Goal: Task Accomplishment & Management: Manage account settings

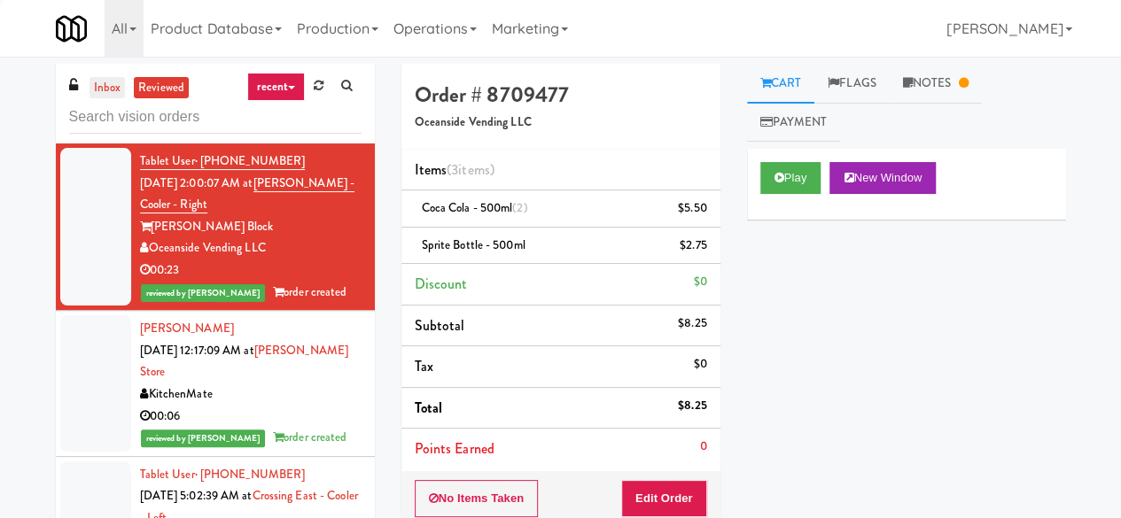
click at [117, 88] on link "inbox" at bounding box center [108, 88] width 36 height 22
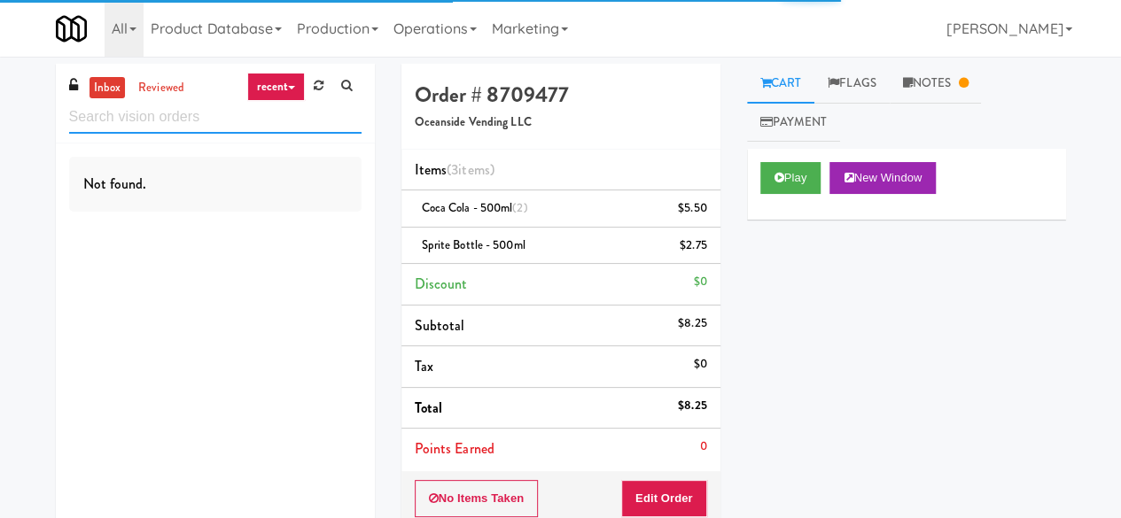
click at [134, 120] on input "text" at bounding box center [215, 117] width 292 height 33
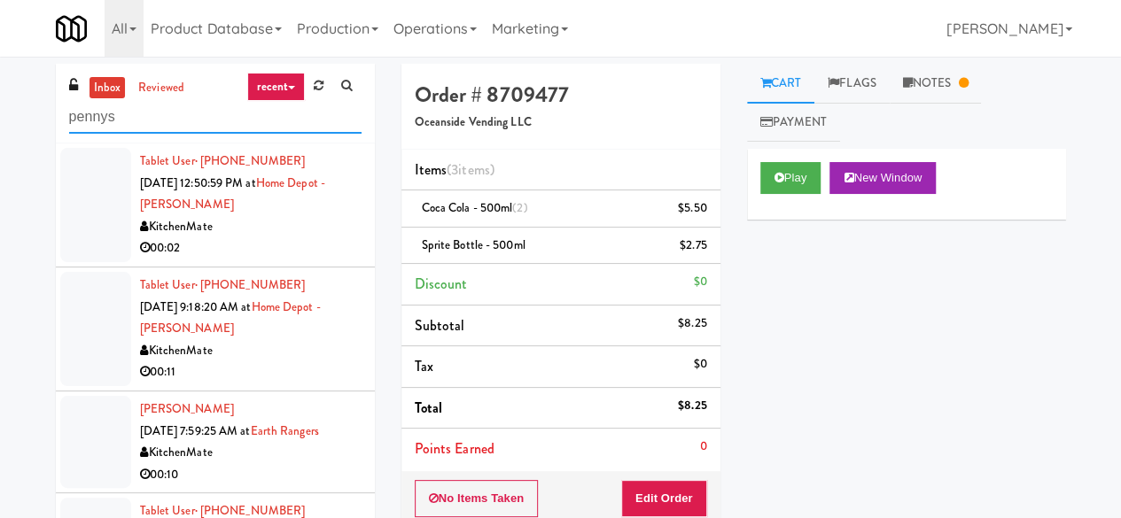
type input "pennys"
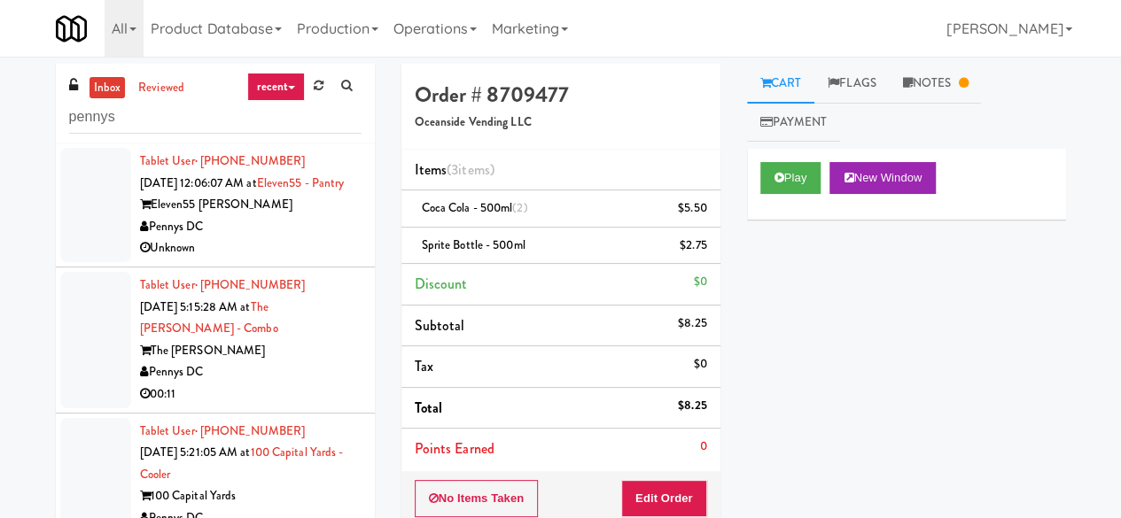
click at [291, 384] on div "Pennys DC" at bounding box center [251, 373] width 222 height 22
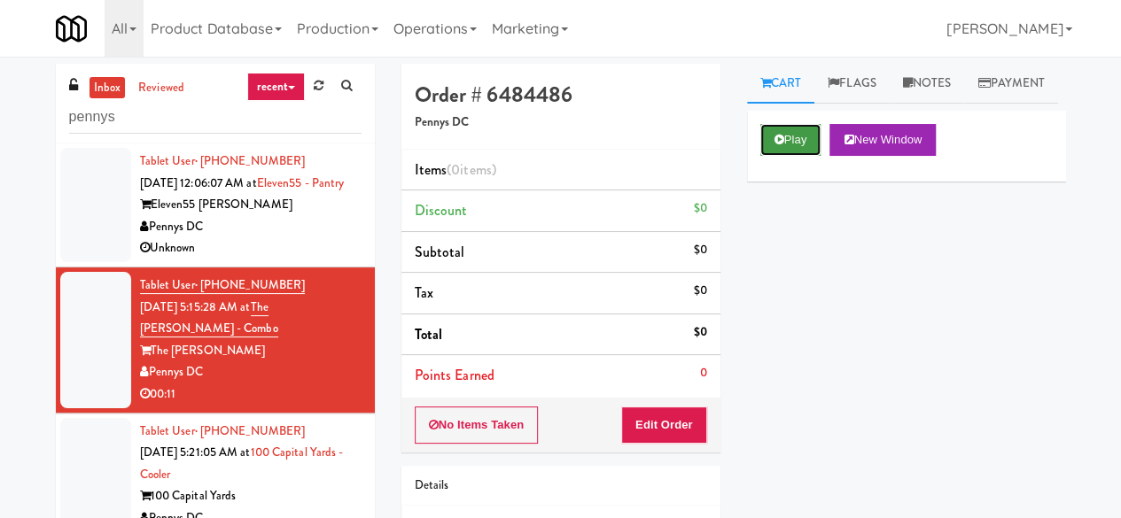
click at [800, 156] on button "Play" at bounding box center [790, 140] width 61 height 32
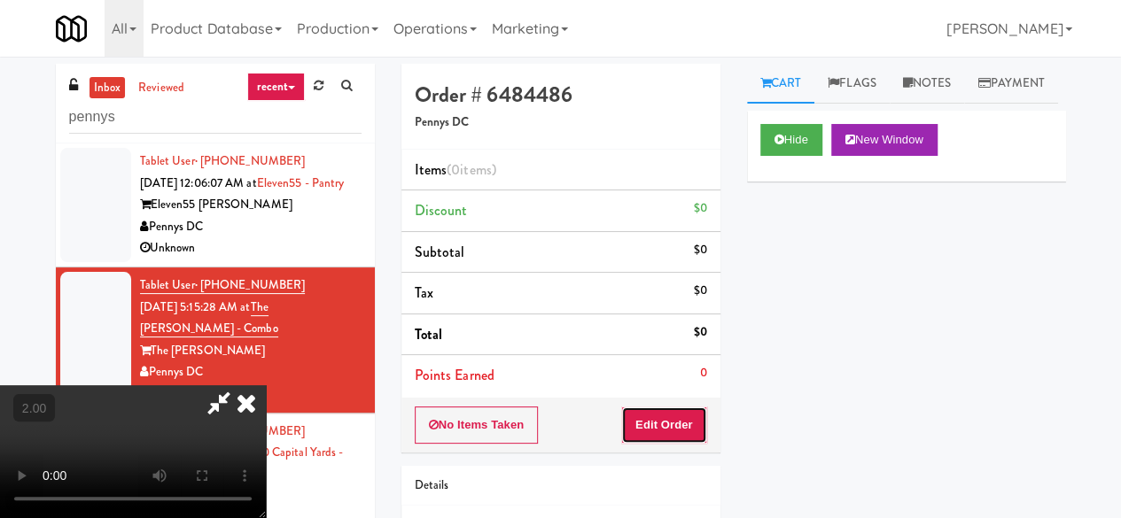
click at [677, 411] on button "Edit Order" at bounding box center [664, 425] width 86 height 37
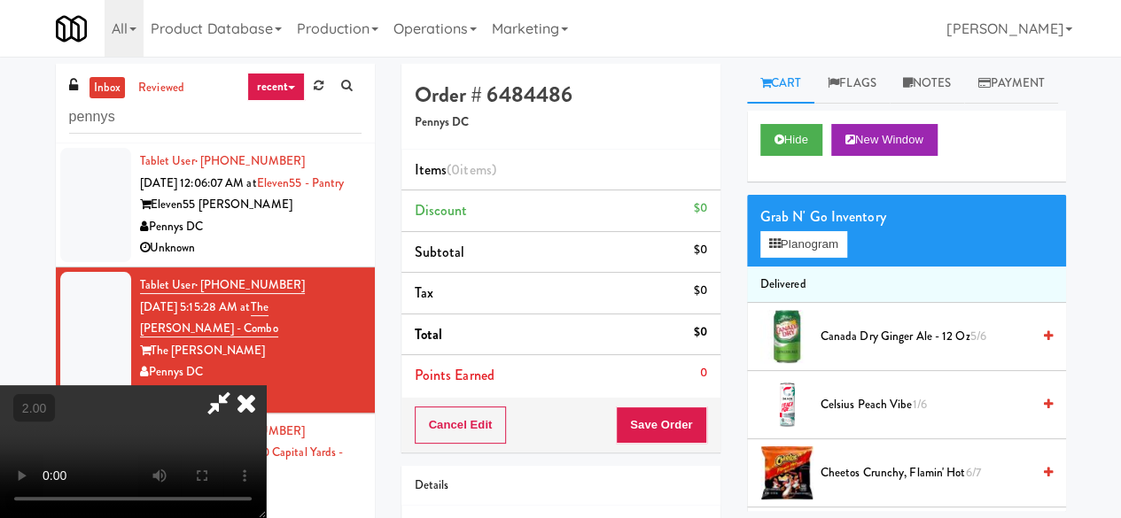
scroll to position [36, 0]
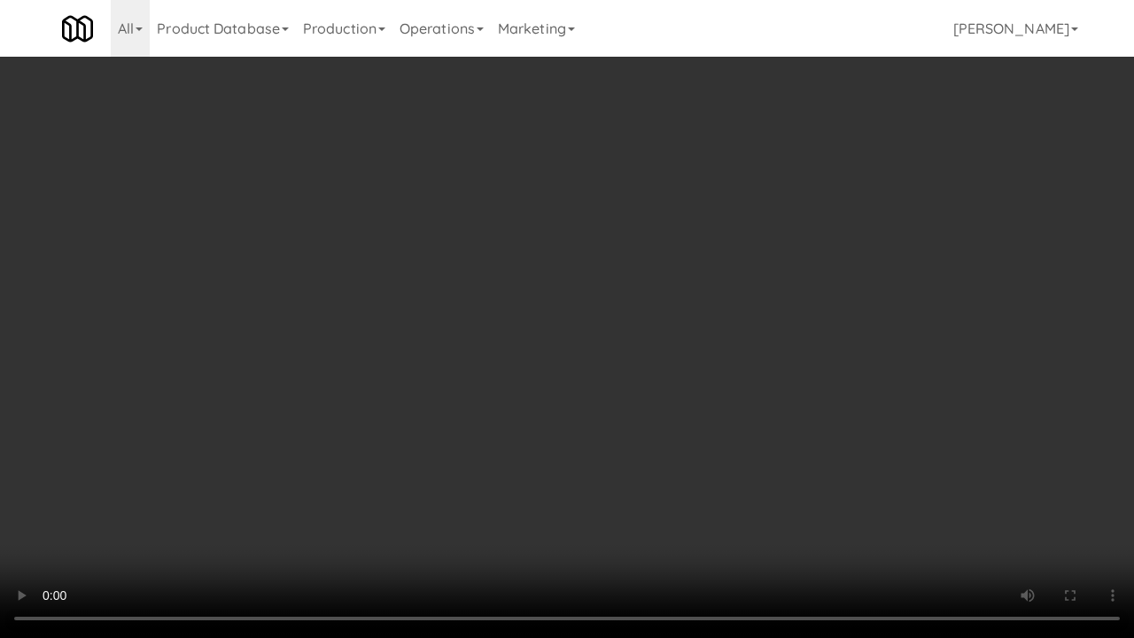
click at [641, 317] on video at bounding box center [567, 319] width 1134 height 638
click at [642, 316] on video at bounding box center [567, 319] width 1134 height 638
click at [540, 326] on video at bounding box center [567, 319] width 1134 height 638
click at [504, 287] on video at bounding box center [567, 319] width 1134 height 638
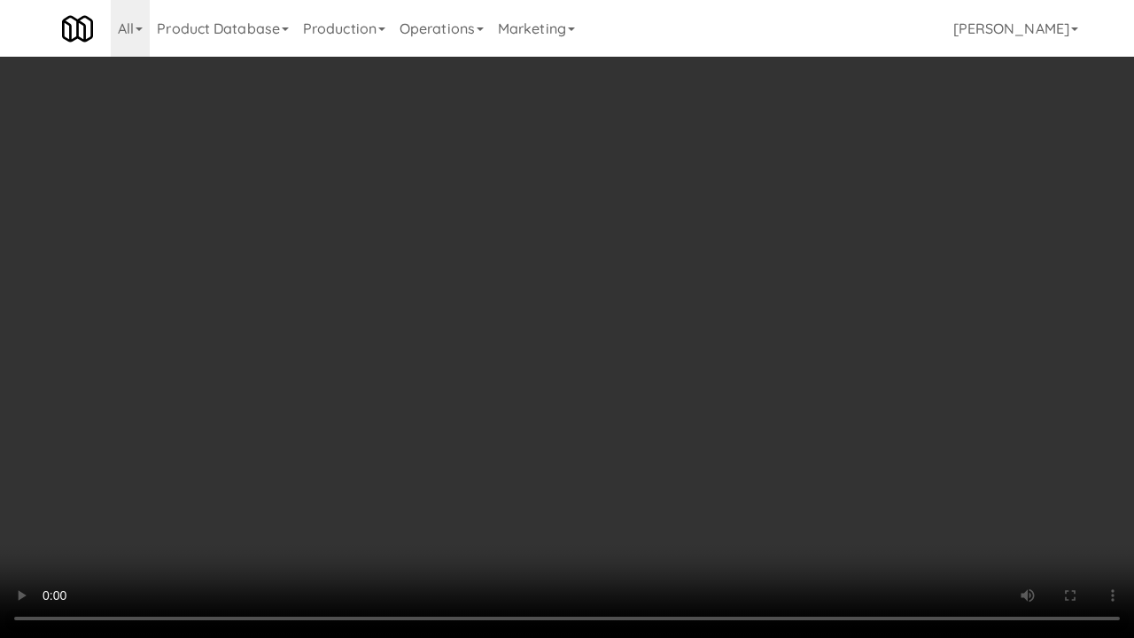
drag, startPoint x: 504, startPoint y: 287, endPoint x: 504, endPoint y: 210, distance: 77.1
click at [504, 287] on video at bounding box center [567, 319] width 1134 height 638
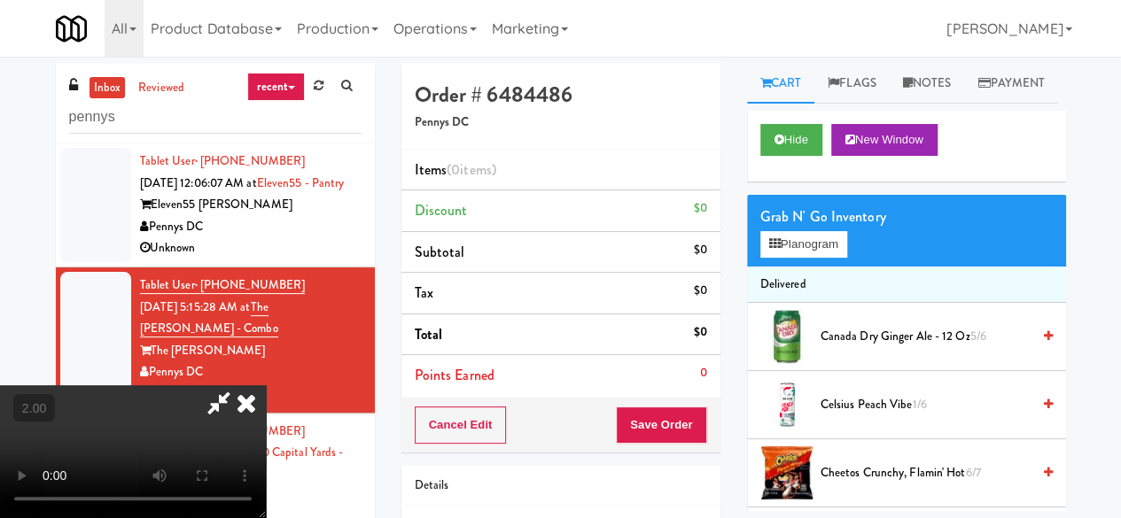
click at [266, 386] on video at bounding box center [133, 452] width 266 height 133
click at [775, 250] on icon at bounding box center [775, 244] width 12 height 12
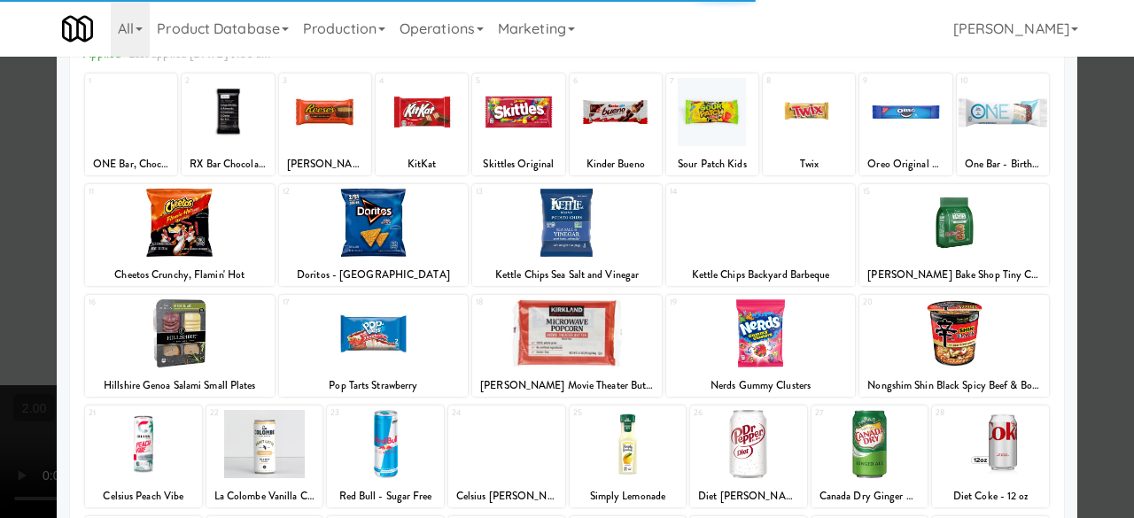
scroll to position [177, 0]
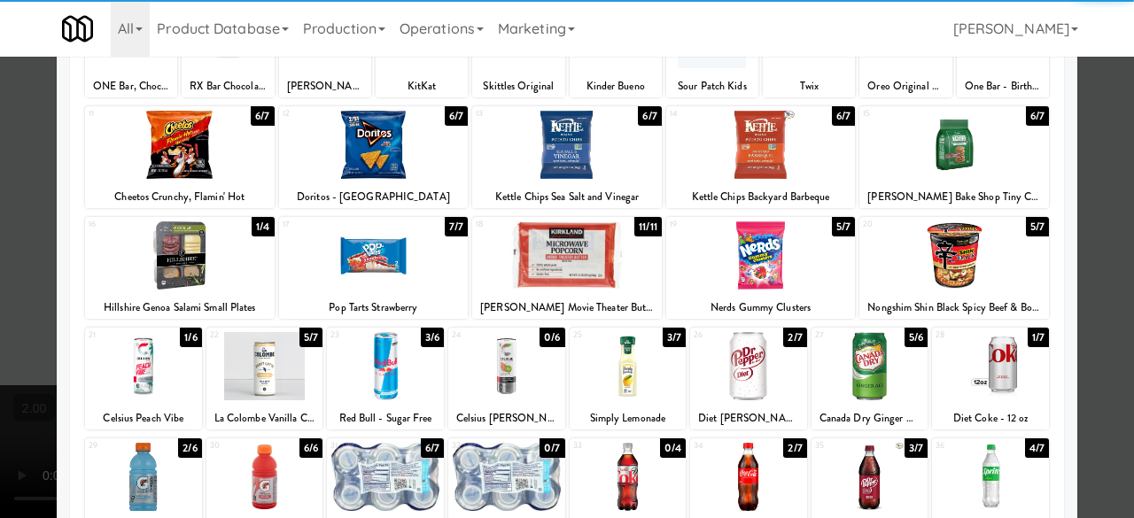
click at [939, 246] on div at bounding box center [955, 256] width 190 height 68
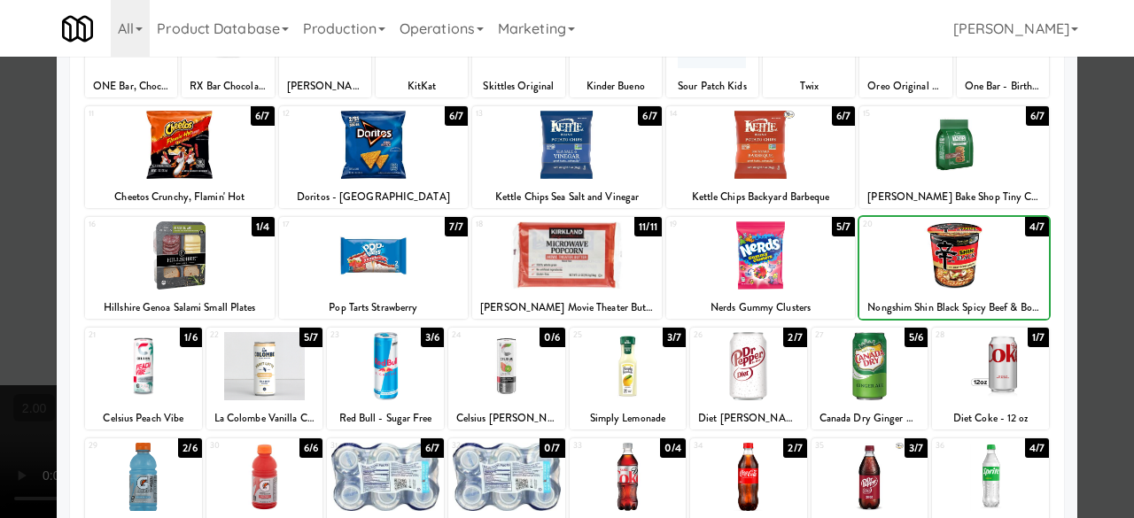
click at [956, 166] on div at bounding box center [955, 145] width 190 height 68
drag, startPoint x: 175, startPoint y: 168, endPoint x: 183, endPoint y: 164, distance: 9.5
click at [175, 167] on div at bounding box center [180, 145] width 190 height 68
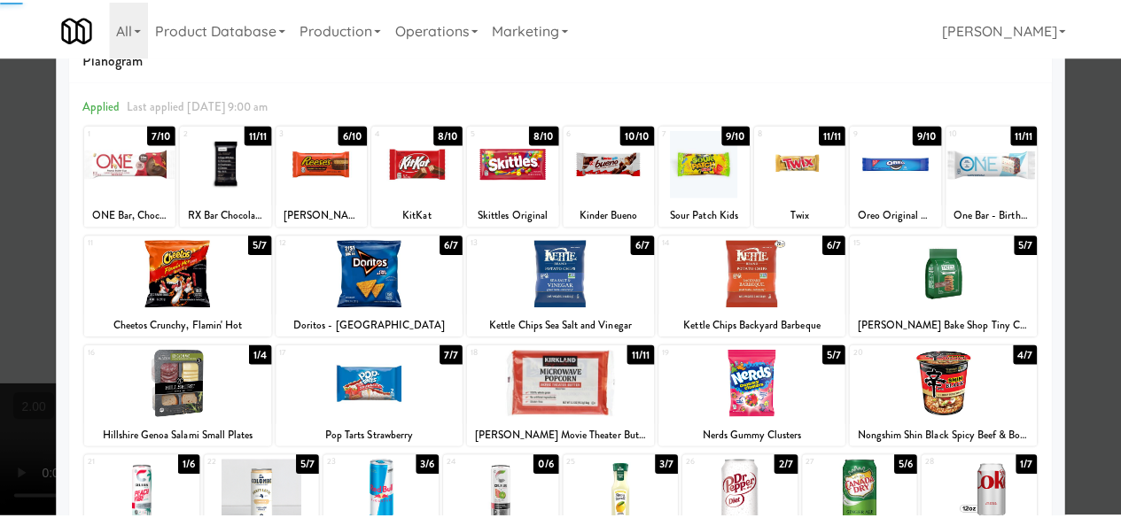
scroll to position [0, 0]
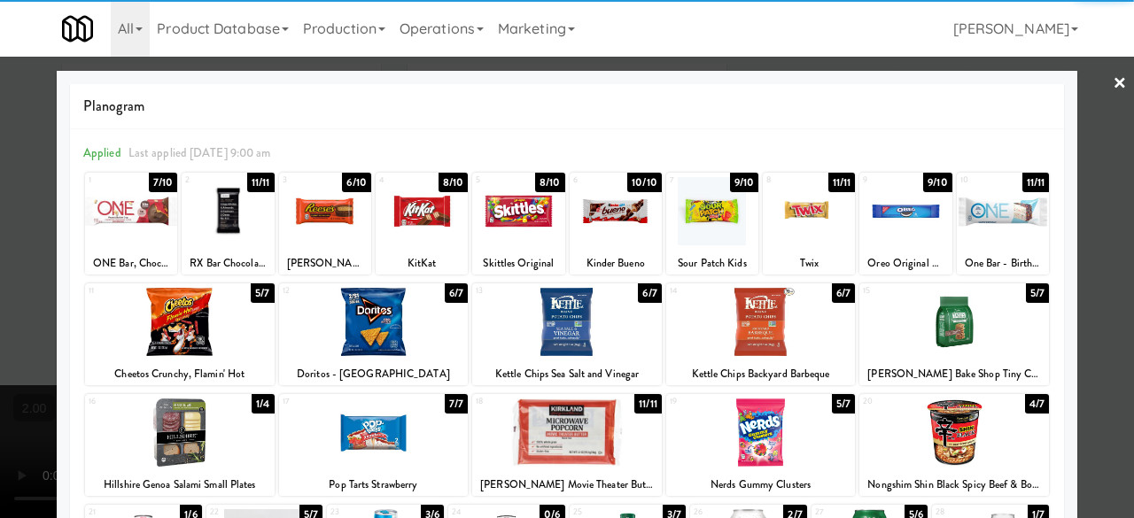
click at [1079, 90] on div at bounding box center [567, 259] width 1134 height 518
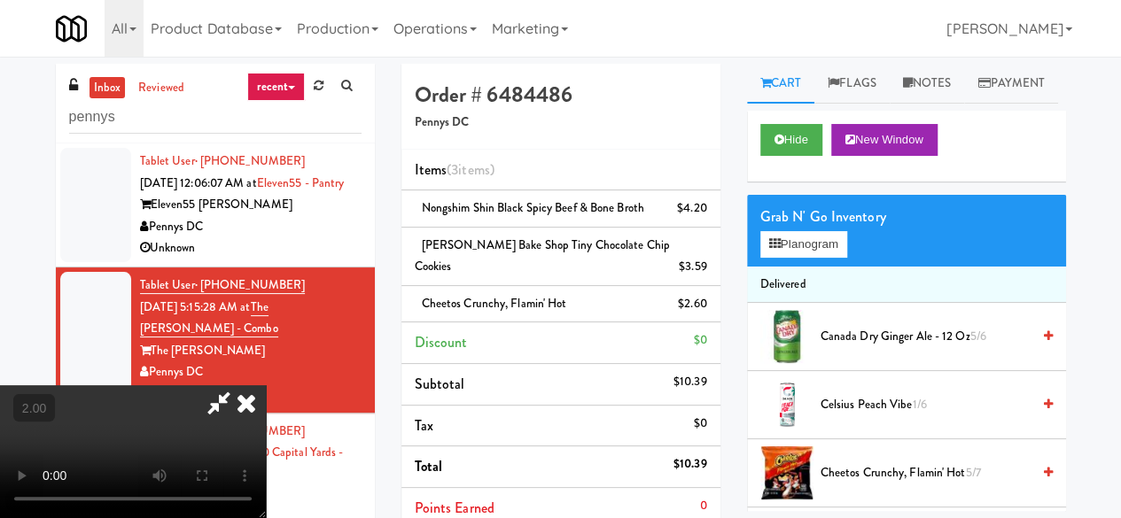
click at [239, 386] on icon at bounding box center [219, 403] width 41 height 35
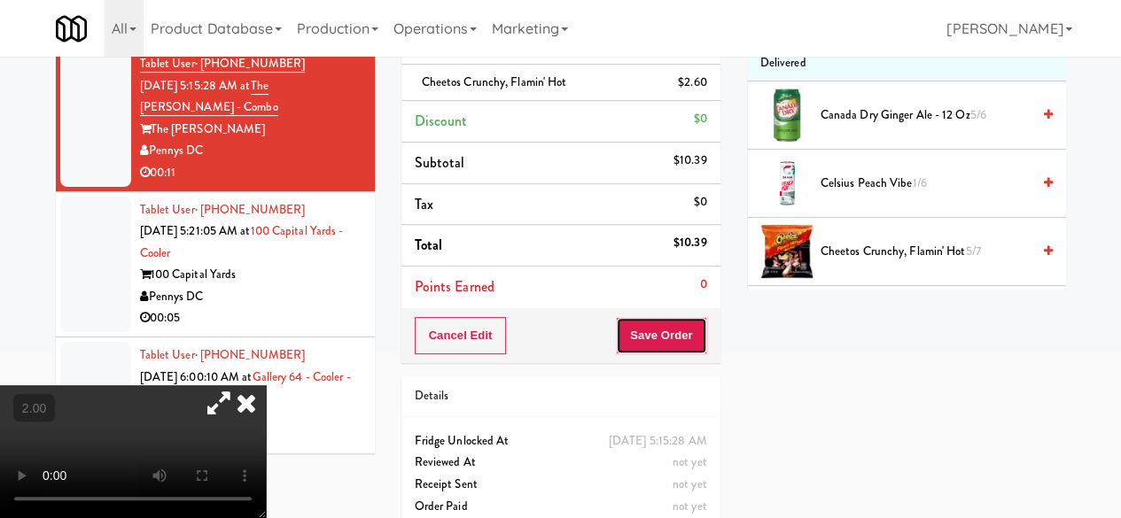
click at [686, 329] on button "Save Order" at bounding box center [661, 335] width 90 height 37
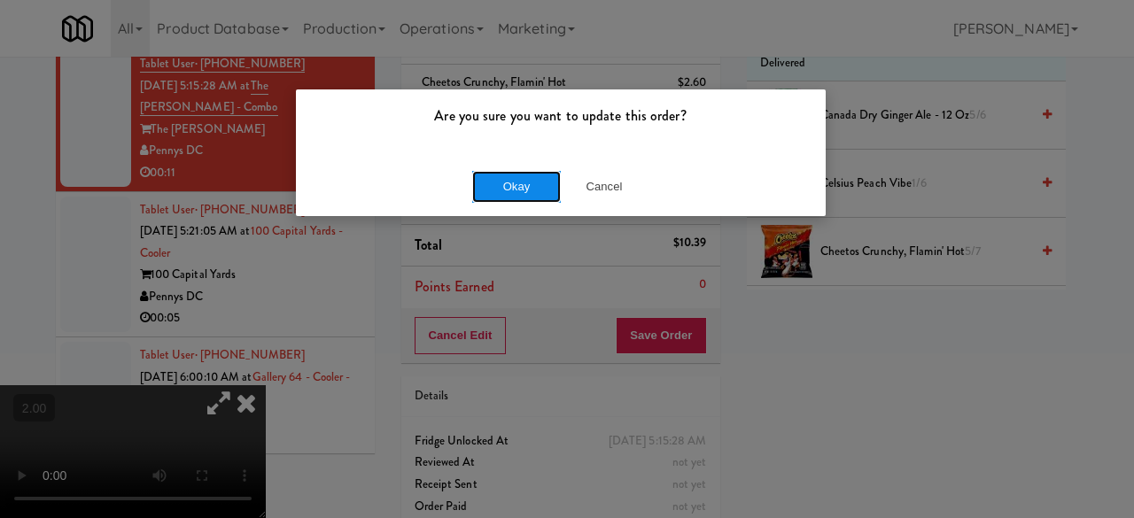
click at [510, 191] on button "Okay" at bounding box center [516, 187] width 89 height 32
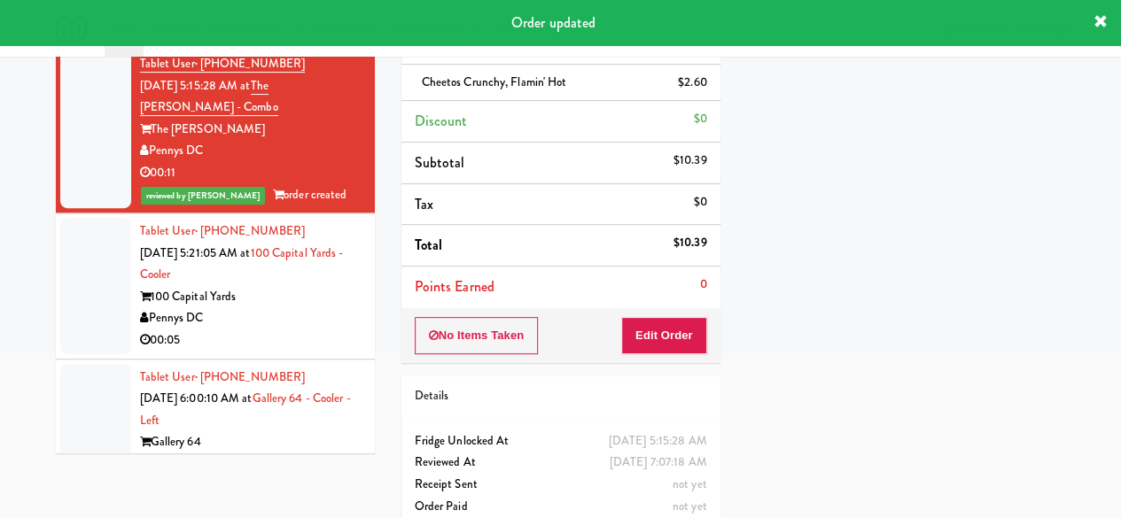
click at [290, 352] on div "00:05" at bounding box center [251, 341] width 222 height 22
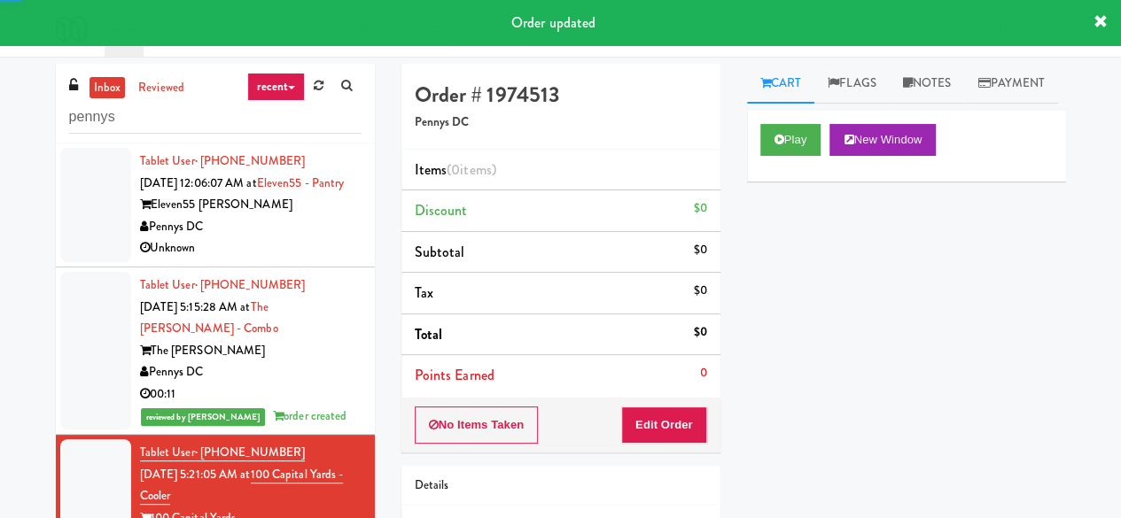
click at [755, 175] on div "Play New Window" at bounding box center [906, 146] width 319 height 71
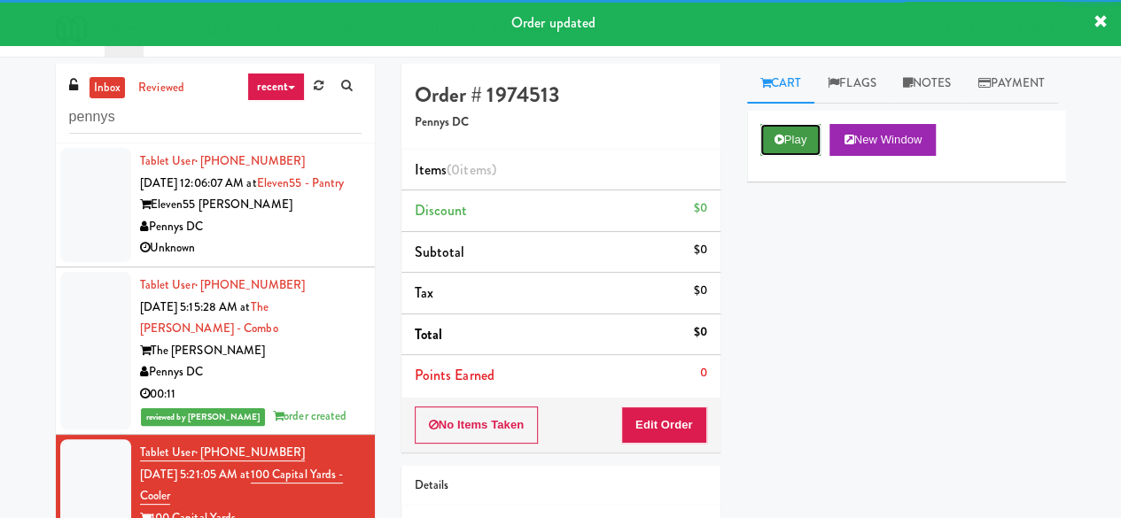
click at [796, 156] on button "Play" at bounding box center [790, 140] width 61 height 32
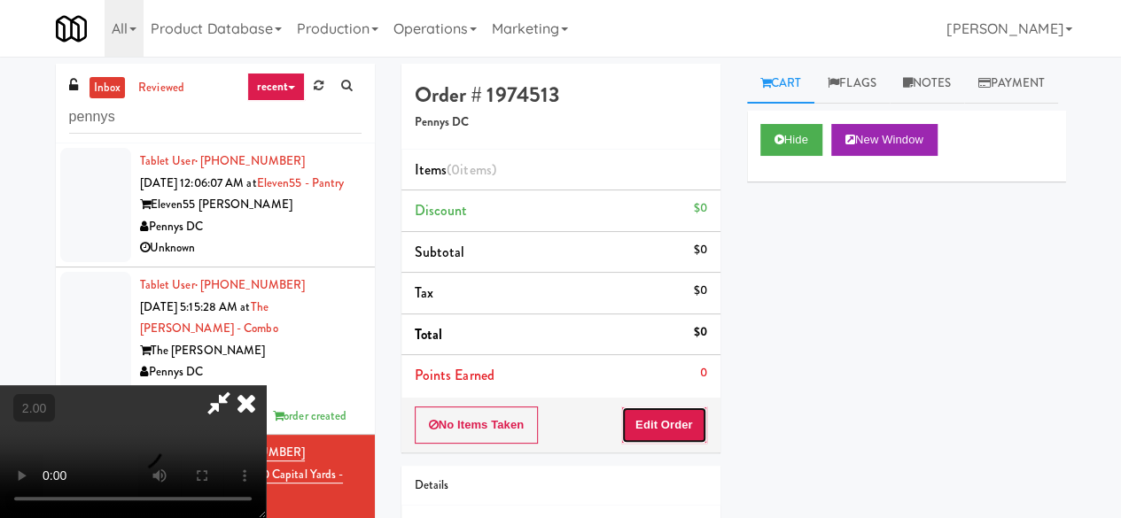
click at [660, 427] on button "Edit Order" at bounding box center [664, 425] width 86 height 37
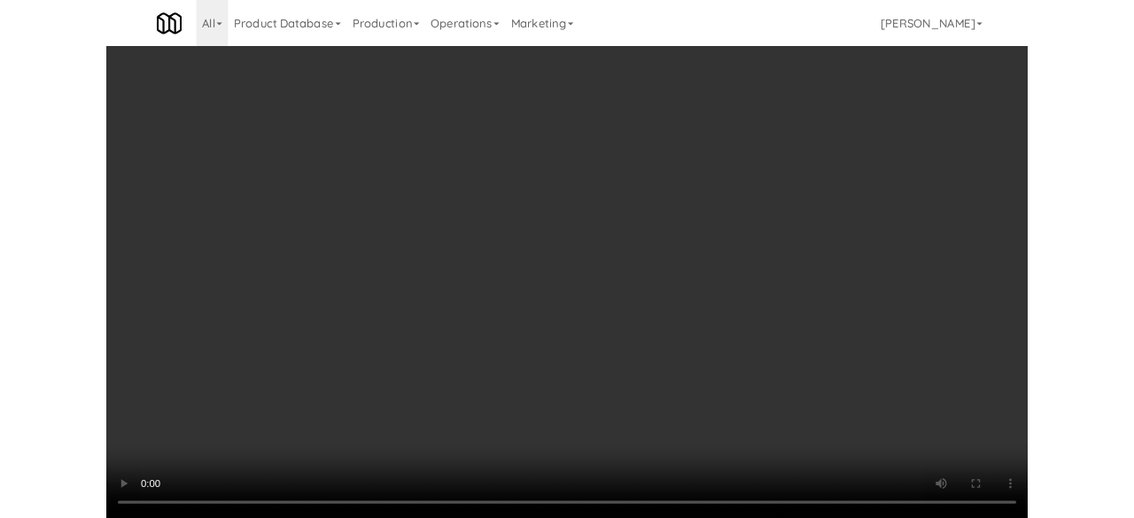
scroll to position [168, 0]
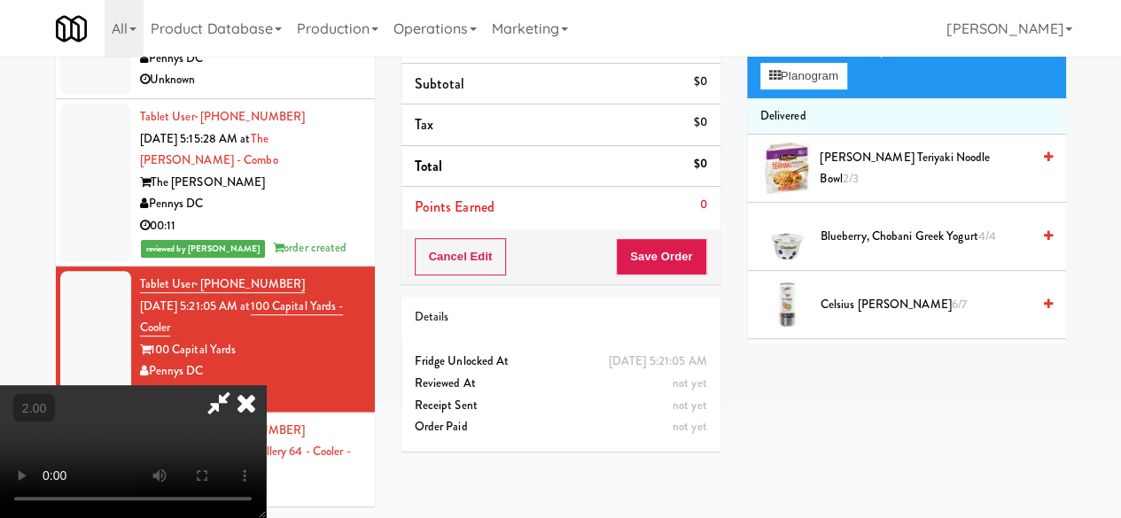
click at [801, 98] on div "Grab N' Go Inventory Planogram" at bounding box center [906, 63] width 319 height 72
click at [799, 90] on button "Planogram" at bounding box center [803, 76] width 87 height 27
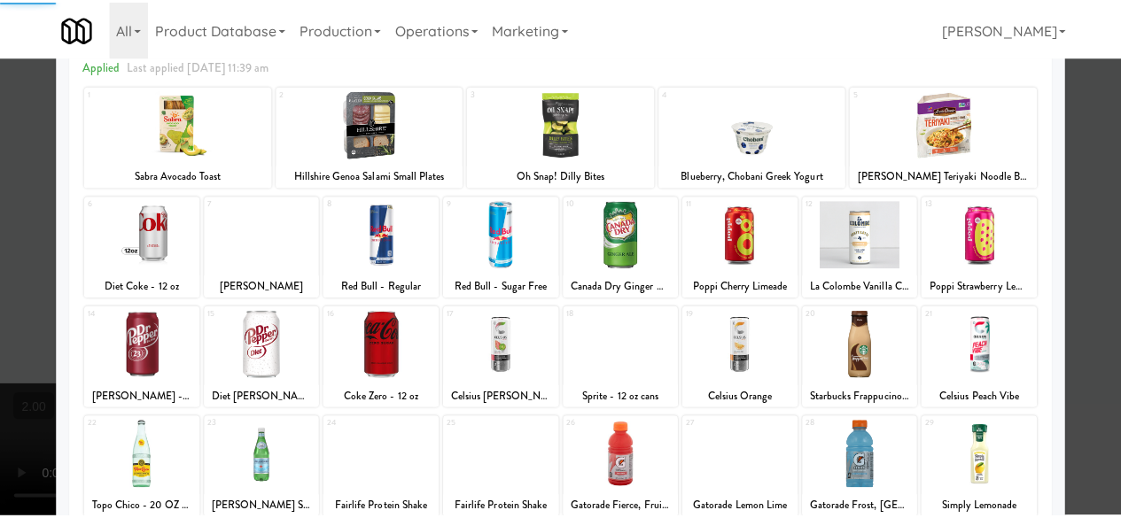
scroll to position [351, 0]
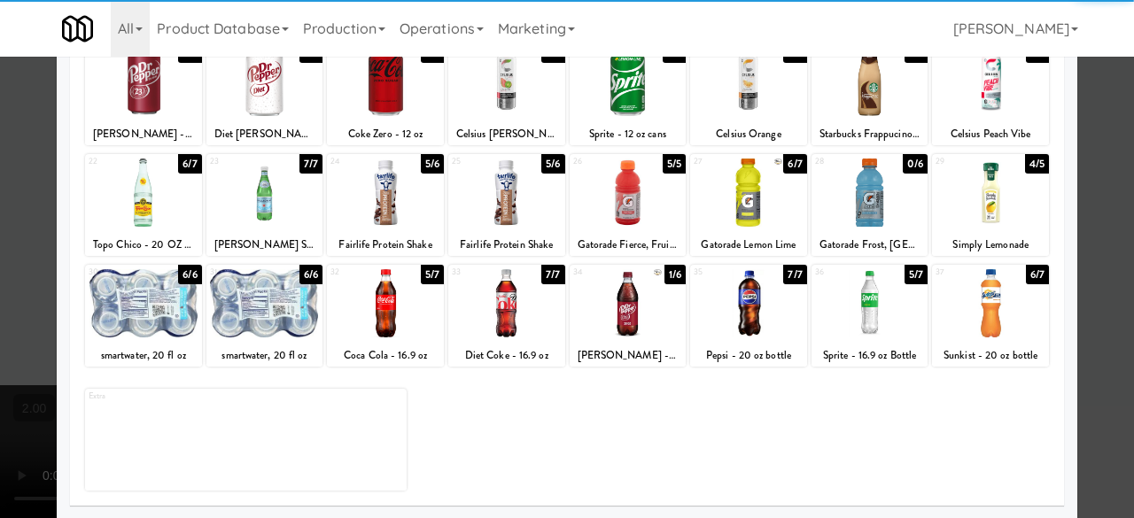
click at [749, 211] on div at bounding box center [748, 193] width 117 height 68
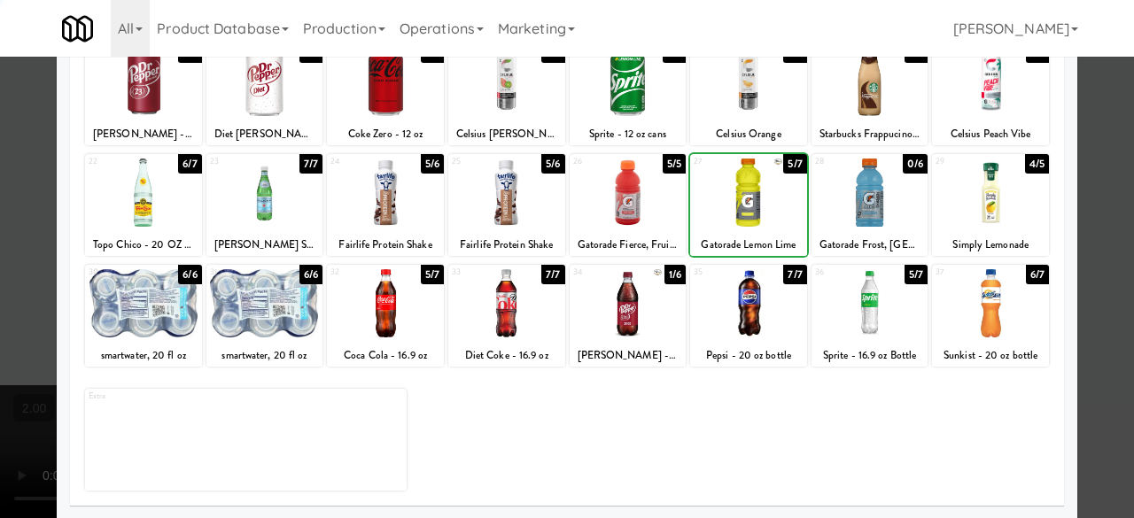
click at [1115, 129] on div at bounding box center [567, 259] width 1134 height 518
click at [1115, 129] on div "inbox reviewed recent all unclear take inventory issue suspicious failed recent…" at bounding box center [567, 207] width 1134 height 625
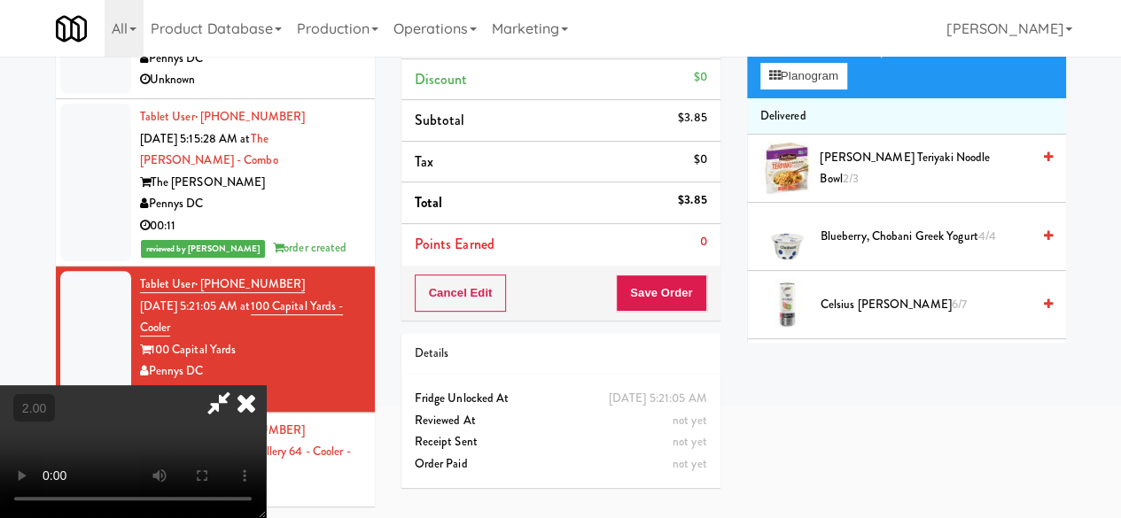
click at [239, 386] on icon at bounding box center [219, 403] width 41 height 35
click at [662, 283] on button "Save Order" at bounding box center [661, 293] width 90 height 37
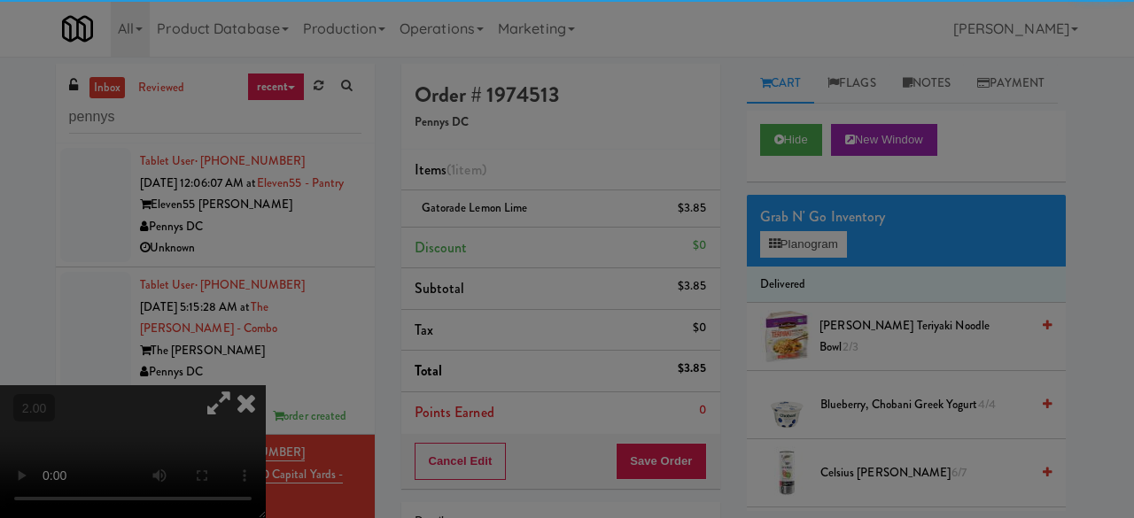
click at [0, 0] on div "Okay Cancel" at bounding box center [0, 0] width 0 height 0
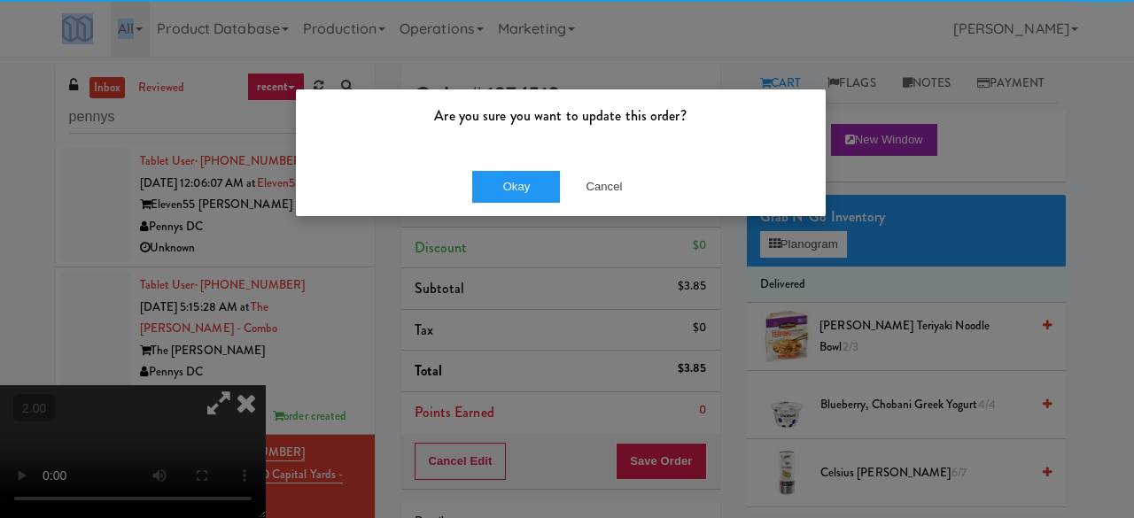
click at [480, 159] on div "Okay Cancel" at bounding box center [561, 186] width 530 height 59
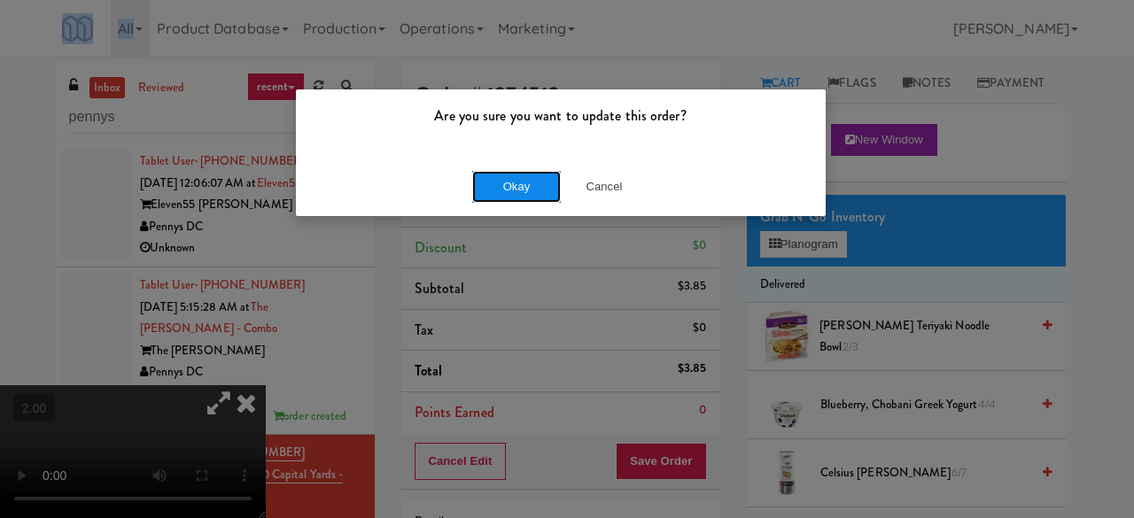
click at [495, 176] on button "Okay" at bounding box center [516, 187] width 89 height 32
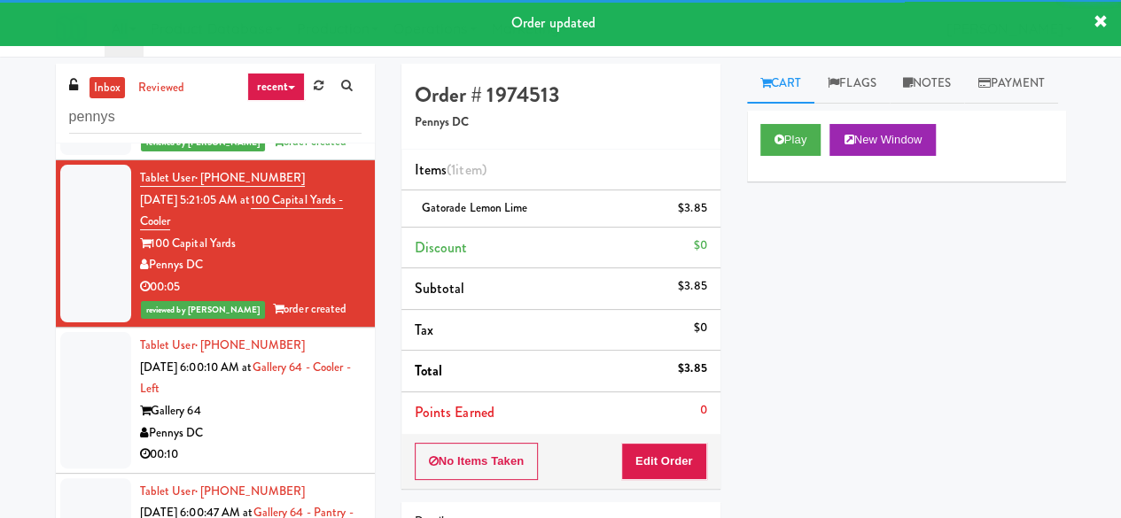
scroll to position [355, 0]
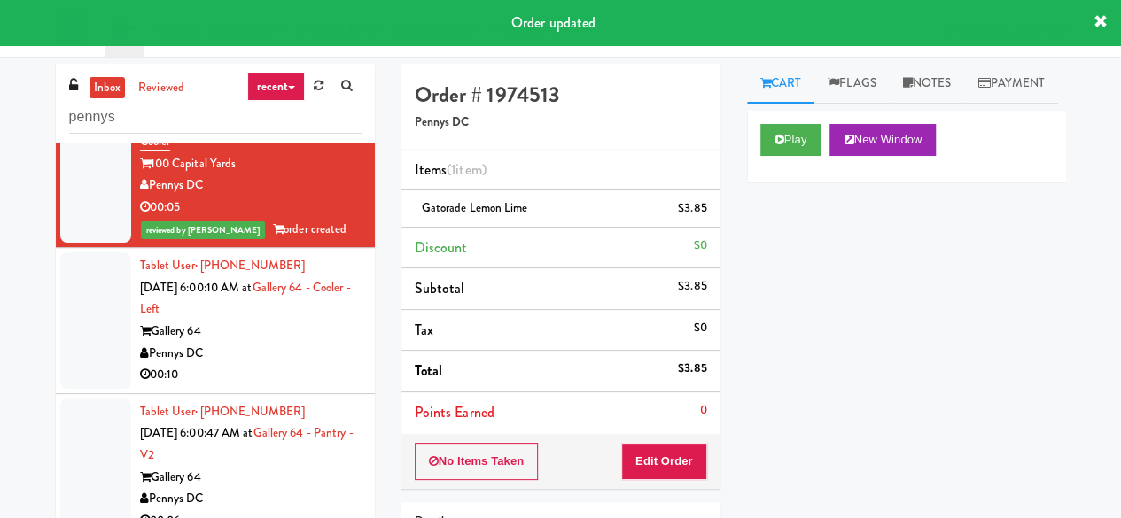
click at [262, 365] on div "Pennys DC" at bounding box center [251, 354] width 222 height 22
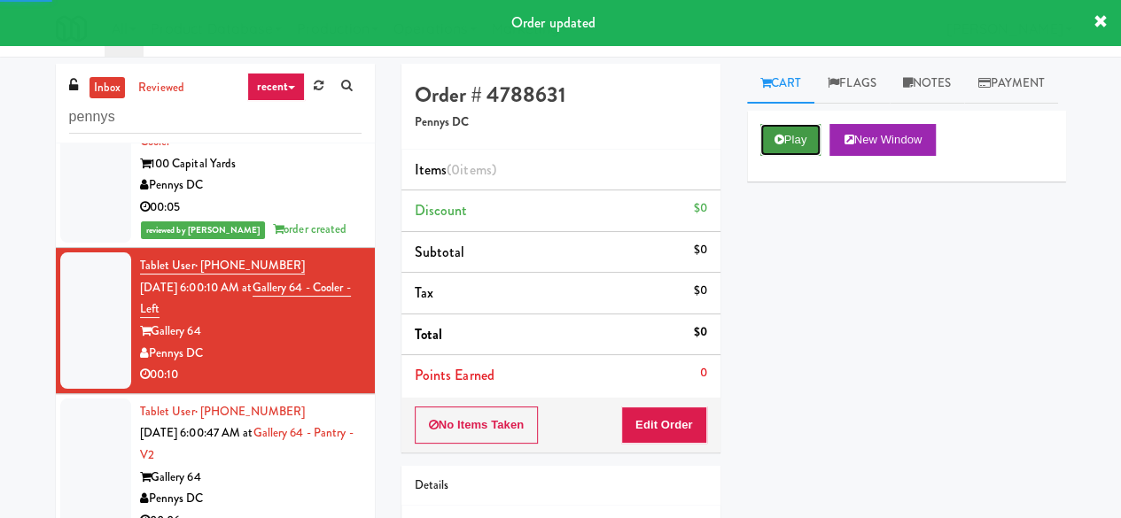
click at [773, 156] on button "Play" at bounding box center [790, 140] width 61 height 32
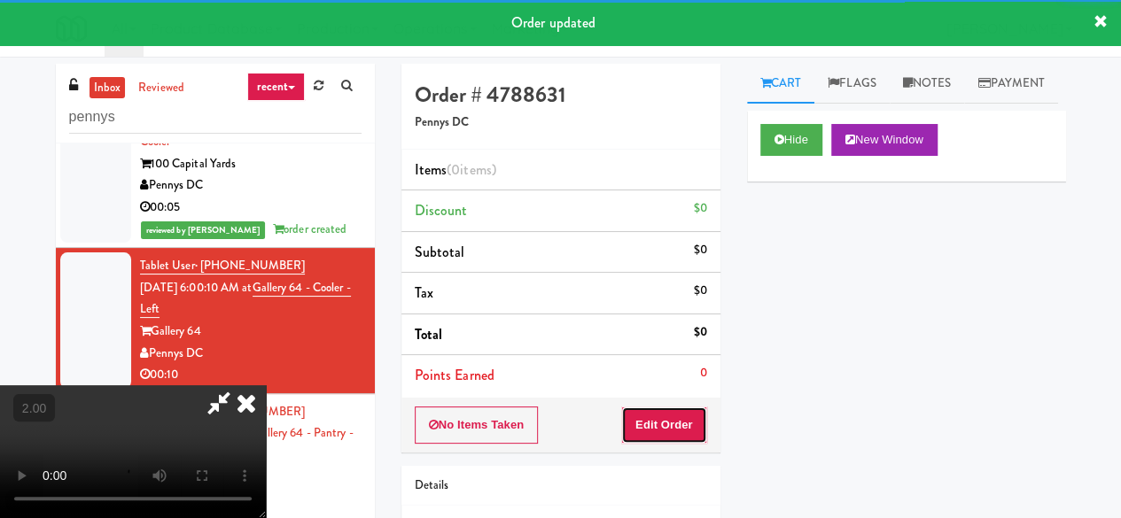
click at [653, 421] on button "Edit Order" at bounding box center [664, 425] width 86 height 37
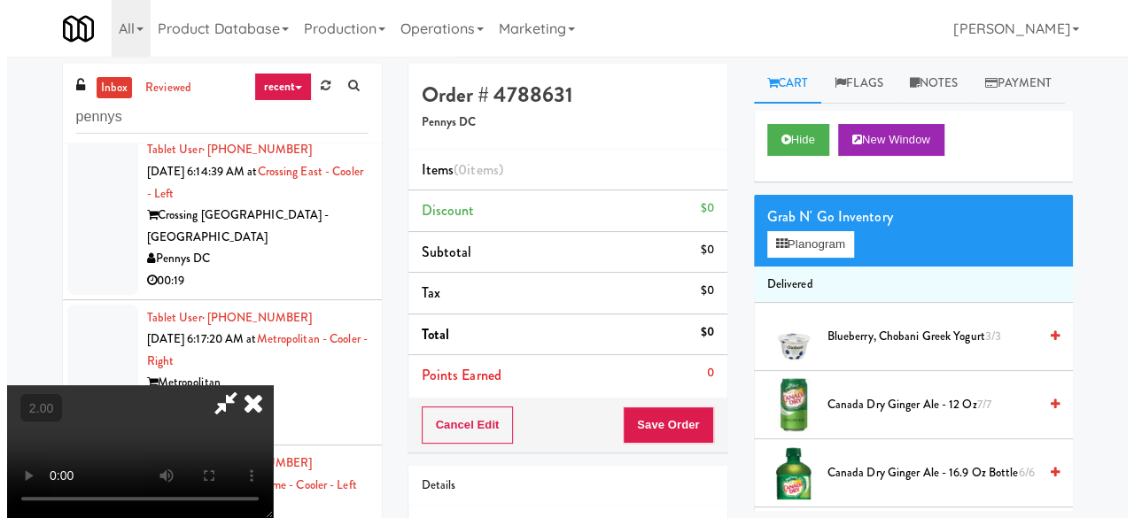
scroll to position [36, 0]
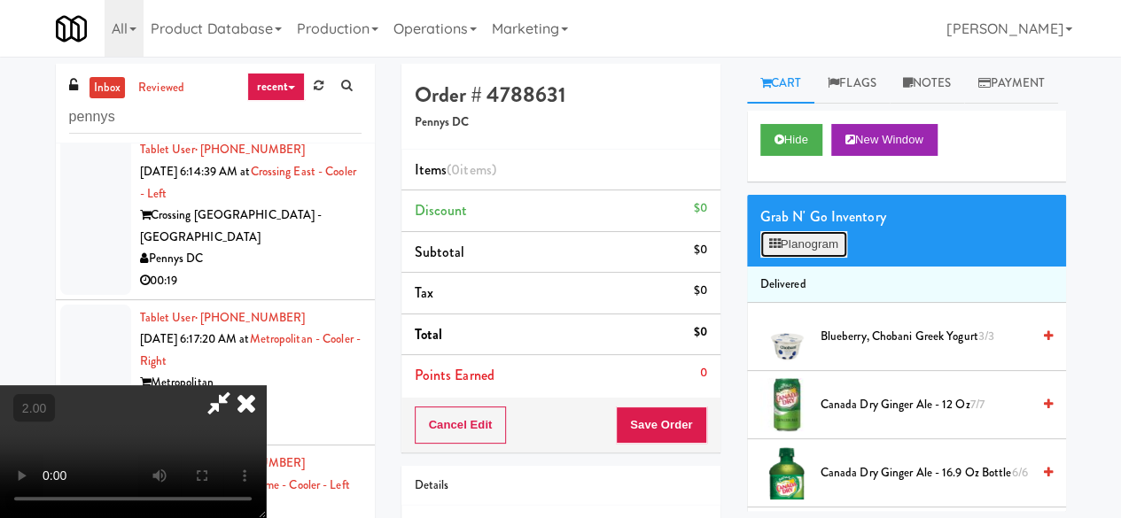
click at [835, 258] on button "Planogram" at bounding box center [803, 244] width 87 height 27
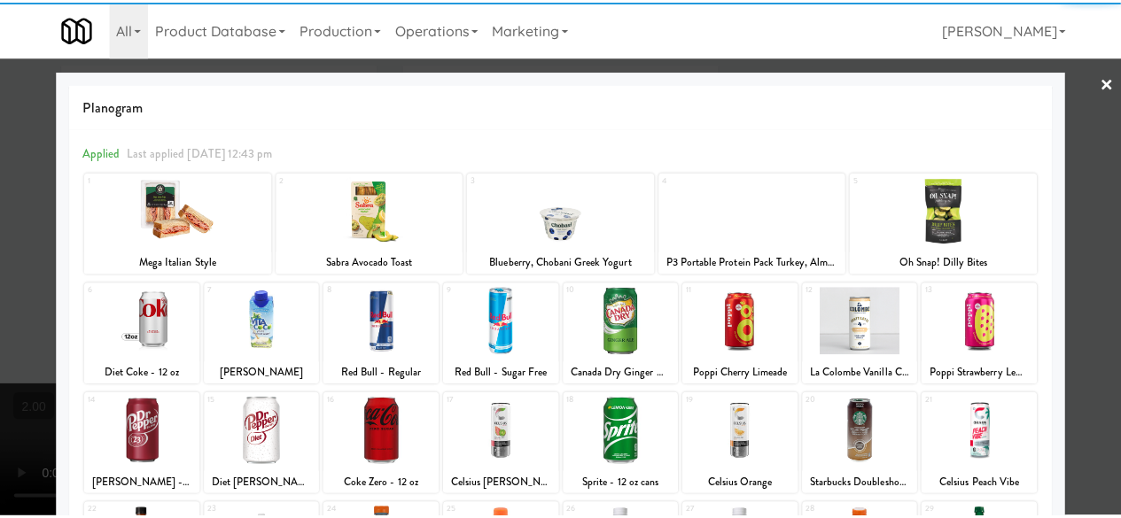
scroll to position [177, 0]
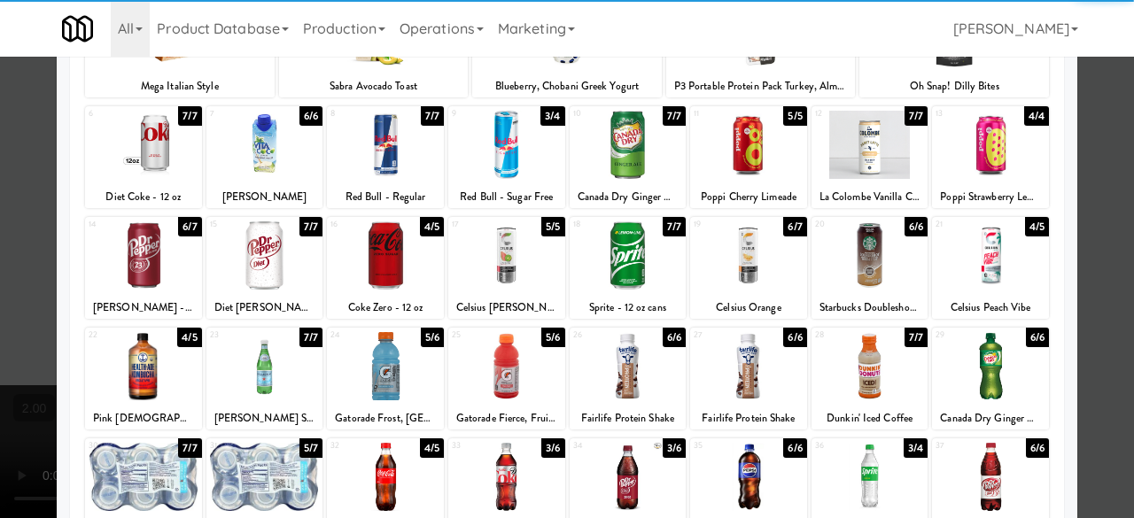
click at [504, 257] on div at bounding box center [506, 256] width 117 height 68
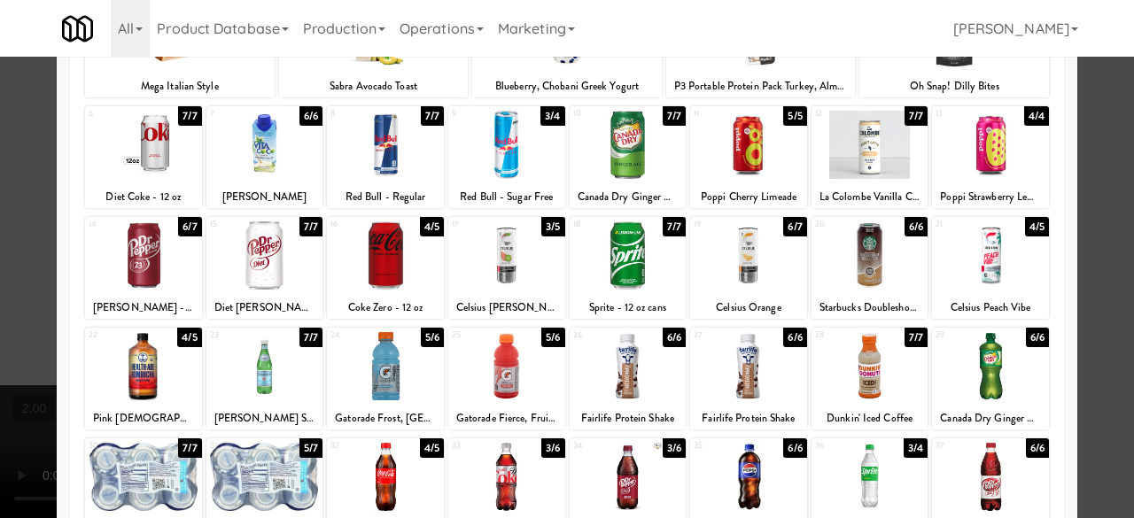
click at [1084, 177] on div at bounding box center [567, 259] width 1134 height 518
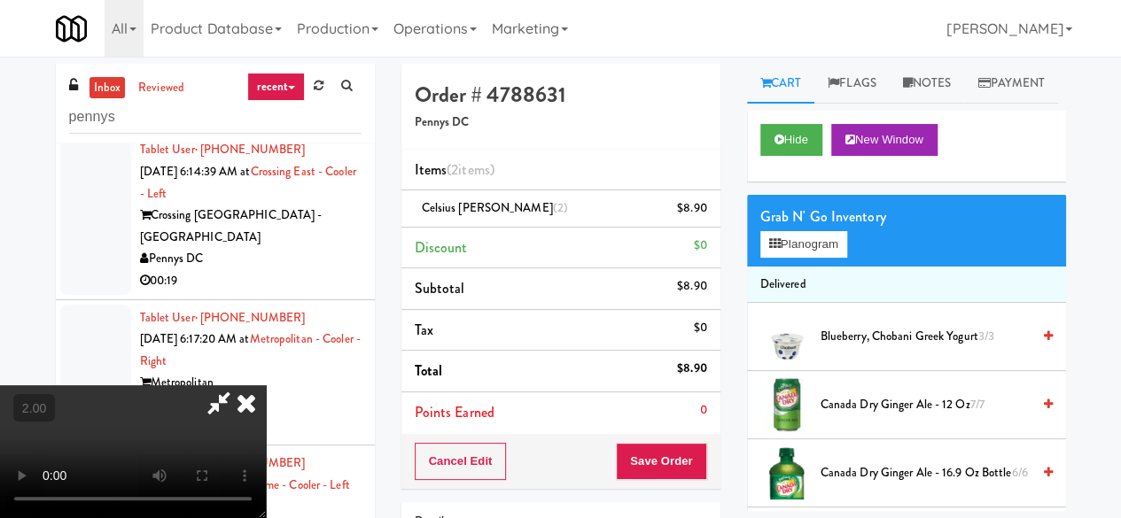
scroll to position [36, 0]
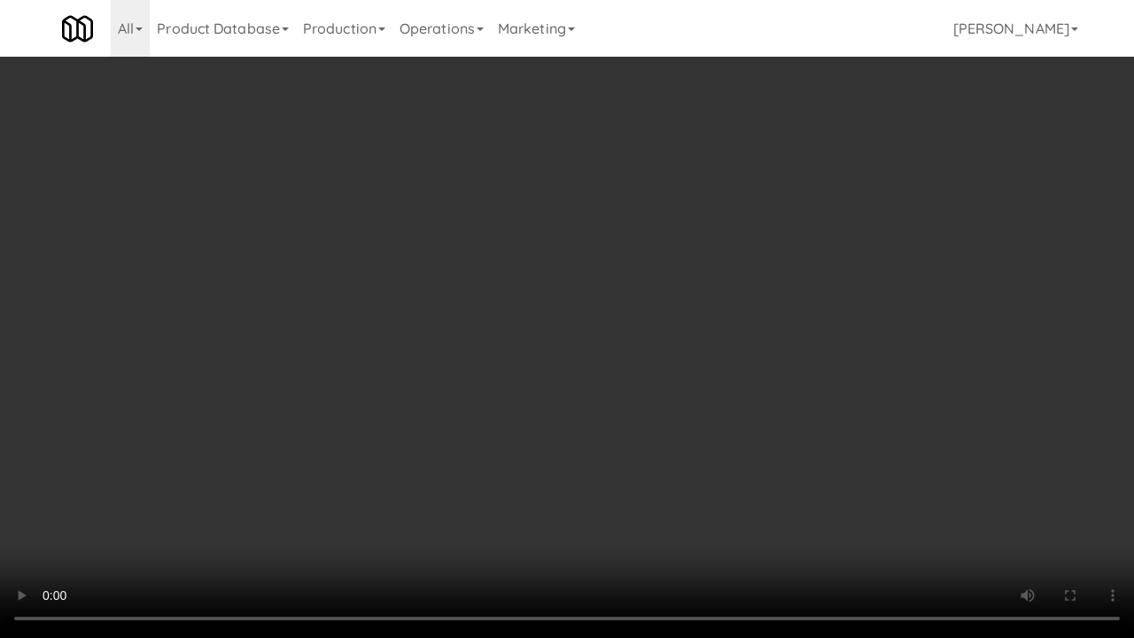
click at [646, 395] on video at bounding box center [567, 319] width 1134 height 638
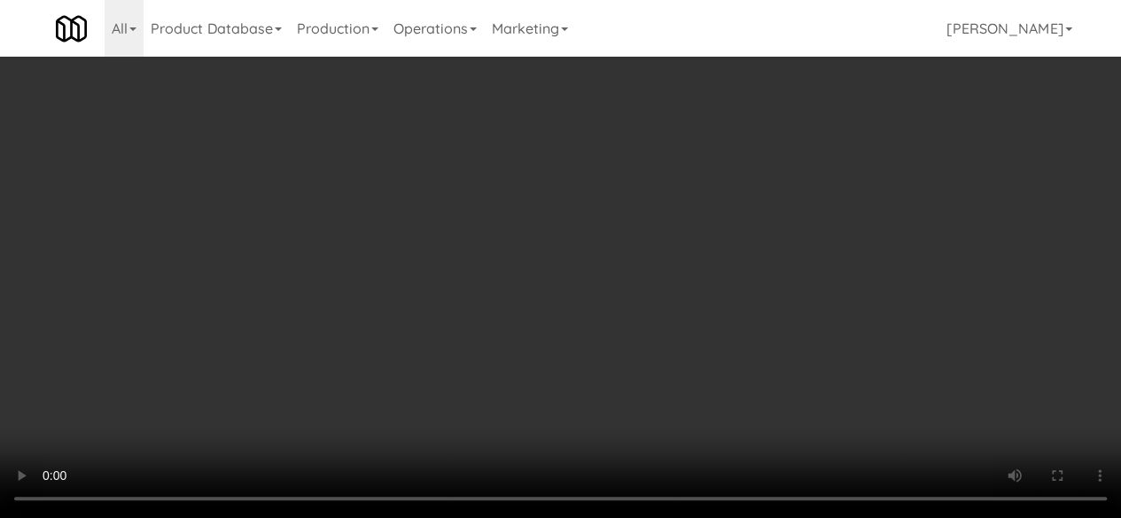
scroll to position [0, 0]
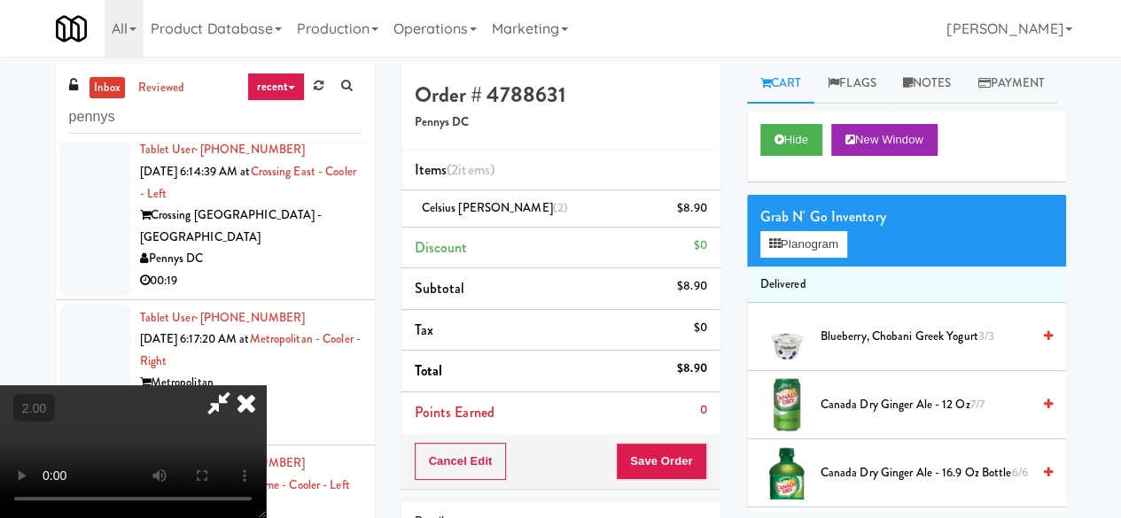
click at [266, 386] on video at bounding box center [133, 452] width 266 height 133
click at [239, 386] on icon at bounding box center [219, 403] width 41 height 35
click at [606, 72] on div "Order # 4788631 Pennys DC" at bounding box center [560, 107] width 319 height 86
click at [642, 450] on button "Save Order" at bounding box center [661, 461] width 90 height 37
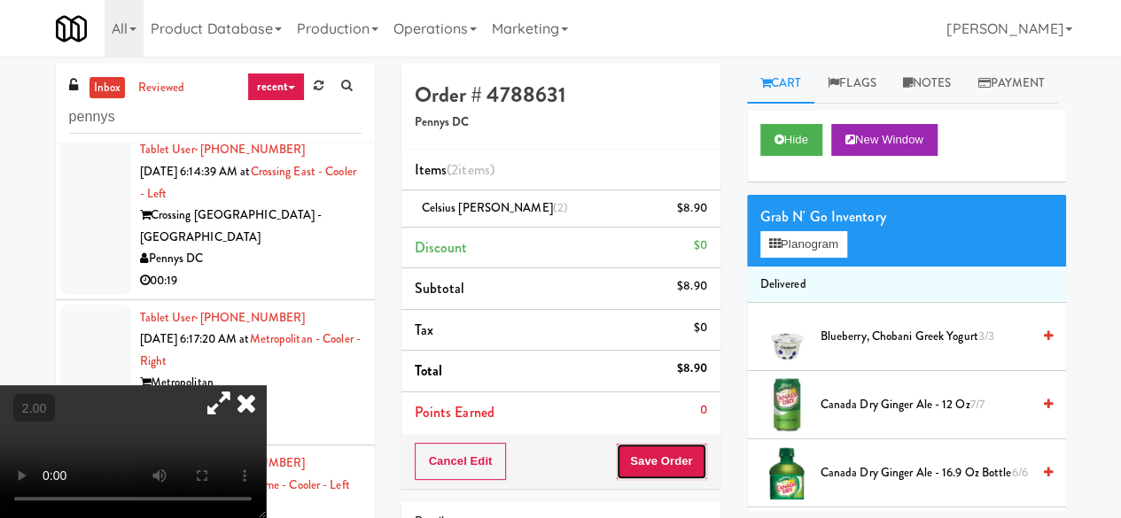
click at [643, 451] on button "Save Order" at bounding box center [661, 461] width 90 height 37
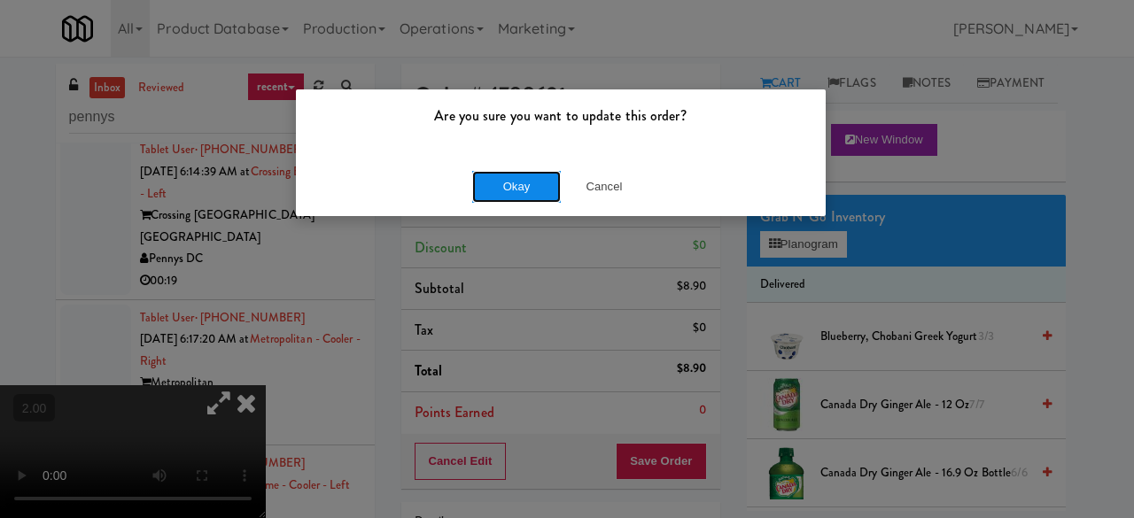
click at [515, 189] on button "Okay" at bounding box center [516, 187] width 89 height 32
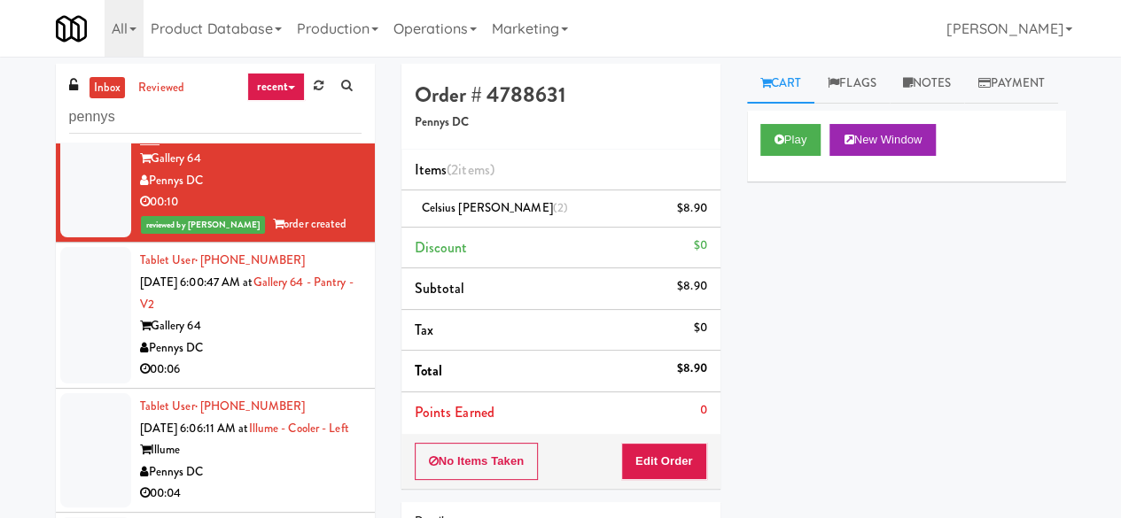
scroll to position [553, 0]
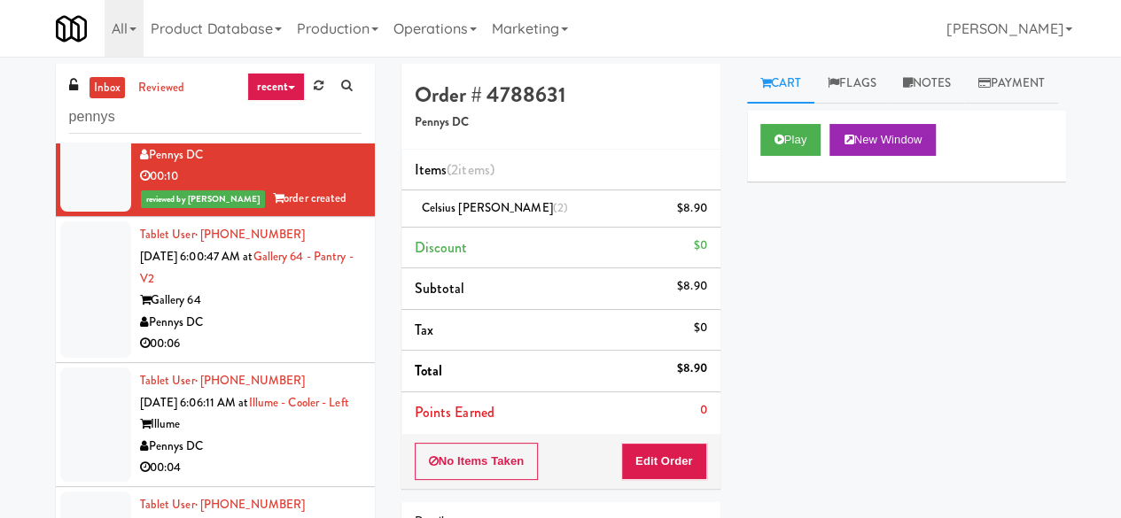
click at [282, 300] on div "Tablet User · (630) 781-3576 [DATE] 6:00:47 AM at Gallery 64 - Pantry - V2 Gall…" at bounding box center [251, 289] width 222 height 131
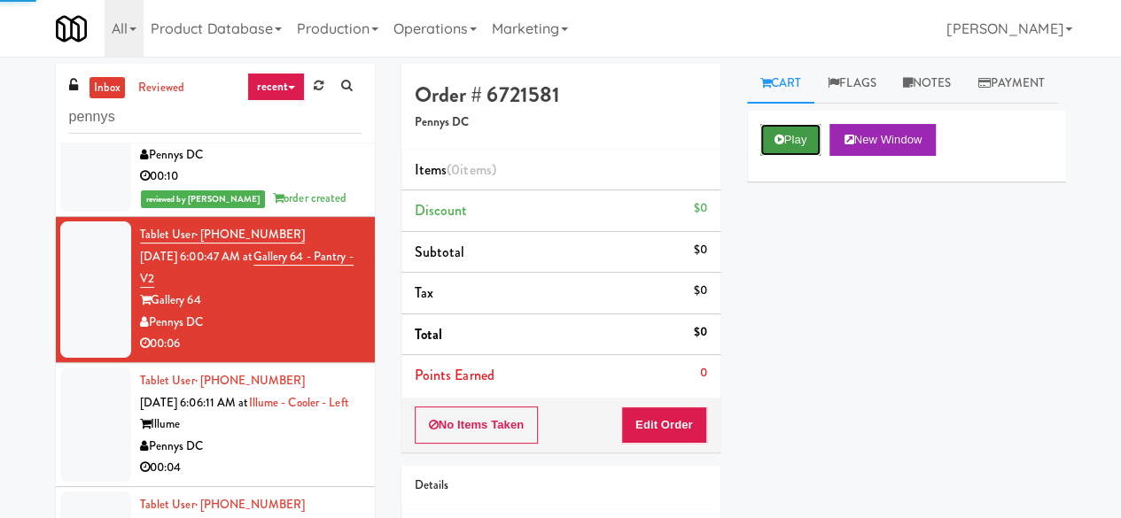
click at [771, 156] on button "Play" at bounding box center [790, 140] width 61 height 32
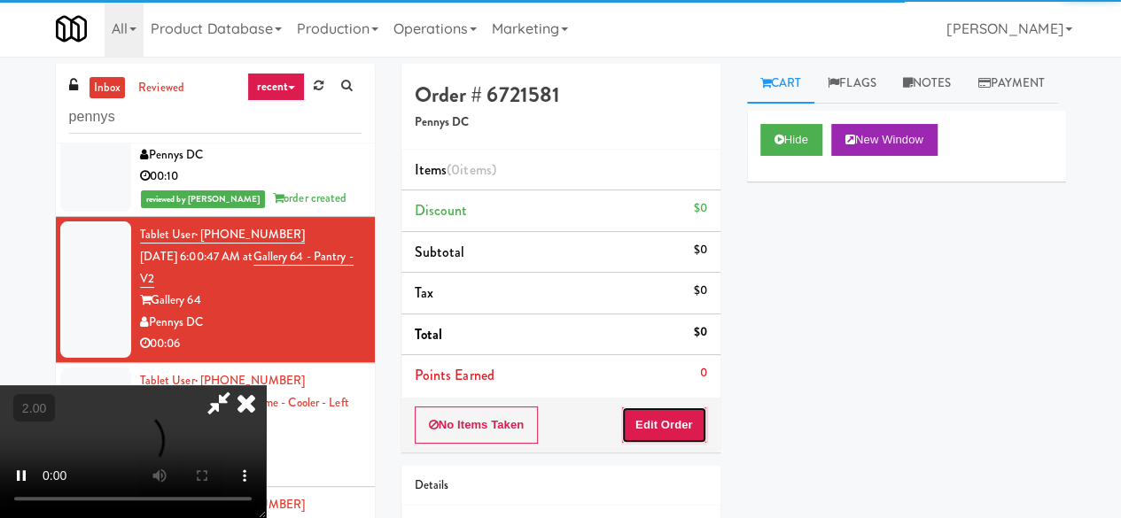
click at [659, 425] on button "Edit Order" at bounding box center [664, 425] width 86 height 37
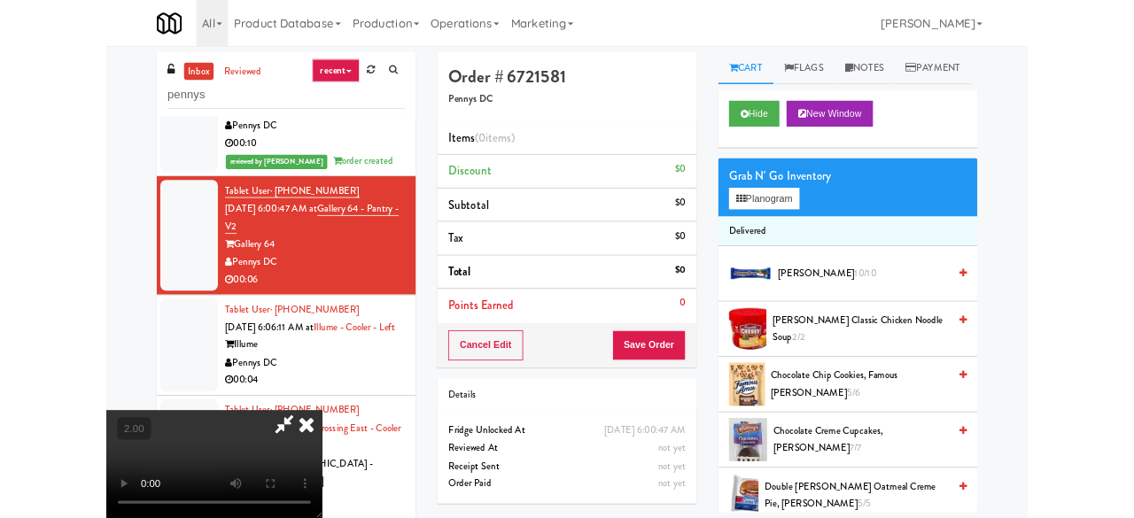
scroll to position [36, 0]
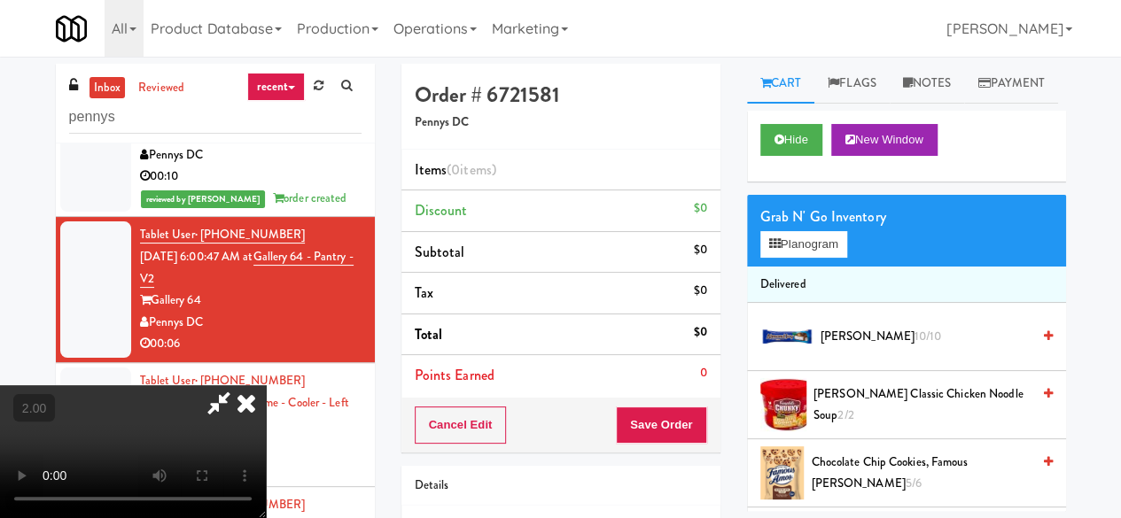
click at [754, 304] on li "Delivered" at bounding box center [906, 285] width 319 height 37
click at [791, 258] on button "Planogram" at bounding box center [803, 244] width 87 height 27
click at [0, 0] on div at bounding box center [0, 0] width 0 height 0
click at [791, 258] on button "Planogram" at bounding box center [803, 244] width 87 height 27
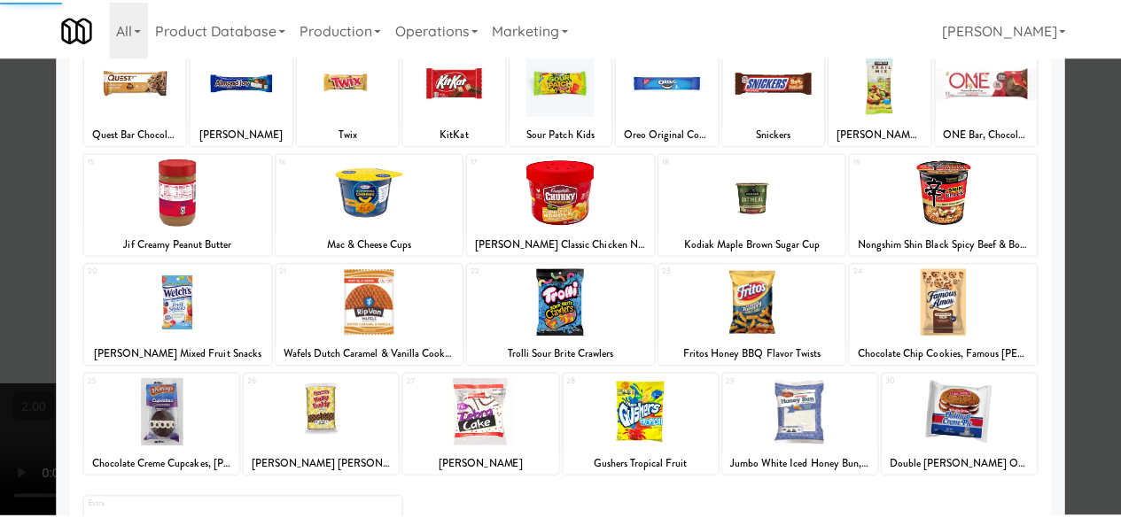
scroll to position [351, 0]
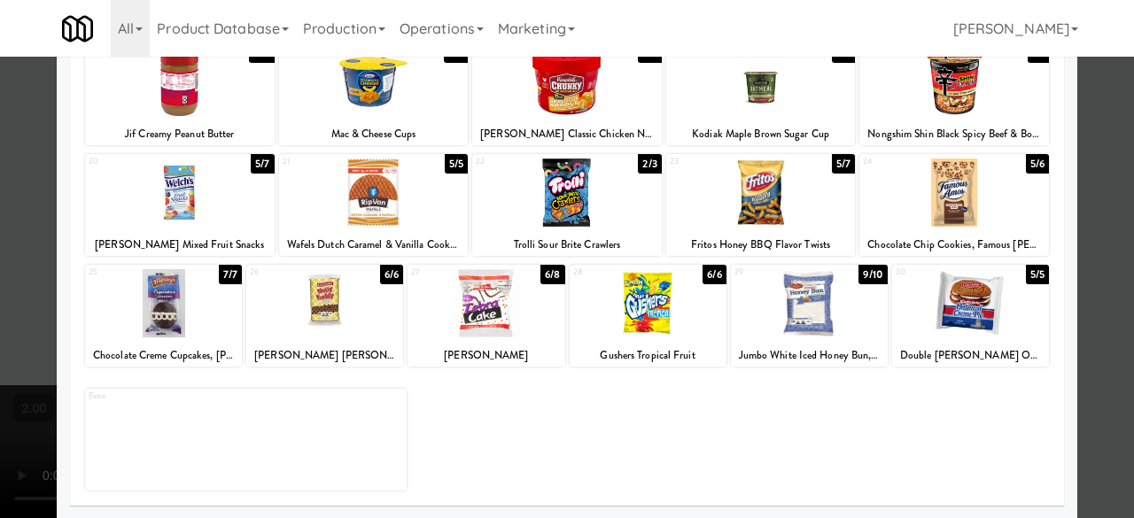
click at [800, 336] on div at bounding box center [809, 303] width 157 height 68
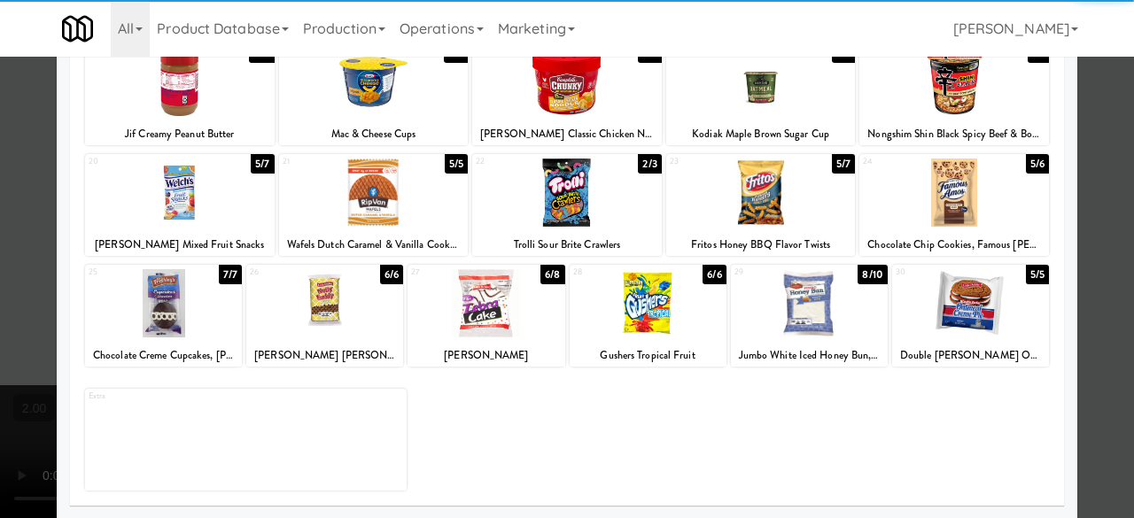
click at [1071, 228] on div at bounding box center [567, 259] width 1134 height 518
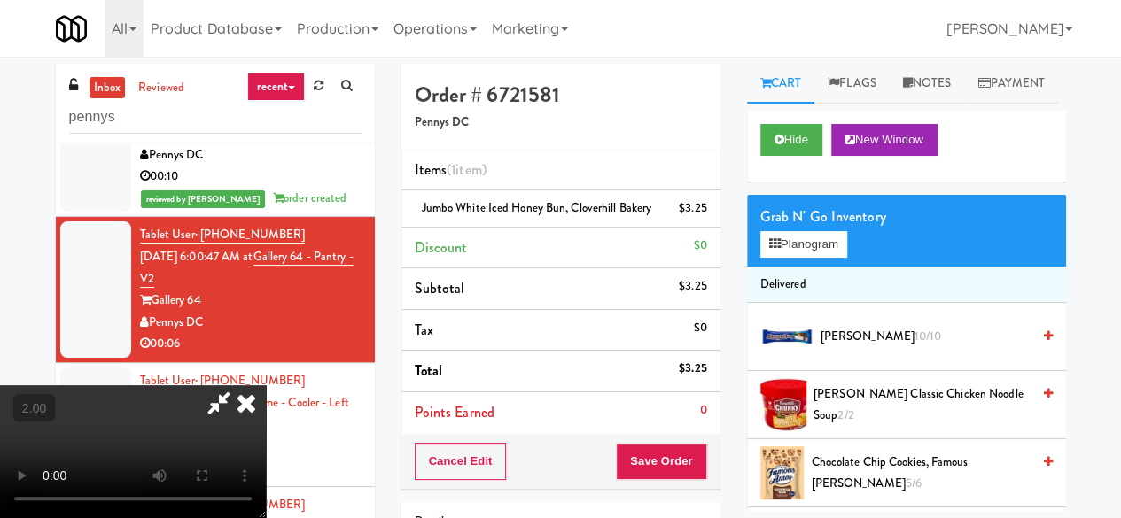
click at [239, 386] on icon at bounding box center [219, 403] width 41 height 35
click at [807, 258] on button "Planogram" at bounding box center [803, 244] width 87 height 27
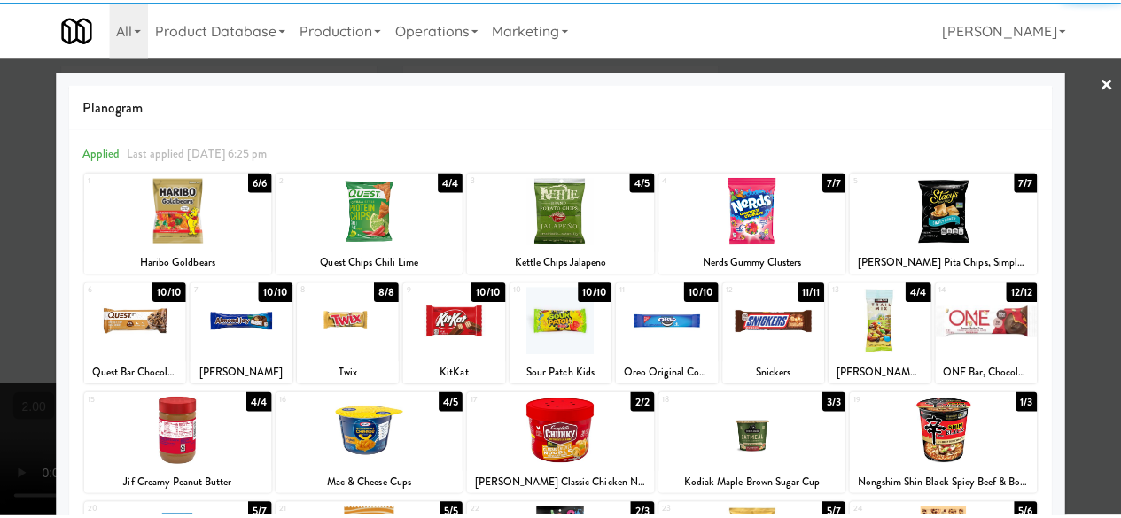
scroll to position [351, 0]
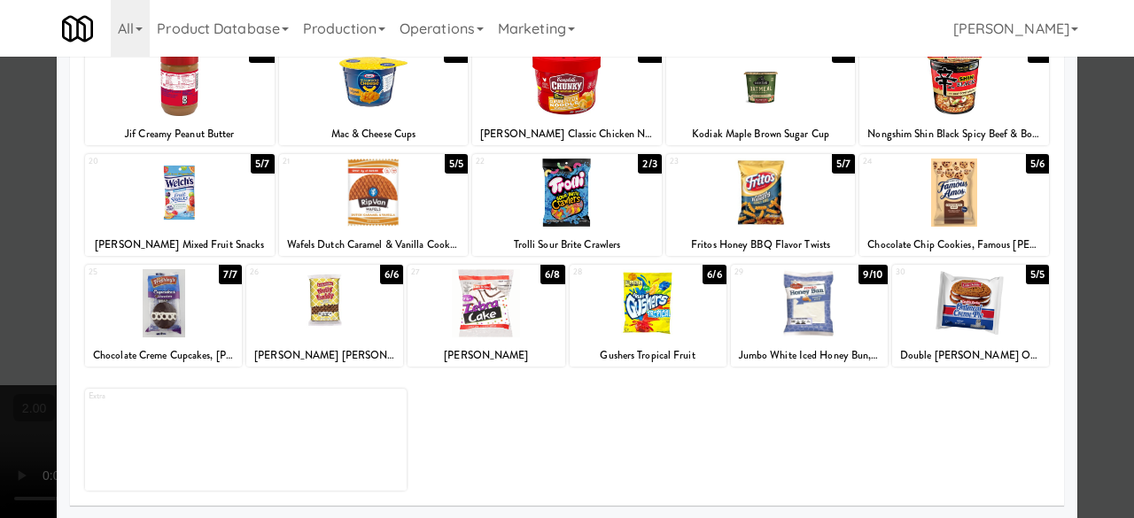
click at [1104, 206] on div at bounding box center [567, 259] width 1134 height 518
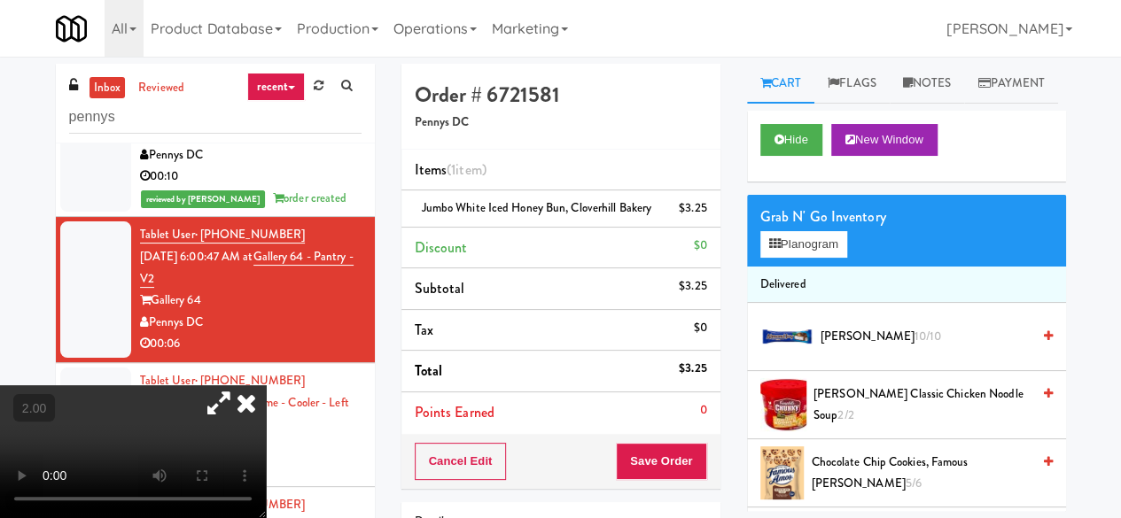
click at [647, 510] on div "Order # 6721581 Pennys DC Items (1 item ) Jumbo White Iced Honey Bun, Cloverhil…" at bounding box center [561, 367] width 346 height 606
click at [641, 480] on button "Save Order" at bounding box center [661, 461] width 90 height 37
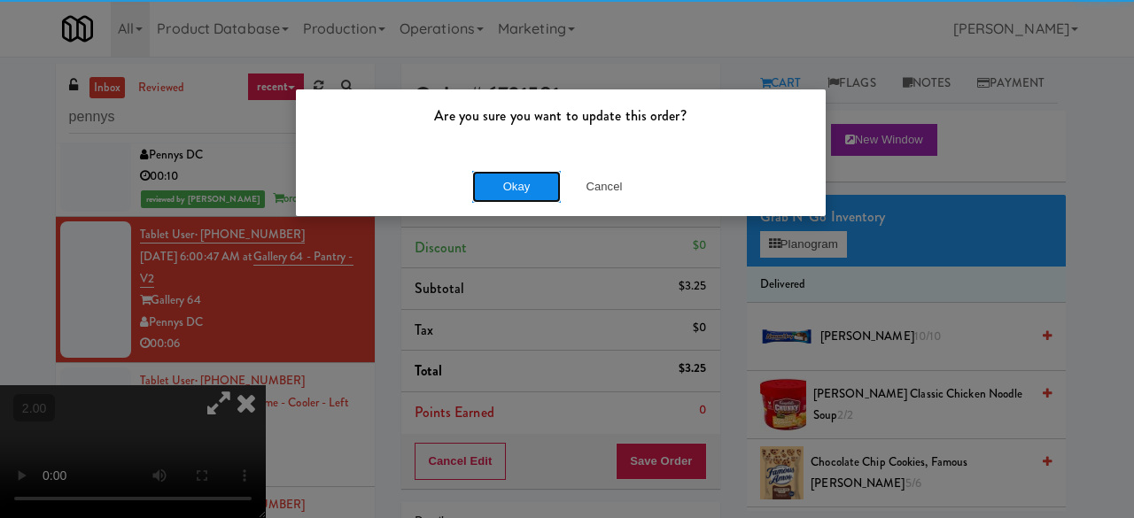
click at [495, 198] on button "Okay" at bounding box center [516, 187] width 89 height 32
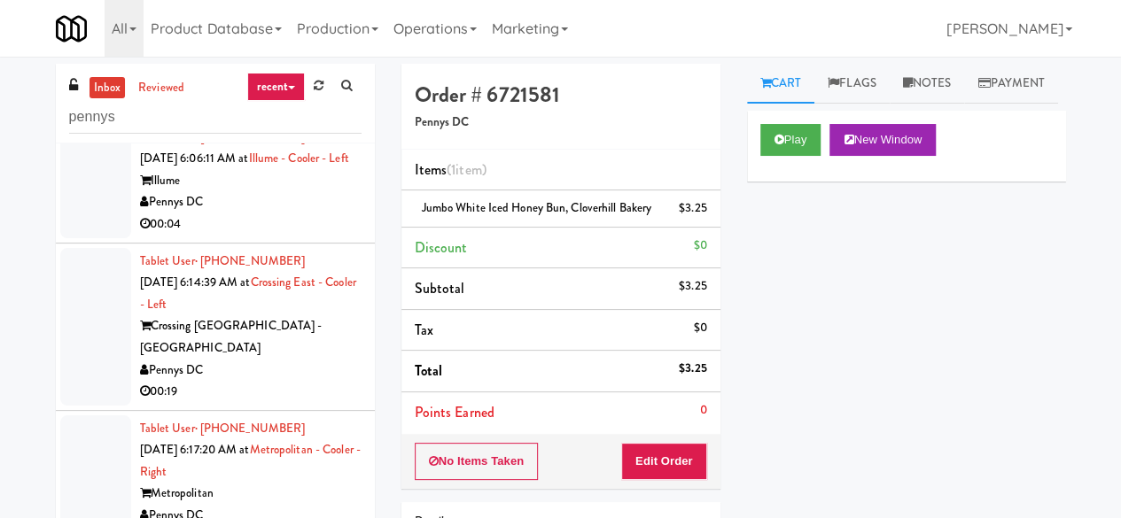
click at [301, 214] on div "Pennys DC" at bounding box center [251, 202] width 222 height 22
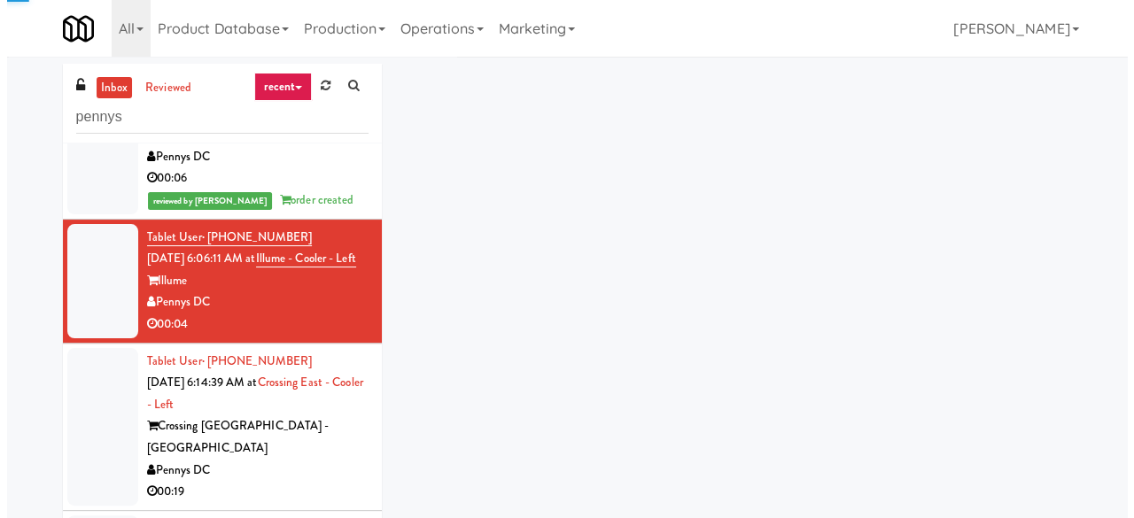
scroll to position [642, 0]
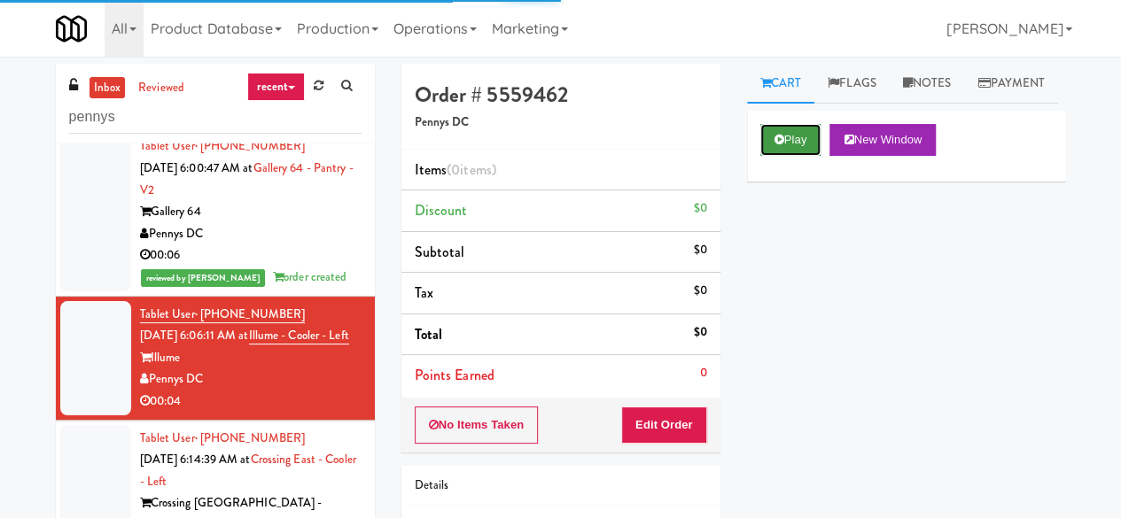
click at [790, 156] on button "Play" at bounding box center [790, 140] width 61 height 32
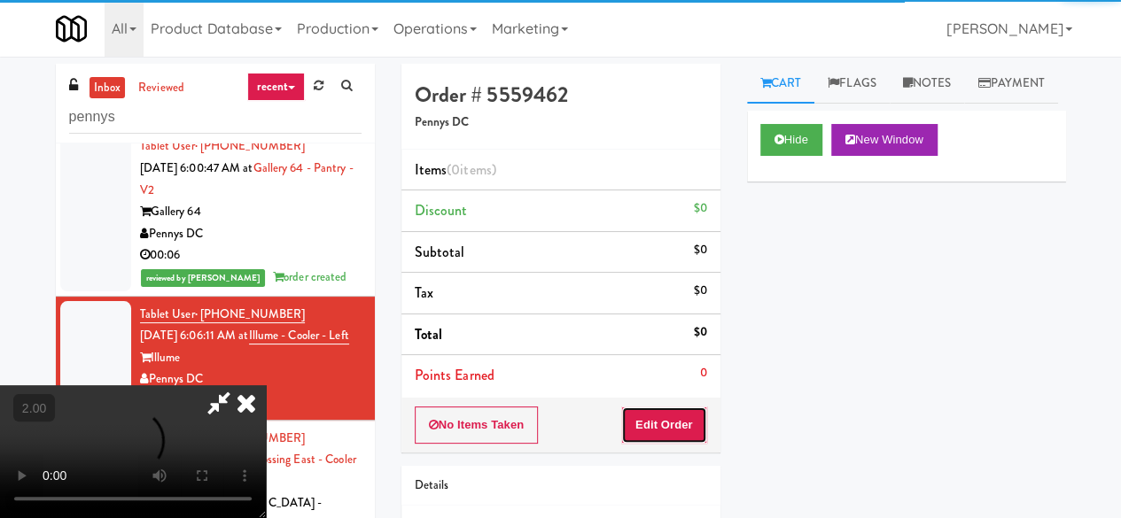
click at [682, 416] on button "Edit Order" at bounding box center [664, 425] width 86 height 37
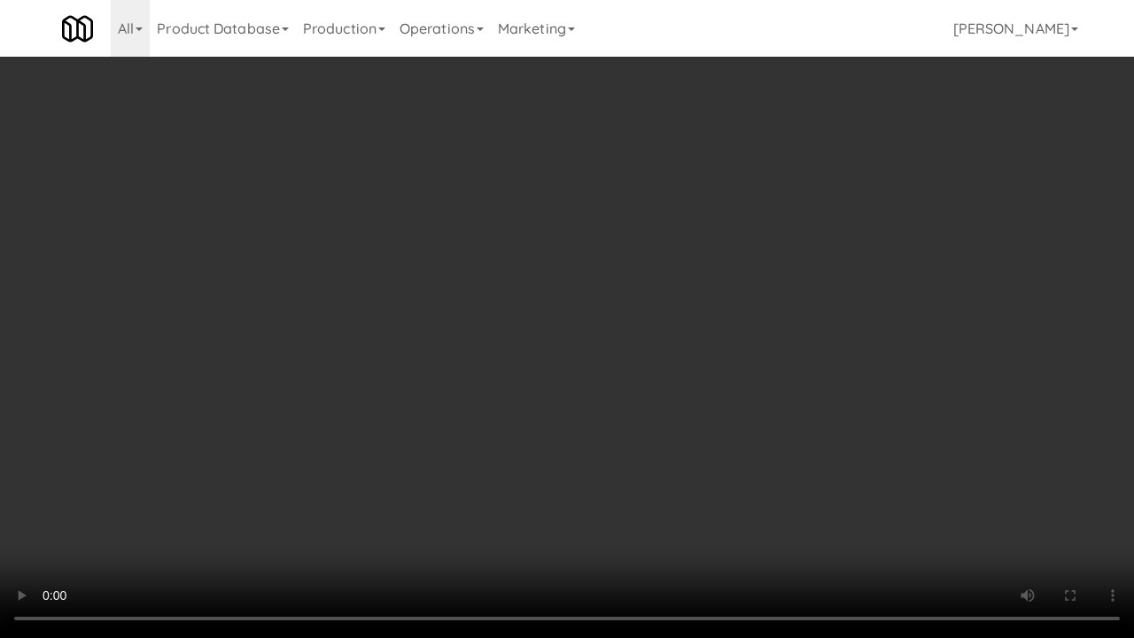
click at [758, 387] on video at bounding box center [567, 319] width 1134 height 638
click at [821, 333] on video at bounding box center [567, 319] width 1134 height 638
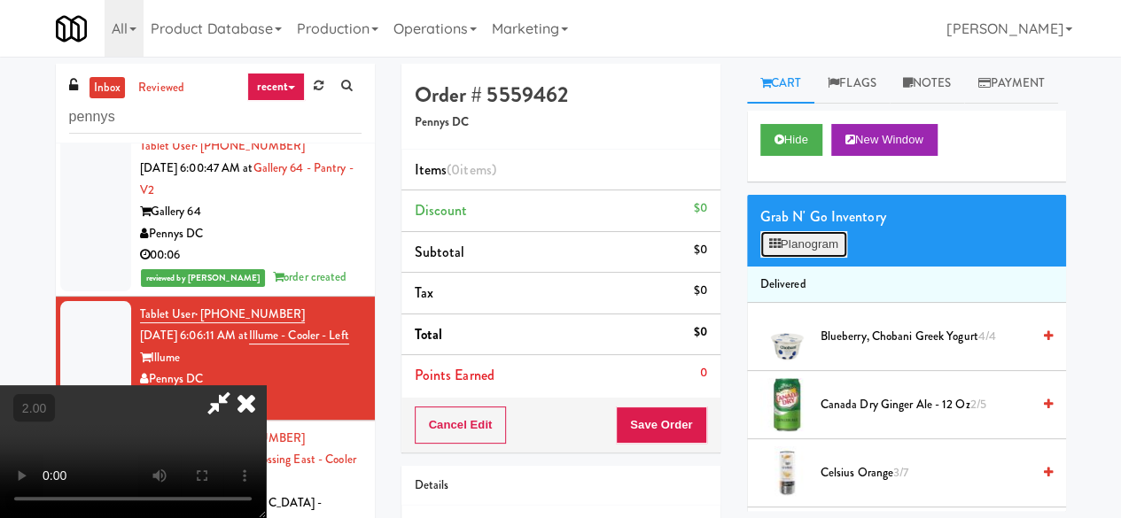
click at [822, 258] on button "Planogram" at bounding box center [803, 244] width 87 height 27
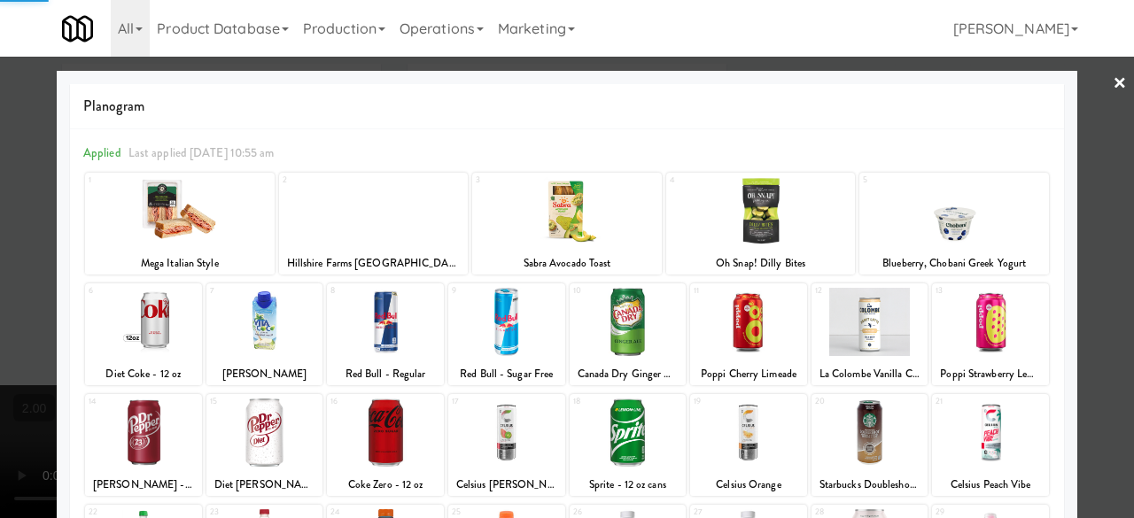
scroll to position [177, 0]
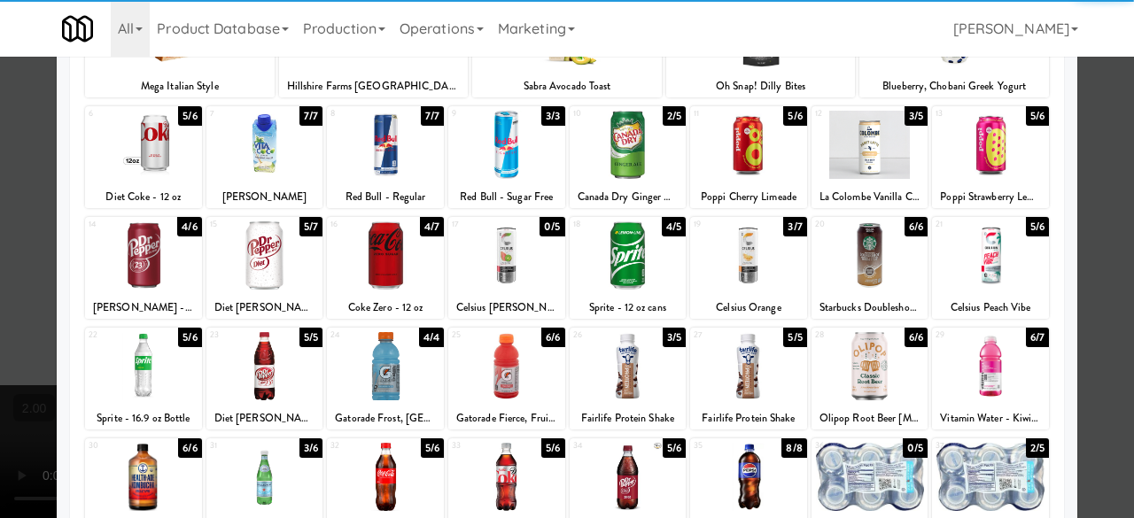
click at [739, 294] on div "19 3/7 Celsius Orange" at bounding box center [748, 268] width 117 height 102
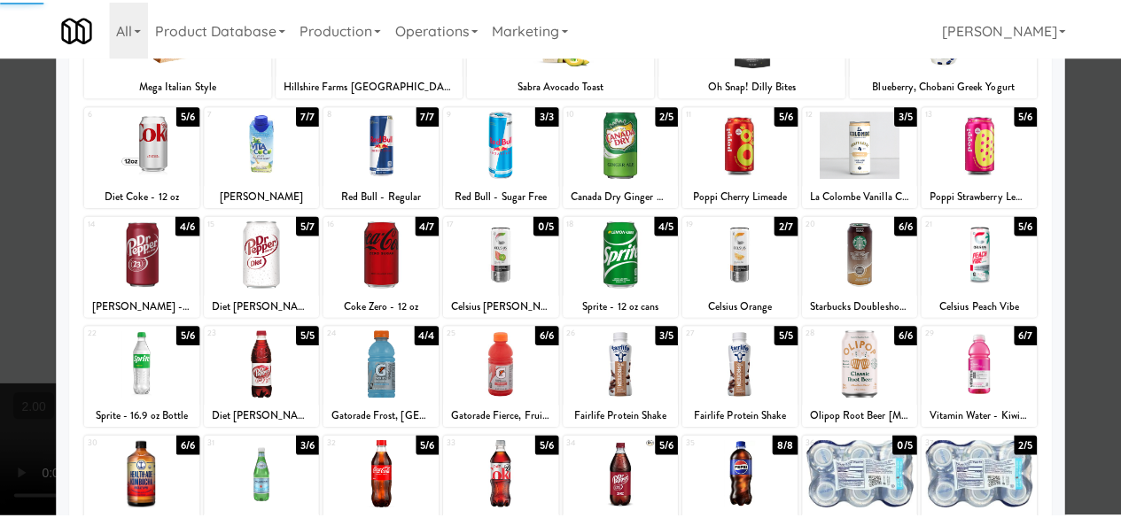
scroll to position [0, 0]
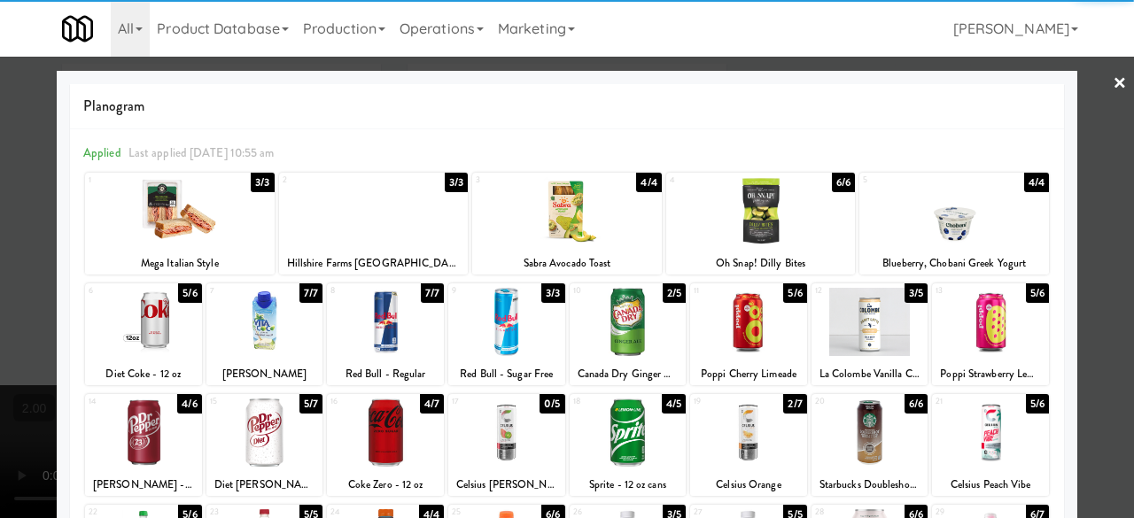
click at [1113, 63] on link "×" at bounding box center [1120, 84] width 14 height 55
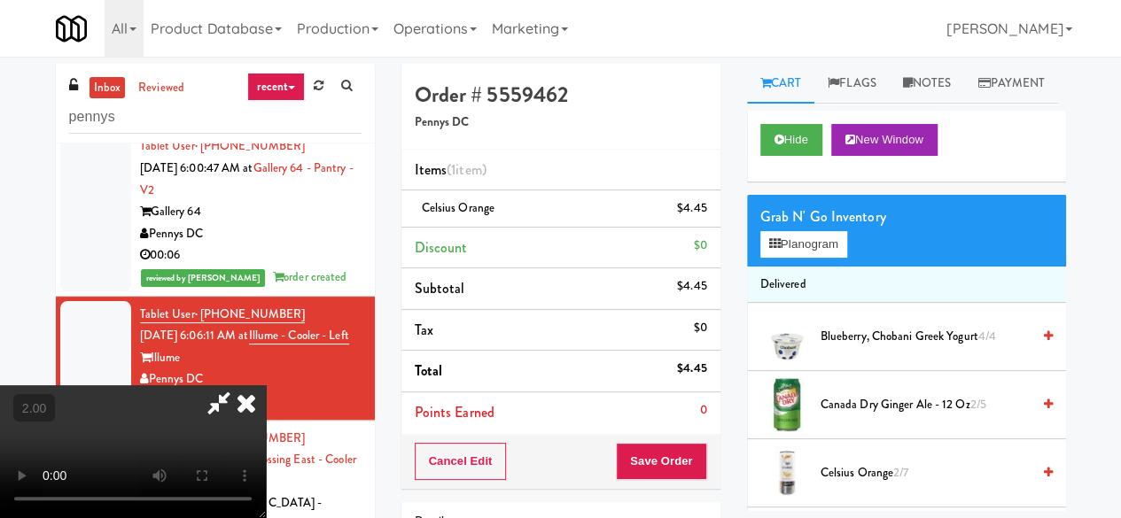
click at [239, 386] on icon at bounding box center [219, 403] width 41 height 35
click at [663, 460] on button "Save Order" at bounding box center [661, 461] width 90 height 37
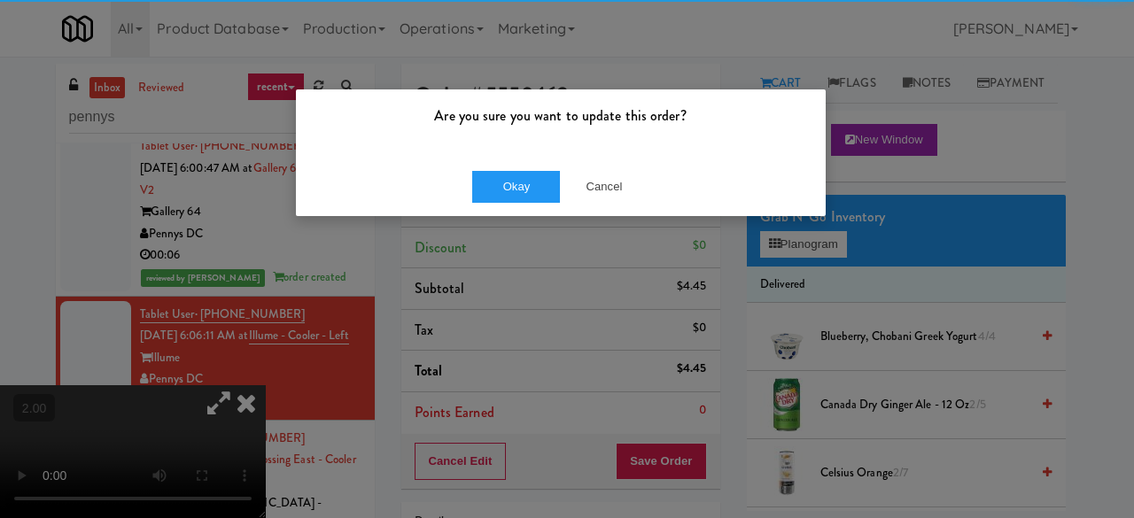
click at [556, 219] on div "Are you sure you want to update this order? Okay Cancel" at bounding box center [567, 259] width 1134 height 518
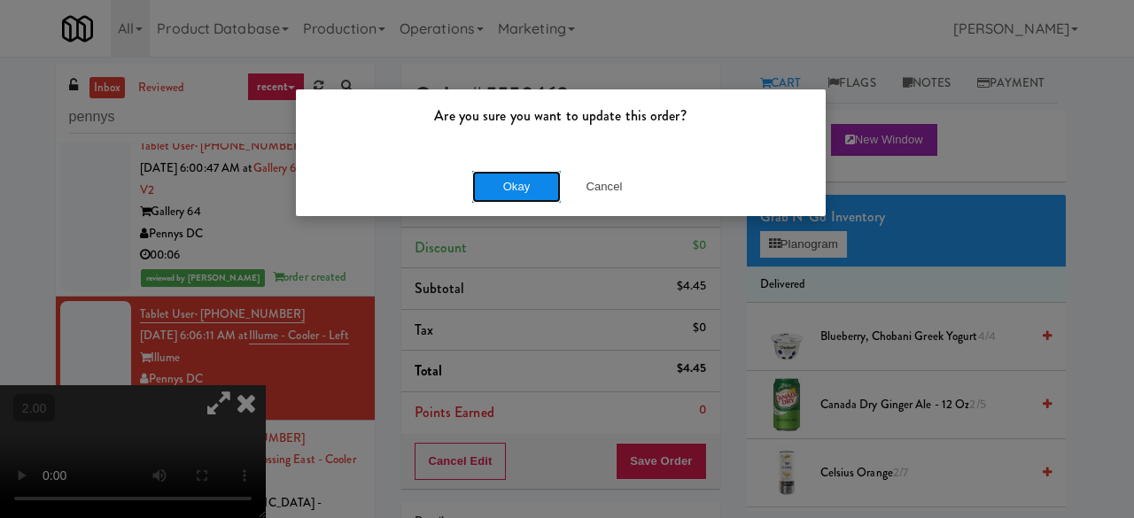
click at [540, 199] on button "Okay" at bounding box center [516, 187] width 89 height 32
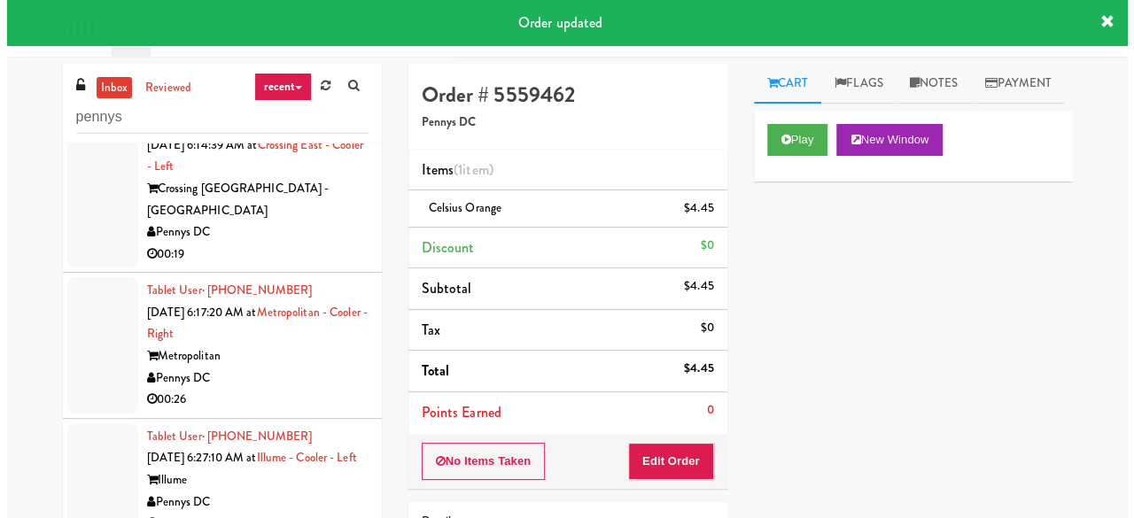
scroll to position [996, 0]
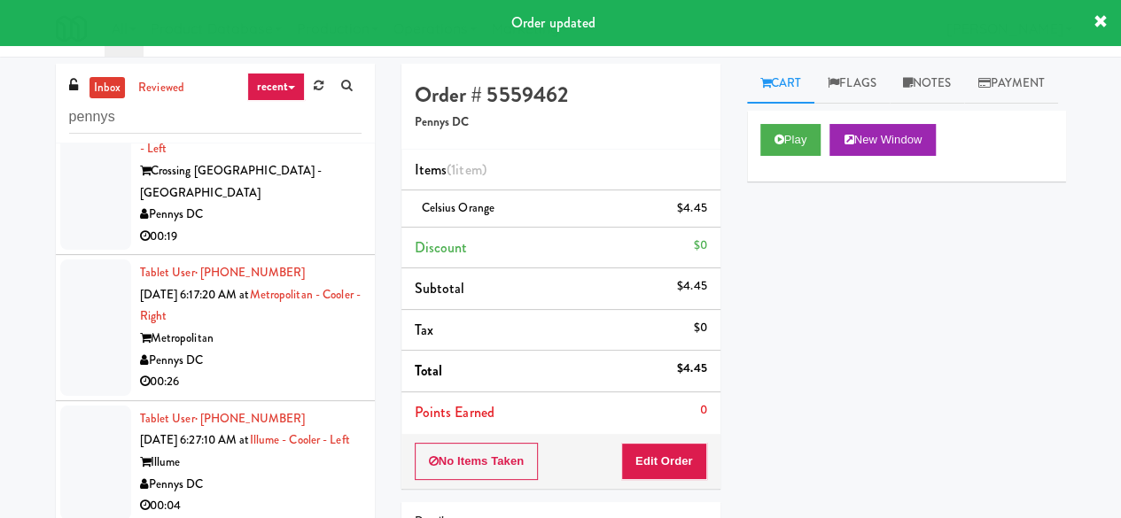
click at [305, 255] on li "Tablet User · (714) 679-2889 [DATE] 6:14:39 AM at [GEOGRAPHIC_DATA] - [GEOGRAPH…" at bounding box center [215, 172] width 319 height 168
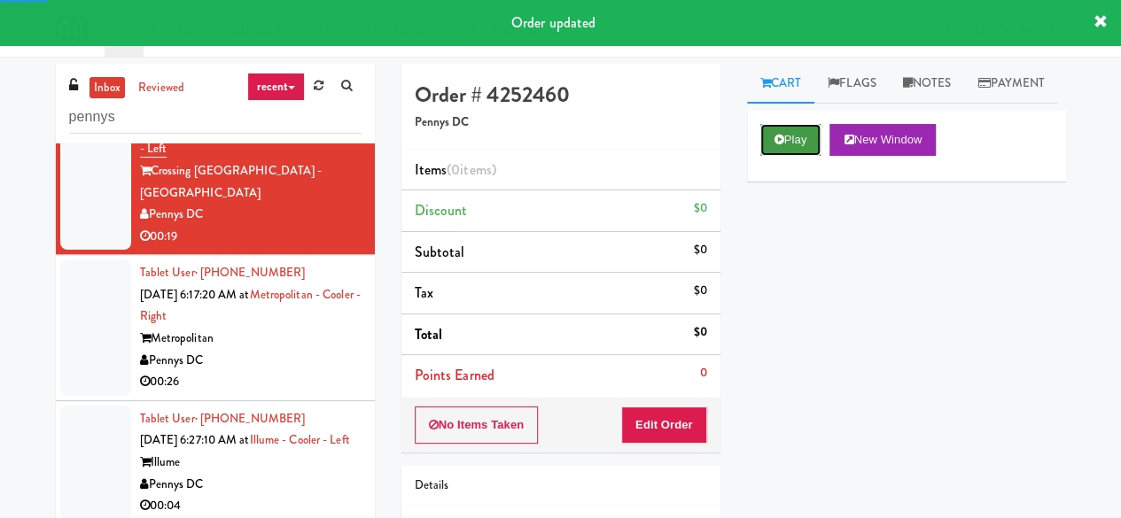
click at [783, 145] on icon at bounding box center [780, 140] width 10 height 12
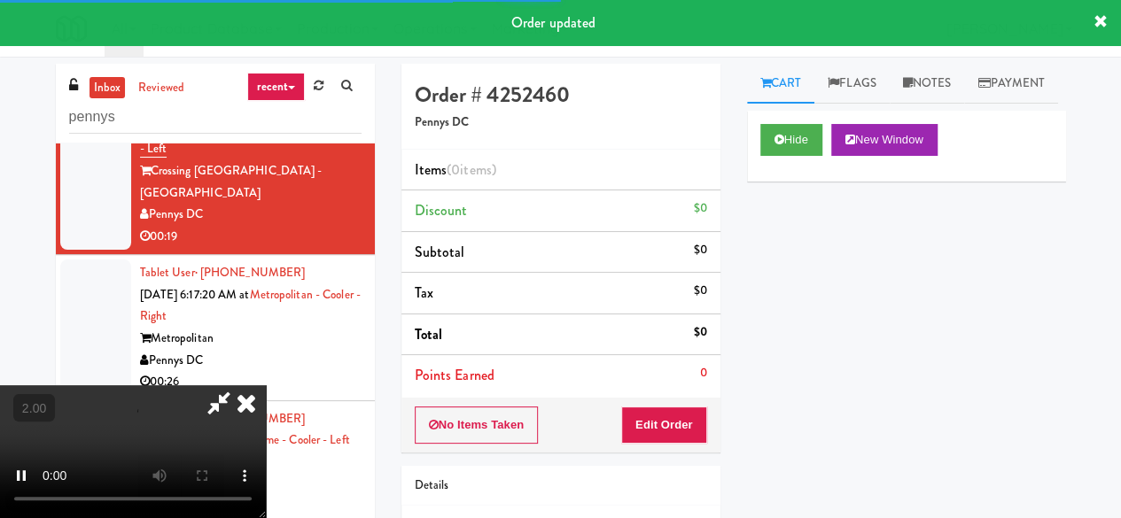
click at [674, 443] on div "No Items Taken Edit Order" at bounding box center [560, 425] width 319 height 55
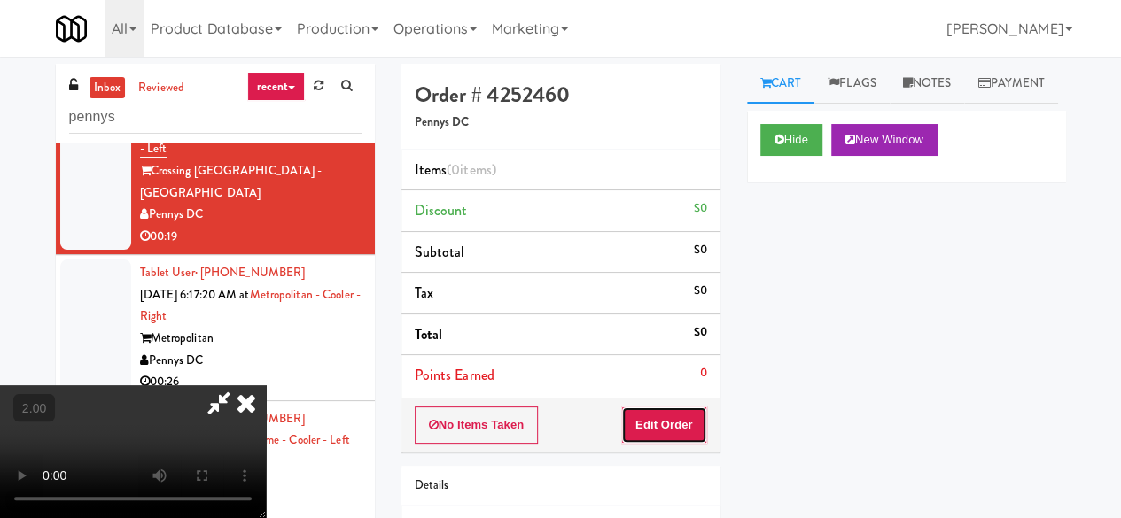
click at [668, 426] on button "Edit Order" at bounding box center [664, 425] width 86 height 37
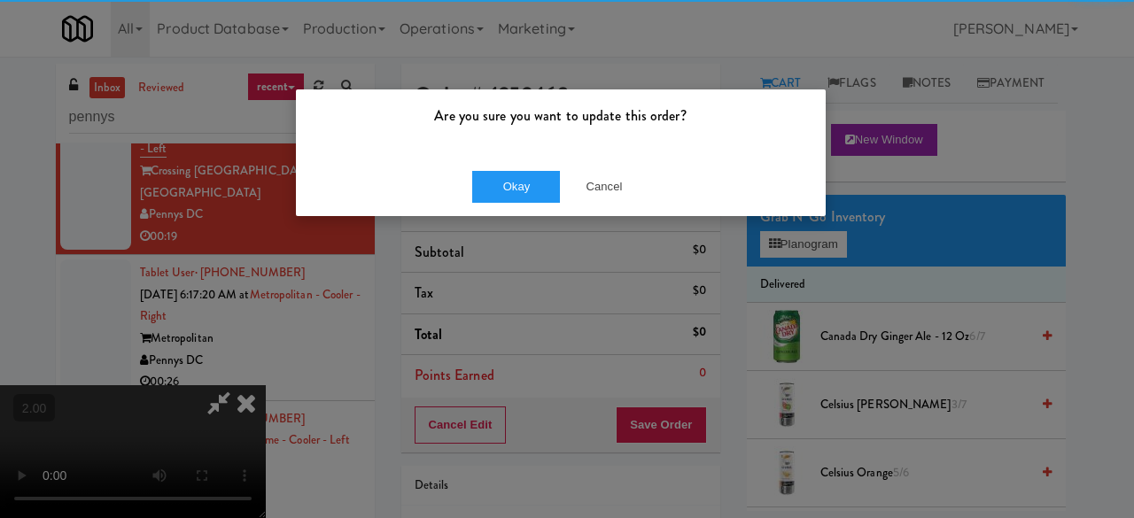
click at [612, 470] on div "Are you sure you want to update this order? Okay Cancel" at bounding box center [567, 259] width 1134 height 518
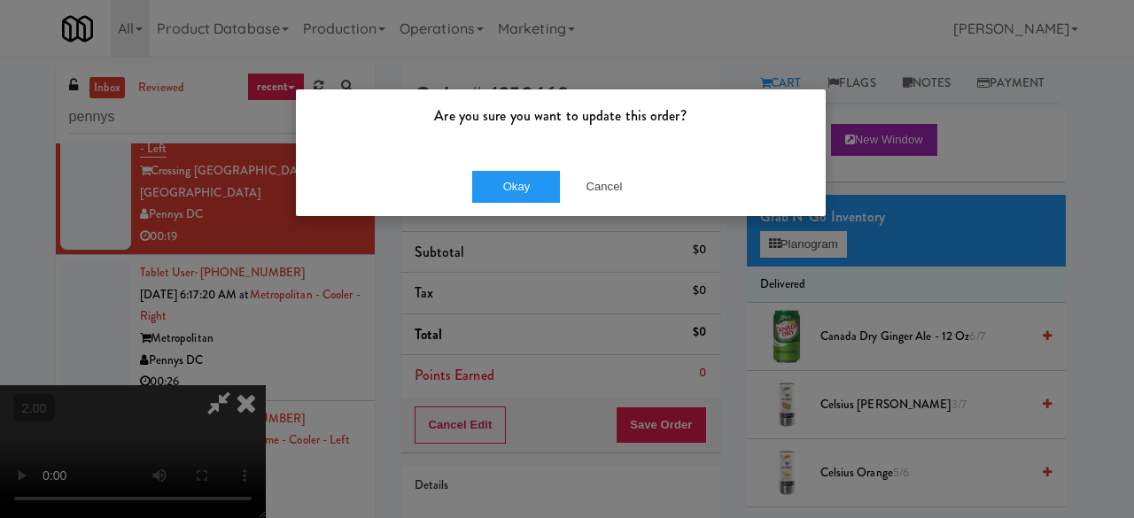
click at [604, 203] on div "Okay Cancel" at bounding box center [561, 186] width 530 height 59
click at [610, 187] on button "Cancel" at bounding box center [604, 187] width 89 height 32
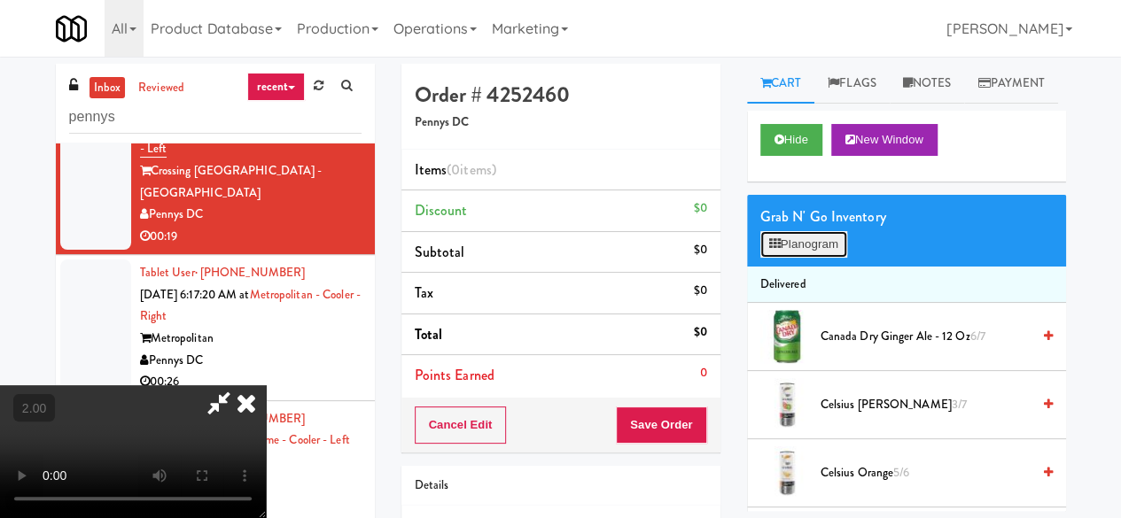
click at [796, 258] on button "Planogram" at bounding box center [803, 244] width 87 height 27
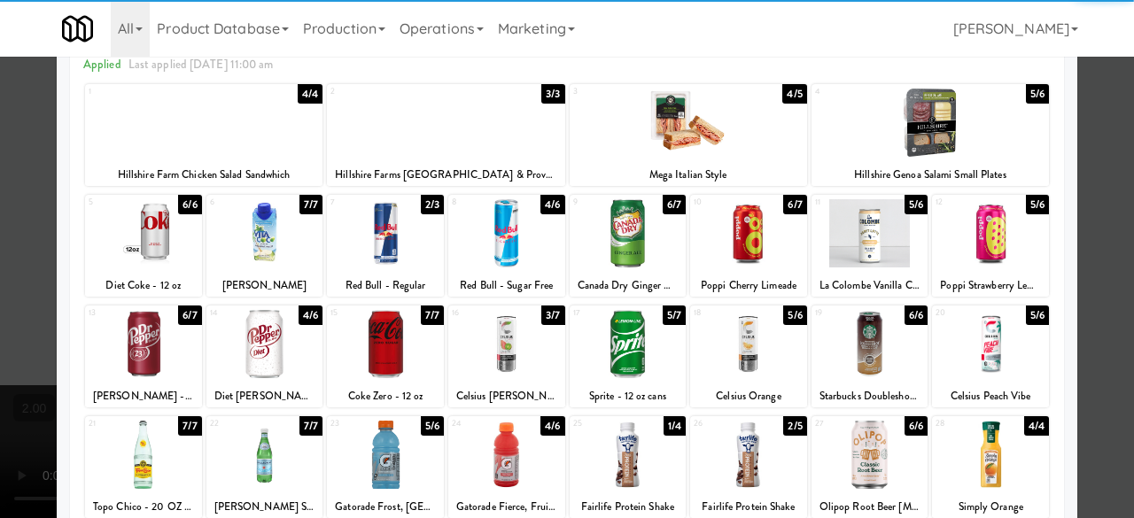
click at [755, 347] on div at bounding box center [748, 344] width 117 height 68
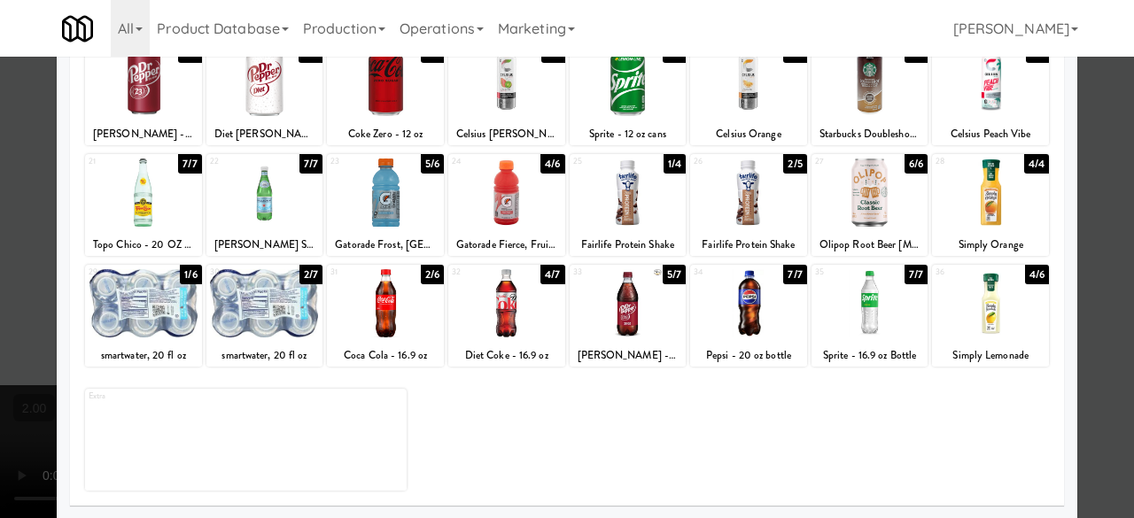
click at [267, 299] on div at bounding box center [265, 303] width 117 height 68
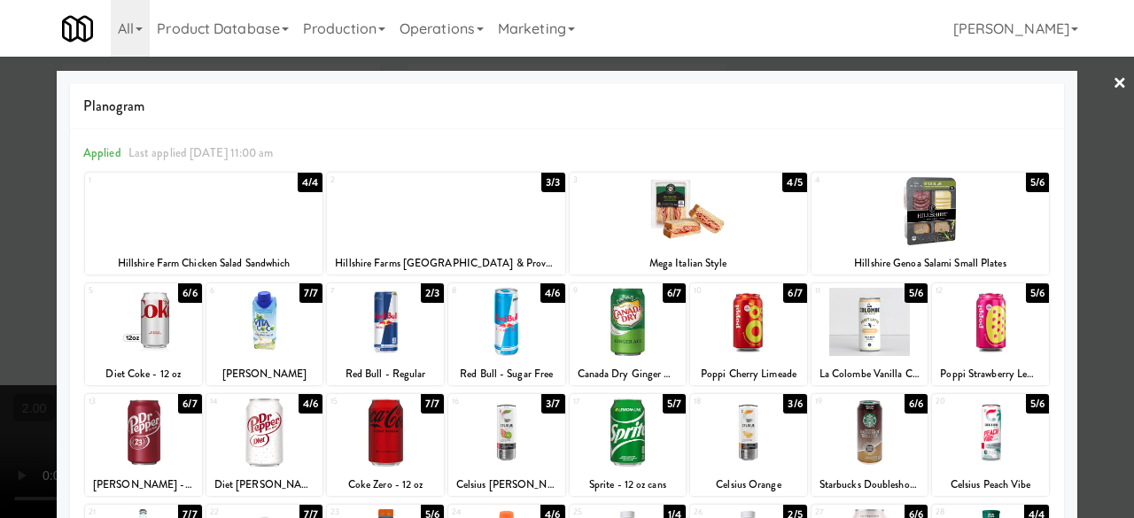
click at [1095, 98] on div at bounding box center [567, 259] width 1134 height 518
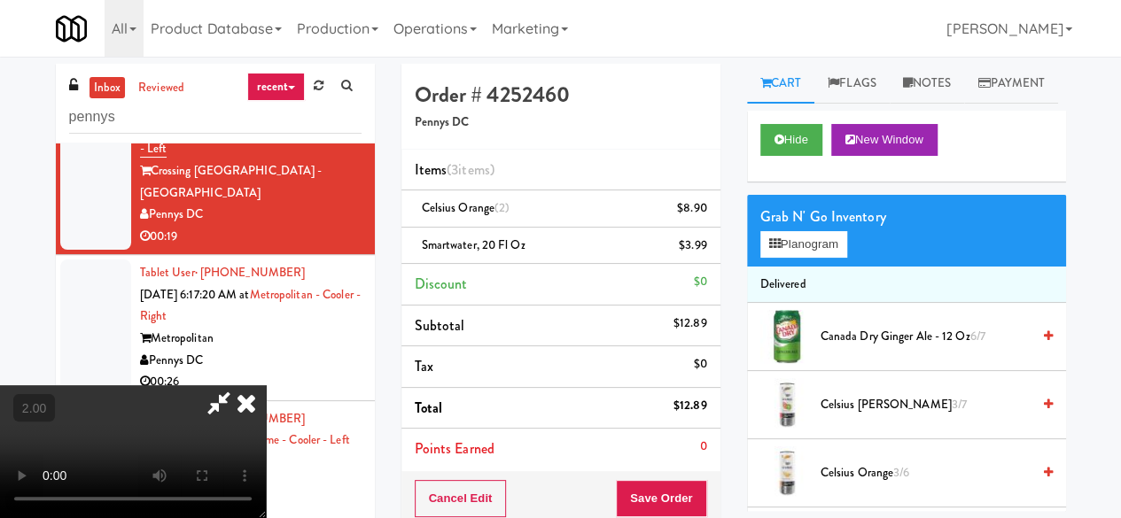
click at [239, 386] on icon at bounding box center [219, 403] width 41 height 35
click at [708, 211] on icon at bounding box center [708, 215] width 9 height 12
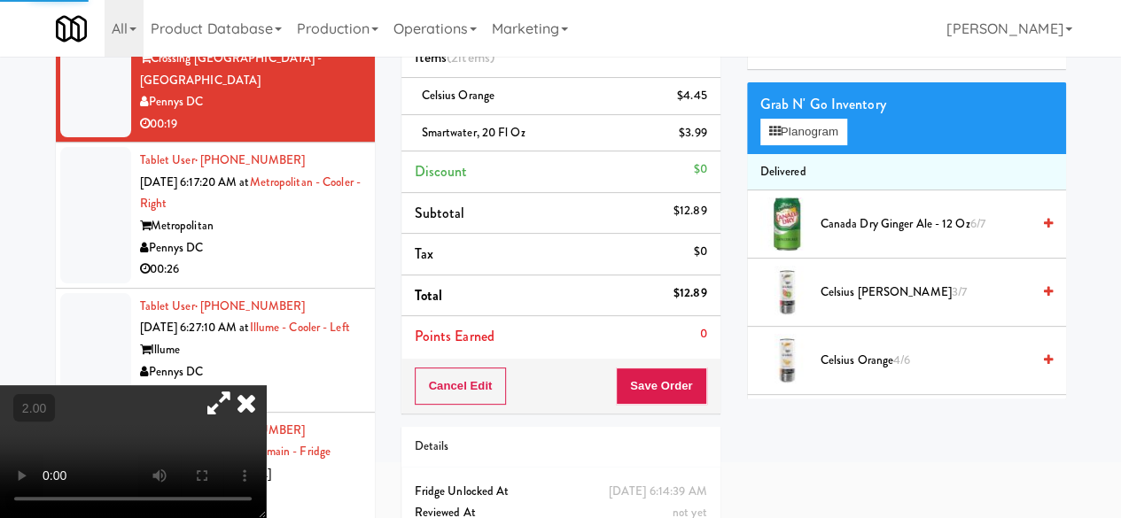
scroll to position [177, 0]
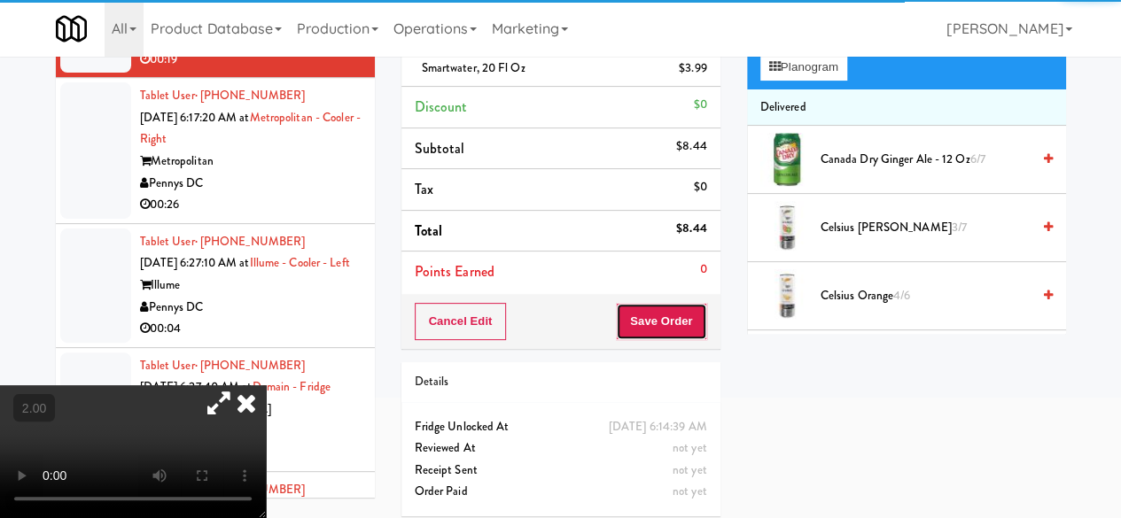
click at [647, 325] on button "Save Order" at bounding box center [661, 321] width 90 height 37
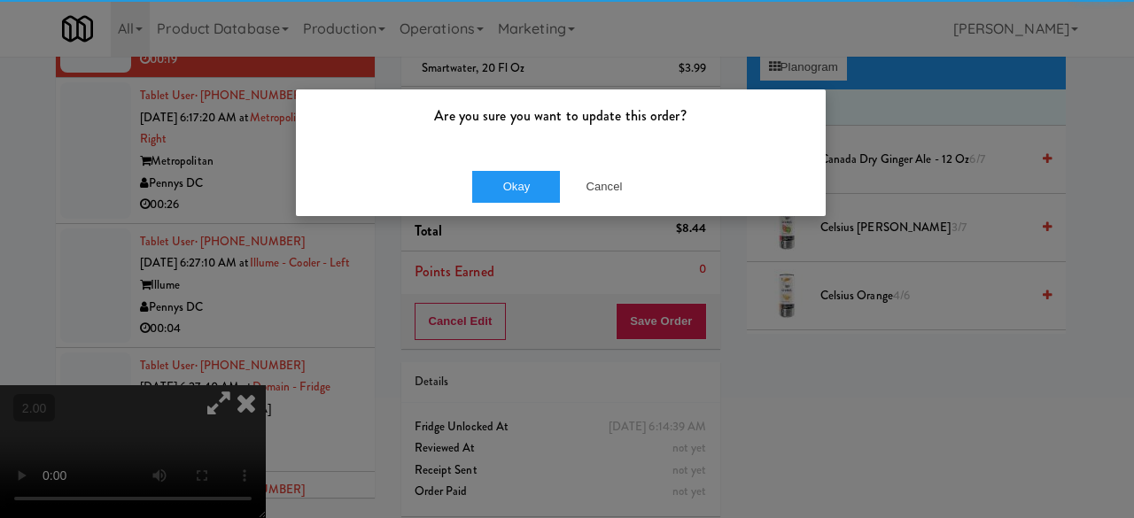
click at [491, 168] on div "Okay Cancel" at bounding box center [561, 186] width 530 height 59
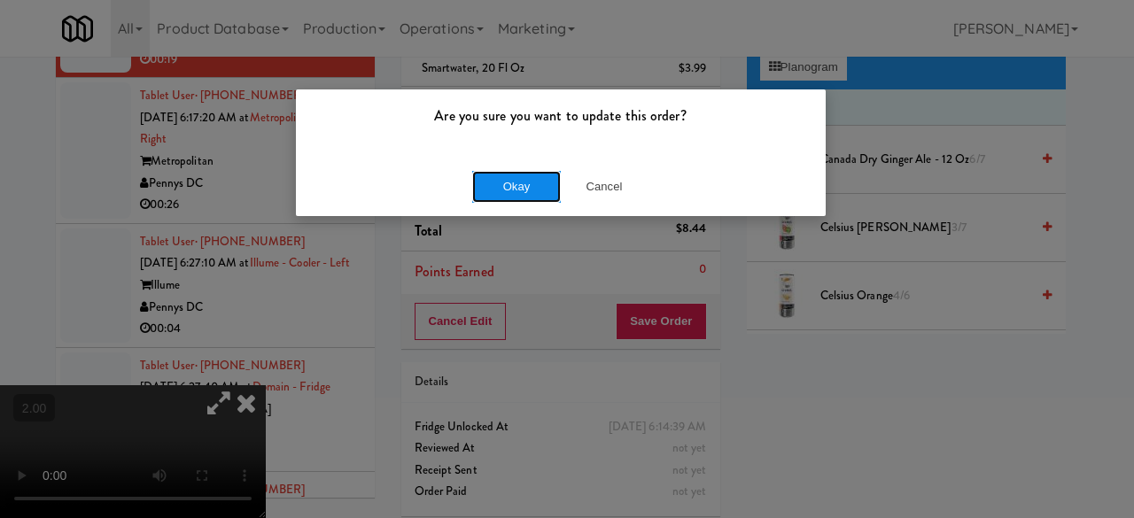
click at [500, 183] on button "Okay" at bounding box center [516, 187] width 89 height 32
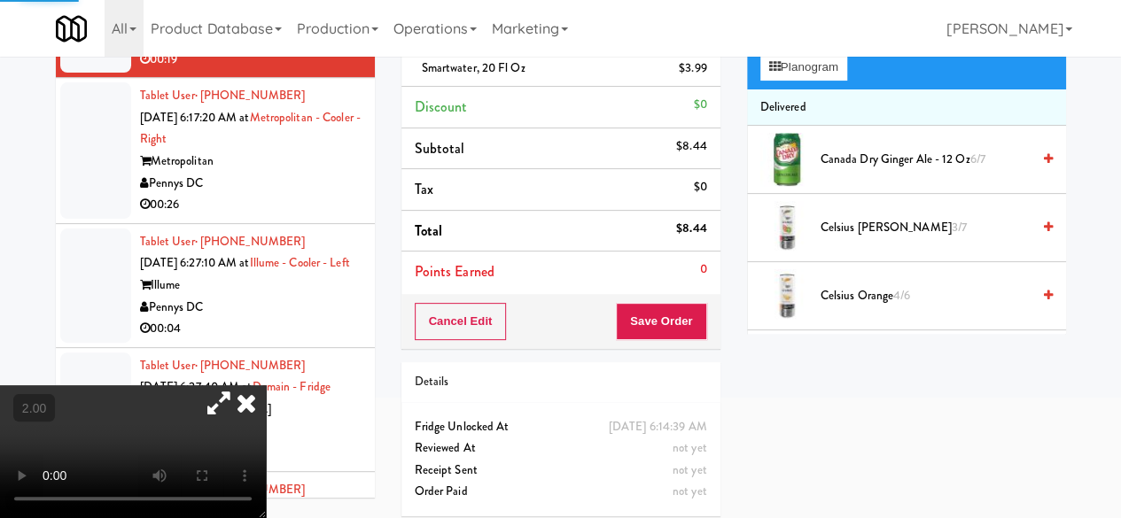
scroll to position [0, 0]
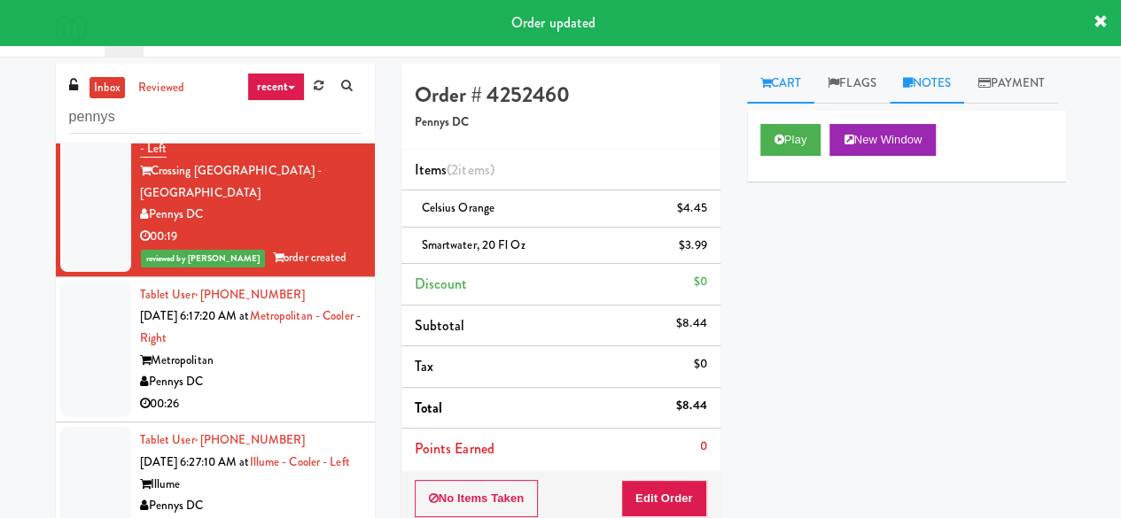
click at [910, 95] on link "Notes" at bounding box center [927, 84] width 75 height 40
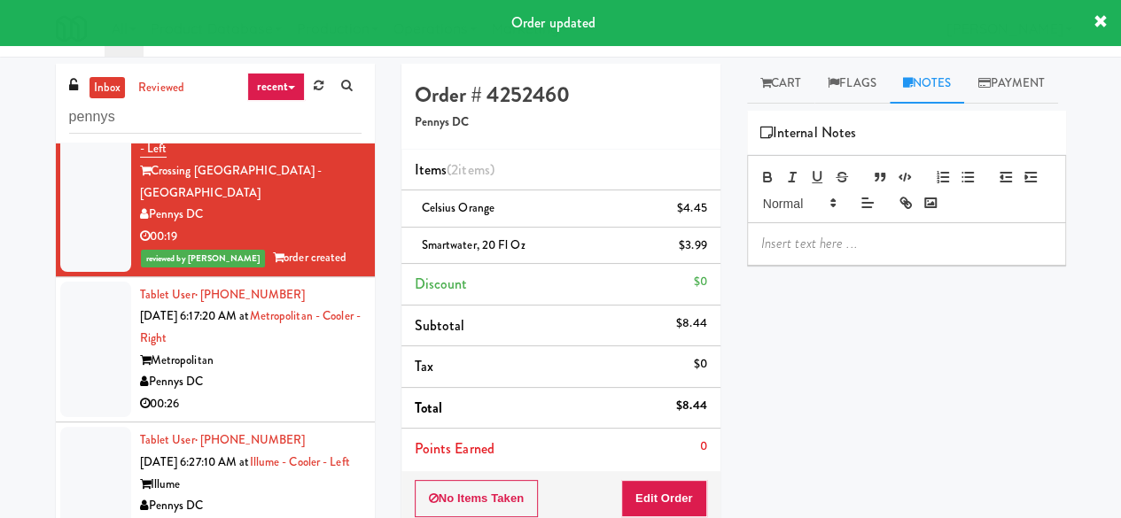
click at [840, 264] on div at bounding box center [906, 243] width 317 height 41
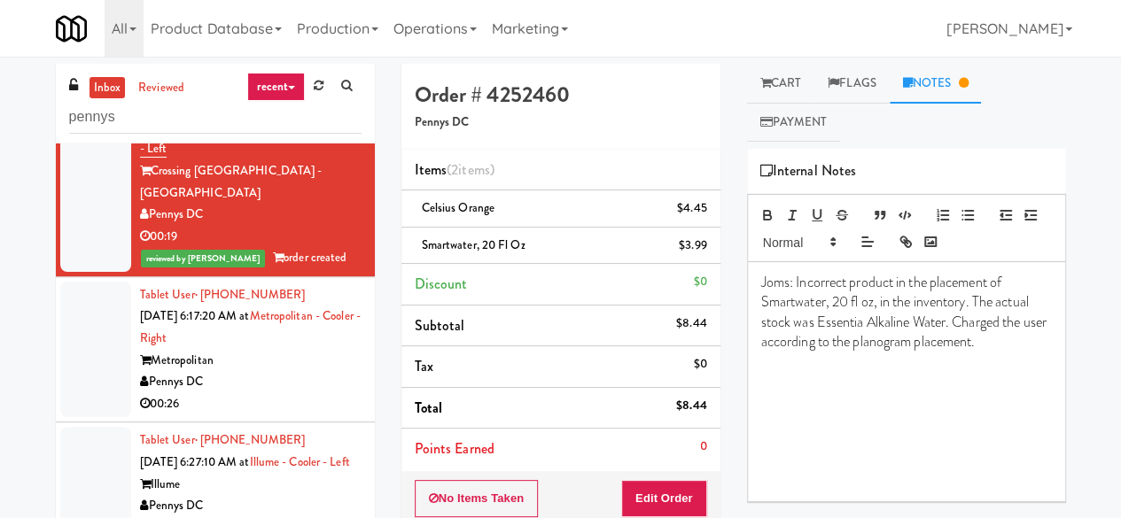
click at [778, 478] on p at bounding box center [906, 480] width 291 height 19
drag, startPoint x: 778, startPoint y: 478, endPoint x: 771, endPoint y: 449, distance: 29.2
click at [771, 464] on div "Joms: Incorrect product in the placement of Smartwater, 20 fl oz, in the invent…" at bounding box center [906, 381] width 317 height 239
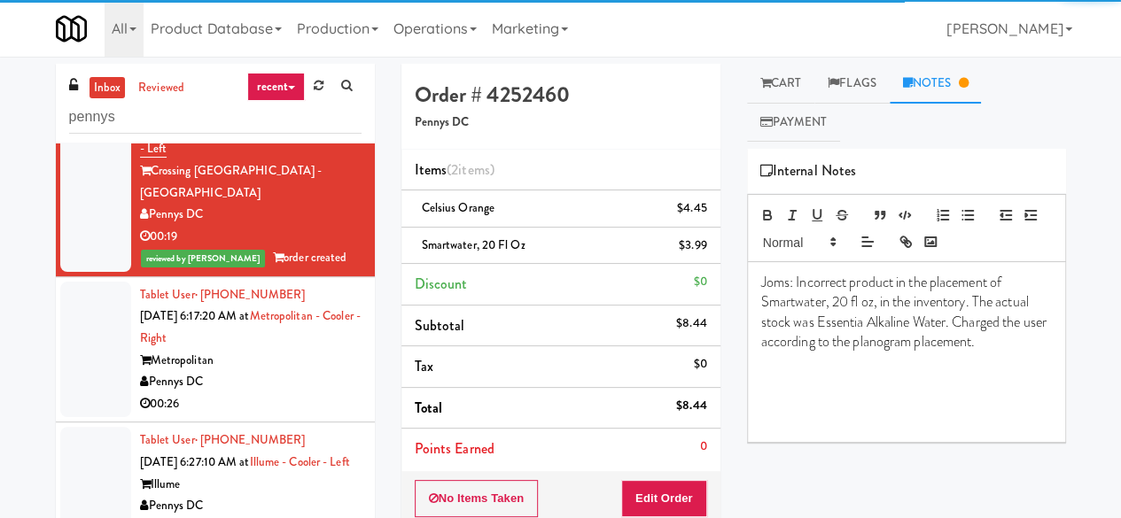
click at [773, 424] on p at bounding box center [906, 421] width 291 height 19
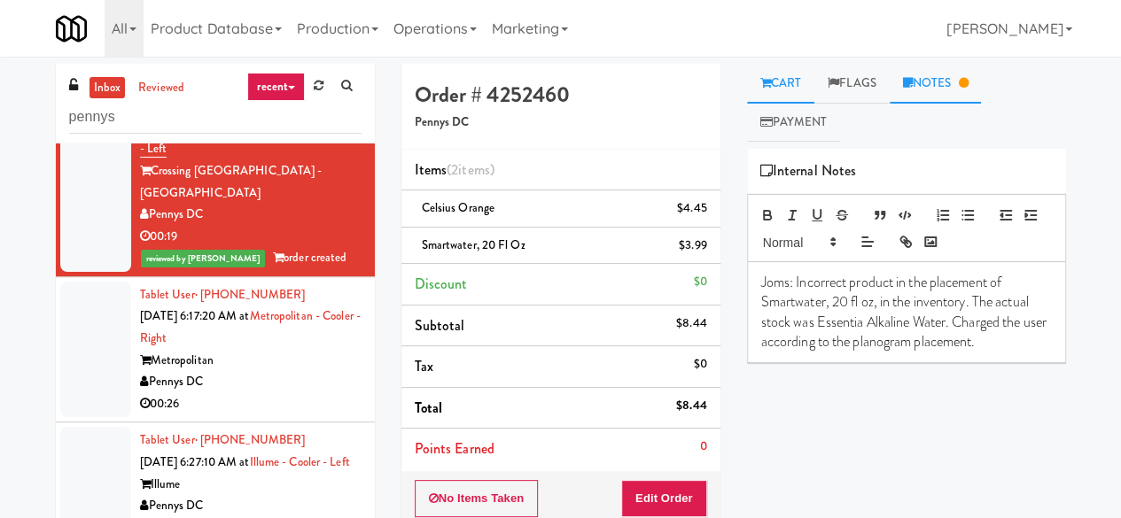
click at [769, 79] on icon at bounding box center [765, 83] width 11 height 12
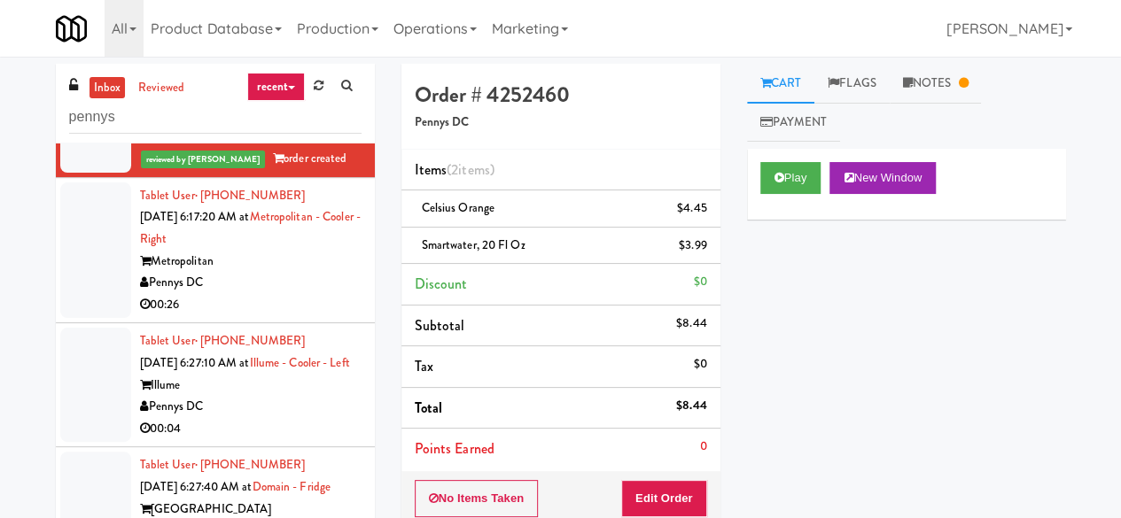
scroll to position [1173, 0]
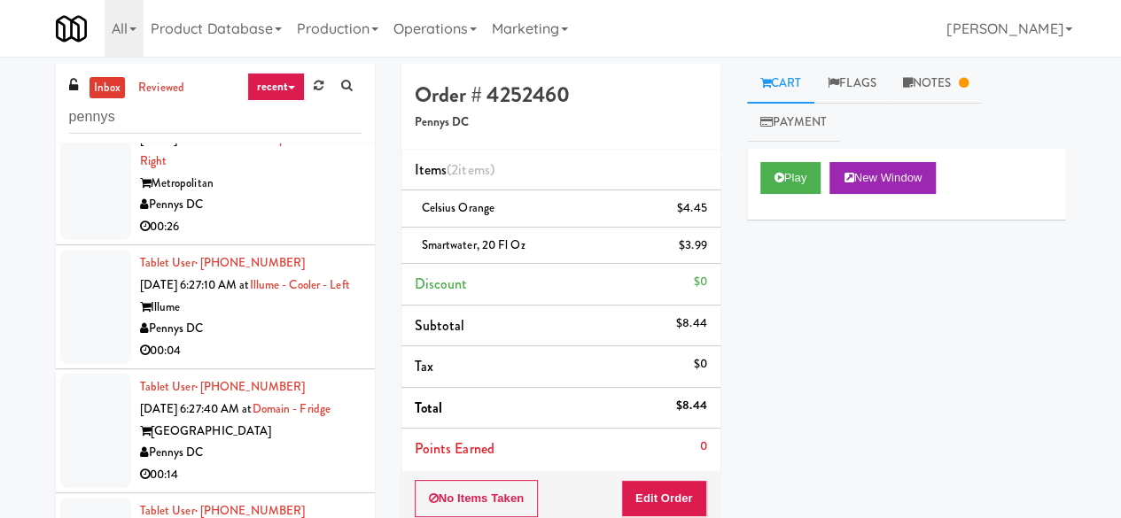
click at [291, 216] on div "Pennys DC" at bounding box center [251, 205] width 222 height 22
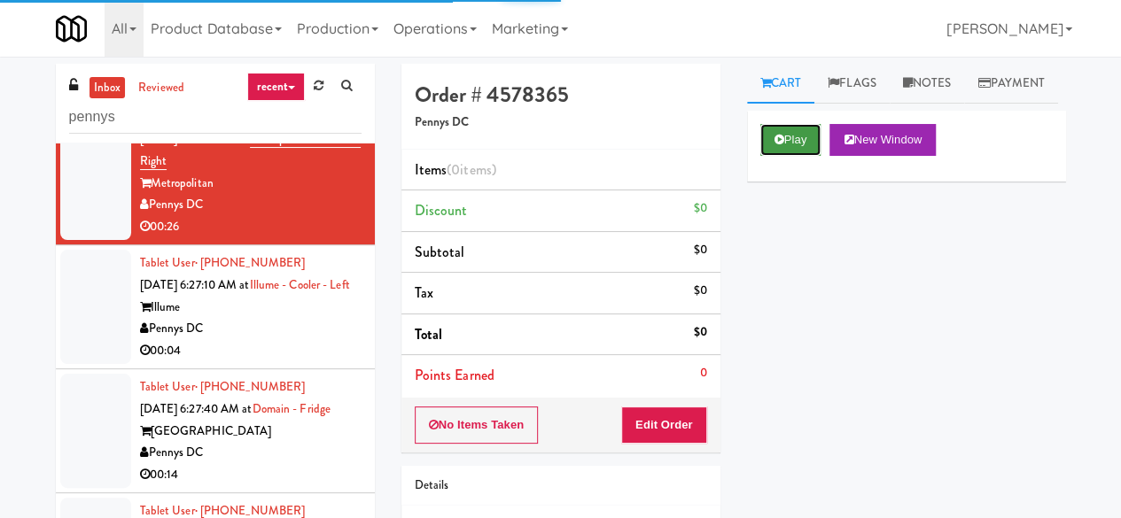
click at [783, 156] on button "Play" at bounding box center [790, 140] width 61 height 32
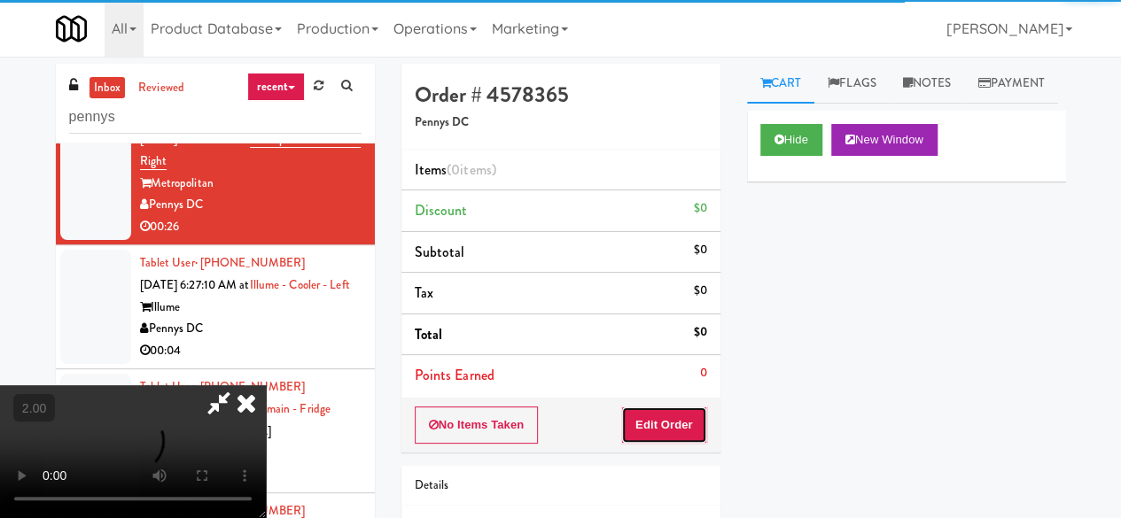
click at [684, 416] on button "Edit Order" at bounding box center [664, 425] width 86 height 37
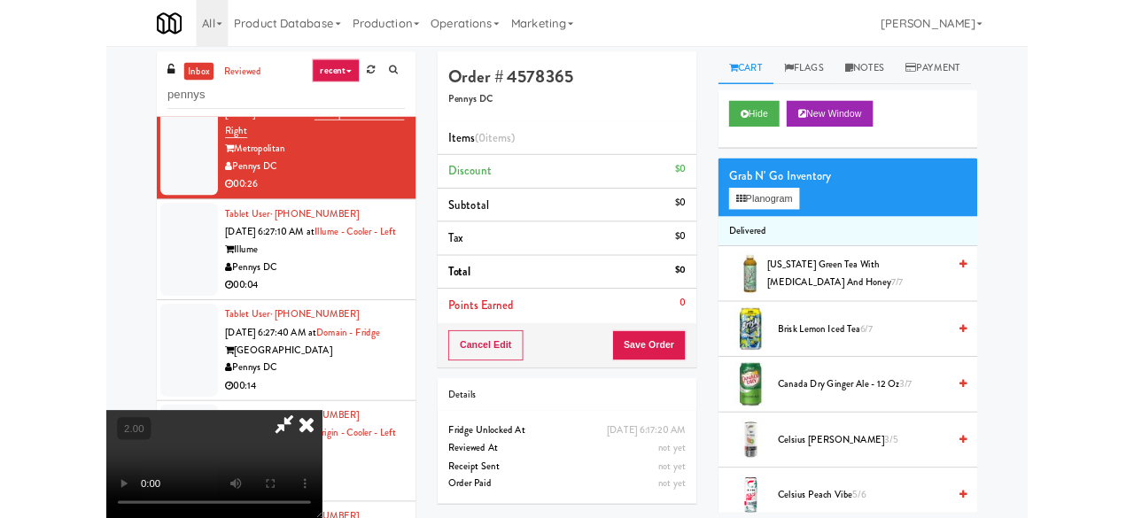
scroll to position [36, 0]
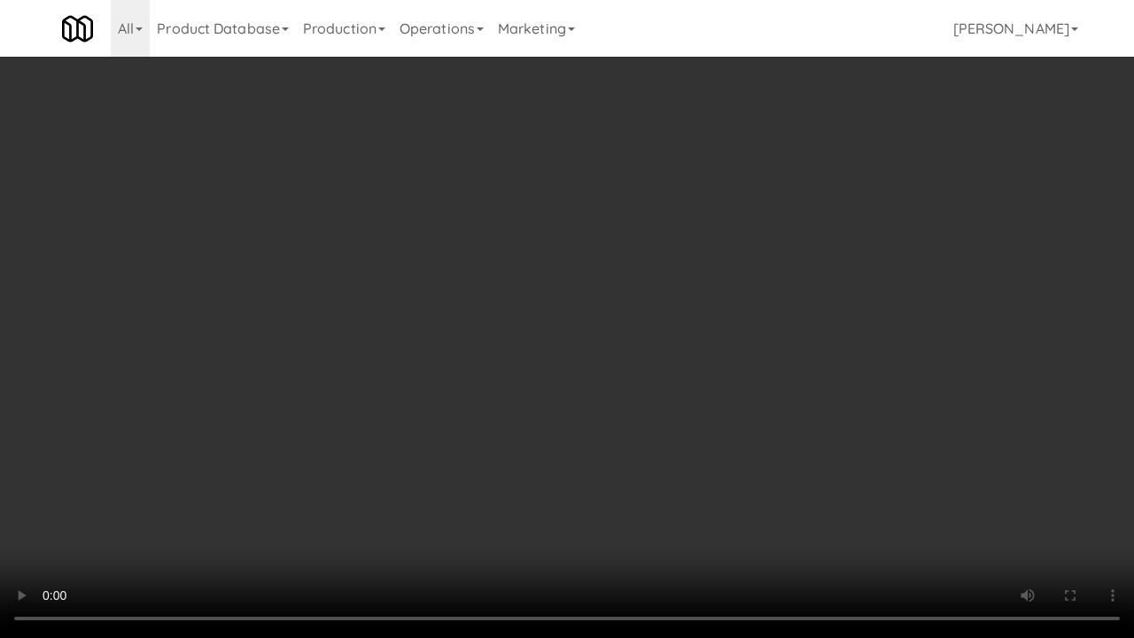
click at [716, 332] on video at bounding box center [567, 319] width 1134 height 638
click at [709, 259] on video at bounding box center [567, 319] width 1134 height 638
click at [709, 256] on video at bounding box center [567, 319] width 1134 height 638
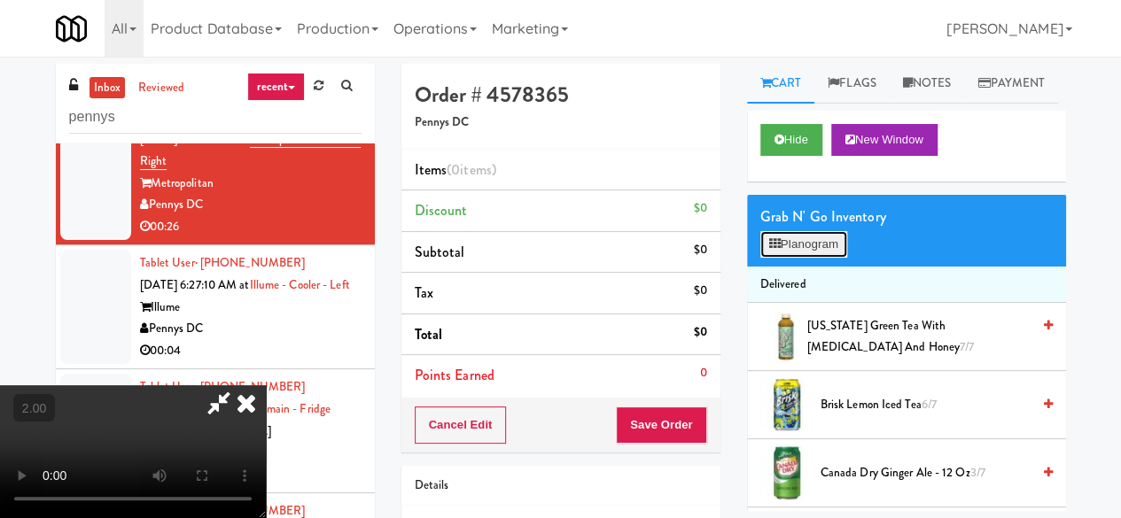
click at [831, 258] on button "Planogram" at bounding box center [803, 244] width 87 height 27
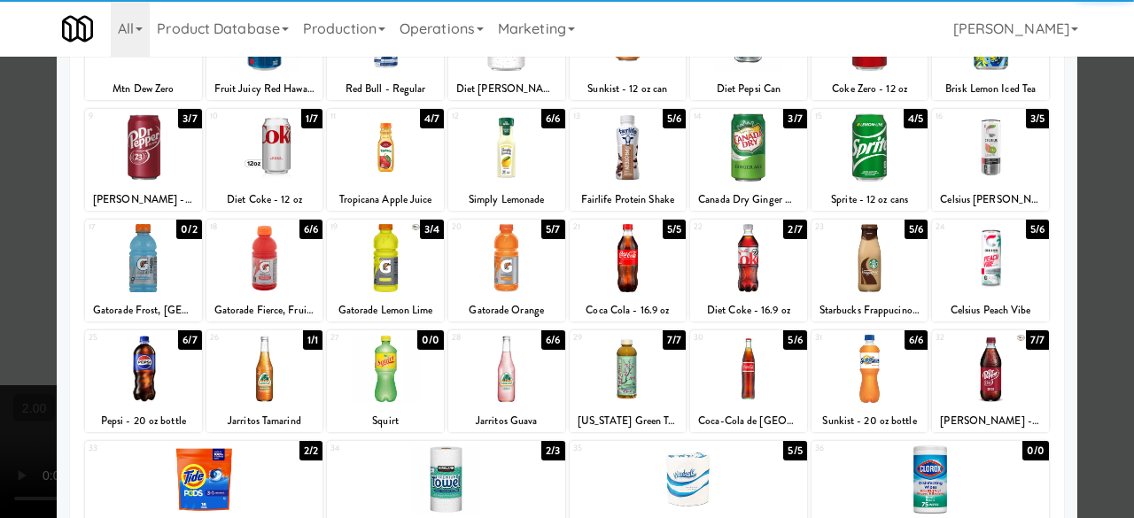
scroll to position [174, 0]
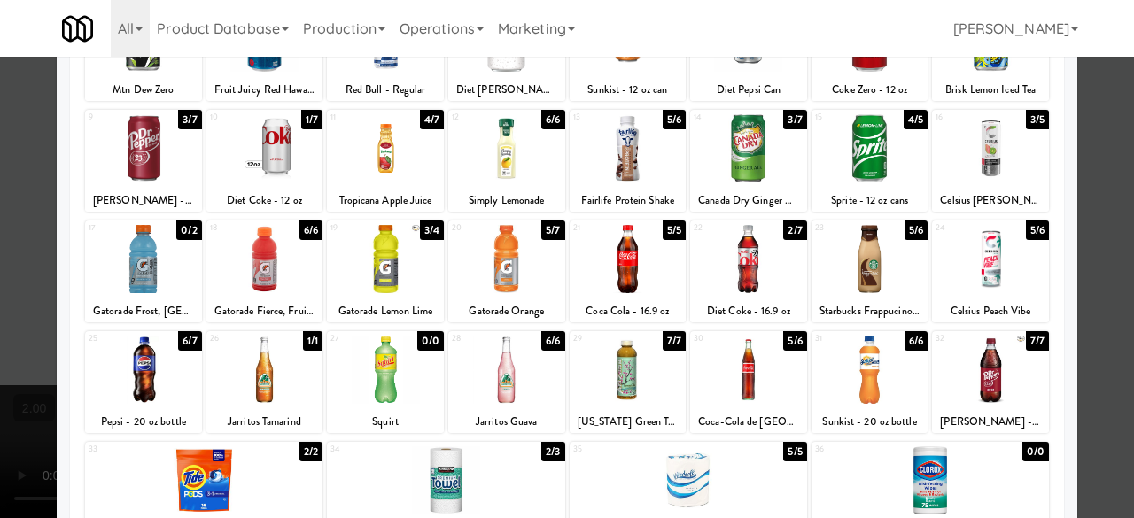
click at [775, 261] on div at bounding box center [748, 259] width 117 height 68
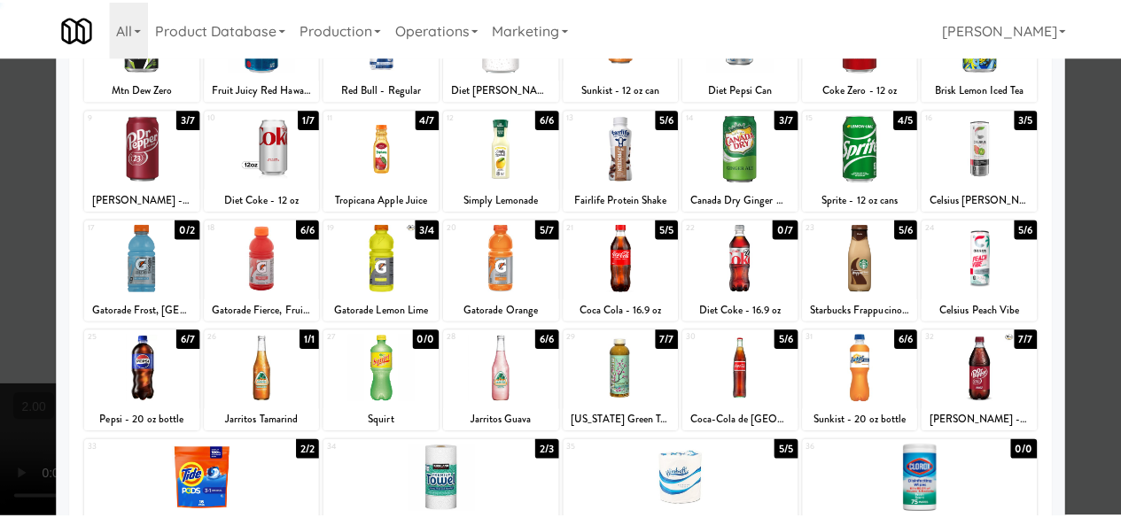
scroll to position [0, 0]
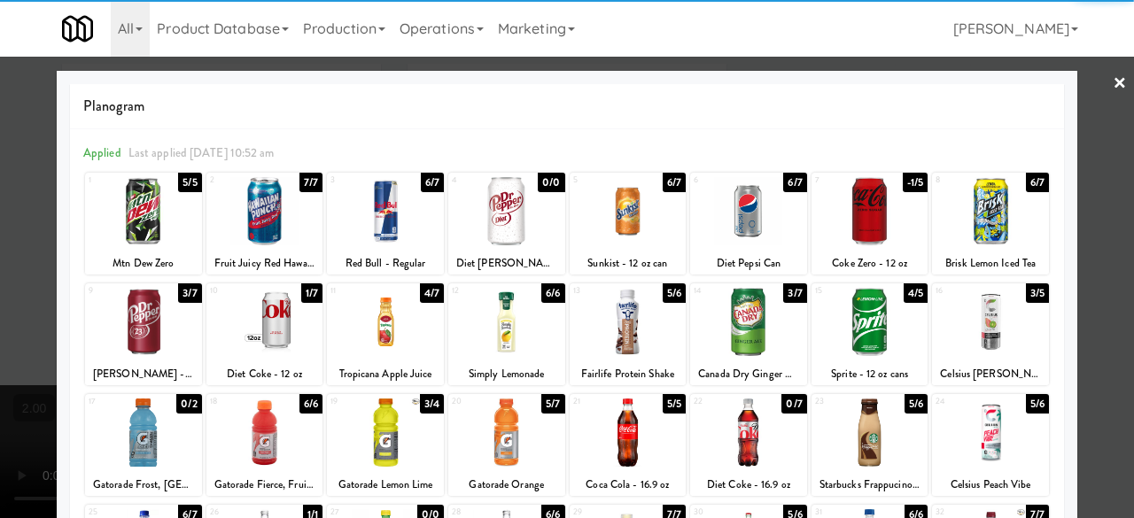
click at [748, 231] on div at bounding box center [748, 211] width 117 height 68
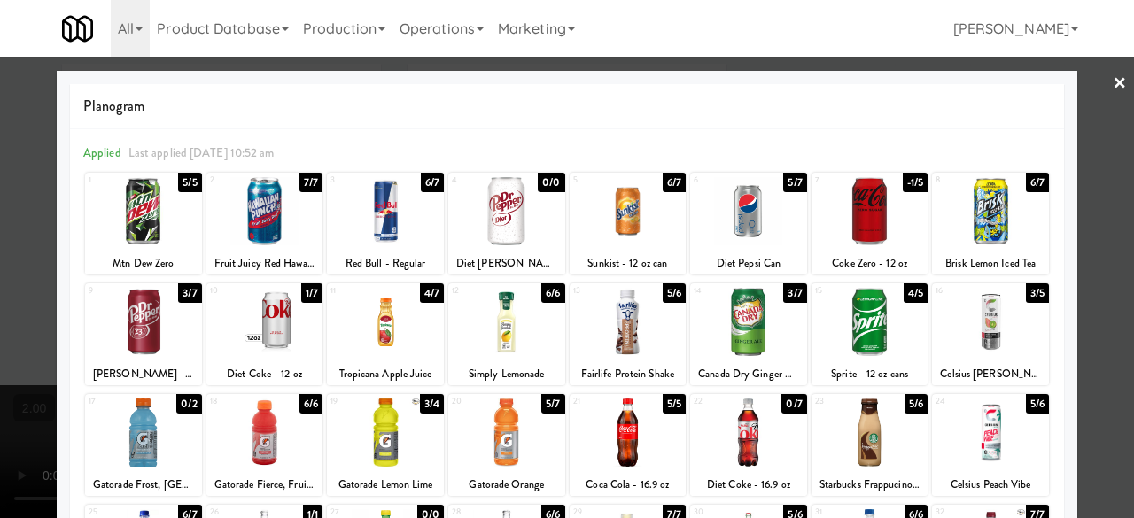
click at [1079, 181] on div at bounding box center [567, 259] width 1134 height 518
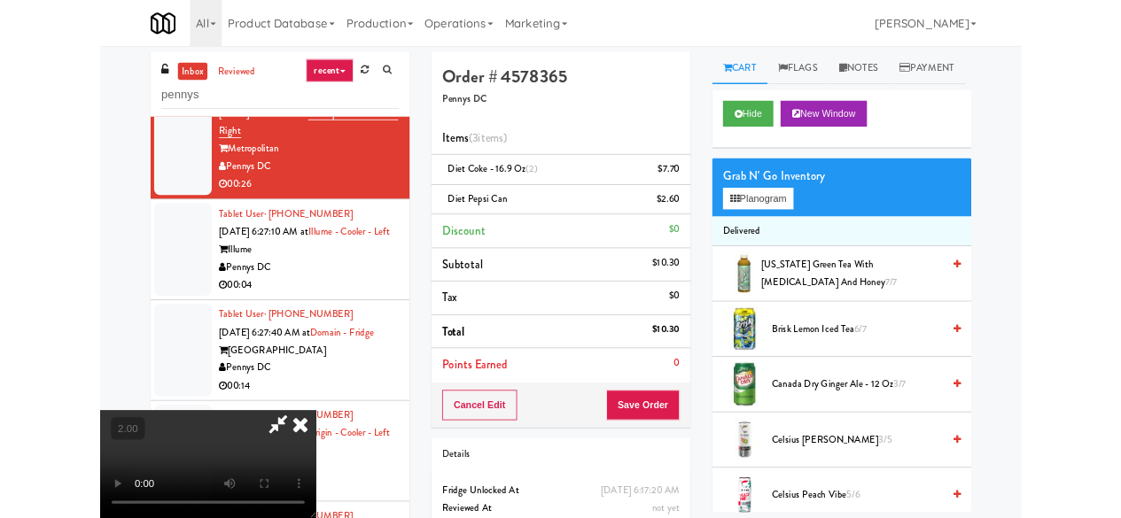
scroll to position [36, 0]
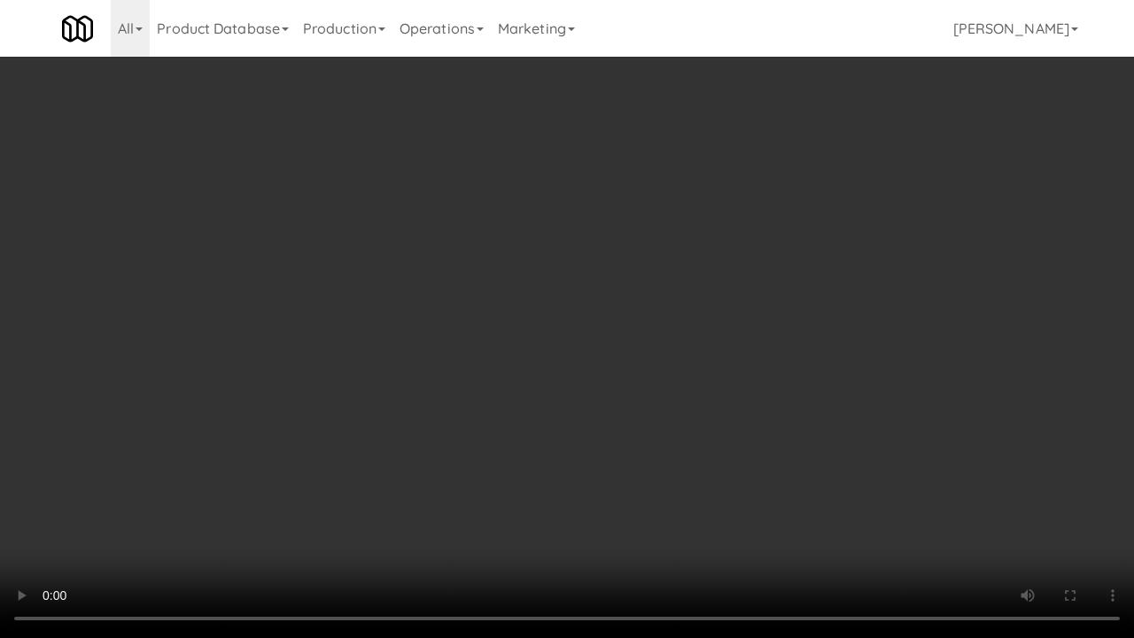
click at [617, 414] on video at bounding box center [567, 319] width 1134 height 638
click at [658, 378] on video at bounding box center [567, 319] width 1134 height 638
click at [721, 479] on video at bounding box center [567, 319] width 1134 height 638
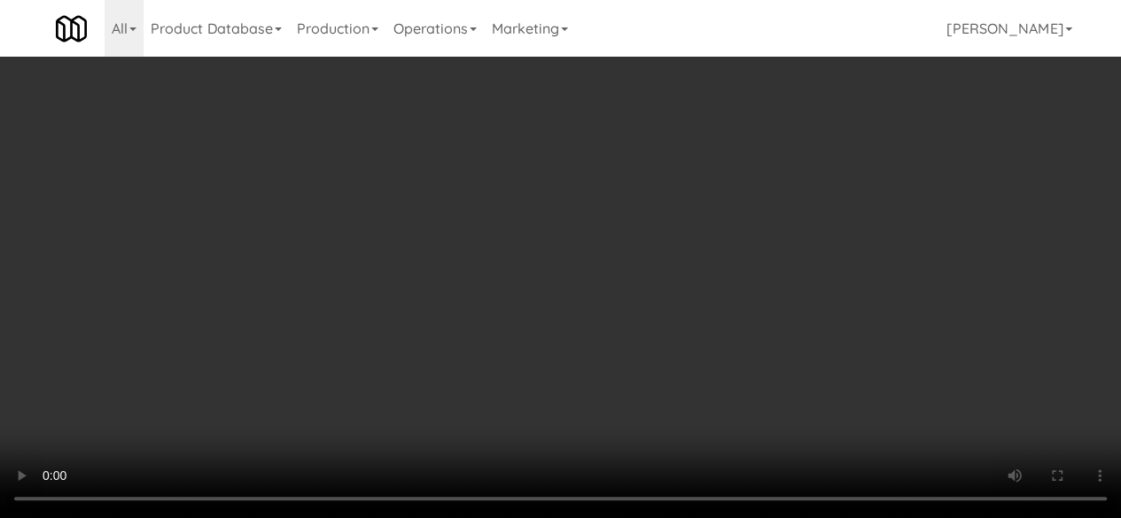
drag, startPoint x: 628, startPoint y: 277, endPoint x: 553, endPoint y: 287, distance: 76.0
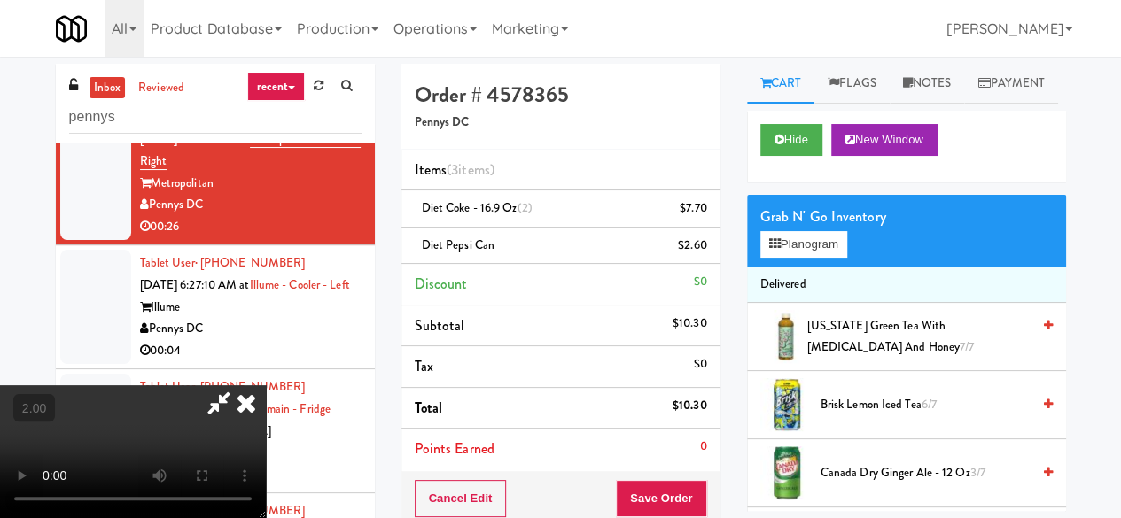
click at [266, 386] on video at bounding box center [133, 452] width 266 height 133
click at [786, 258] on button "Planogram" at bounding box center [803, 244] width 87 height 27
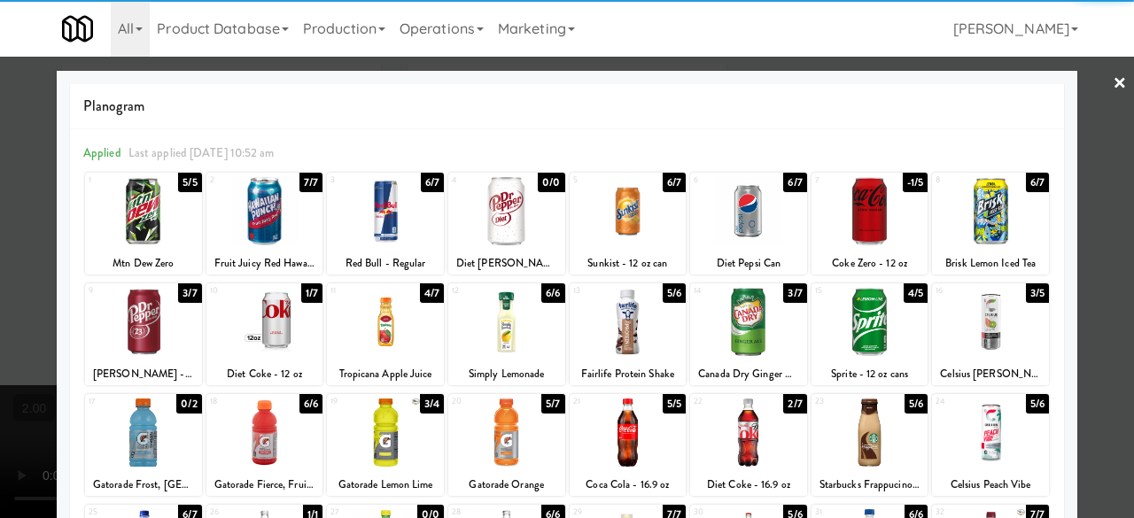
click at [737, 207] on div at bounding box center [748, 211] width 117 height 68
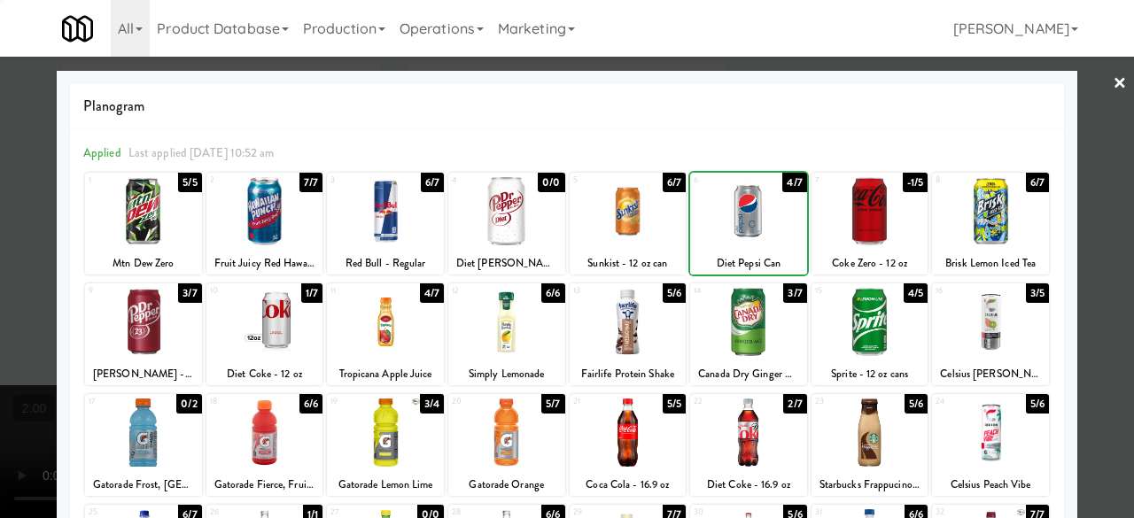
click at [737, 207] on div at bounding box center [748, 211] width 117 height 68
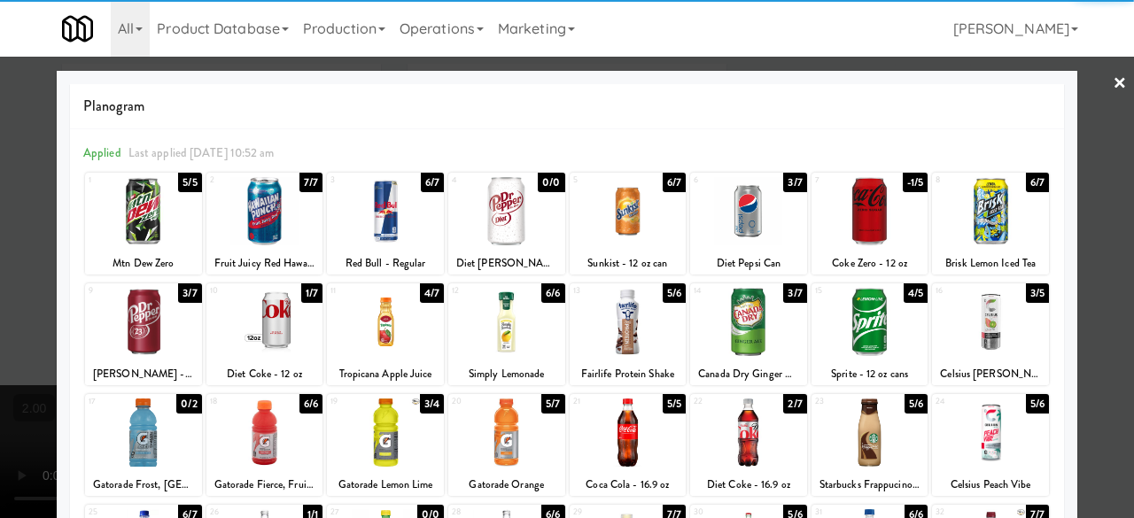
click at [1085, 145] on div at bounding box center [567, 259] width 1134 height 518
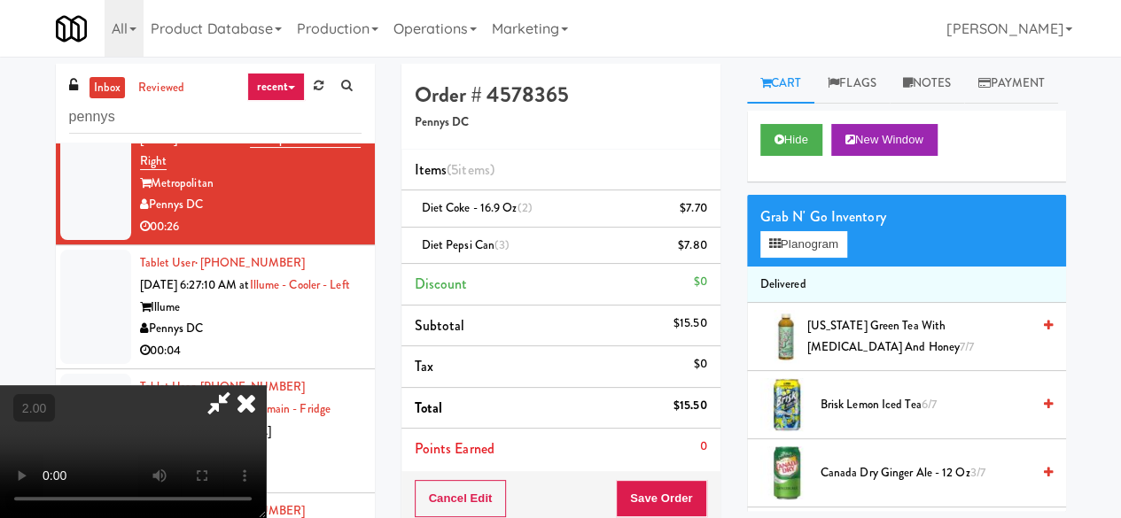
scroll to position [36, 0]
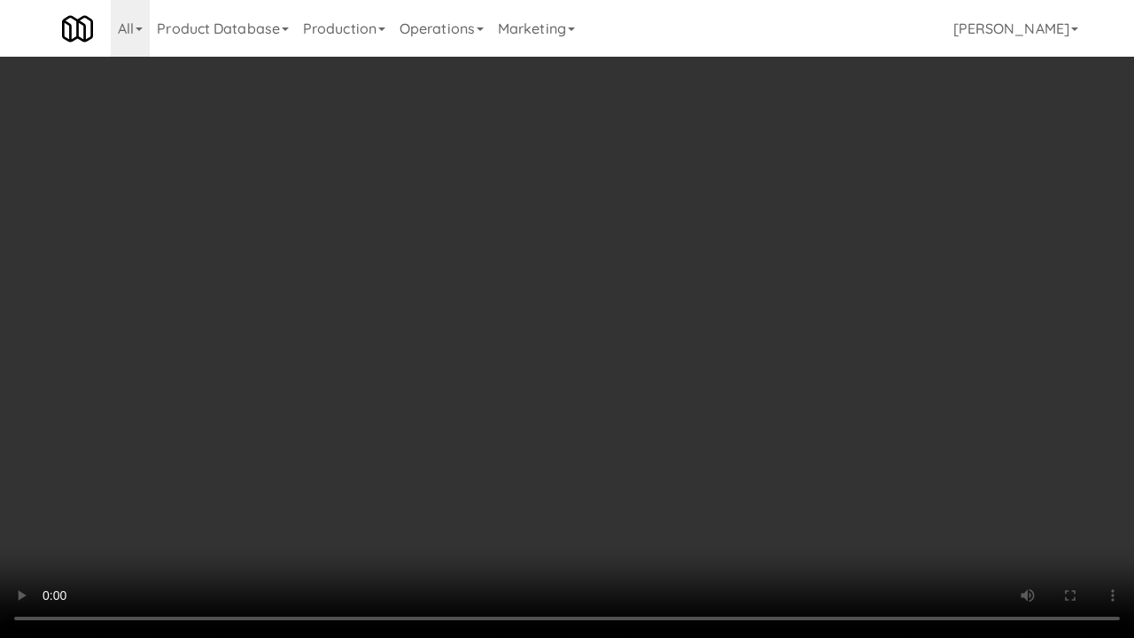
click at [573, 397] on video at bounding box center [567, 319] width 1134 height 638
click at [573, 396] on video at bounding box center [567, 319] width 1134 height 638
click at [578, 389] on video at bounding box center [567, 319] width 1134 height 638
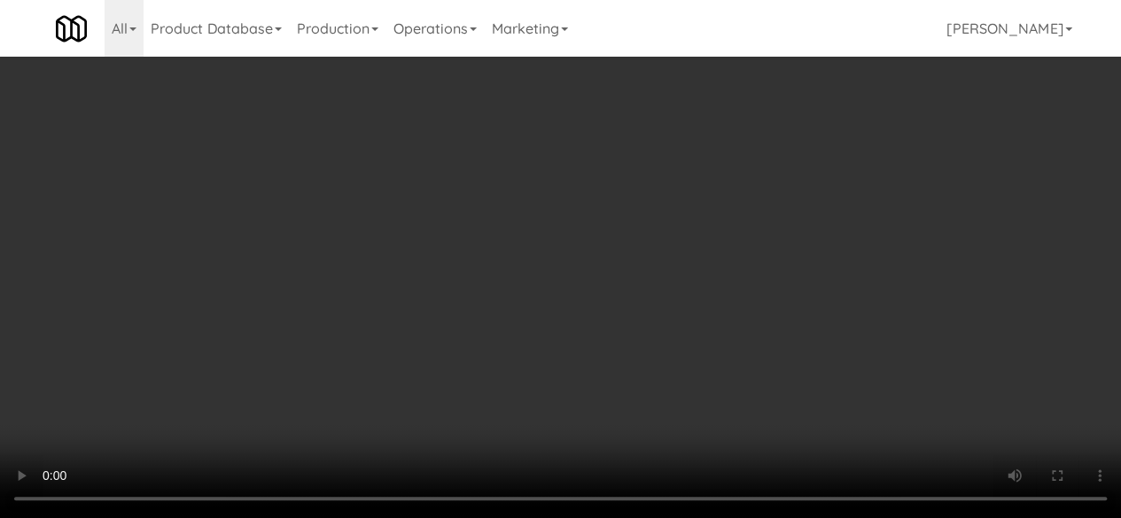
click at [805, 267] on div "Grab N' Go Inventory Planogram" at bounding box center [906, 231] width 319 height 72
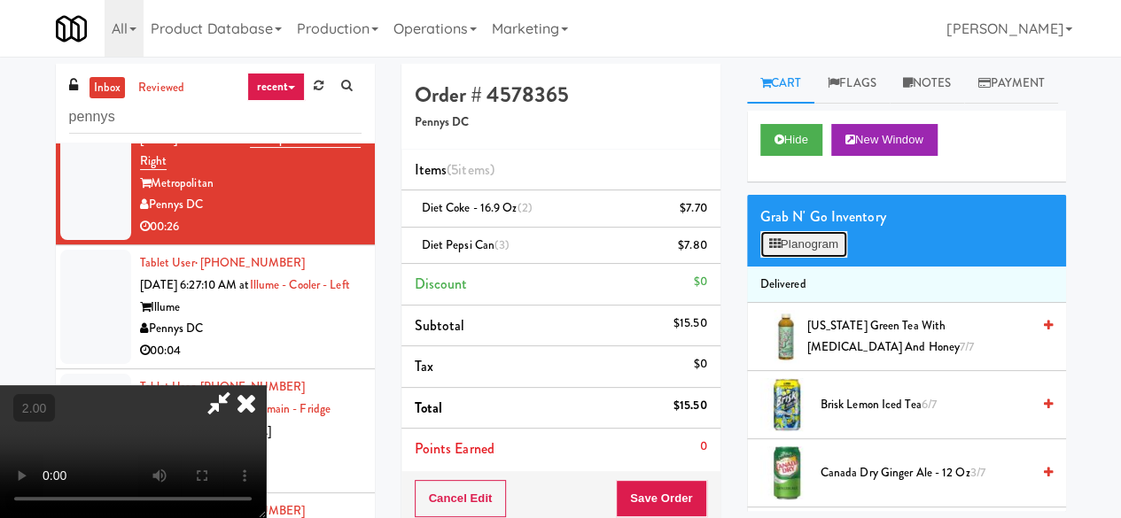
click at [805, 258] on button "Planogram" at bounding box center [803, 244] width 87 height 27
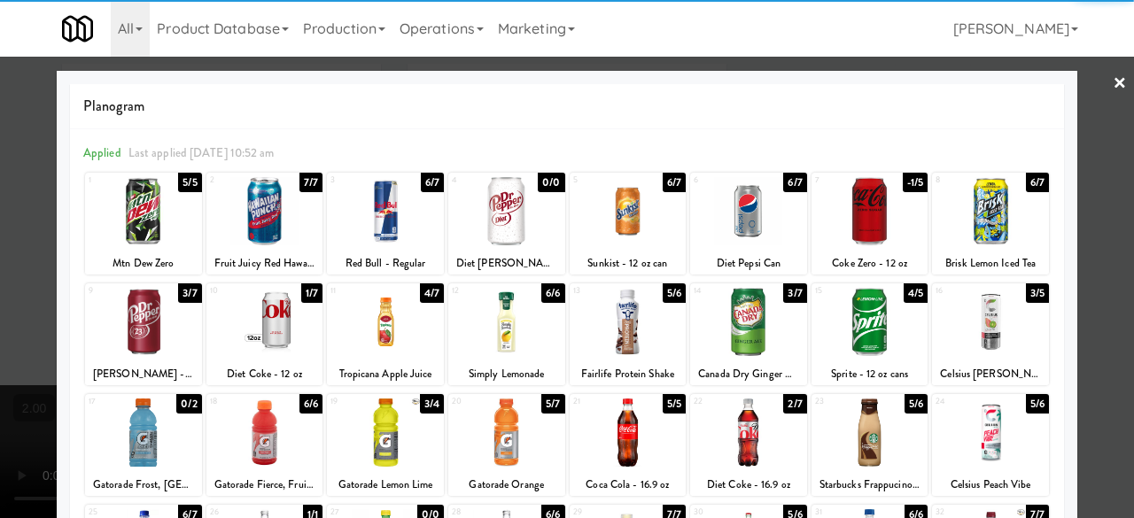
click at [747, 219] on div at bounding box center [748, 211] width 117 height 68
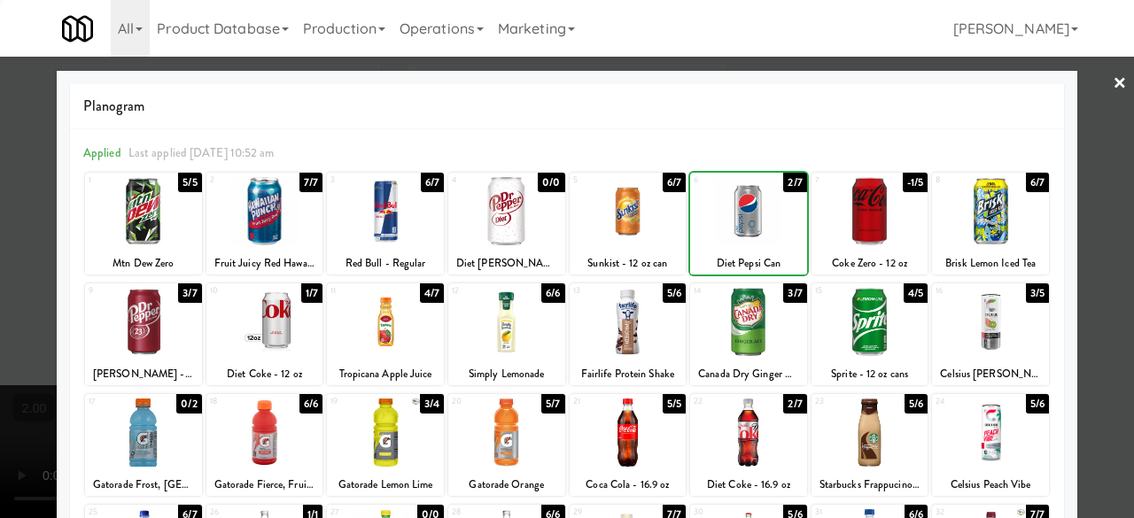
click at [747, 219] on div at bounding box center [748, 211] width 117 height 68
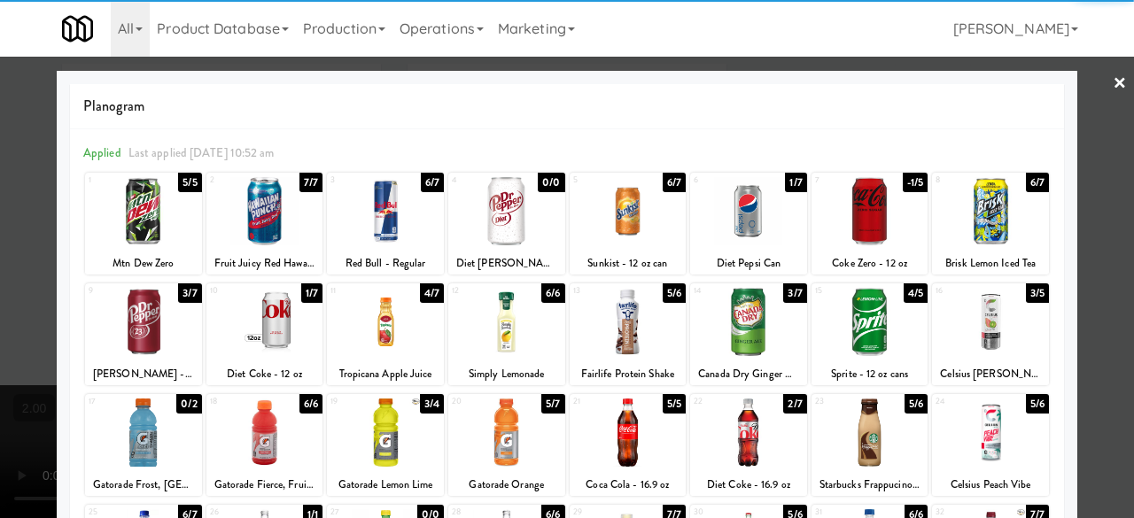
click at [747, 219] on div at bounding box center [748, 211] width 117 height 68
click at [1113, 68] on link "×" at bounding box center [1120, 84] width 14 height 55
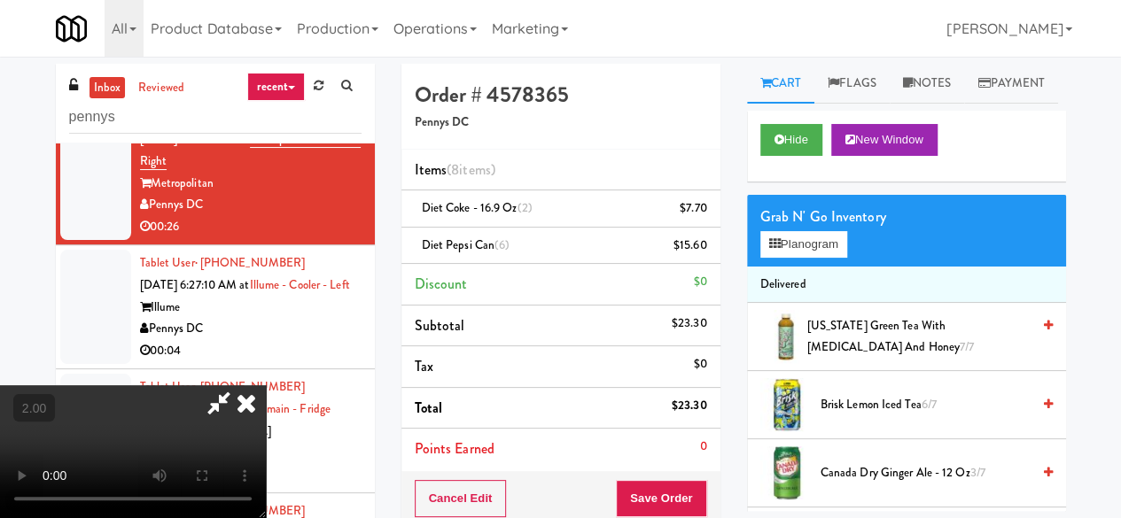
click at [239, 386] on icon at bounding box center [219, 403] width 41 height 35
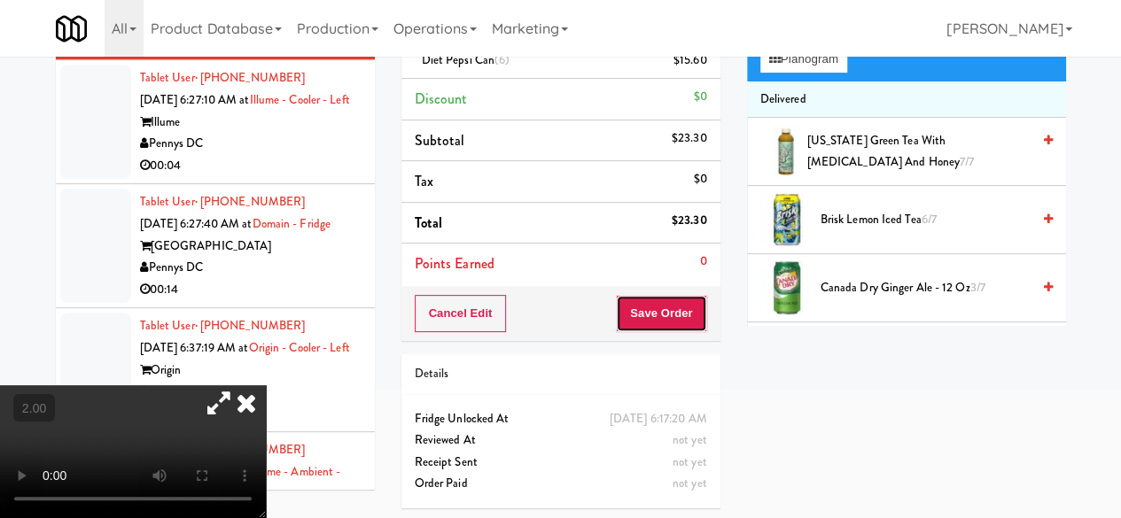
click at [677, 325] on button "Save Order" at bounding box center [661, 313] width 90 height 37
click at [676, 326] on button "Save Order" at bounding box center [661, 313] width 90 height 37
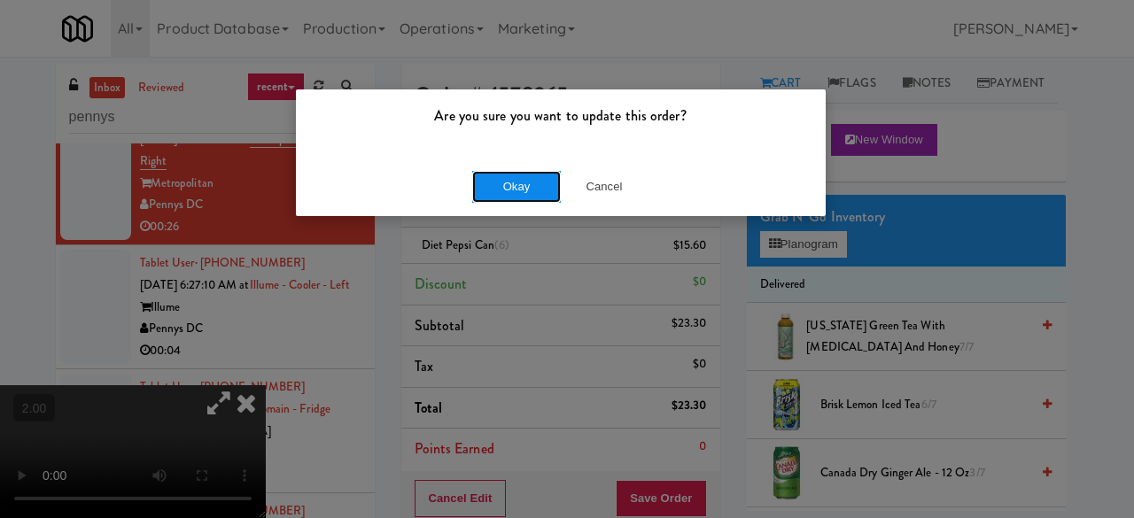
click at [548, 186] on button "Okay" at bounding box center [516, 187] width 89 height 32
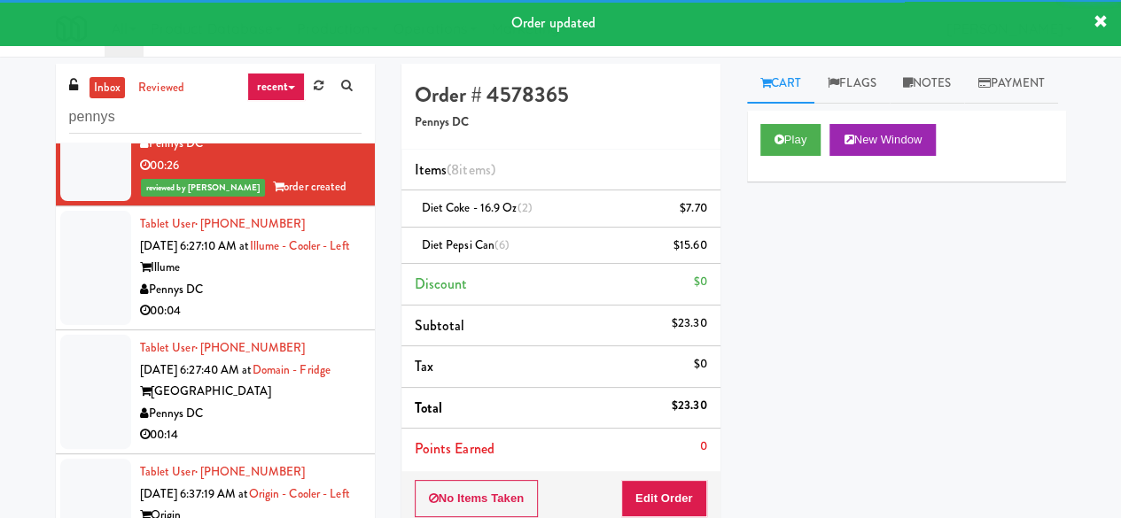
scroll to position [1262, 0]
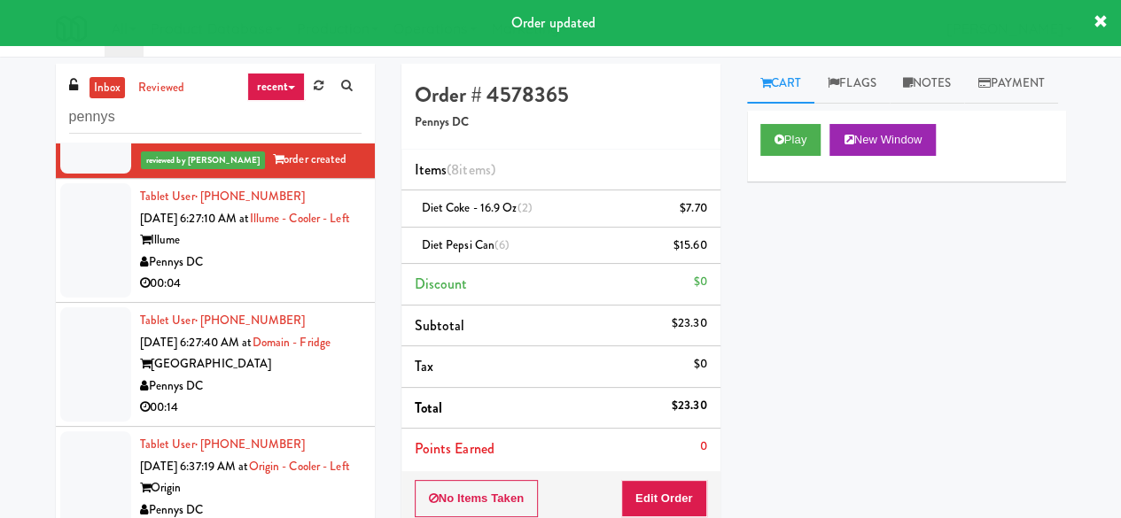
click at [281, 252] on div "Illume" at bounding box center [251, 241] width 222 height 22
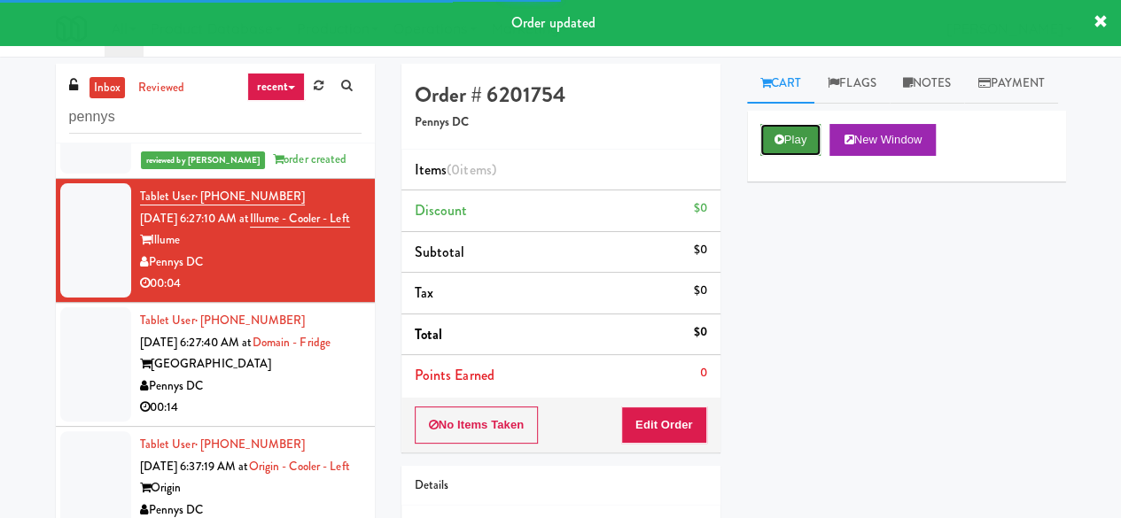
click at [764, 156] on button "Play" at bounding box center [790, 140] width 61 height 32
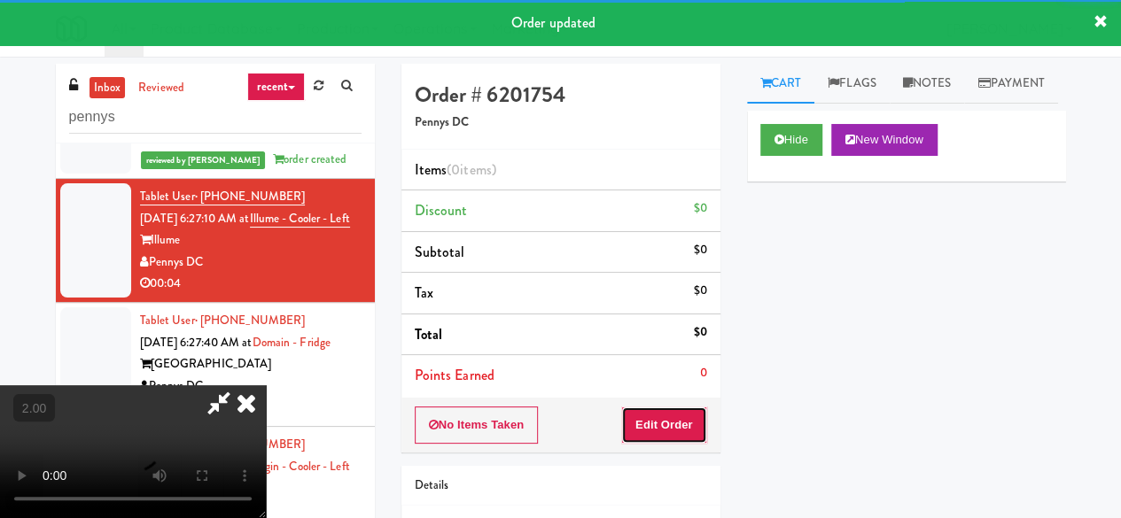
click at [642, 414] on button "Edit Order" at bounding box center [664, 425] width 86 height 37
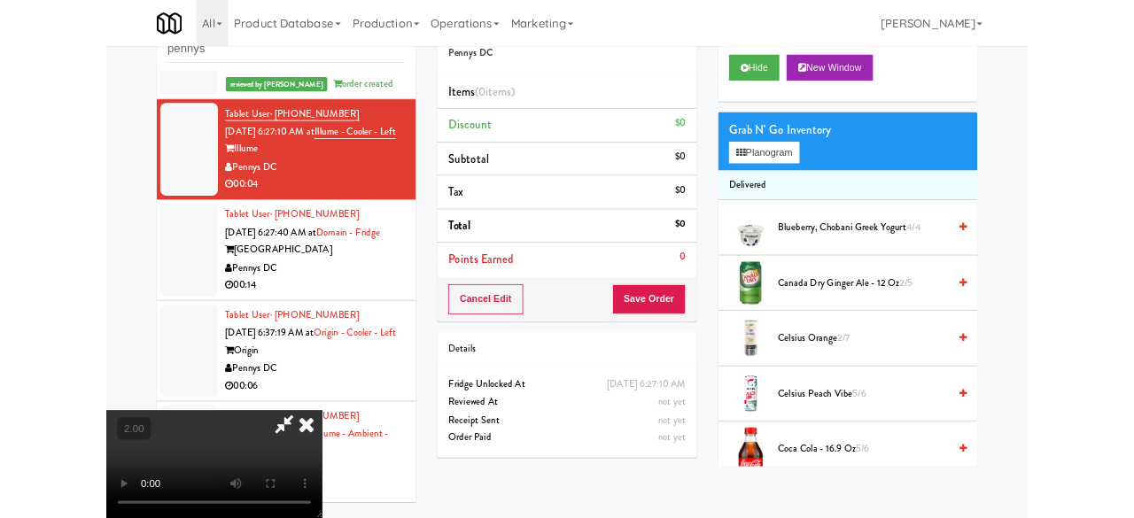
scroll to position [168, 0]
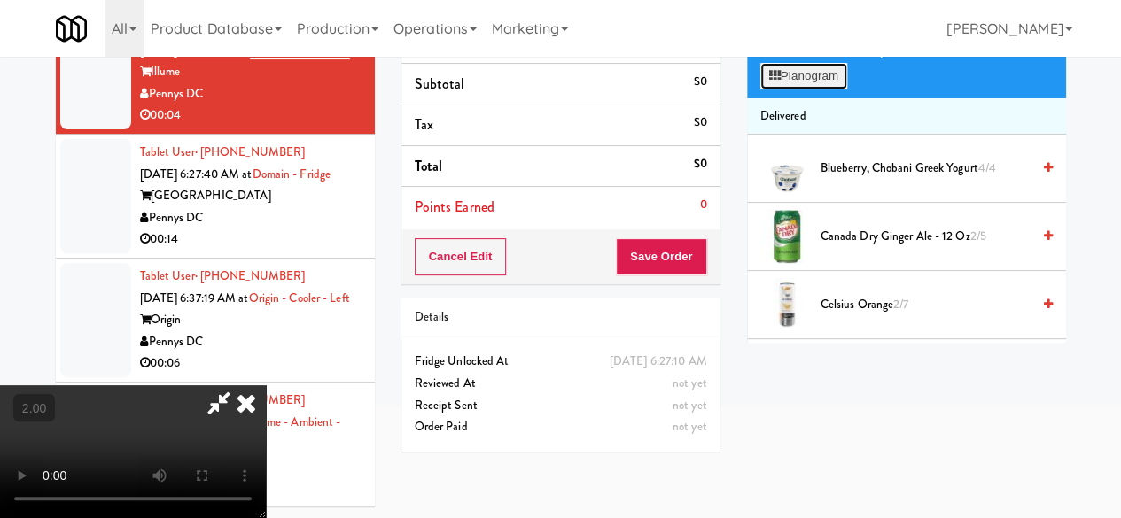
click at [808, 90] on button "Planogram" at bounding box center [803, 76] width 87 height 27
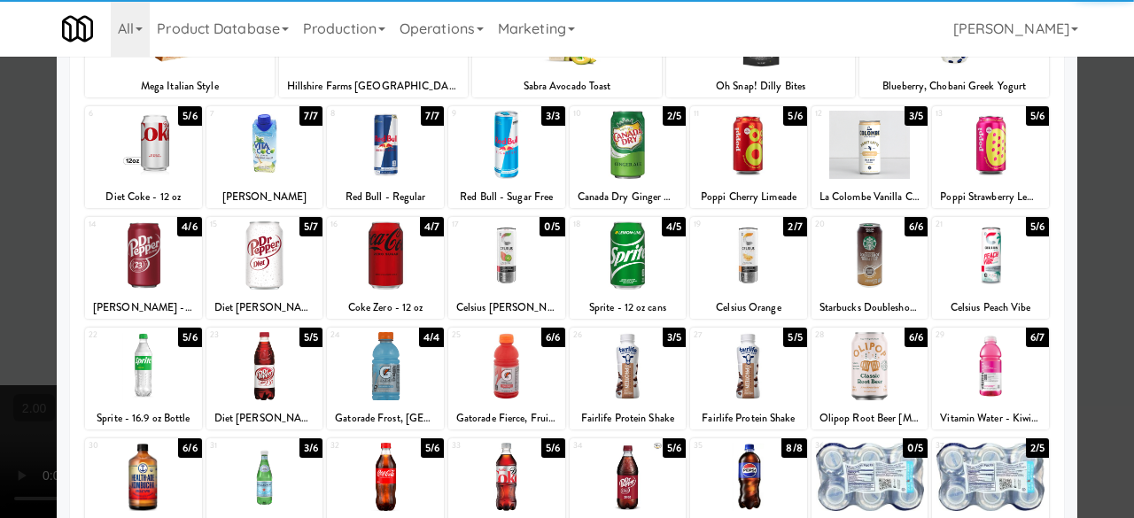
click at [753, 288] on div at bounding box center [748, 256] width 117 height 68
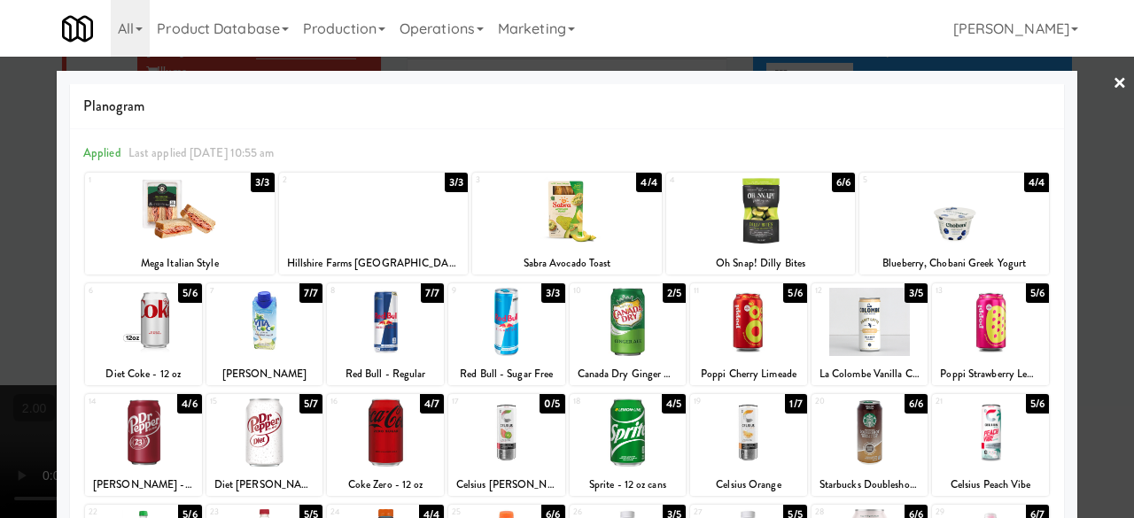
click at [1089, 77] on div at bounding box center [567, 259] width 1134 height 518
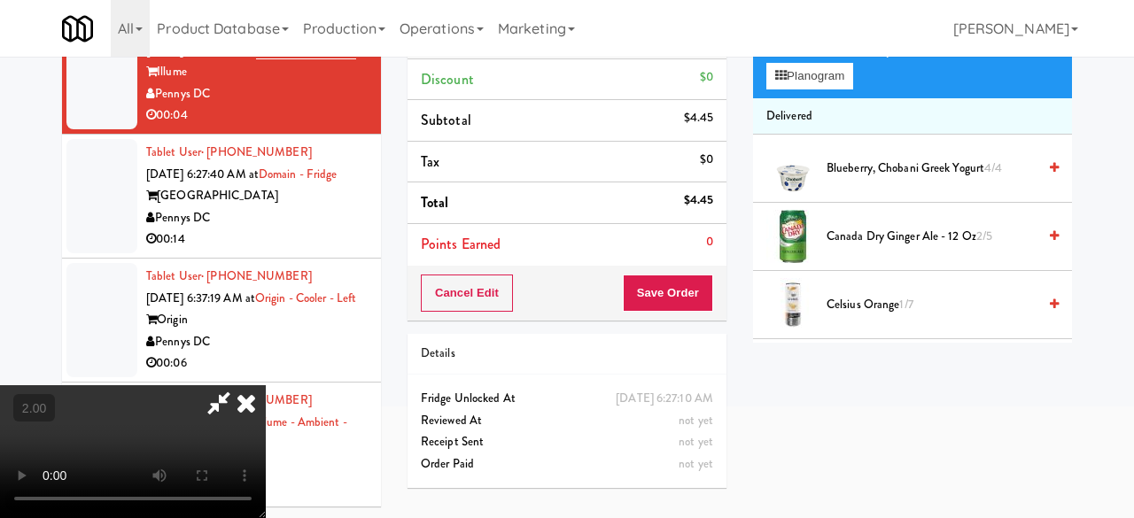
click at [1089, 77] on div "inbox reviewed recent all unclear take inventory issue suspicious failed recent…" at bounding box center [567, 207] width 1134 height 625
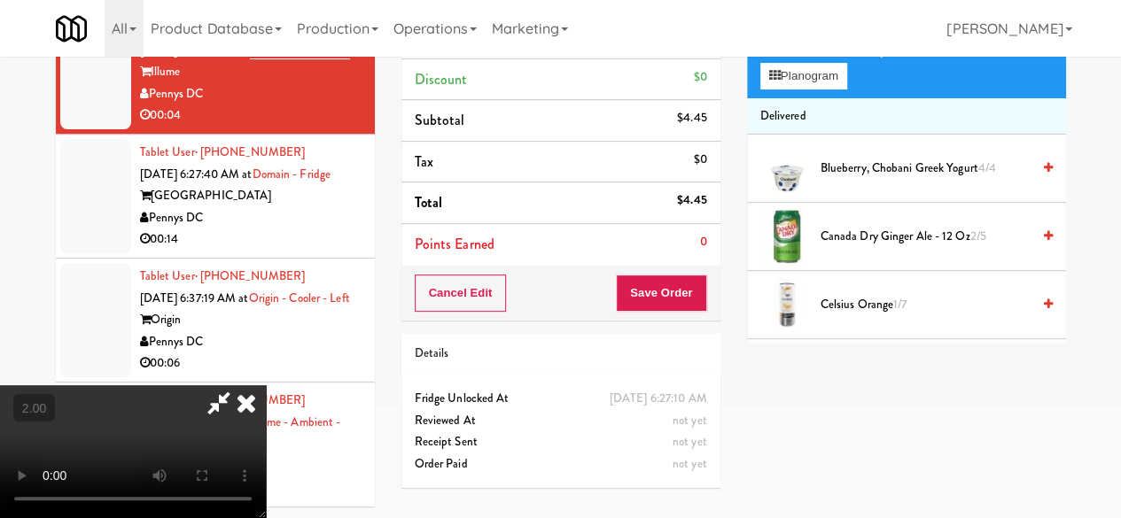
click at [239, 386] on icon at bounding box center [219, 403] width 41 height 35
click at [686, 300] on button "Save Order" at bounding box center [661, 293] width 90 height 37
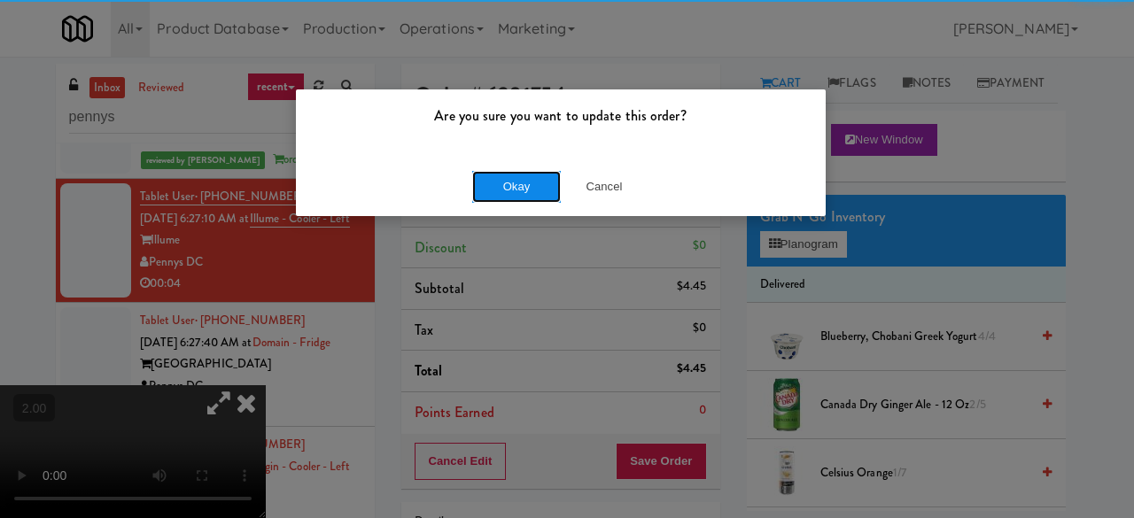
click at [550, 191] on button "Okay" at bounding box center [516, 187] width 89 height 32
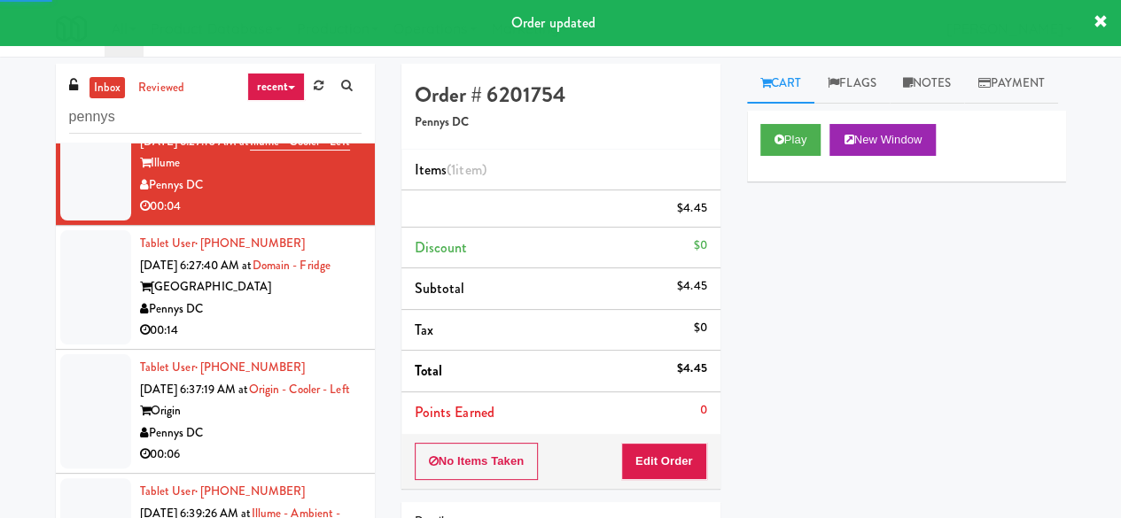
scroll to position [1439, 0]
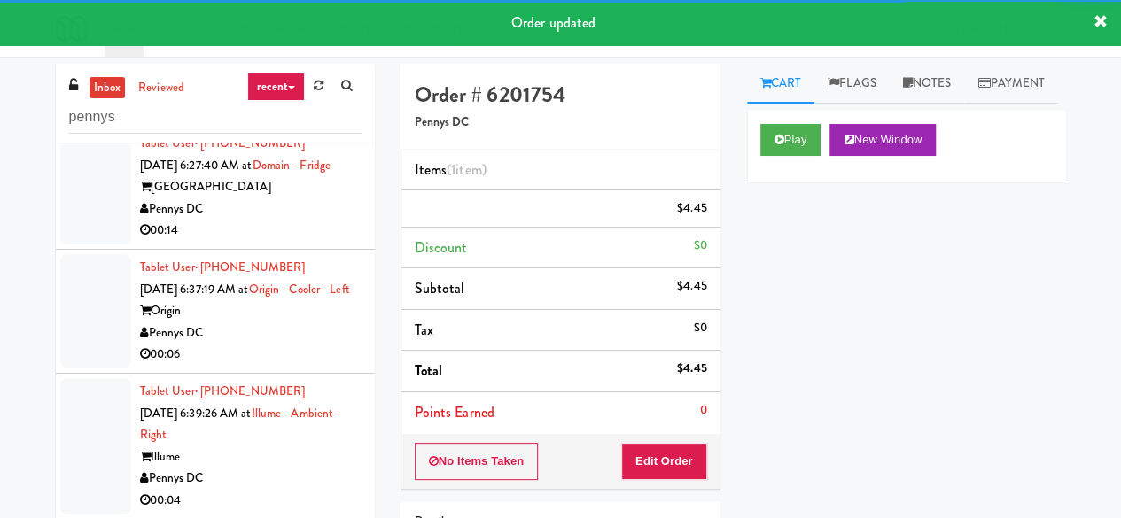
click at [308, 221] on div "Pennys DC" at bounding box center [251, 210] width 222 height 22
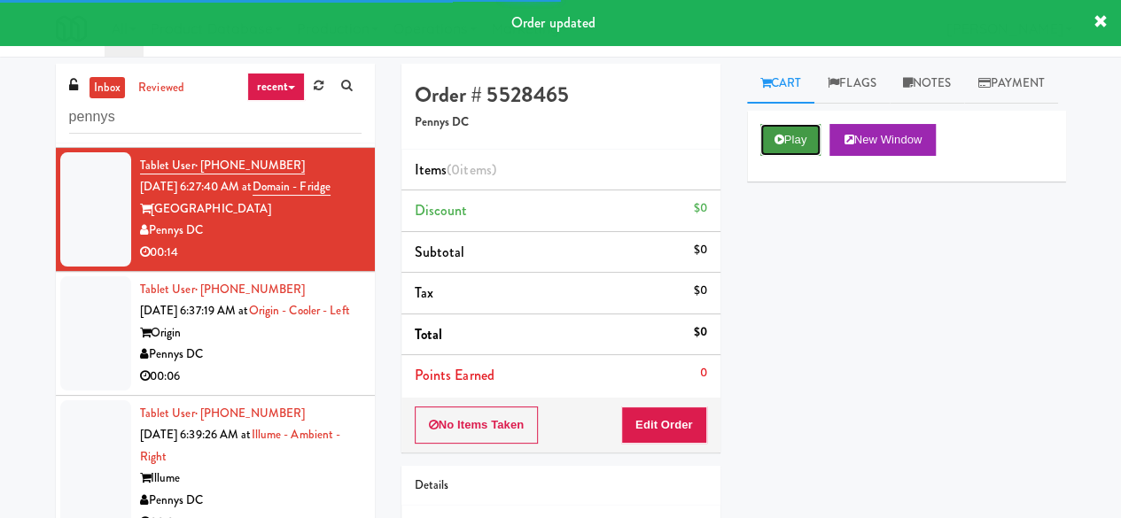
click at [764, 156] on button "Play" at bounding box center [790, 140] width 61 height 32
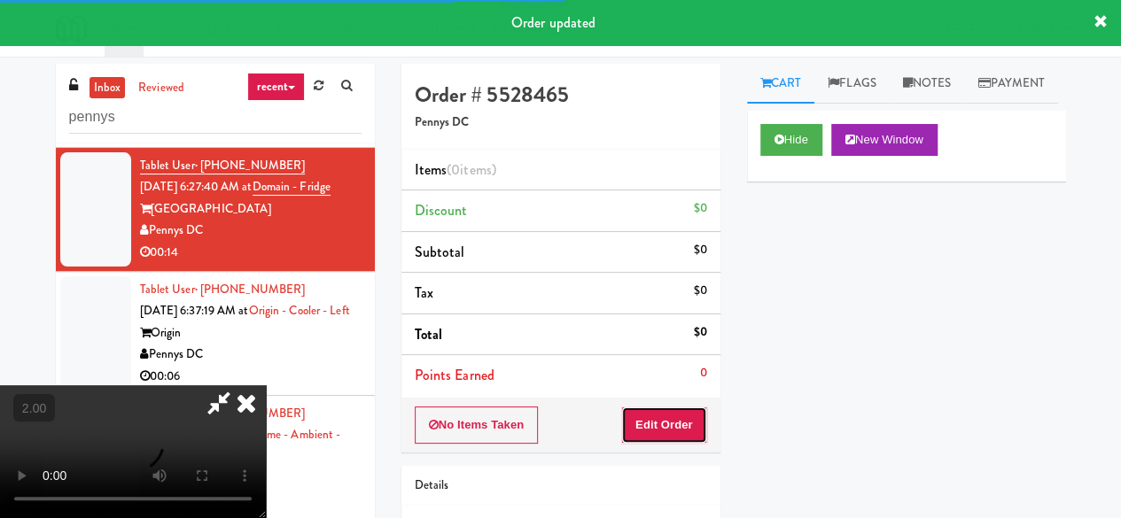
click at [656, 423] on button "Edit Order" at bounding box center [664, 425] width 86 height 37
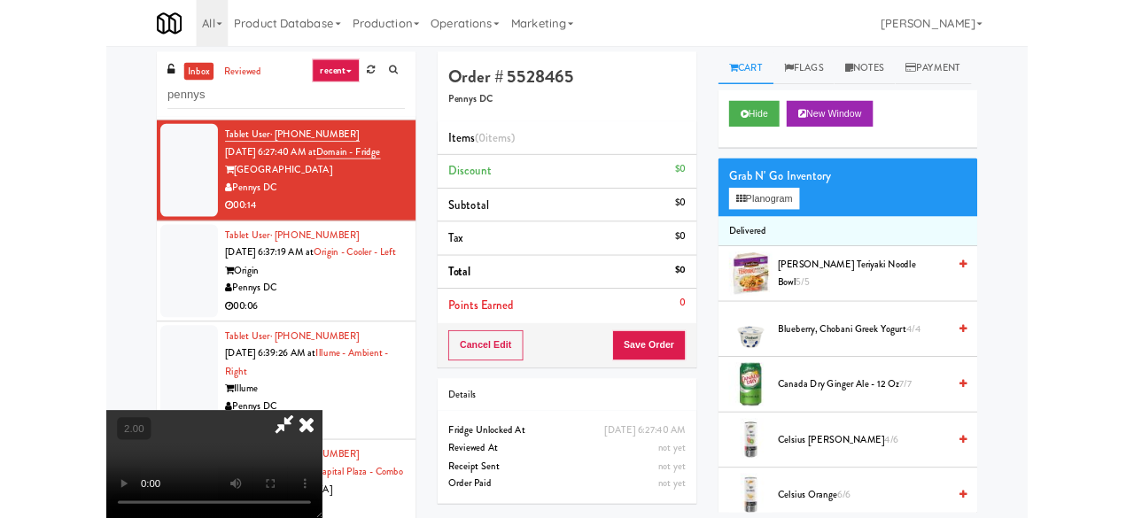
scroll to position [36, 0]
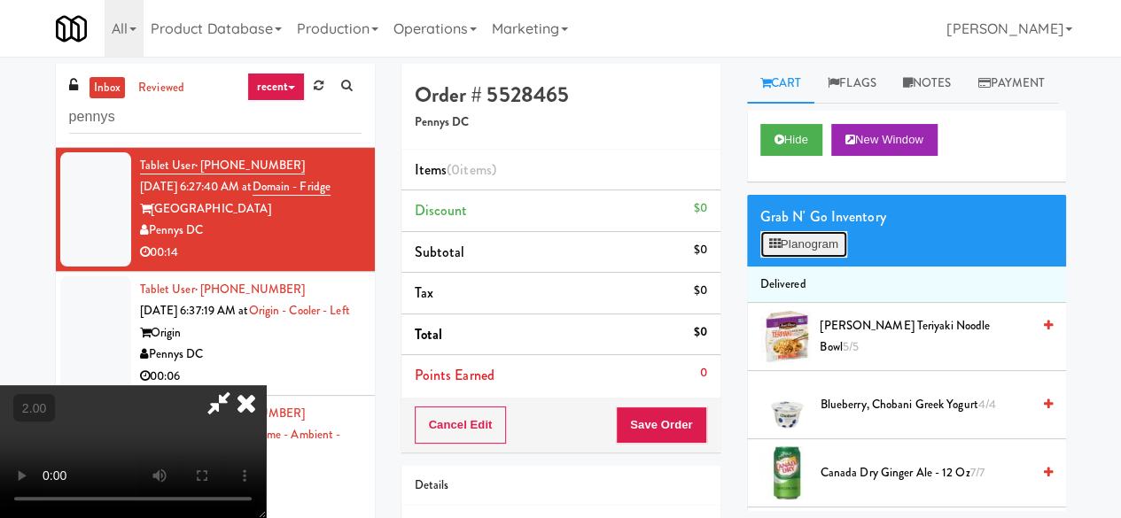
click at [796, 258] on button "Planogram" at bounding box center [803, 244] width 87 height 27
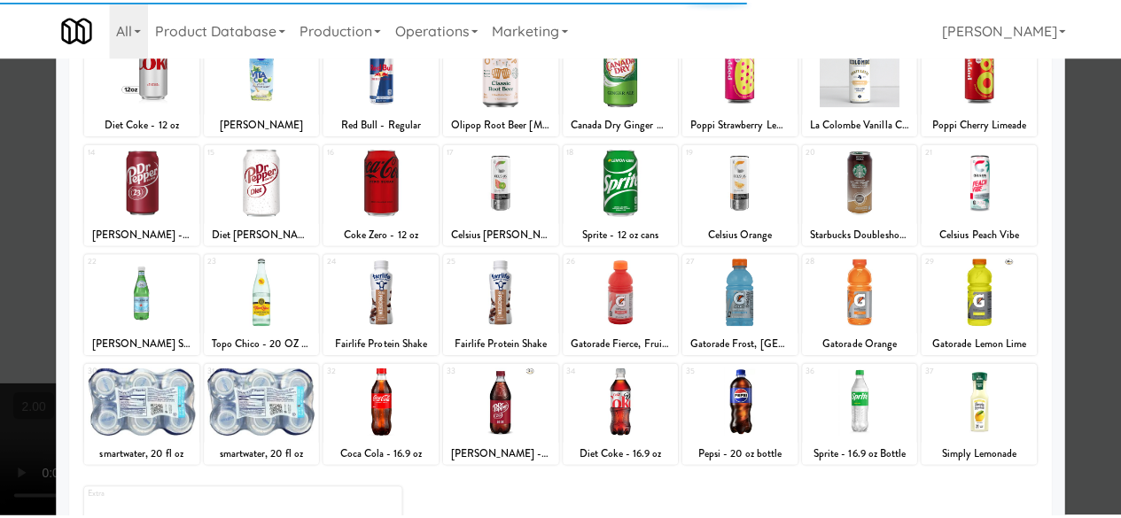
scroll to position [351, 0]
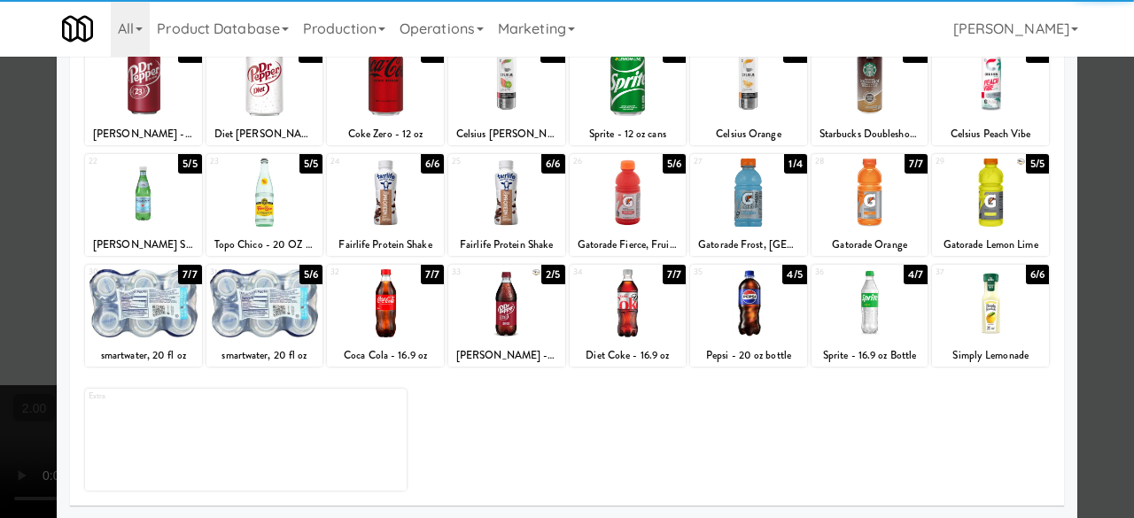
click at [173, 222] on div at bounding box center [143, 193] width 117 height 68
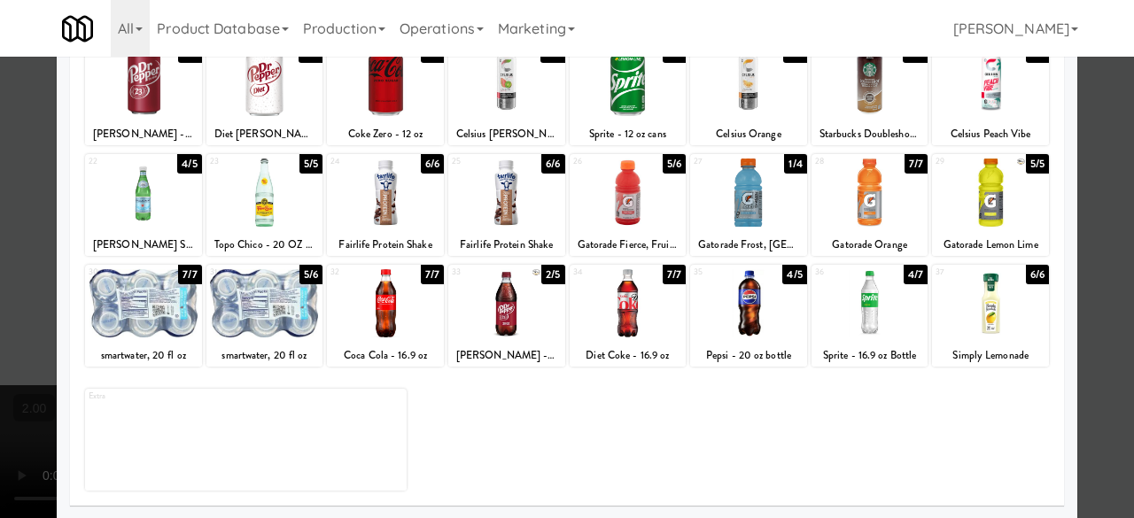
click at [767, 185] on div at bounding box center [748, 193] width 117 height 68
click at [1117, 141] on div at bounding box center [567, 259] width 1134 height 518
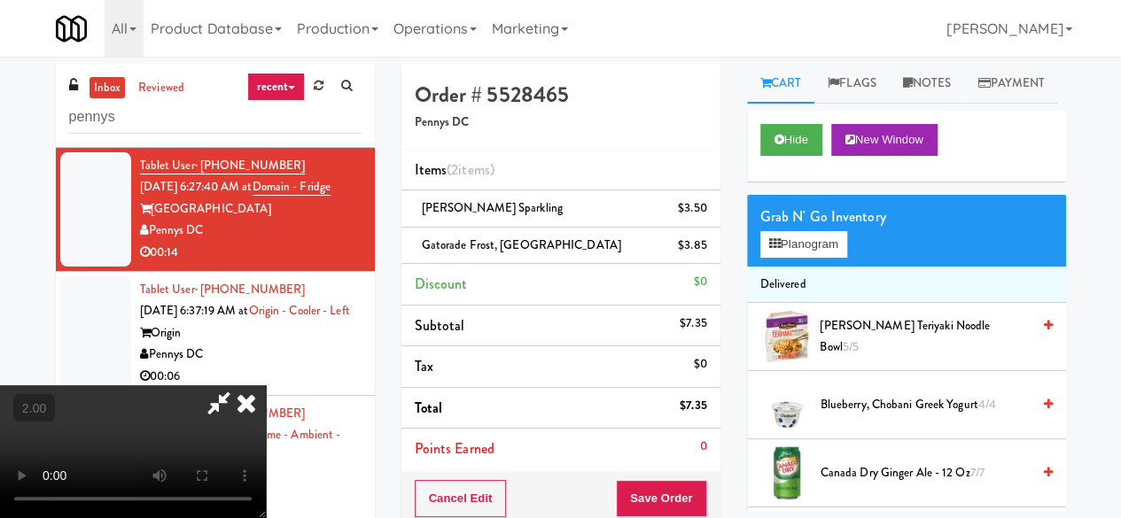
click at [239, 386] on icon at bounding box center [219, 403] width 41 height 35
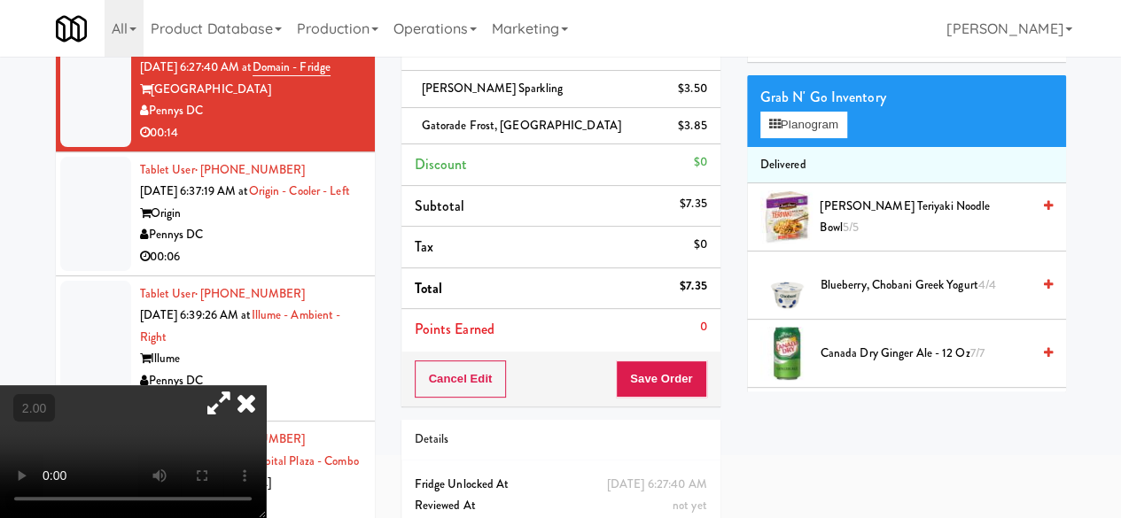
scroll to position [177, 0]
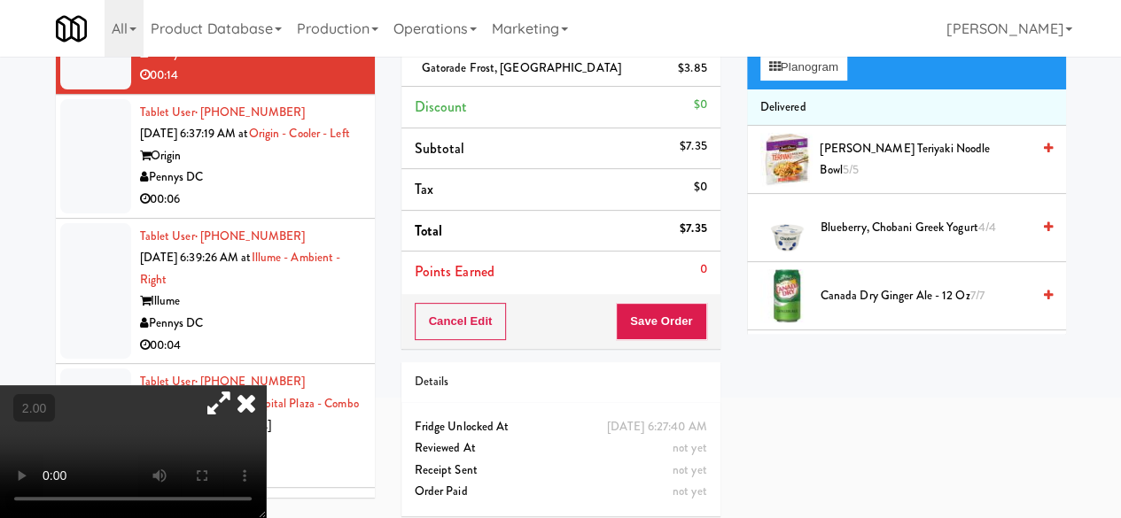
drag, startPoint x: 655, startPoint y: 284, endPoint x: 667, endPoint y: 316, distance: 34.2
click at [661, 293] on div "Order # 5528465 Pennys DC Items (2 items ) [PERSON_NAME] Sparkling $3.50 Gatora…" at bounding box center [560, 118] width 319 height 463
click at [667, 316] on button "Save Order" at bounding box center [661, 321] width 90 height 37
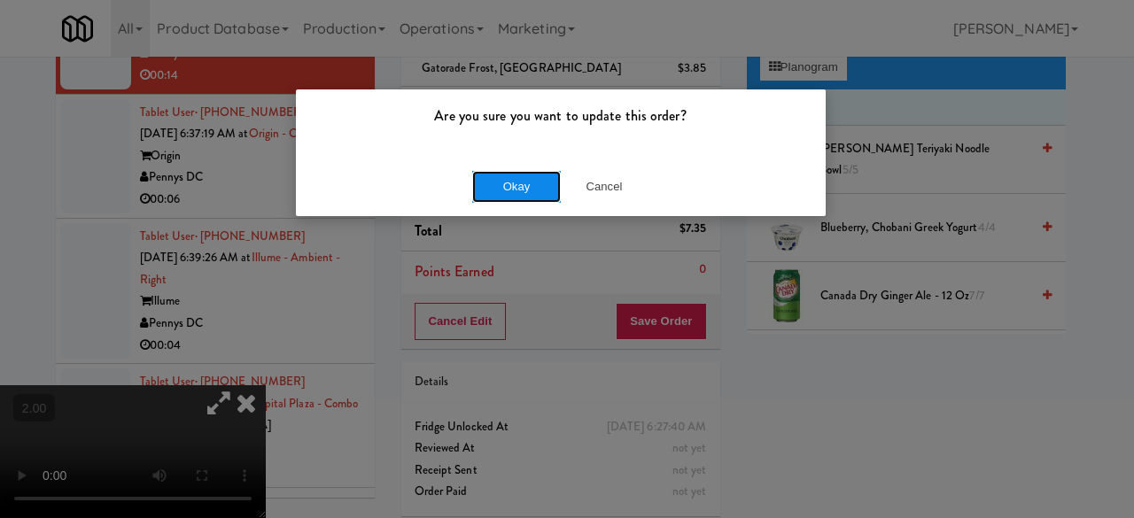
click at [542, 187] on button "Okay" at bounding box center [516, 187] width 89 height 32
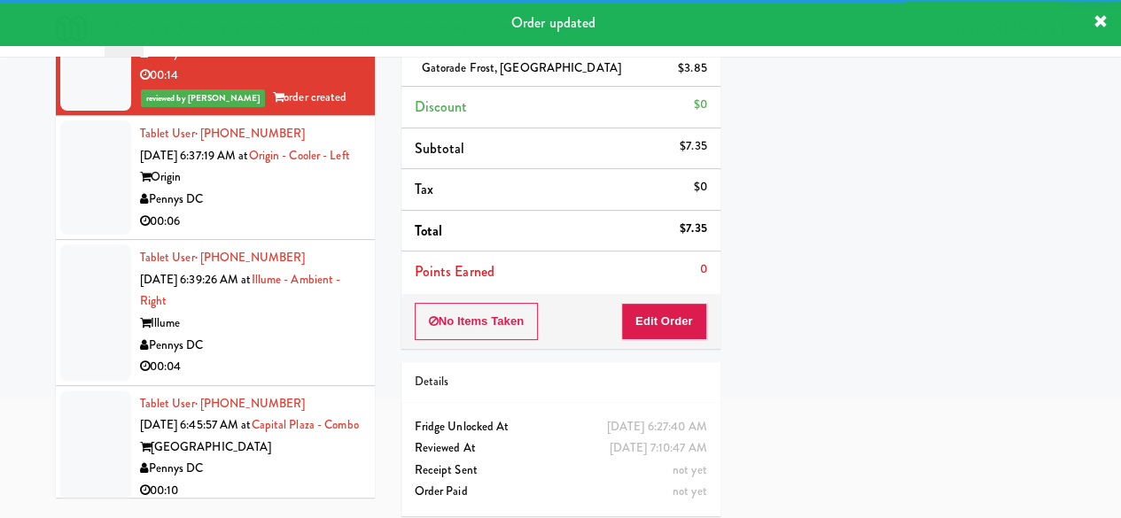
click at [296, 189] on div "Origin" at bounding box center [251, 178] width 222 height 22
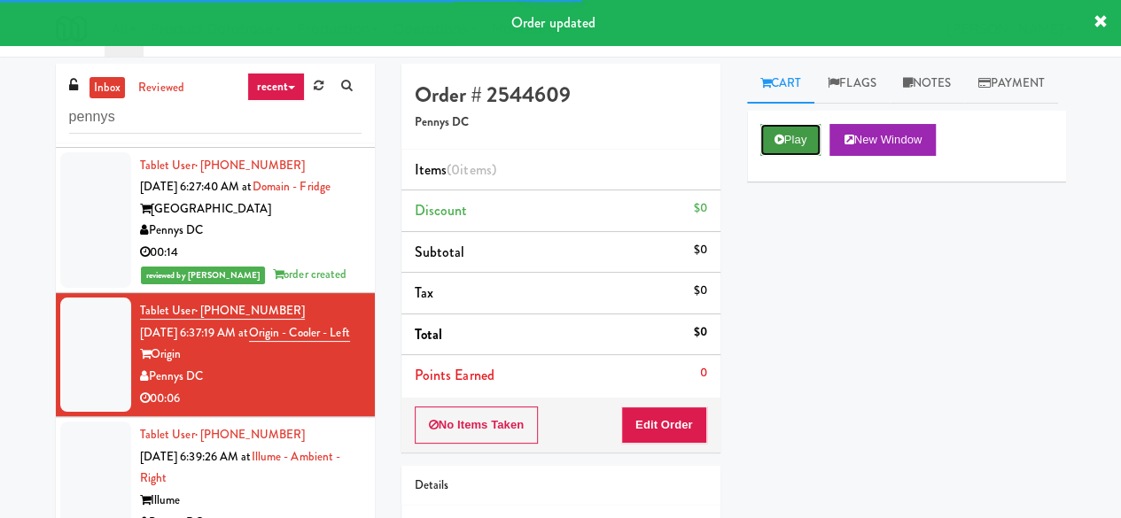
click at [778, 145] on icon at bounding box center [780, 140] width 10 height 12
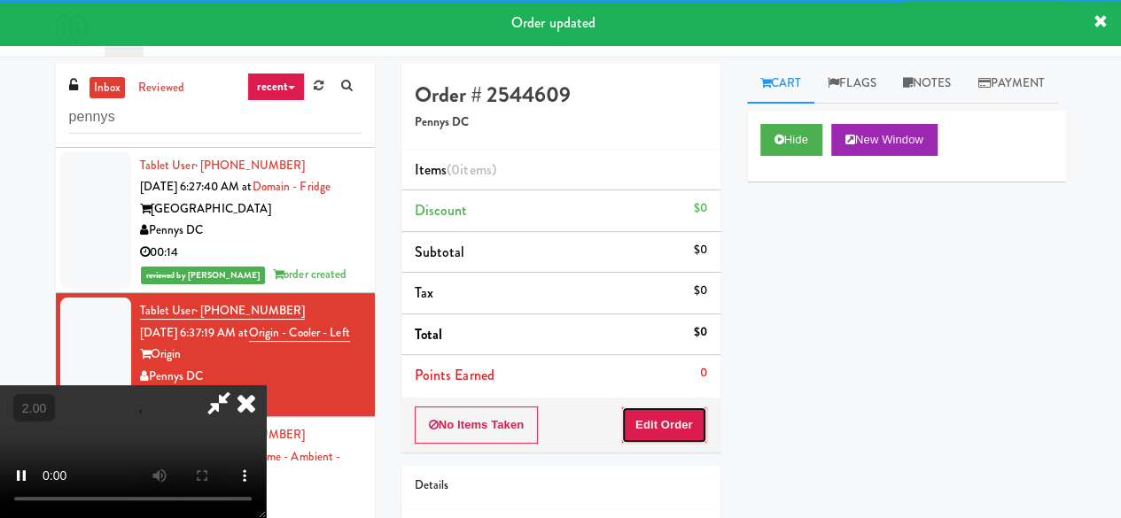
click at [665, 435] on button "Edit Order" at bounding box center [664, 425] width 86 height 37
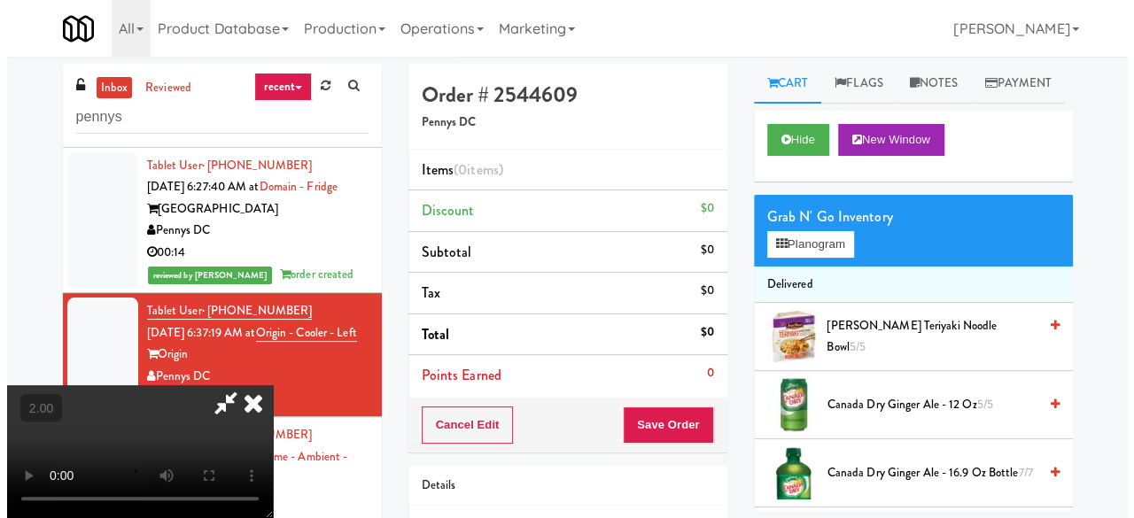
scroll to position [36, 0]
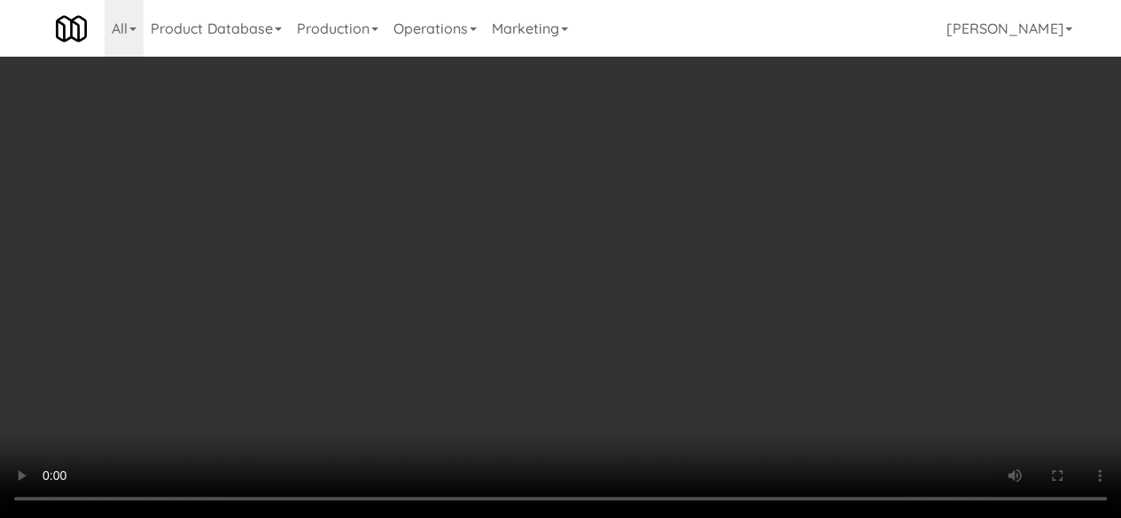
click at [828, 258] on button "Planogram" at bounding box center [803, 244] width 87 height 27
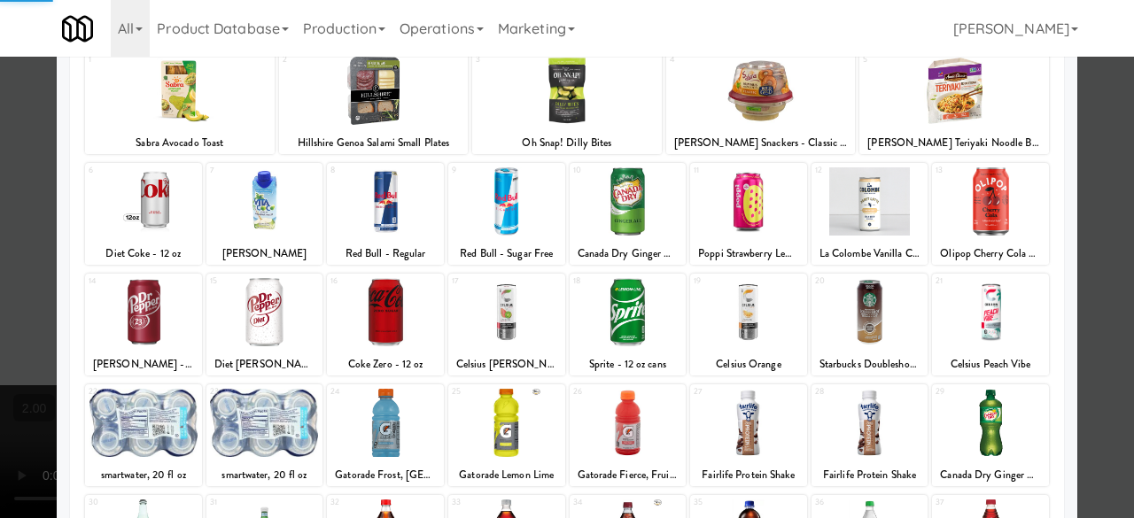
scroll to position [351, 0]
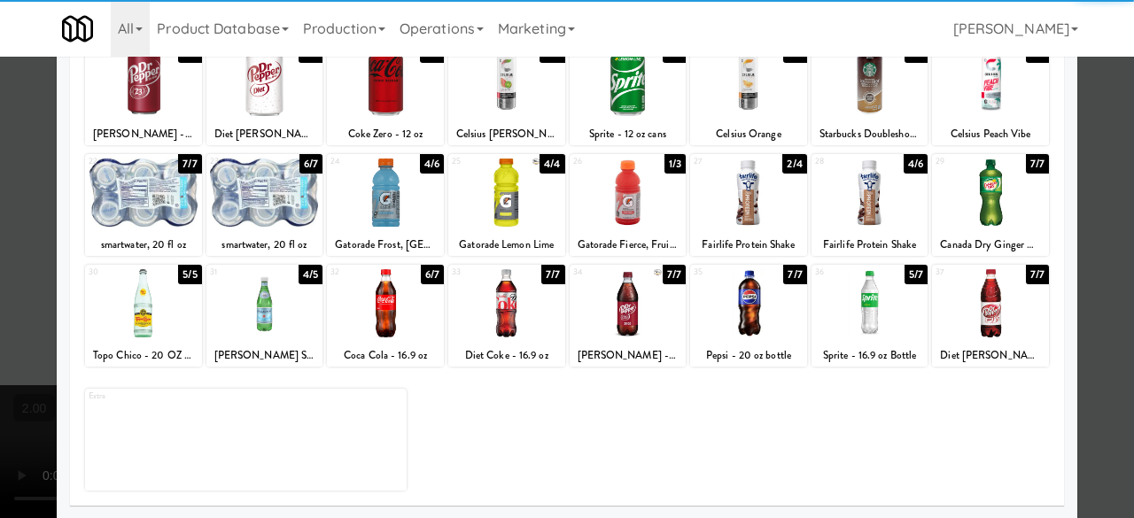
click at [861, 121] on div "20 5/5 Starbucks Doubleshot Energy Caffe Mocha" at bounding box center [870, 94] width 117 height 102
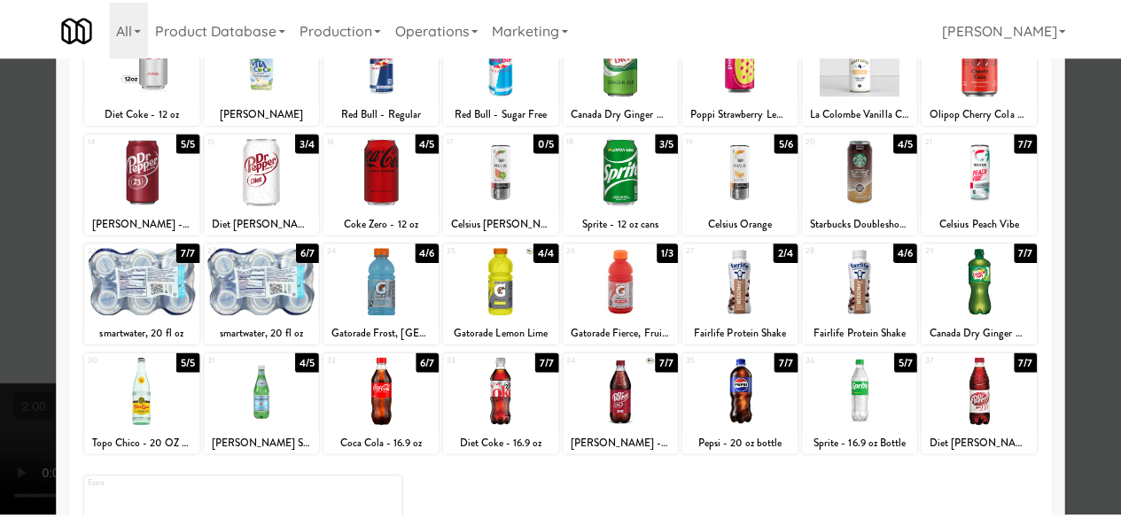
scroll to position [174, 0]
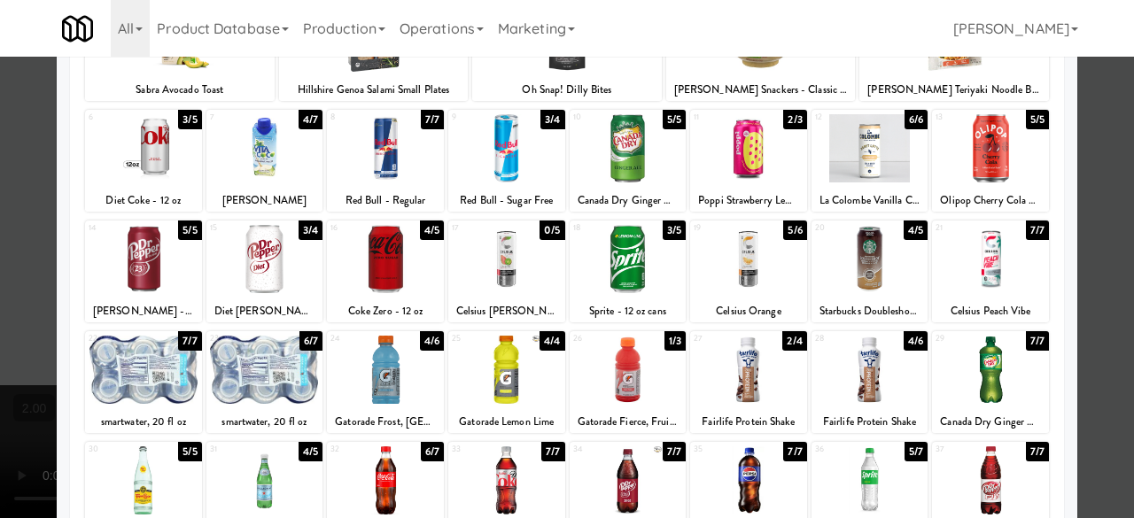
click at [1083, 178] on div at bounding box center [567, 259] width 1134 height 518
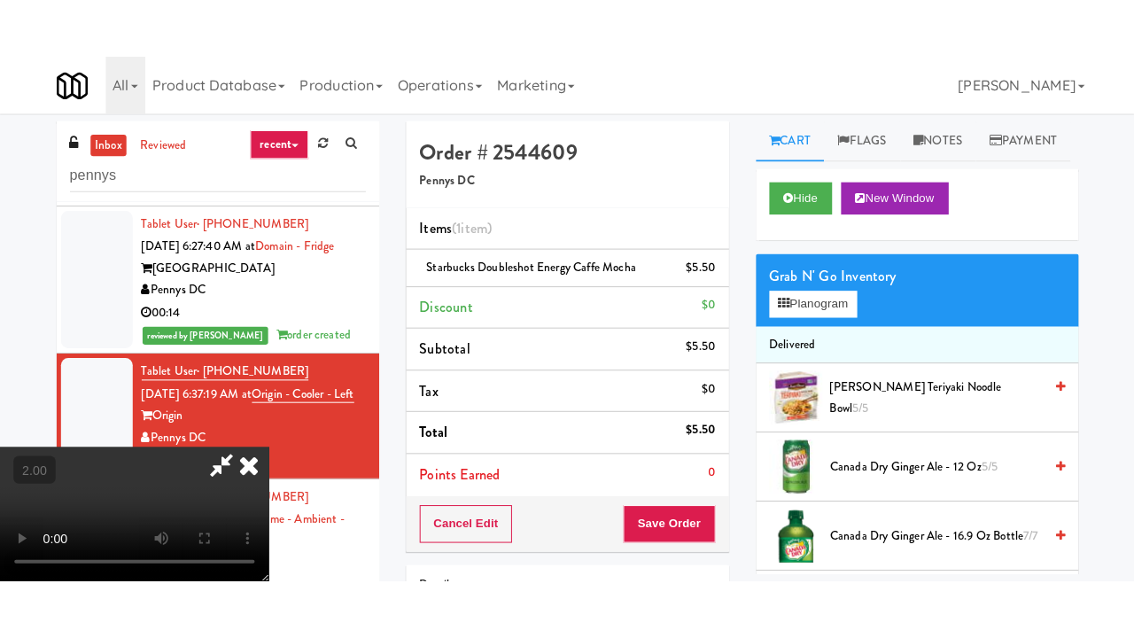
scroll to position [233, 0]
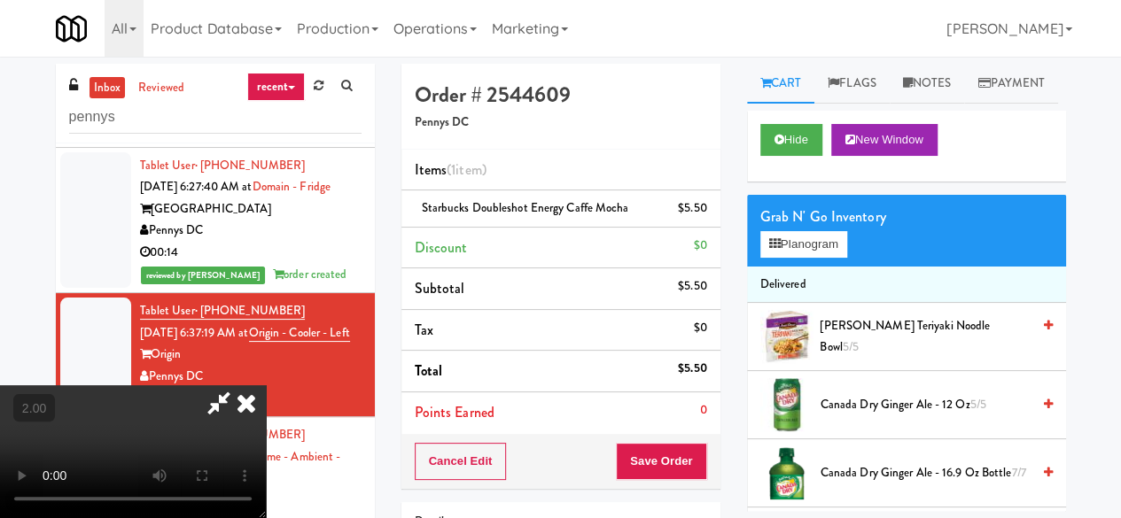
click at [179, 386] on video at bounding box center [133, 452] width 266 height 133
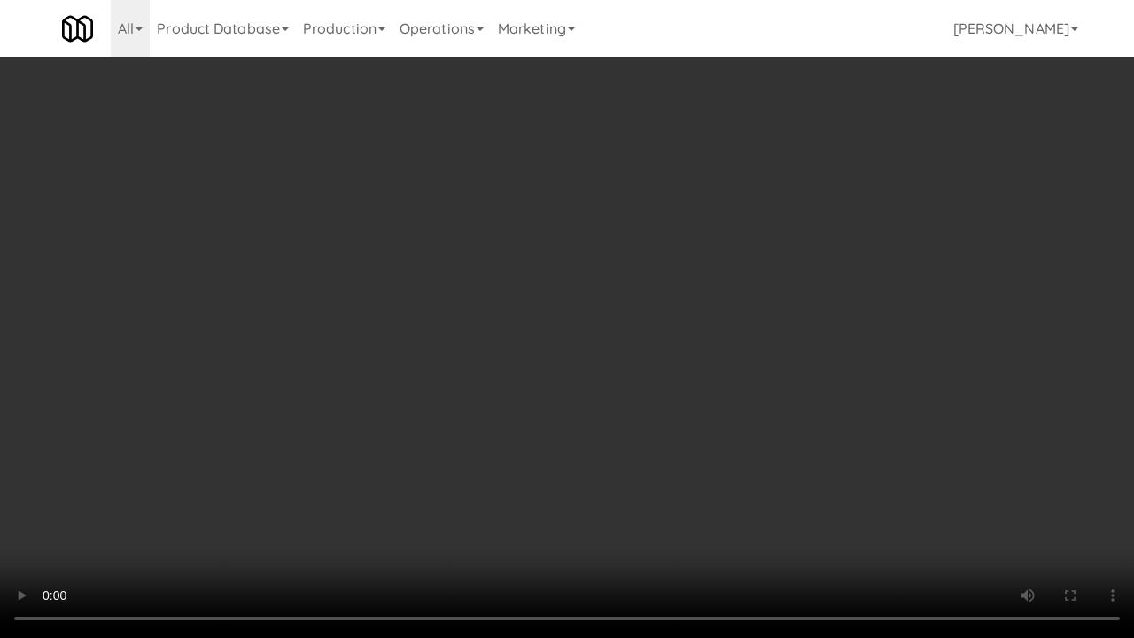
click at [745, 438] on video at bounding box center [567, 319] width 1134 height 638
click at [710, 438] on video at bounding box center [567, 319] width 1134 height 638
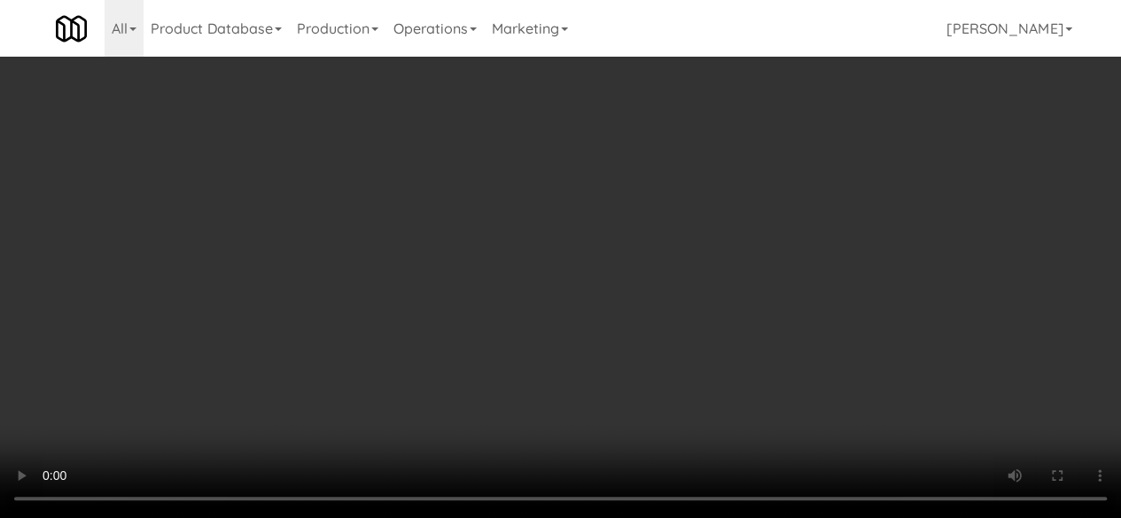
scroll to position [0, 0]
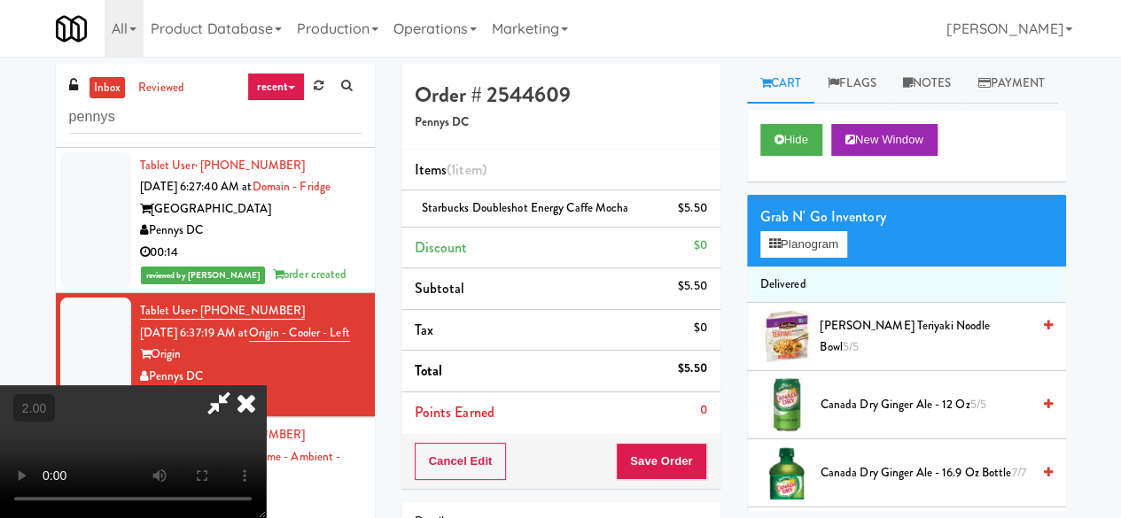
click at [239, 386] on icon at bounding box center [219, 403] width 41 height 35
click at [679, 449] on button "Save Order" at bounding box center [661, 461] width 90 height 37
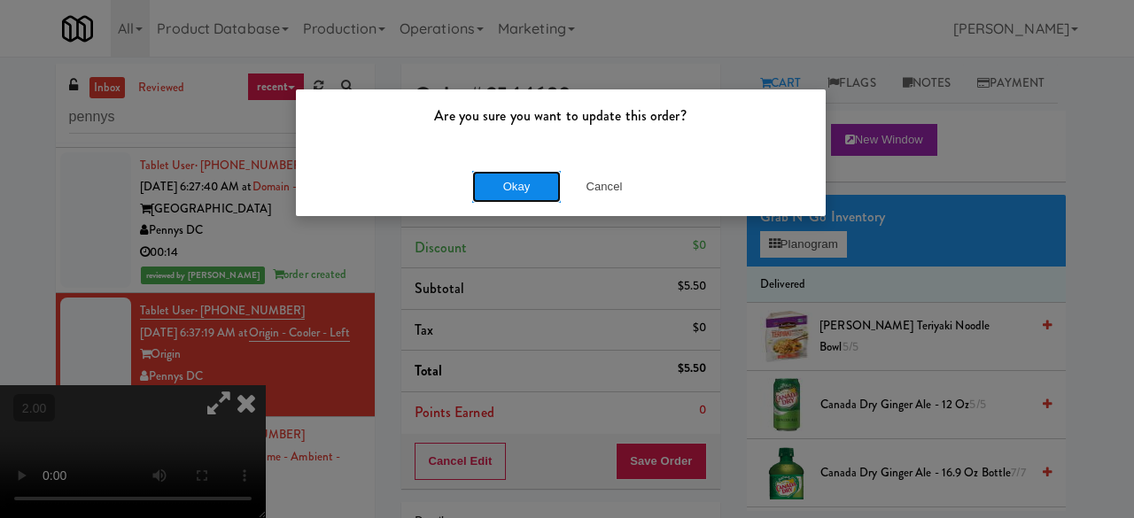
click at [542, 184] on button "Okay" at bounding box center [516, 187] width 89 height 32
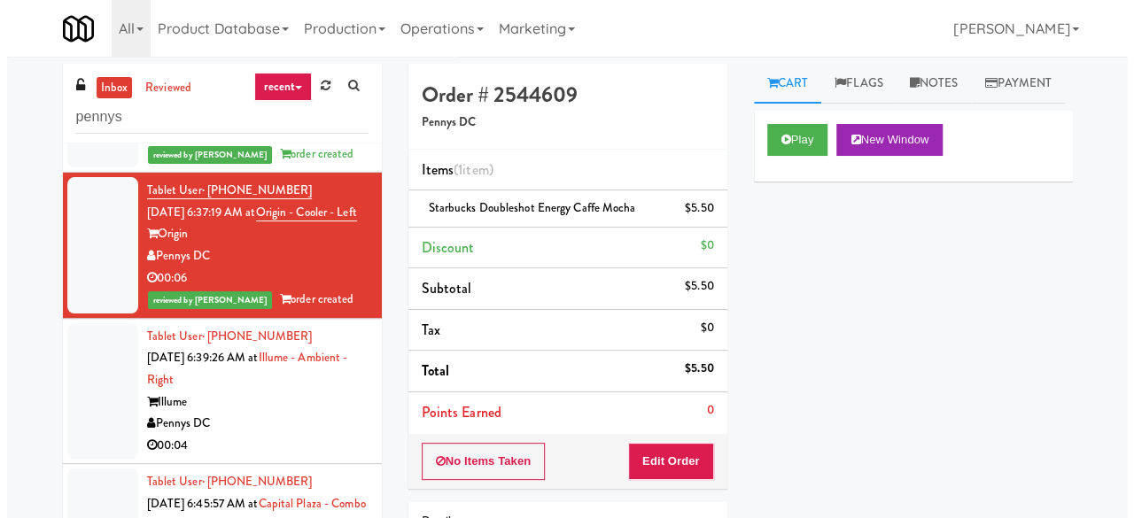
scroll to position [1705, 0]
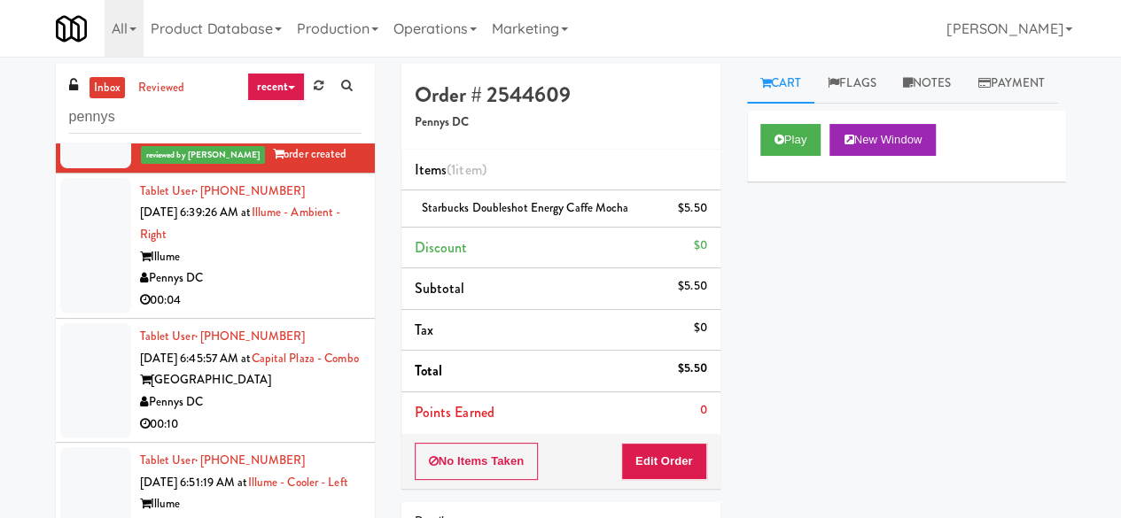
click at [298, 312] on div "00:04" at bounding box center [251, 301] width 222 height 22
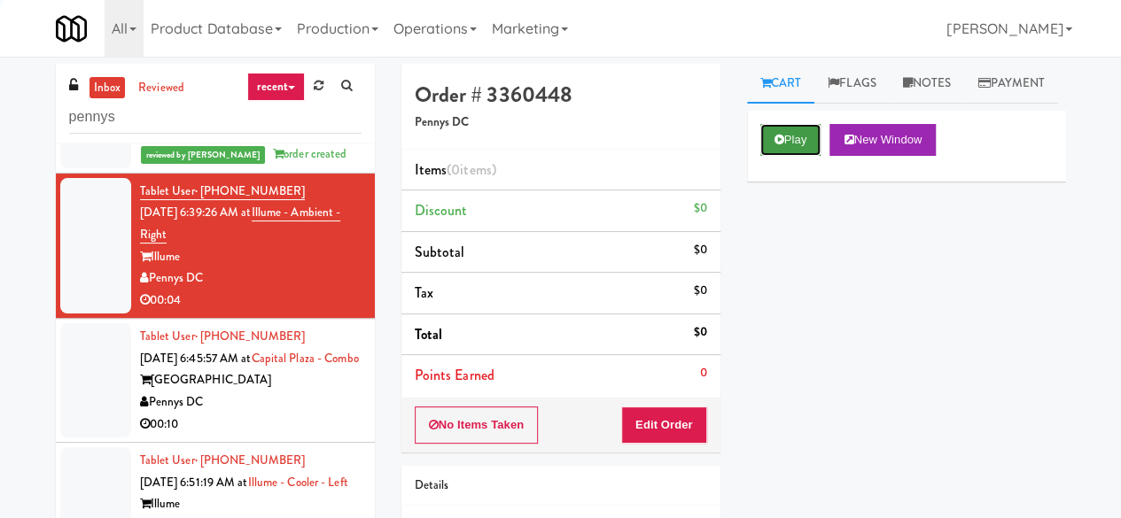
click at [788, 156] on button "Play" at bounding box center [790, 140] width 61 height 32
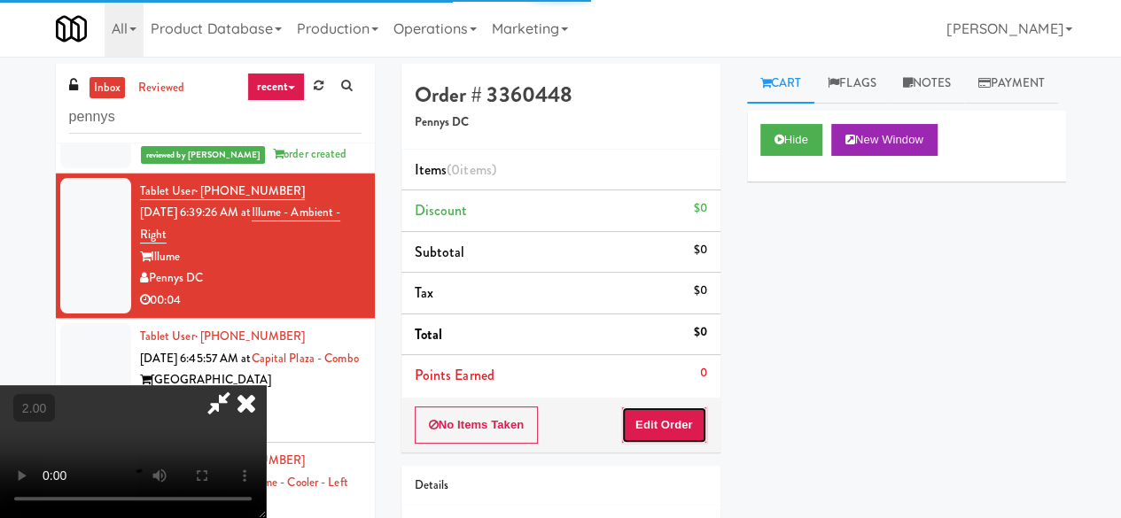
click at [685, 412] on button "Edit Order" at bounding box center [664, 425] width 86 height 37
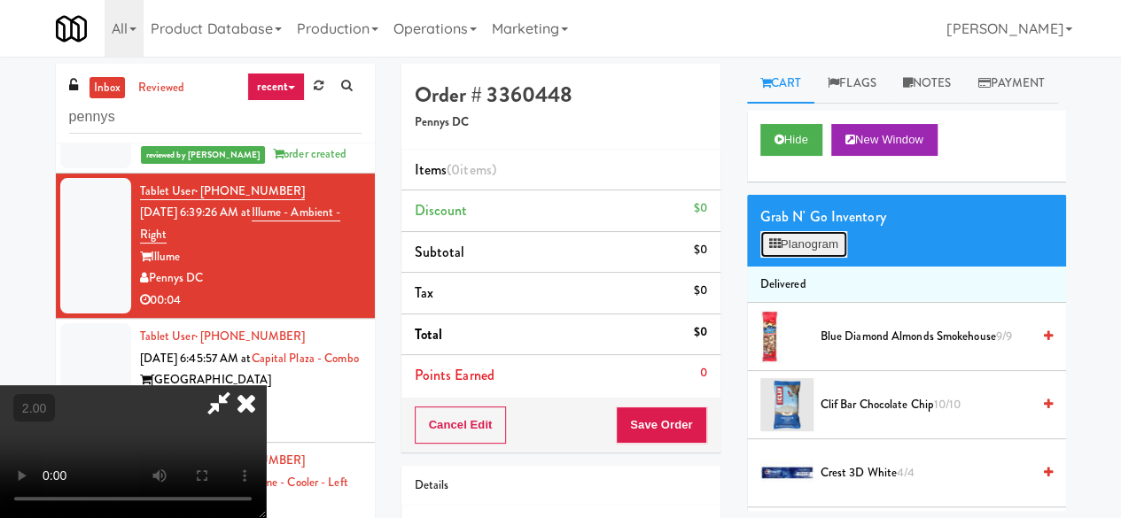
click at [780, 250] on icon at bounding box center [775, 244] width 12 height 12
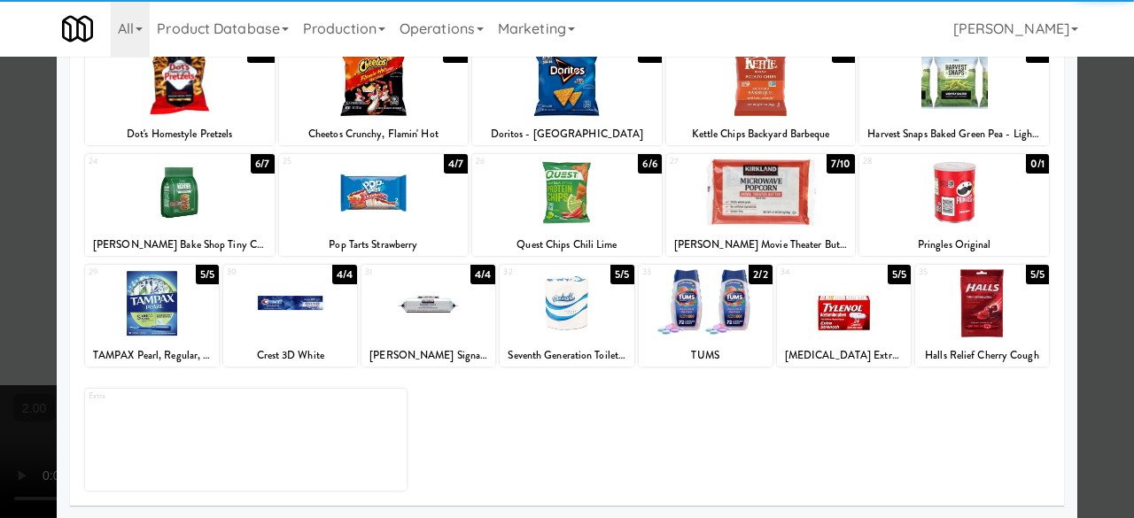
click at [271, 315] on div at bounding box center [290, 303] width 134 height 68
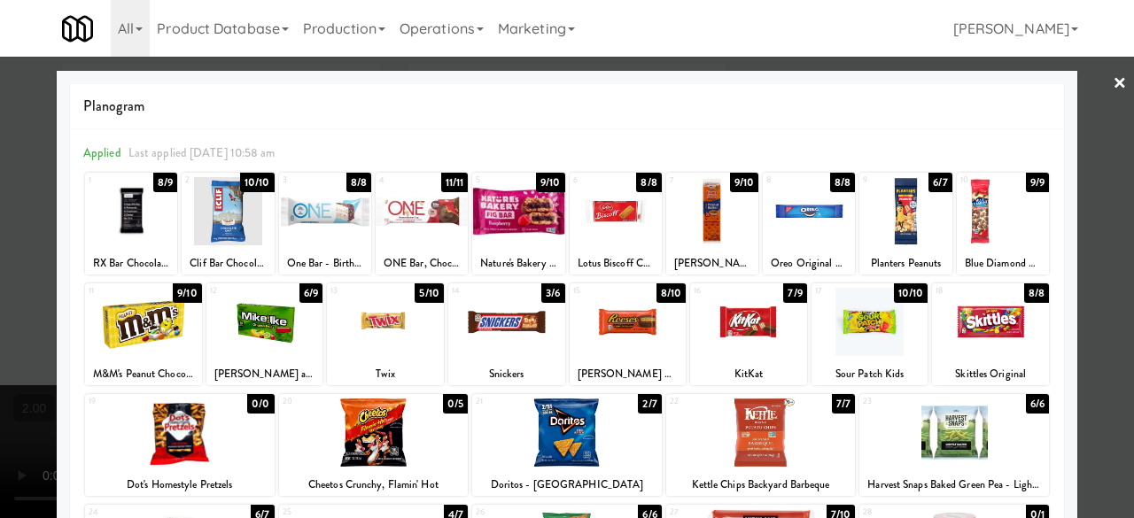
click at [1067, 109] on div at bounding box center [567, 259] width 1134 height 518
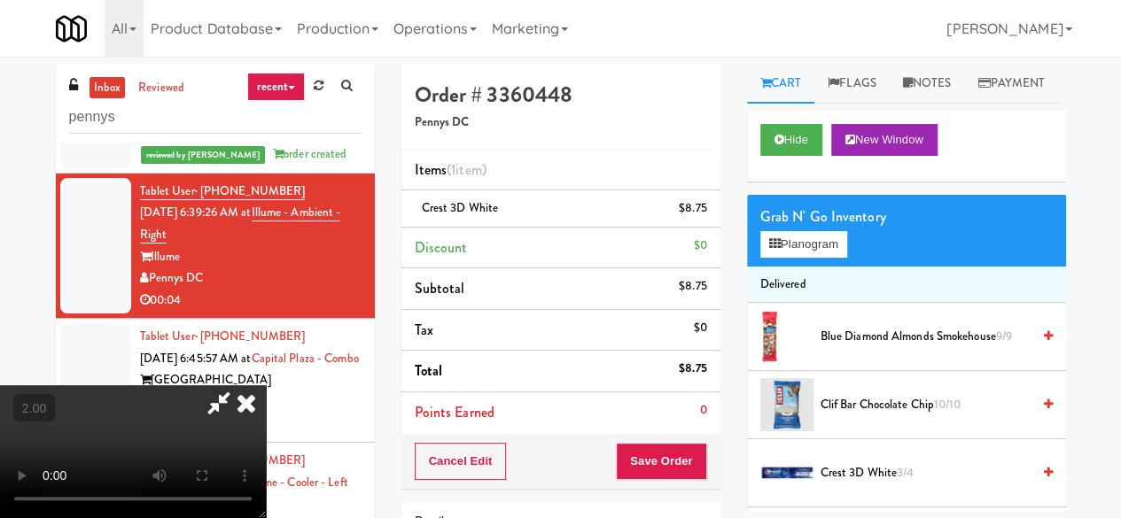
click at [239, 386] on icon at bounding box center [219, 403] width 41 height 35
click at [643, 466] on button "Save Order" at bounding box center [661, 461] width 90 height 37
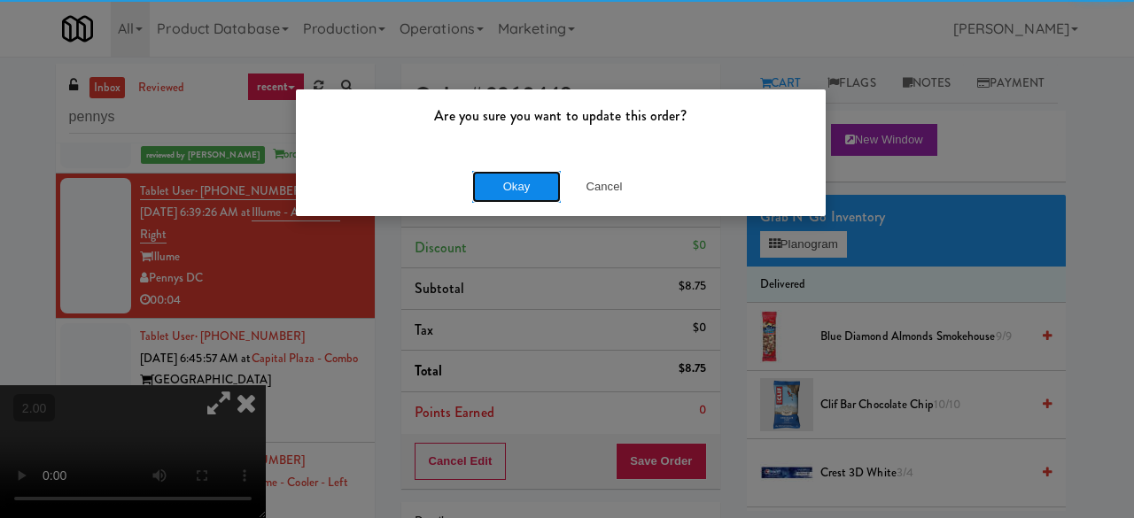
click at [507, 191] on button "Okay" at bounding box center [516, 187] width 89 height 32
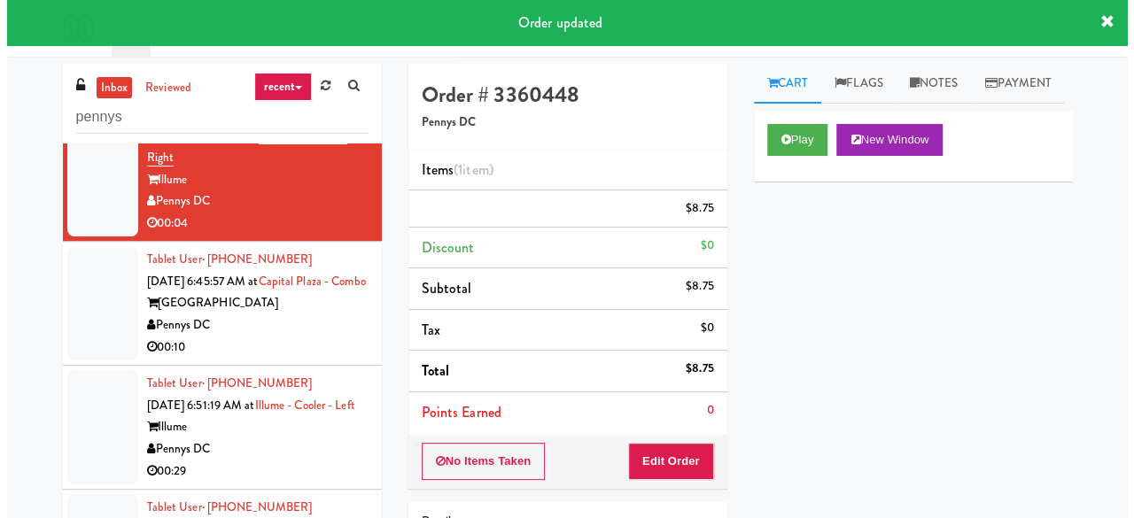
scroll to position [1882, 0]
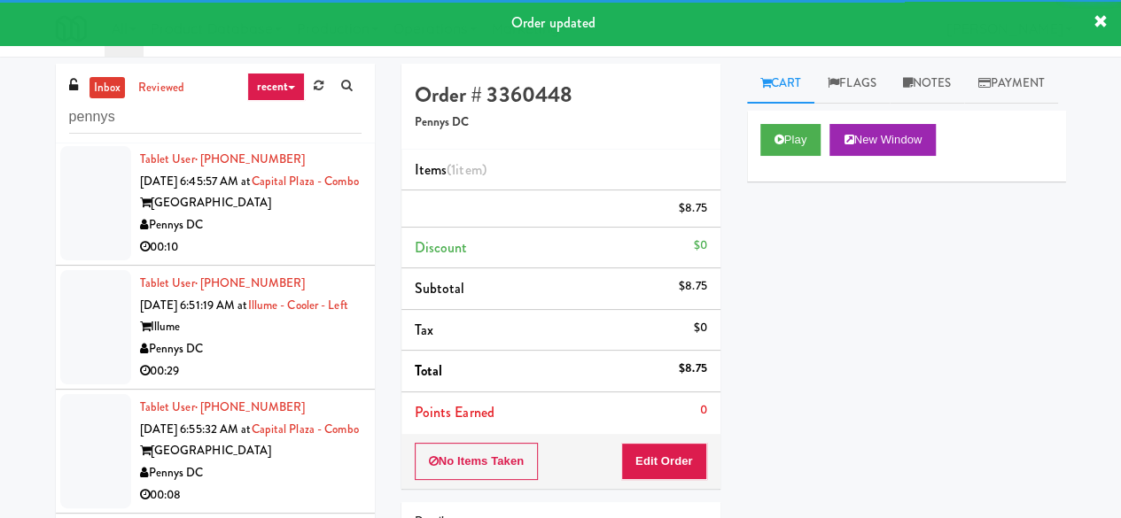
click at [274, 214] on div "[GEOGRAPHIC_DATA]" at bounding box center [251, 203] width 222 height 22
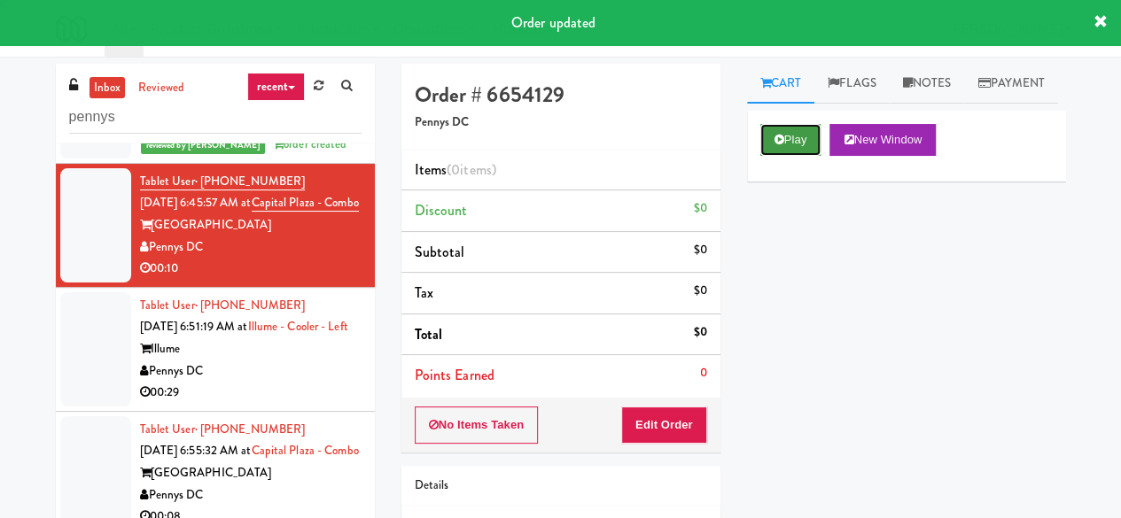
click at [793, 156] on button "Play" at bounding box center [790, 140] width 61 height 32
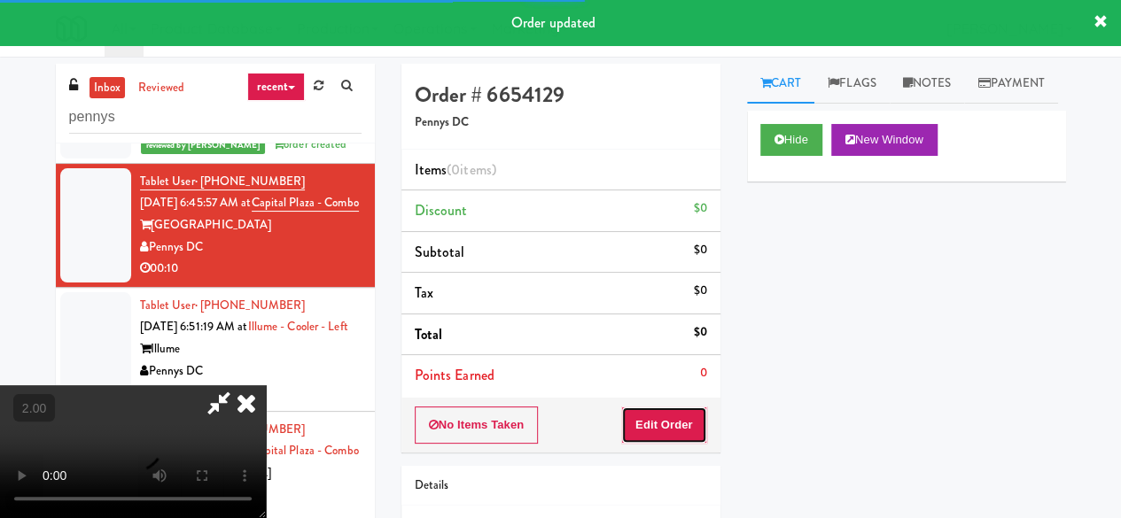
click at [663, 439] on button "Edit Order" at bounding box center [664, 425] width 86 height 37
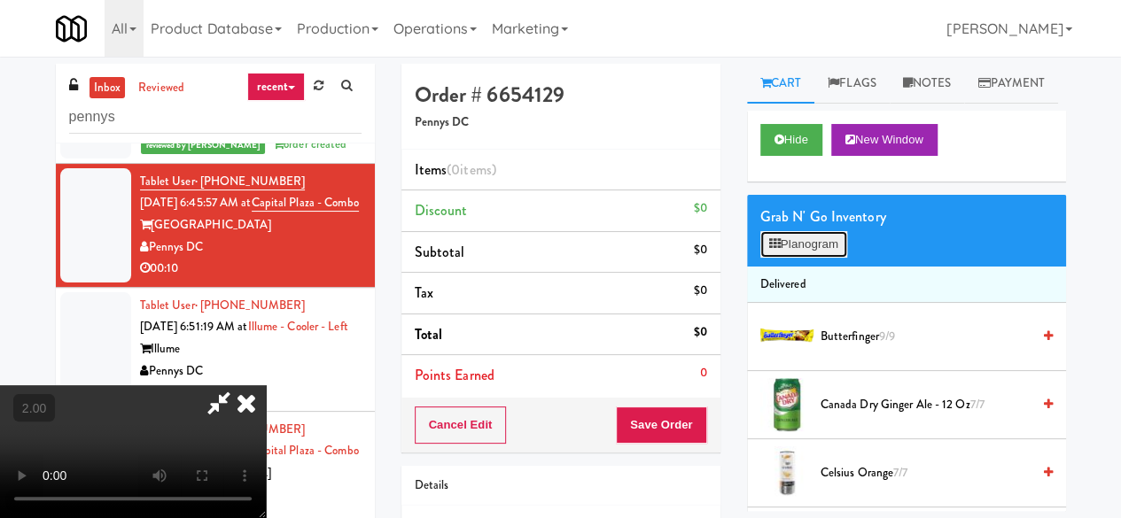
click at [770, 250] on icon at bounding box center [775, 244] width 12 height 12
click at [0, 0] on div at bounding box center [0, 0] width 0 height 0
click at [770, 250] on icon at bounding box center [775, 244] width 12 height 12
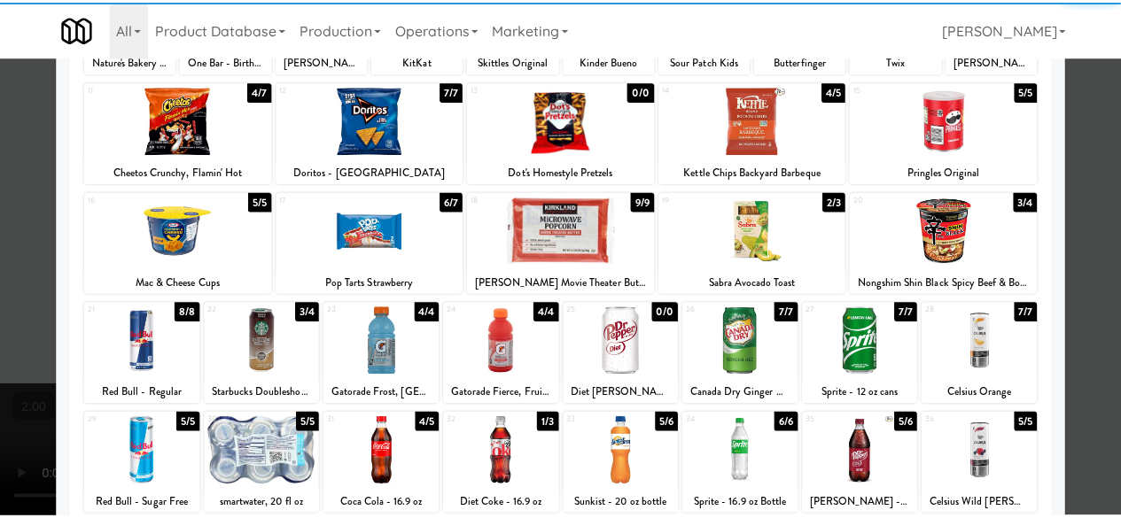
scroll to position [266, 0]
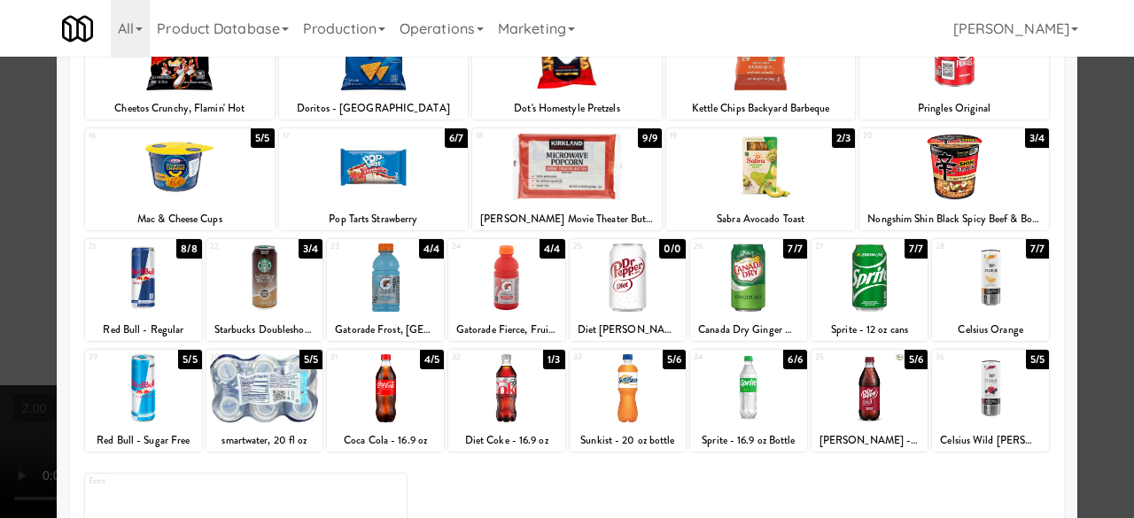
click at [1072, 230] on div at bounding box center [567, 259] width 1134 height 518
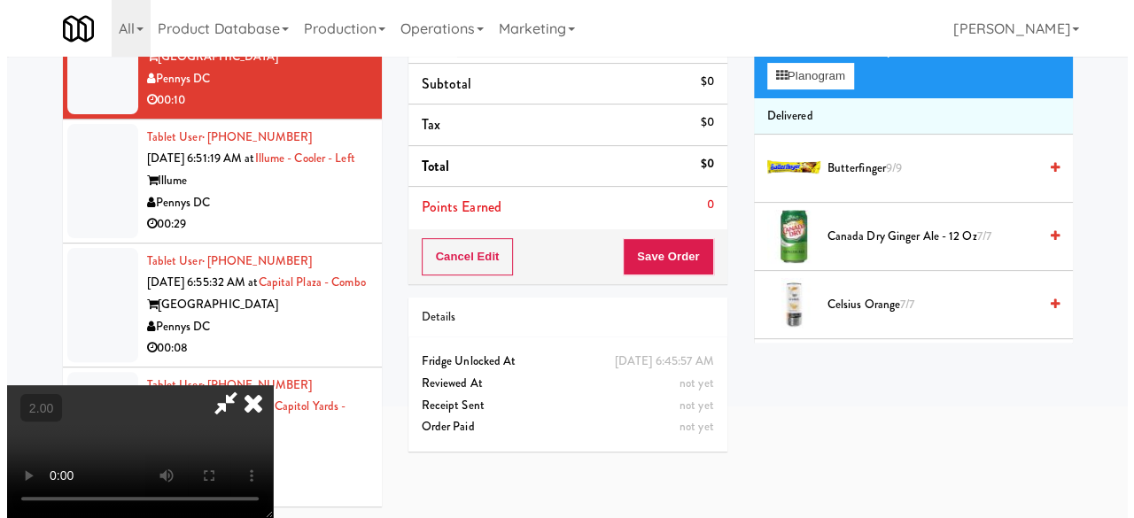
scroll to position [57, 0]
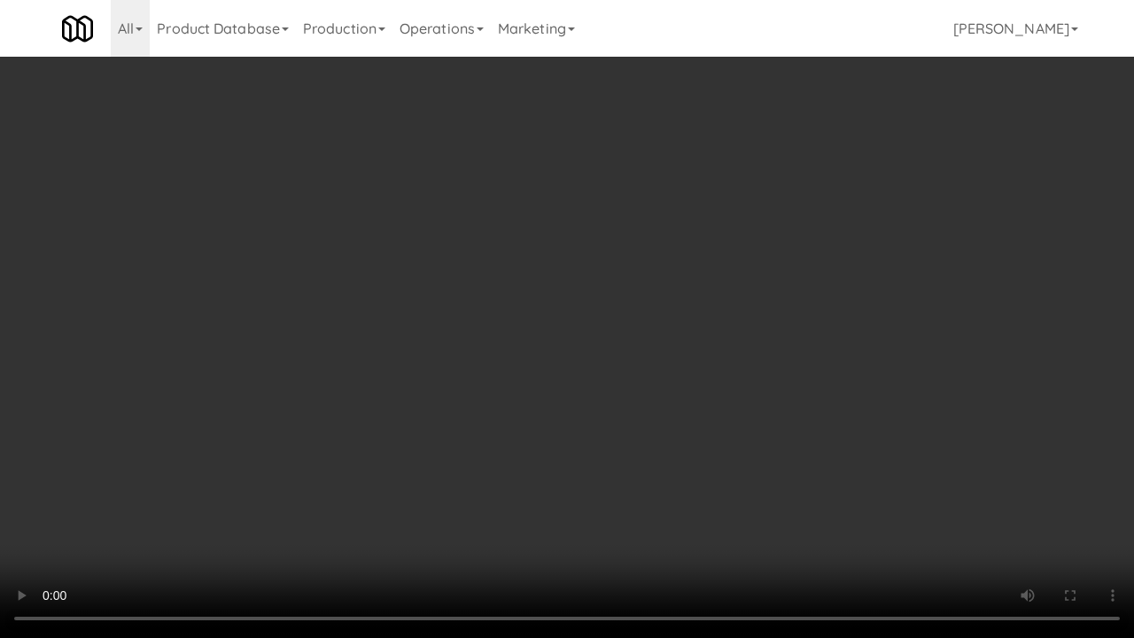
click at [453, 432] on video at bounding box center [567, 319] width 1134 height 638
click at [576, 402] on video at bounding box center [567, 319] width 1134 height 638
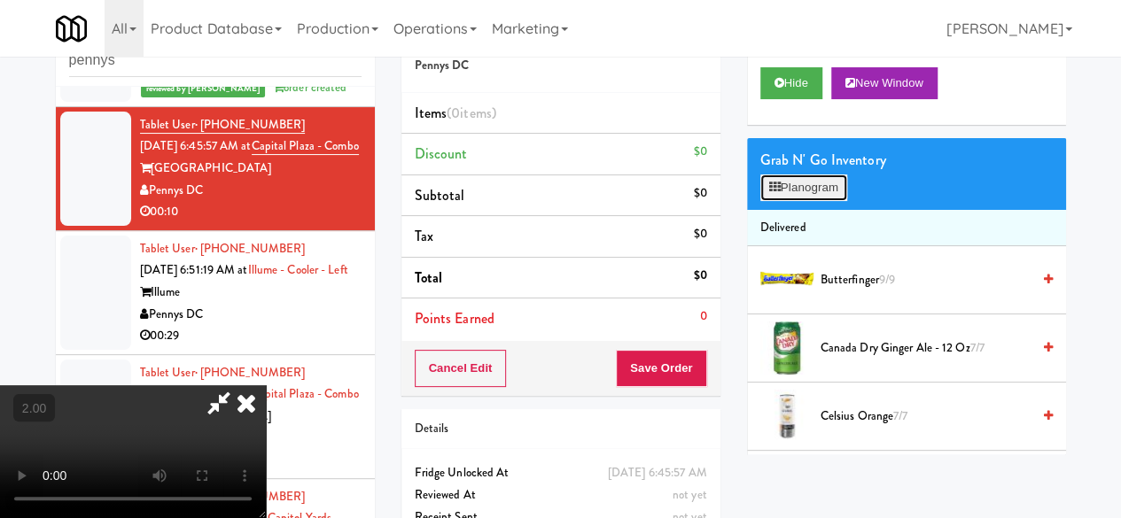
click at [815, 201] on button "Planogram" at bounding box center [803, 188] width 87 height 27
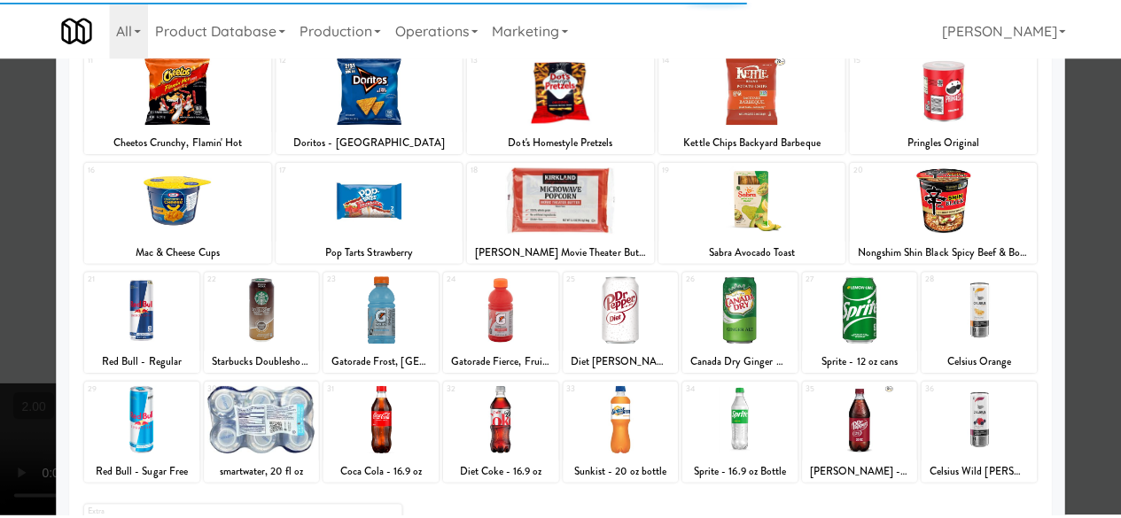
scroll to position [351, 0]
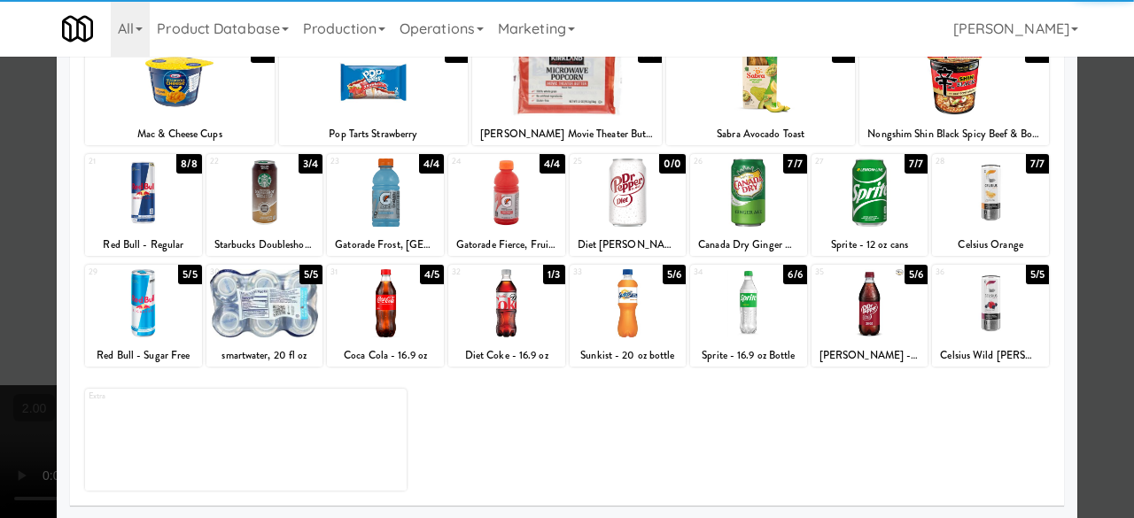
click at [986, 223] on div at bounding box center [990, 193] width 117 height 68
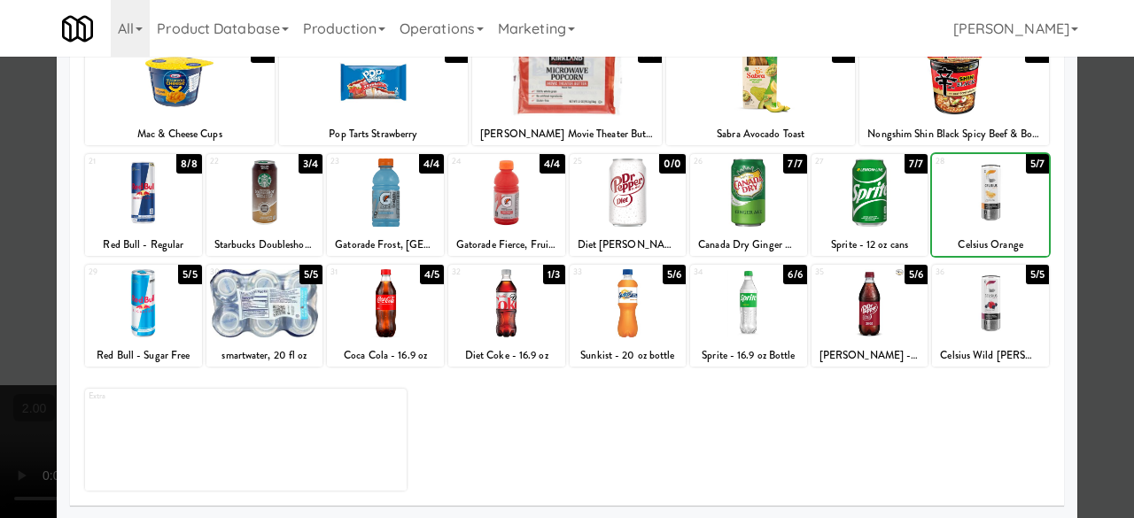
click at [986, 223] on div at bounding box center [990, 193] width 117 height 68
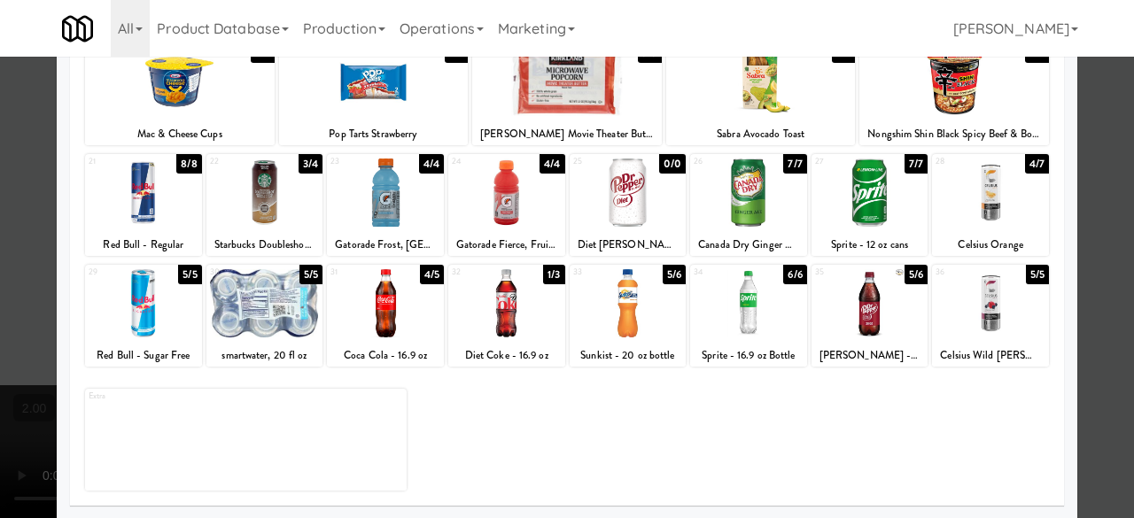
click at [986, 223] on div at bounding box center [990, 193] width 117 height 68
click at [1095, 170] on div at bounding box center [567, 259] width 1134 height 518
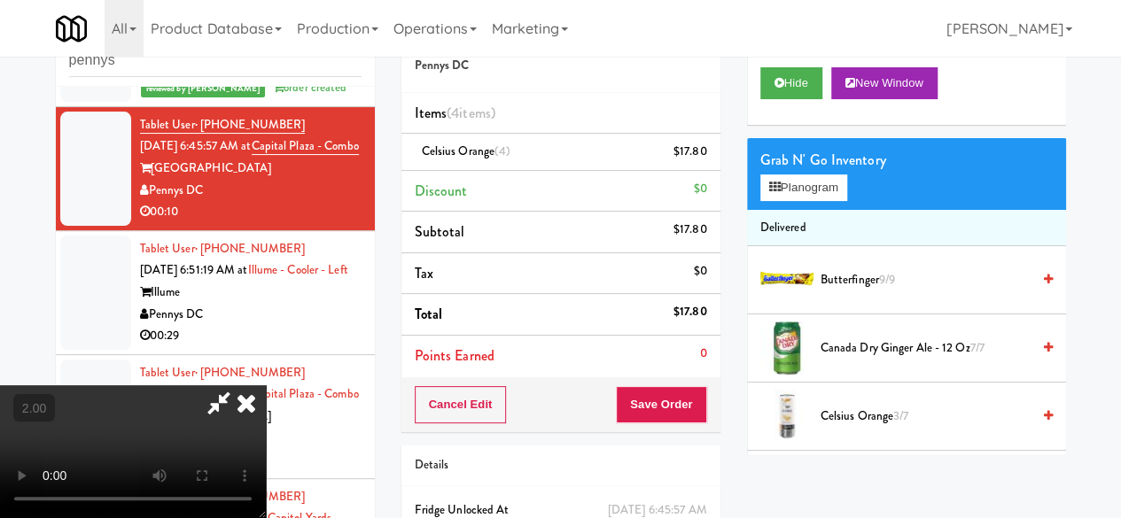
click at [266, 518] on video at bounding box center [133, 452] width 266 height 133
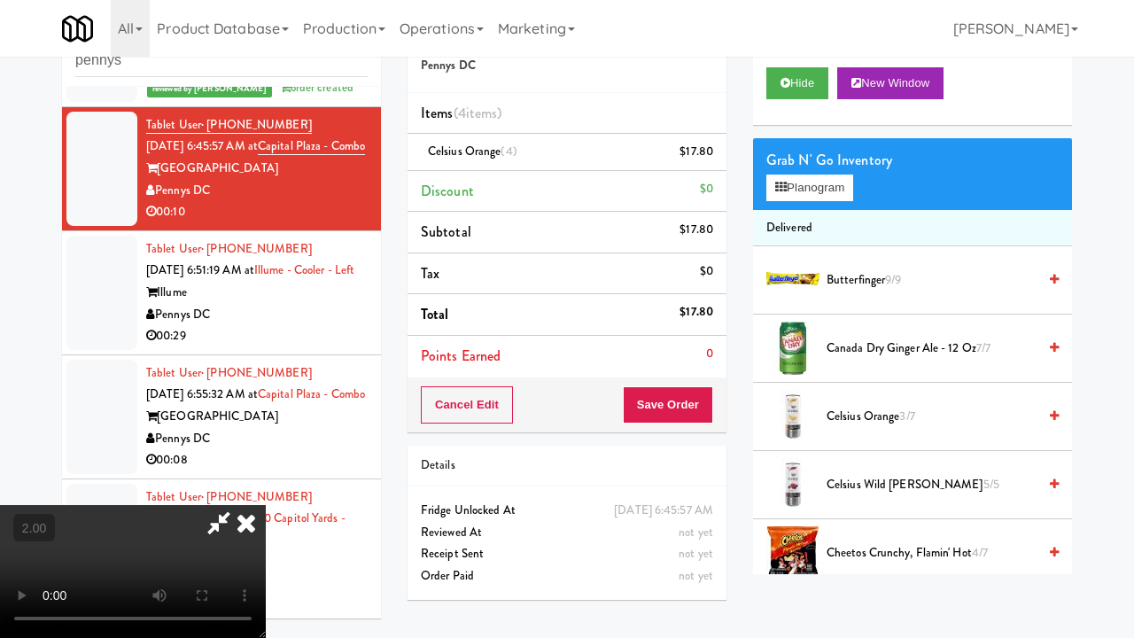
click at [266, 505] on video at bounding box center [133, 571] width 266 height 133
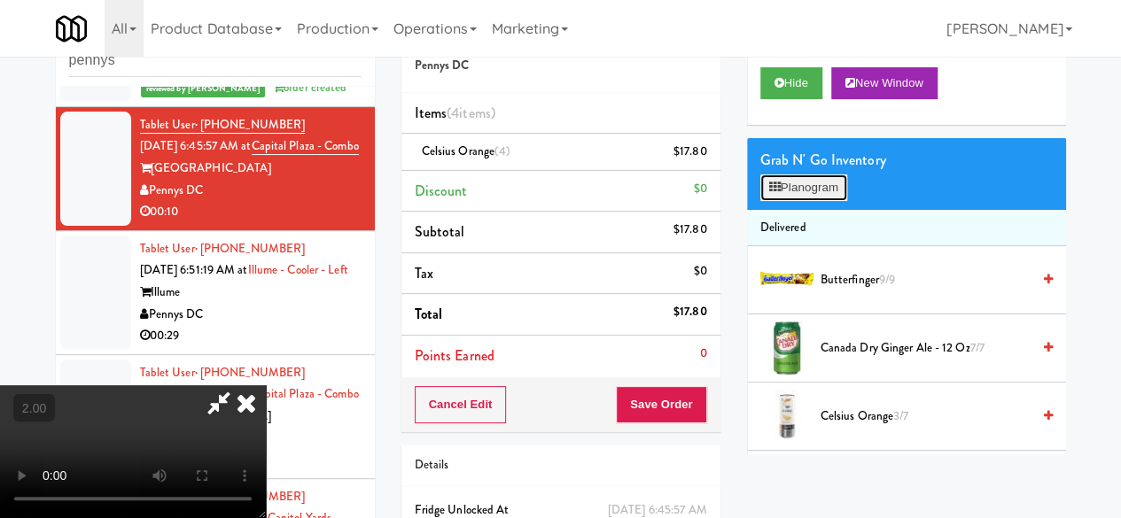
click at [814, 201] on button "Planogram" at bounding box center [803, 188] width 87 height 27
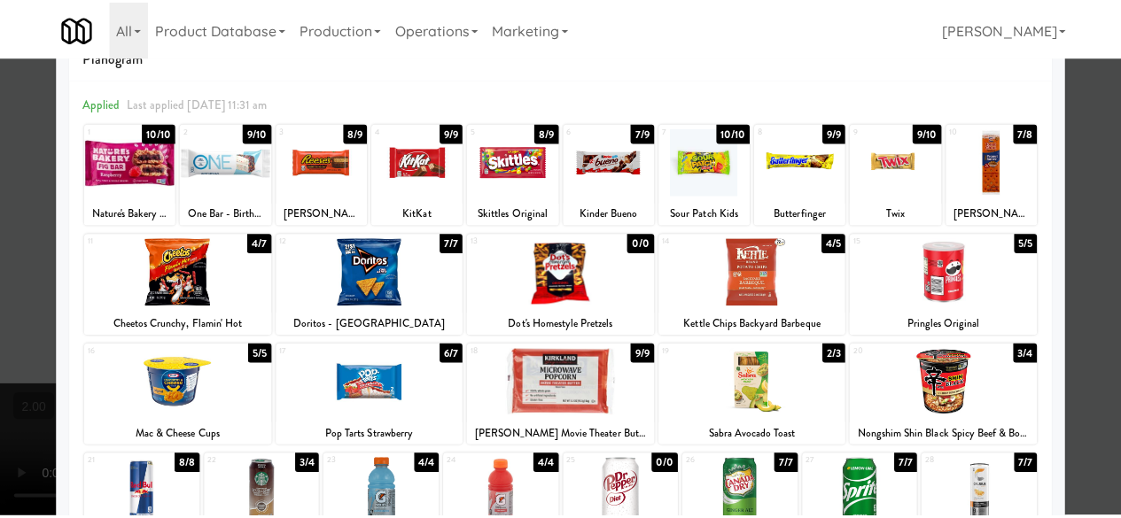
scroll to position [89, 0]
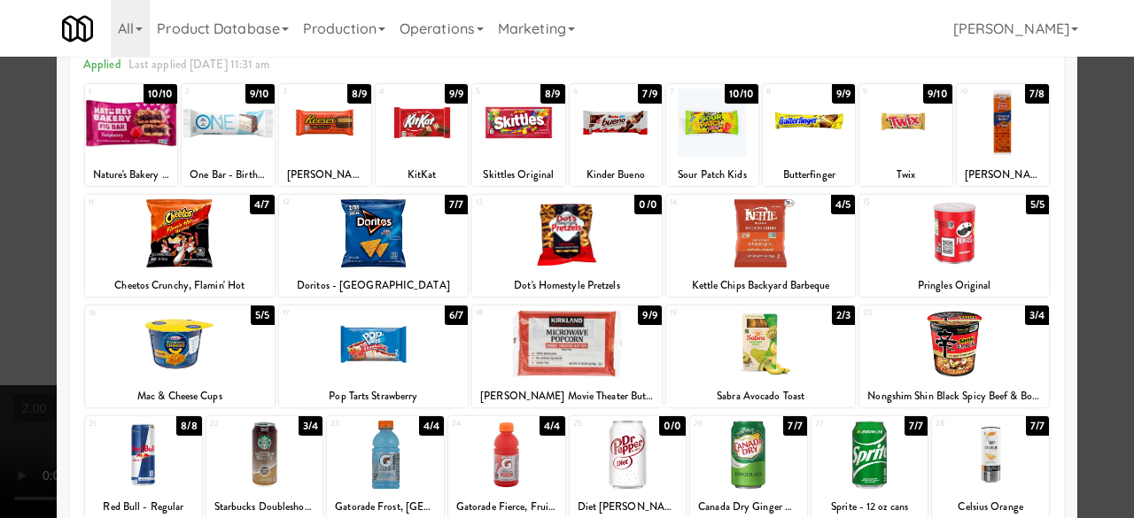
click at [1087, 169] on div at bounding box center [567, 259] width 1134 height 518
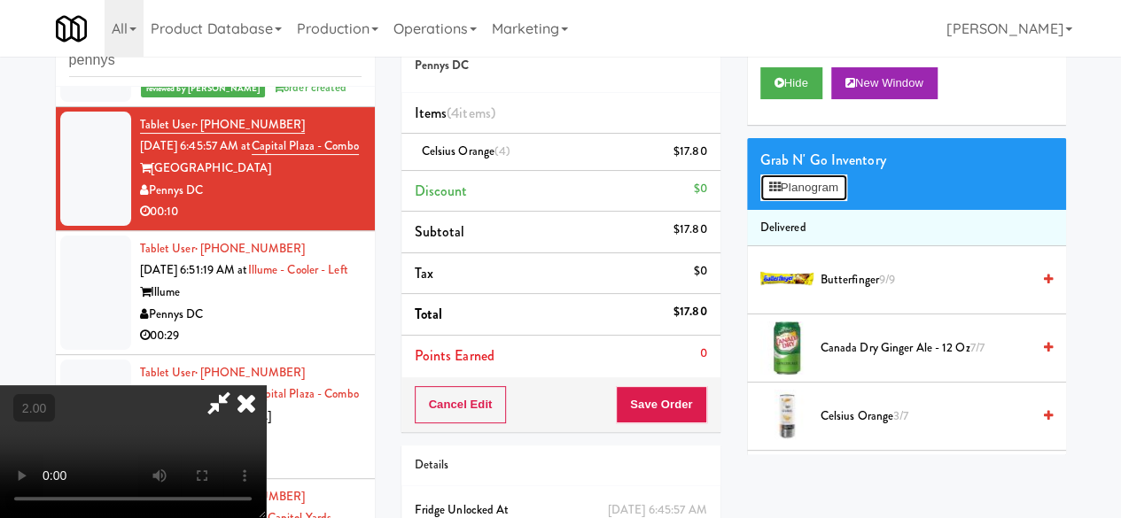
click at [810, 201] on button "Planogram" at bounding box center [803, 188] width 87 height 27
click at [0, 0] on div at bounding box center [0, 0] width 0 height 0
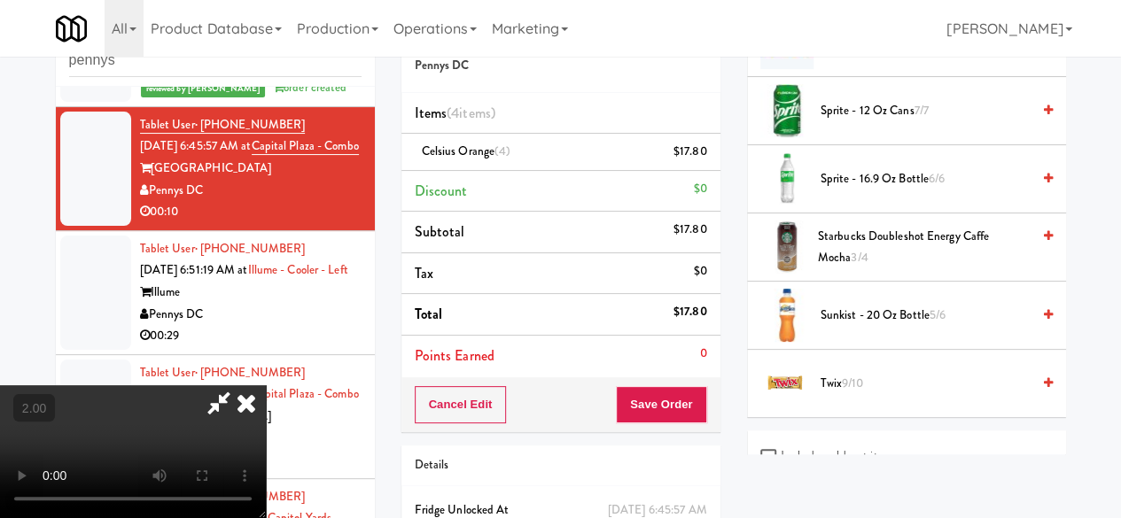
scroll to position [2304, 0]
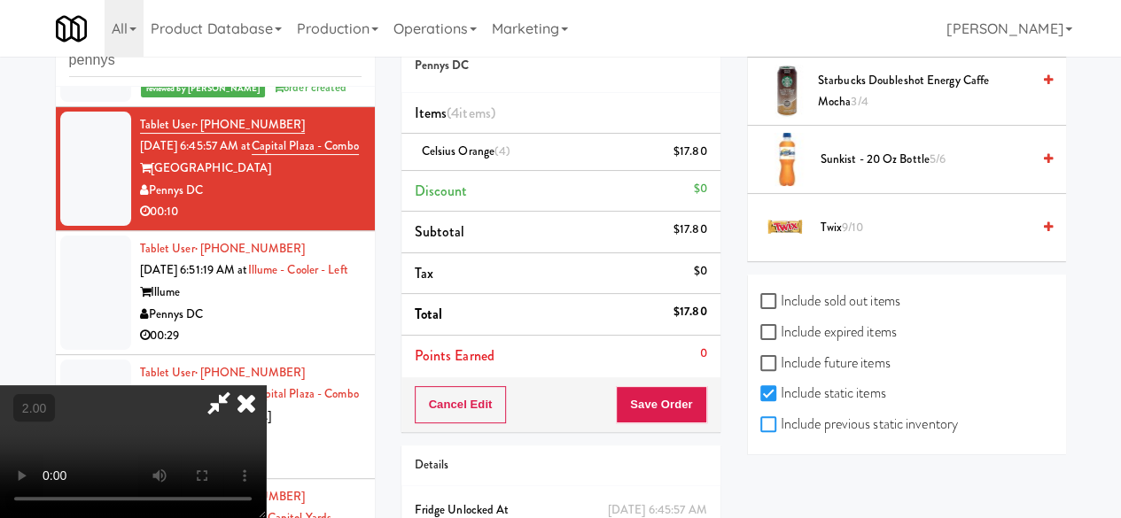
click at [768, 432] on input "Include previous static inventory" at bounding box center [770, 425] width 20 height 14
checkbox input "true"
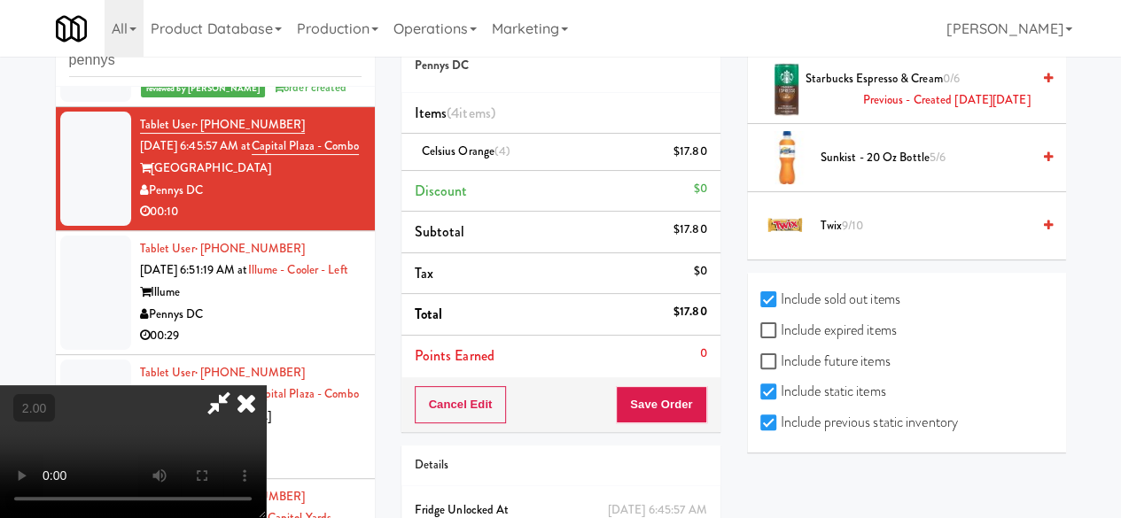
scroll to position [2957, 0]
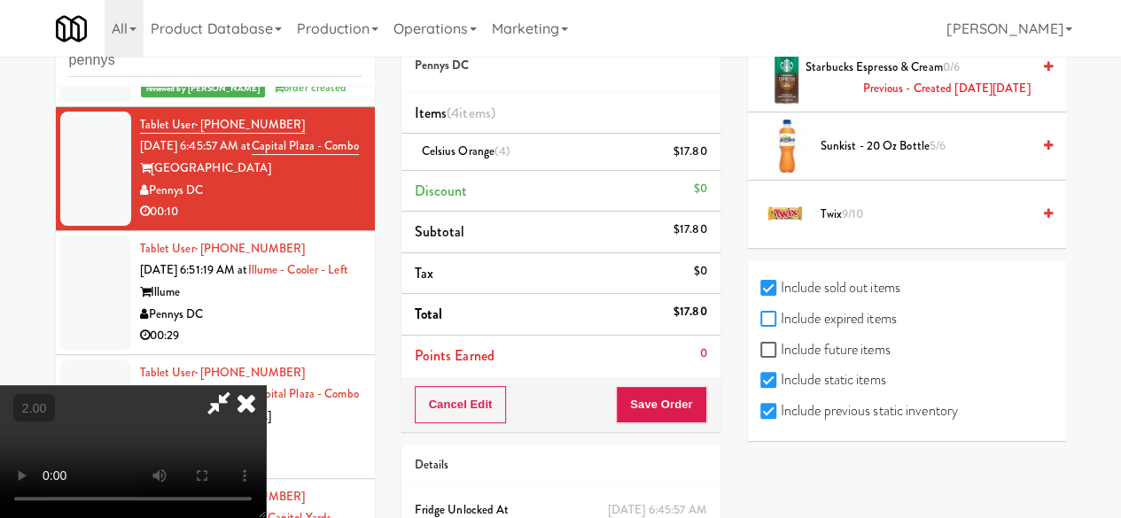
click at [772, 322] on input "Include expired items" at bounding box center [770, 320] width 20 height 14
checkbox input "true"
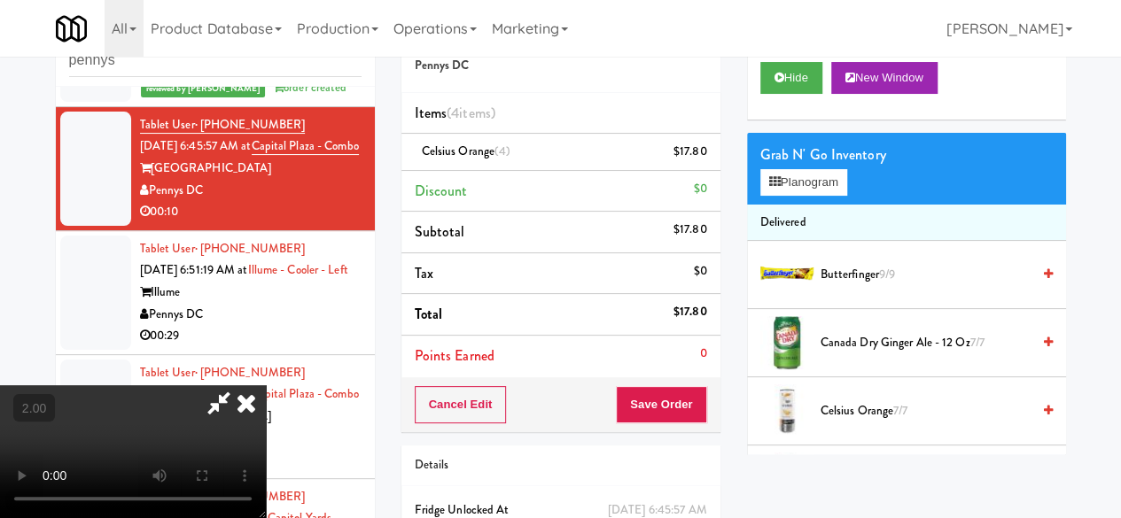
scroll to position [0, 0]
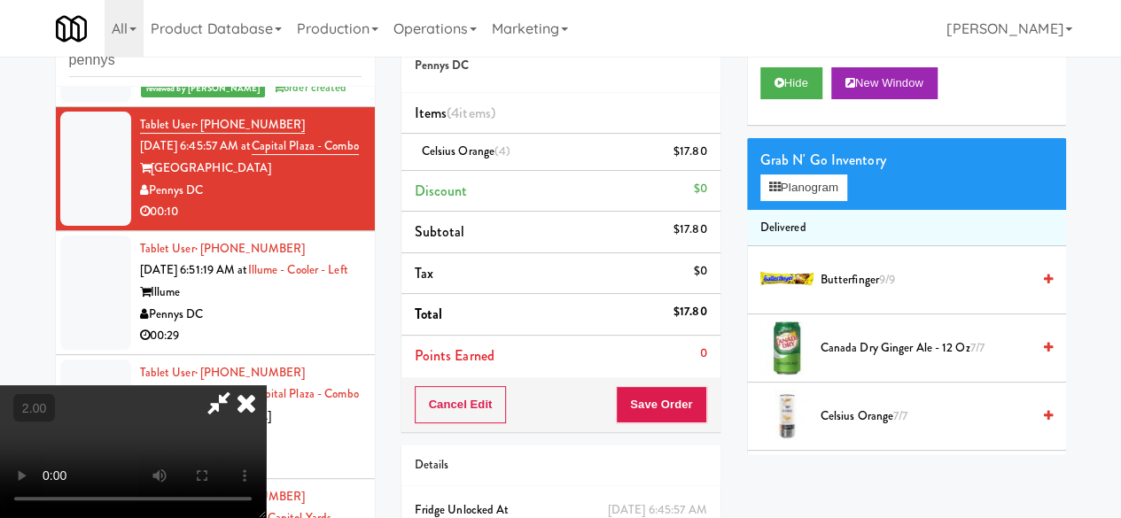
click at [266, 518] on video at bounding box center [133, 452] width 266 height 133
click at [266, 386] on icon at bounding box center [246, 403] width 39 height 35
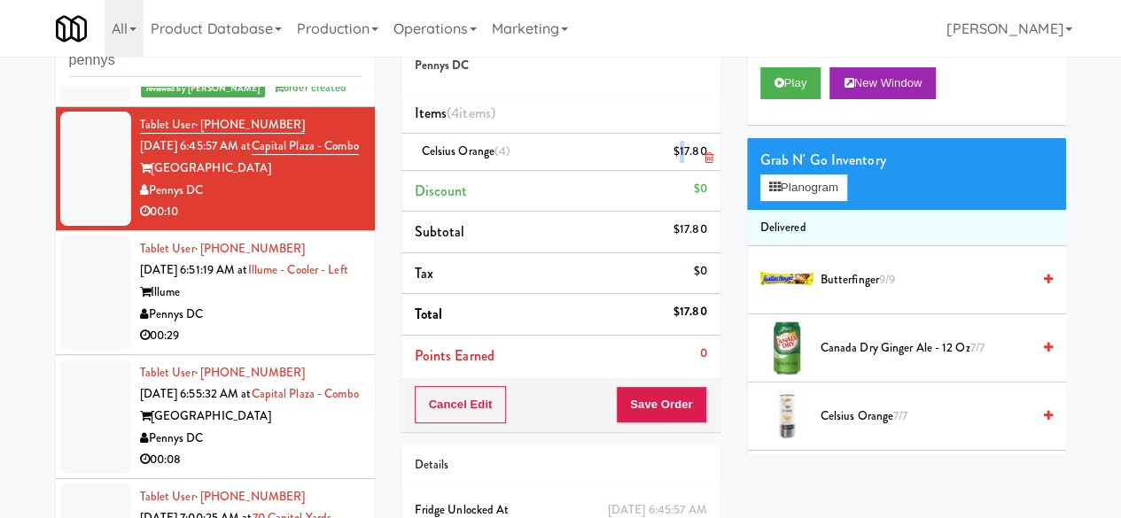
drag, startPoint x: 681, startPoint y: 154, endPoint x: 690, endPoint y: 155, distance: 8.9
click at [685, 154] on div "$17.80" at bounding box center [691, 152] width 34 height 22
click at [703, 159] on link at bounding box center [705, 159] width 16 height 22
click at [704, 159] on icon at bounding box center [708, 158] width 9 height 12
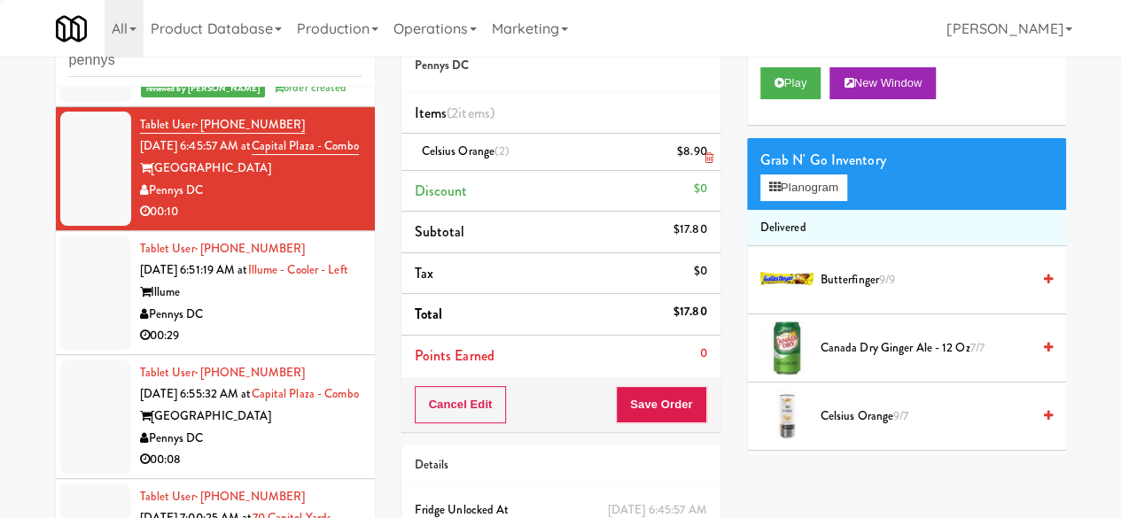
click at [704, 159] on icon at bounding box center [708, 158] width 9 height 12
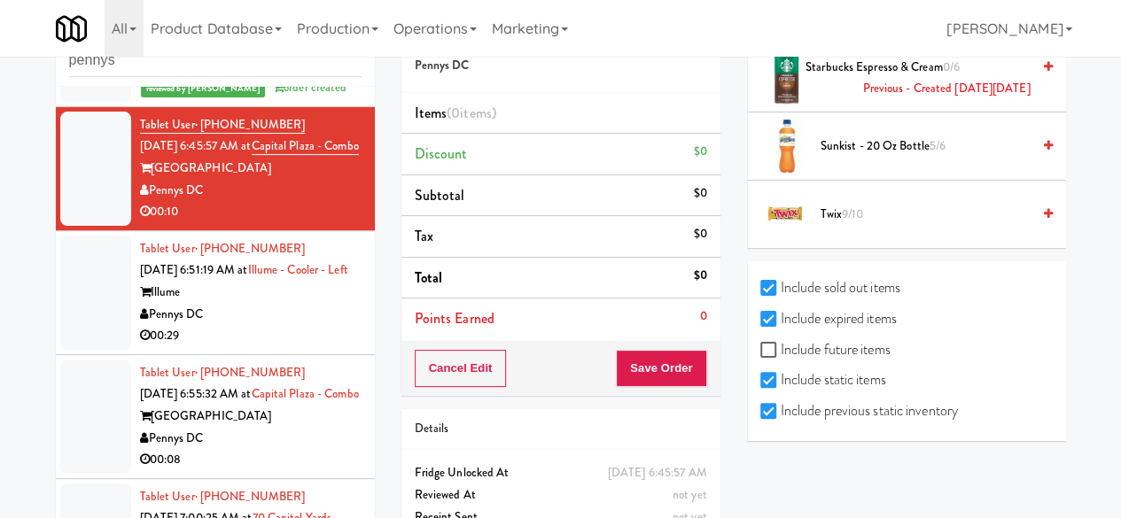
click at [794, 348] on label "Include future items" at bounding box center [825, 350] width 130 height 27
click at [781, 348] on input "Include future items" at bounding box center [770, 351] width 20 height 14
checkbox input "true"
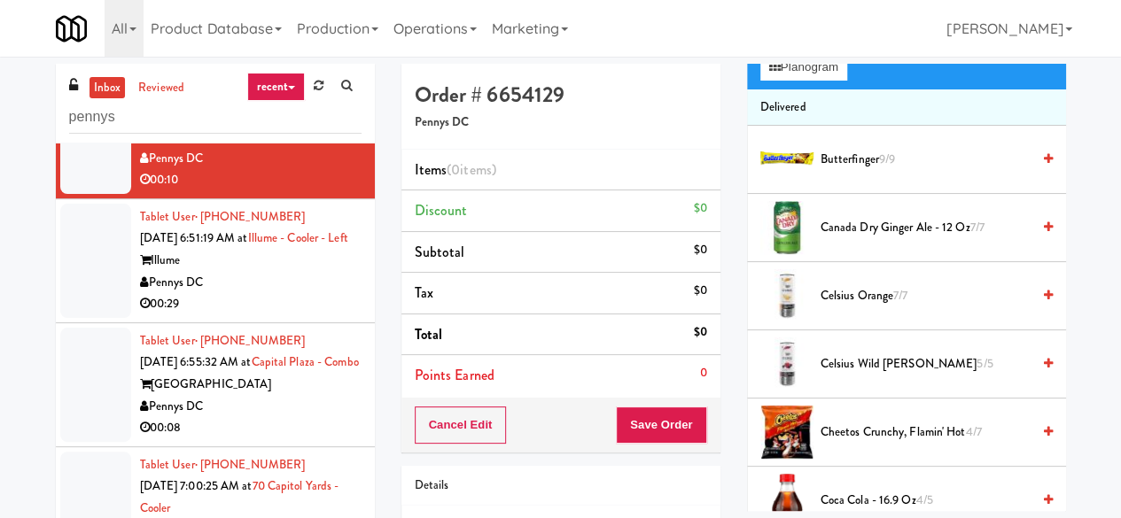
scroll to position [2060, 0]
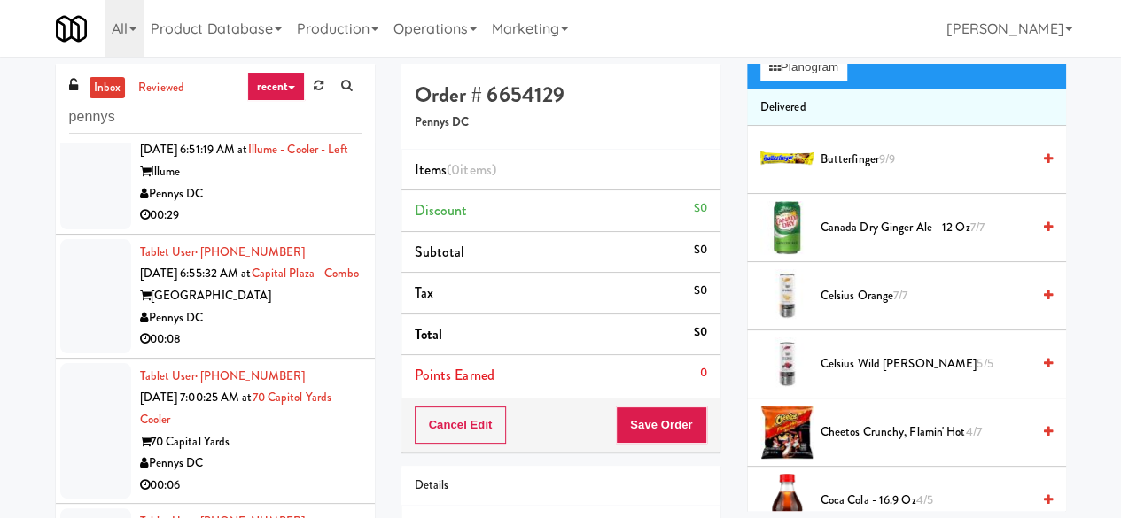
click at [298, 206] on div "Pennys DC" at bounding box center [251, 194] width 222 height 22
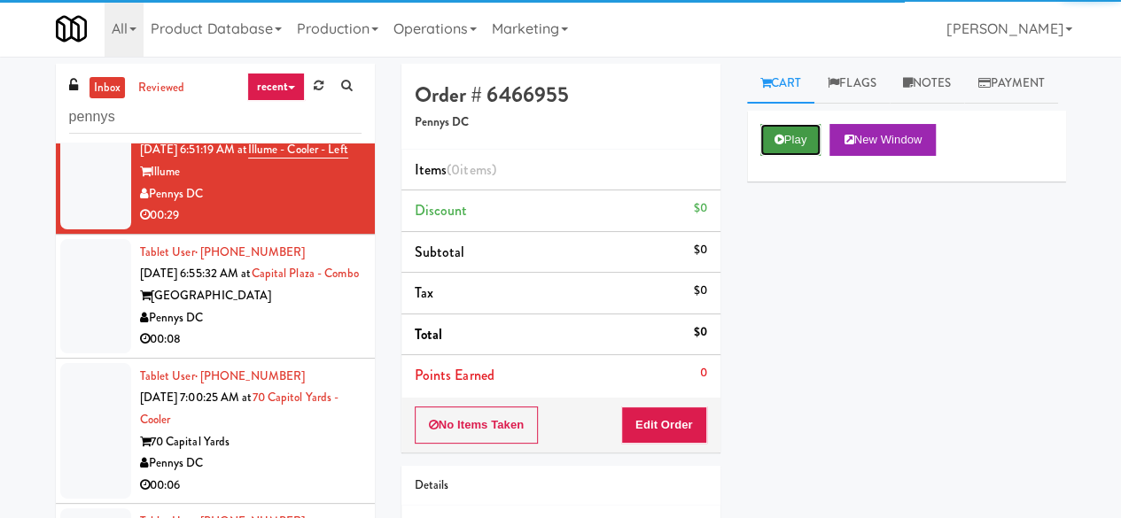
click at [780, 145] on icon at bounding box center [780, 140] width 10 height 12
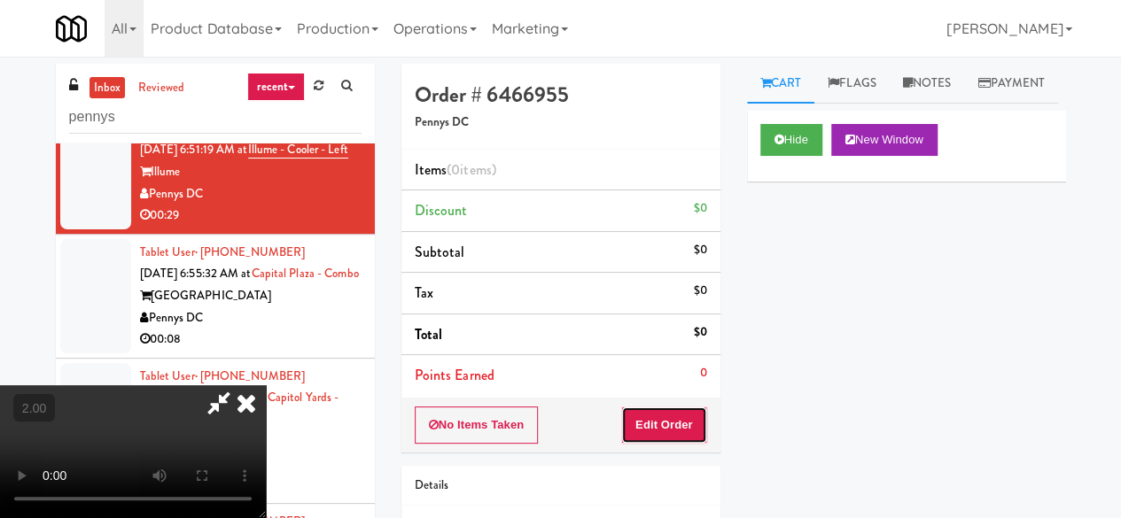
click at [697, 411] on button "Edit Order" at bounding box center [664, 425] width 86 height 37
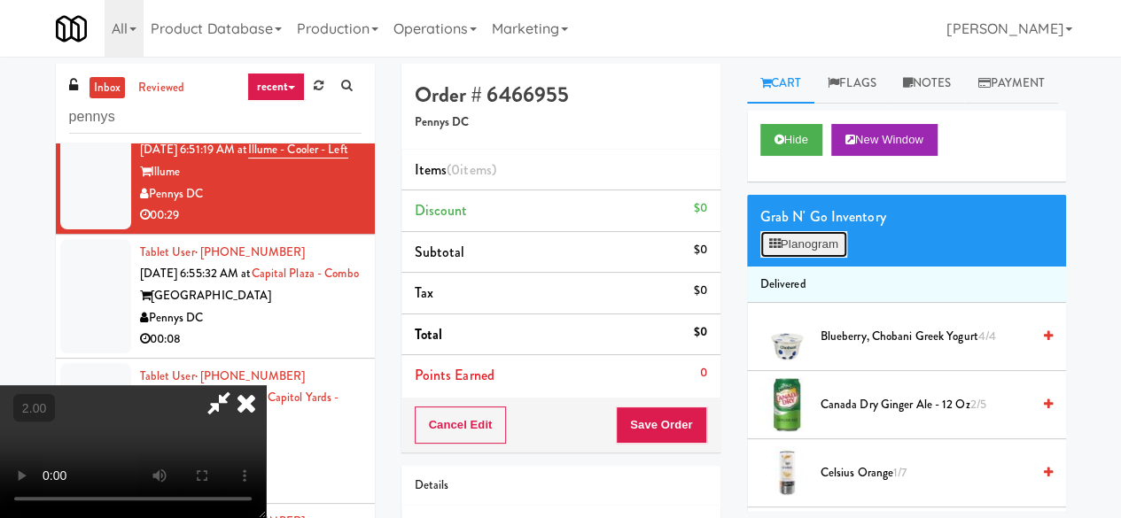
click at [795, 258] on button "Planogram" at bounding box center [803, 244] width 87 height 27
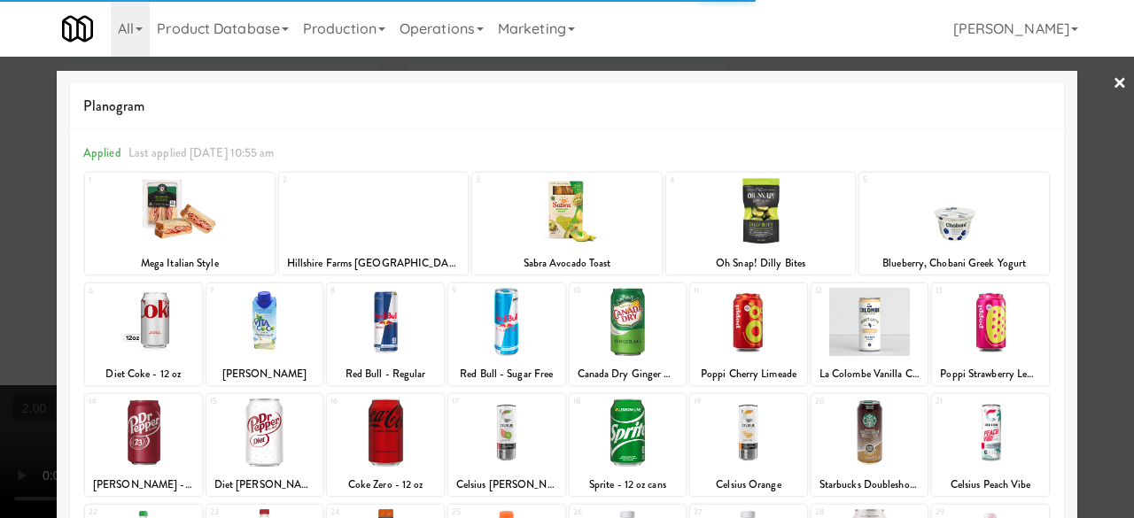
click at [869, 331] on div at bounding box center [870, 322] width 117 height 68
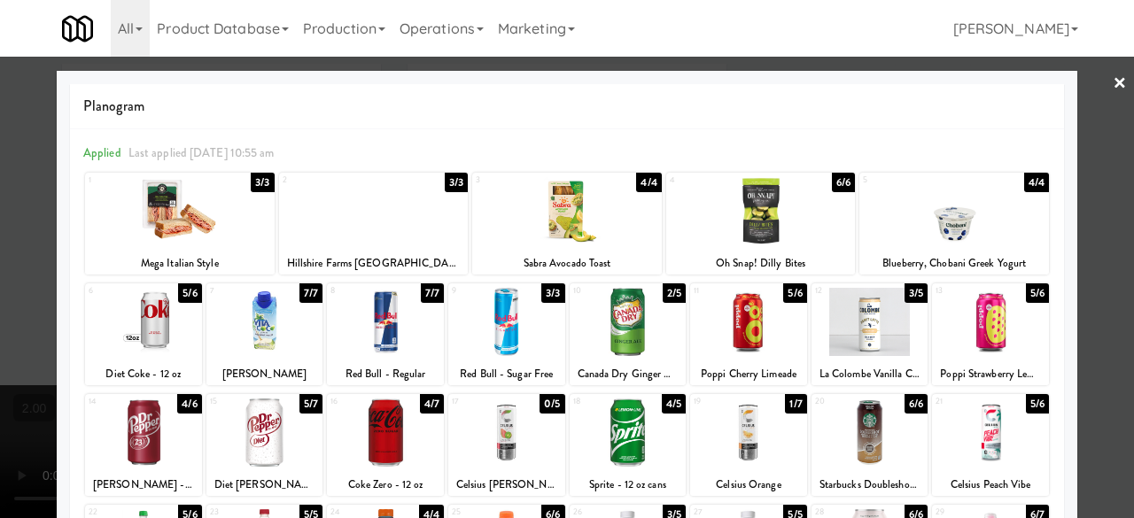
click at [898, 313] on div at bounding box center [870, 322] width 117 height 68
click at [1088, 103] on div at bounding box center [567, 259] width 1134 height 518
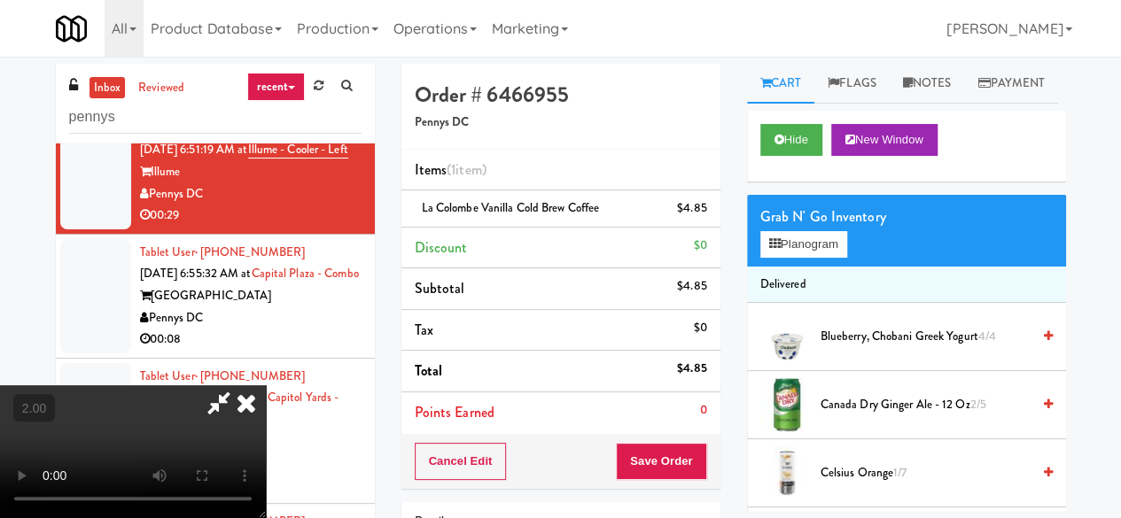
click at [239, 386] on icon at bounding box center [219, 403] width 41 height 35
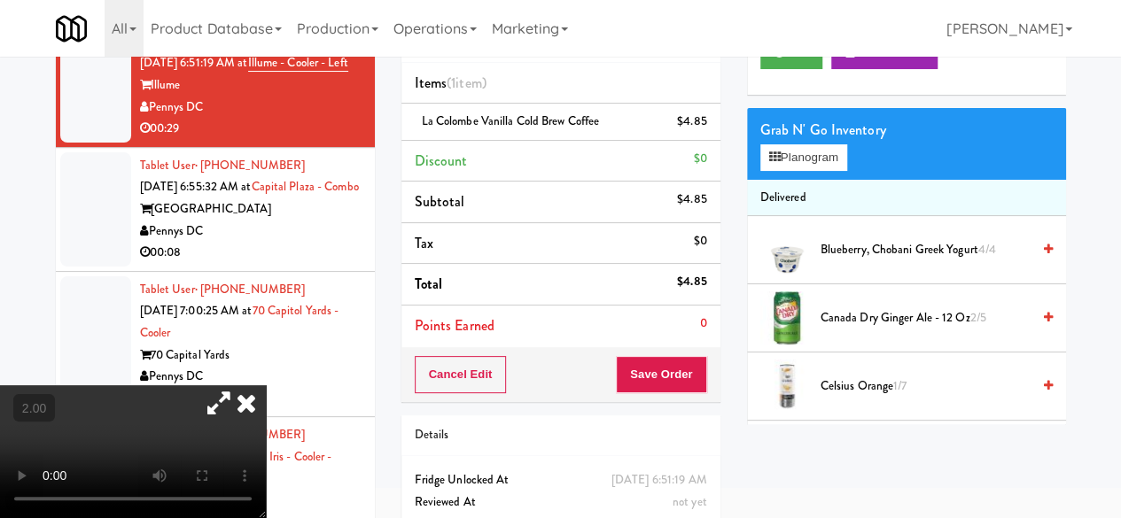
scroll to position [168, 0]
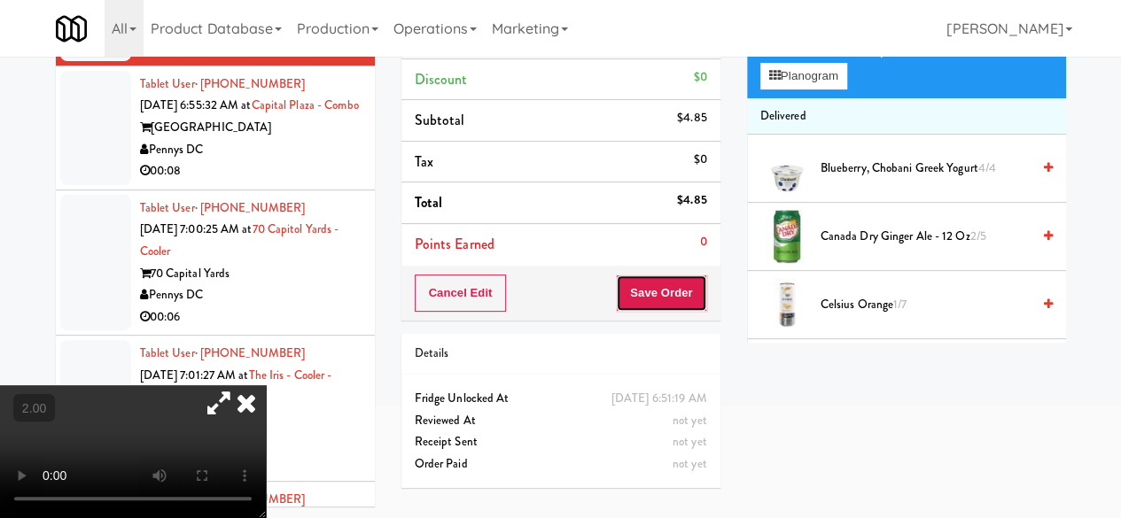
click at [645, 289] on button "Save Order" at bounding box center [661, 293] width 90 height 37
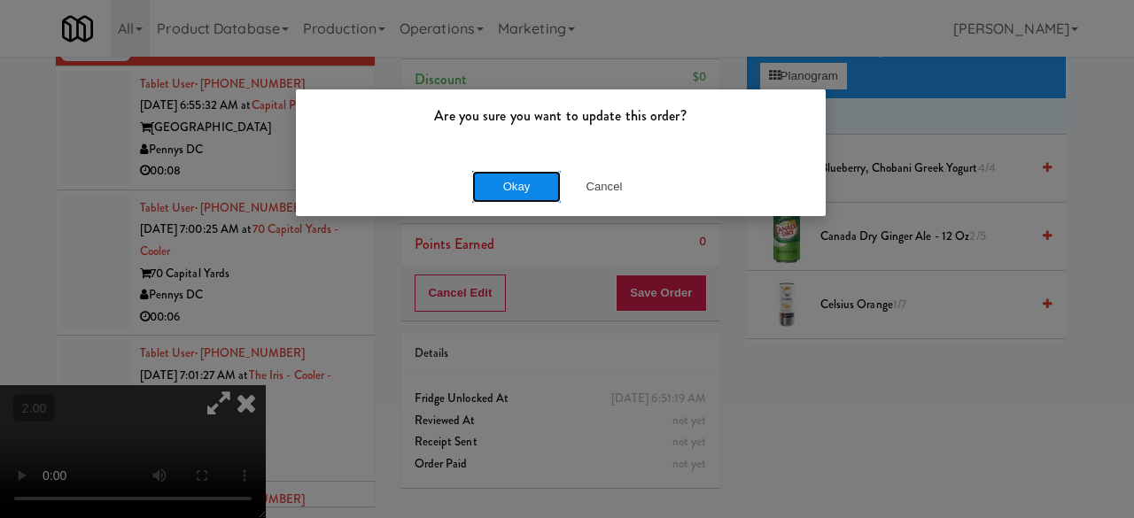
click at [509, 178] on button "Okay" at bounding box center [516, 187] width 89 height 32
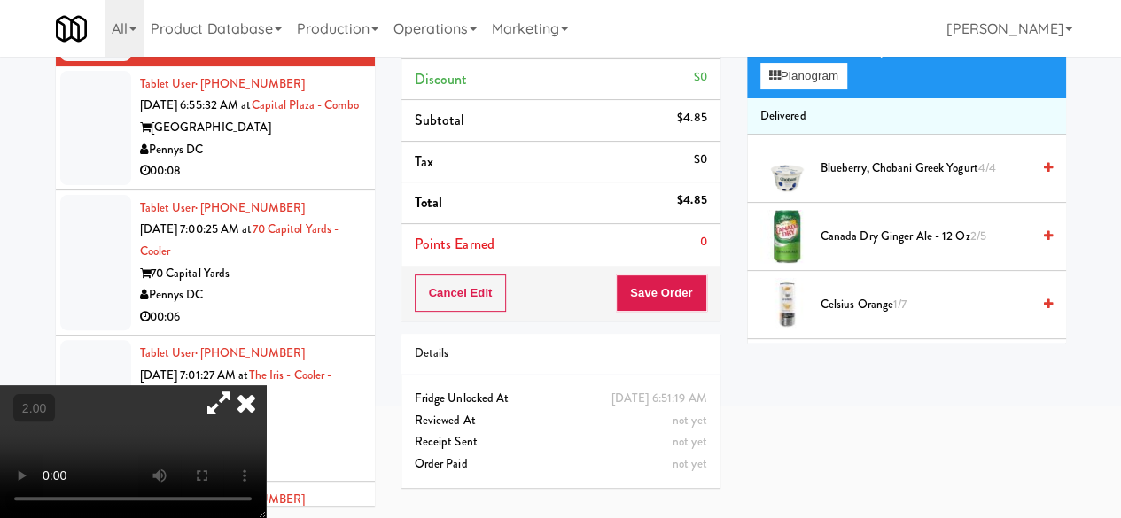
click at [319, 161] on div "Pennys DC" at bounding box center [251, 150] width 222 height 22
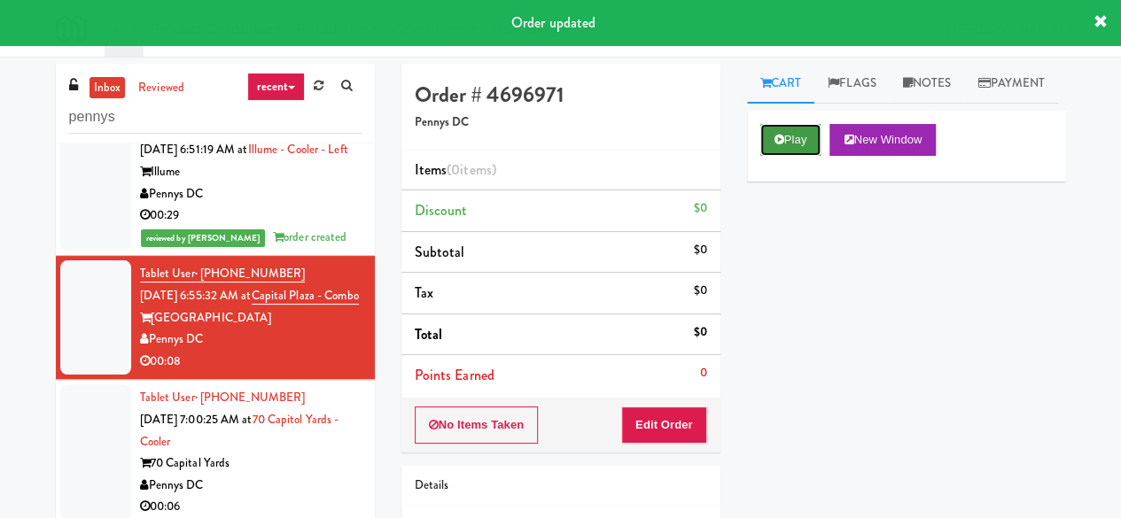
click at [782, 145] on icon at bounding box center [780, 140] width 10 height 12
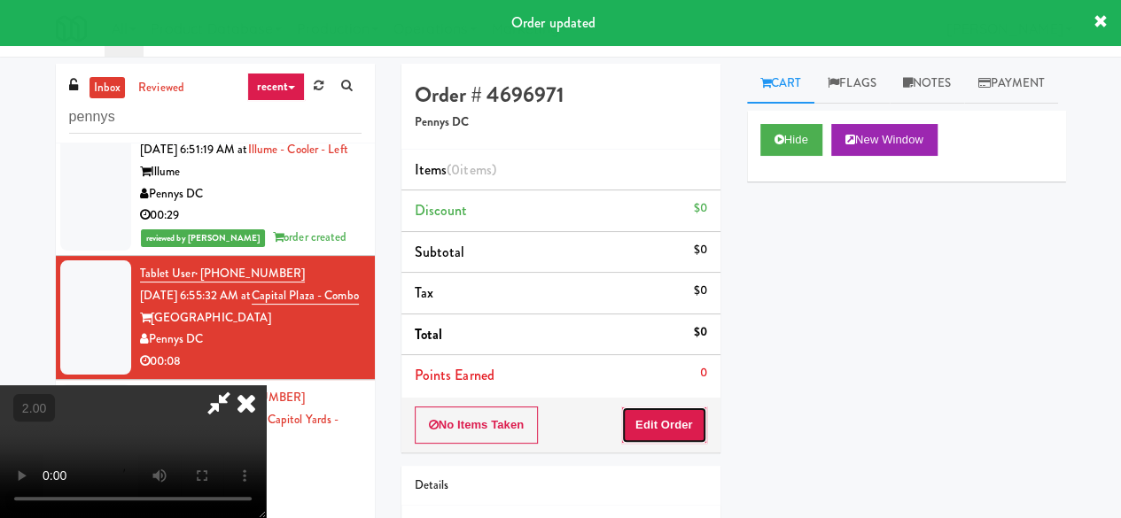
click at [663, 440] on button "Edit Order" at bounding box center [664, 425] width 86 height 37
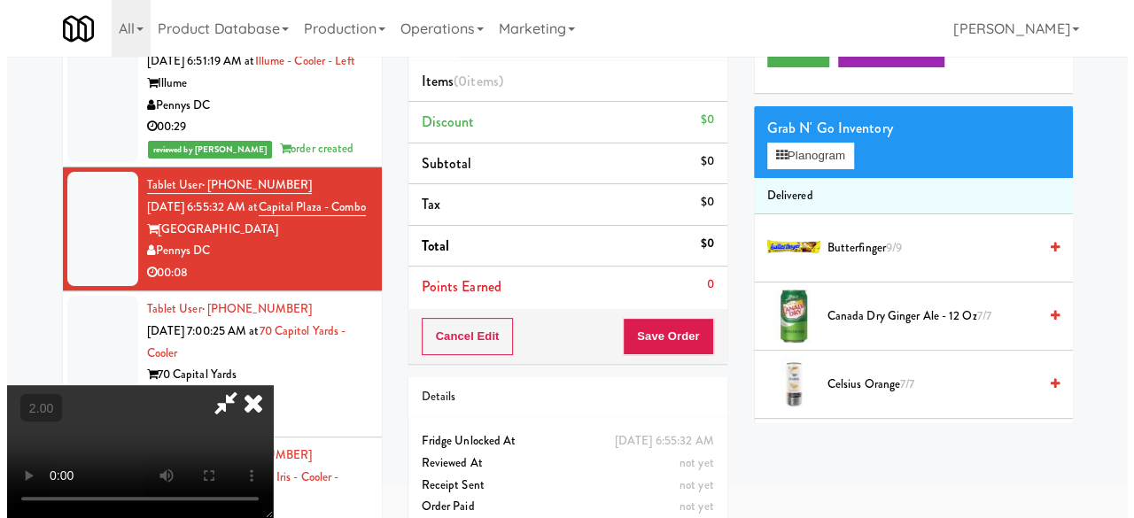
scroll to position [57, 0]
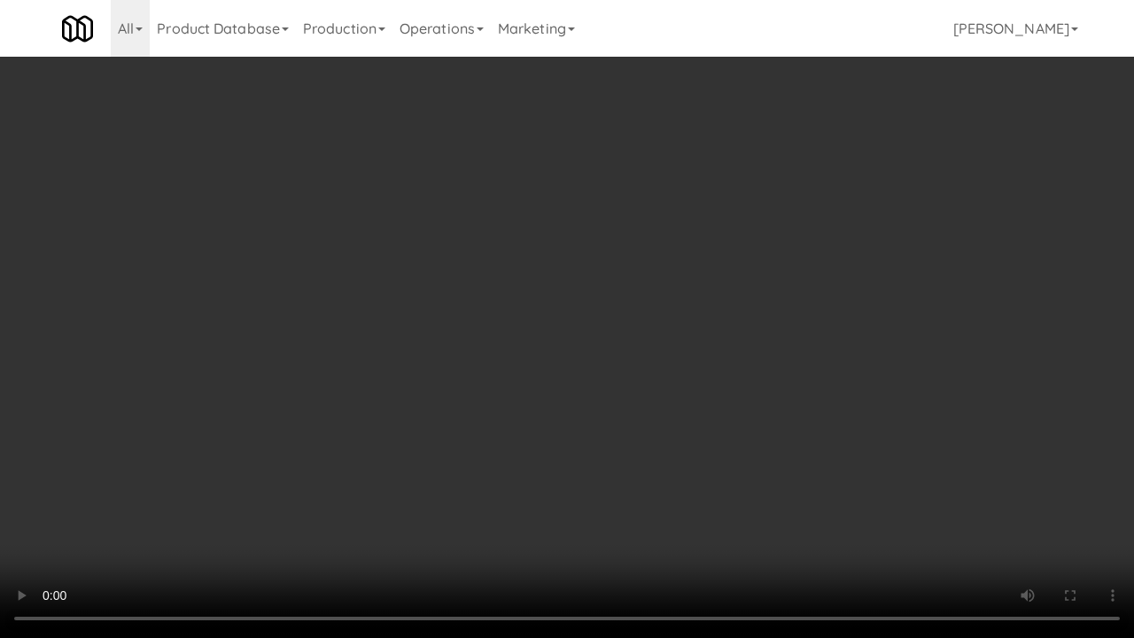
click at [807, 327] on video at bounding box center [567, 319] width 1134 height 638
click at [807, 323] on video at bounding box center [567, 319] width 1134 height 638
click at [806, 323] on video at bounding box center [567, 319] width 1134 height 638
click at [1065, 510] on div "Order # 4696971 Pennys DC Items (0 items ) Discount $0 Subtotal $0 Tax $0 Total…" at bounding box center [739, 292] width 691 height 570
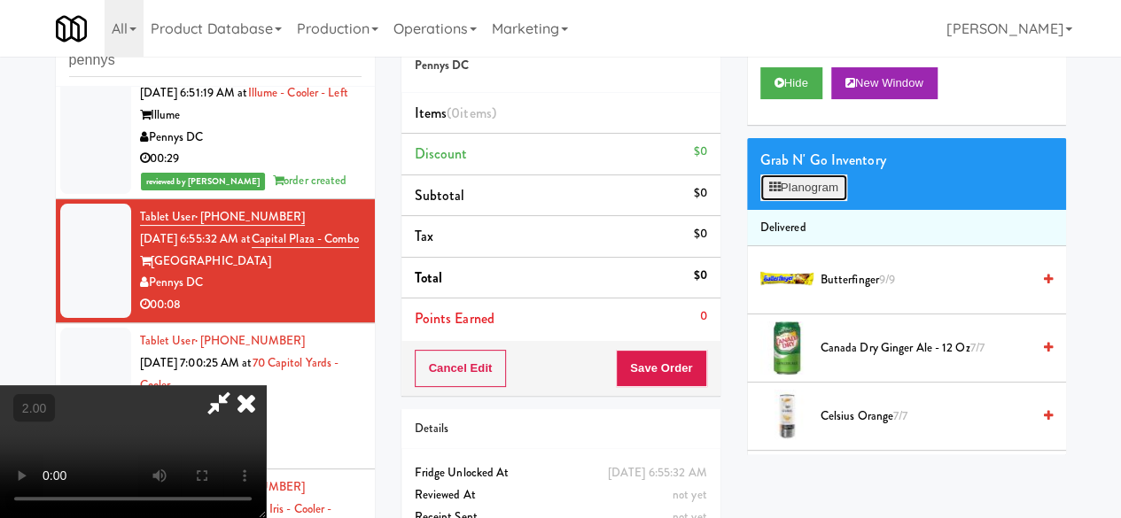
click at [804, 201] on button "Planogram" at bounding box center [803, 188] width 87 height 27
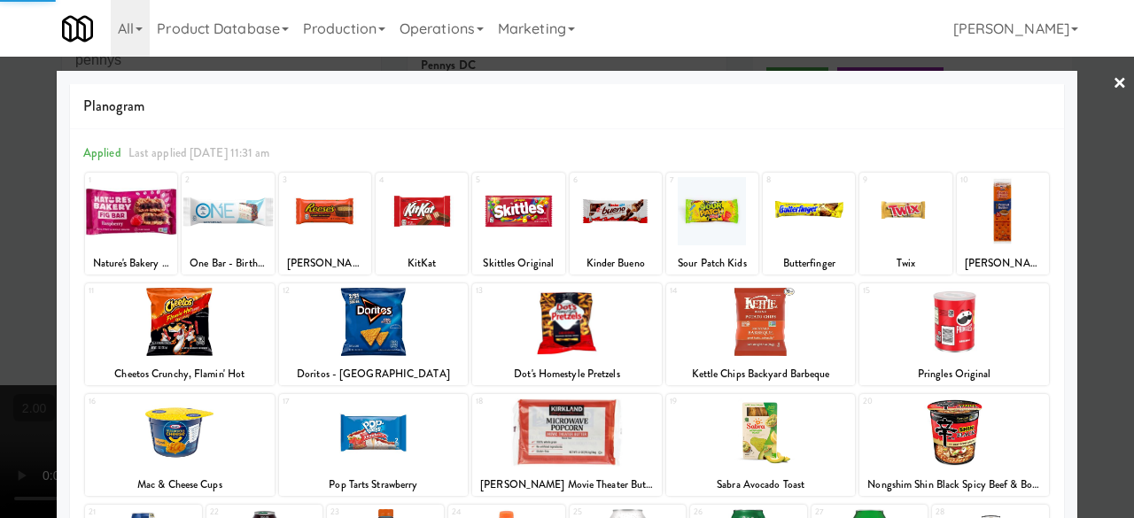
scroll to position [351, 0]
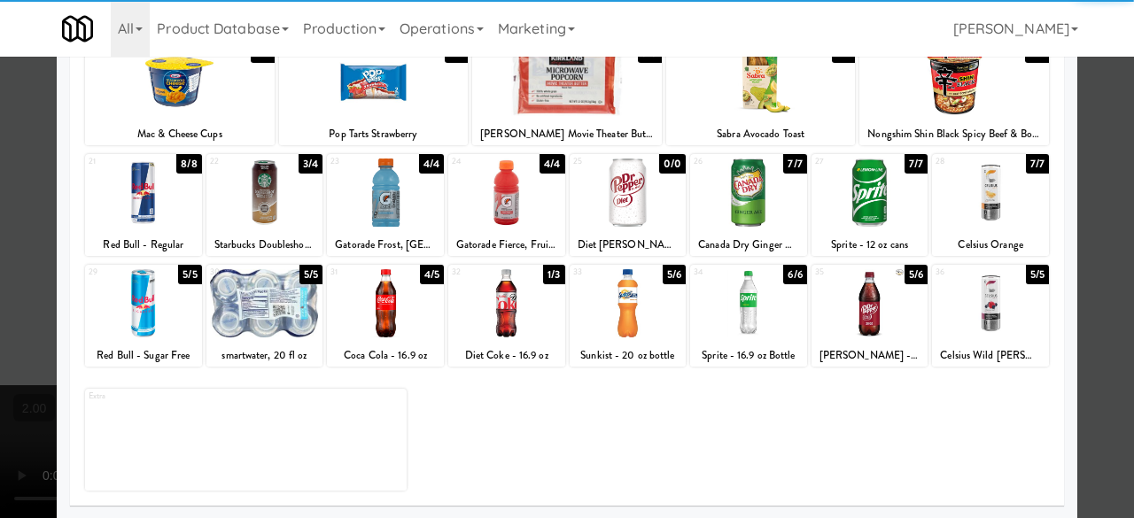
click at [244, 201] on div at bounding box center [265, 193] width 117 height 68
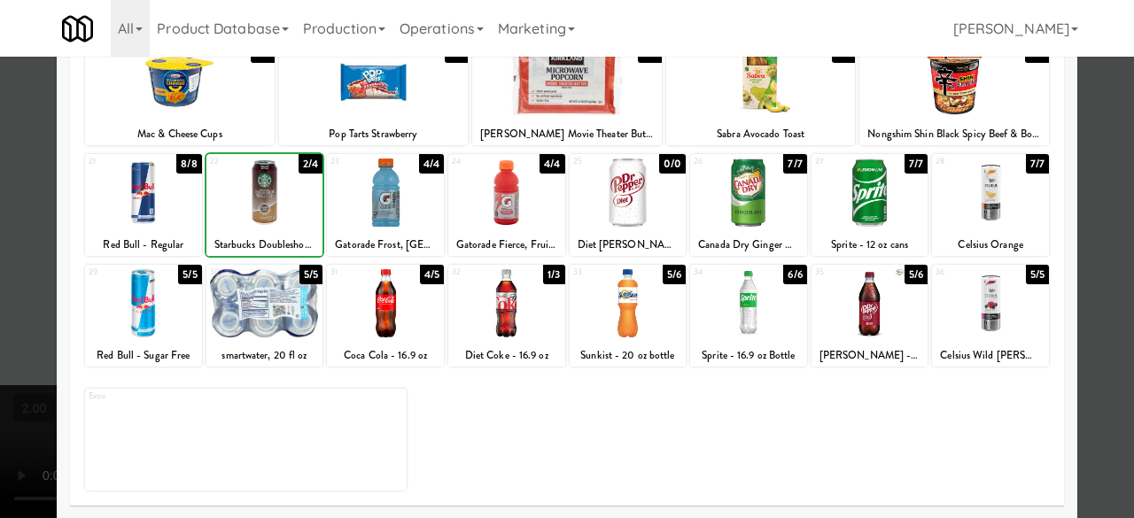
scroll to position [0, 0]
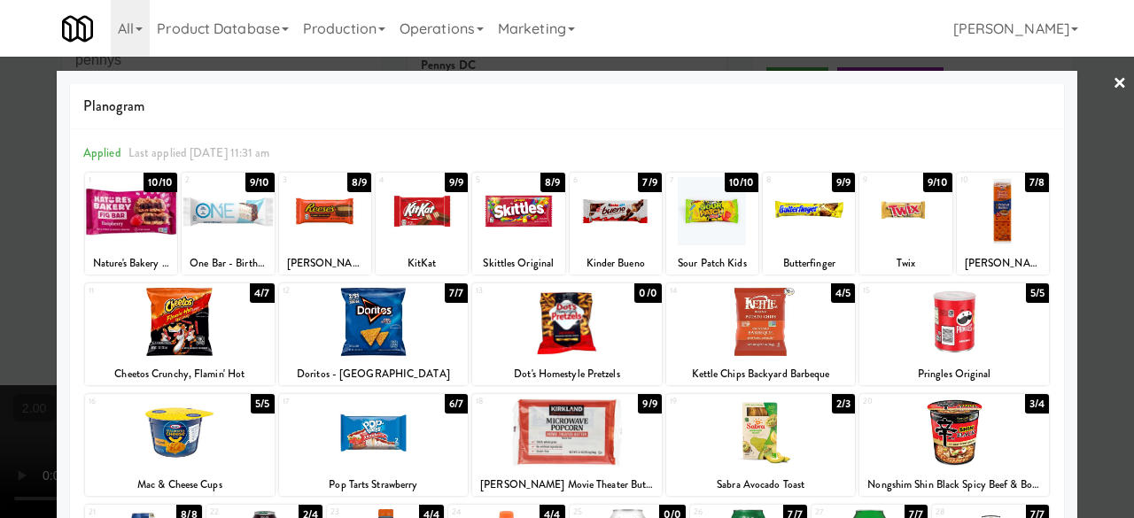
click at [1000, 199] on div at bounding box center [1003, 211] width 92 height 68
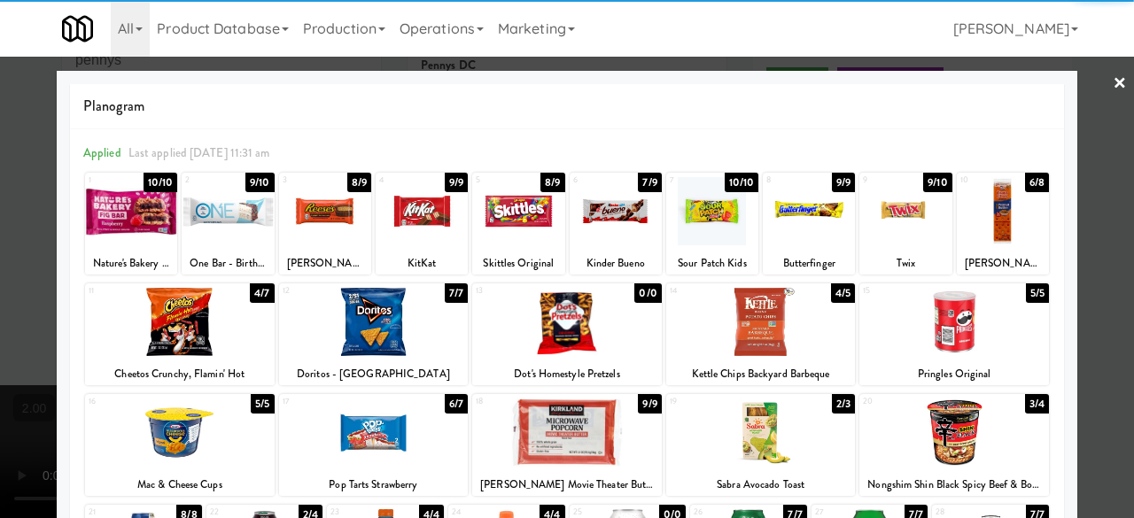
click at [1075, 171] on div at bounding box center [567, 259] width 1134 height 518
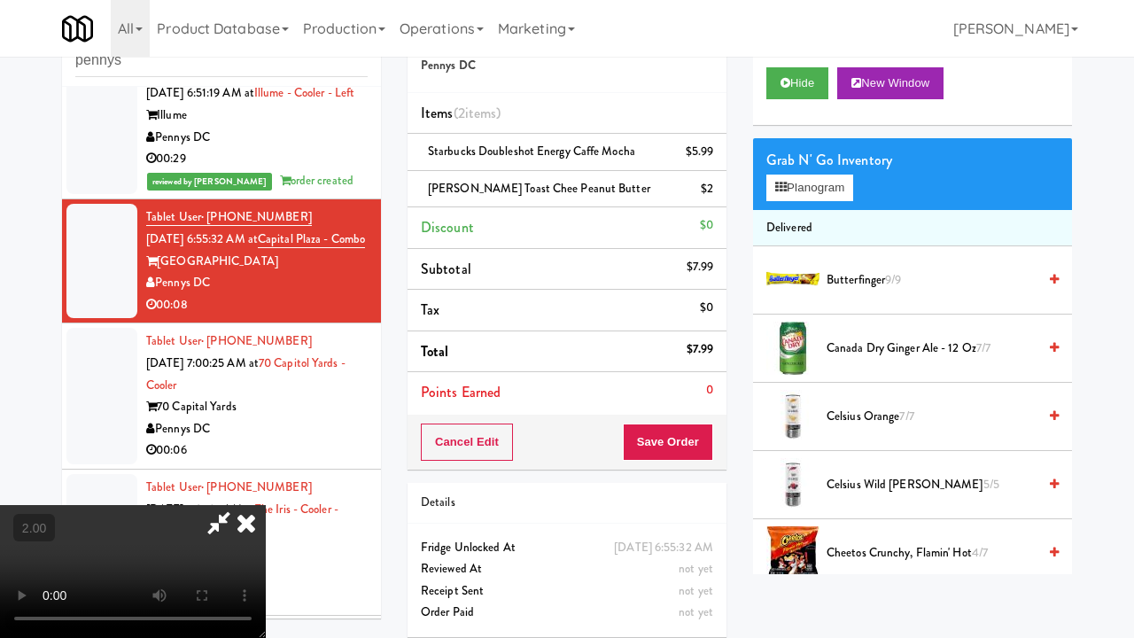
click at [266, 505] on video at bounding box center [133, 571] width 266 height 133
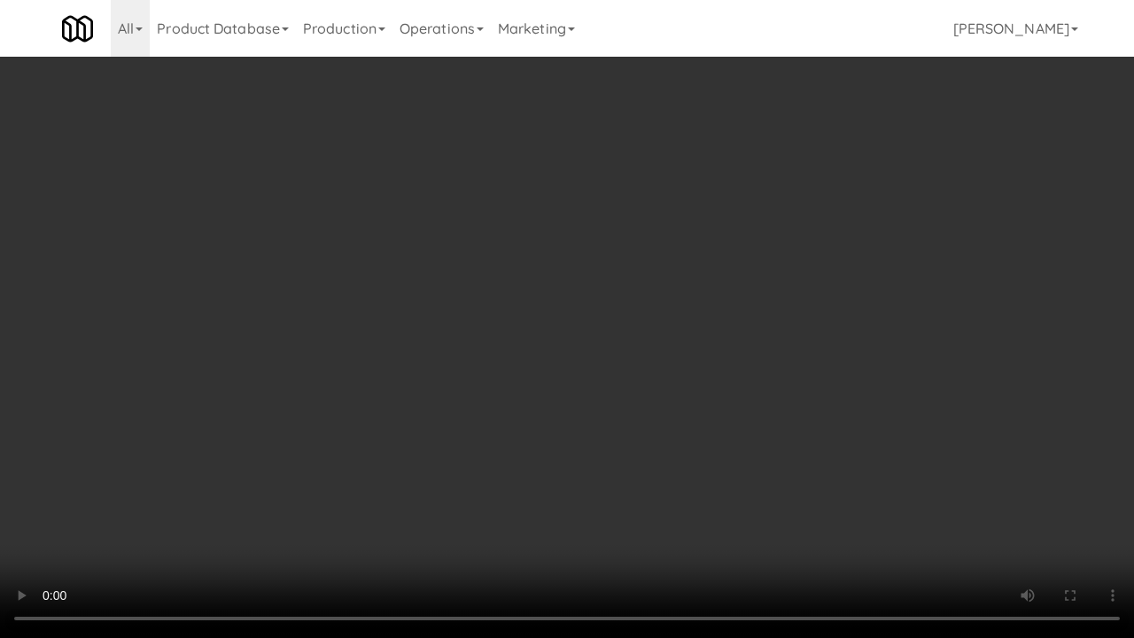
click at [818, 394] on video at bounding box center [567, 319] width 1134 height 638
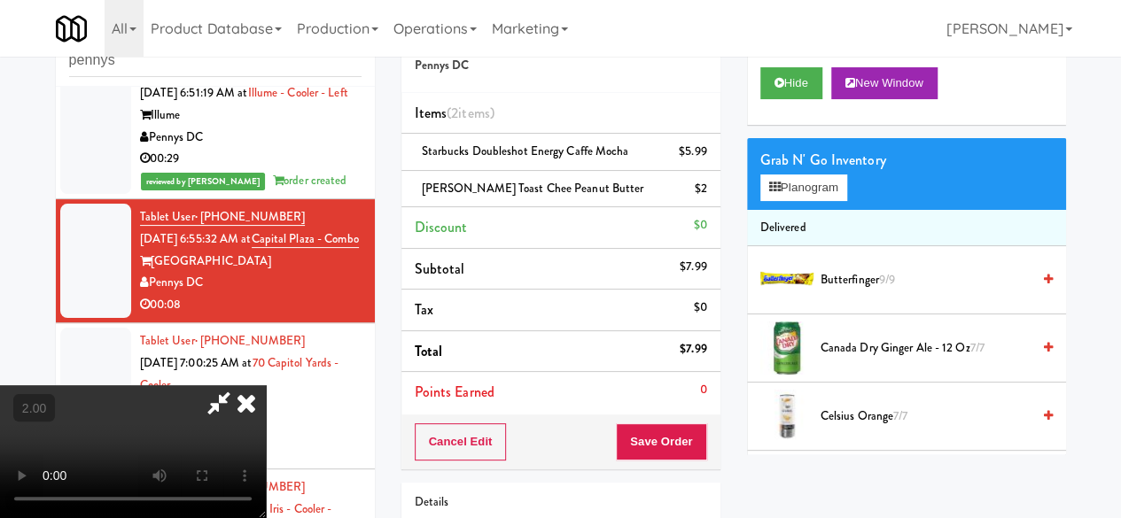
drag, startPoint x: 643, startPoint y: 160, endPoint x: 665, endPoint y: 345, distance: 185.7
click at [239, 386] on icon at bounding box center [219, 403] width 41 height 35
drag, startPoint x: 654, startPoint y: 457, endPoint x: 651, endPoint y: 446, distance: 12.1
click at [653, 457] on button "Save Order" at bounding box center [661, 442] width 90 height 37
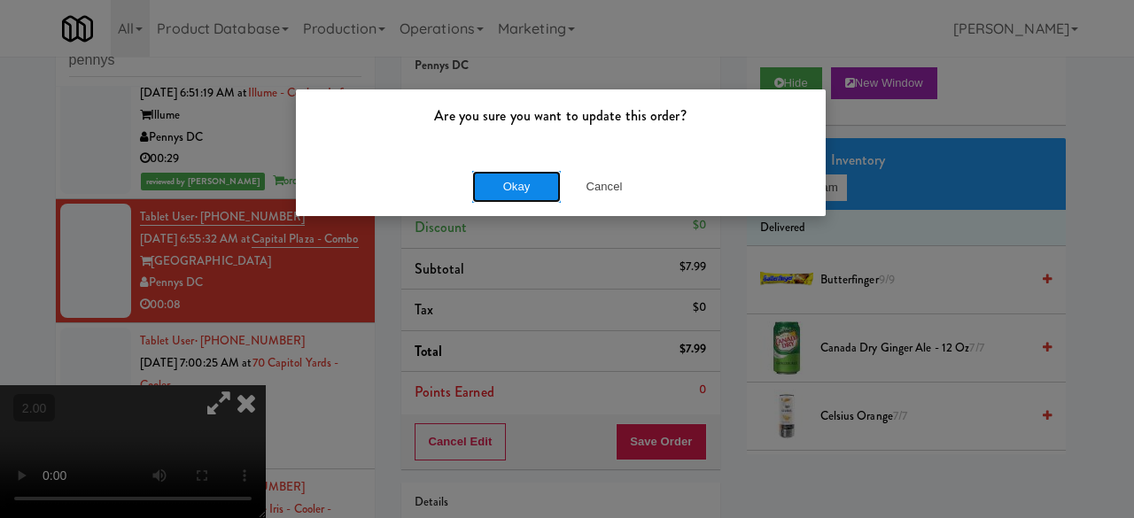
click at [522, 177] on button "Okay" at bounding box center [516, 187] width 89 height 32
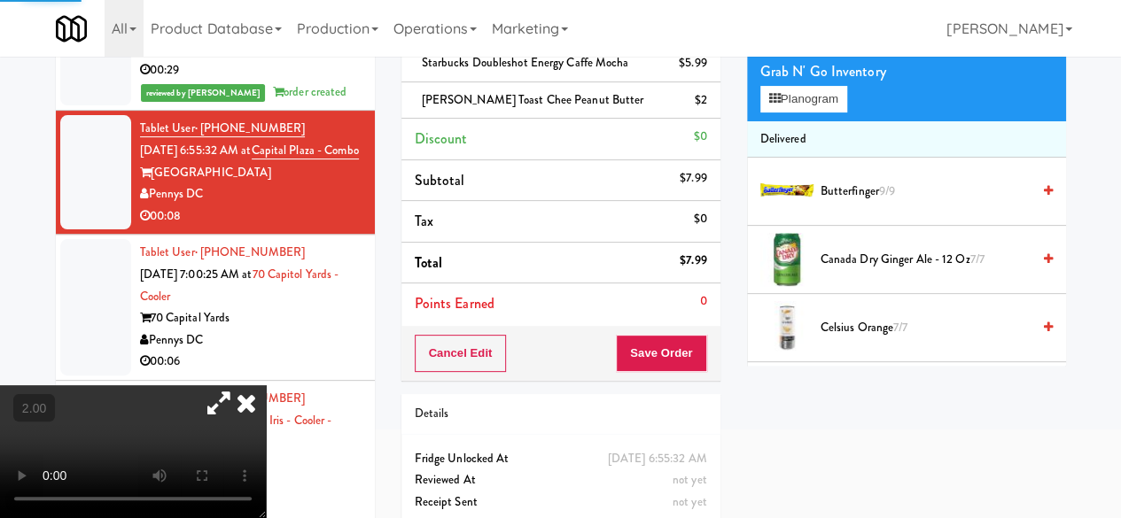
scroll to position [207, 0]
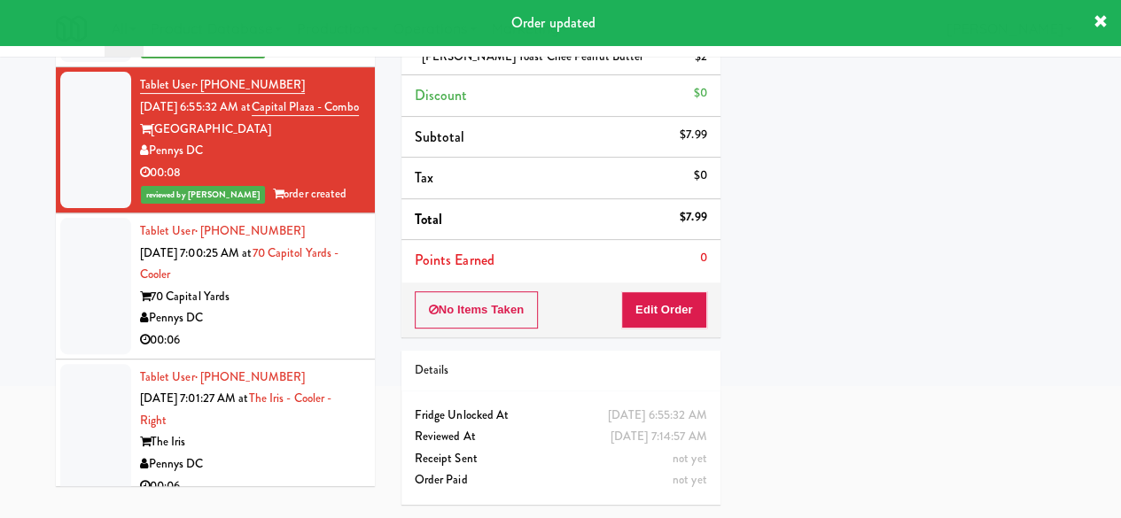
click at [300, 330] on div "Pennys DC" at bounding box center [251, 319] width 222 height 22
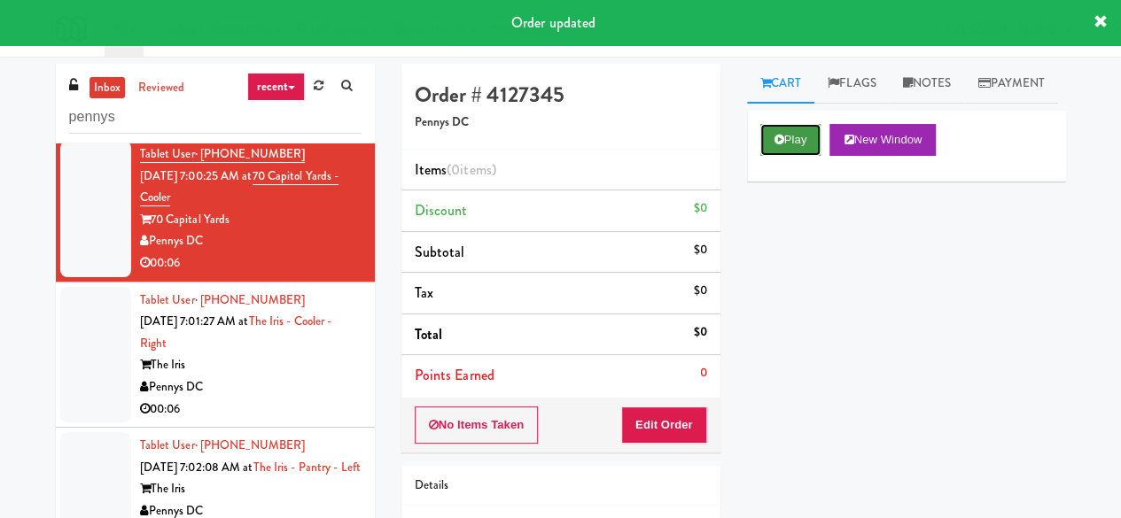
click at [785, 156] on button "Play" at bounding box center [790, 140] width 61 height 32
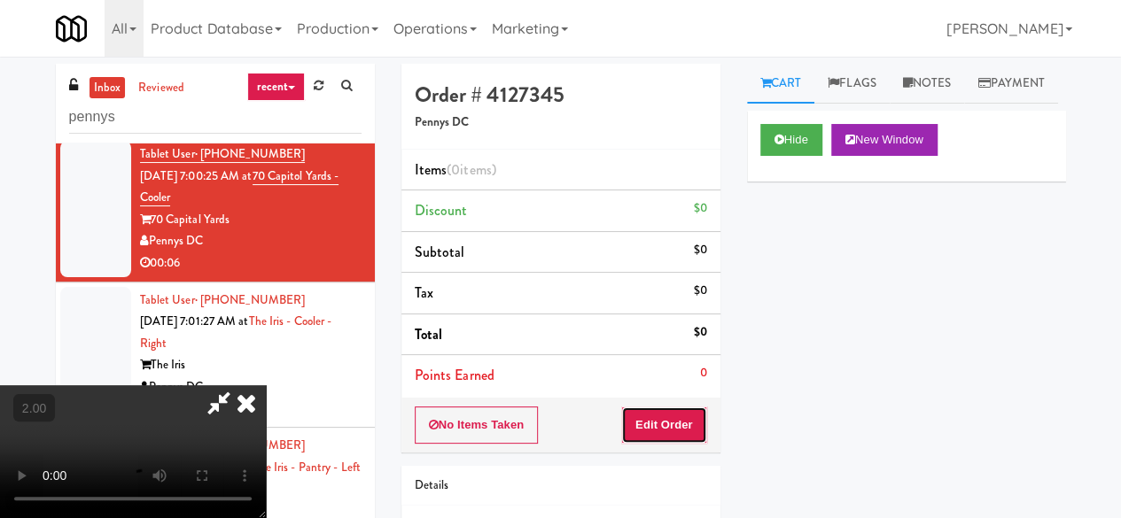
click at [682, 430] on button "Edit Order" at bounding box center [664, 425] width 86 height 37
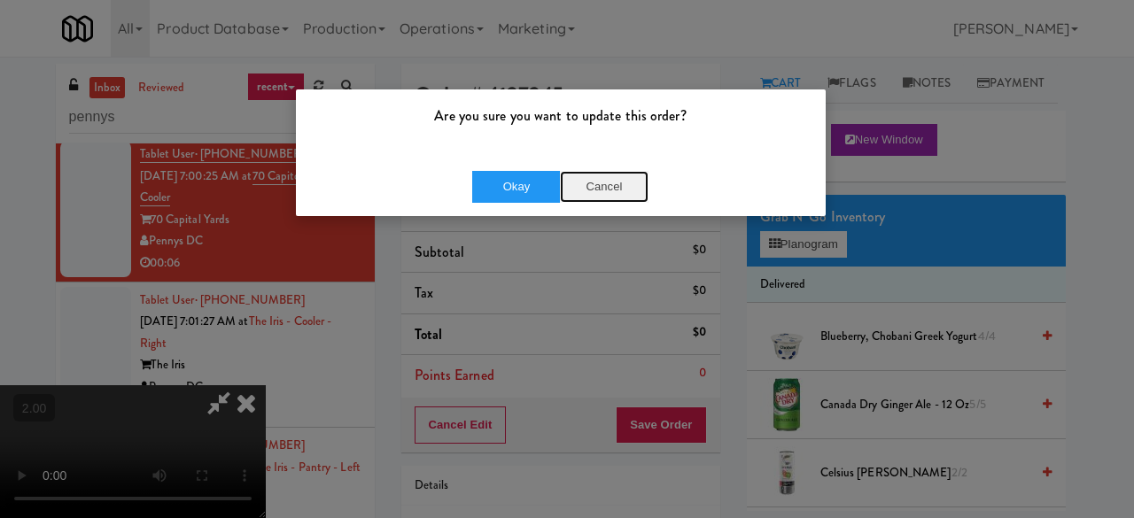
click at [593, 177] on button "Cancel" at bounding box center [604, 187] width 89 height 32
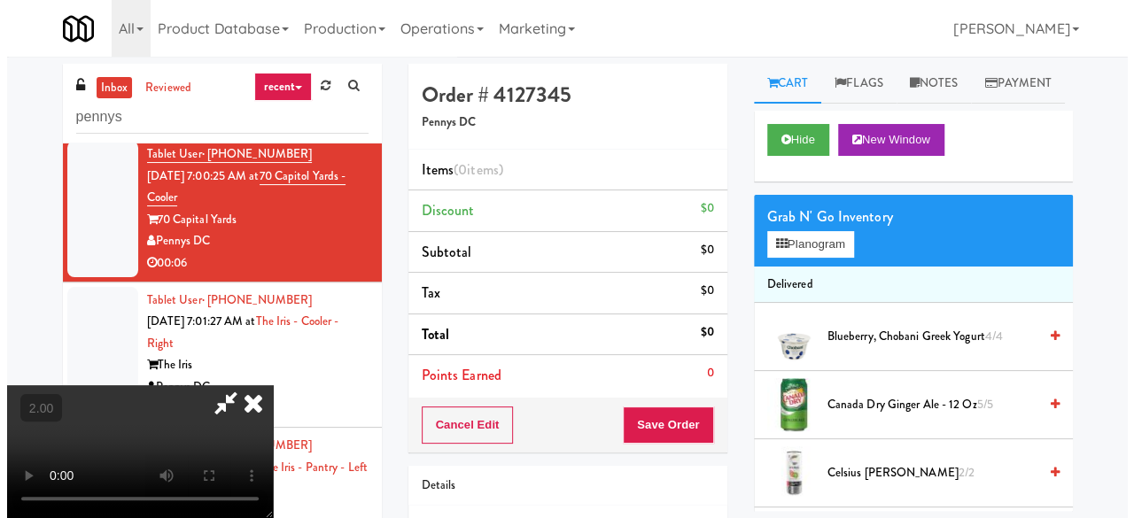
scroll to position [36, 0]
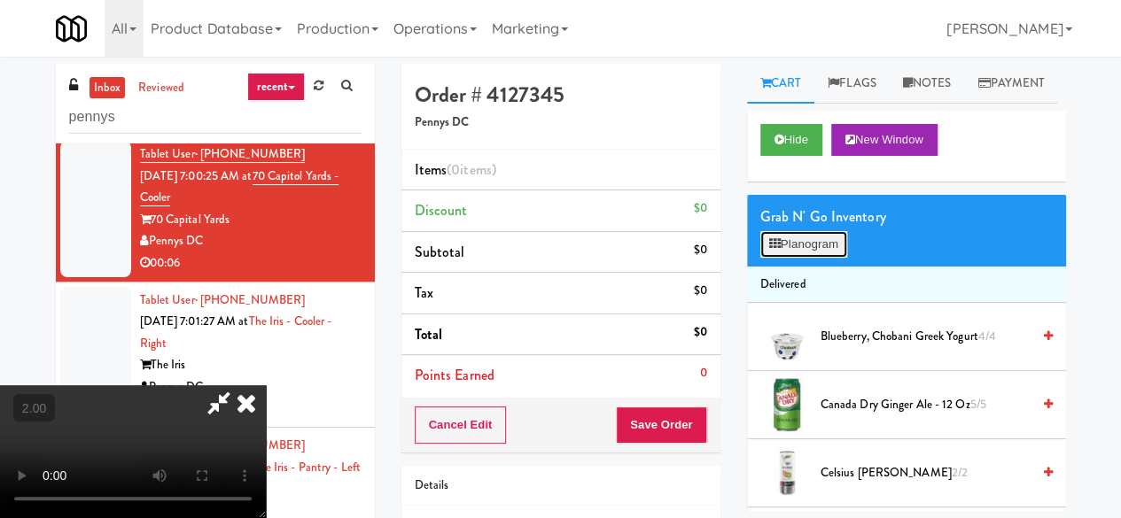
click at [803, 258] on button "Planogram" at bounding box center [803, 244] width 87 height 27
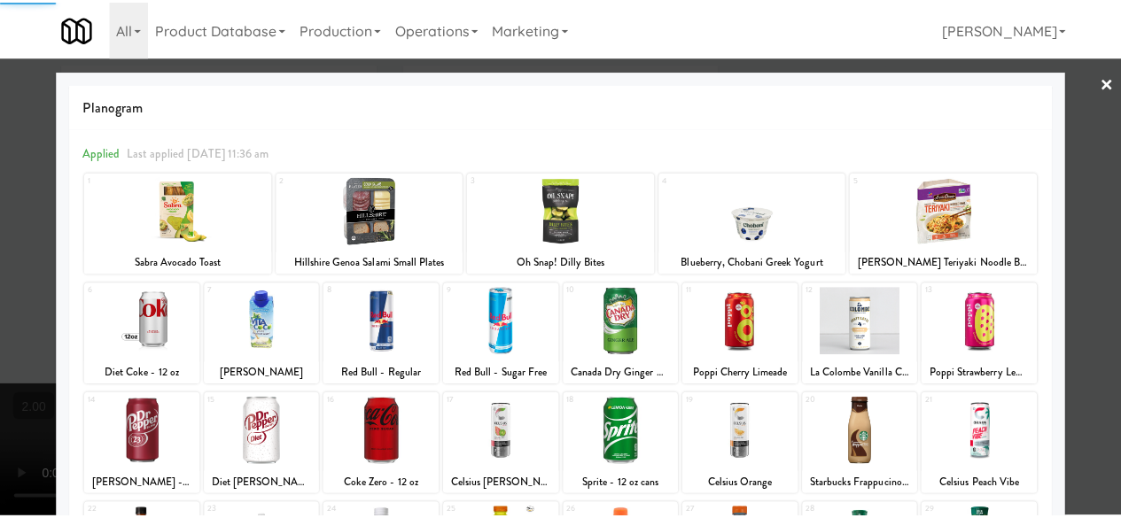
scroll to position [89, 0]
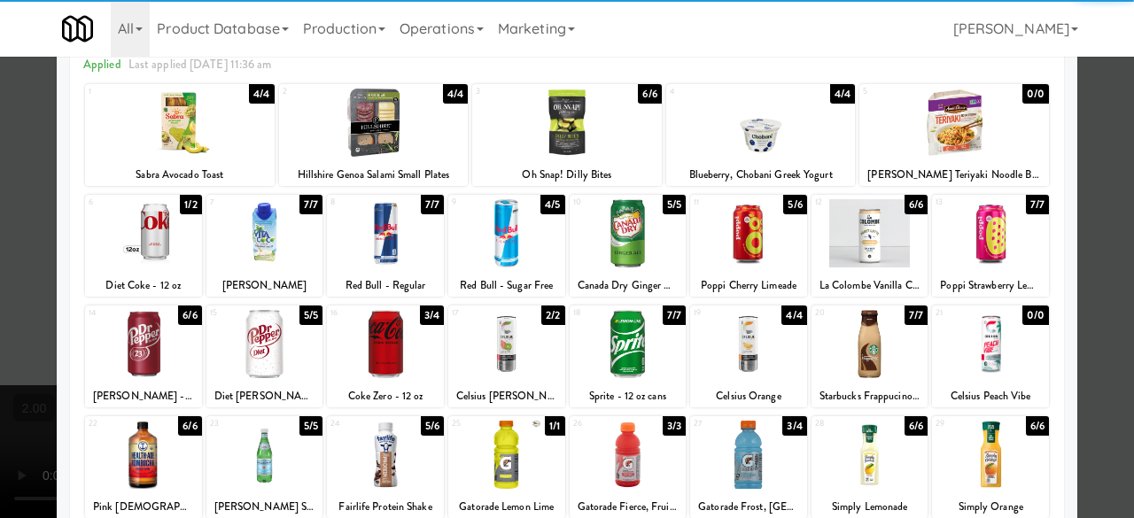
click at [734, 338] on div at bounding box center [748, 344] width 117 height 68
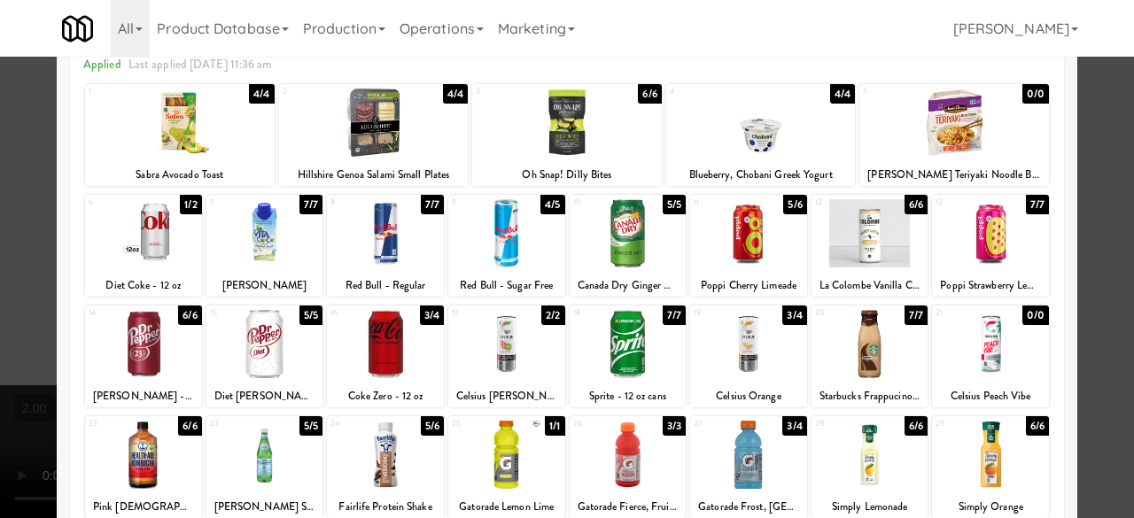
click at [1110, 155] on div at bounding box center [567, 259] width 1134 height 518
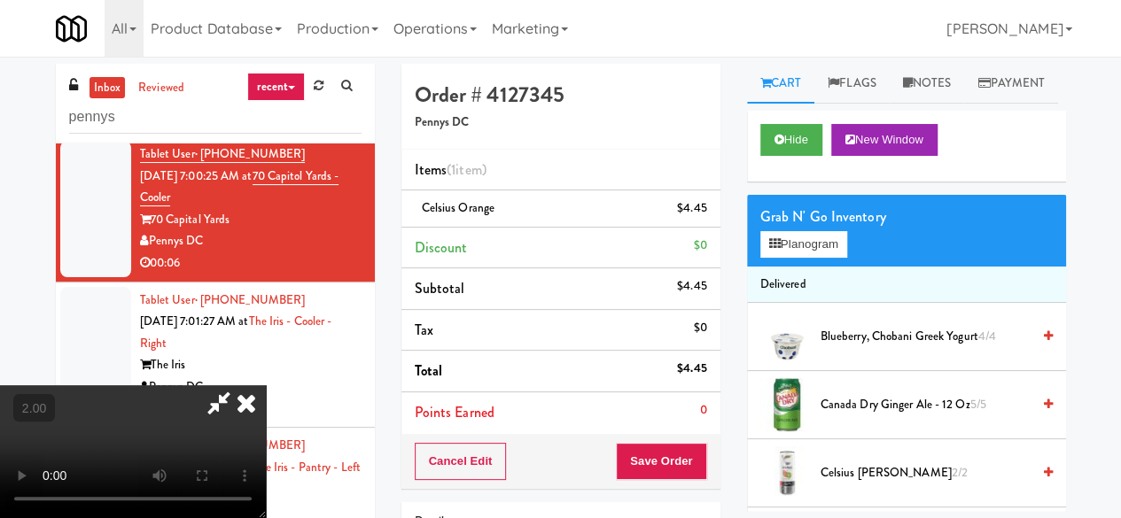
click at [266, 386] on video at bounding box center [133, 452] width 266 height 133
click at [686, 451] on button "Save Order" at bounding box center [661, 461] width 90 height 37
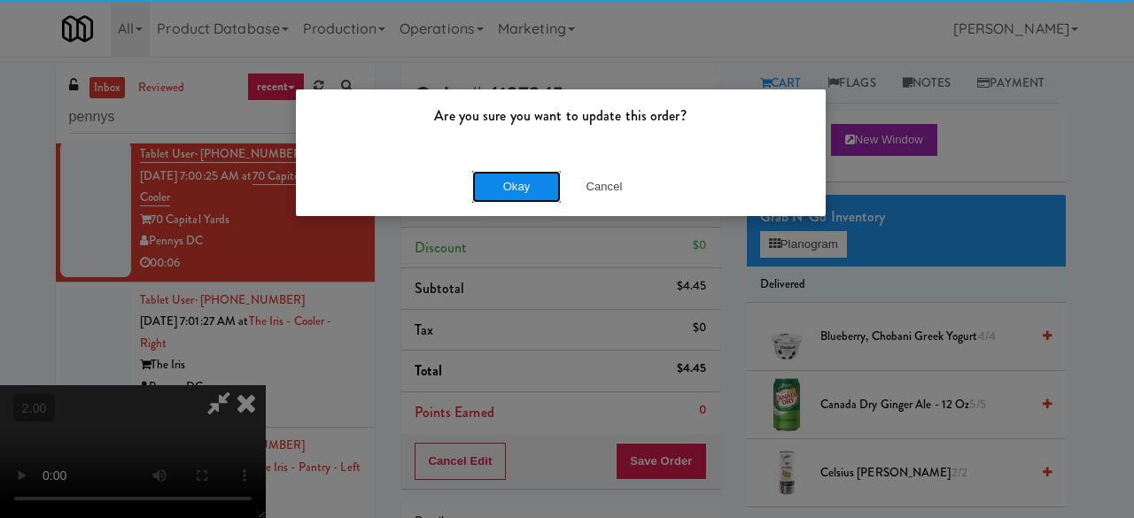
click at [539, 173] on button "Okay" at bounding box center [516, 187] width 89 height 32
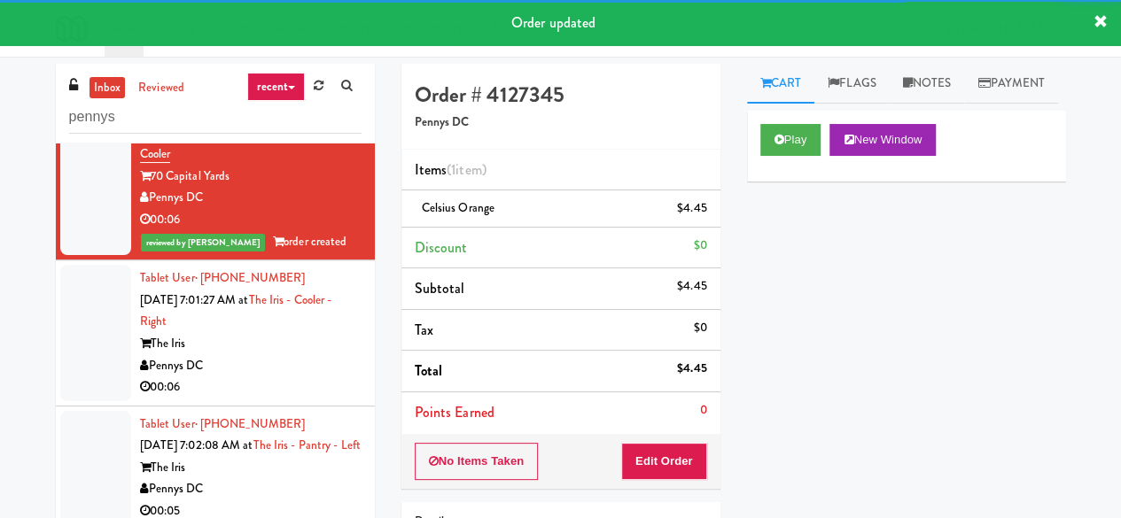
scroll to position [2539, 0]
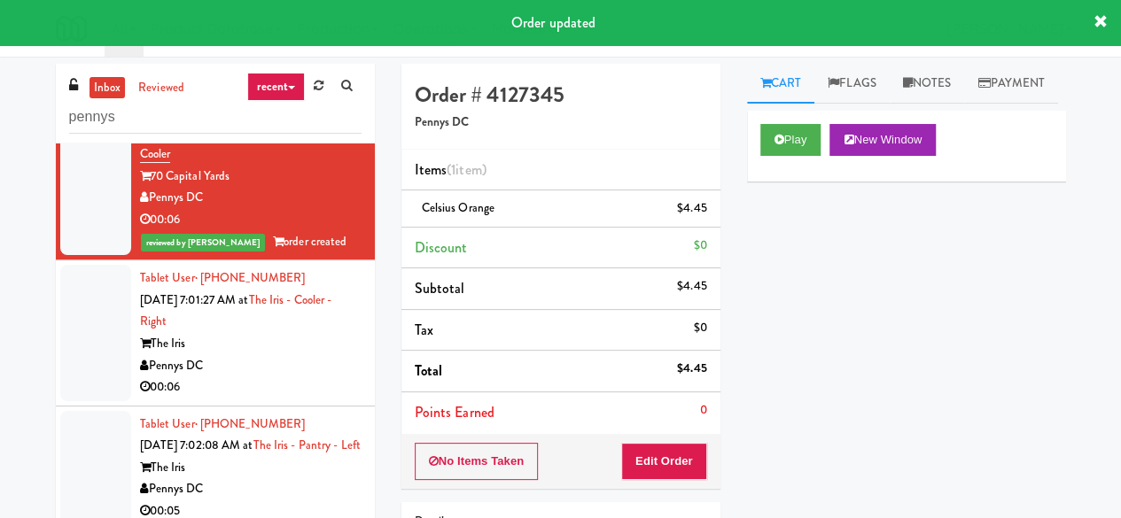
click at [301, 355] on div "Pennys DC" at bounding box center [251, 366] width 222 height 22
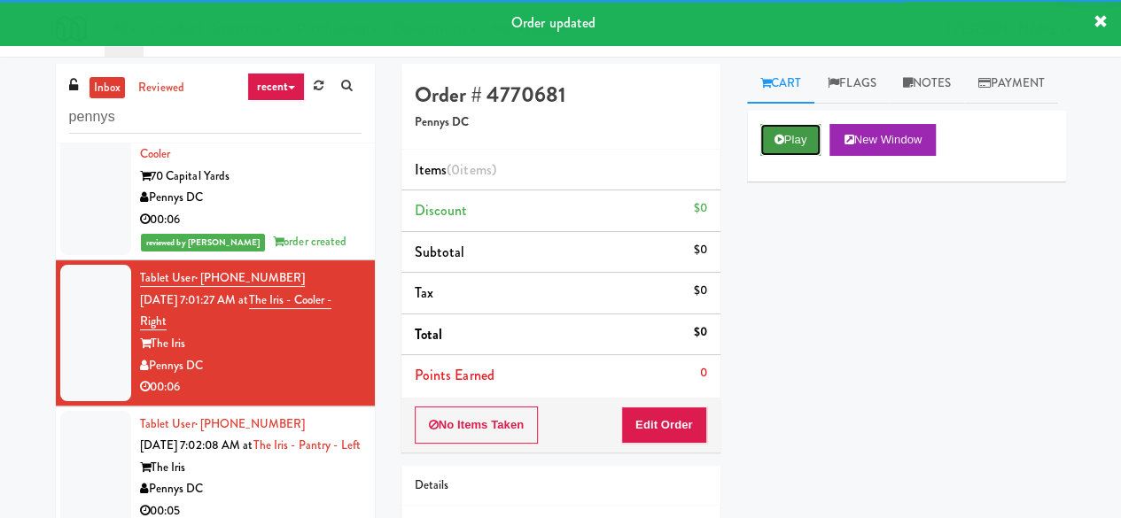
click at [788, 156] on button "Play" at bounding box center [790, 140] width 61 height 32
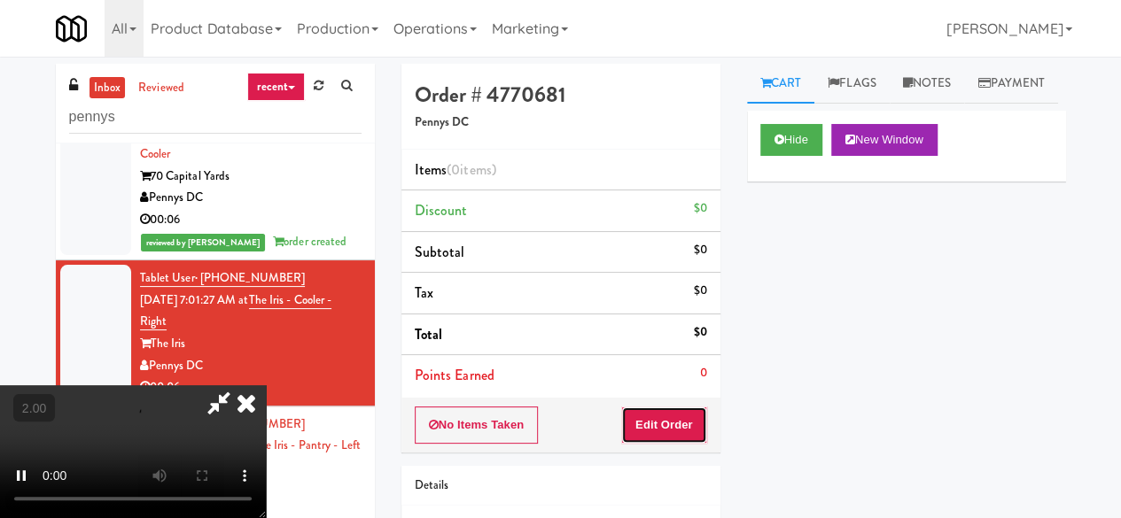
click at [663, 425] on button "Edit Order" at bounding box center [664, 425] width 86 height 37
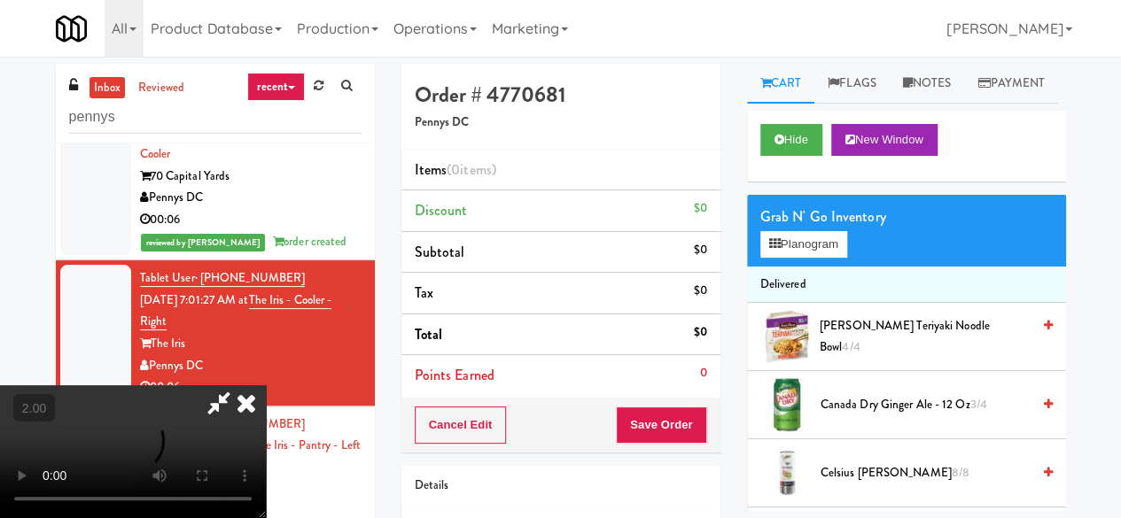
click at [772, 230] on div "Grab N' Go Inventory" at bounding box center [906, 217] width 292 height 27
click at [791, 258] on button "Planogram" at bounding box center [803, 244] width 87 height 27
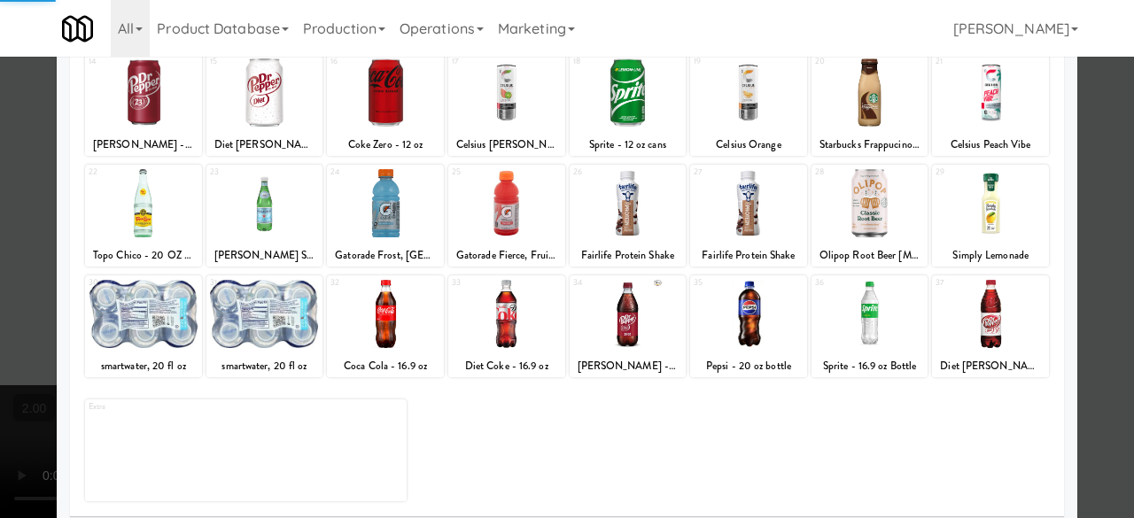
scroll to position [351, 0]
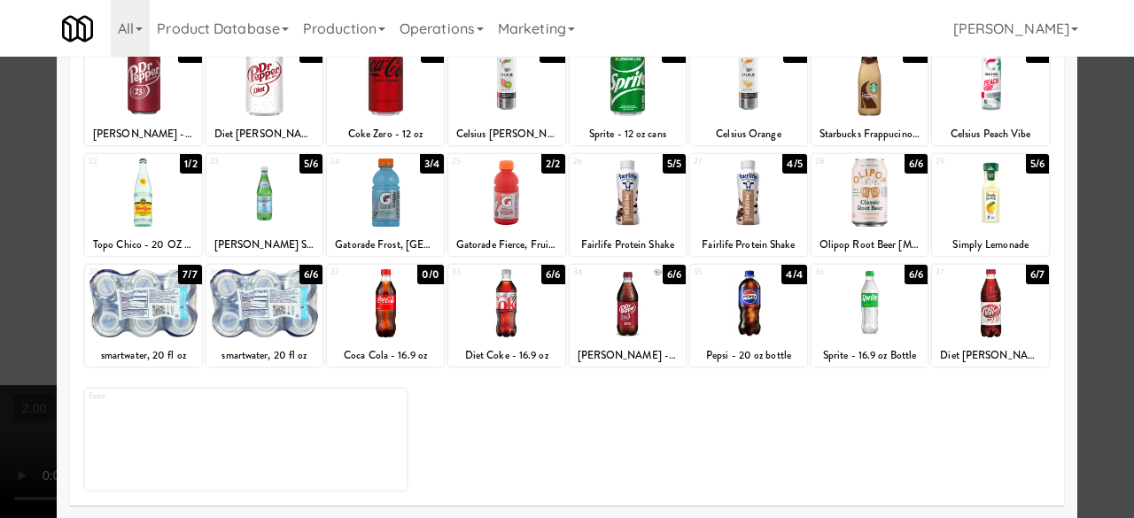
click at [620, 210] on div at bounding box center [628, 193] width 117 height 68
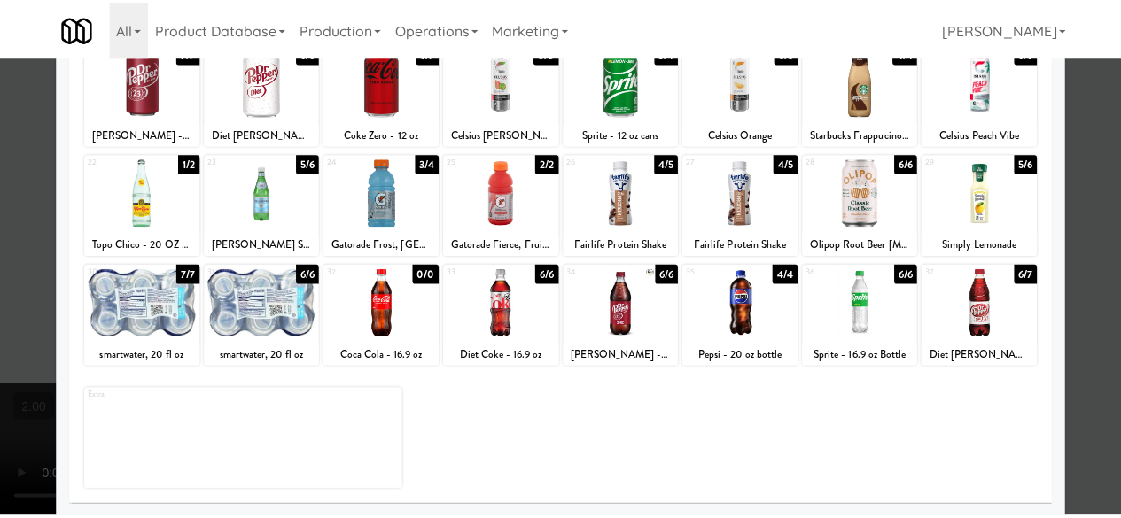
scroll to position [0, 0]
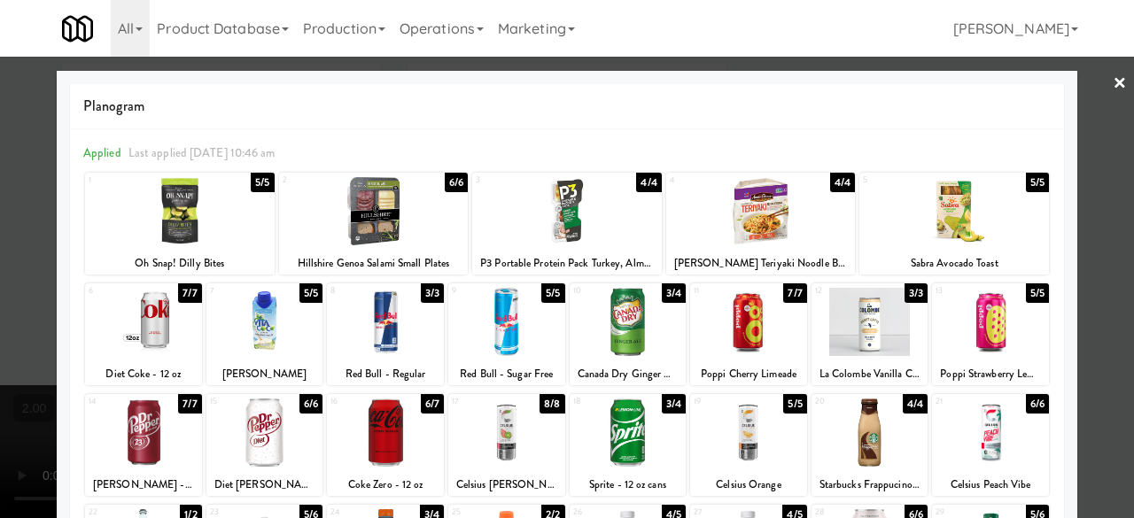
click at [1111, 207] on div at bounding box center [567, 259] width 1134 height 518
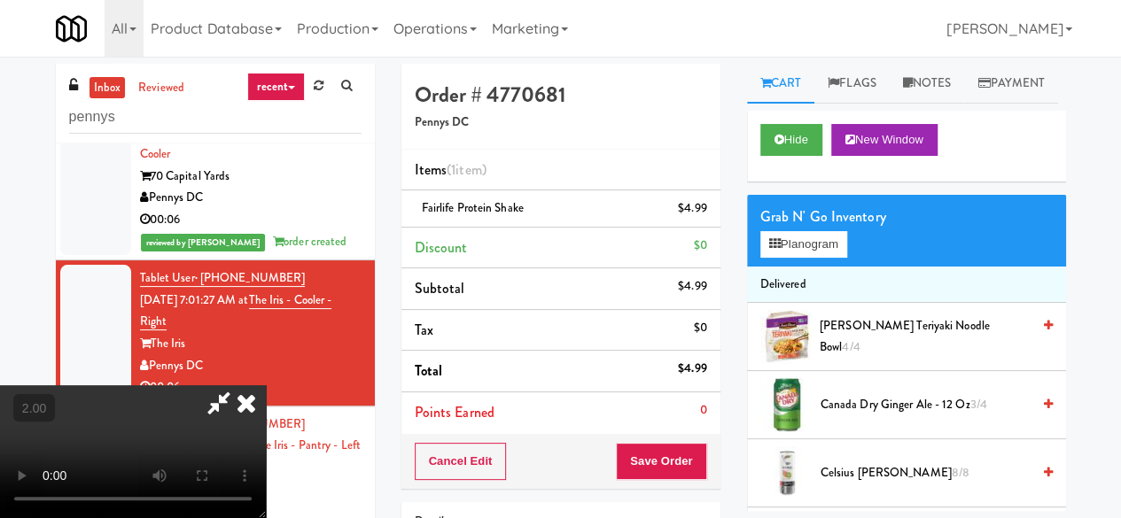
click at [239, 386] on icon at bounding box center [219, 403] width 41 height 35
click at [673, 482] on div "Cancel Edit Save Order" at bounding box center [560, 461] width 319 height 55
click at [667, 465] on button "Save Order" at bounding box center [661, 461] width 90 height 37
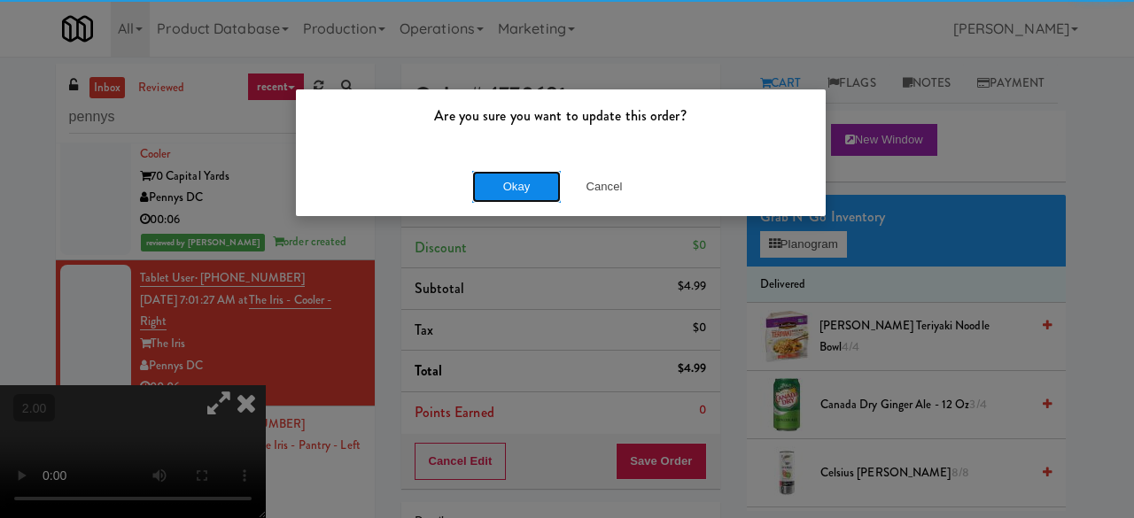
click at [491, 183] on button "Okay" at bounding box center [516, 187] width 89 height 32
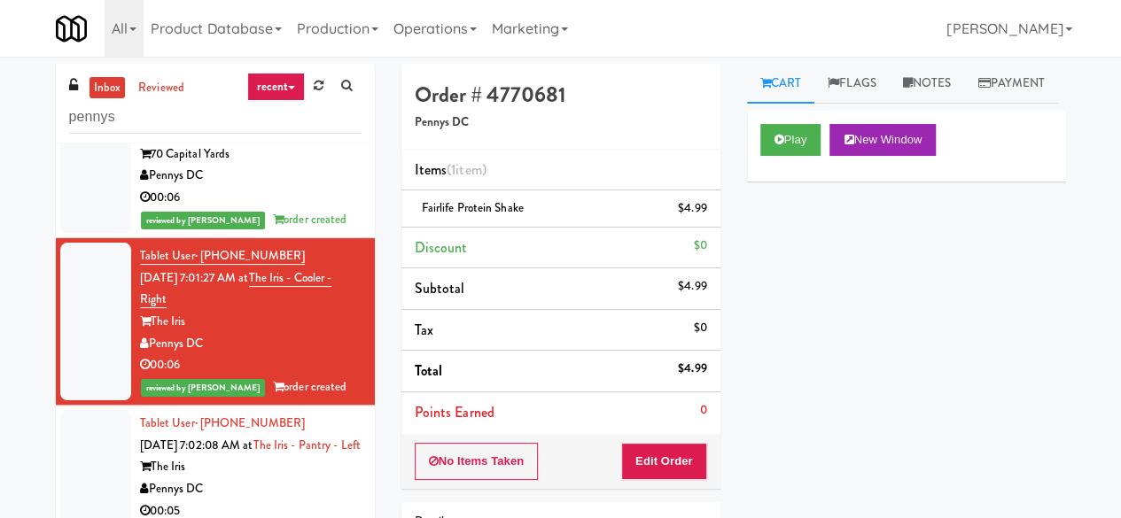
scroll to position [2560, 0]
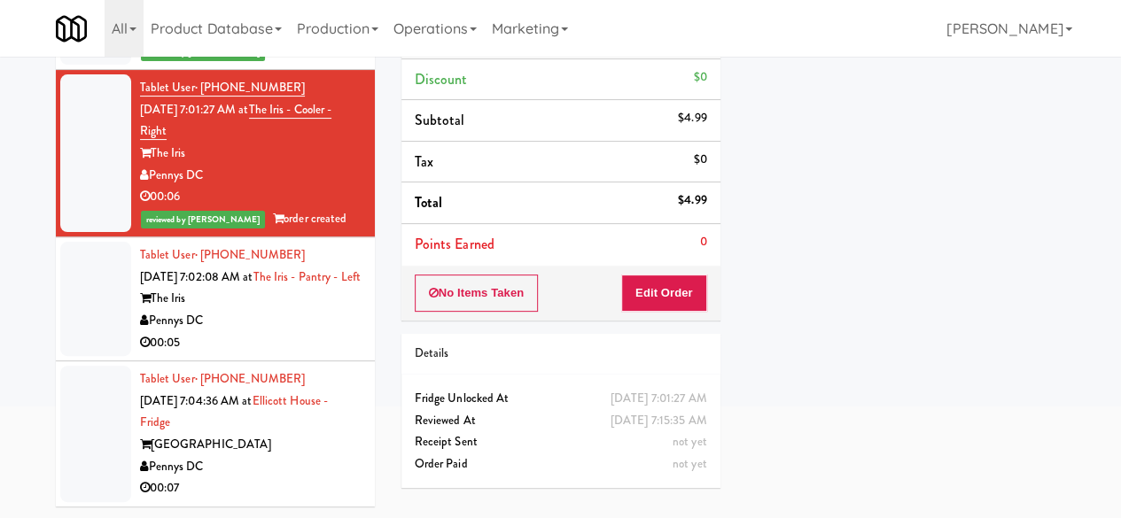
click at [305, 323] on div "Pennys DC" at bounding box center [251, 321] width 222 height 22
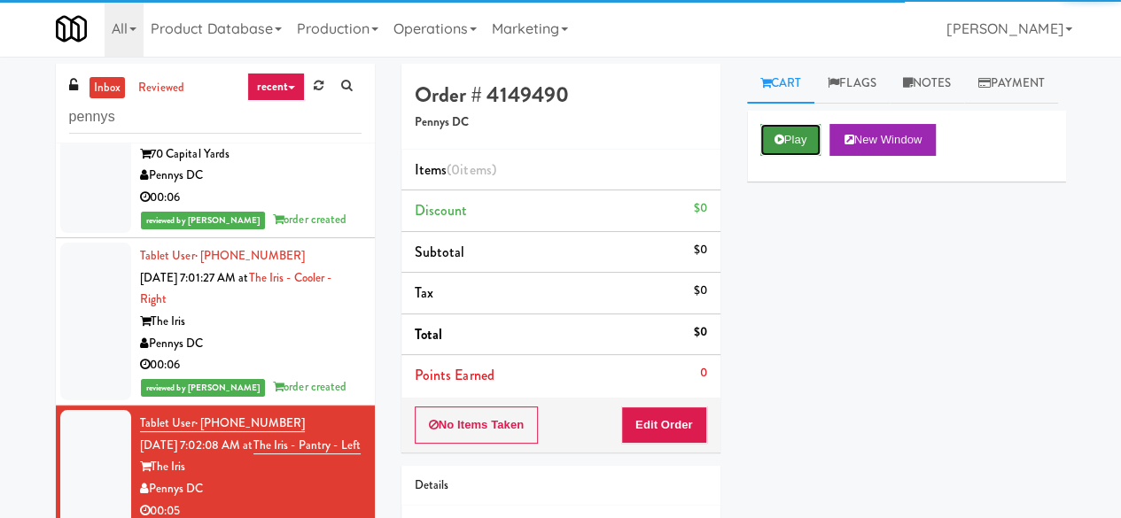
click at [791, 156] on button "Play" at bounding box center [790, 140] width 61 height 32
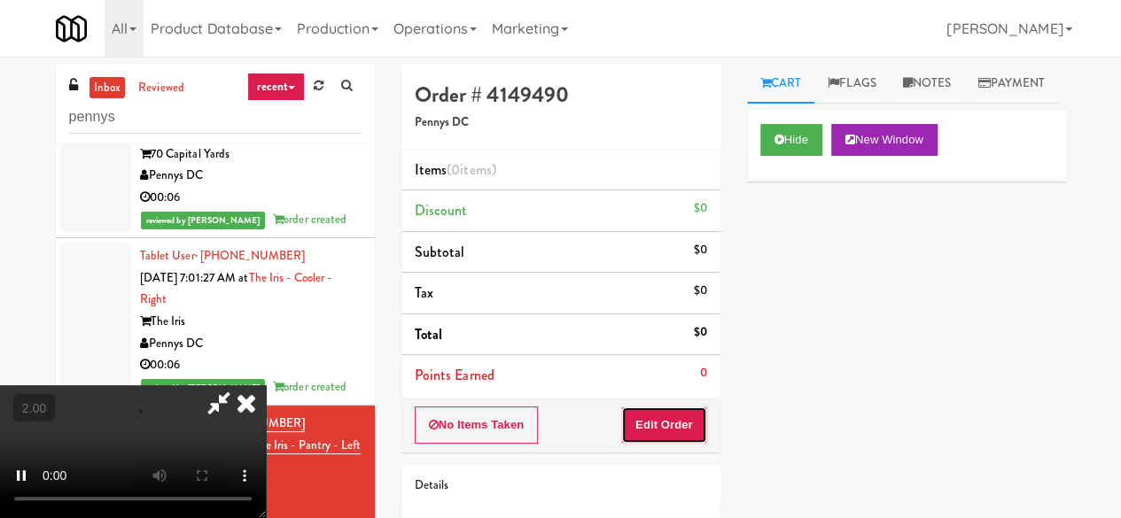
click at [680, 409] on button "Edit Order" at bounding box center [664, 425] width 86 height 37
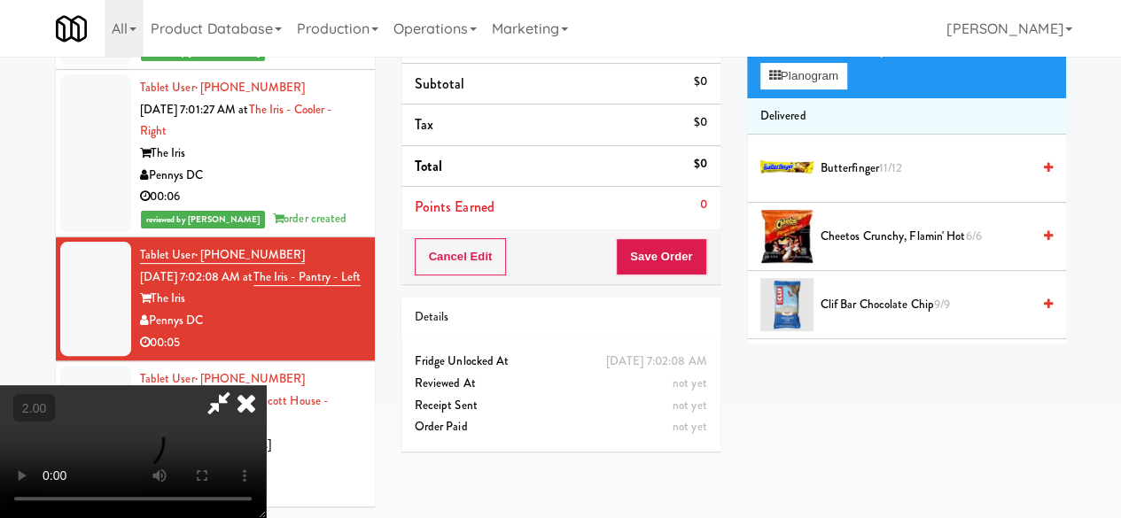
scroll to position [57, 0]
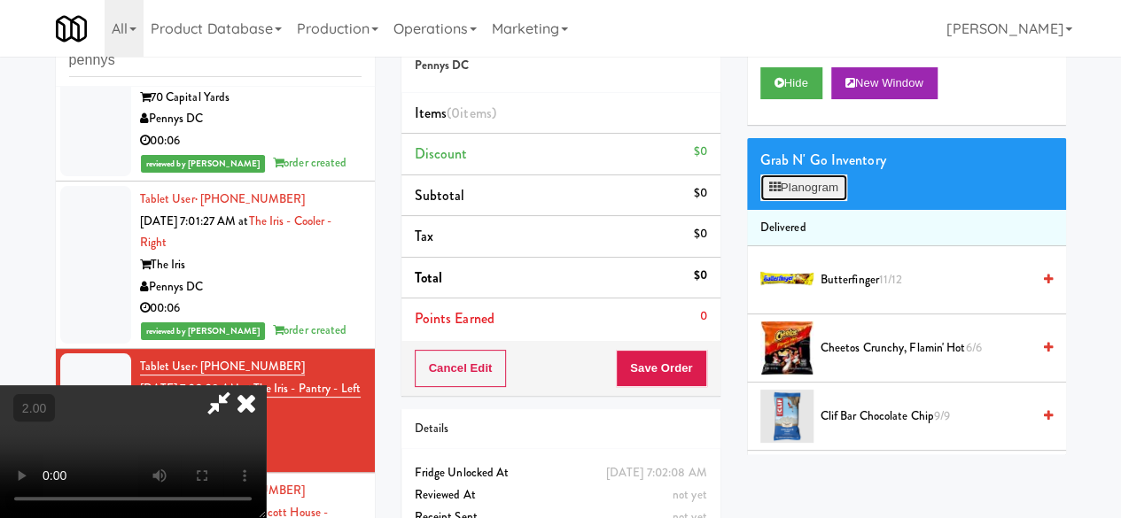
click at [775, 193] on icon at bounding box center [775, 188] width 12 height 12
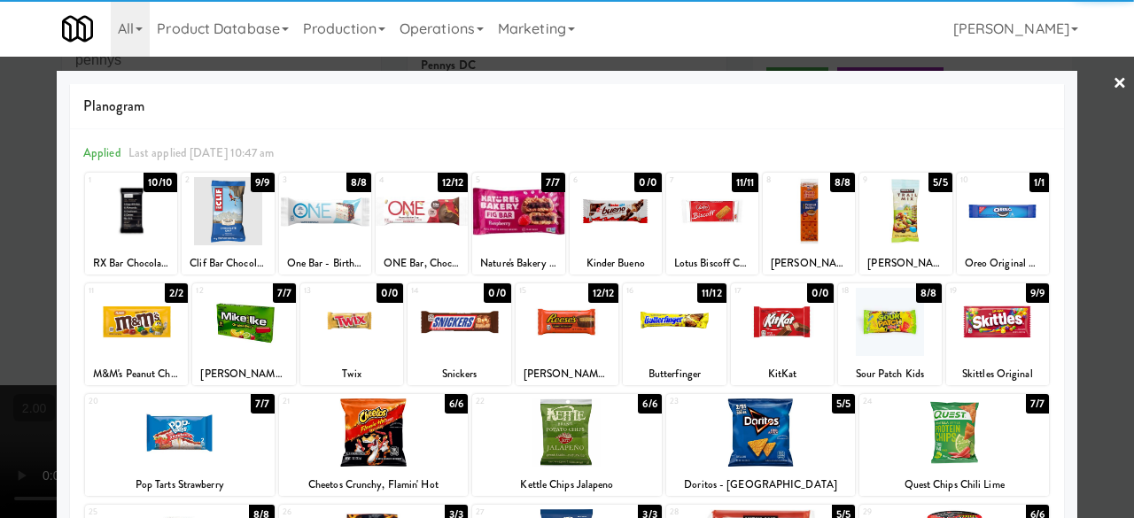
click at [328, 230] on div at bounding box center [325, 211] width 92 height 68
click at [1089, 89] on div at bounding box center [567, 259] width 1134 height 518
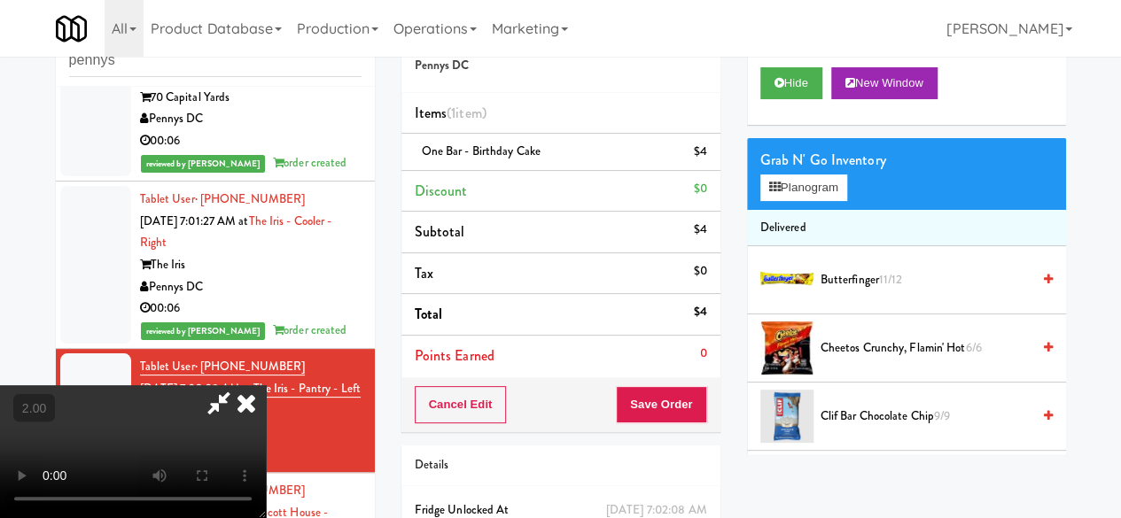
click at [239, 386] on icon at bounding box center [219, 403] width 41 height 35
click at [658, 400] on button "Save Order" at bounding box center [661, 404] width 90 height 37
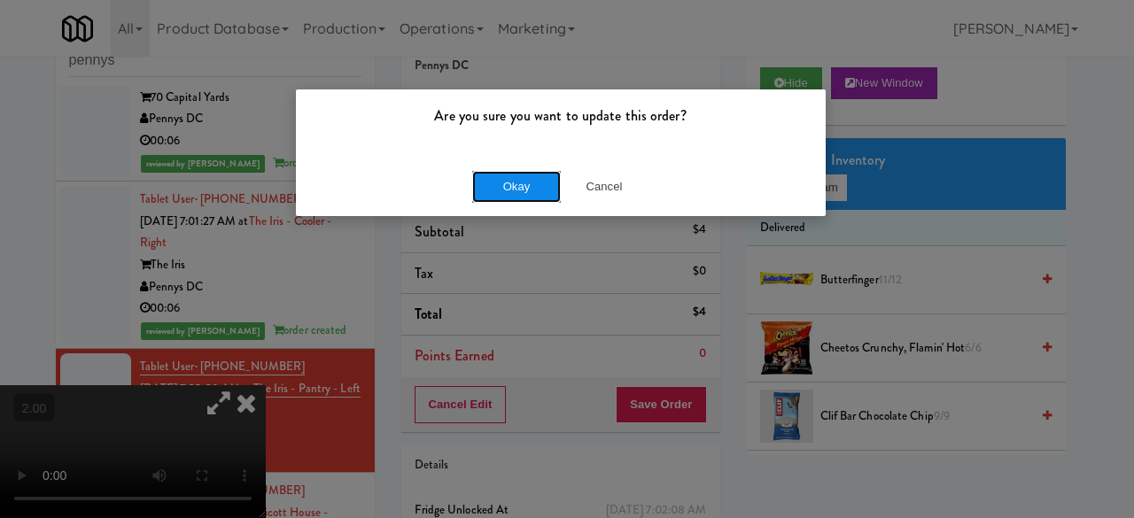
click at [511, 194] on button "Okay" at bounding box center [516, 187] width 89 height 32
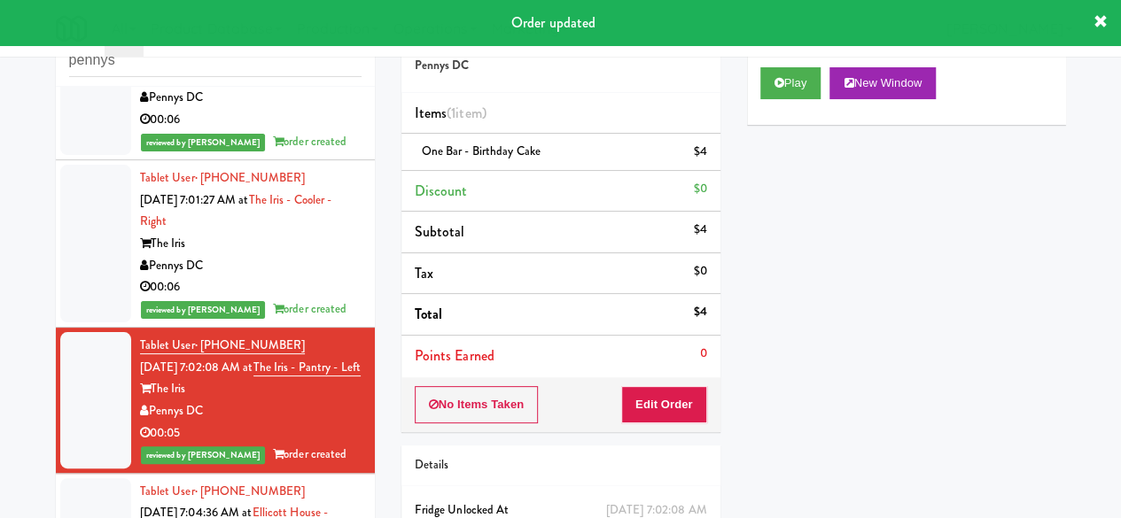
scroll to position [2583, 0]
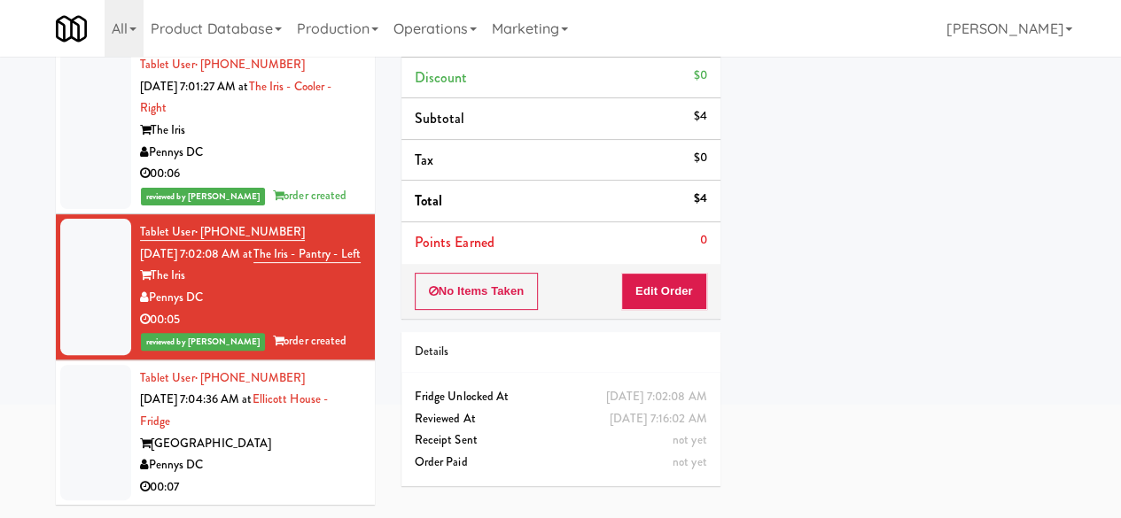
click at [305, 455] on div "Pennys DC" at bounding box center [251, 466] width 222 height 22
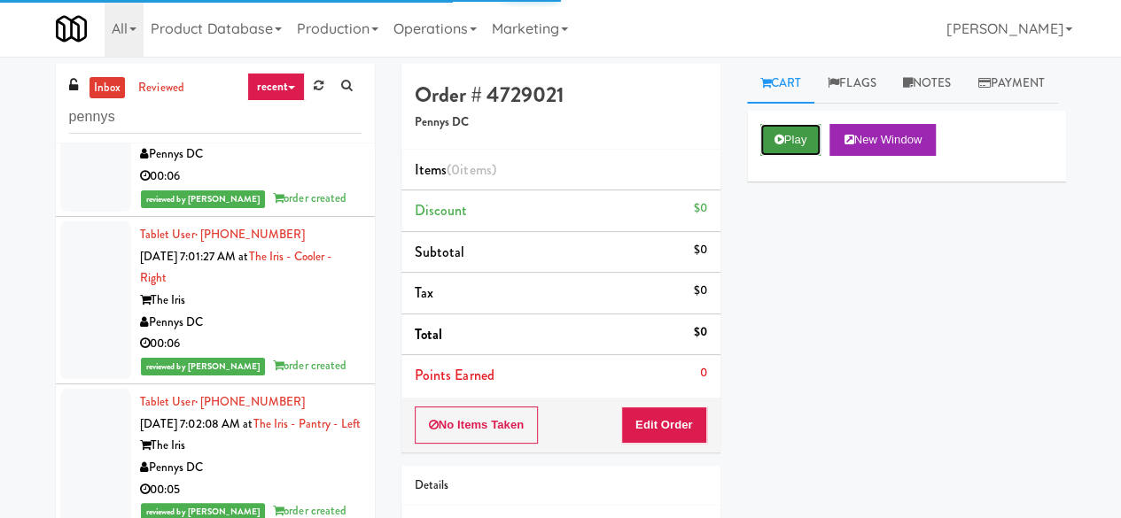
click at [788, 156] on button "Play" at bounding box center [790, 140] width 61 height 32
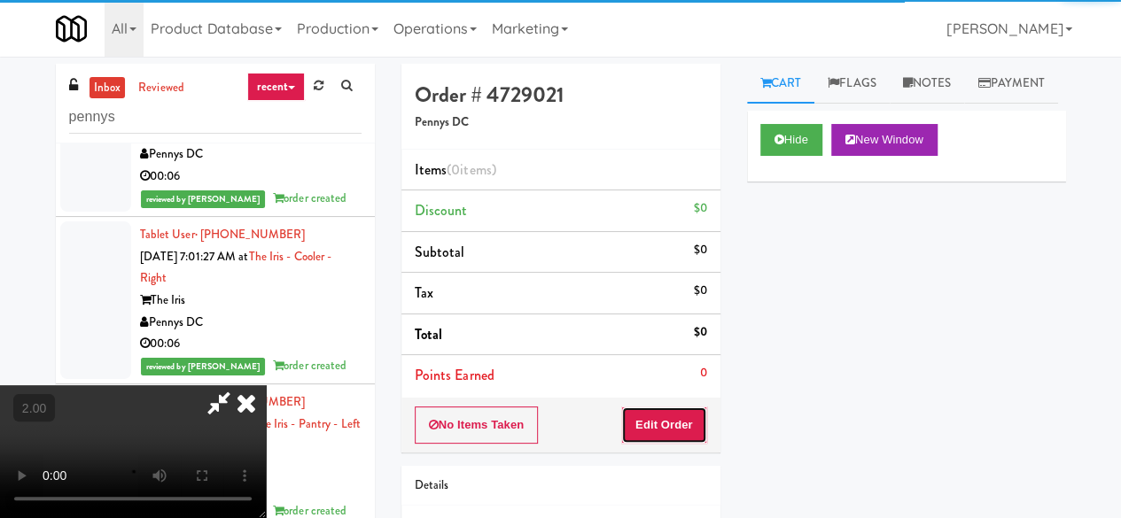
click at [666, 418] on button "Edit Order" at bounding box center [664, 425] width 86 height 37
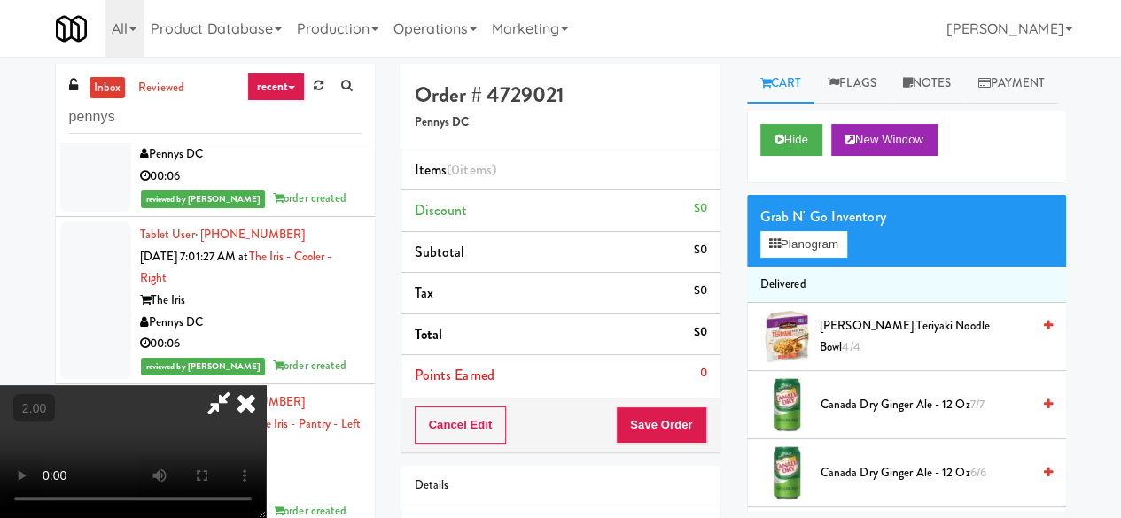
scroll to position [36, 0]
click at [830, 258] on button "Planogram" at bounding box center [803, 244] width 87 height 27
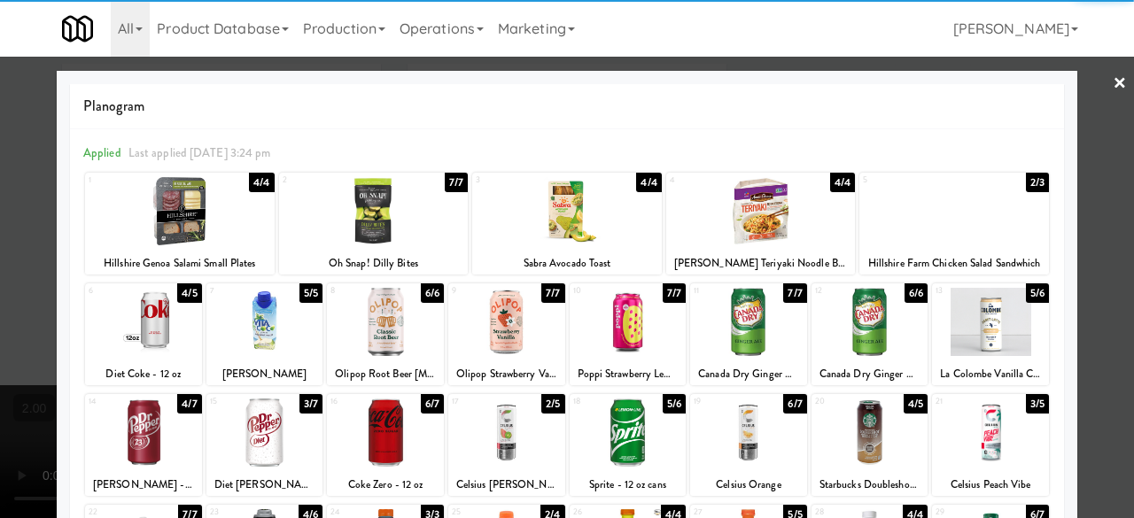
drag, startPoint x: 981, startPoint y: 433, endPoint x: 1033, endPoint y: 397, distance: 63.0
click at [982, 432] on div at bounding box center [990, 433] width 117 height 68
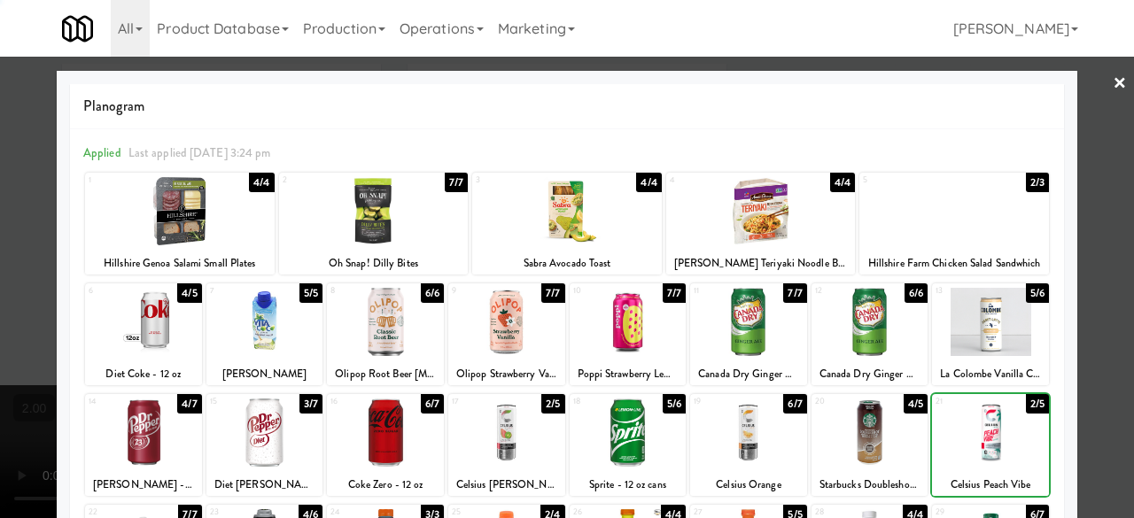
click at [1077, 343] on div at bounding box center [567, 259] width 1134 height 518
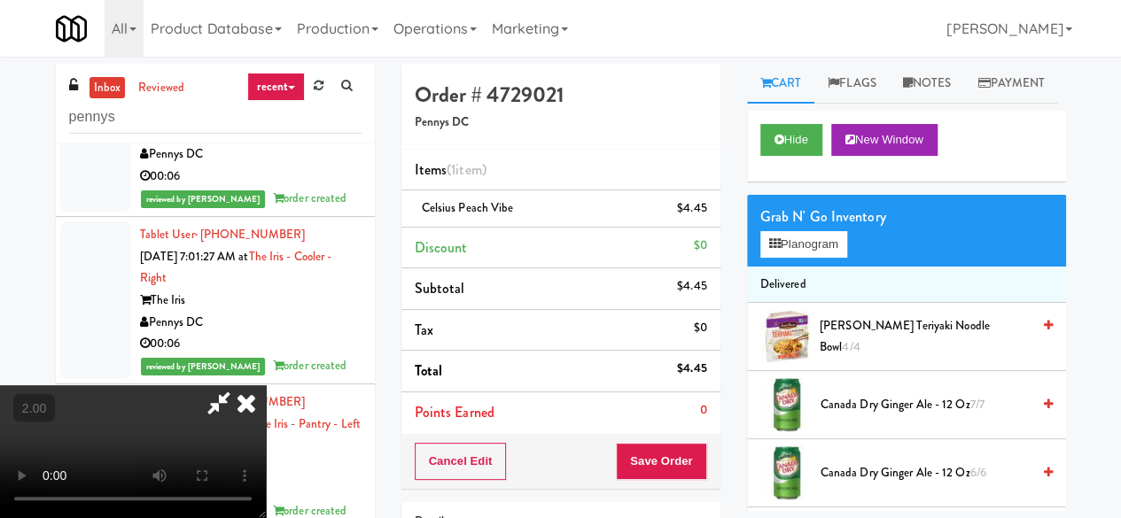
click at [239, 386] on icon at bounding box center [219, 403] width 41 height 35
click at [643, 467] on button "Save Order" at bounding box center [661, 461] width 90 height 37
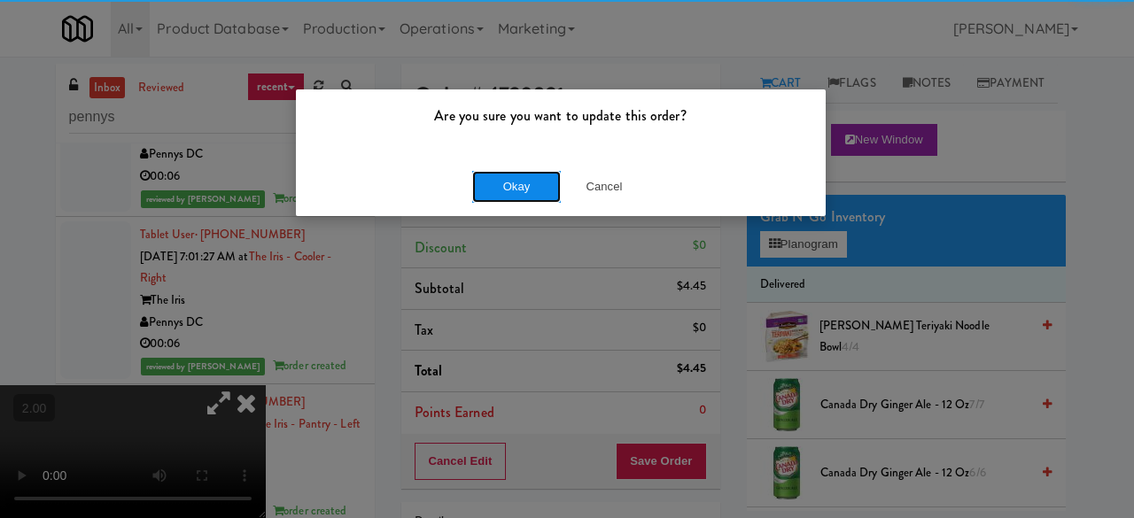
click at [494, 183] on button "Okay" at bounding box center [516, 187] width 89 height 32
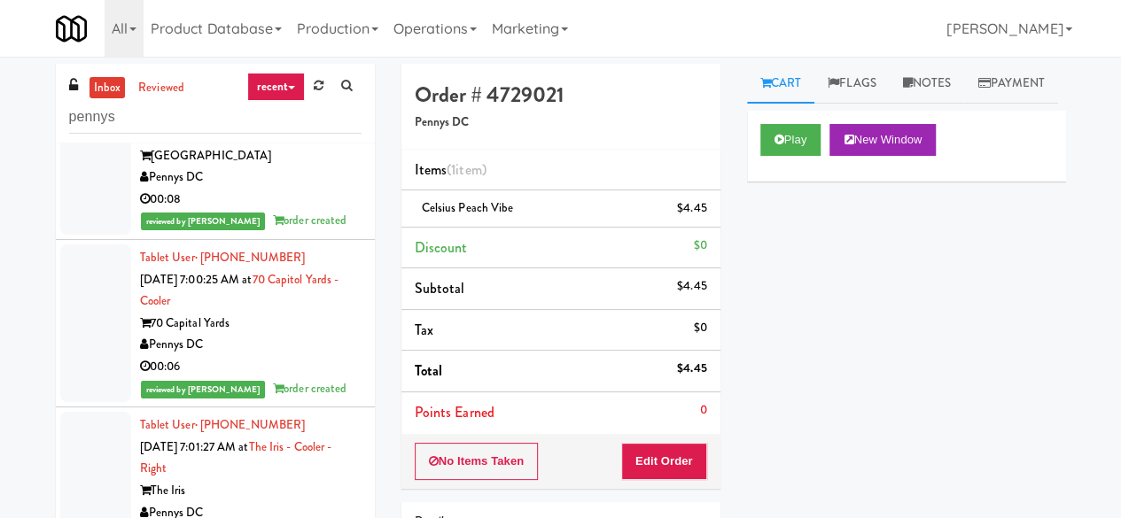
scroll to position [2139, 0]
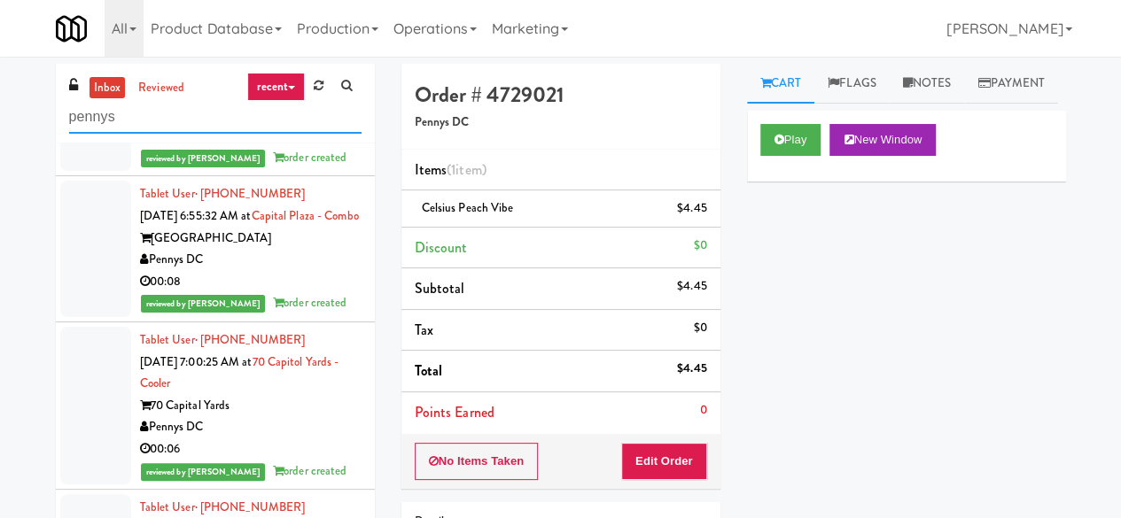
click at [207, 112] on input "pennys" at bounding box center [215, 117] width 292 height 33
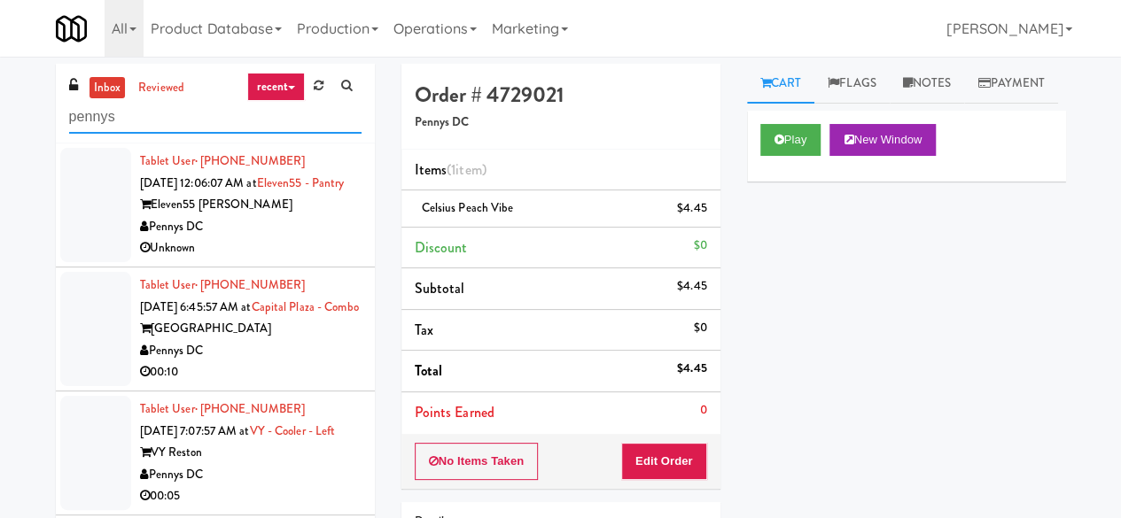
scroll to position [50, 0]
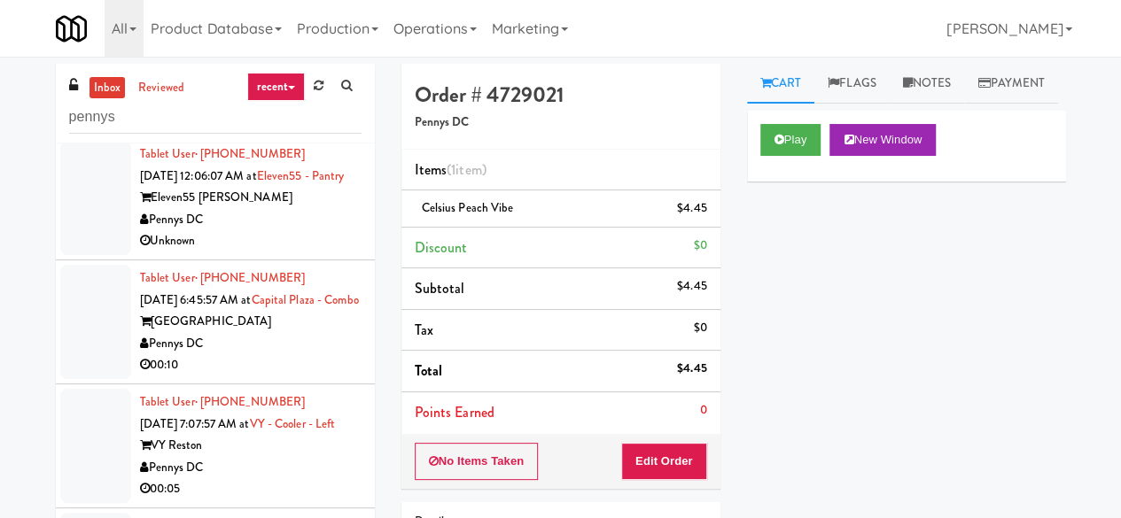
click at [269, 334] on div "Pennys DC" at bounding box center [251, 344] width 222 height 22
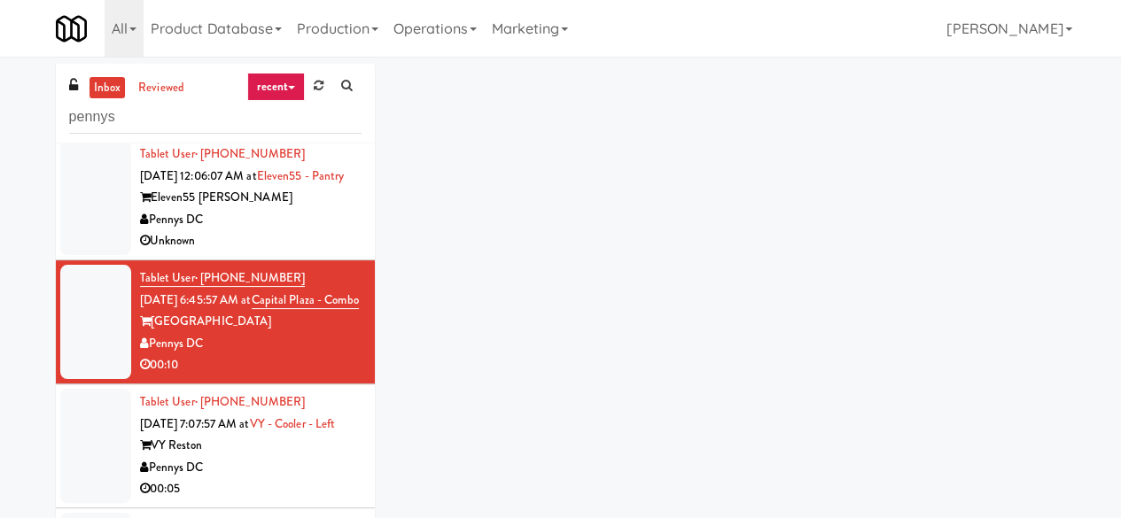
click at [269, 333] on div "Pennys DC" at bounding box center [251, 344] width 222 height 22
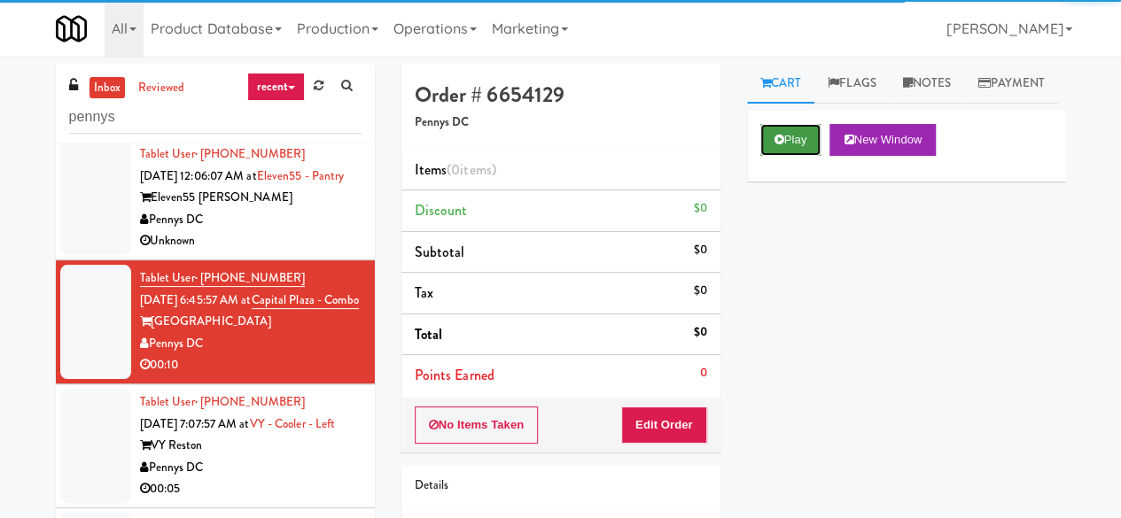
click at [800, 156] on button "Play" at bounding box center [790, 140] width 61 height 32
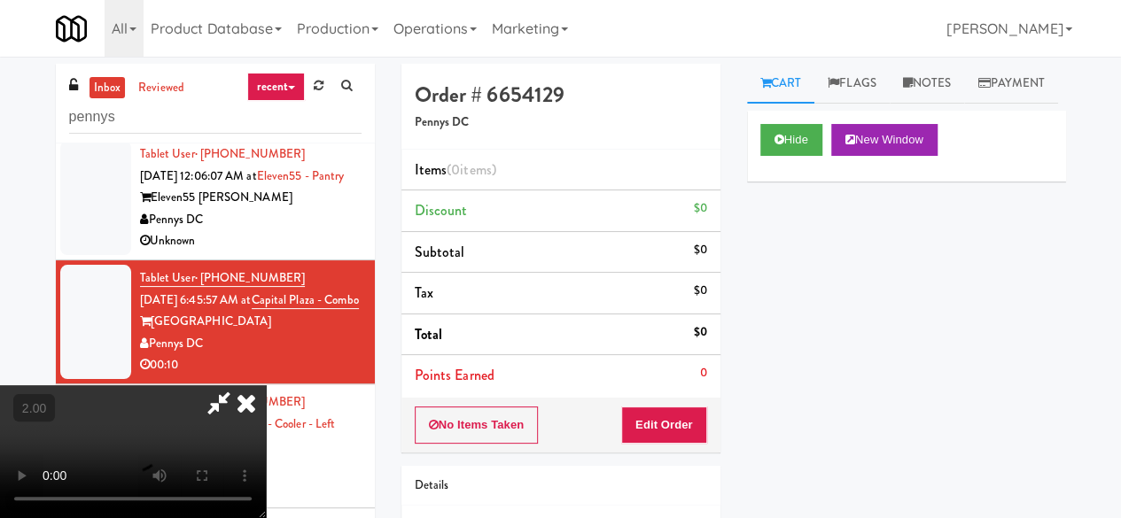
click at [266, 386] on icon at bounding box center [246, 403] width 39 height 35
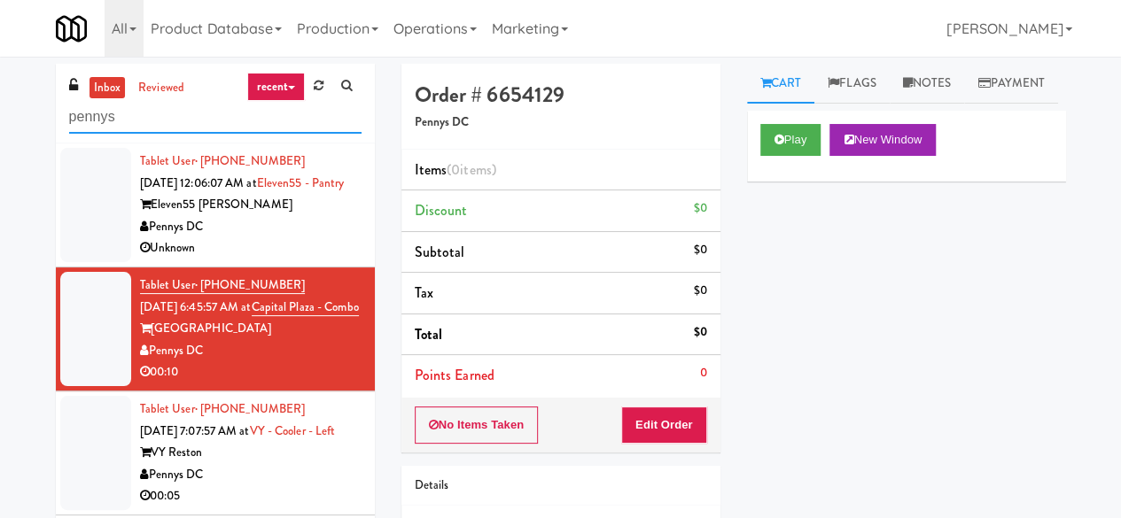
click at [139, 115] on input "pennys" at bounding box center [215, 117] width 292 height 33
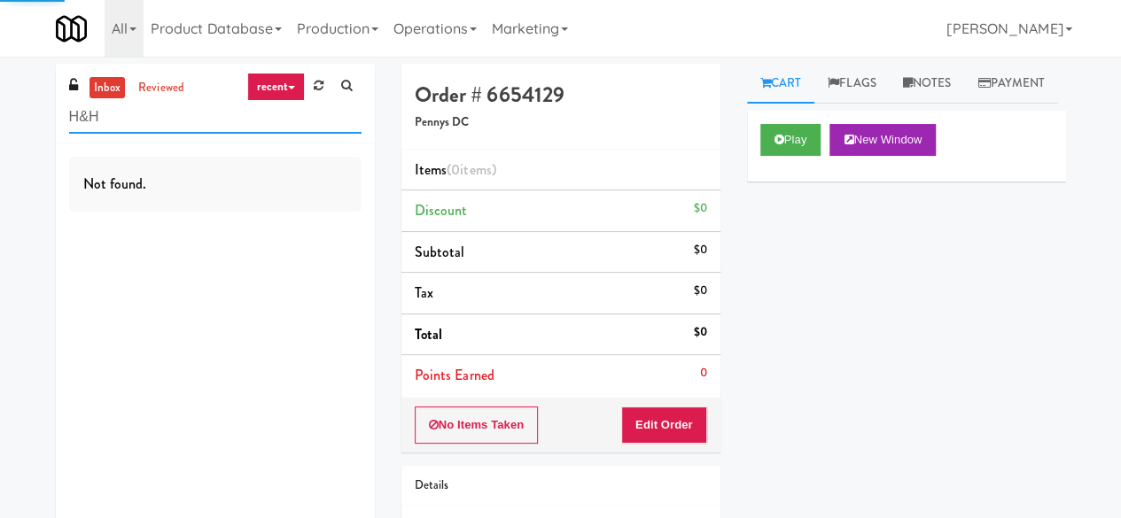
type input "H&H"
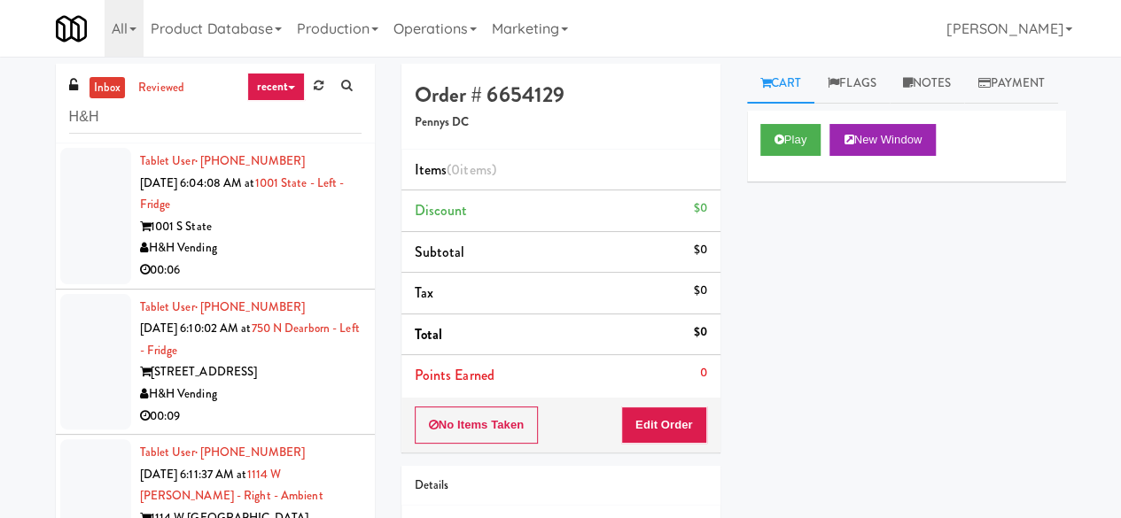
click at [247, 219] on div "1001 S State" at bounding box center [251, 227] width 222 height 22
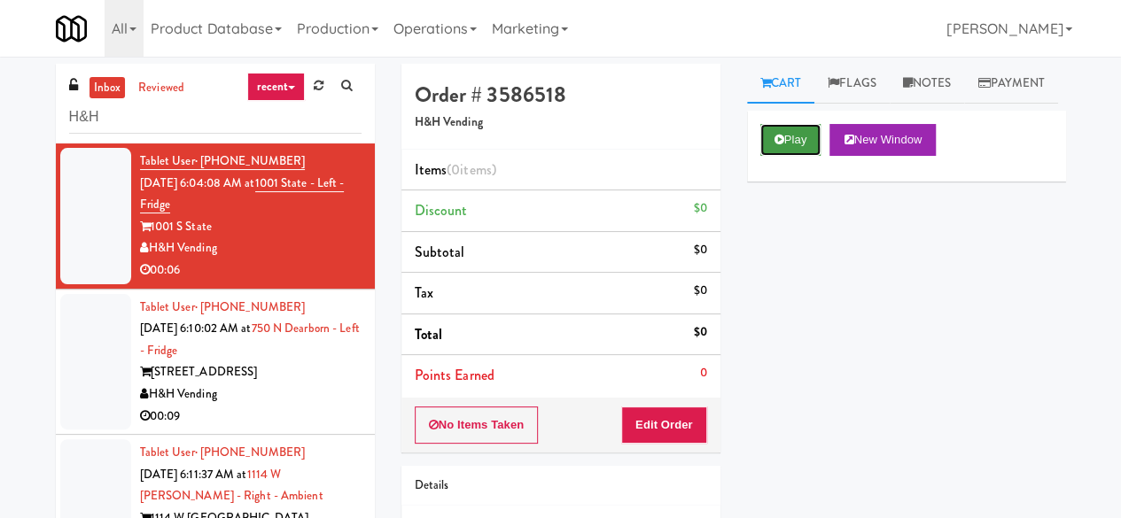
click at [789, 156] on button "Play" at bounding box center [790, 140] width 61 height 32
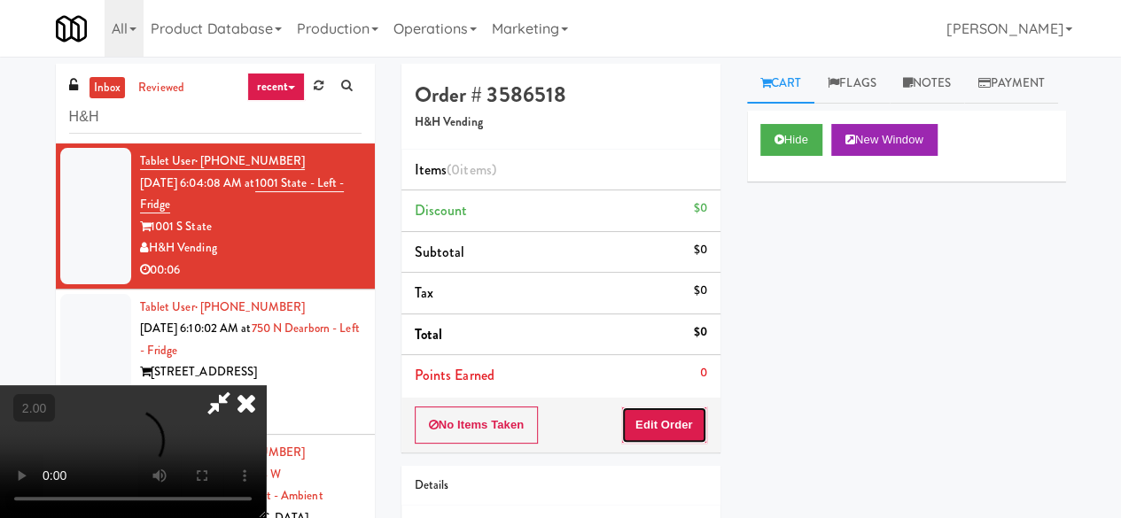
click at [669, 429] on button "Edit Order" at bounding box center [664, 425] width 86 height 37
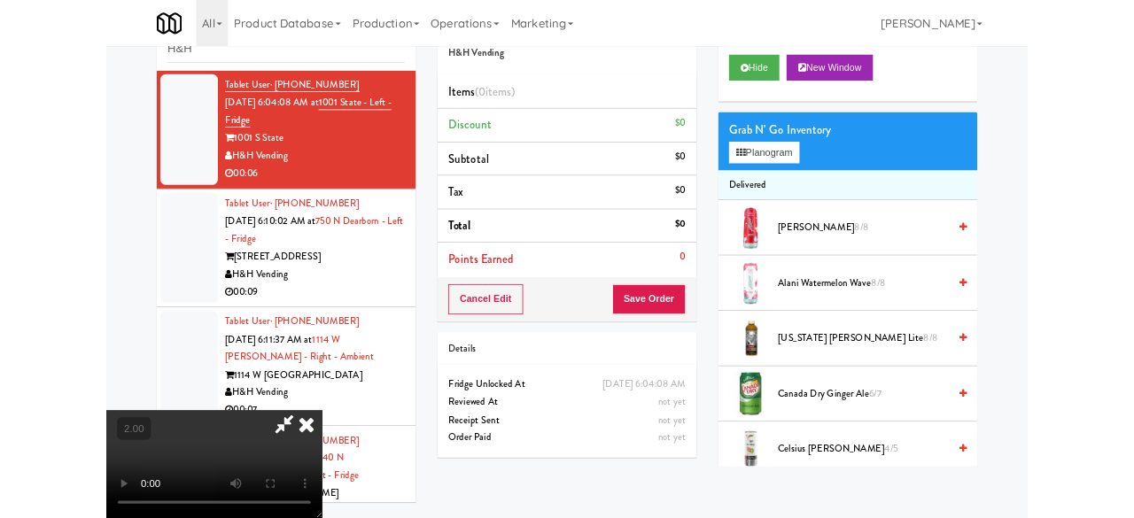
scroll to position [168, 0]
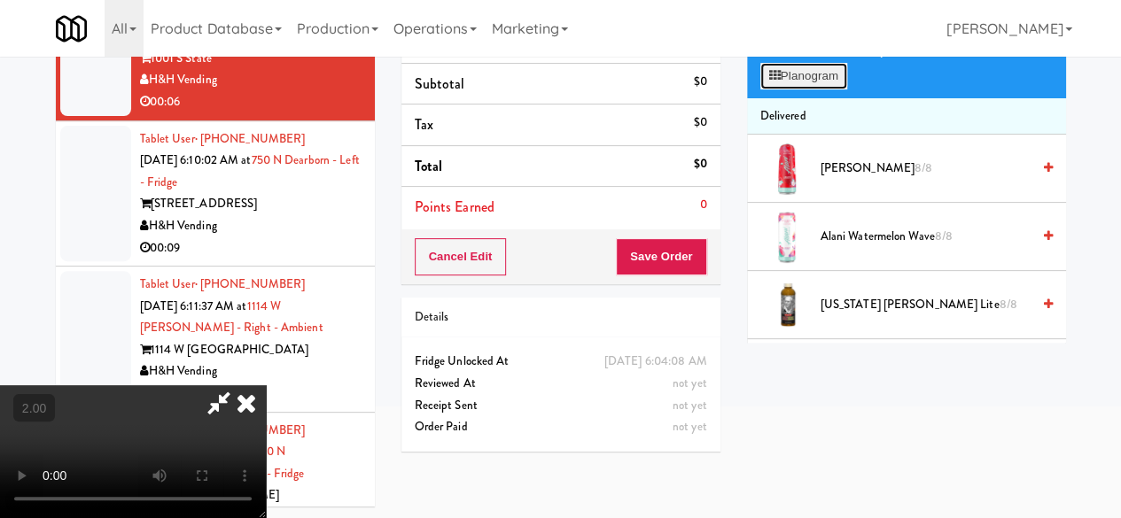
click at [796, 90] on button "Planogram" at bounding box center [803, 76] width 87 height 27
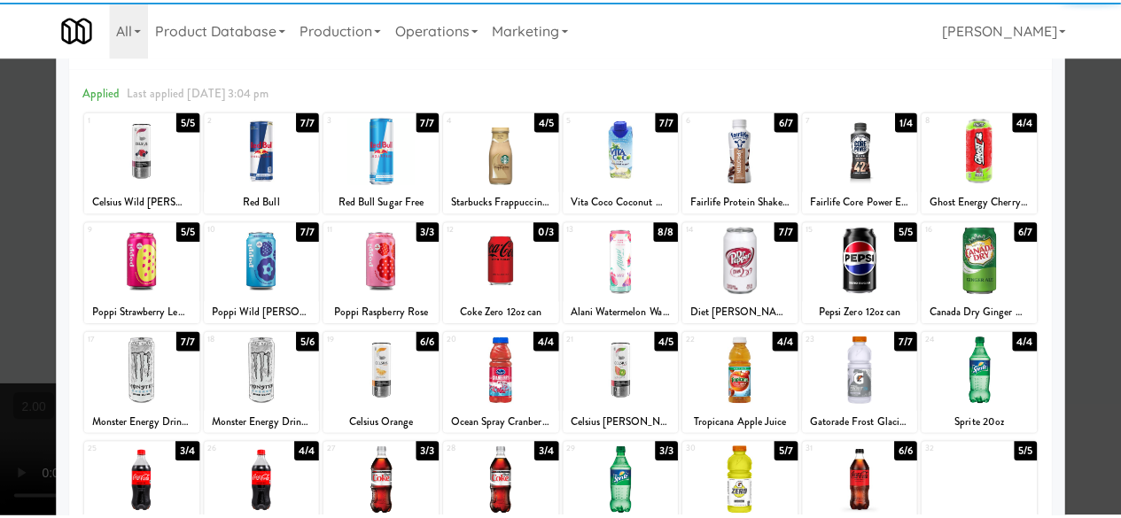
scroll to position [89, 0]
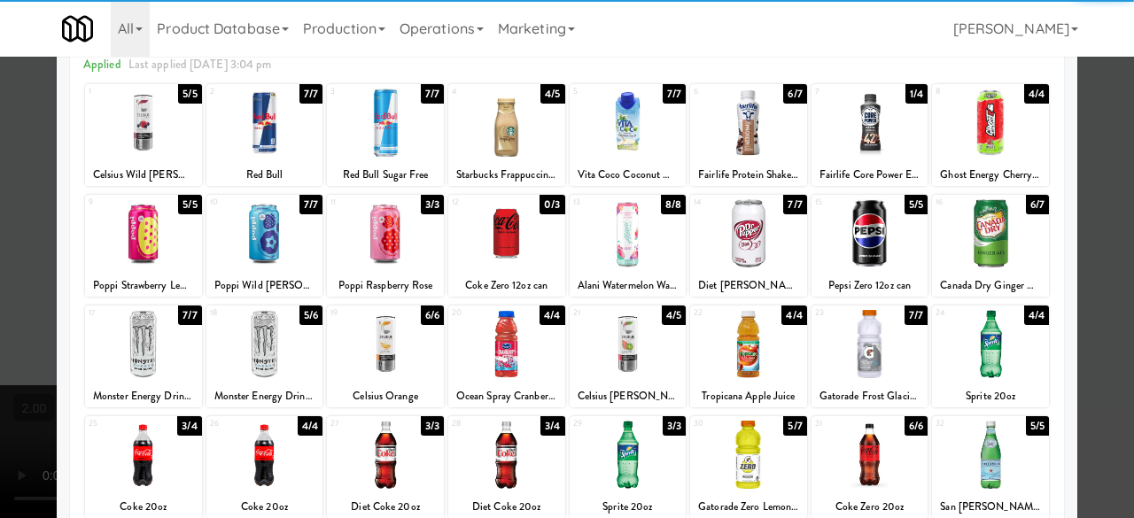
click at [262, 357] on div at bounding box center [265, 344] width 117 height 68
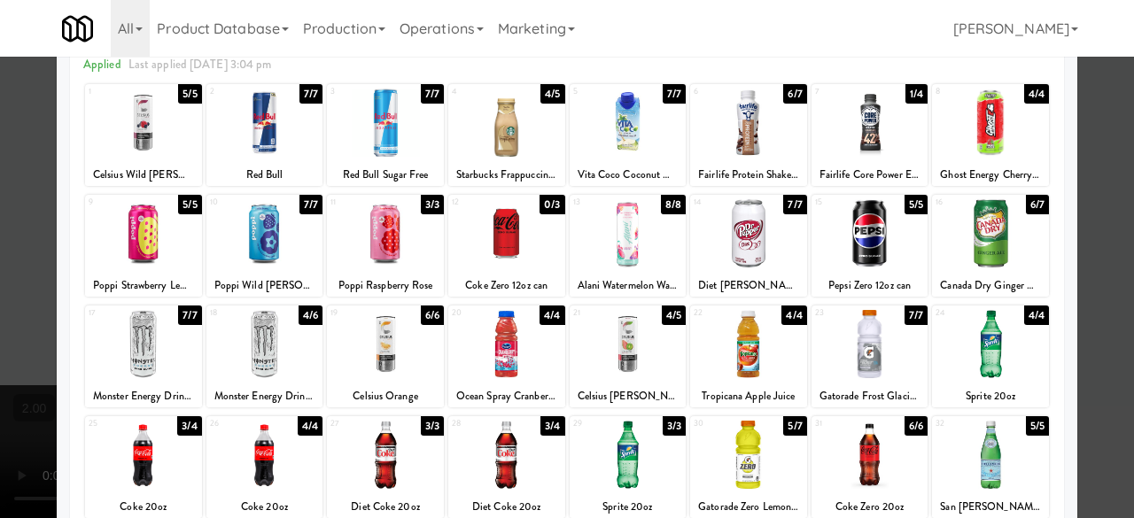
drag, startPoint x: 1098, startPoint y: 169, endPoint x: 913, endPoint y: 192, distance: 186.7
click at [1097, 168] on div at bounding box center [567, 259] width 1134 height 518
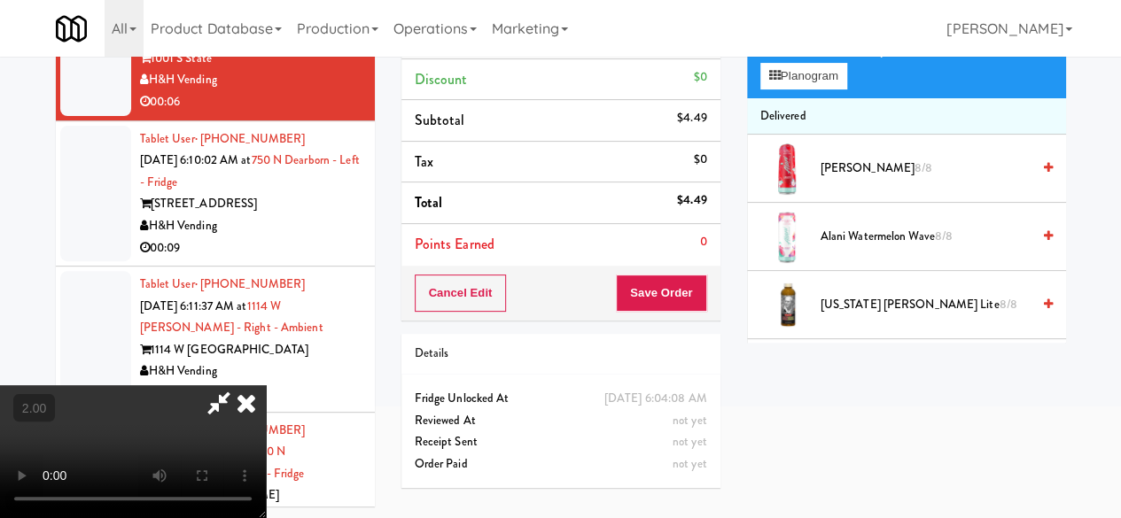
click at [239, 386] on icon at bounding box center [219, 403] width 41 height 35
click at [678, 308] on button "Save Order" at bounding box center [661, 293] width 90 height 37
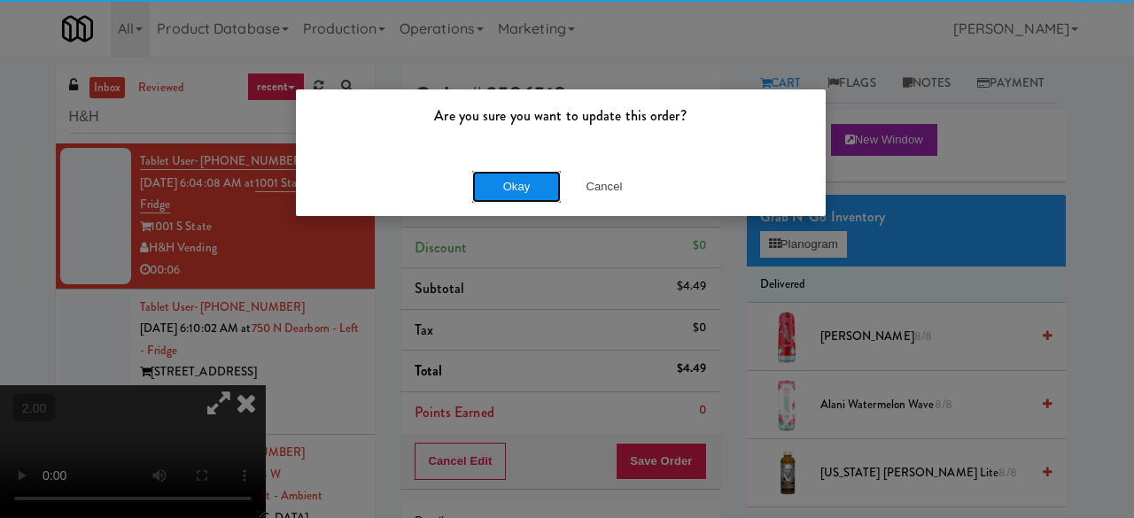
click at [512, 184] on button "Okay" at bounding box center [516, 187] width 89 height 32
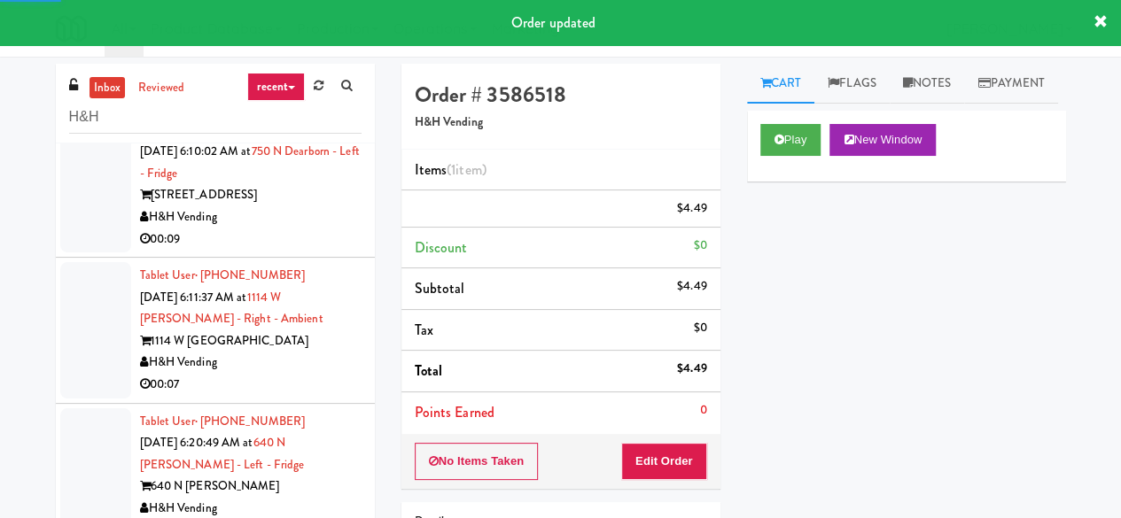
drag, startPoint x: 308, startPoint y: 230, endPoint x: 323, endPoint y: 235, distance: 15.1
click at [310, 230] on div "00:09" at bounding box center [251, 240] width 222 height 22
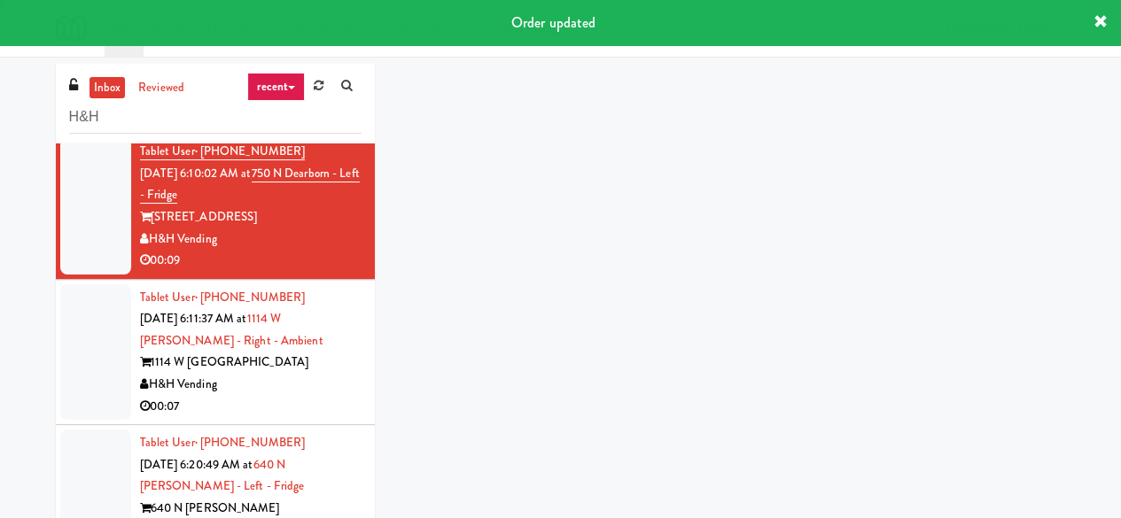
scroll to position [199, 0]
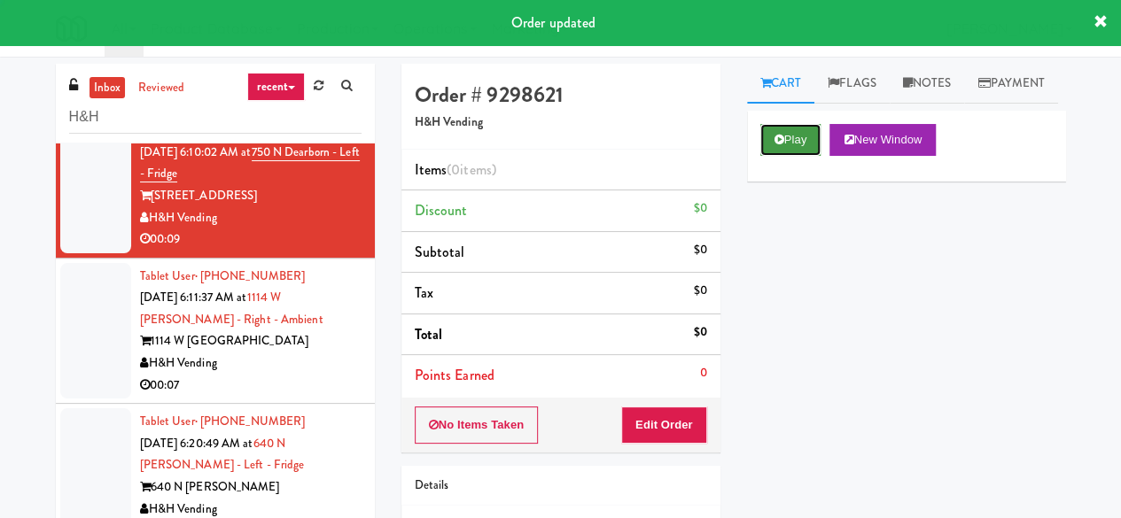
click at [792, 156] on button "Play" at bounding box center [790, 140] width 61 height 32
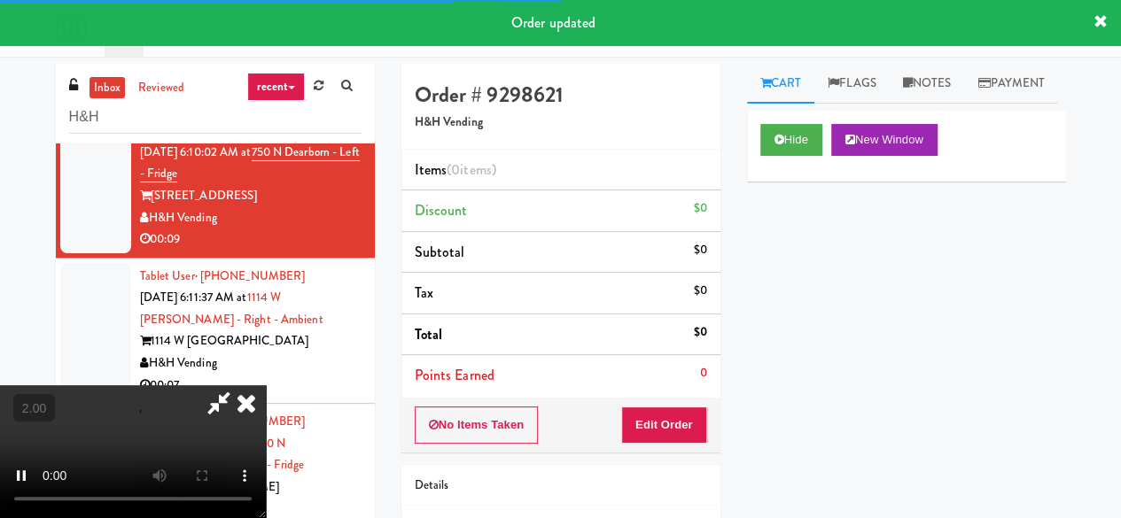
click at [669, 444] on div "No Items Taken Edit Order" at bounding box center [560, 425] width 319 height 55
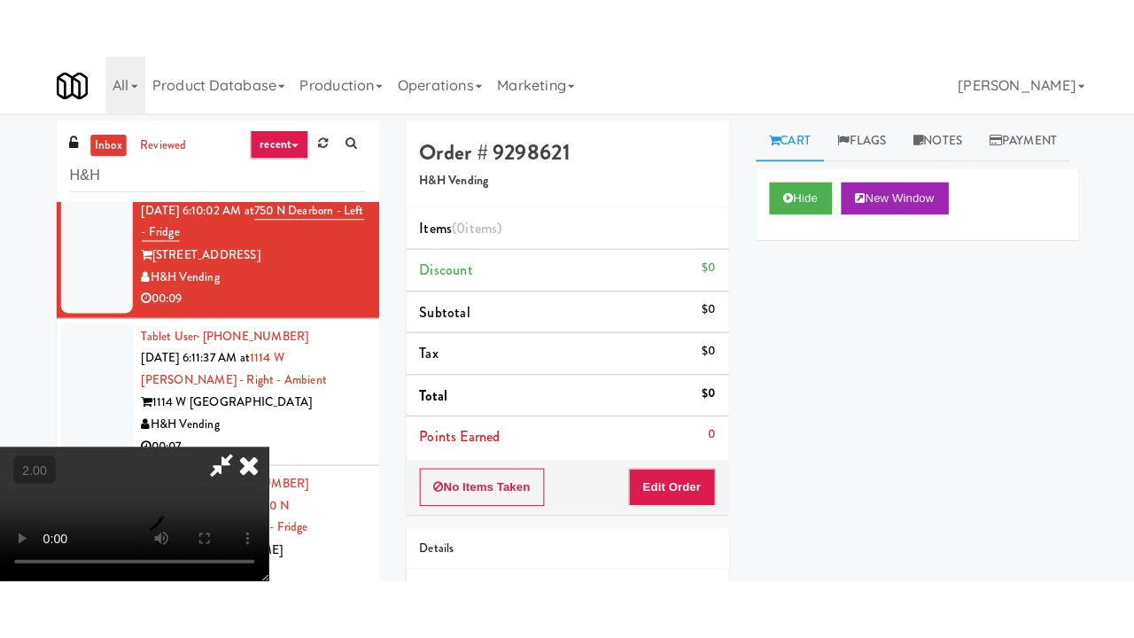
scroll to position [233, 0]
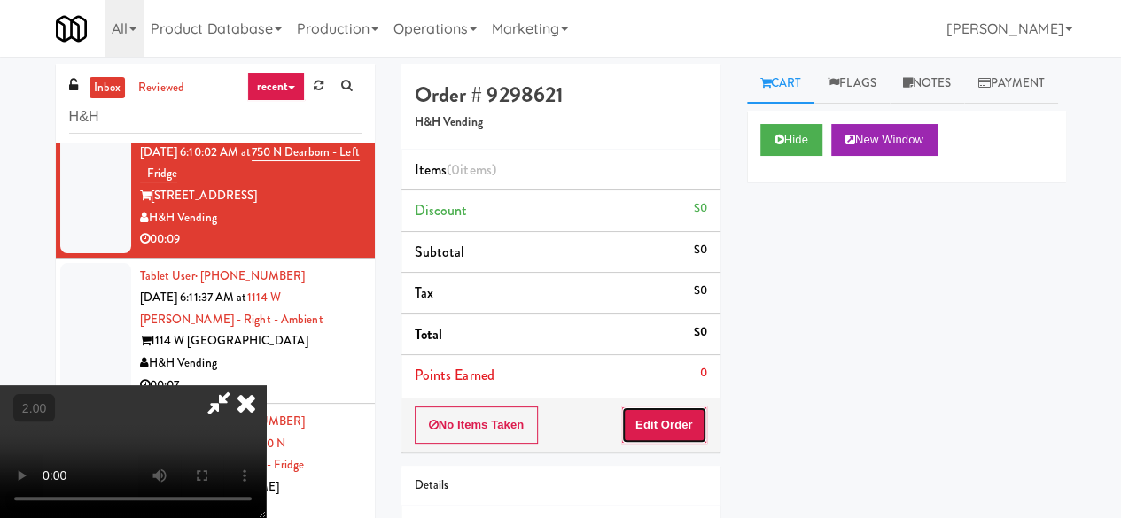
click at [688, 417] on button "Edit Order" at bounding box center [664, 425] width 86 height 37
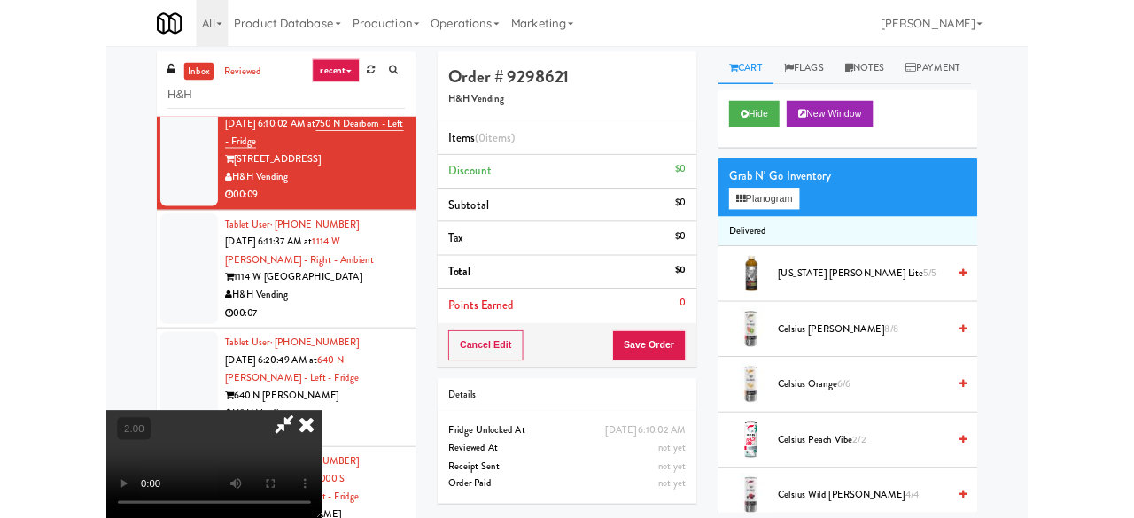
scroll to position [36, 0]
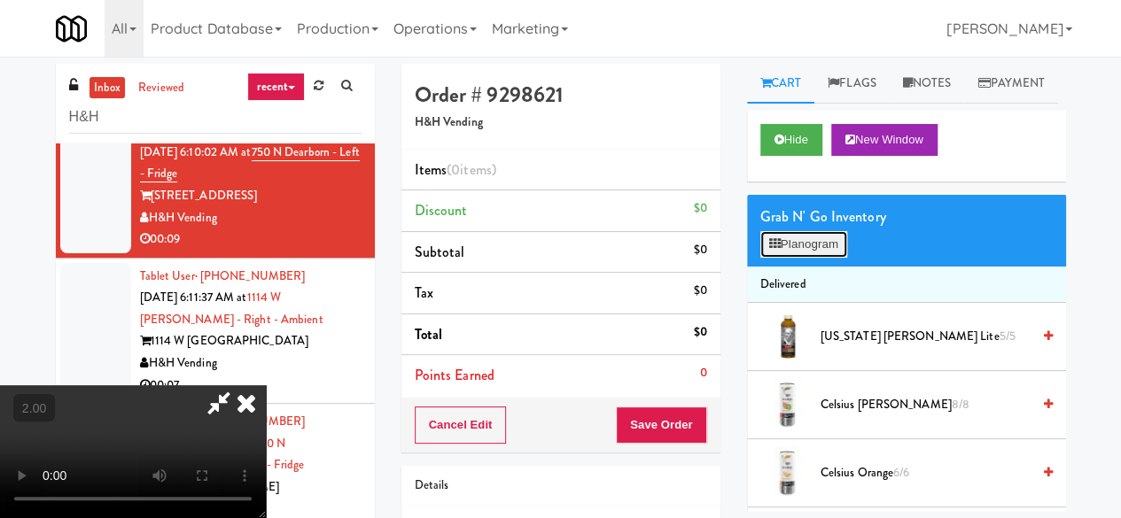
click at [816, 258] on button "Planogram" at bounding box center [803, 244] width 87 height 27
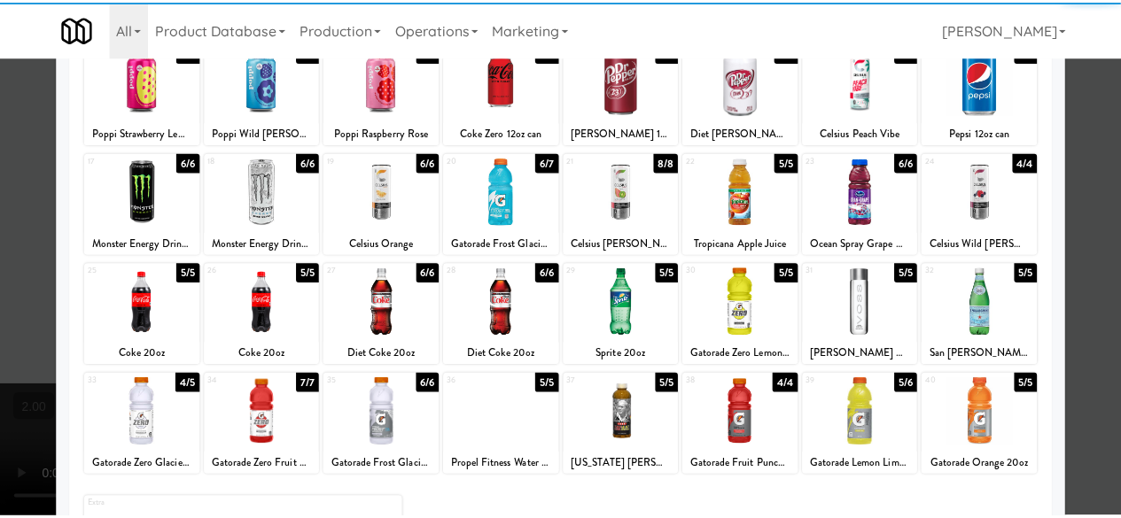
scroll to position [266, 0]
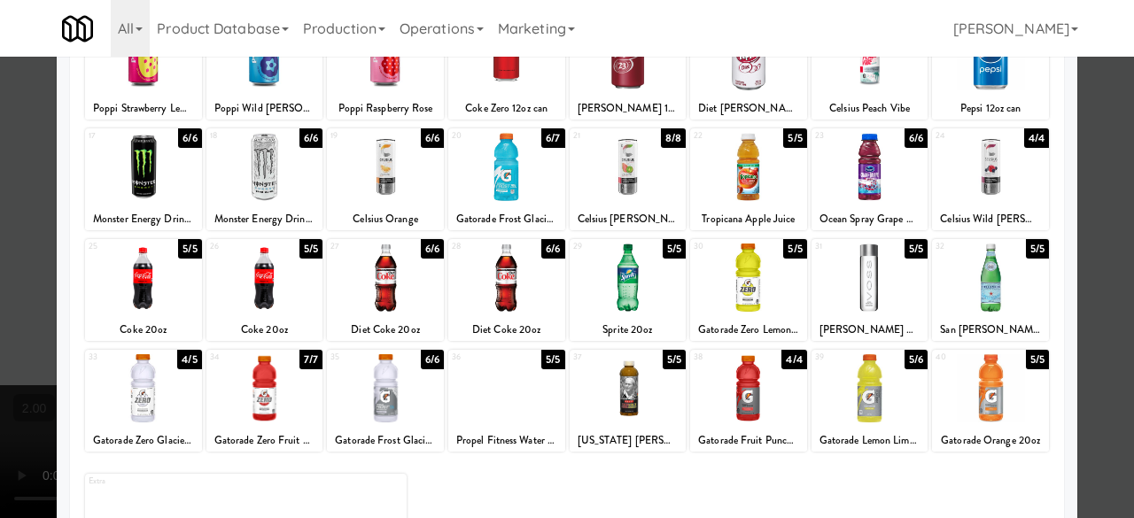
drag, startPoint x: 840, startPoint y: 189, endPoint x: 995, endPoint y: 176, distance: 155.6
click at [840, 189] on div at bounding box center [870, 167] width 117 height 68
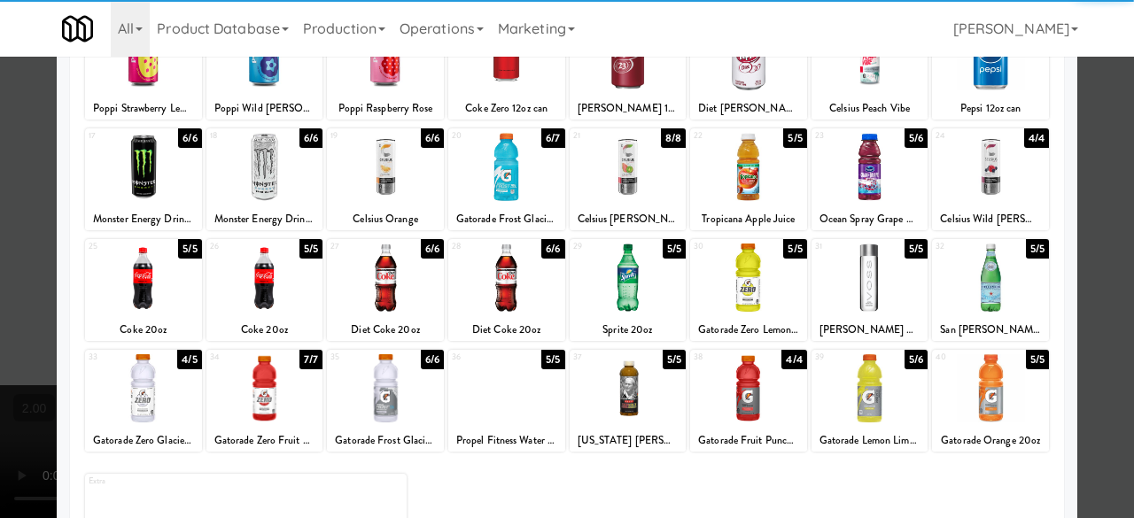
click at [1085, 120] on div at bounding box center [567, 259] width 1134 height 518
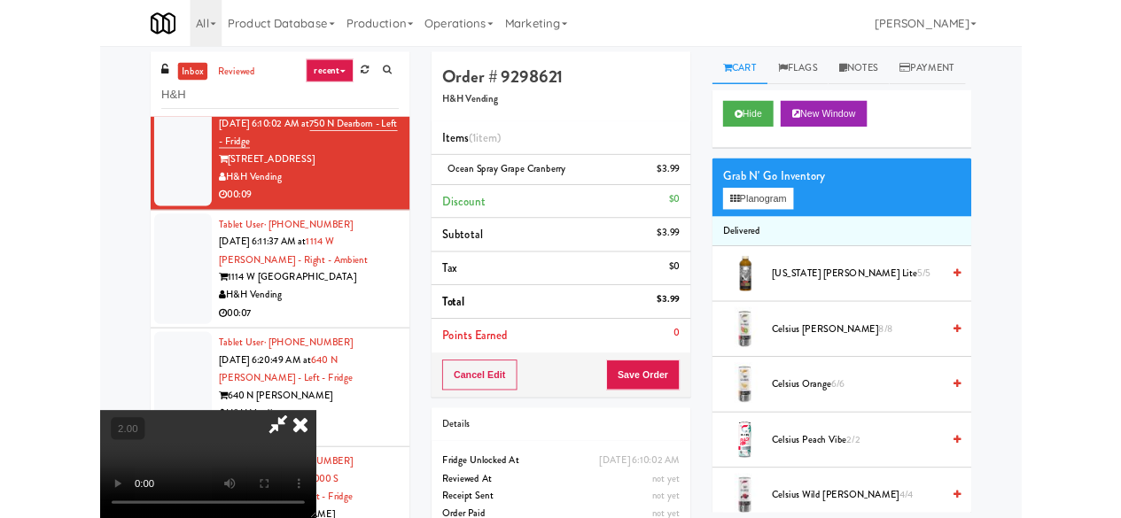
scroll to position [36, 0]
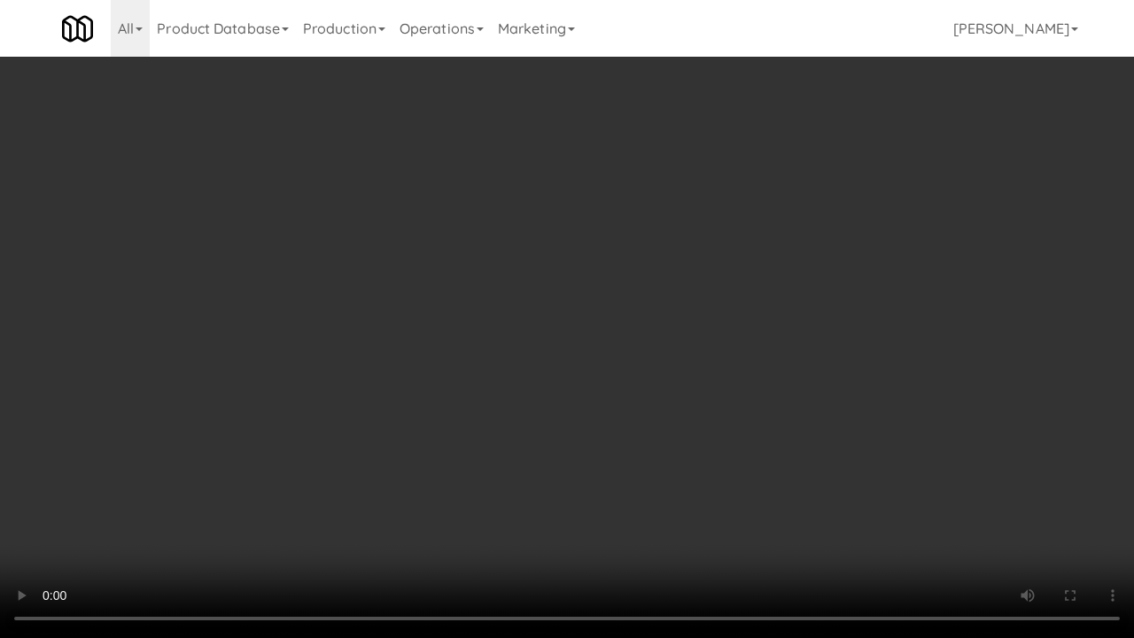
click at [626, 518] on video at bounding box center [567, 319] width 1134 height 638
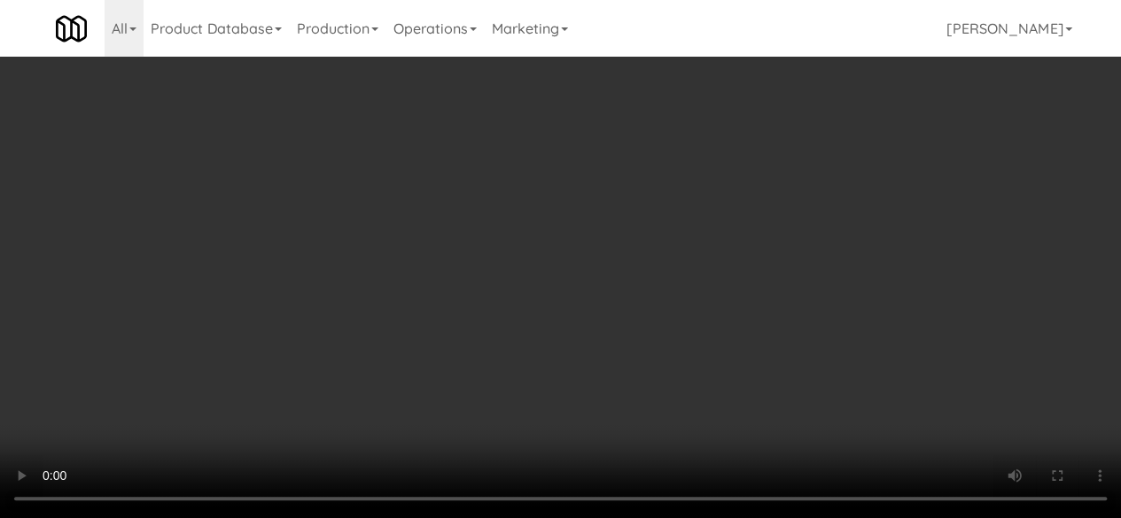
scroll to position [0, 0]
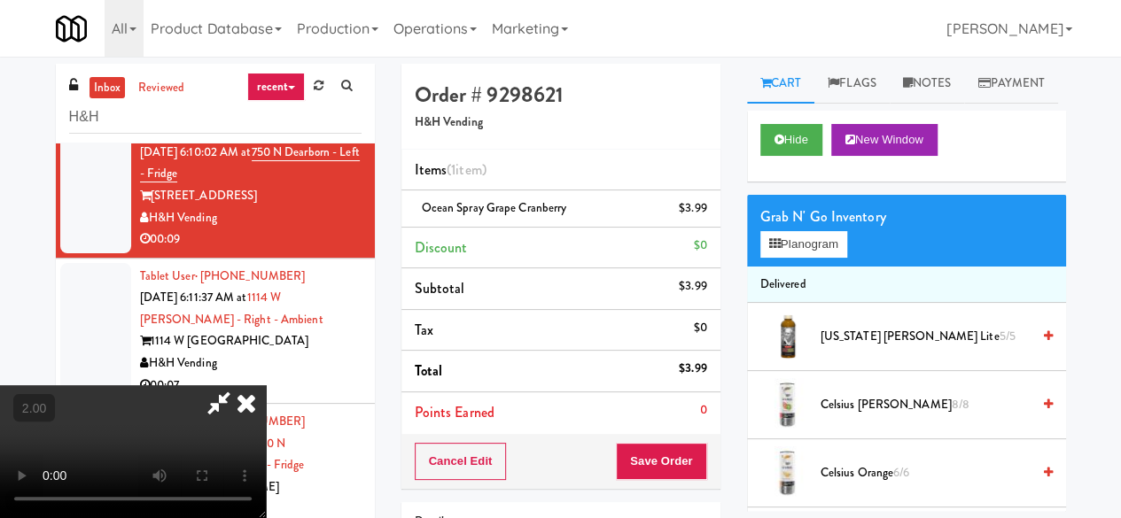
click at [266, 386] on icon at bounding box center [246, 403] width 39 height 35
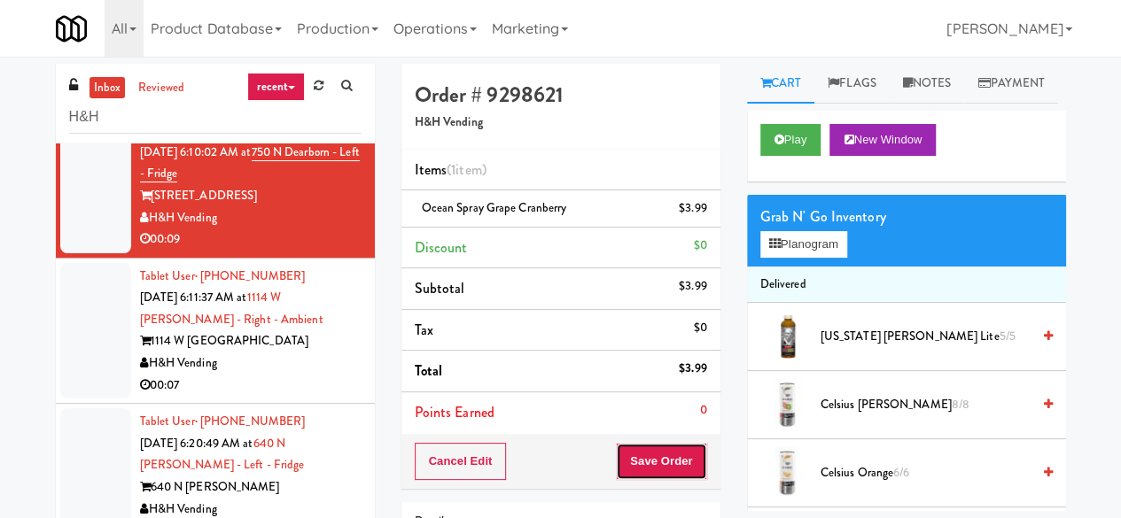
click at [644, 453] on button "Save Order" at bounding box center [661, 461] width 90 height 37
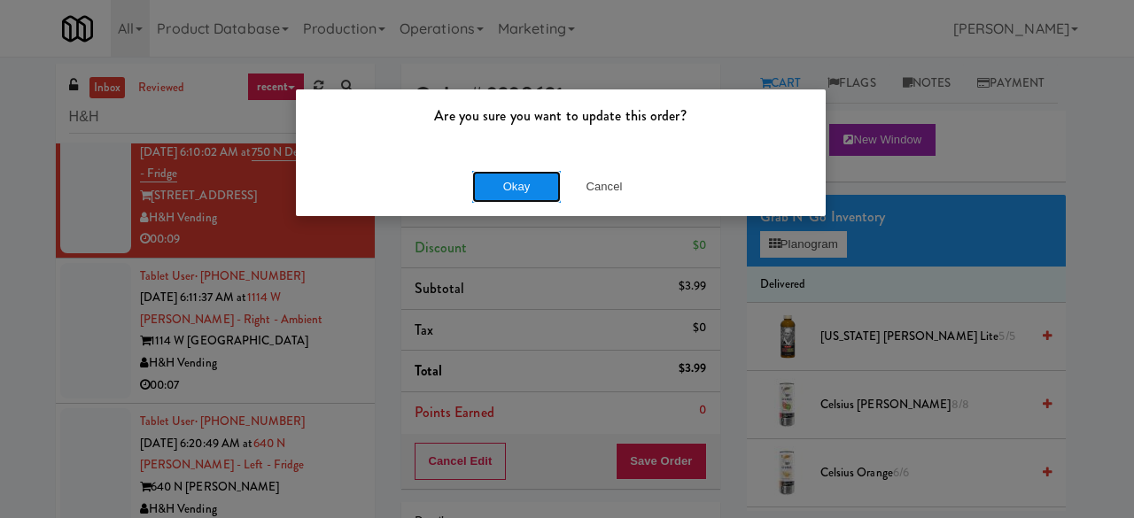
click at [484, 191] on button "Okay" at bounding box center [516, 187] width 89 height 32
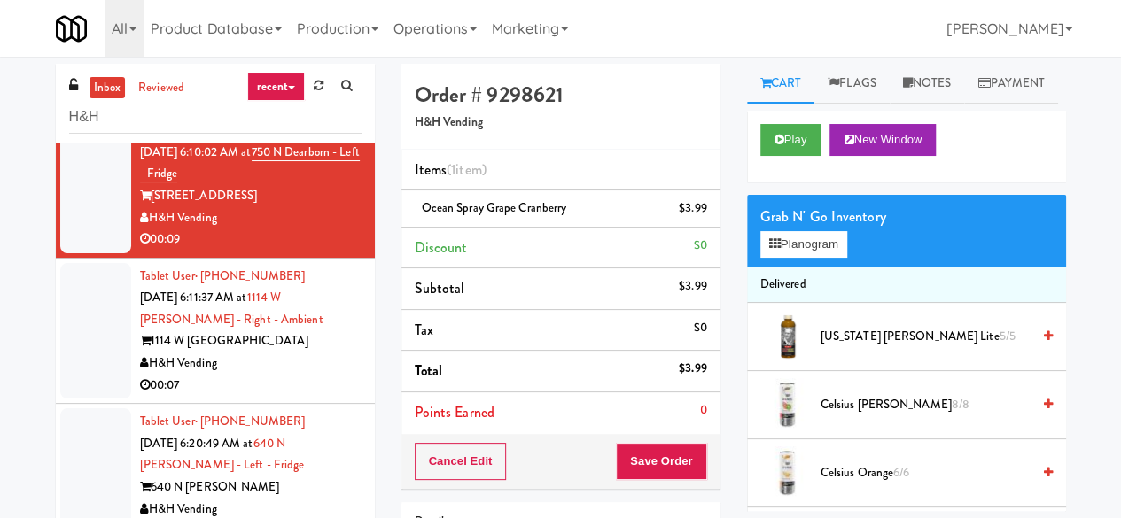
click at [322, 354] on div "H&H Vending" at bounding box center [251, 364] width 222 height 22
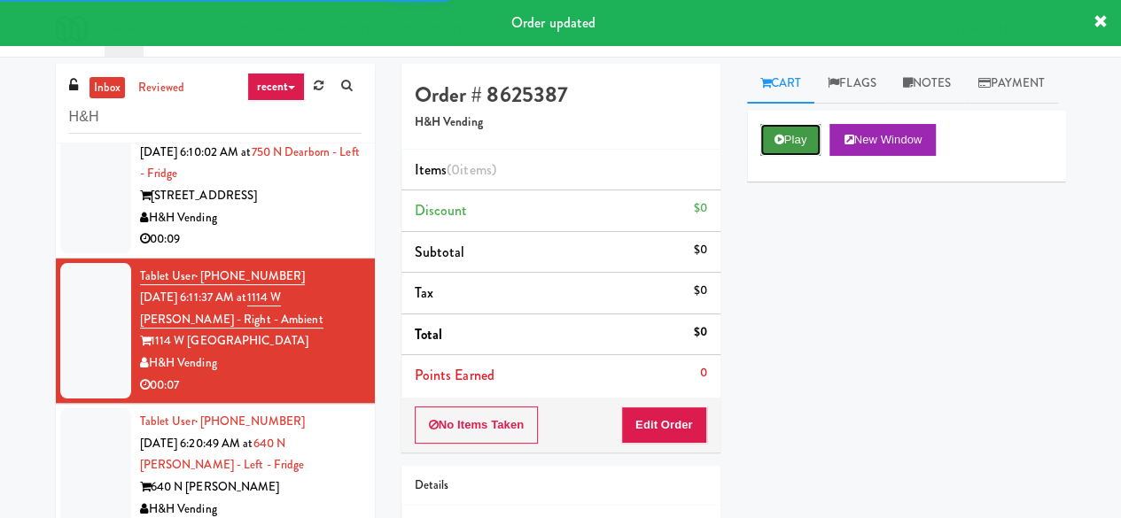
click at [785, 156] on button "Play" at bounding box center [790, 140] width 61 height 32
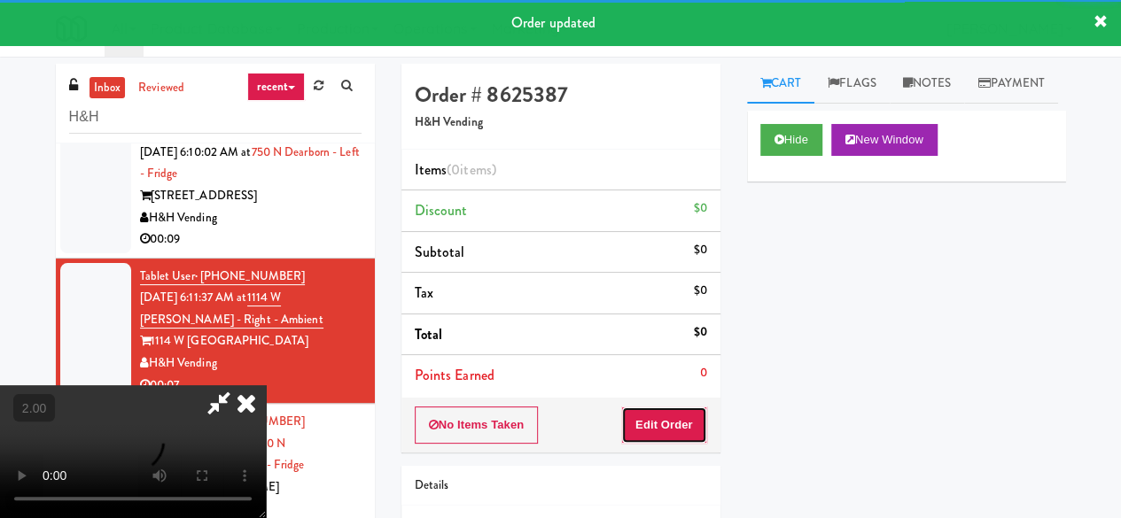
click at [675, 413] on button "Edit Order" at bounding box center [664, 425] width 86 height 37
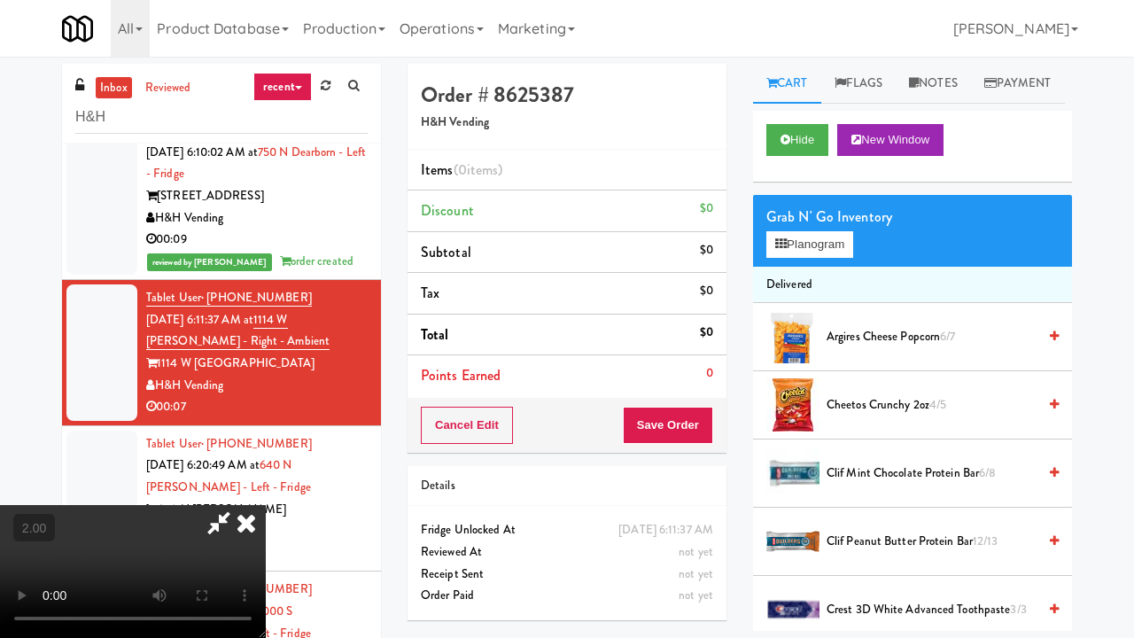
click at [266, 505] on video at bounding box center [133, 571] width 266 height 133
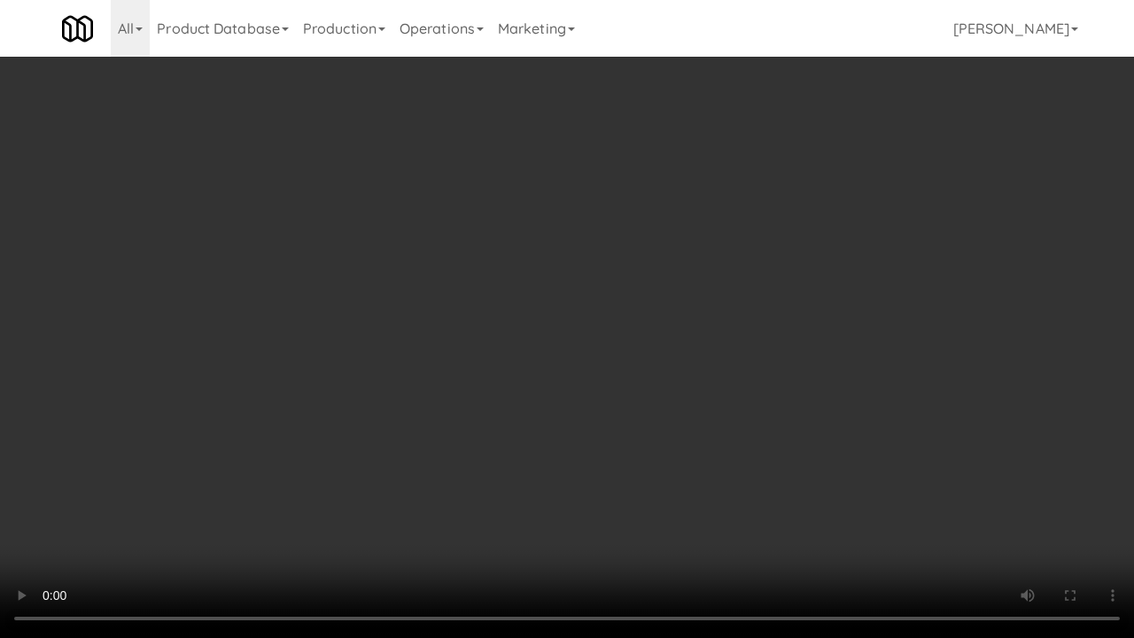
click at [1062, 518] on video at bounding box center [567, 319] width 1134 height 638
click at [933, 404] on video at bounding box center [567, 319] width 1134 height 638
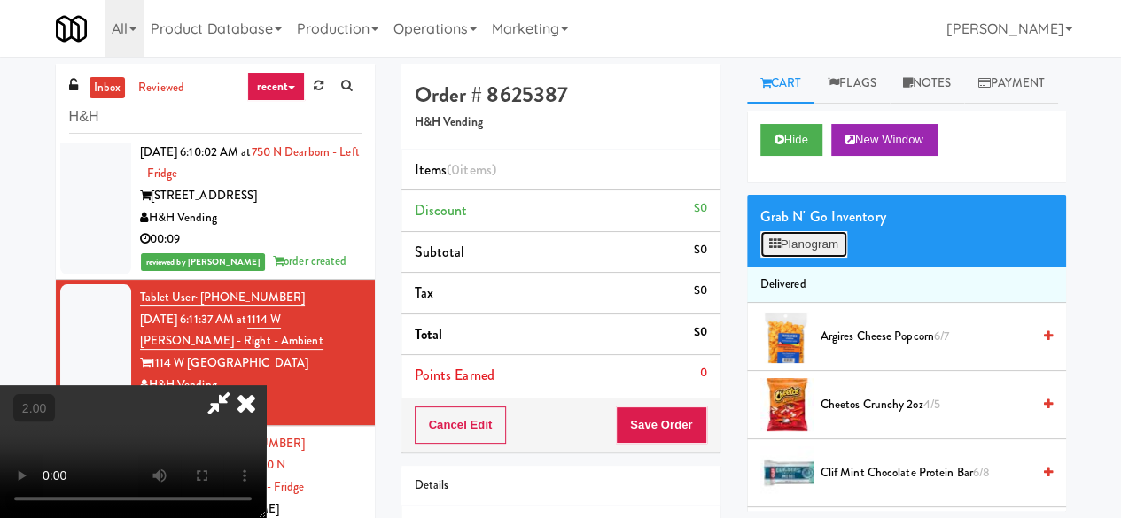
click at [807, 258] on button "Planogram" at bounding box center [803, 244] width 87 height 27
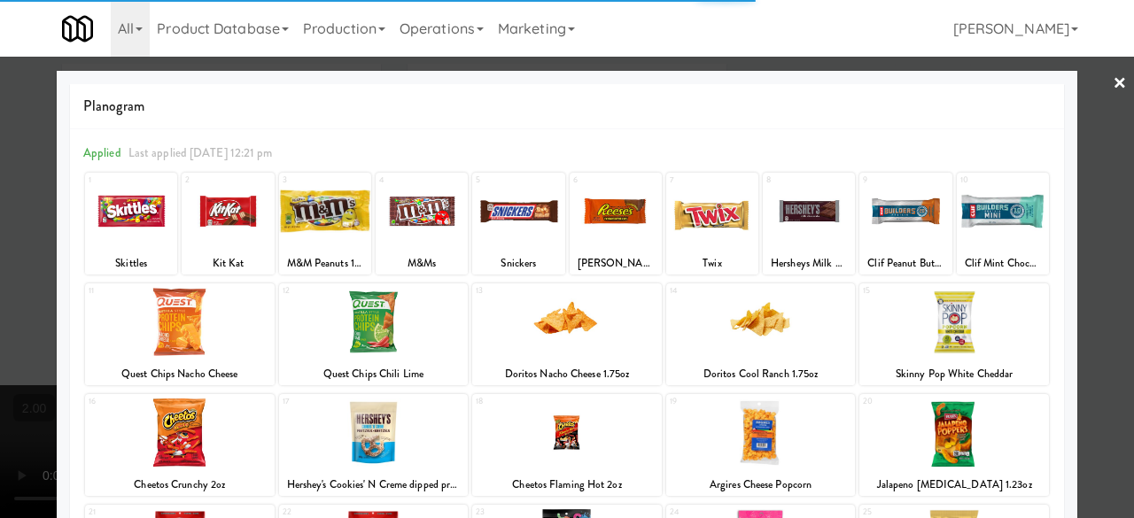
click at [133, 210] on div at bounding box center [131, 211] width 92 height 68
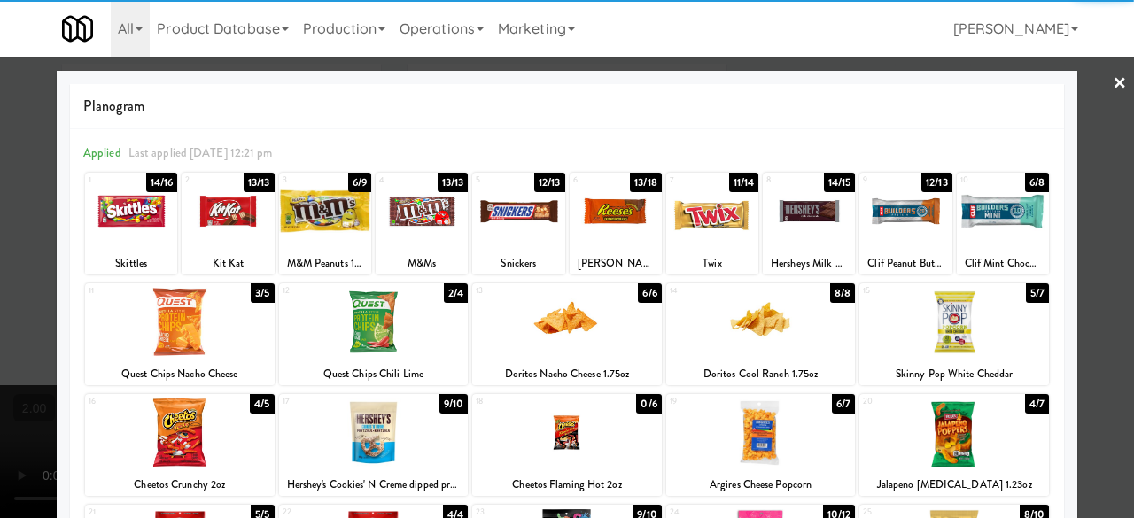
click at [1094, 81] on div at bounding box center [567, 259] width 1134 height 518
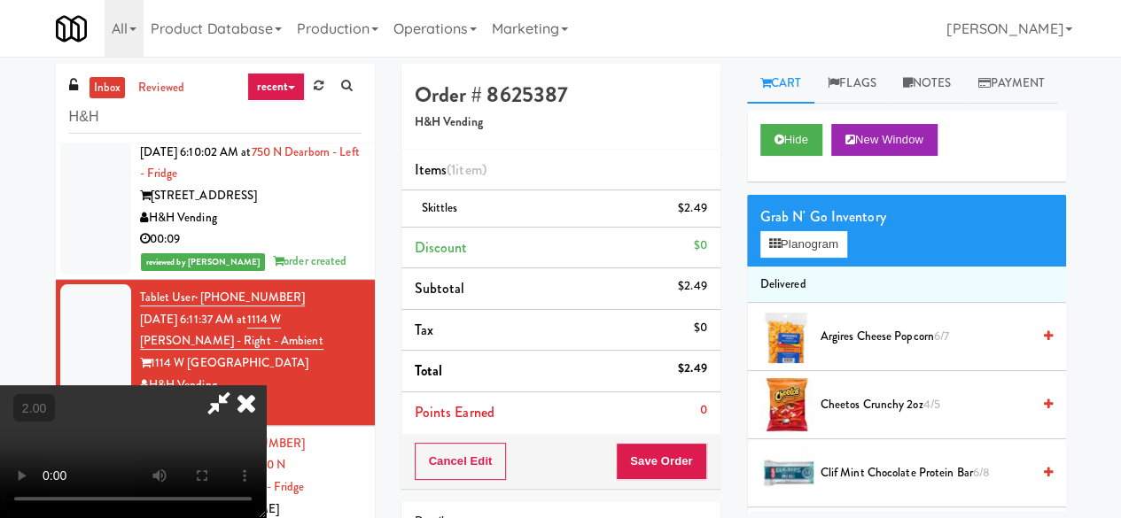
click at [239, 386] on icon at bounding box center [219, 403] width 41 height 35
click at [659, 466] on button "Save Order" at bounding box center [661, 461] width 90 height 37
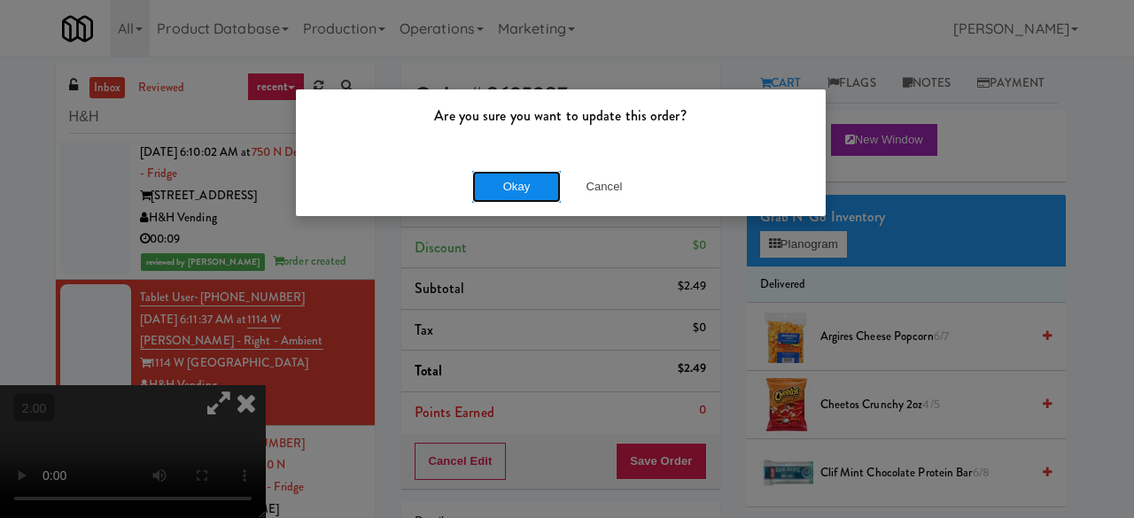
click at [511, 196] on button "Okay" at bounding box center [516, 187] width 89 height 32
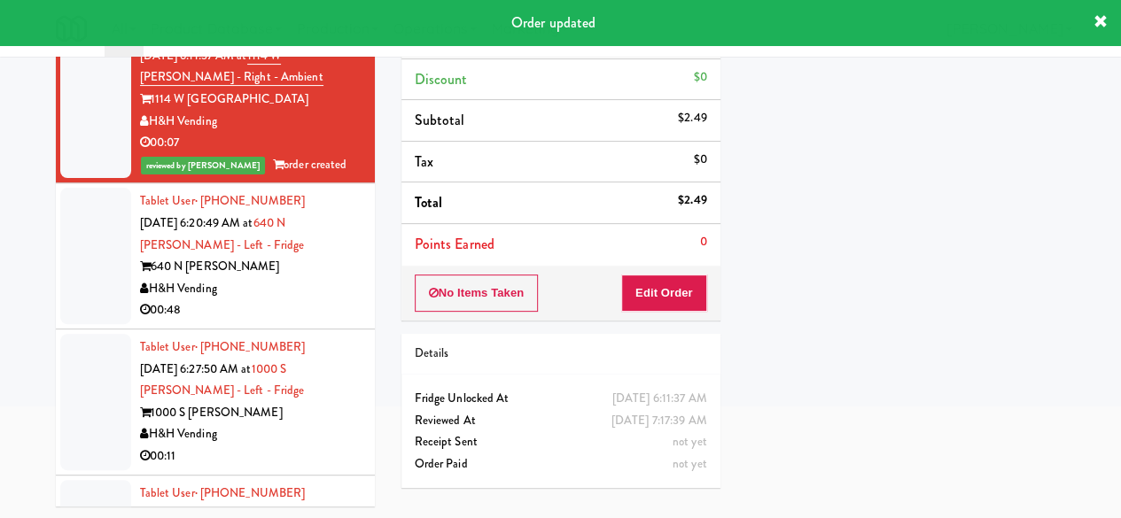
scroll to position [376, 0]
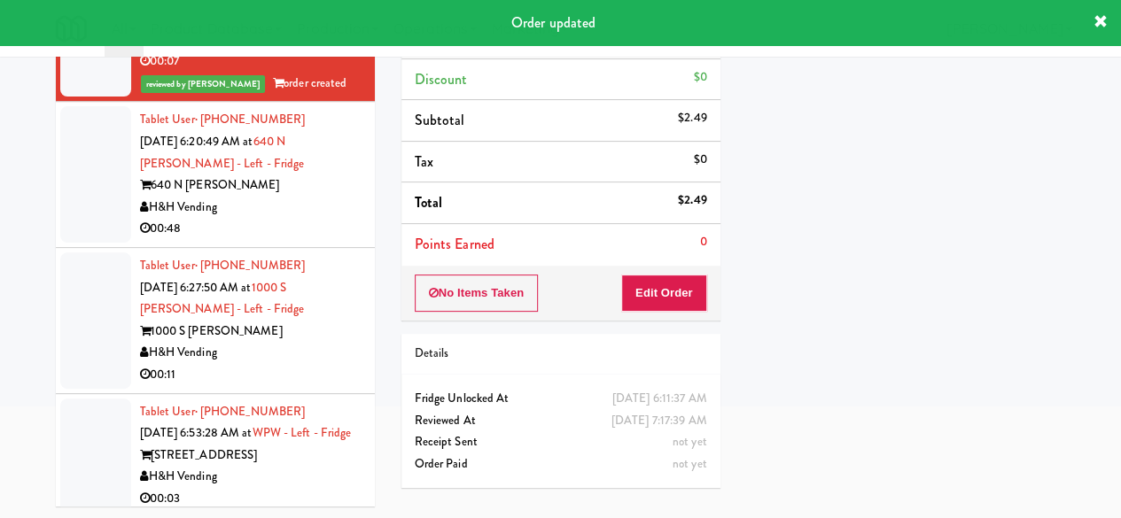
click at [291, 198] on div "H&H Vending" at bounding box center [251, 208] width 222 height 22
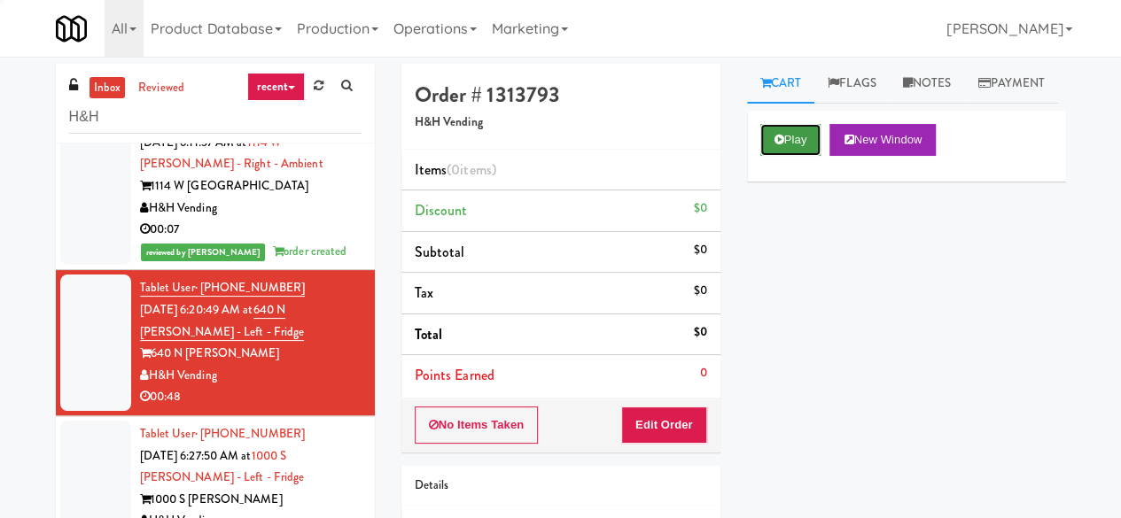
click at [811, 156] on button "Play" at bounding box center [790, 140] width 61 height 32
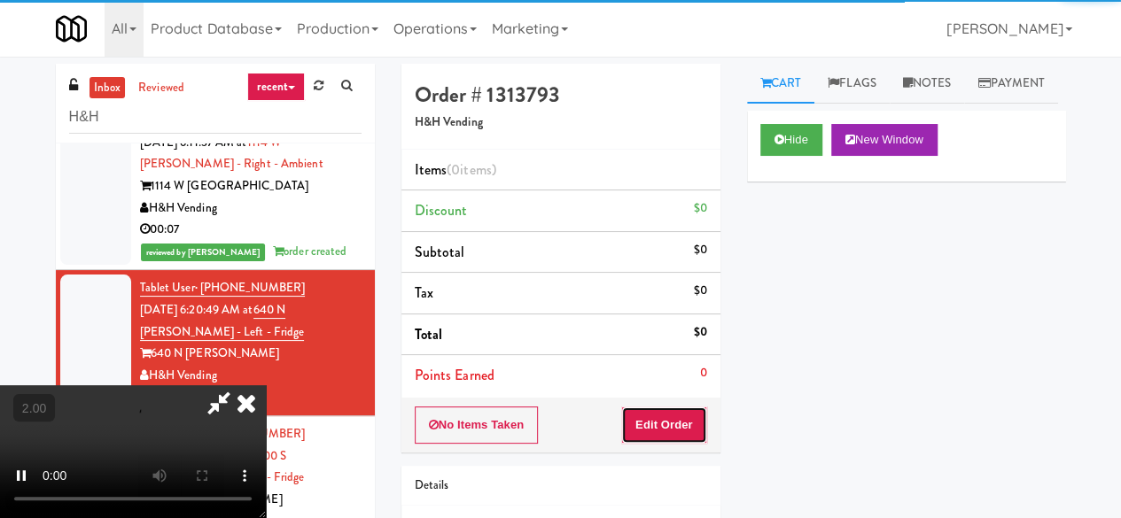
click at [658, 422] on button "Edit Order" at bounding box center [664, 425] width 86 height 37
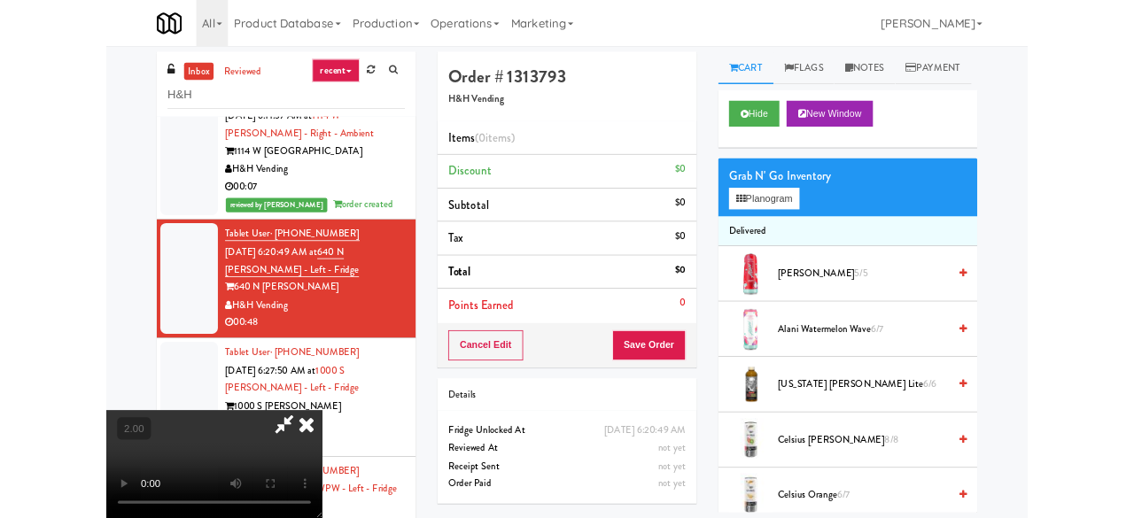
scroll to position [36, 0]
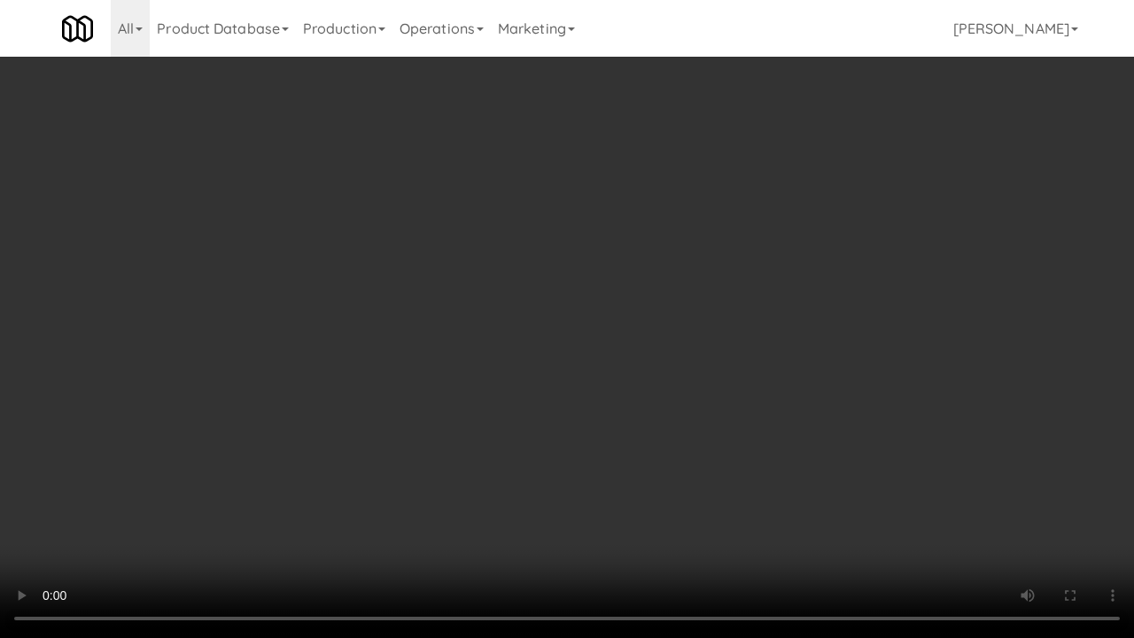
click at [1076, 511] on div "Order # 1313793 H&H Vending Items (0 items ) Discount $0 Subtotal $0 Tax $0 Tot…" at bounding box center [739, 349] width 691 height 570
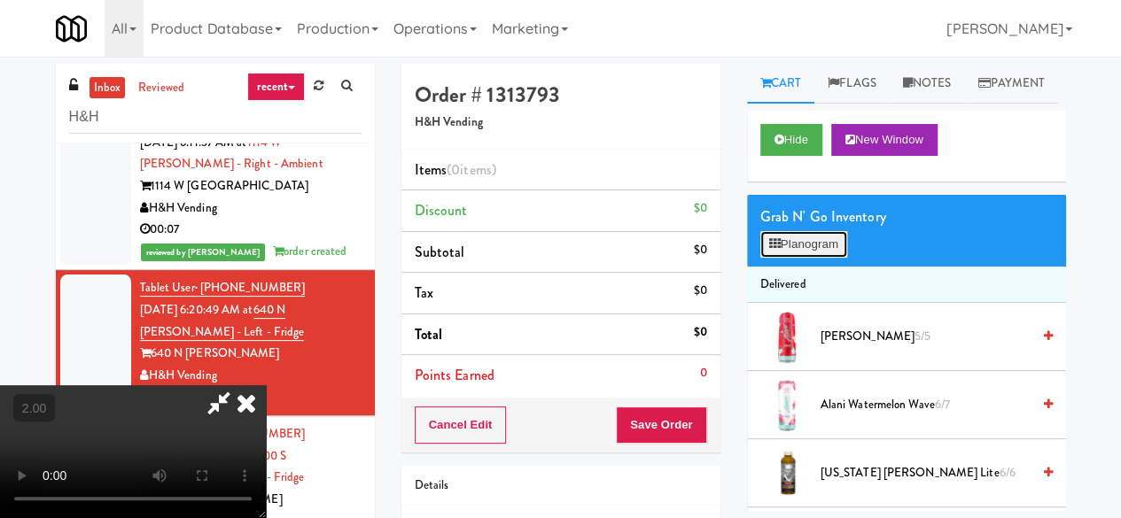
click at [787, 258] on button "Planogram" at bounding box center [803, 244] width 87 height 27
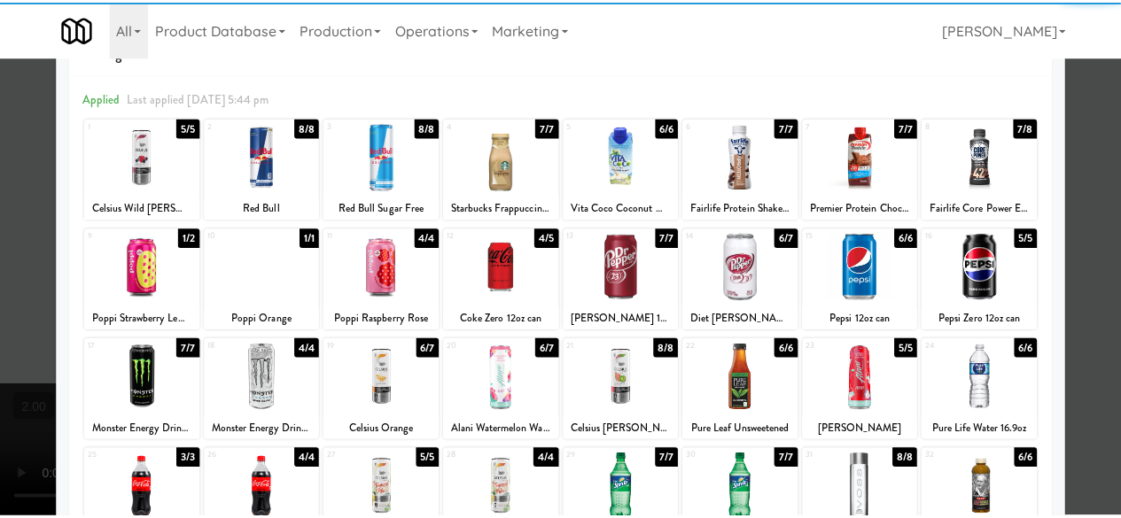
scroll to position [89, 0]
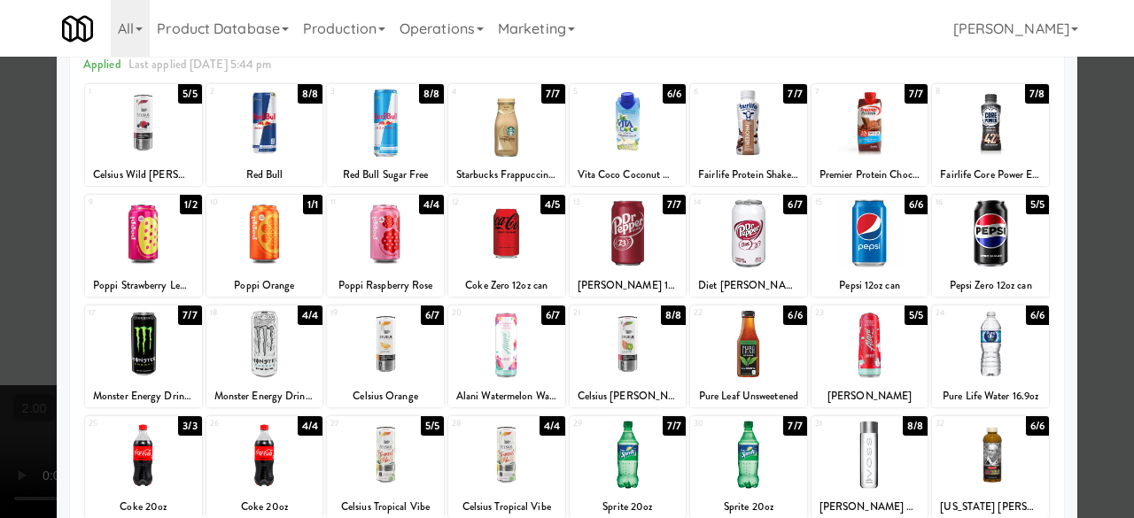
click at [628, 355] on div at bounding box center [628, 344] width 117 height 68
click at [627, 356] on div at bounding box center [628, 344] width 117 height 68
click at [1106, 224] on div at bounding box center [567, 259] width 1134 height 518
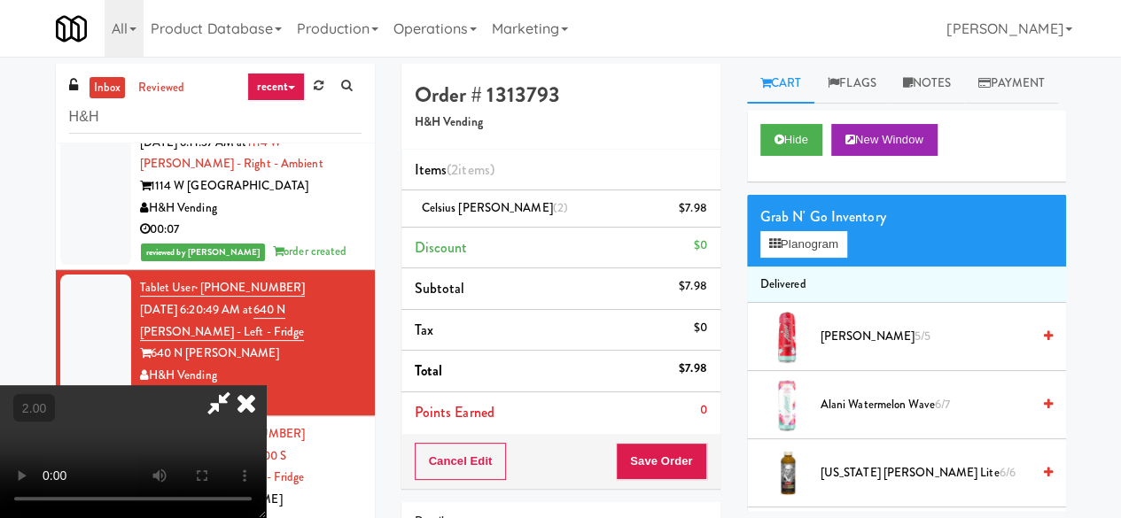
click at [239, 386] on icon at bounding box center [219, 403] width 41 height 35
click at [705, 214] on icon at bounding box center [708, 215] width 9 height 12
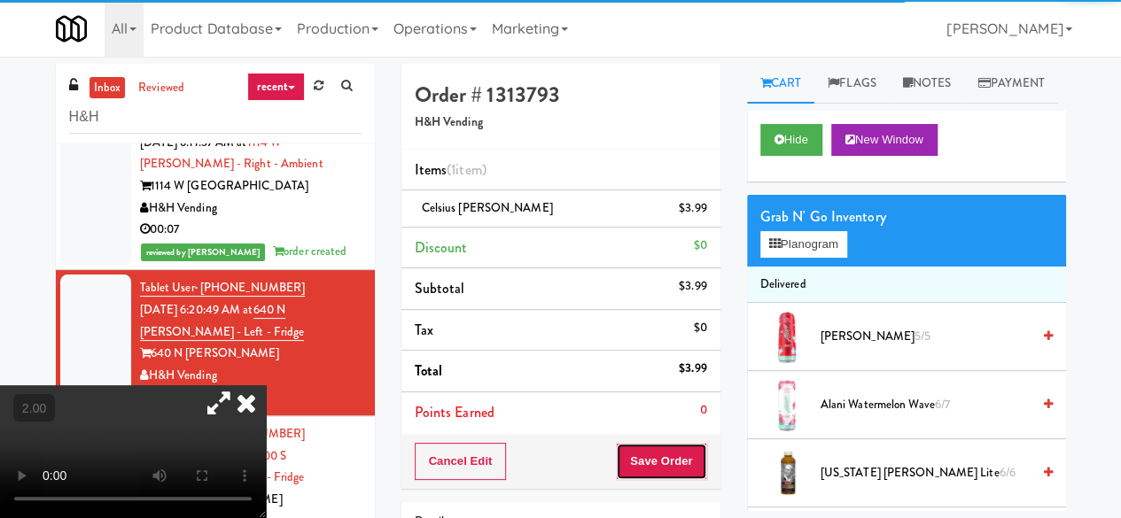
click at [655, 466] on button "Save Order" at bounding box center [661, 461] width 90 height 37
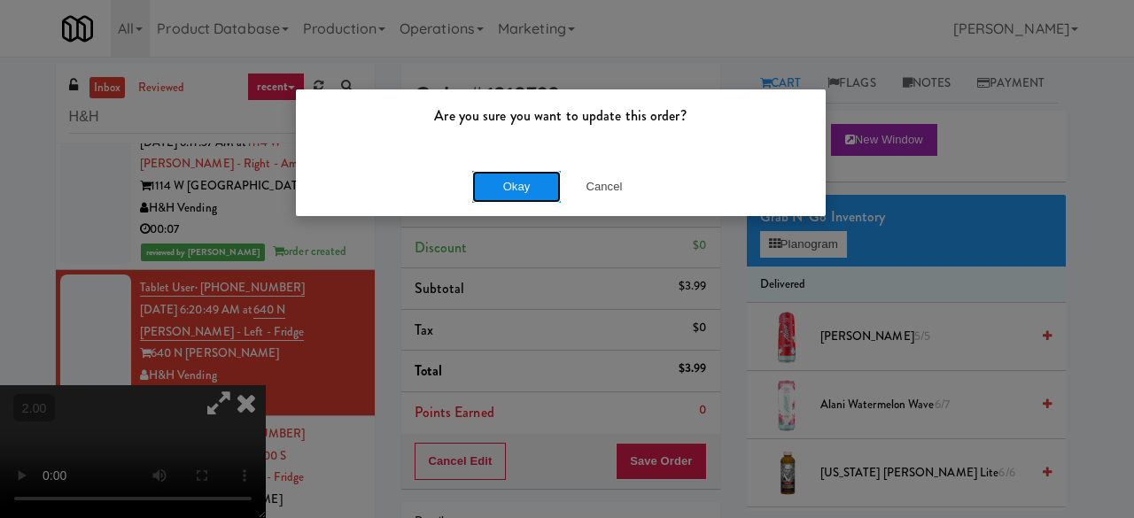
click at [514, 195] on button "Okay" at bounding box center [516, 187] width 89 height 32
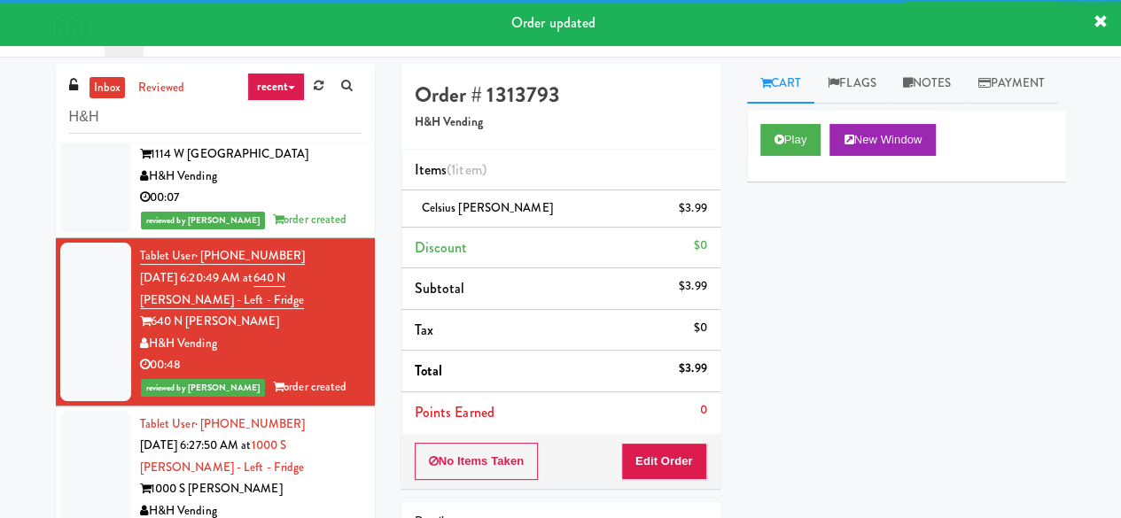
scroll to position [428, 0]
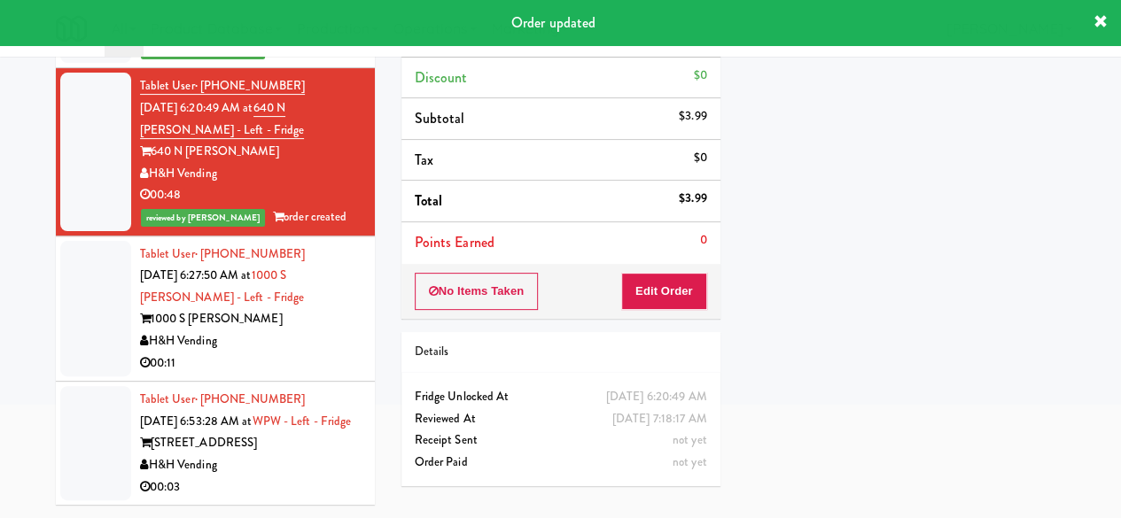
click at [280, 331] on div "H&H Vending" at bounding box center [251, 342] width 222 height 22
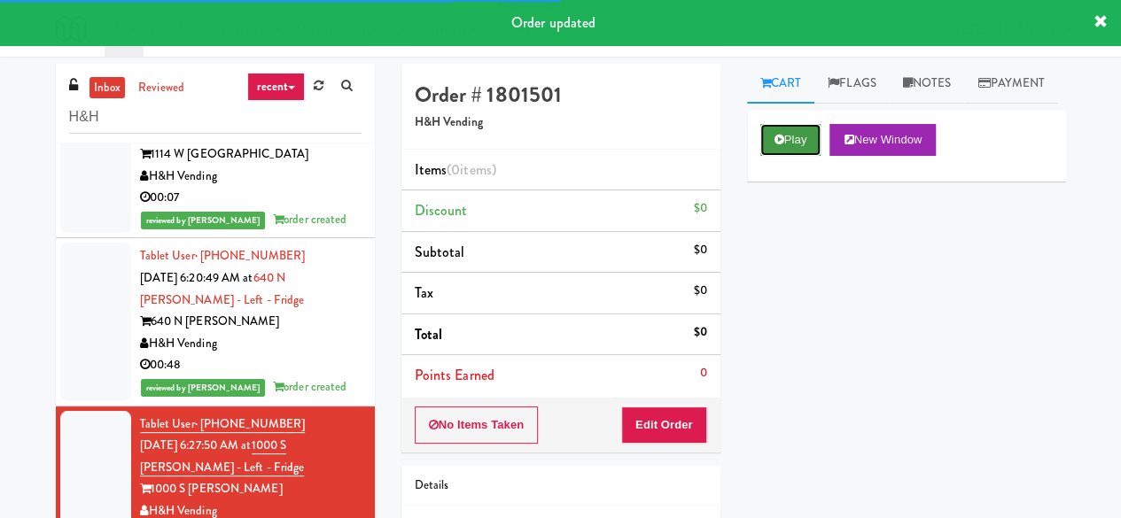
click at [774, 156] on button "Play" at bounding box center [790, 140] width 61 height 32
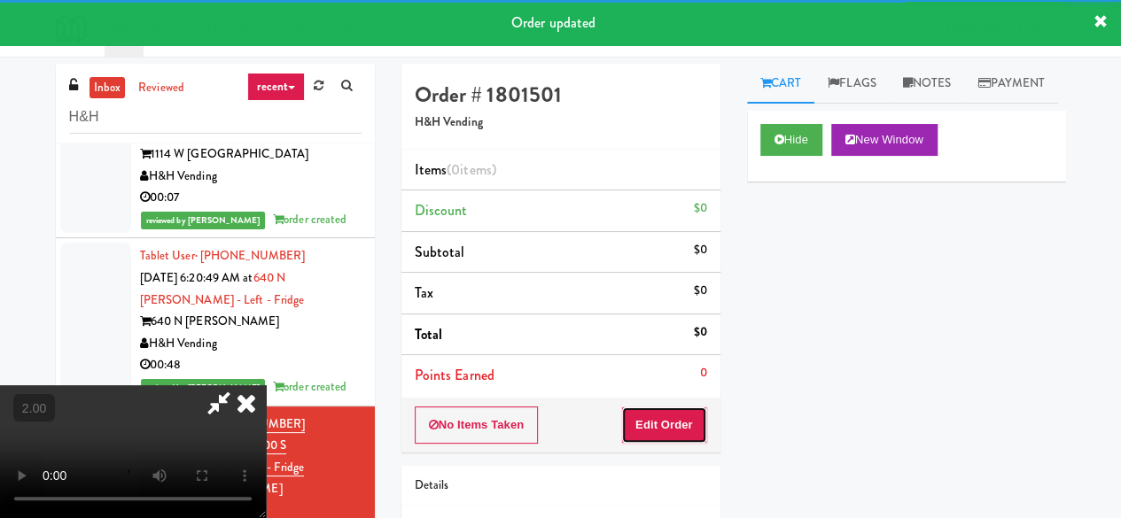
click at [655, 424] on button "Edit Order" at bounding box center [664, 425] width 86 height 37
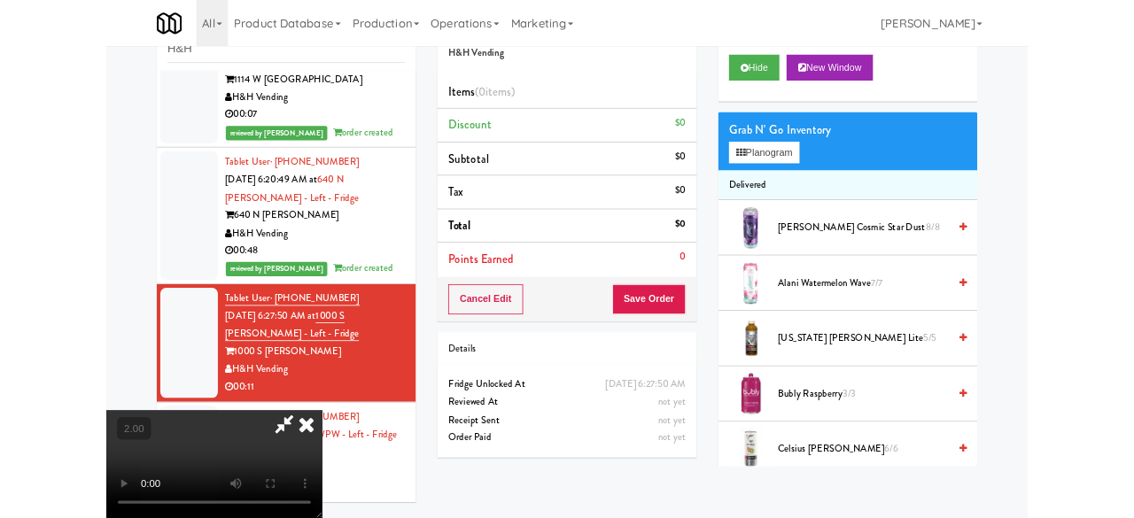
scroll to position [168, 0]
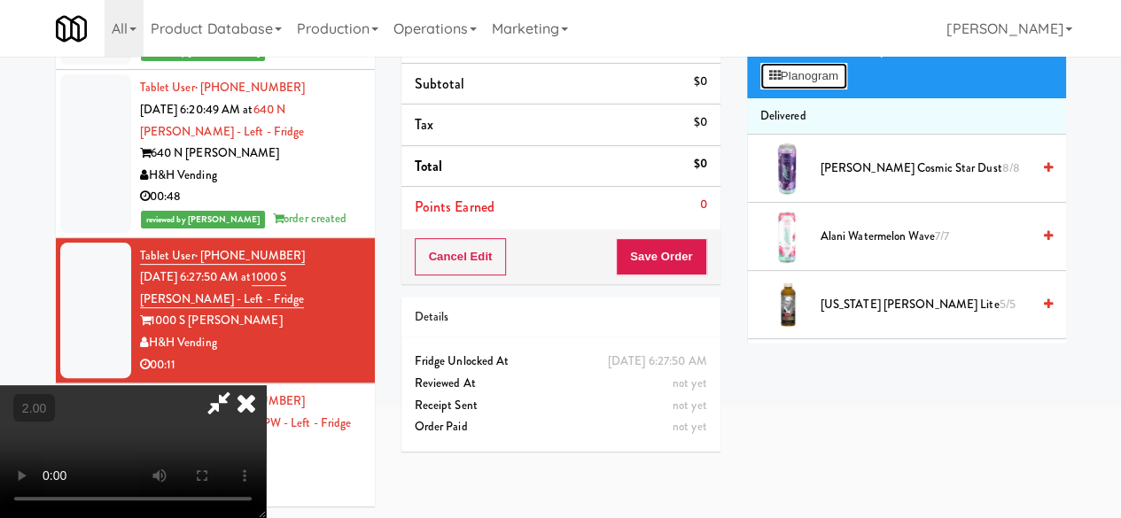
click at [774, 90] on button "Planogram" at bounding box center [803, 76] width 87 height 27
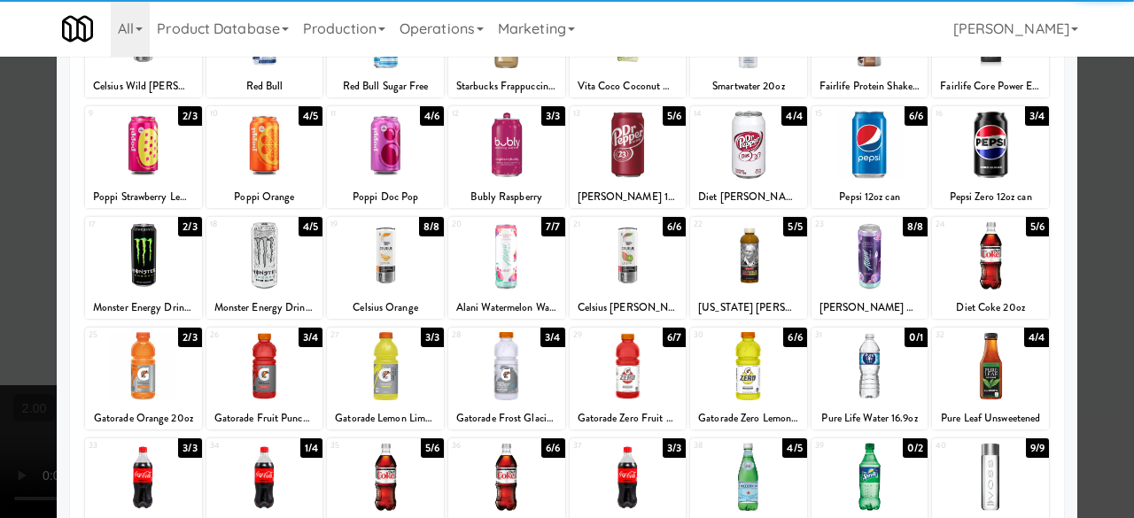
click at [374, 273] on div at bounding box center [385, 256] width 117 height 68
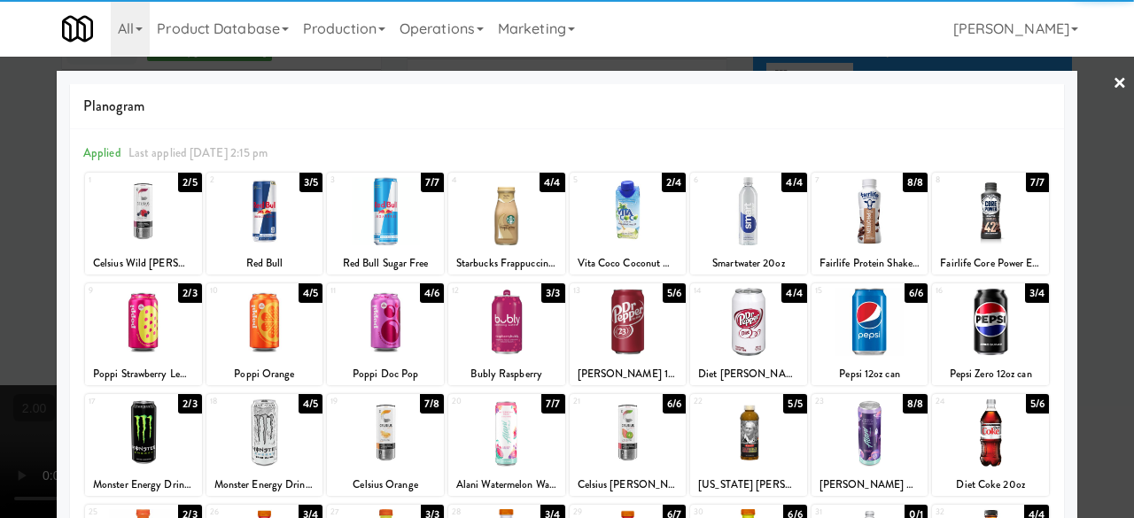
click at [1094, 95] on div at bounding box center [567, 259] width 1134 height 518
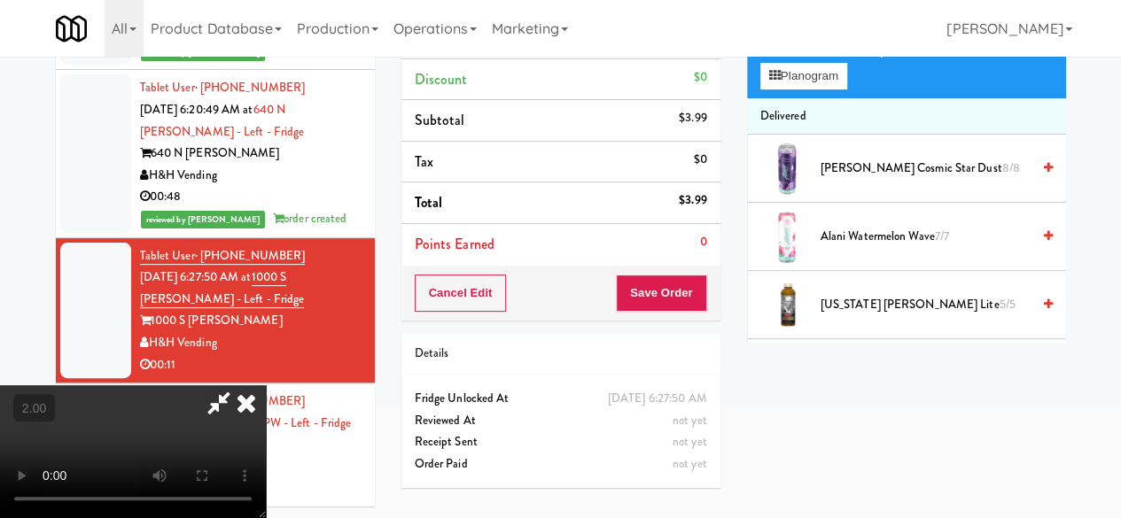
click at [239, 386] on icon at bounding box center [219, 403] width 41 height 35
click at [640, 160] on div "Order # 1801501 H&H Vending Items (1 item ) Celsius Orange $3.99 Discount $0 Su…" at bounding box center [733, 198] width 665 height 606
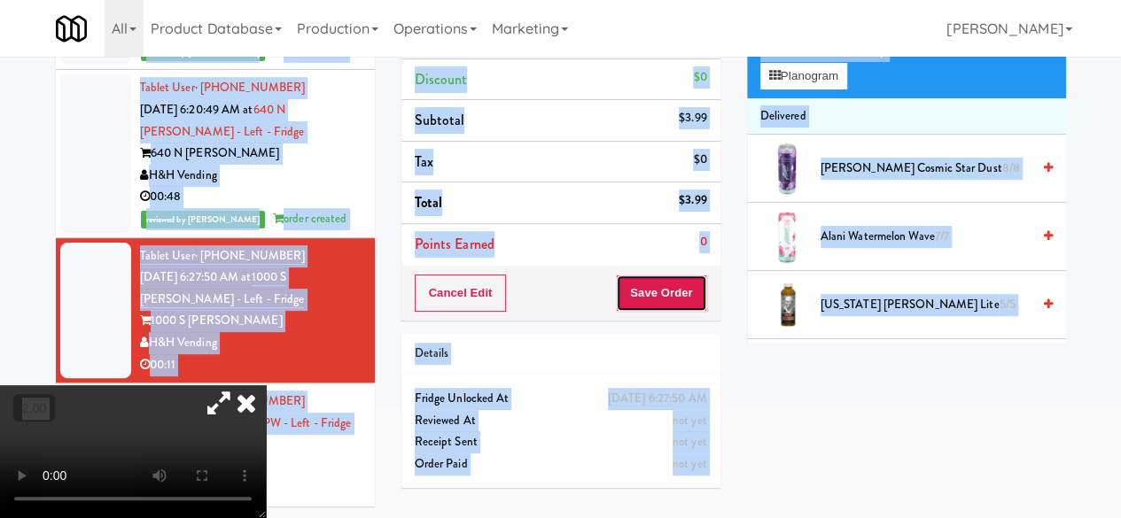
click at [647, 292] on button "Save Order" at bounding box center [661, 293] width 90 height 37
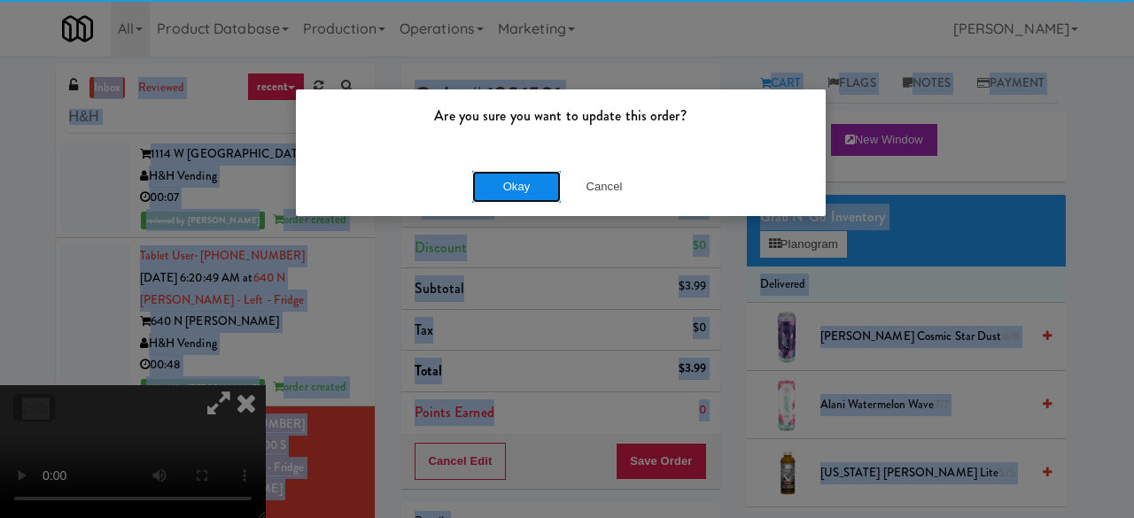
click at [532, 179] on button "Okay" at bounding box center [516, 187] width 89 height 32
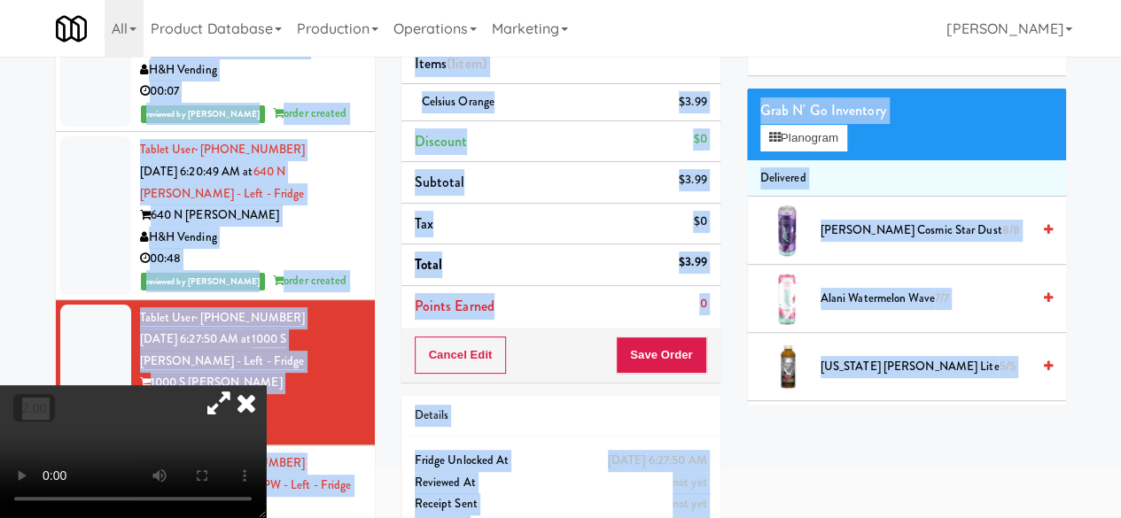
scroll to position [170, 0]
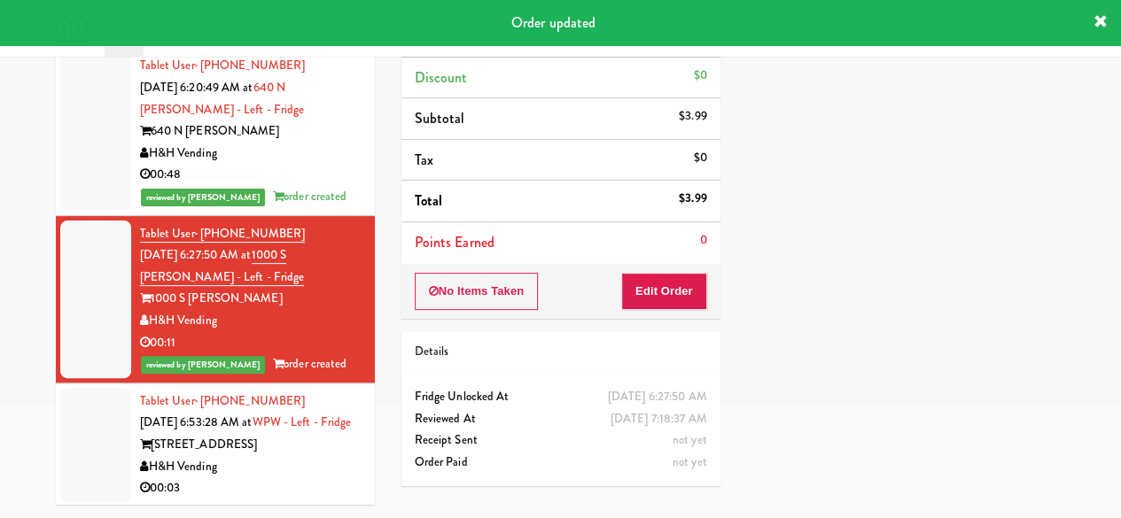
click at [284, 456] on div "[STREET_ADDRESS]" at bounding box center [251, 445] width 222 height 22
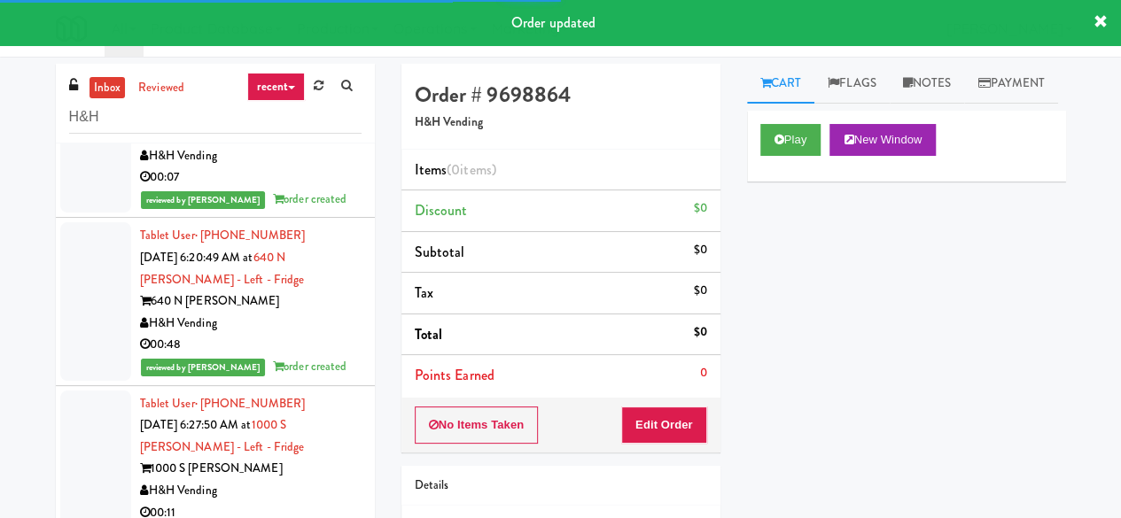
click at [757, 182] on div "Play New Window" at bounding box center [906, 146] width 319 height 71
click at [799, 156] on button "Play" at bounding box center [790, 140] width 61 height 32
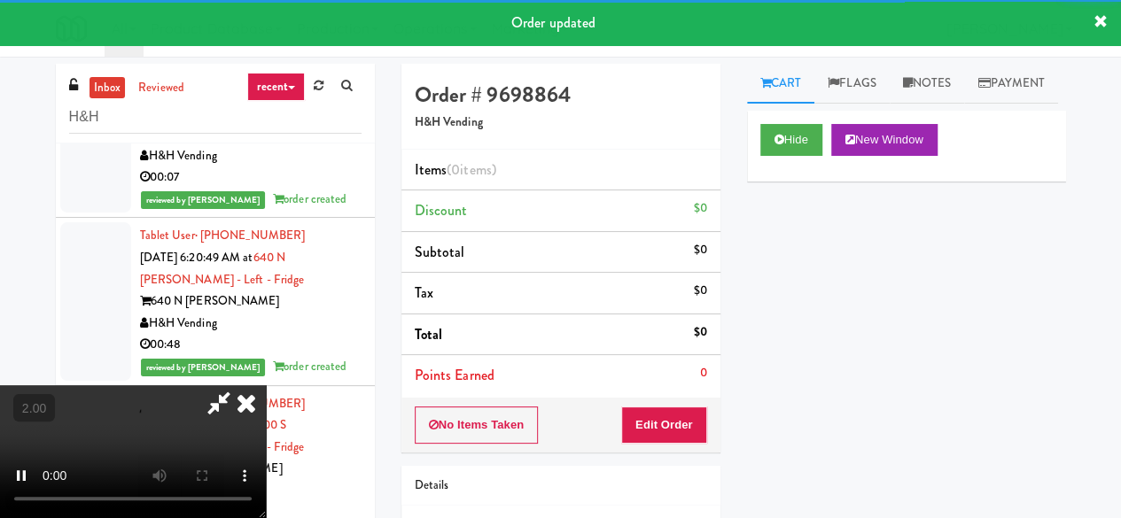
click at [662, 446] on div "No Items Taken Edit Order" at bounding box center [560, 425] width 319 height 55
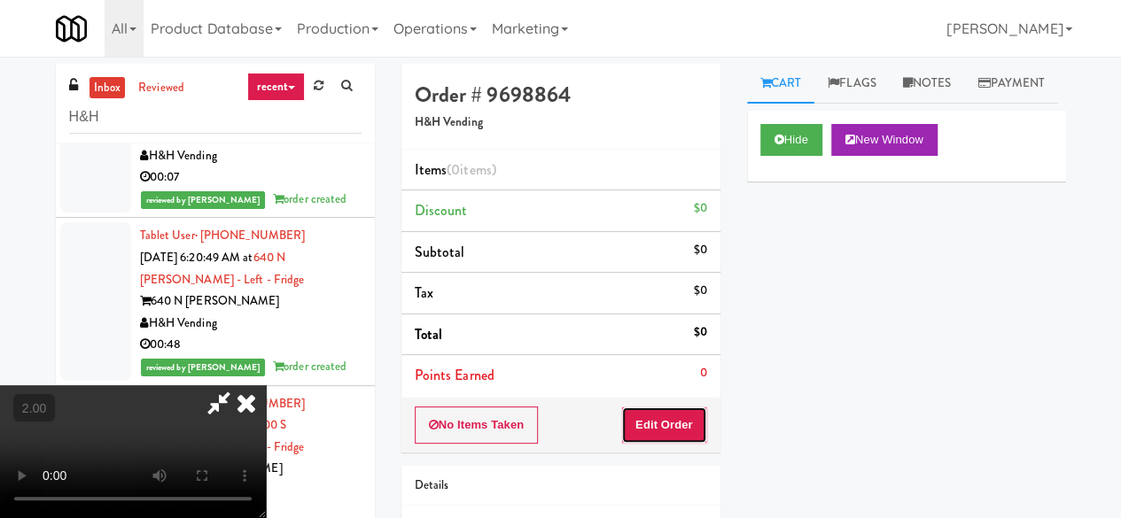
click at [657, 432] on button "Edit Order" at bounding box center [664, 425] width 86 height 37
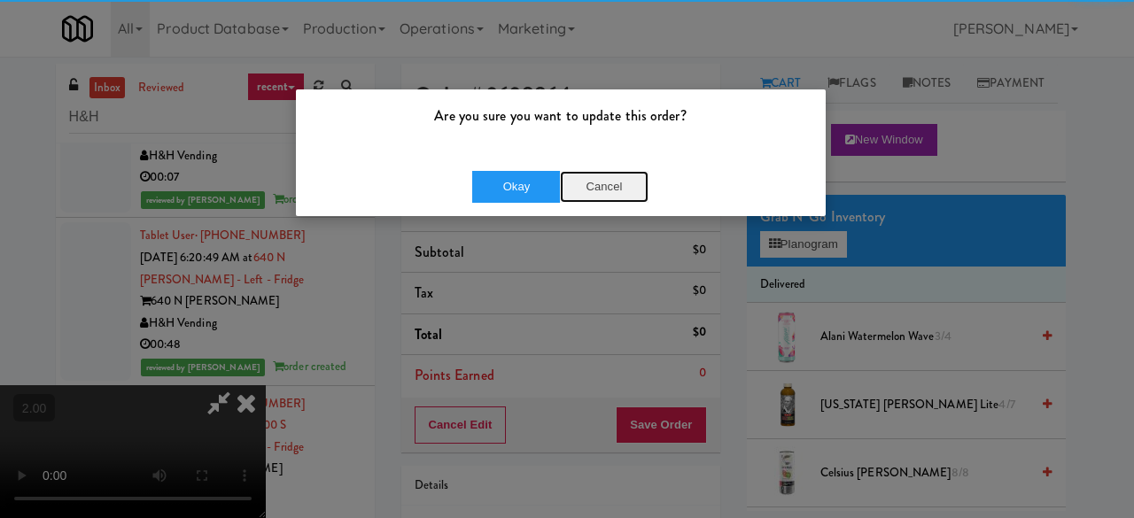
click at [604, 186] on button "Cancel" at bounding box center [604, 187] width 89 height 32
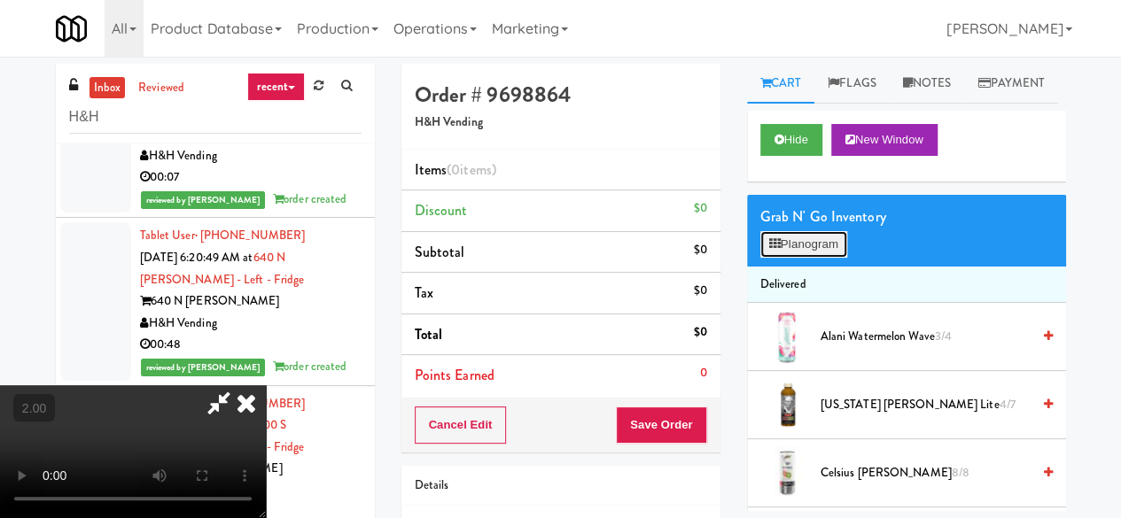
click at [796, 258] on button "Planogram" at bounding box center [803, 244] width 87 height 27
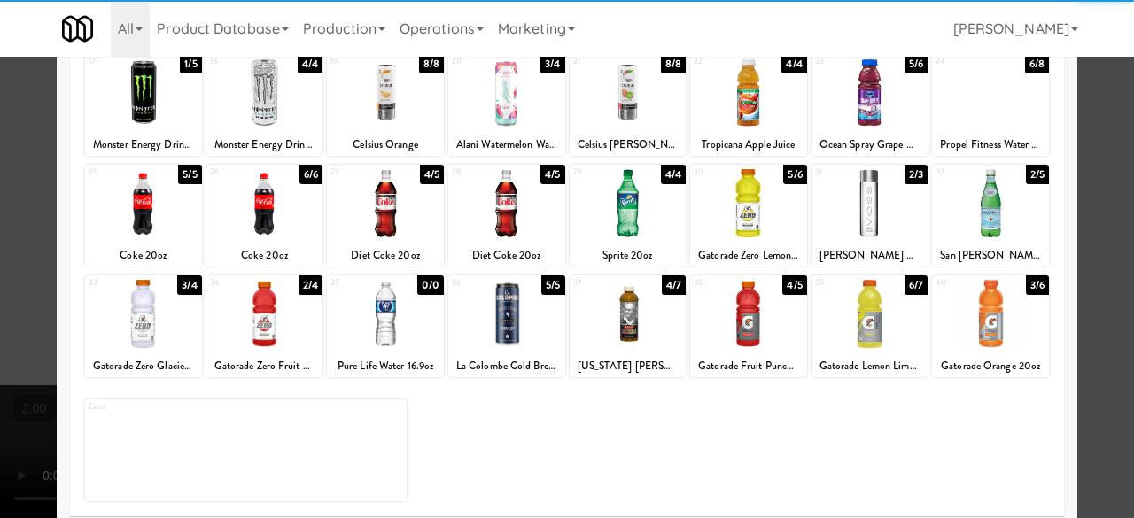
scroll to position [351, 0]
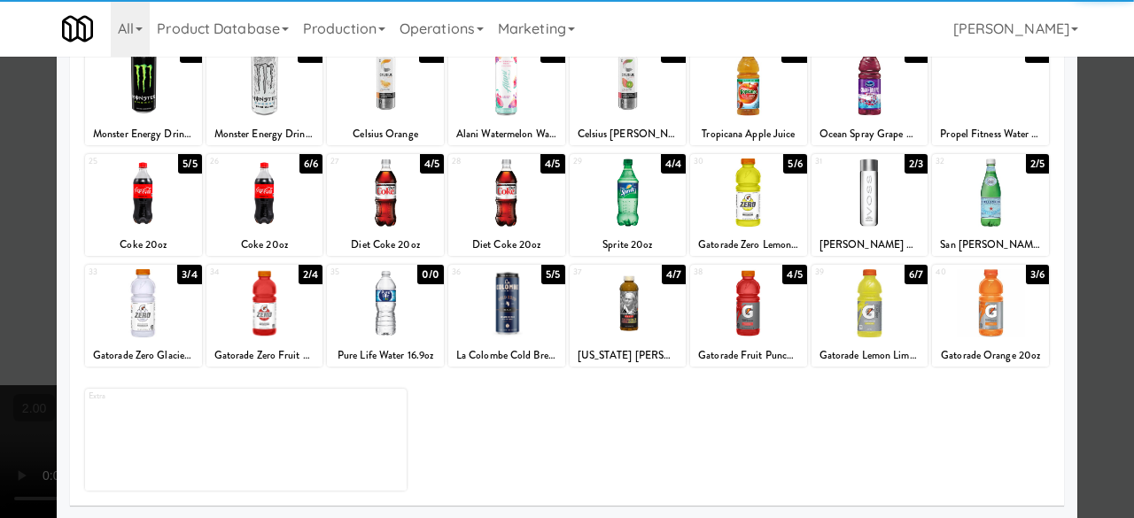
click at [863, 289] on div at bounding box center [870, 303] width 117 height 68
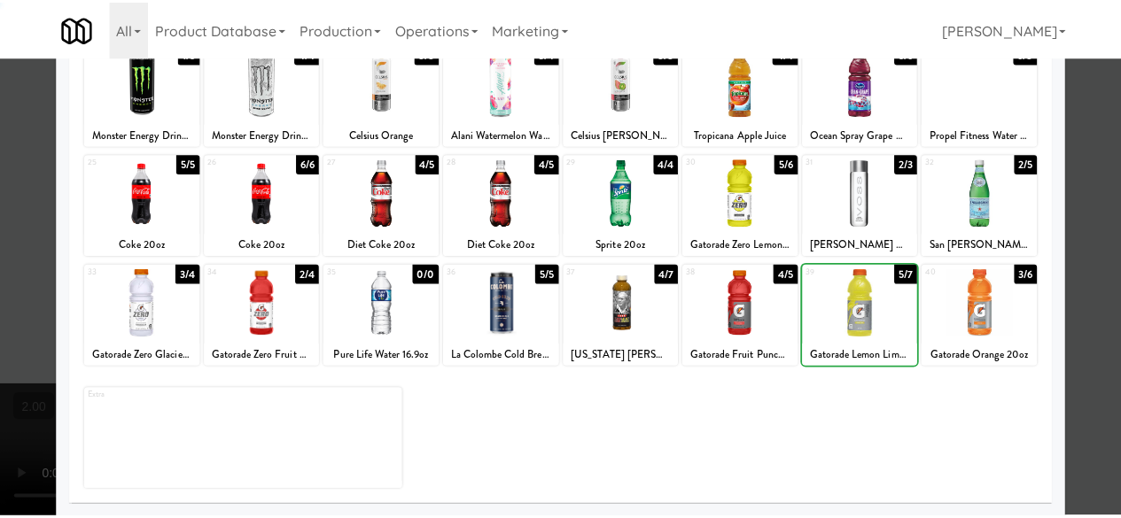
scroll to position [0, 0]
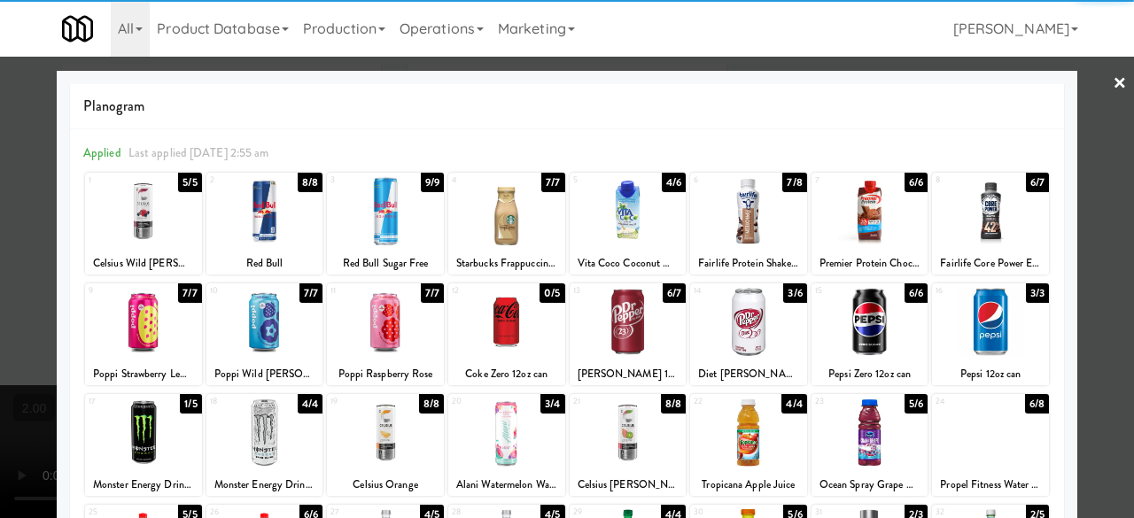
click at [1113, 107] on link "×" at bounding box center [1120, 84] width 14 height 55
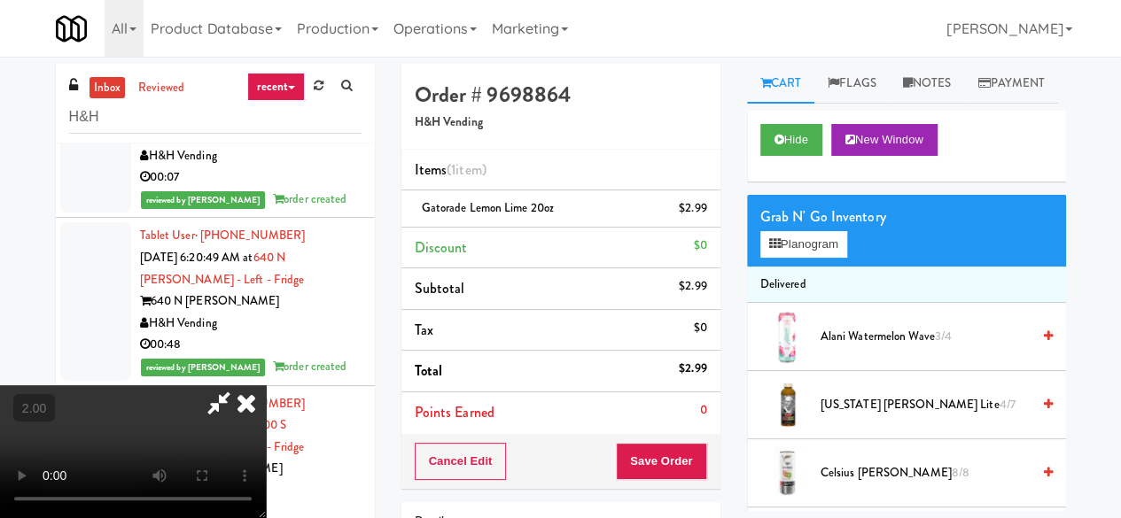
click at [239, 386] on icon at bounding box center [219, 403] width 41 height 35
click at [659, 476] on button "Save Order" at bounding box center [661, 461] width 90 height 37
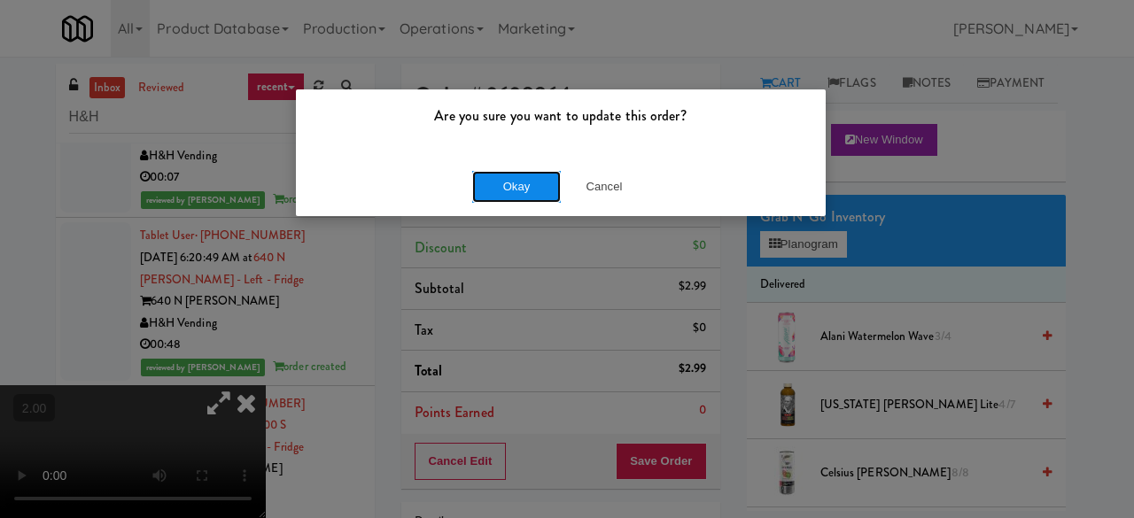
click at [478, 201] on button "Okay" at bounding box center [516, 187] width 89 height 32
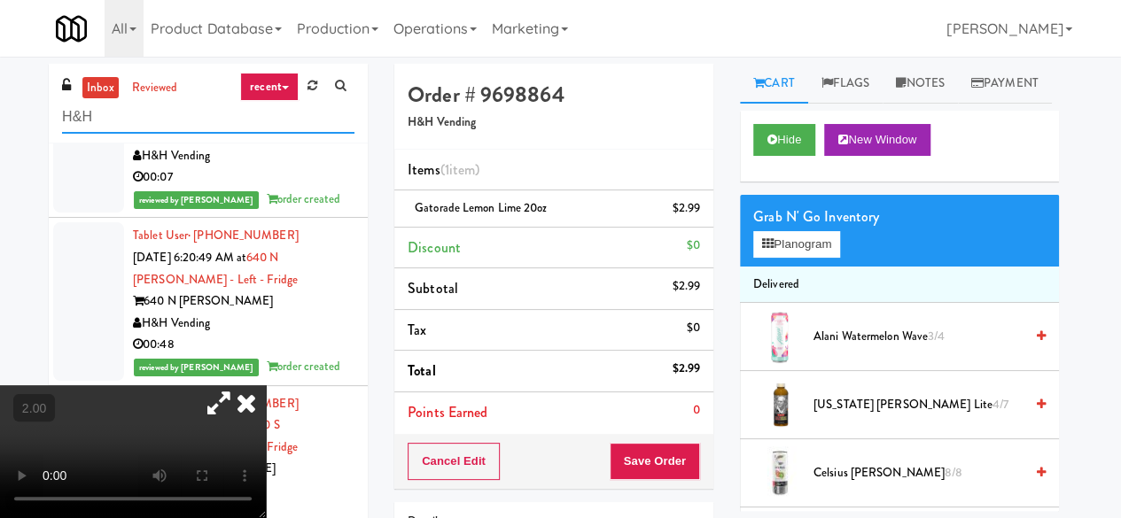
click at [186, 102] on input "H&H" at bounding box center [208, 117] width 292 height 33
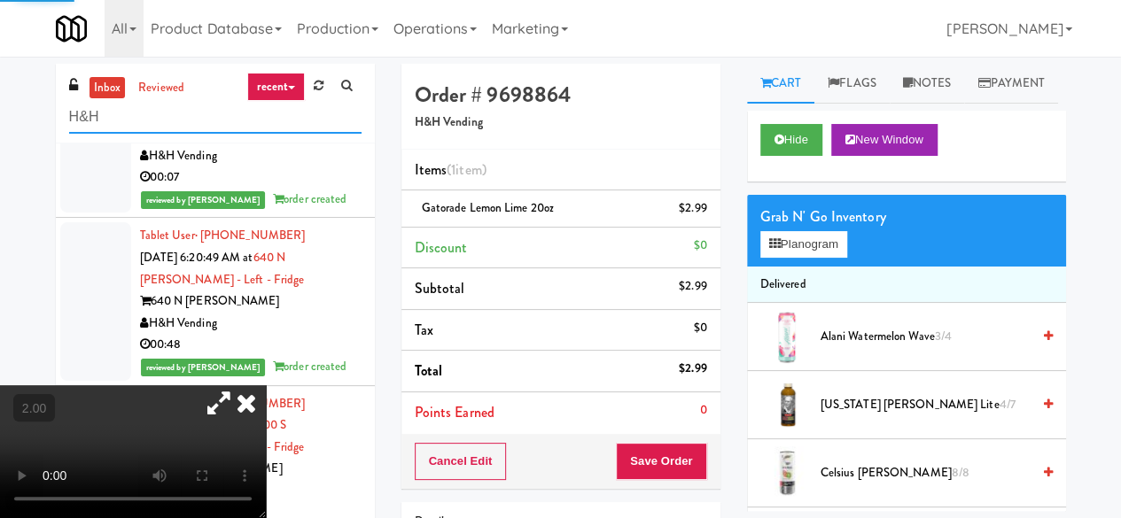
click at [186, 102] on input "H&H" at bounding box center [215, 117] width 292 height 33
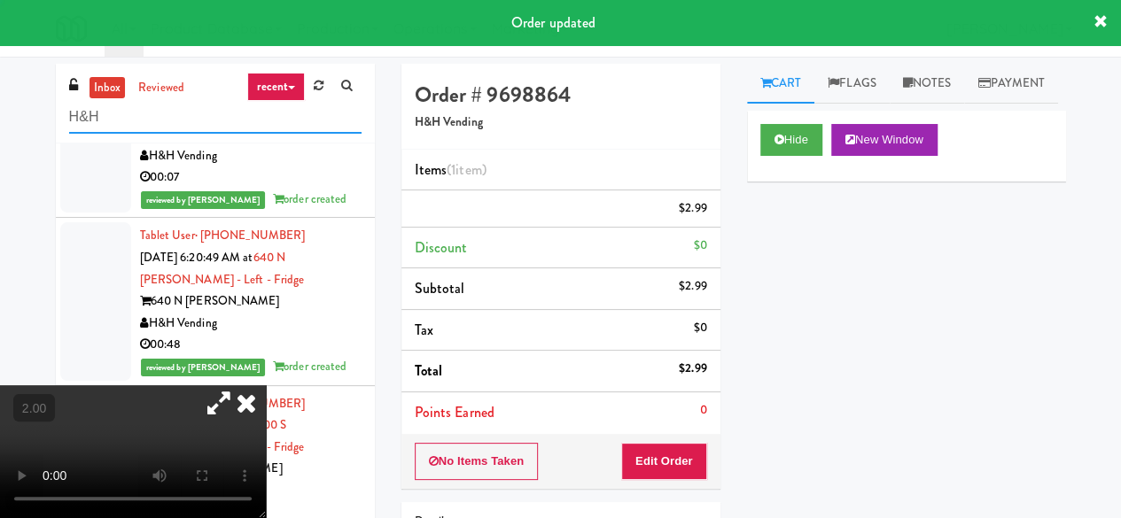
click at [186, 102] on input "H&H" at bounding box center [215, 117] width 292 height 33
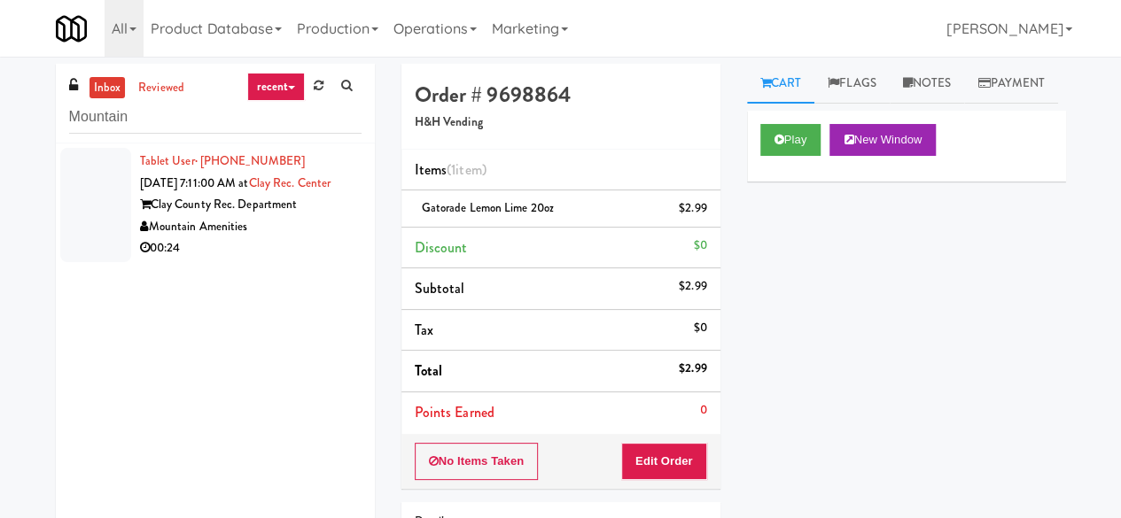
click at [346, 258] on div "00:24" at bounding box center [251, 249] width 222 height 22
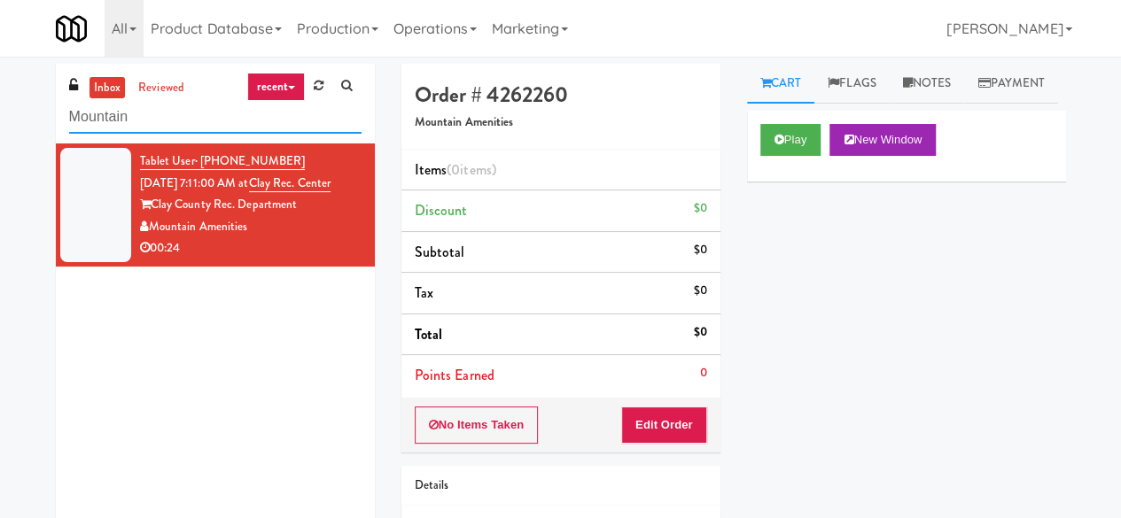
click at [165, 116] on input "Mountain" at bounding box center [215, 117] width 292 height 33
click at [165, 118] on input "Mountain" at bounding box center [215, 117] width 292 height 33
type input "pennys"
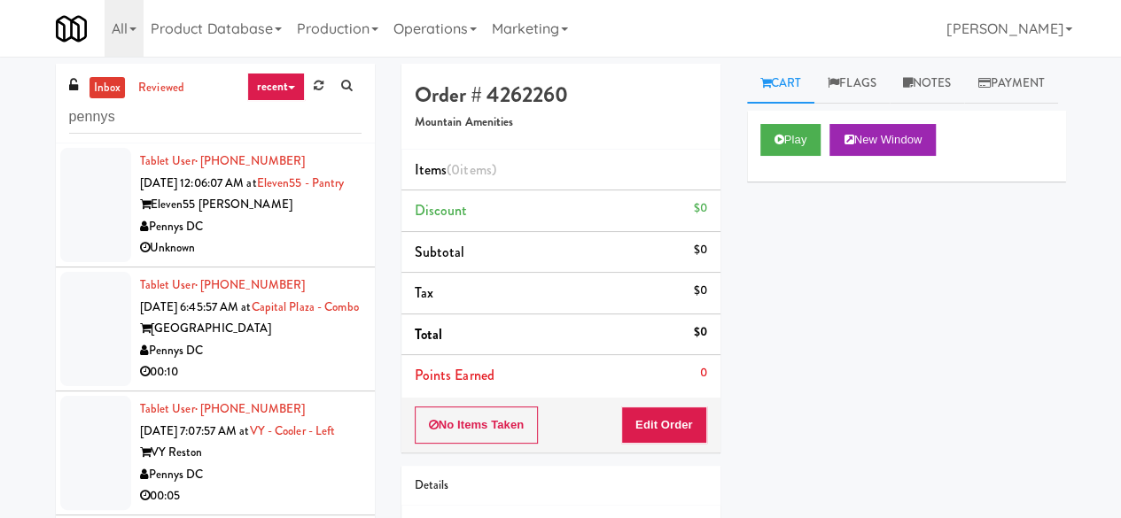
click at [267, 384] on div "00:10" at bounding box center [251, 373] width 222 height 22
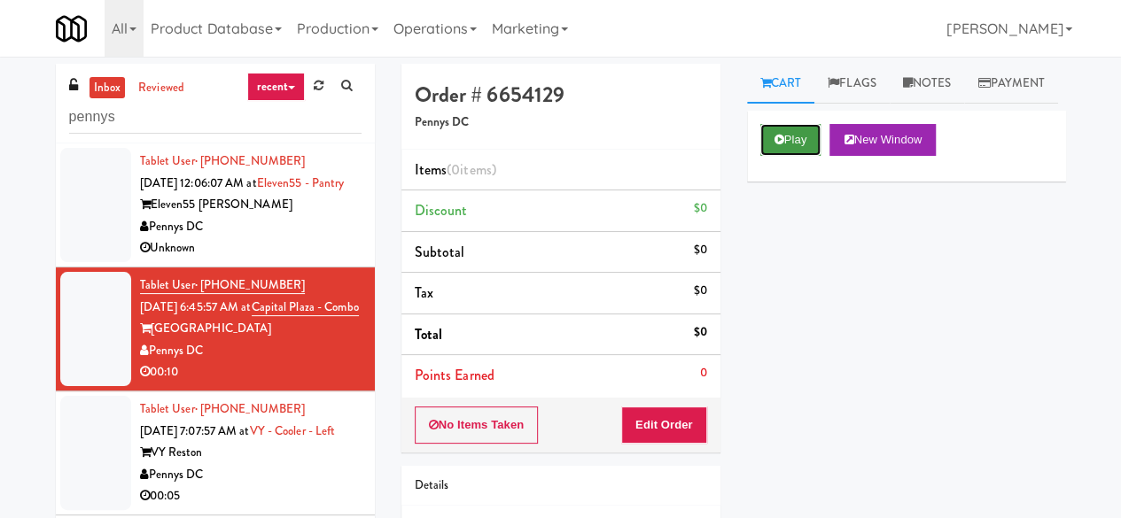
click at [777, 145] on icon at bounding box center [780, 140] width 10 height 12
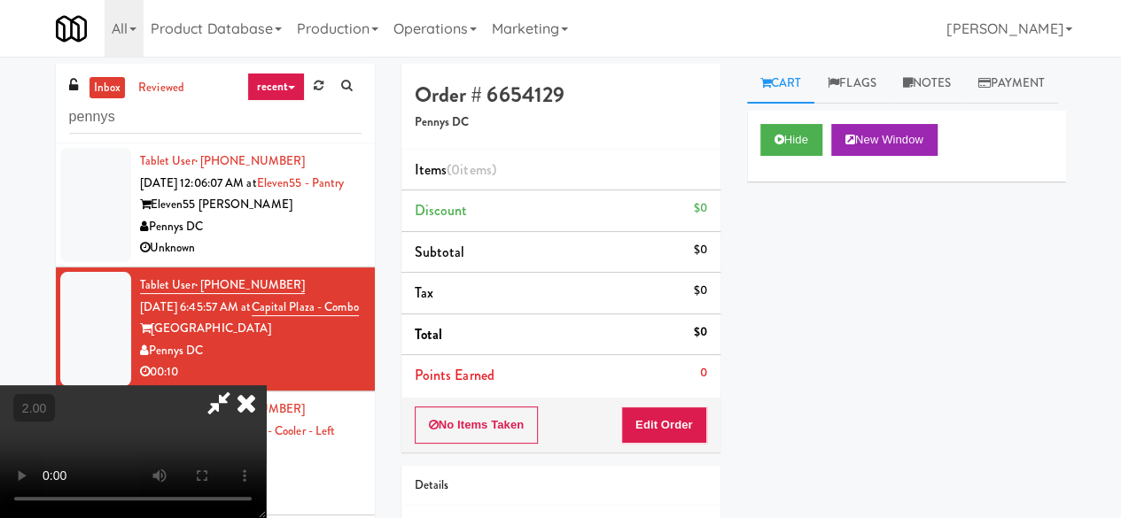
click at [248, 400] on icon at bounding box center [246, 403] width 39 height 35
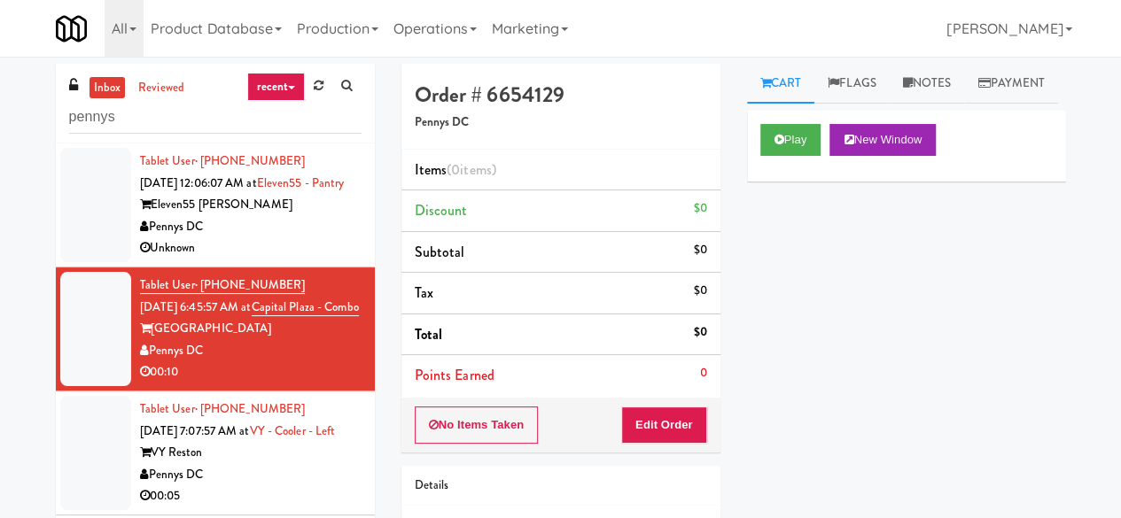
drag, startPoint x: 229, startPoint y: 347, endPoint x: 268, endPoint y: 345, distance: 39.0
click at [253, 345] on div "Tablet User · (334) 703-7078 [DATE] 6:45:57 AM at [GEOGRAPHIC_DATA] [GEOGRAPHIC…" at bounding box center [251, 329] width 222 height 109
drag, startPoint x: 186, startPoint y: 350, endPoint x: 280, endPoint y: 331, distance: 95.9
click at [280, 331] on div "Tablet User · (334) 703-7078 [DATE] 6:45:57 AM at [GEOGRAPHIC_DATA] [GEOGRAPHIC…" at bounding box center [251, 329] width 222 height 109
copy link "Capital Plaza - Combo"
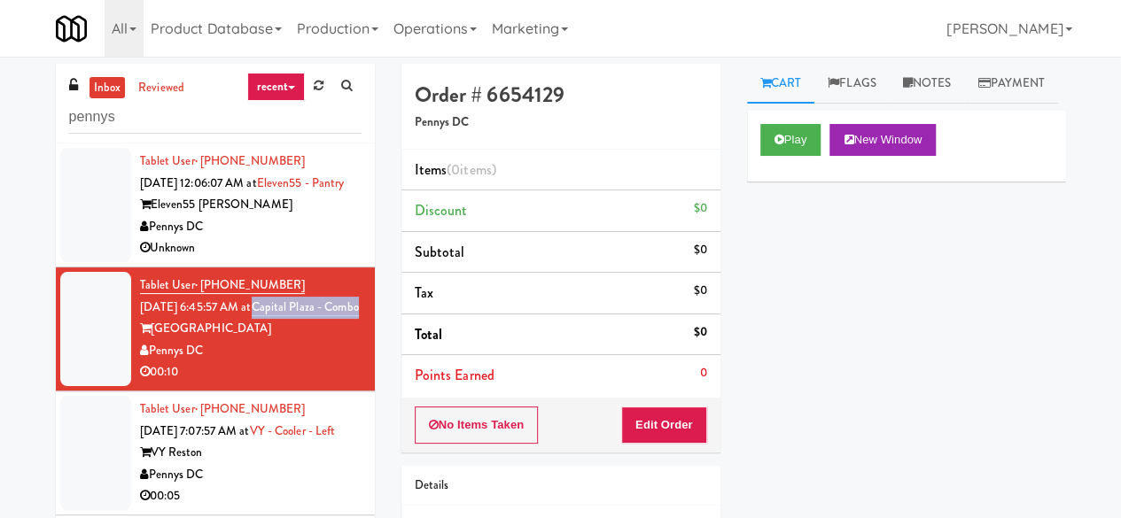
click at [285, 350] on div "Tablet User · (334) 703-7078 [DATE] 6:45:57 AM at [GEOGRAPHIC_DATA] [GEOGRAPHIC…" at bounding box center [251, 329] width 222 height 109
drag, startPoint x: 298, startPoint y: 306, endPoint x: 277, endPoint y: 306, distance: 21.3
click at [284, 306] on div "Tablet User · (334) 703-7078 [DATE] 6:45:57 AM at [GEOGRAPHIC_DATA] [GEOGRAPHIC…" at bounding box center [251, 329] width 222 height 109
drag, startPoint x: 277, startPoint y: 306, endPoint x: 236, endPoint y: 309, distance: 40.9
copy span "[PHONE_NUMBER]"
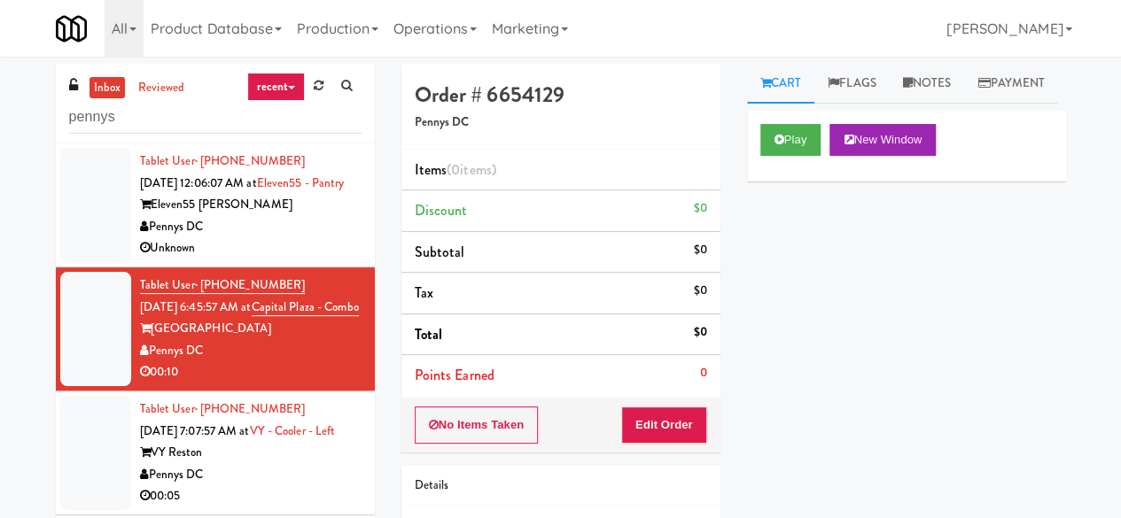
click at [299, 315] on div "Tablet User · (334) 703-7078 [DATE] 6:45:57 AM at [GEOGRAPHIC_DATA] [GEOGRAPHIC…" at bounding box center [251, 329] width 222 height 109
drag, startPoint x: 973, startPoint y: 77, endPoint x: 960, endPoint y: 75, distance: 13.4
click at [971, 77] on ul "Cart Flags Notes Payment" at bounding box center [906, 84] width 319 height 40
click at [950, 75] on link "Notes" at bounding box center [927, 84] width 75 height 40
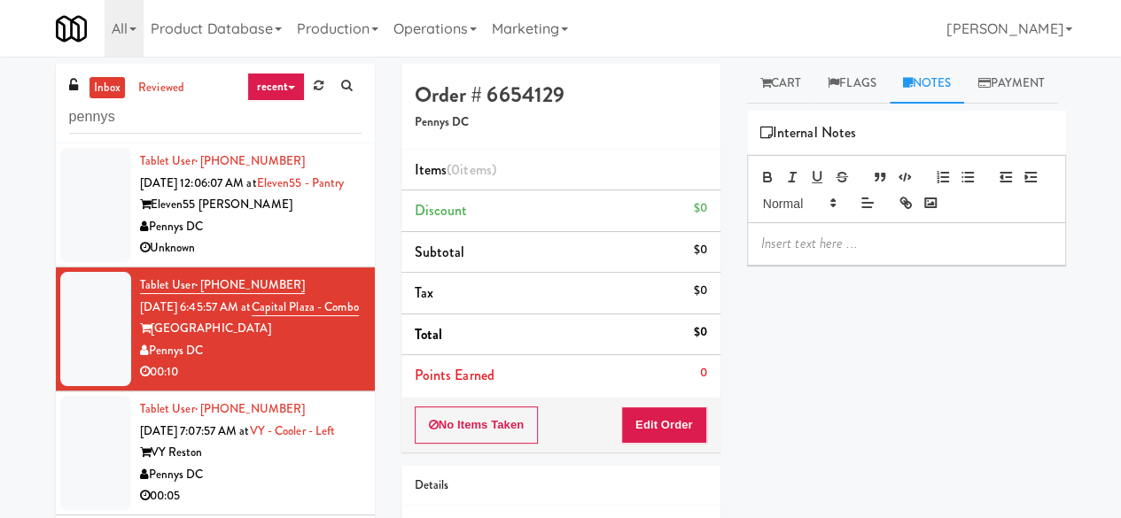
click at [792, 253] on p at bounding box center [906, 243] width 291 height 19
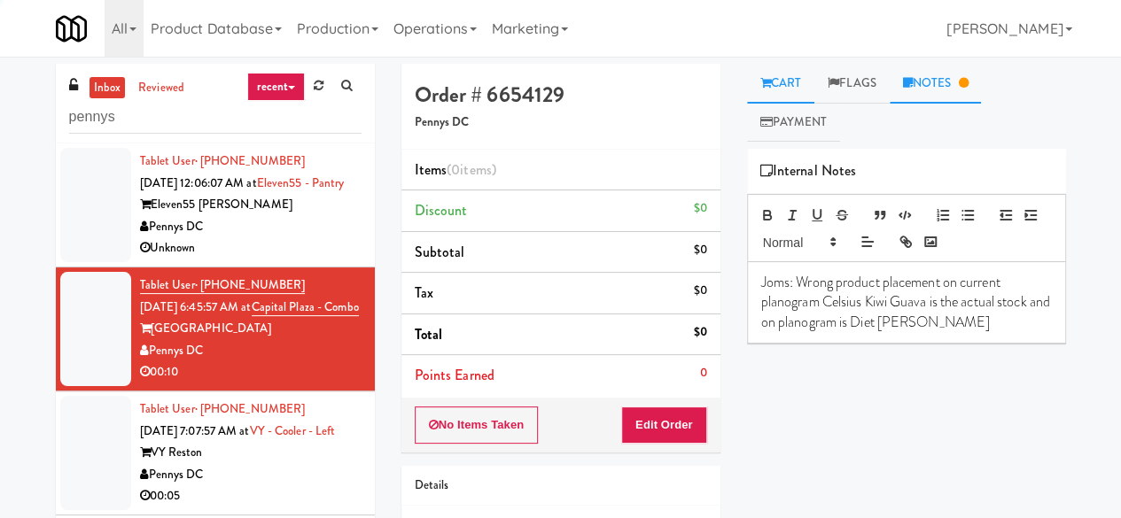
click at [780, 75] on link "Cart" at bounding box center [781, 84] width 68 height 40
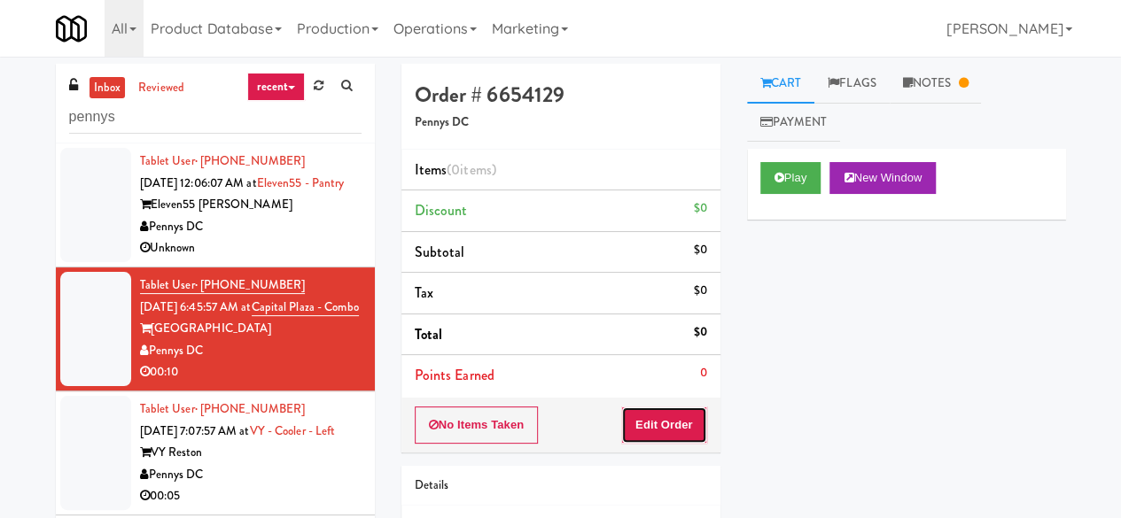
click at [692, 414] on button "Edit Order" at bounding box center [664, 425] width 86 height 37
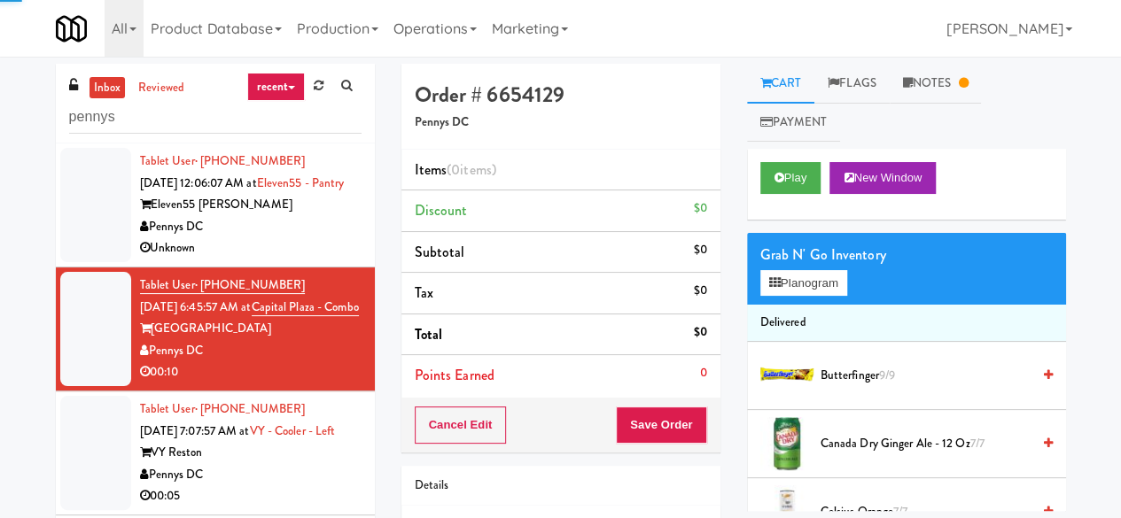
click at [794, 297] on div "Grab N' Go Inventory Planogram" at bounding box center [906, 269] width 319 height 72
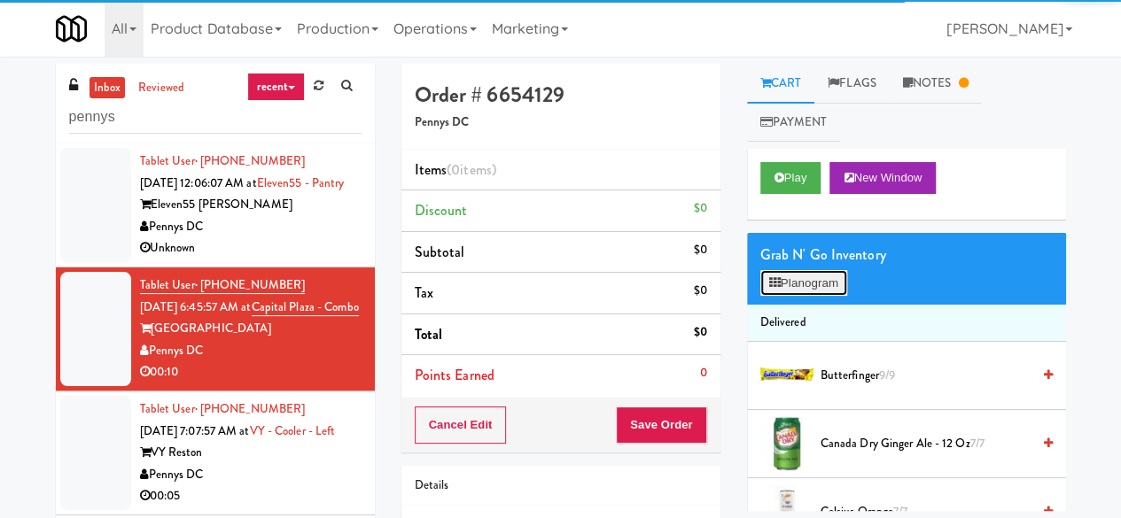
click at [794, 290] on button "Planogram" at bounding box center [803, 283] width 87 height 27
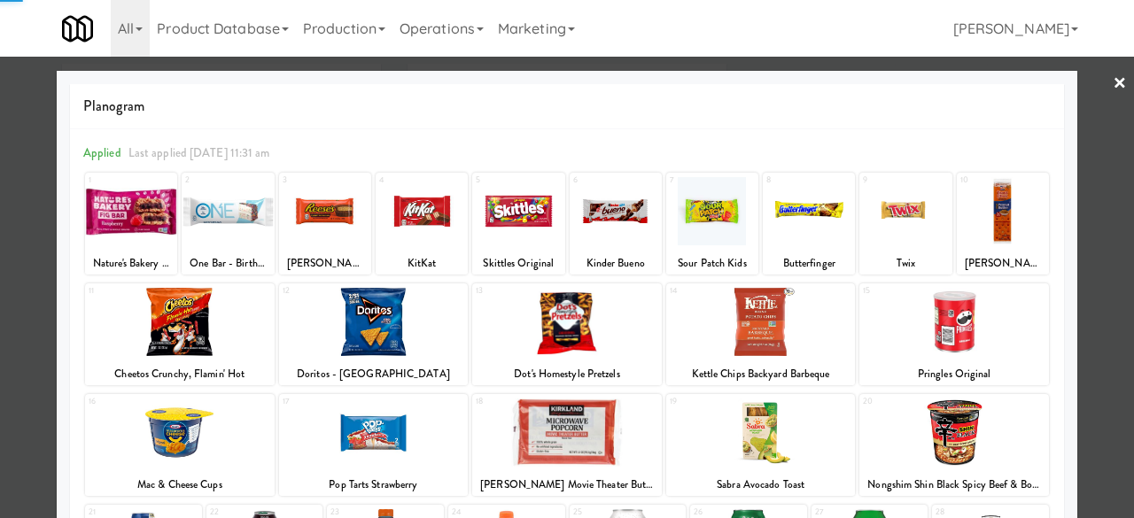
scroll to position [351, 0]
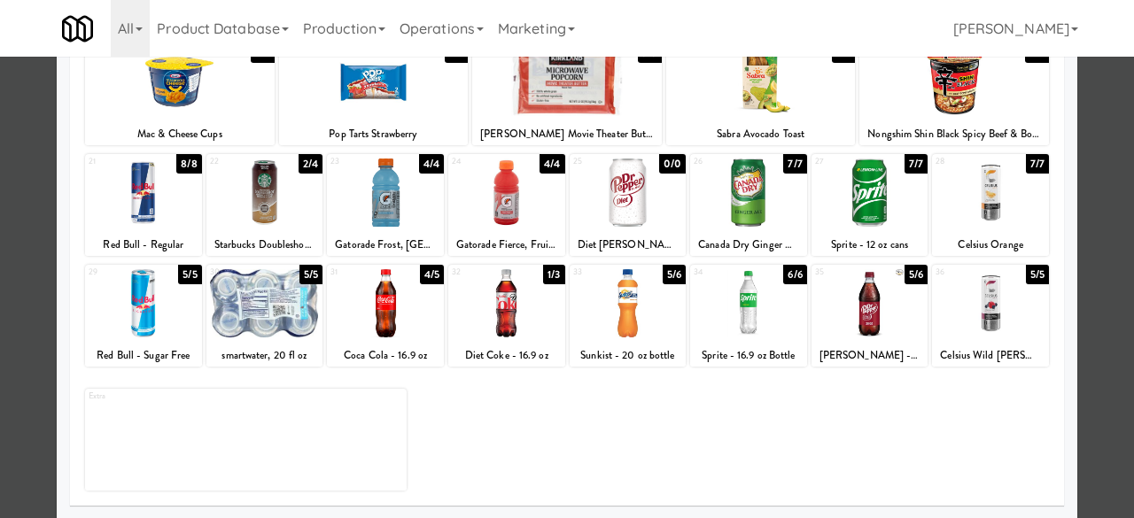
click at [1100, 155] on div at bounding box center [567, 259] width 1134 height 518
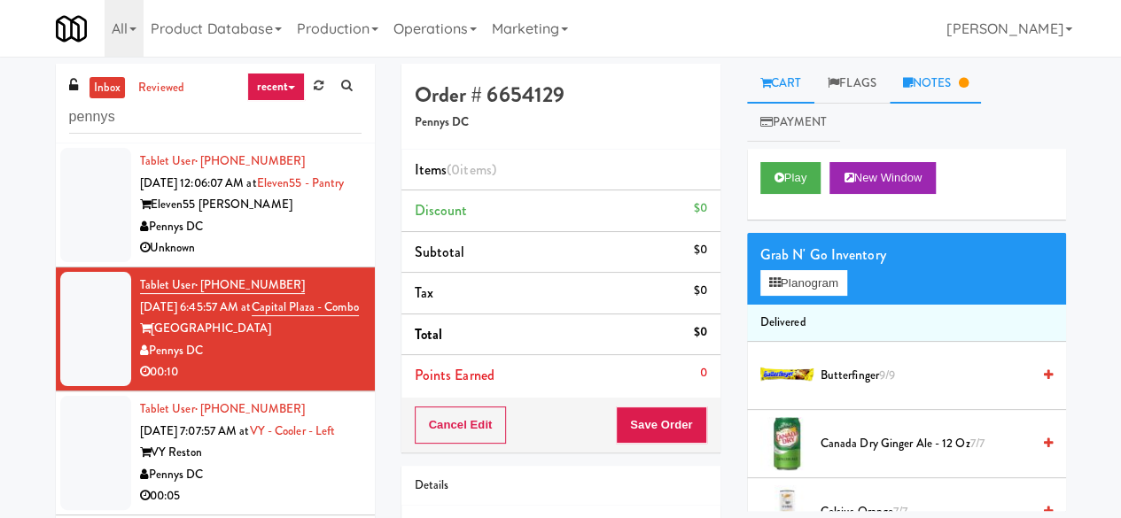
click at [915, 91] on link "Notes" at bounding box center [936, 84] width 92 height 40
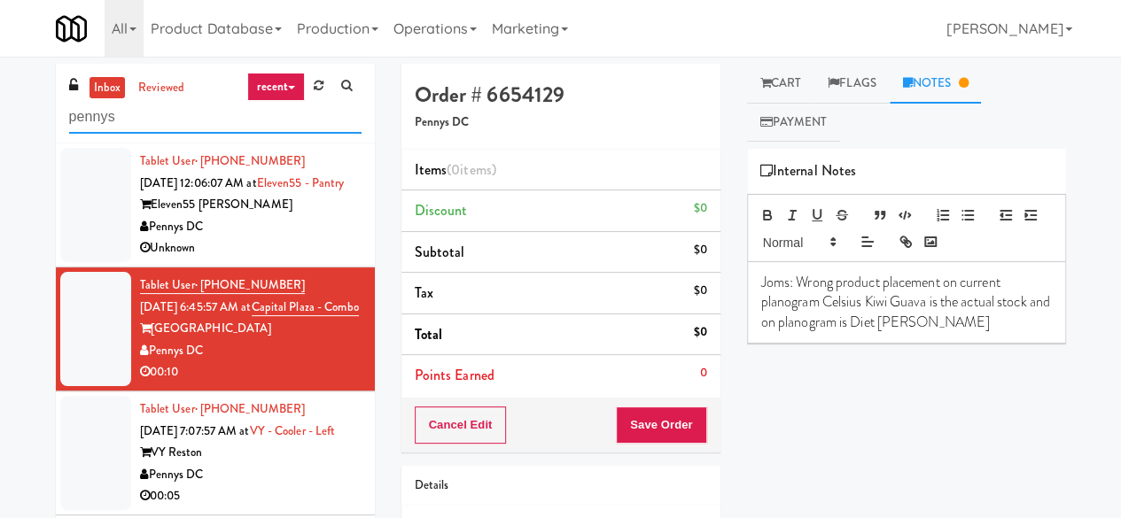
click at [152, 117] on input "pennys" at bounding box center [215, 117] width 292 height 33
type input "p"
type input "mountain"
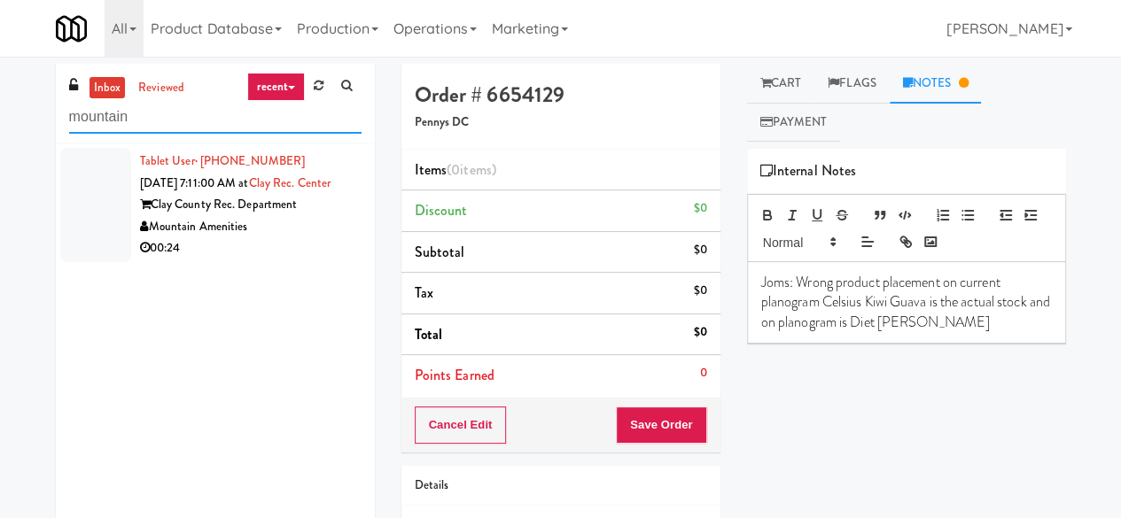
click at [154, 118] on input "mountain" at bounding box center [215, 117] width 292 height 33
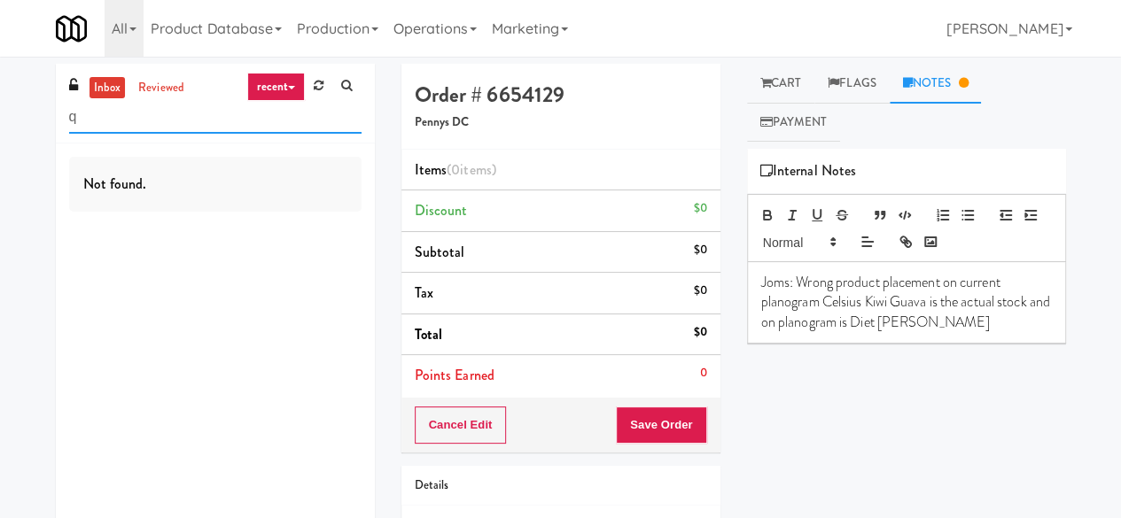
type input "q"
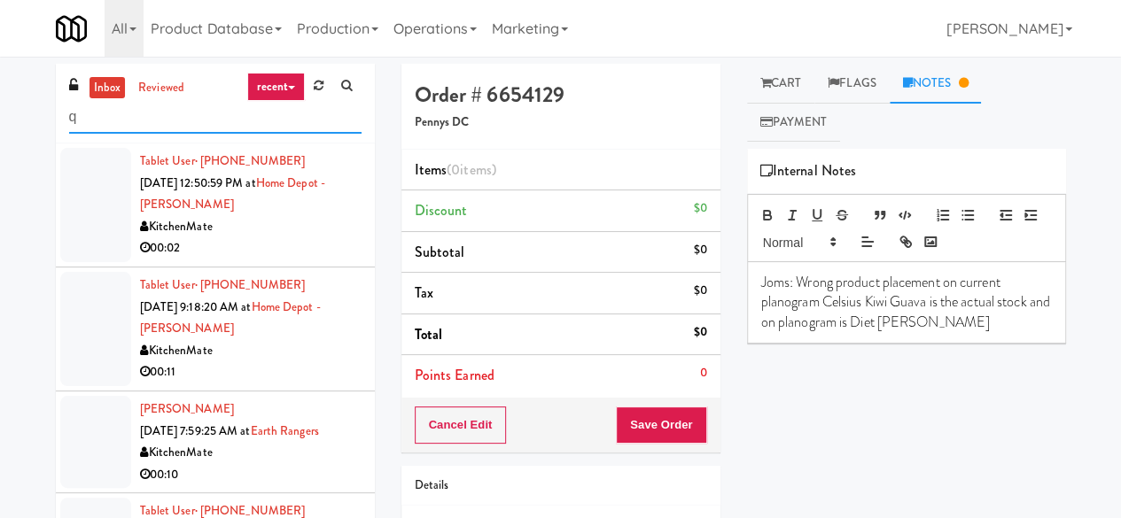
click at [183, 124] on input "q" at bounding box center [215, 117] width 292 height 33
paste input "800 Penn-Pantry"
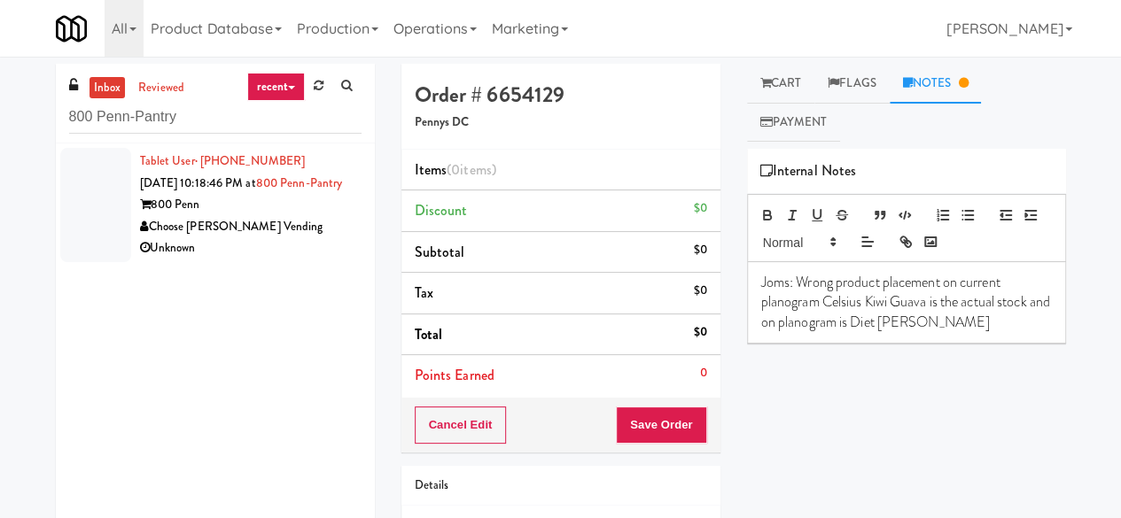
click at [341, 260] on div "Unknown" at bounding box center [251, 249] width 222 height 22
drag, startPoint x: 341, startPoint y: 279, endPoint x: 331, endPoint y: 273, distance: 11.6
click at [341, 260] on div "Unknown" at bounding box center [251, 249] width 222 height 22
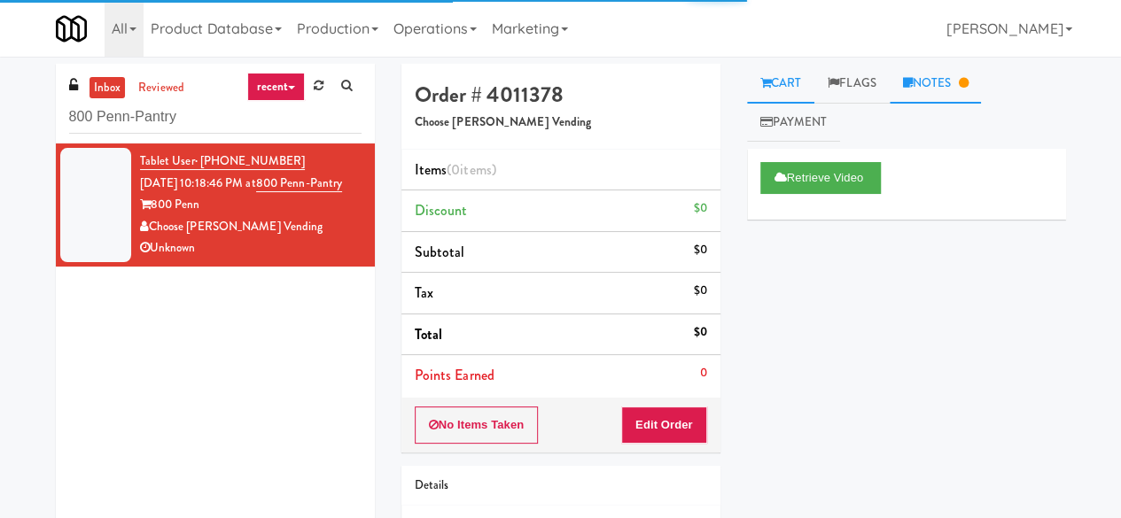
click at [929, 74] on link "Notes" at bounding box center [936, 84] width 92 height 40
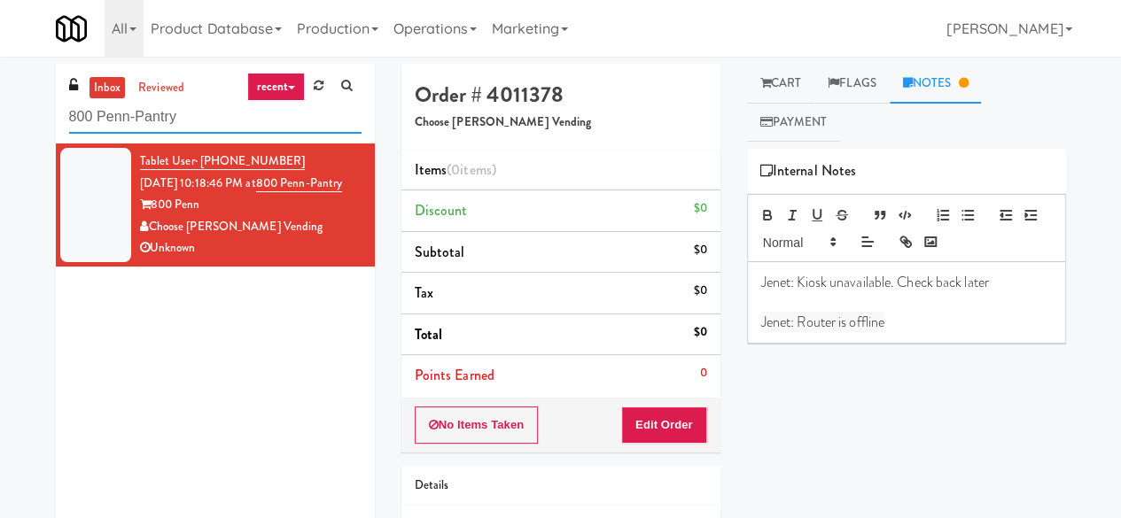
click at [183, 113] on input "800 Penn-Pantry" at bounding box center [215, 117] width 292 height 33
paste input "The Quincy- Ambient"
type input "The Quincy- Ambient"
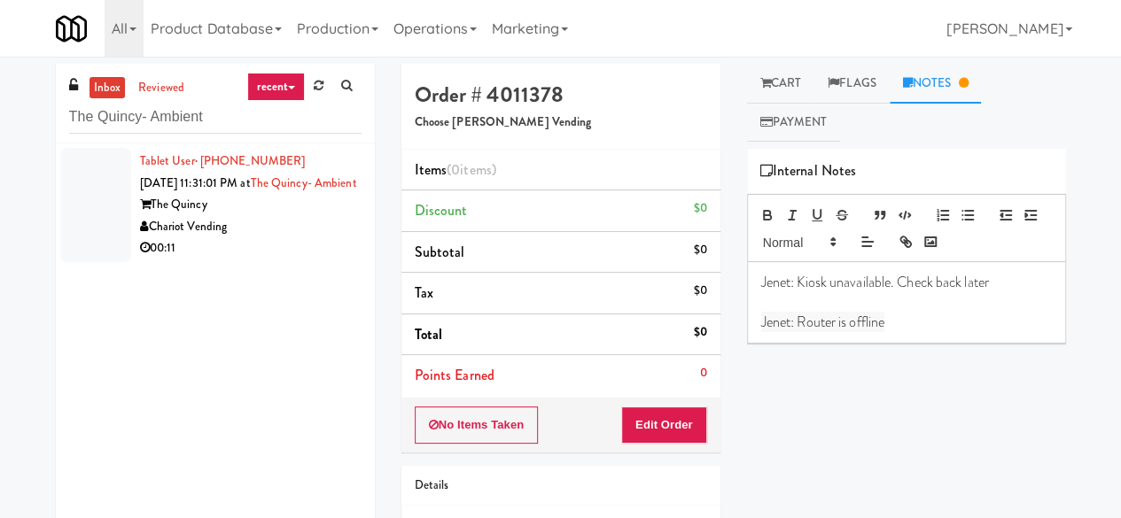
click at [274, 238] on div "Chariot Vending" at bounding box center [251, 227] width 222 height 22
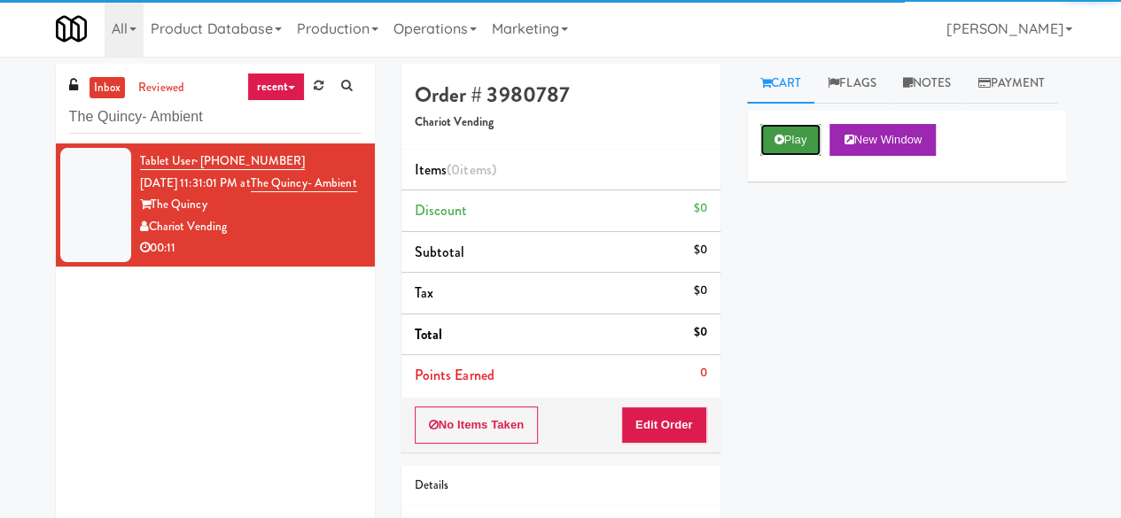
click at [807, 156] on button "Play" at bounding box center [790, 140] width 61 height 32
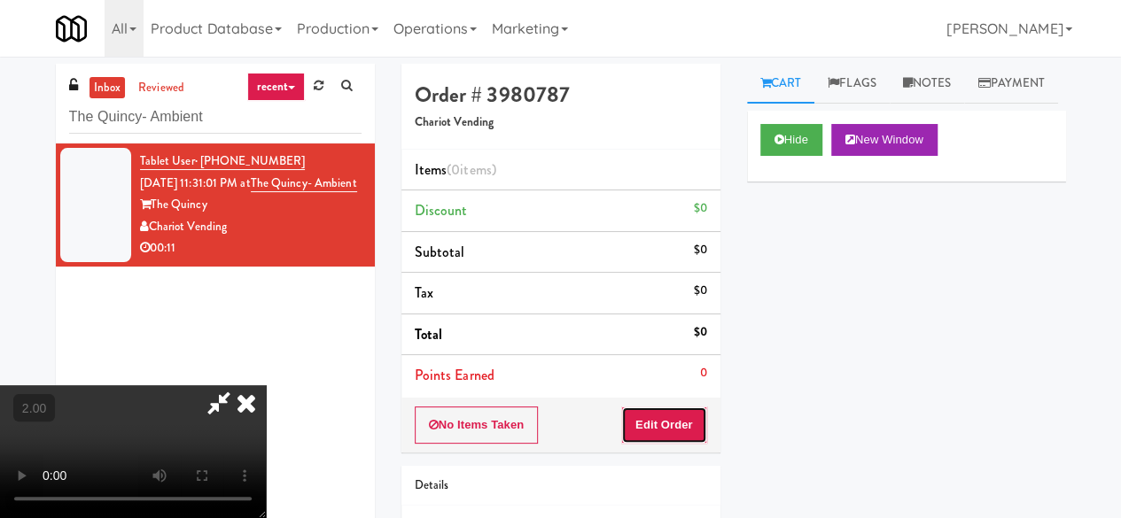
click at [657, 440] on button "Edit Order" at bounding box center [664, 425] width 86 height 37
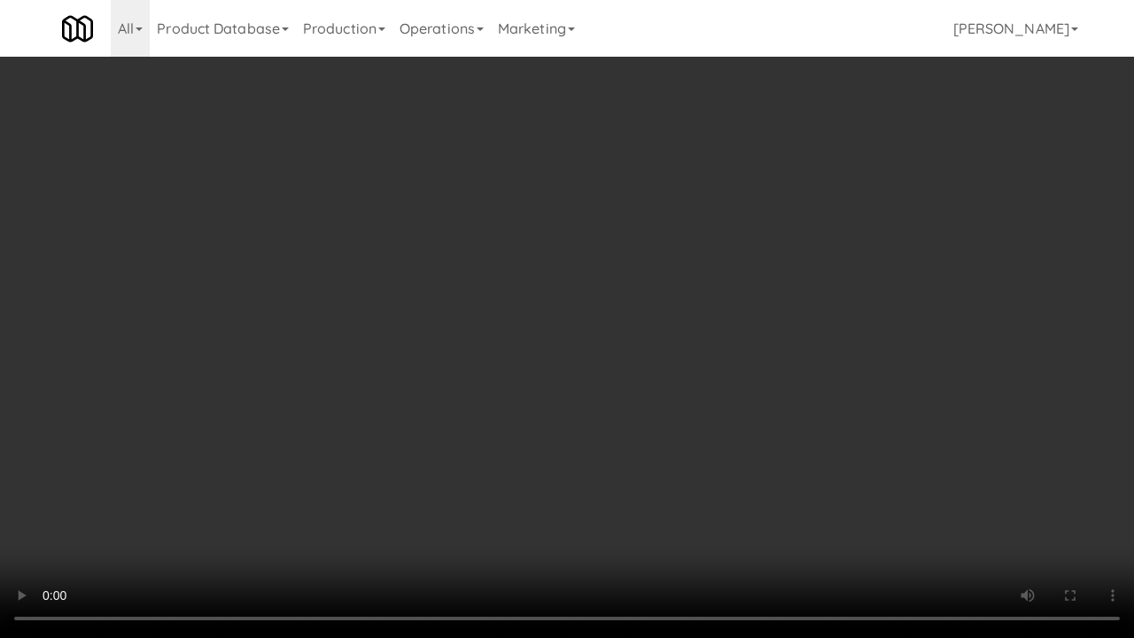
click at [807, 351] on video at bounding box center [567, 319] width 1134 height 638
click at [744, 444] on video at bounding box center [567, 319] width 1134 height 638
click at [744, 409] on video at bounding box center [567, 319] width 1134 height 638
click at [743, 390] on video at bounding box center [567, 319] width 1134 height 638
click at [729, 392] on video at bounding box center [567, 319] width 1134 height 638
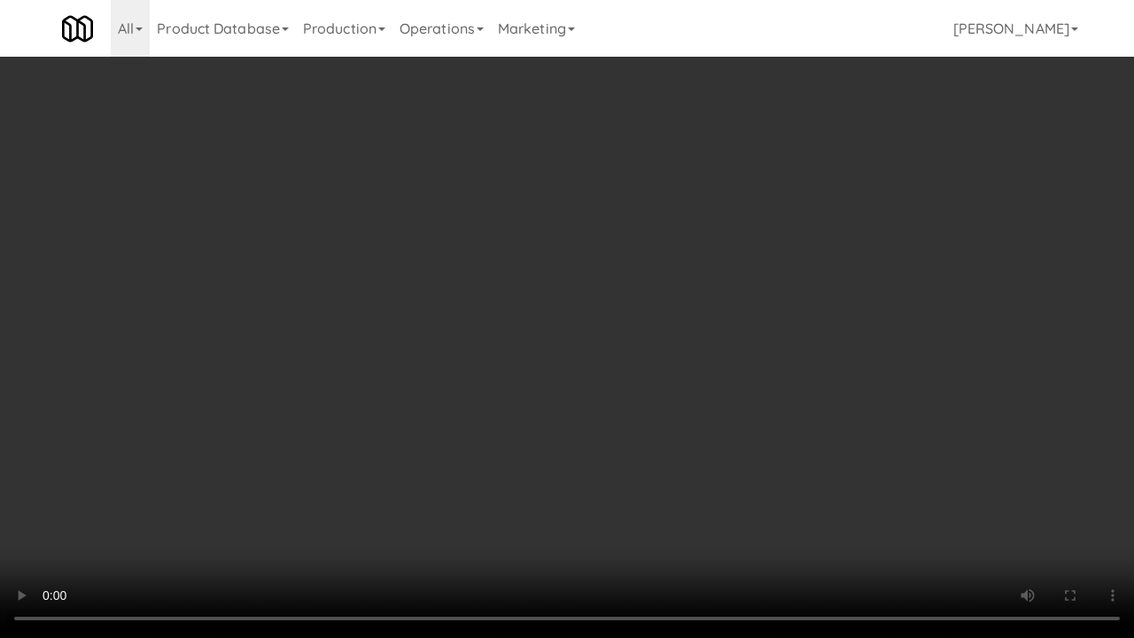
click at [729, 397] on video at bounding box center [567, 319] width 1134 height 638
click at [718, 401] on video at bounding box center [567, 319] width 1134 height 638
click at [849, 402] on video at bounding box center [567, 319] width 1134 height 638
click at [846, 358] on video at bounding box center [567, 319] width 1134 height 638
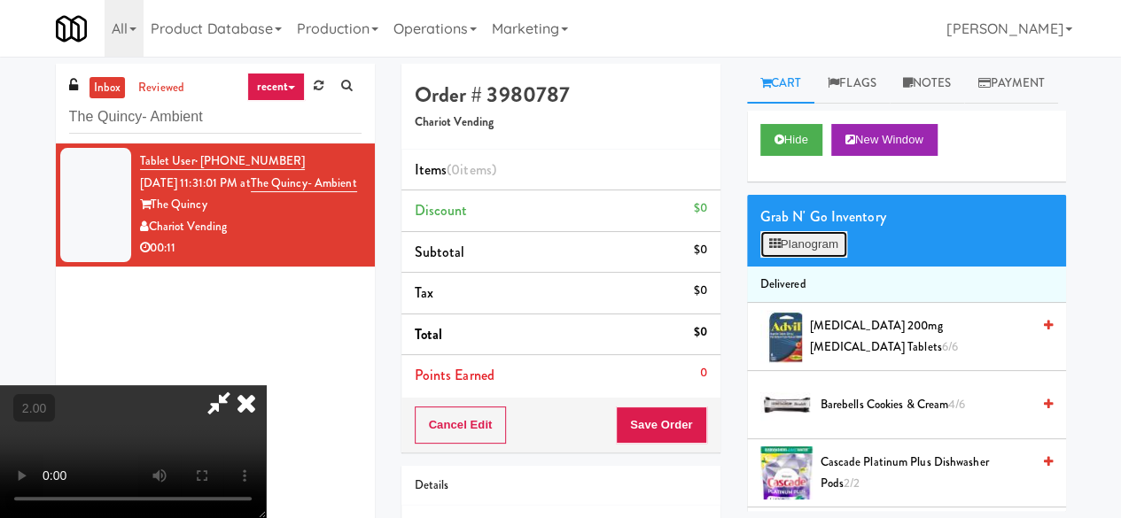
click at [815, 258] on button "Planogram" at bounding box center [803, 244] width 87 height 27
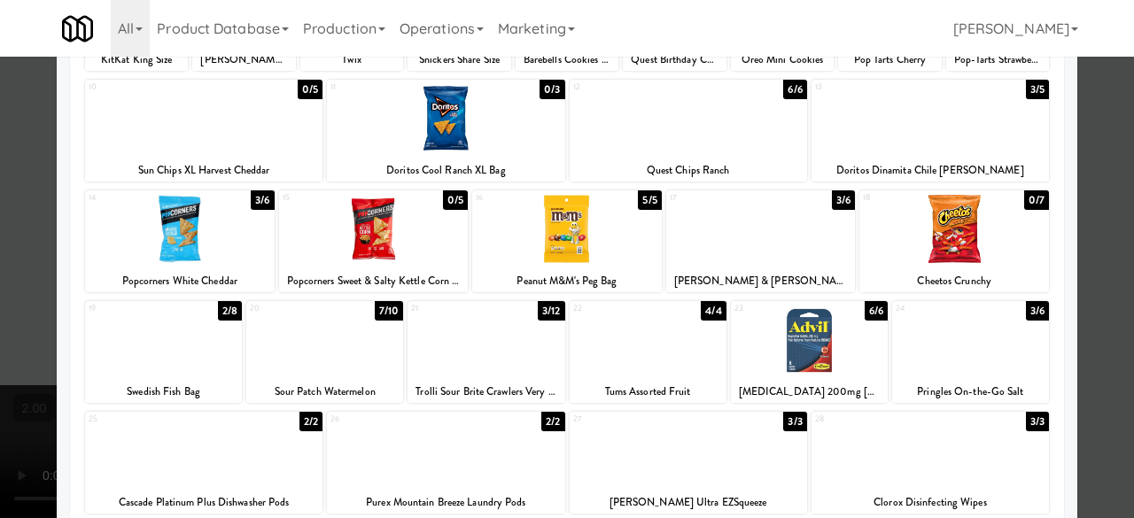
scroll to position [177, 0]
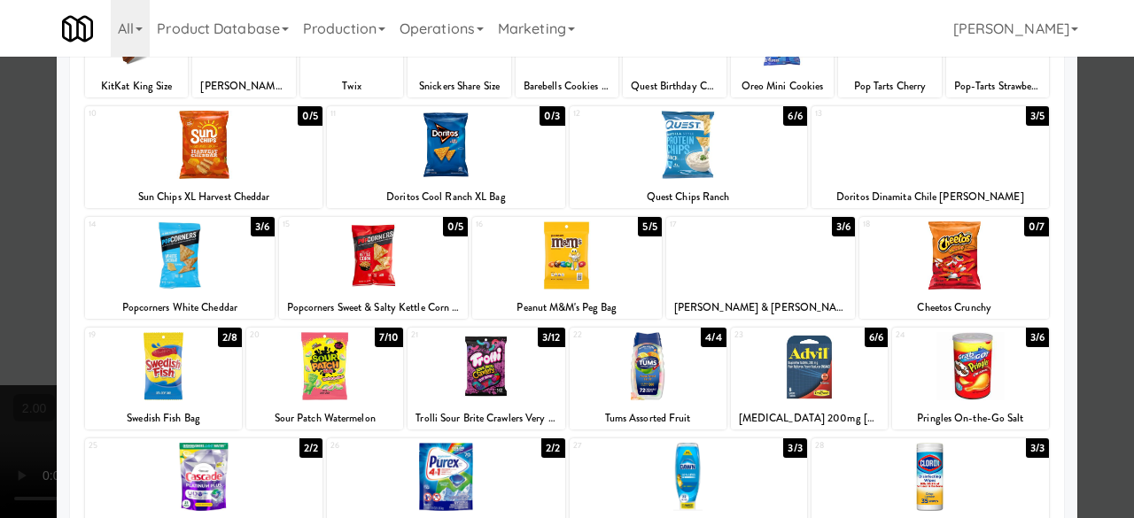
click at [1095, 182] on div at bounding box center [567, 259] width 1134 height 518
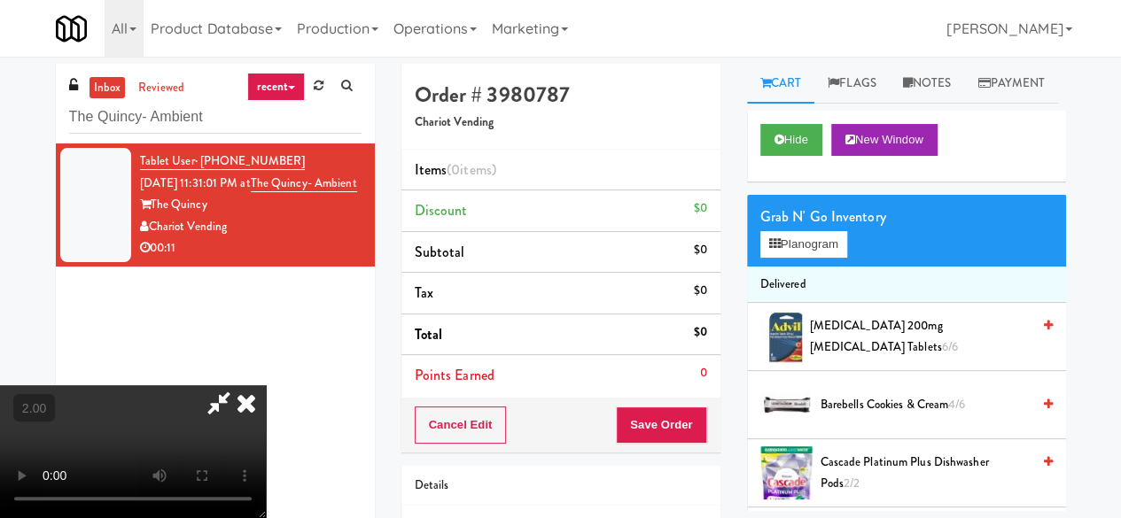
click at [266, 386] on icon at bounding box center [246, 403] width 39 height 35
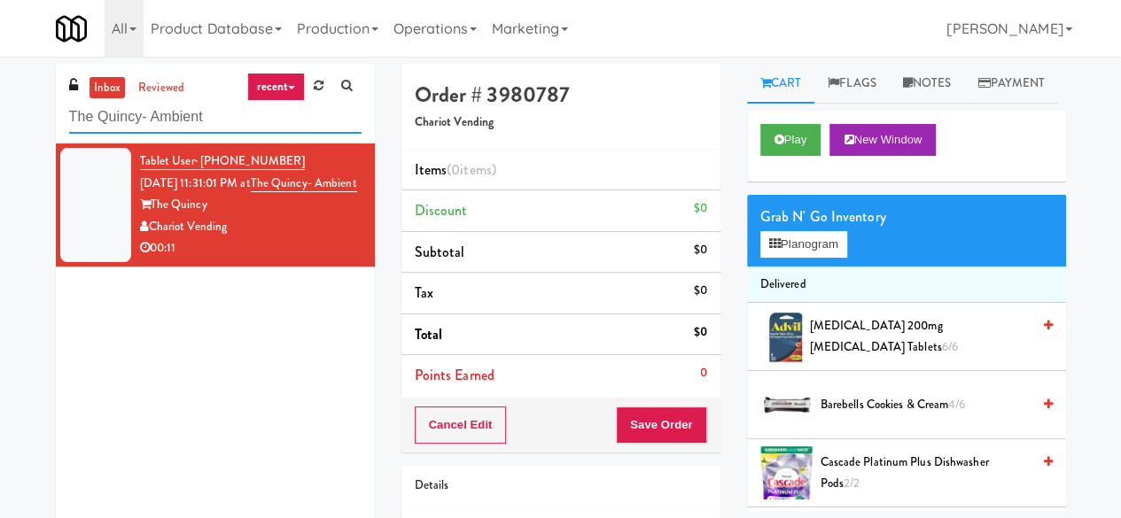
click at [246, 118] on input "The Quincy- Ambient" at bounding box center [215, 117] width 292 height 33
paste input "[PERSON_NAME] - Cooler"
click at [246, 118] on input "The [PERSON_NAME] - Cooler" at bounding box center [215, 117] width 292 height 33
paste input "text"
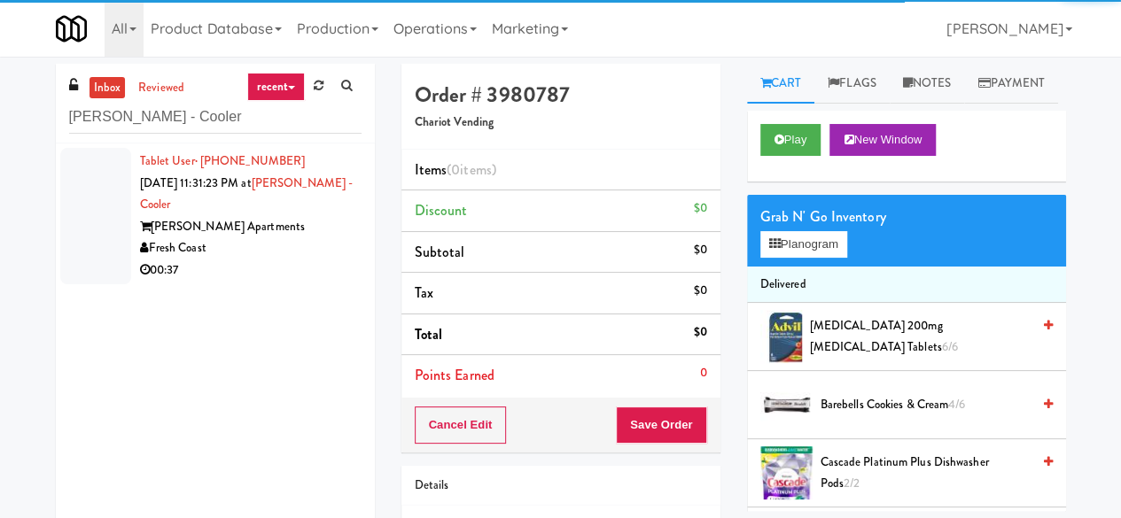
click at [300, 244] on div "Fresh Coast" at bounding box center [251, 249] width 222 height 22
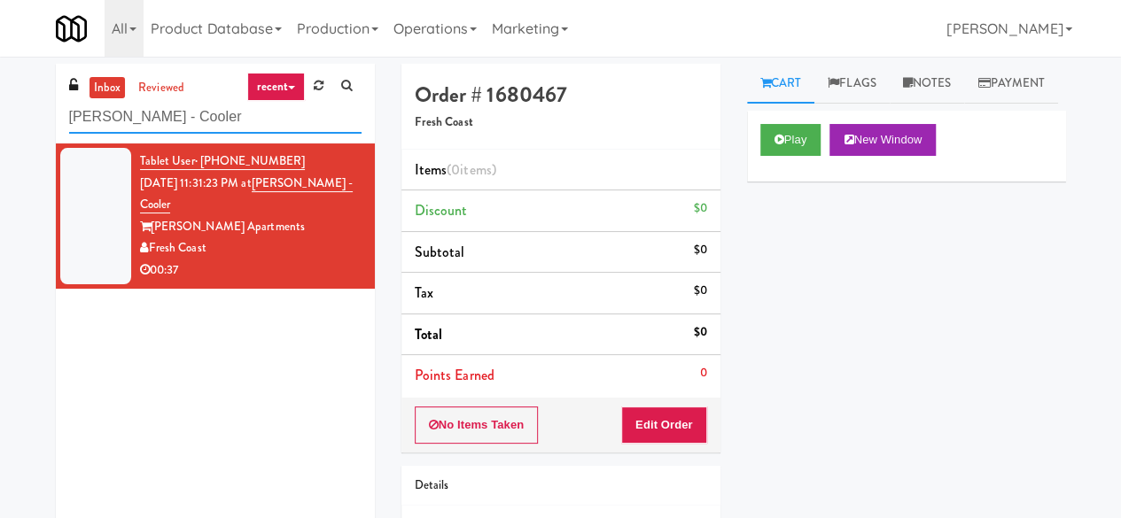
click at [165, 122] on input "[PERSON_NAME] - Cooler" at bounding box center [215, 117] width 292 height 33
type input "pennys"
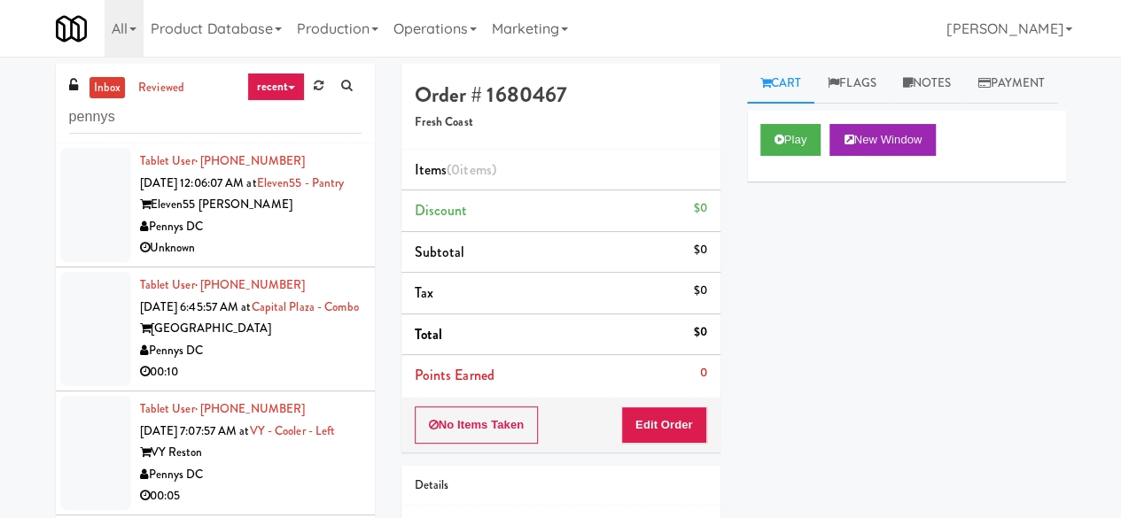
click at [260, 340] on div "[GEOGRAPHIC_DATA]" at bounding box center [251, 329] width 222 height 22
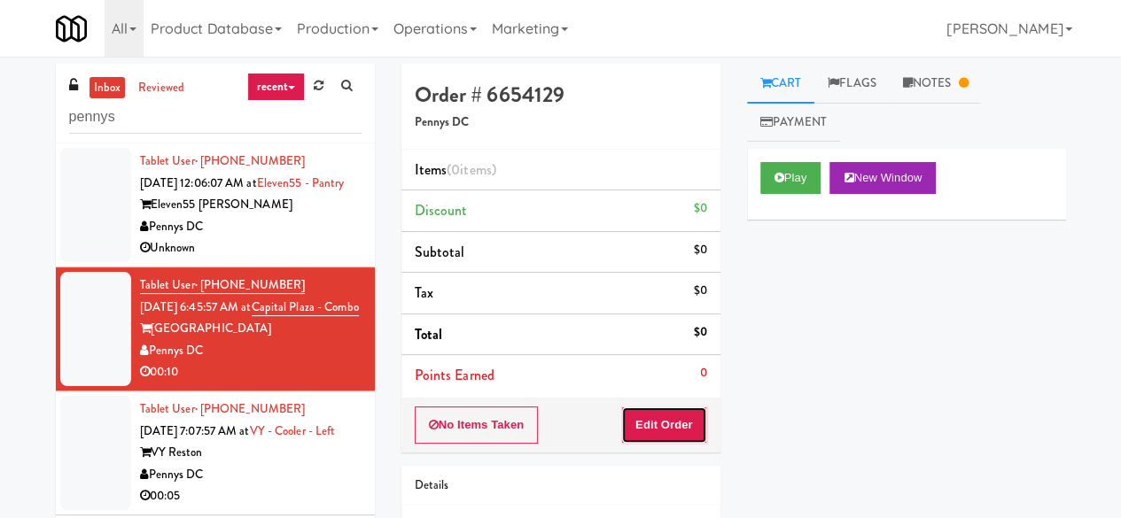
click at [676, 414] on button "Edit Order" at bounding box center [664, 425] width 86 height 37
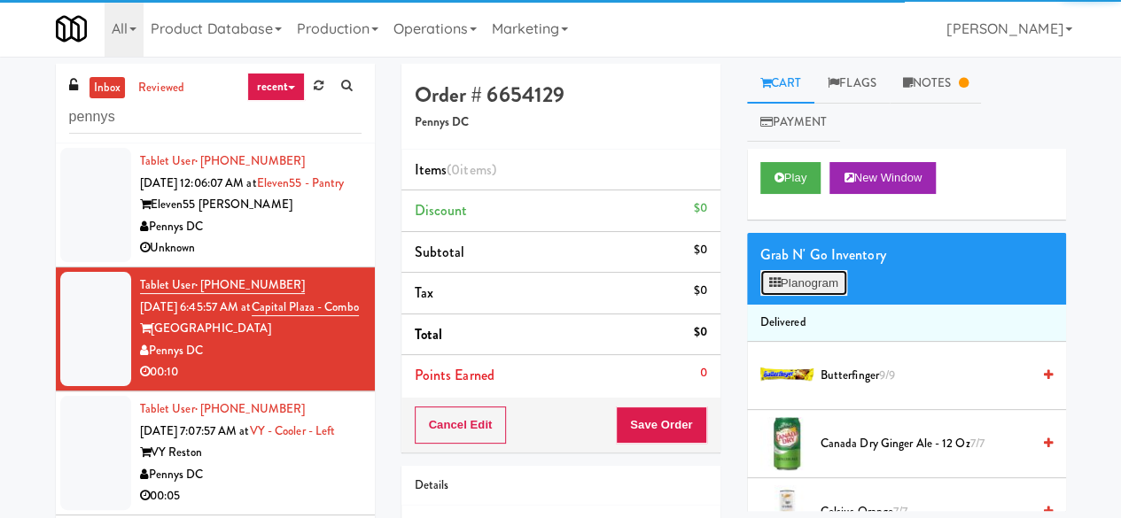
click at [797, 286] on button "Planogram" at bounding box center [803, 283] width 87 height 27
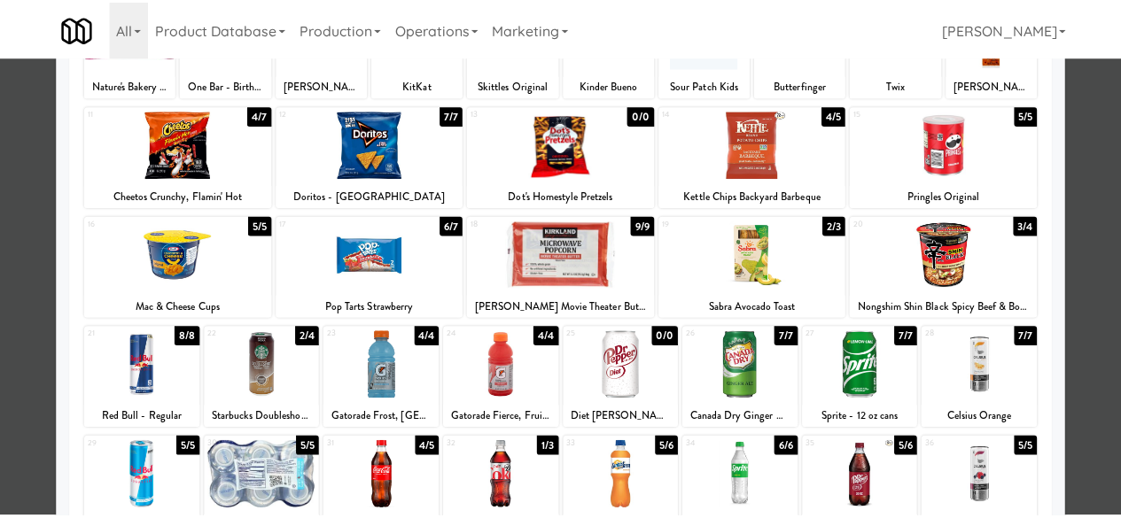
scroll to position [266, 0]
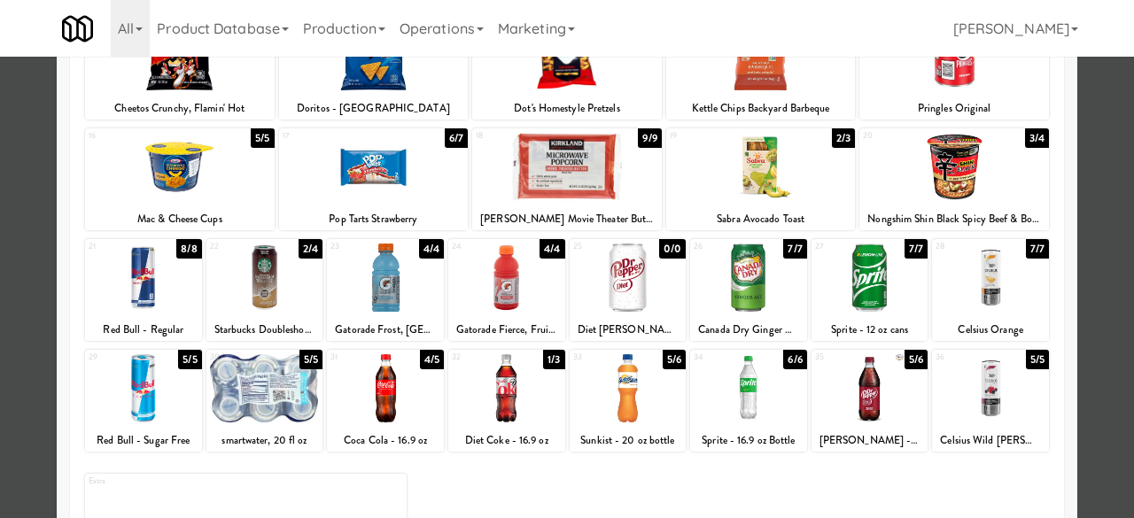
click at [1093, 138] on div at bounding box center [567, 259] width 1134 height 518
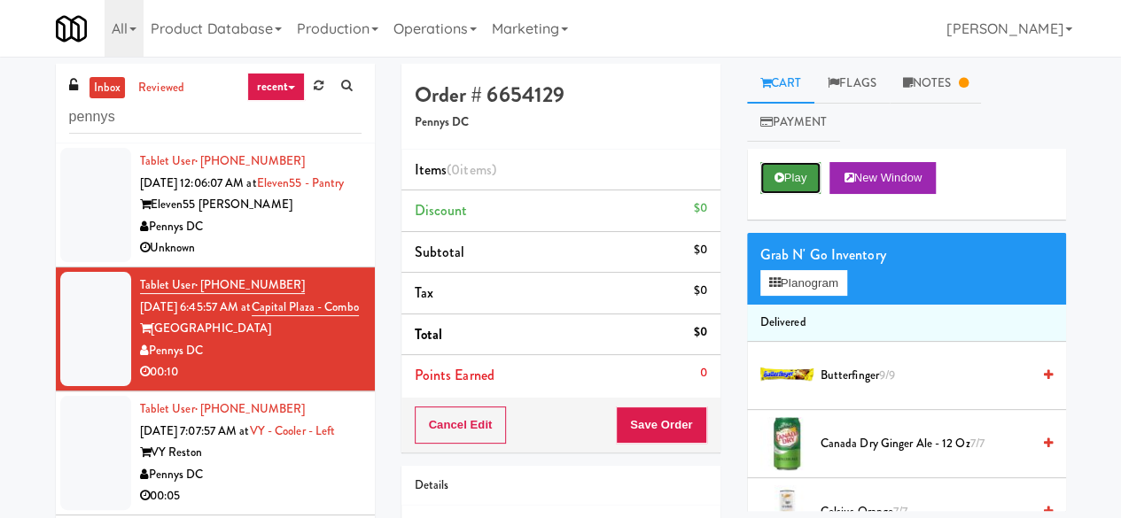
click at [767, 179] on button "Play" at bounding box center [790, 178] width 61 height 32
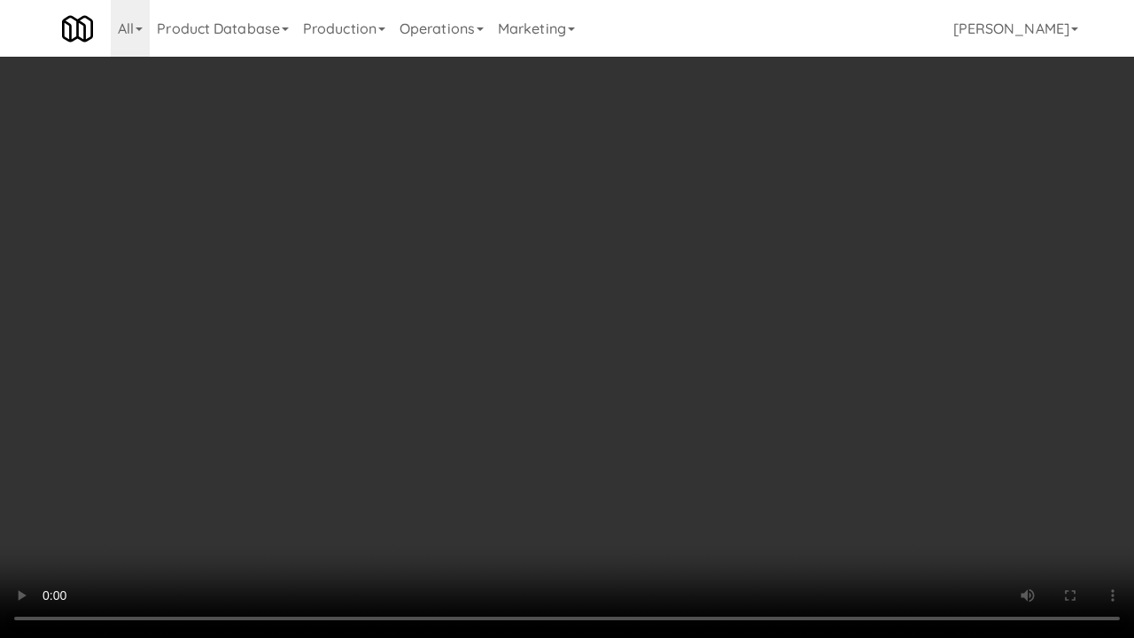
click at [588, 428] on video at bounding box center [567, 319] width 1134 height 638
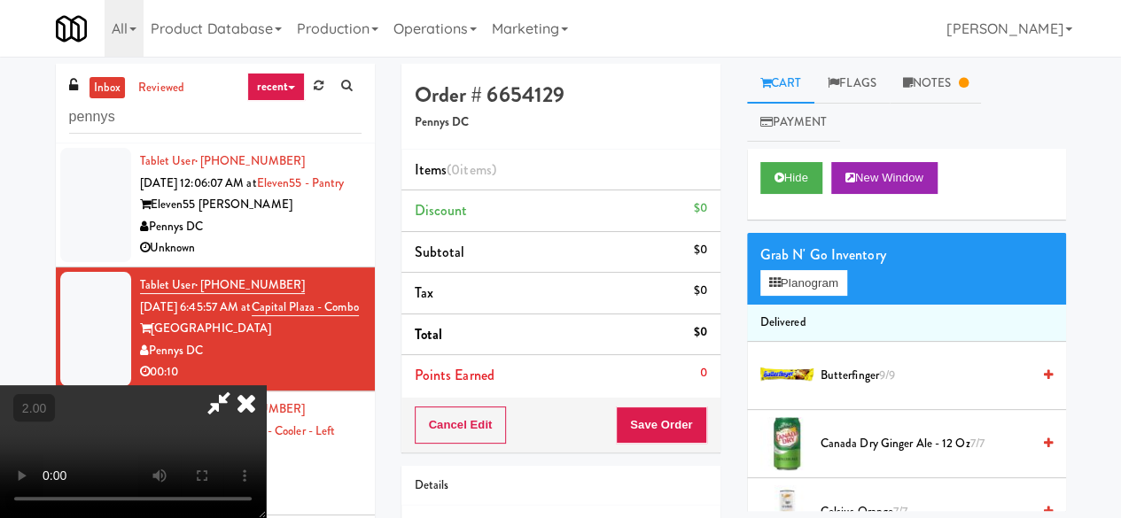
click at [266, 386] on icon at bounding box center [246, 403] width 39 height 35
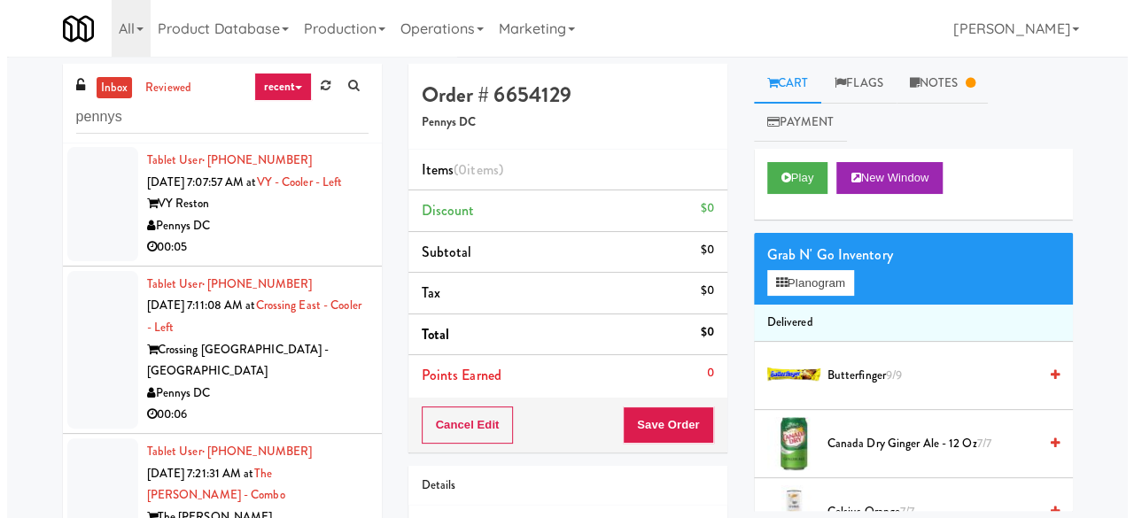
scroll to position [266, 0]
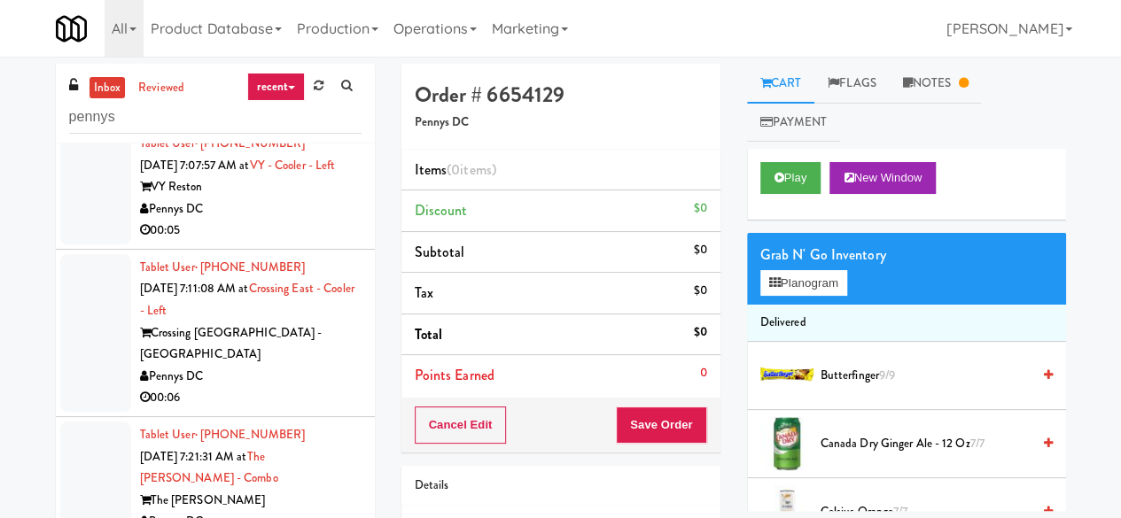
click at [283, 242] on div "00:05" at bounding box center [251, 231] width 222 height 22
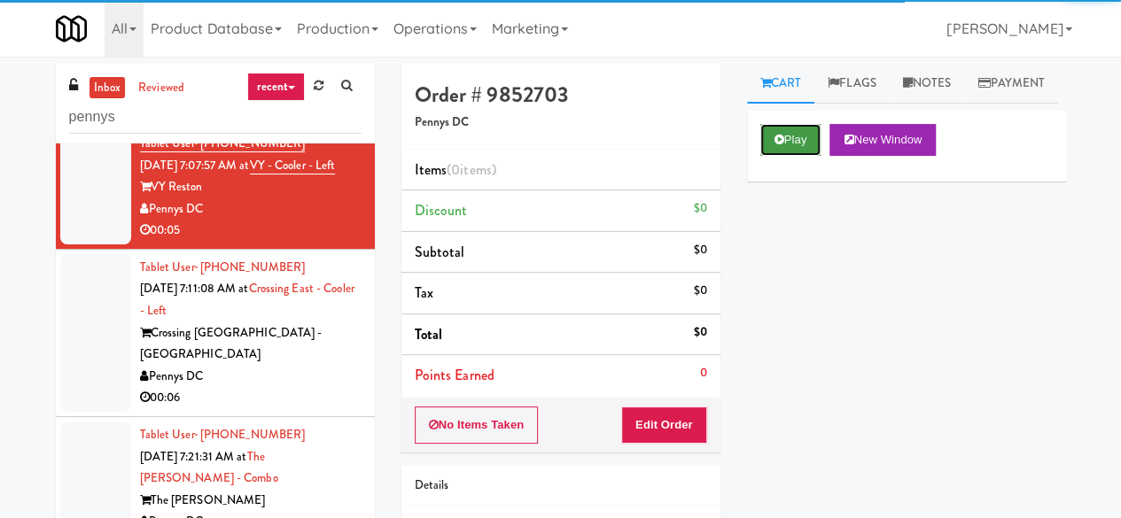
click at [793, 156] on button "Play" at bounding box center [790, 140] width 61 height 32
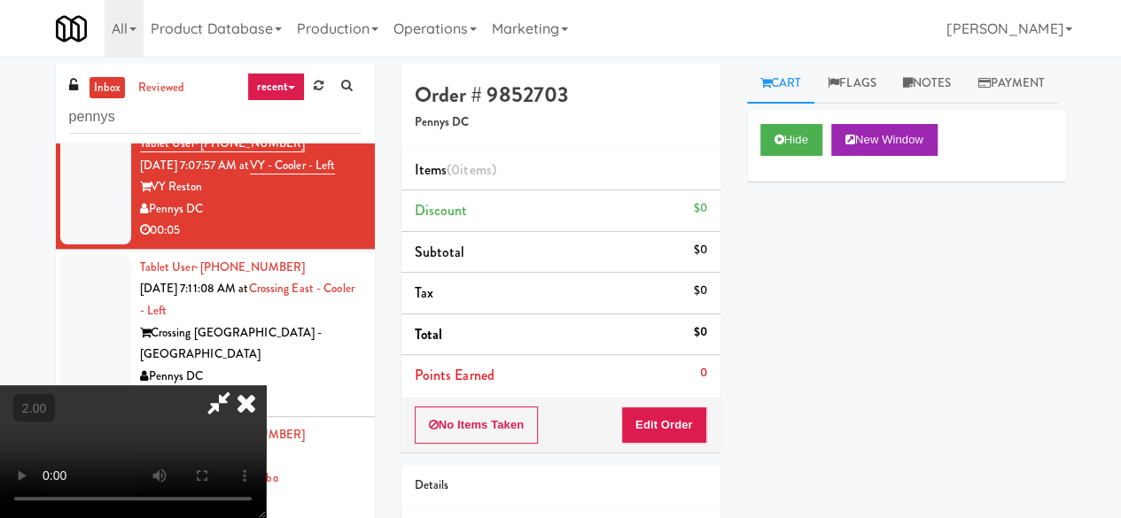
click at [664, 400] on div "No Items Taken Edit Order" at bounding box center [560, 425] width 319 height 55
click at [661, 410] on button "Edit Order" at bounding box center [664, 425] width 86 height 37
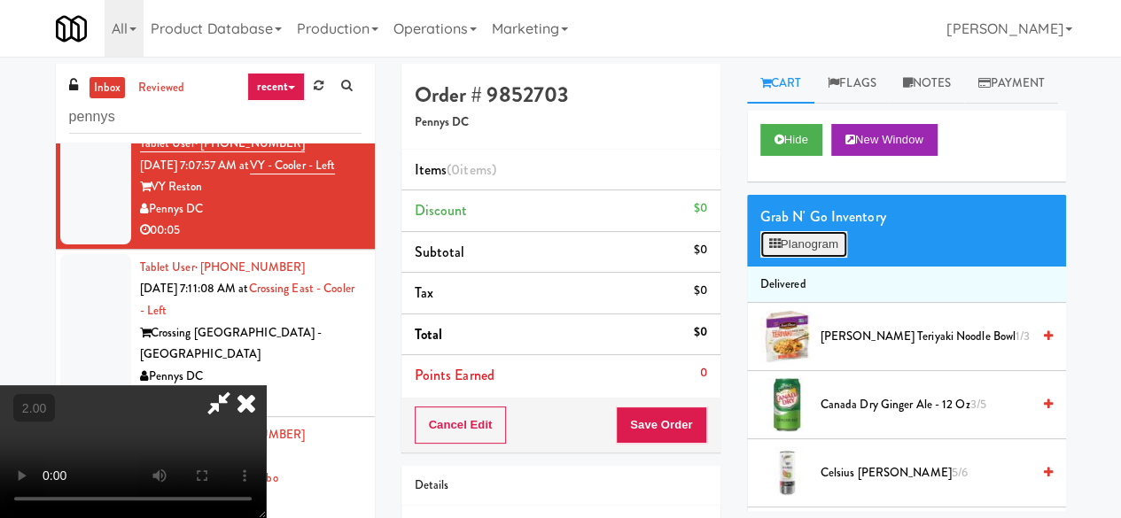
click at [798, 258] on button "Planogram" at bounding box center [803, 244] width 87 height 27
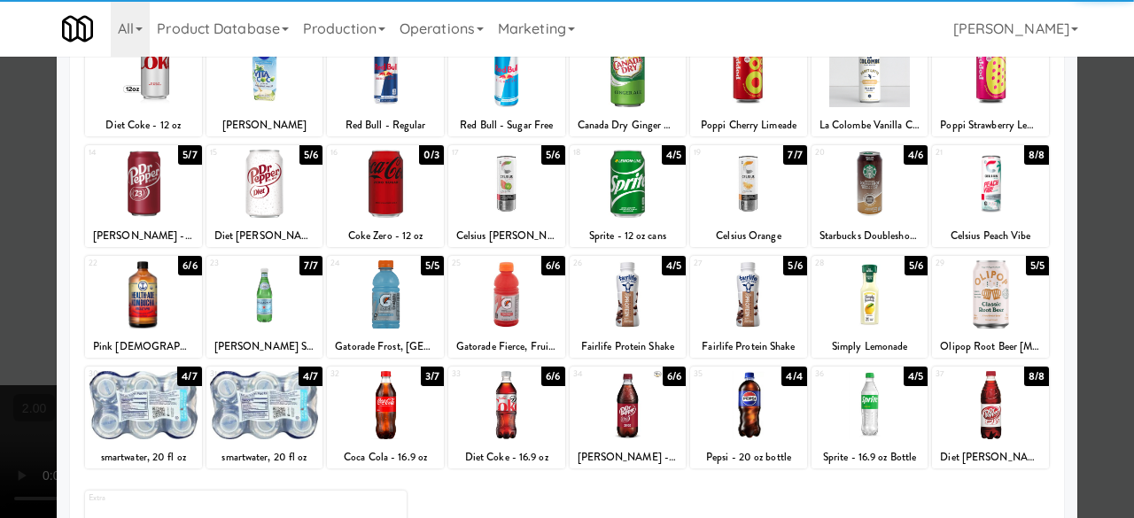
scroll to position [266, 0]
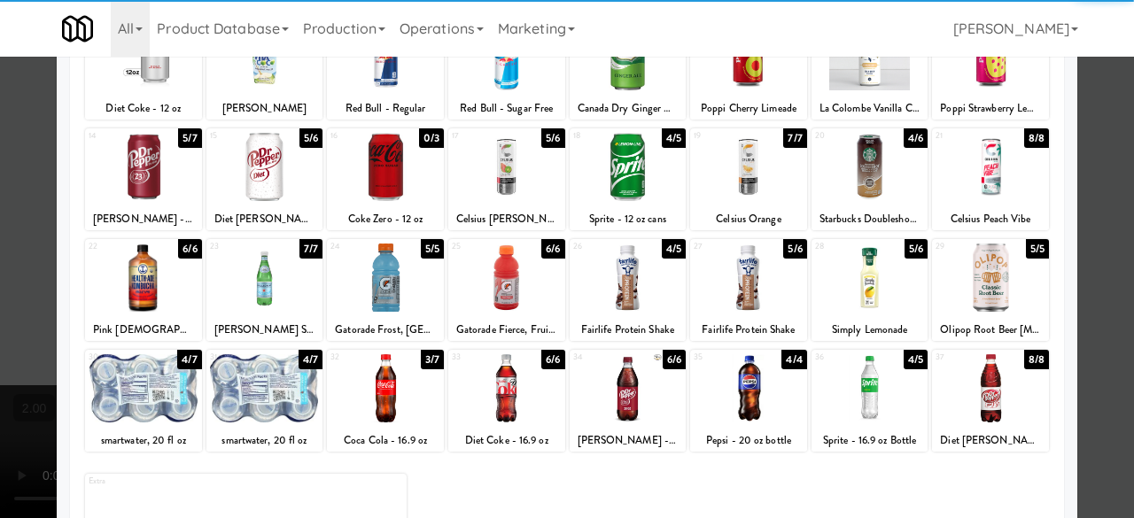
click at [637, 281] on div at bounding box center [628, 278] width 117 height 68
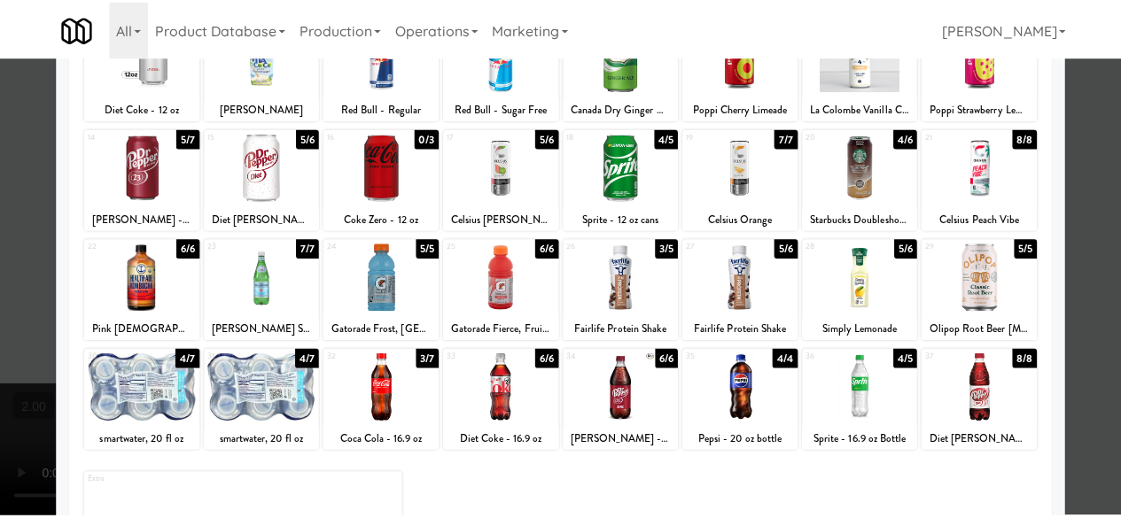
scroll to position [0, 0]
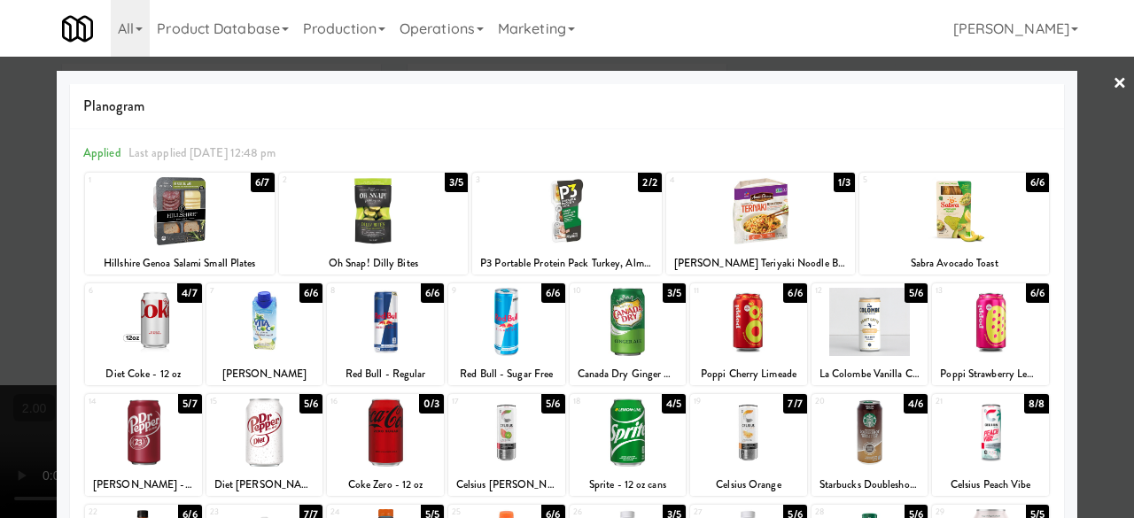
click at [1108, 116] on div at bounding box center [567, 259] width 1134 height 518
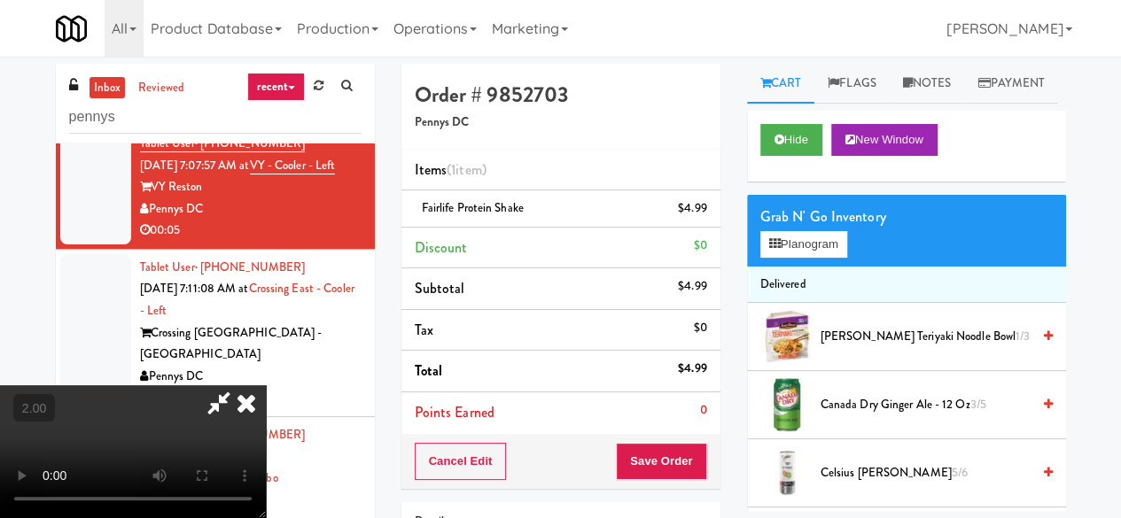
click at [239, 386] on icon at bounding box center [219, 403] width 41 height 35
click at [649, 440] on div "Cancel Edit Save Order" at bounding box center [560, 461] width 319 height 55
click at [649, 445] on button "Save Order" at bounding box center [661, 461] width 90 height 37
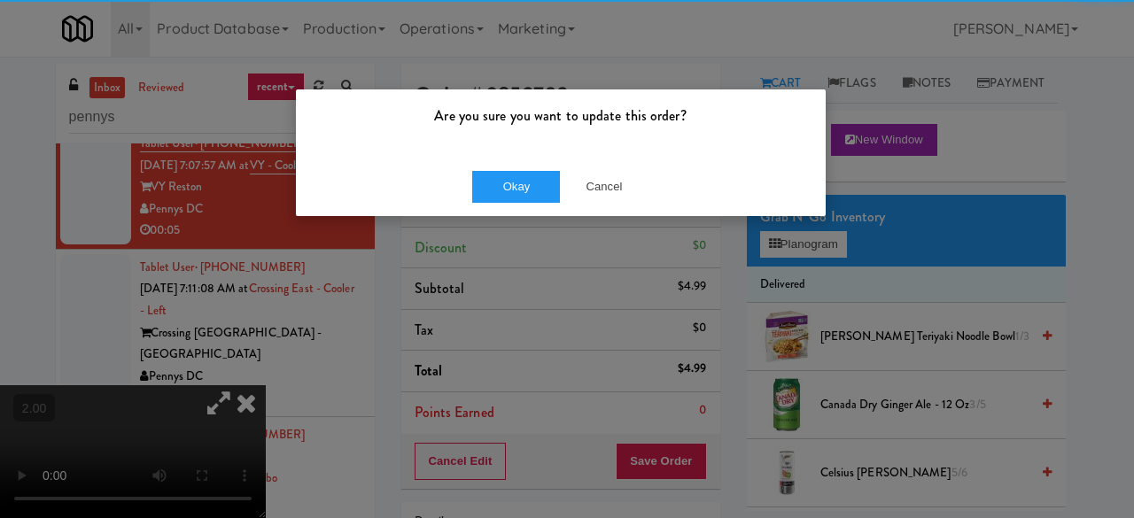
click at [503, 213] on div "Are you sure you want to update this order? Okay Cancel" at bounding box center [567, 259] width 1134 height 518
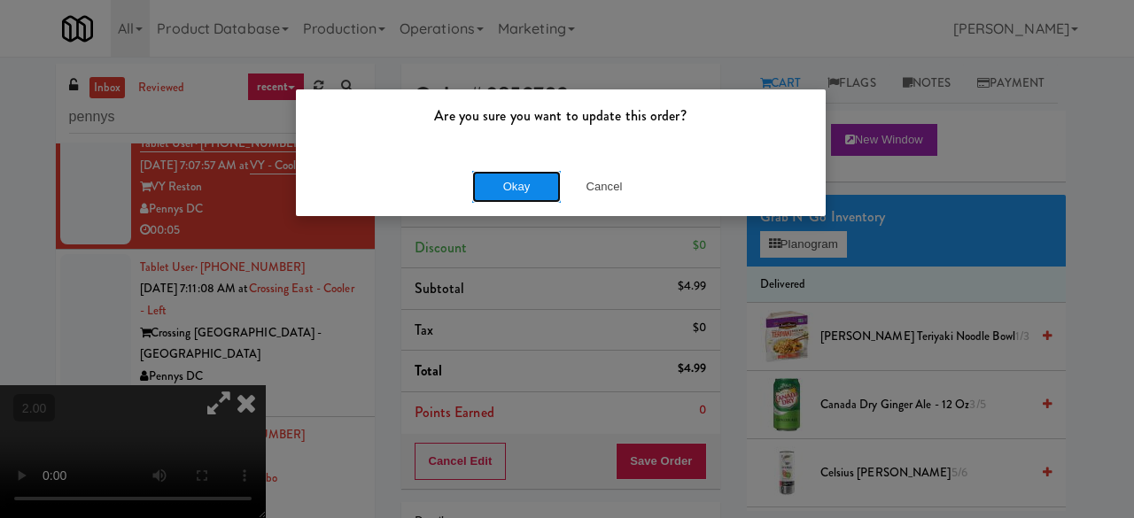
click at [514, 198] on button "Okay" at bounding box center [516, 187] width 89 height 32
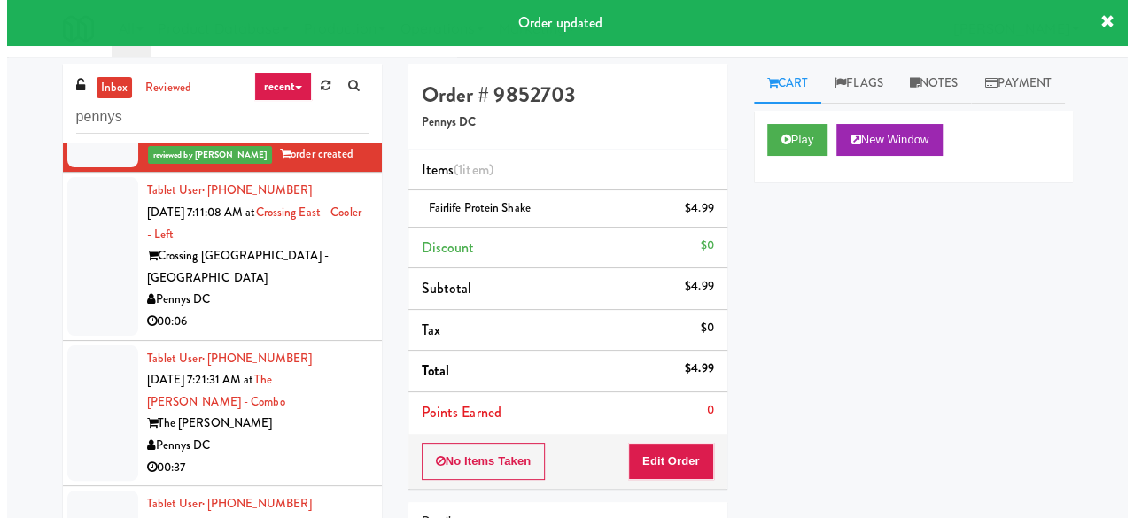
scroll to position [443, 0]
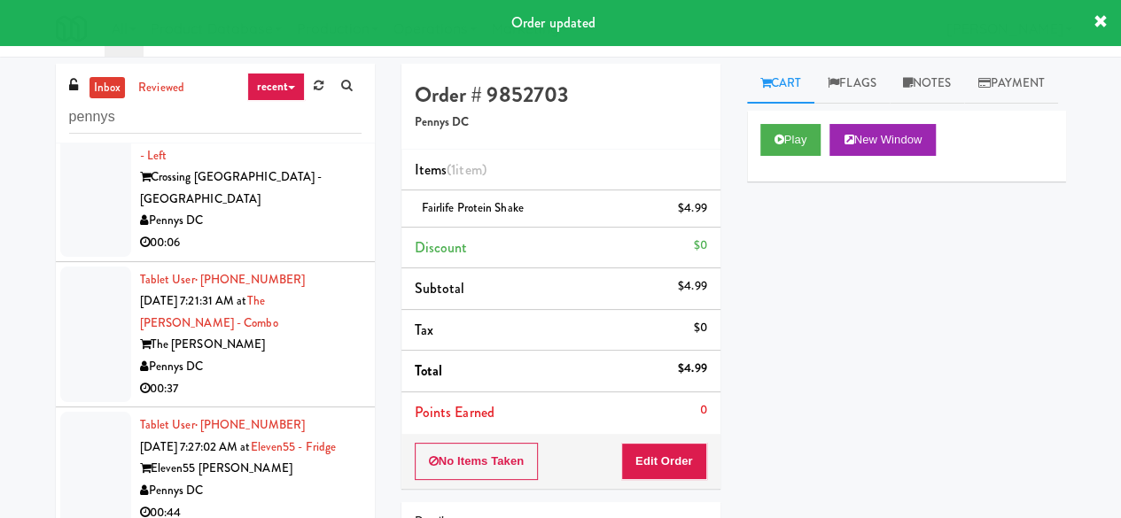
click at [273, 232] on div "Pennys DC" at bounding box center [251, 221] width 222 height 22
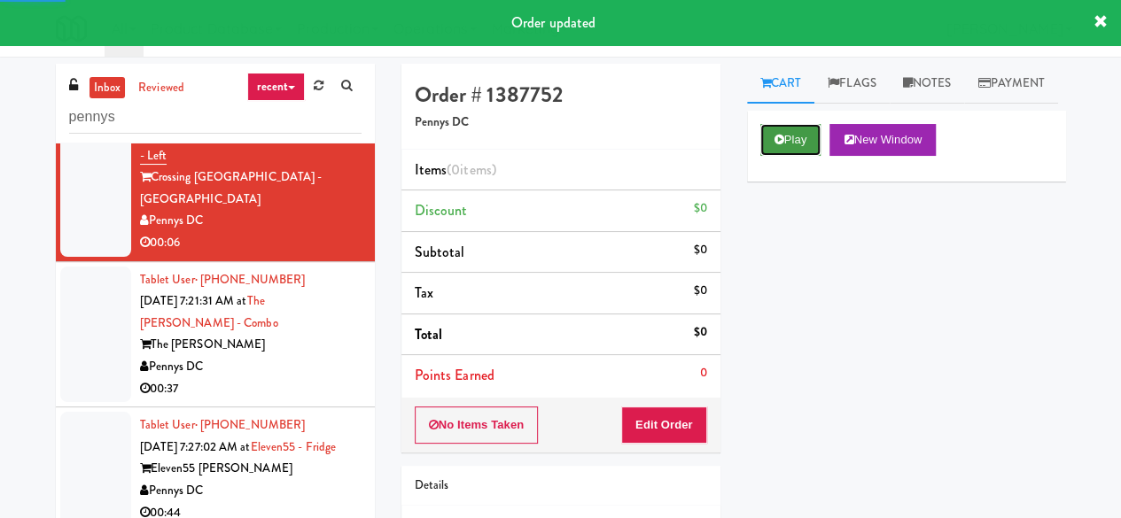
click at [787, 156] on button "Play" at bounding box center [790, 140] width 61 height 32
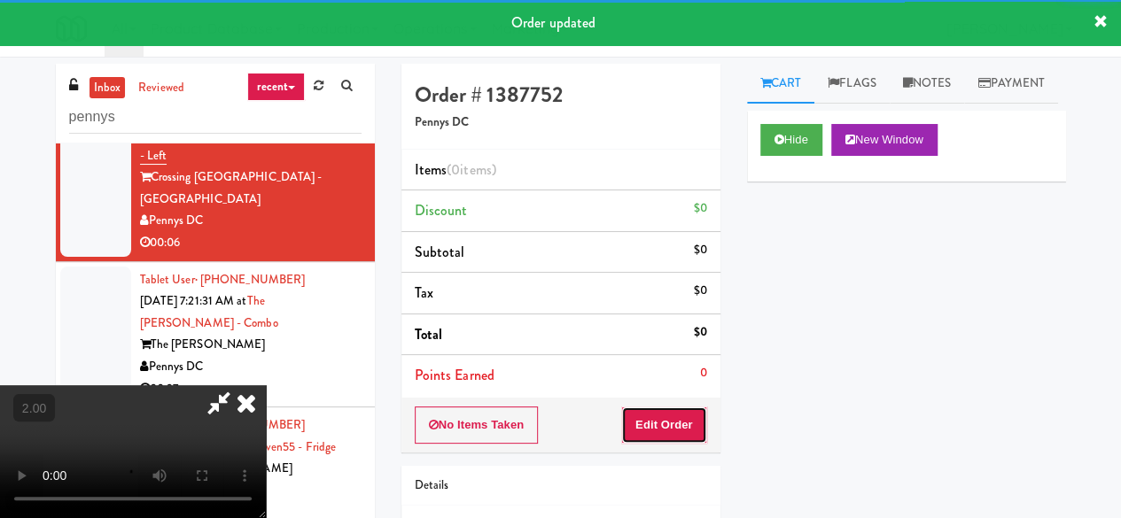
click at [675, 409] on button "Edit Order" at bounding box center [664, 425] width 86 height 37
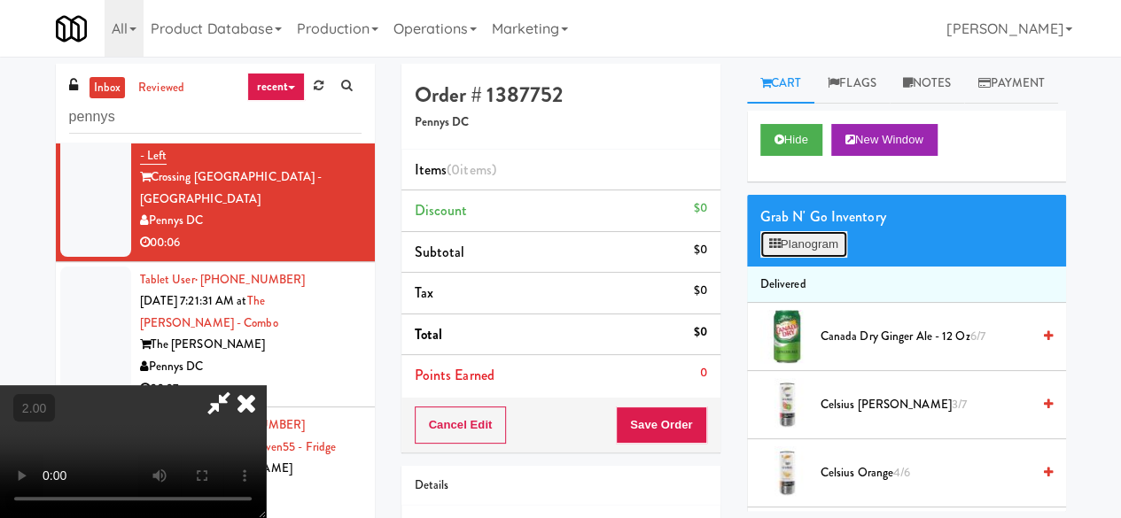
click at [800, 258] on button "Planogram" at bounding box center [803, 244] width 87 height 27
click at [0, 0] on div at bounding box center [0, 0] width 0 height 0
click at [817, 258] on button "Planogram" at bounding box center [803, 244] width 87 height 27
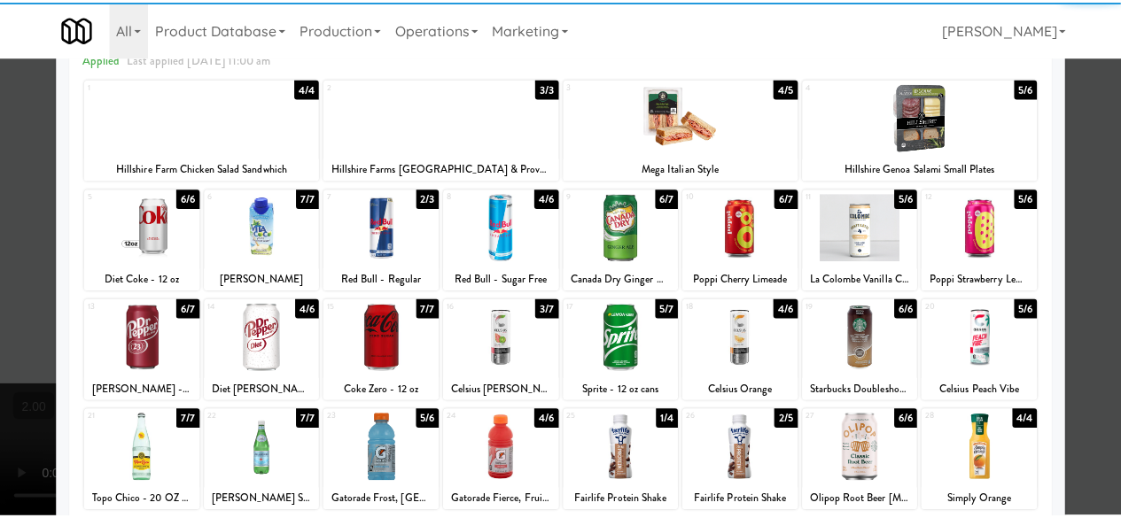
scroll to position [177, 0]
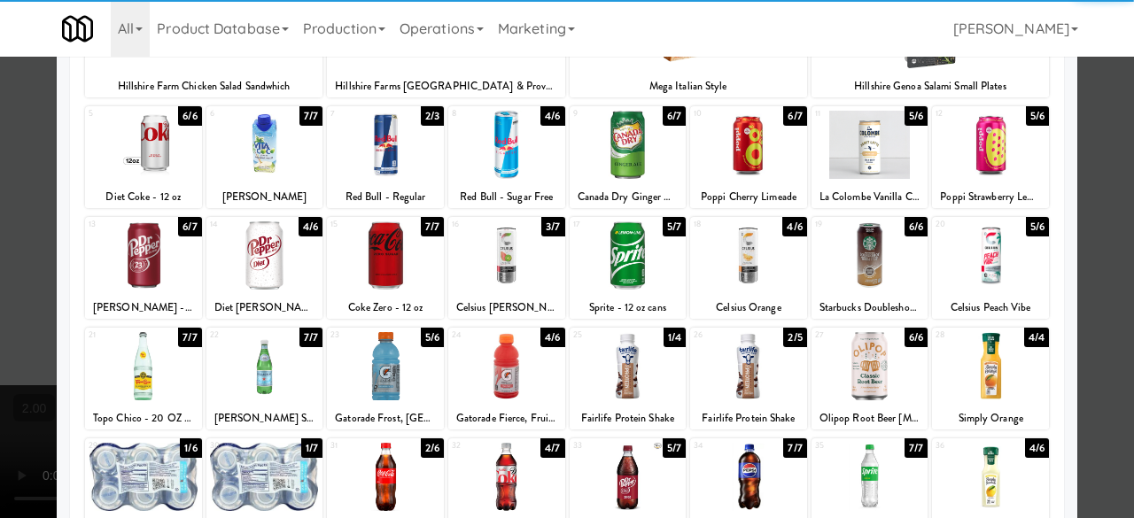
click at [996, 259] on div at bounding box center [990, 256] width 117 height 68
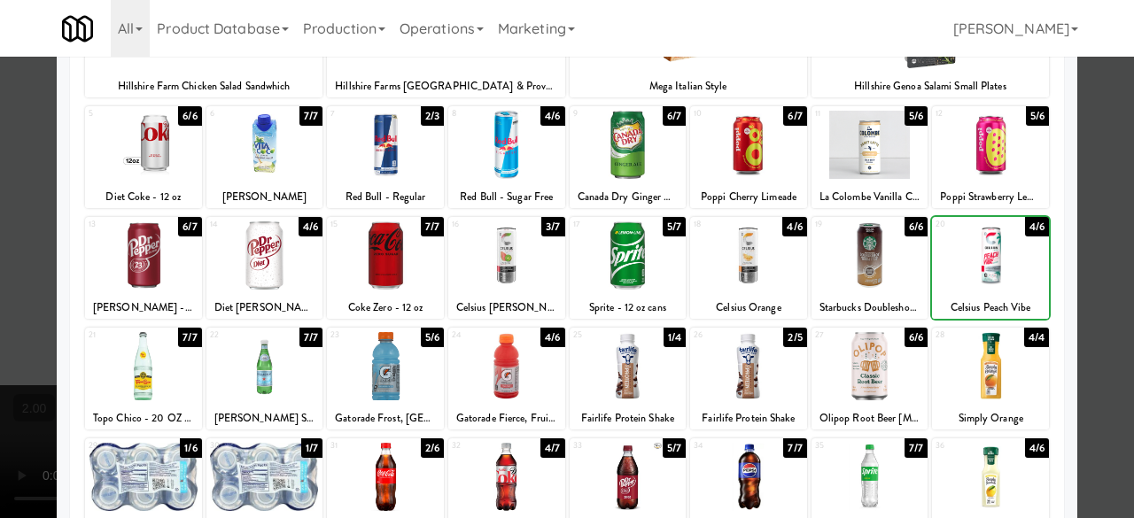
click at [1110, 223] on div at bounding box center [567, 259] width 1134 height 518
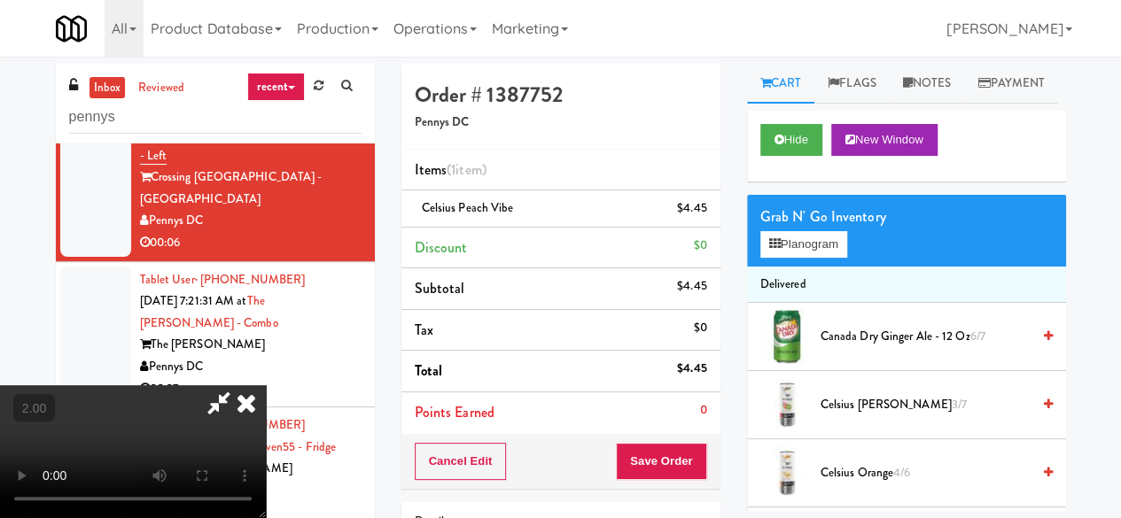
click at [239, 386] on icon at bounding box center [219, 403] width 41 height 35
click at [675, 459] on button "Save Order" at bounding box center [661, 461] width 90 height 37
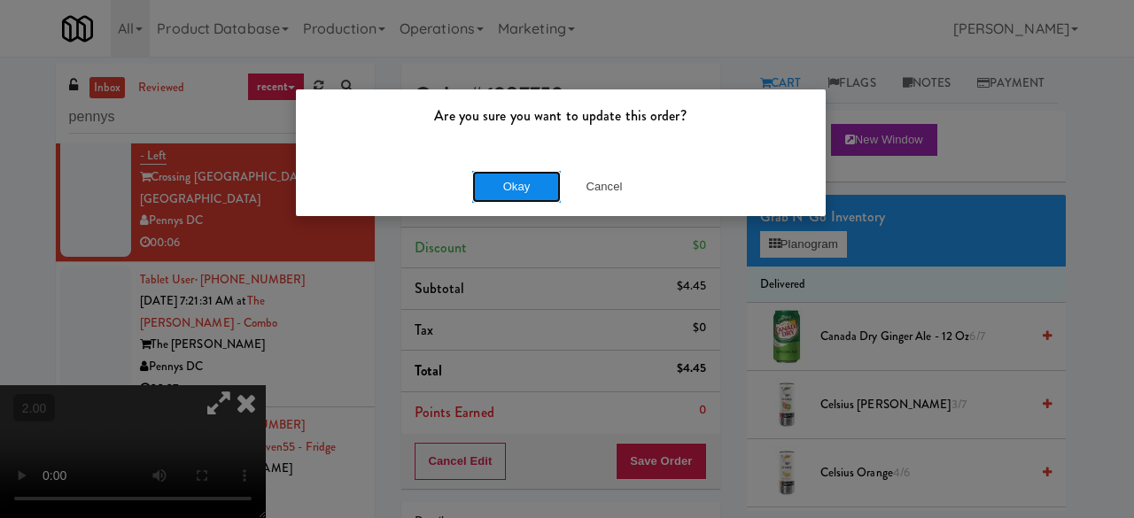
click at [532, 185] on button "Okay" at bounding box center [516, 187] width 89 height 32
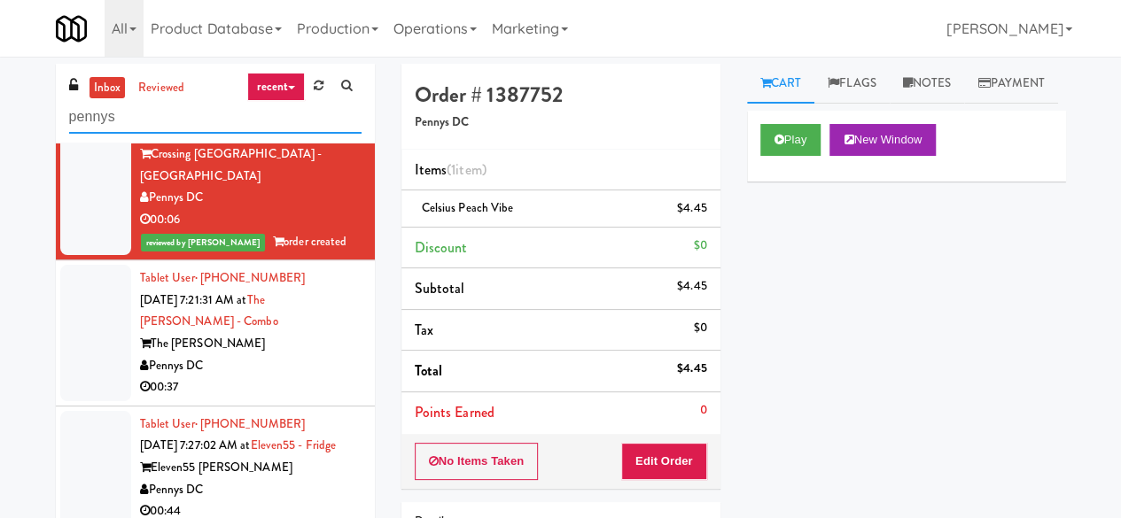
click at [172, 124] on input "pennys" at bounding box center [215, 117] width 292 height 33
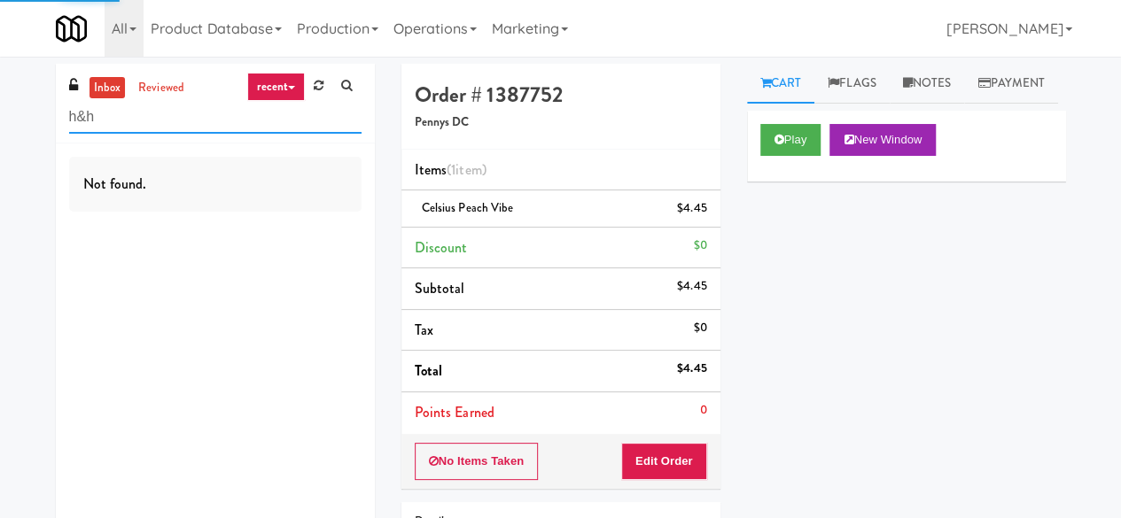
type input "h&h"
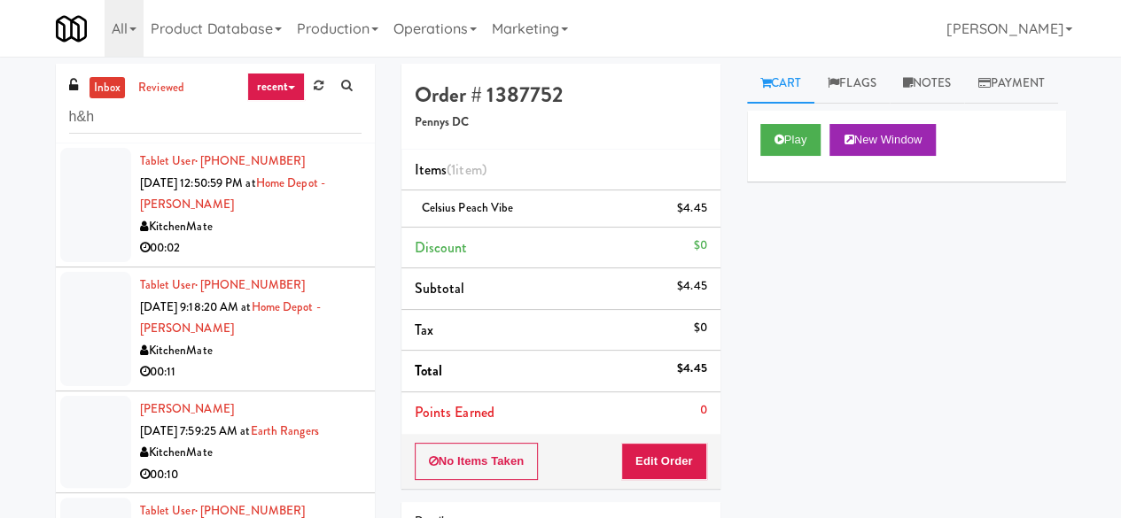
click at [240, 253] on div "00:02" at bounding box center [251, 249] width 222 height 22
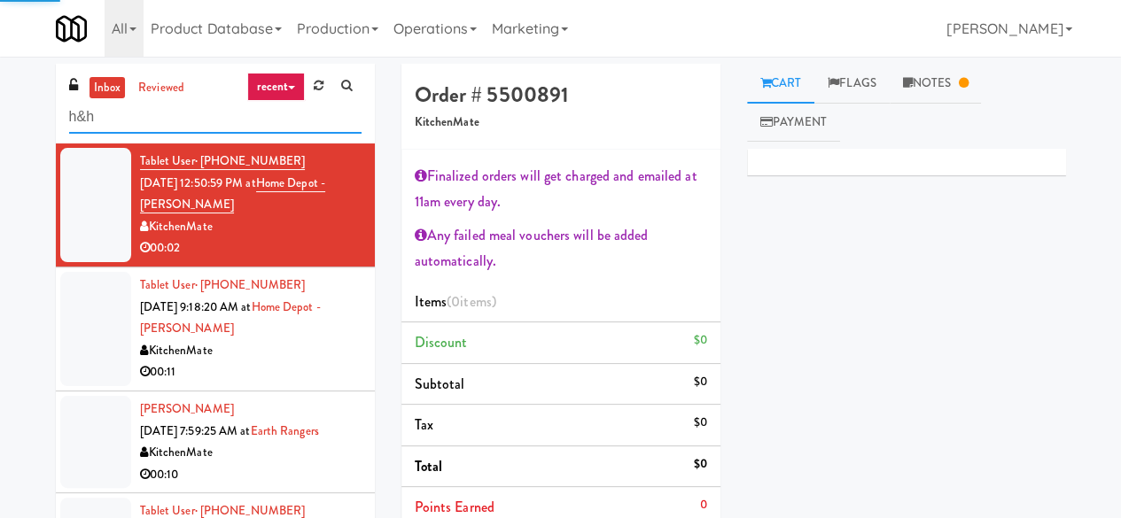
click at [170, 131] on input "h&h" at bounding box center [215, 117] width 292 height 33
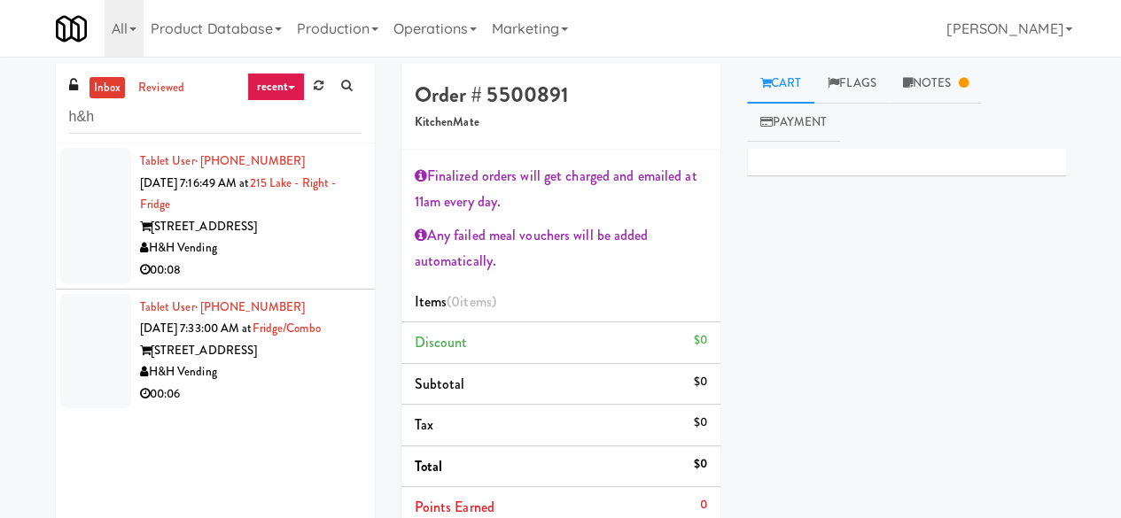
click at [253, 217] on div "[STREET_ADDRESS]" at bounding box center [251, 227] width 222 height 22
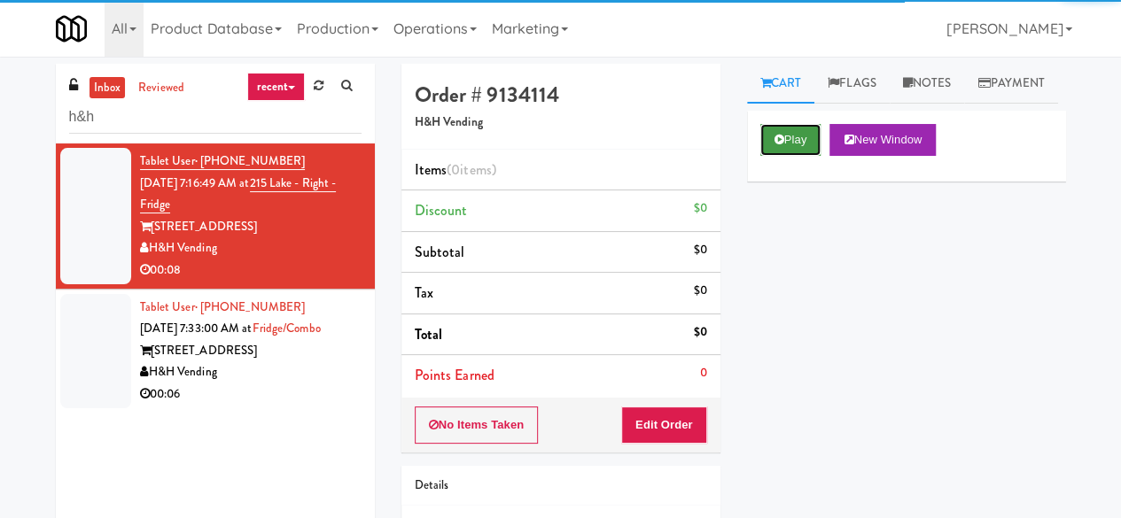
click at [808, 156] on button "Play" at bounding box center [790, 140] width 61 height 32
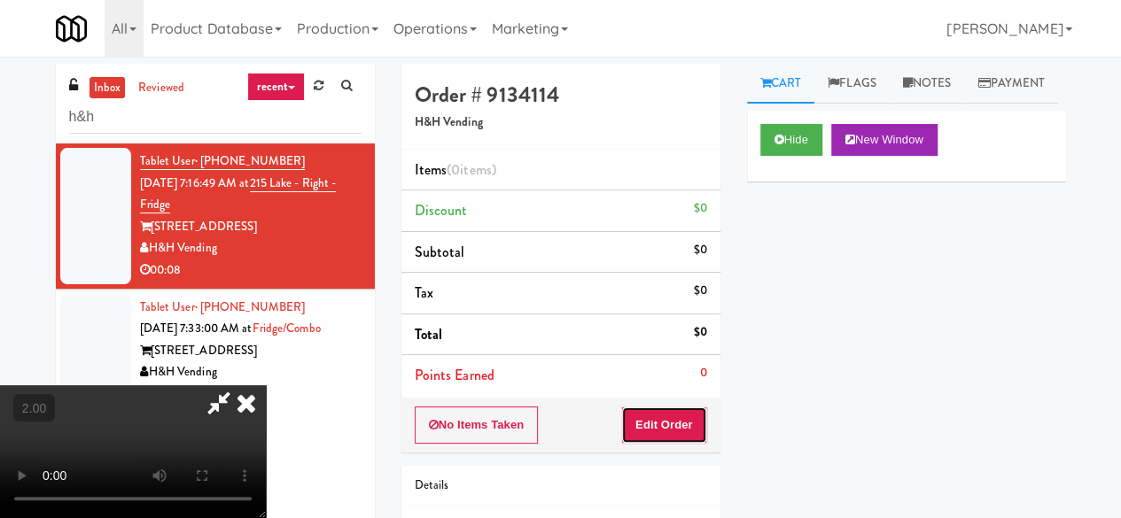
click at [658, 425] on button "Edit Order" at bounding box center [664, 425] width 86 height 37
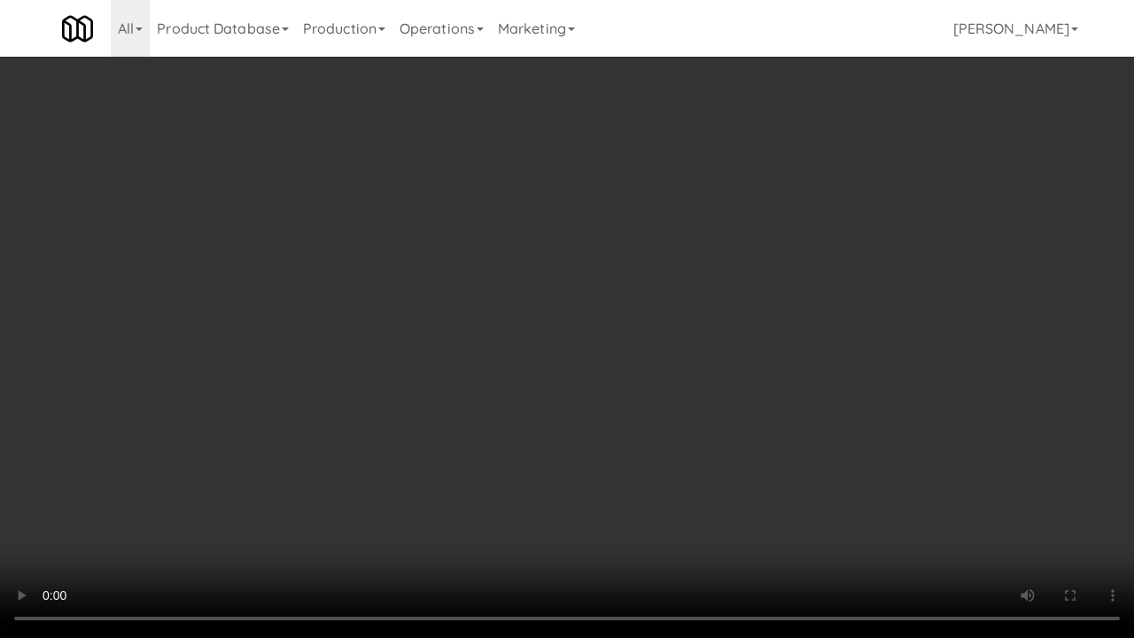
click at [486, 396] on video at bounding box center [567, 319] width 1134 height 638
click at [581, 423] on video at bounding box center [567, 319] width 1134 height 638
click at [498, 401] on video at bounding box center [567, 319] width 1134 height 638
click at [495, 394] on video at bounding box center [567, 319] width 1134 height 638
click at [485, 379] on video at bounding box center [567, 319] width 1134 height 638
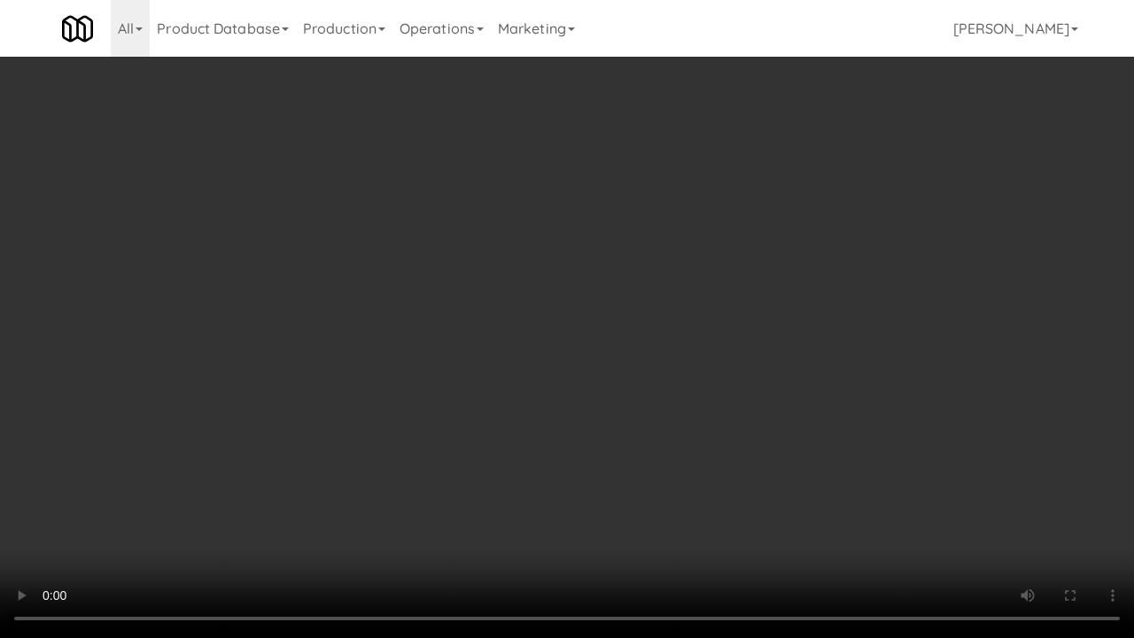
click at [485, 379] on video at bounding box center [567, 319] width 1134 height 638
click at [1074, 518] on html "Are you sure you want to update this order? Okay Cancel Okay Are you sure you w…" at bounding box center [567, 319] width 1134 height 638
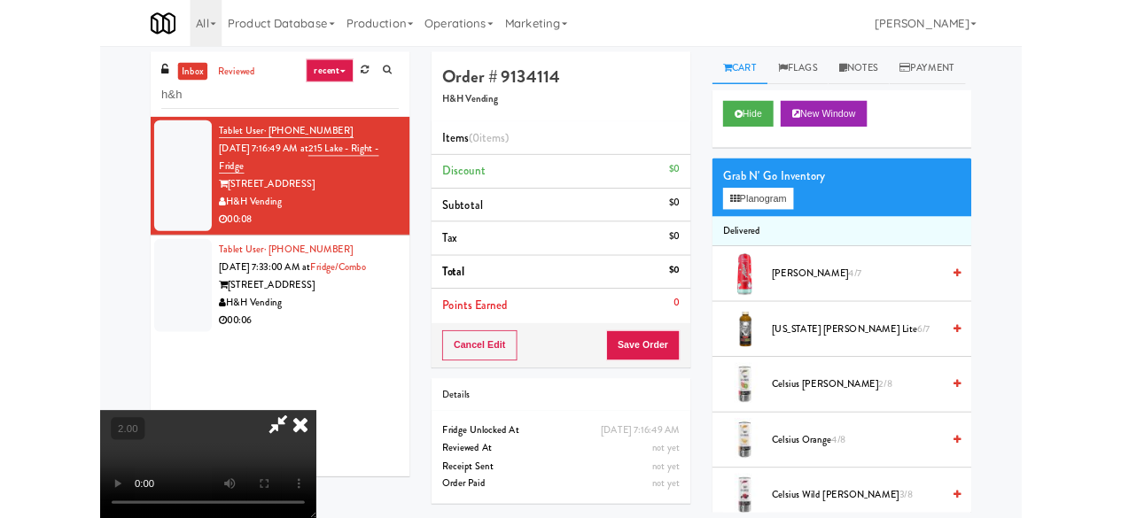
scroll to position [12, 0]
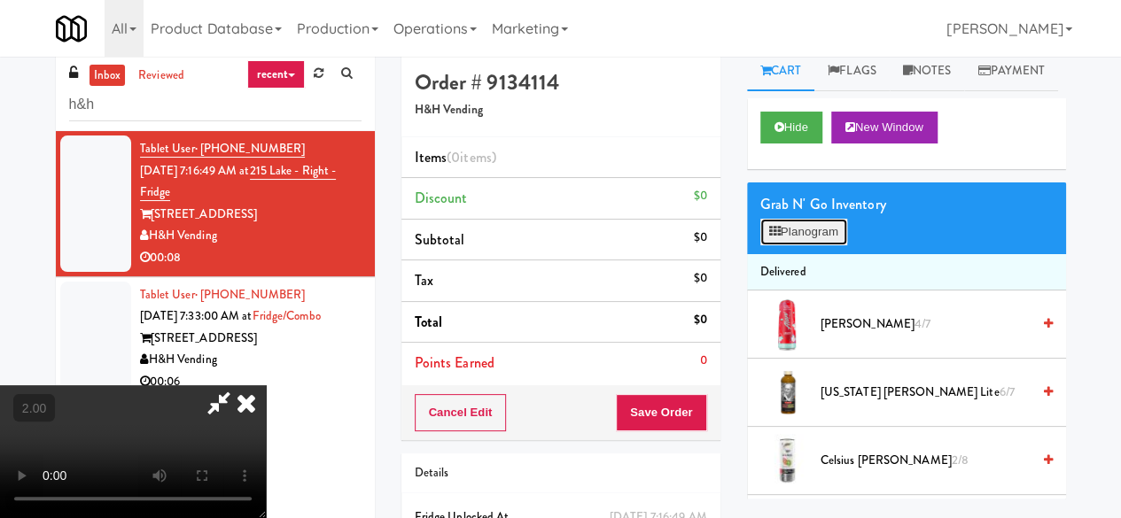
click at [790, 245] on button "Planogram" at bounding box center [803, 232] width 87 height 27
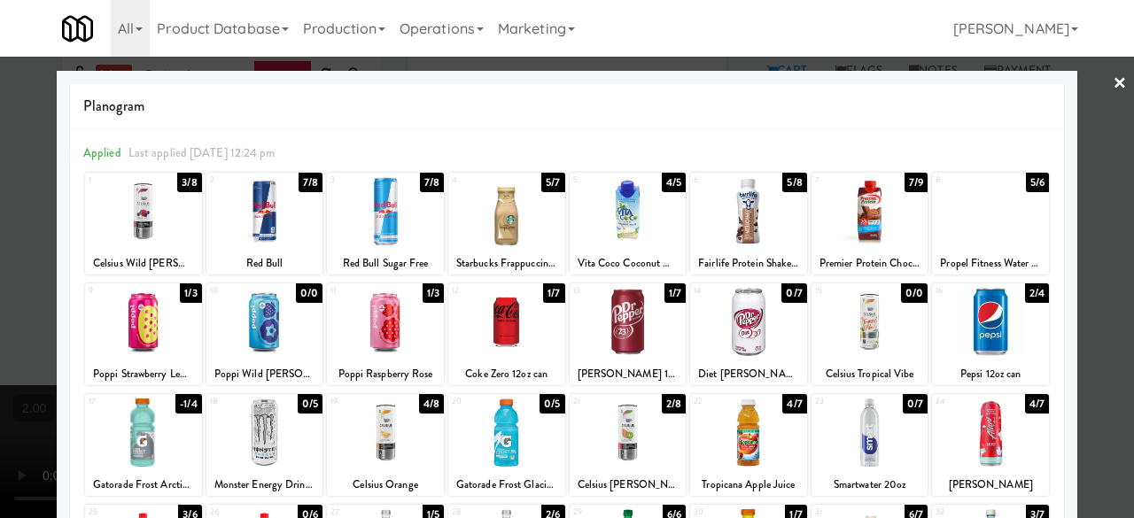
click at [162, 324] on div at bounding box center [143, 322] width 117 height 68
click at [1000, 453] on div at bounding box center [990, 433] width 117 height 68
click at [1109, 318] on div at bounding box center [567, 259] width 1134 height 518
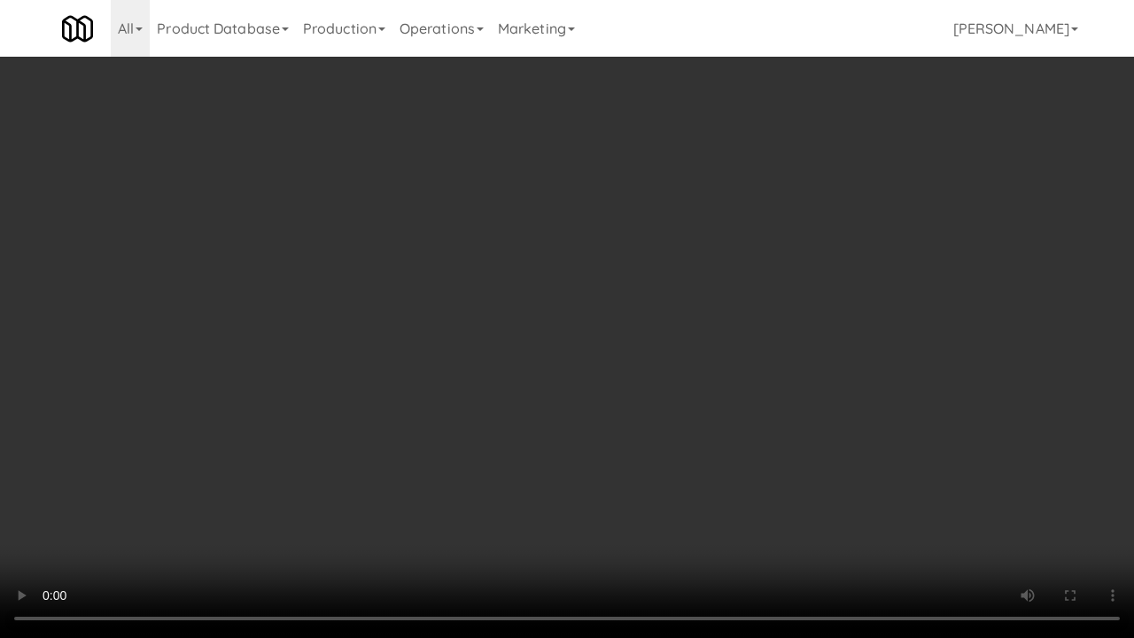
click at [530, 383] on video at bounding box center [567, 319] width 1134 height 638
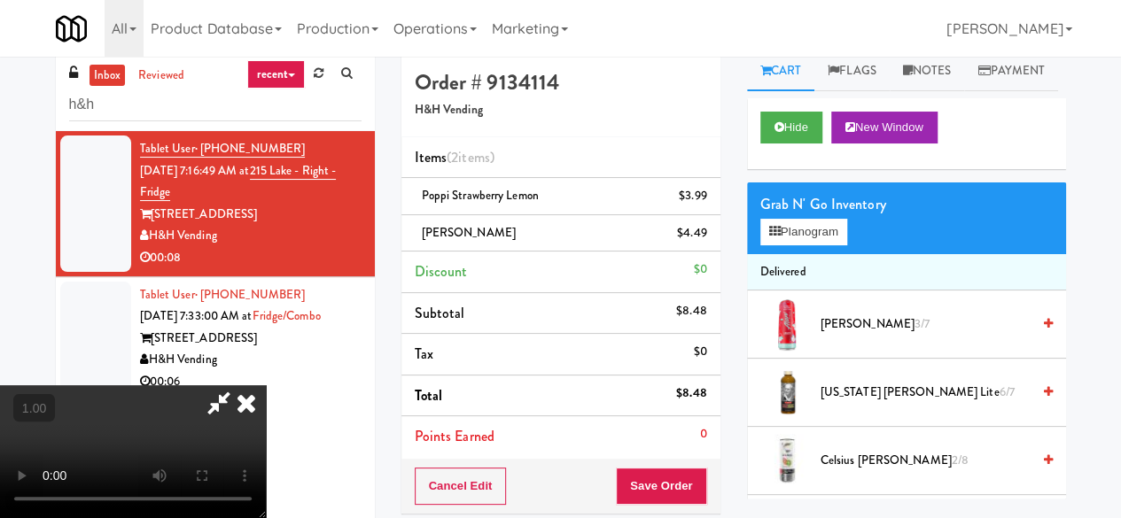
click at [239, 386] on icon at bounding box center [219, 403] width 41 height 35
click at [620, 159] on div "Order # 9134114 H&H Vending Items (2 items ) Poppi Strawberry Lemon $3.99 [PERS…" at bounding box center [733, 372] width 665 height 643
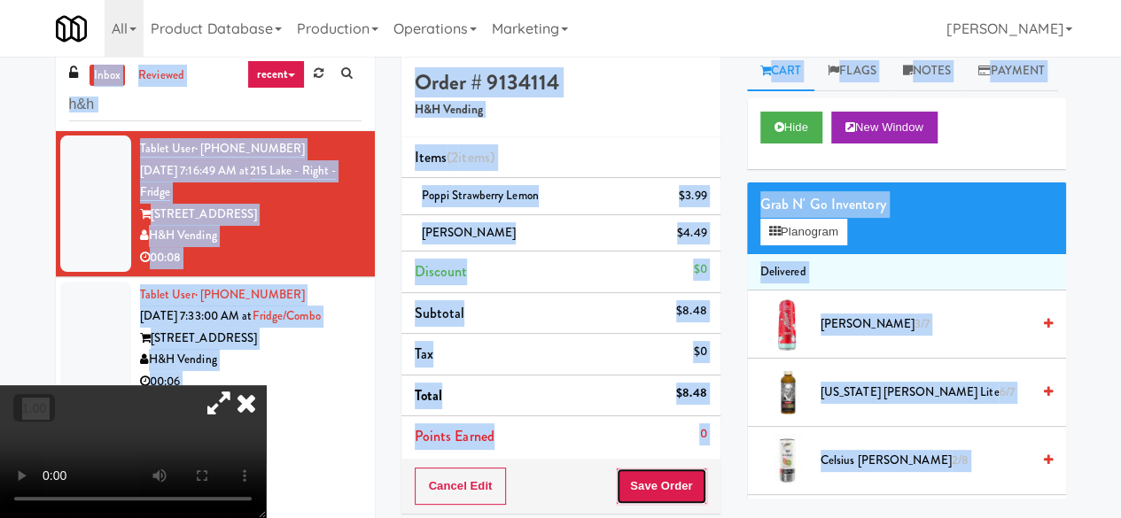
click at [666, 468] on button "Save Order" at bounding box center [661, 486] width 90 height 37
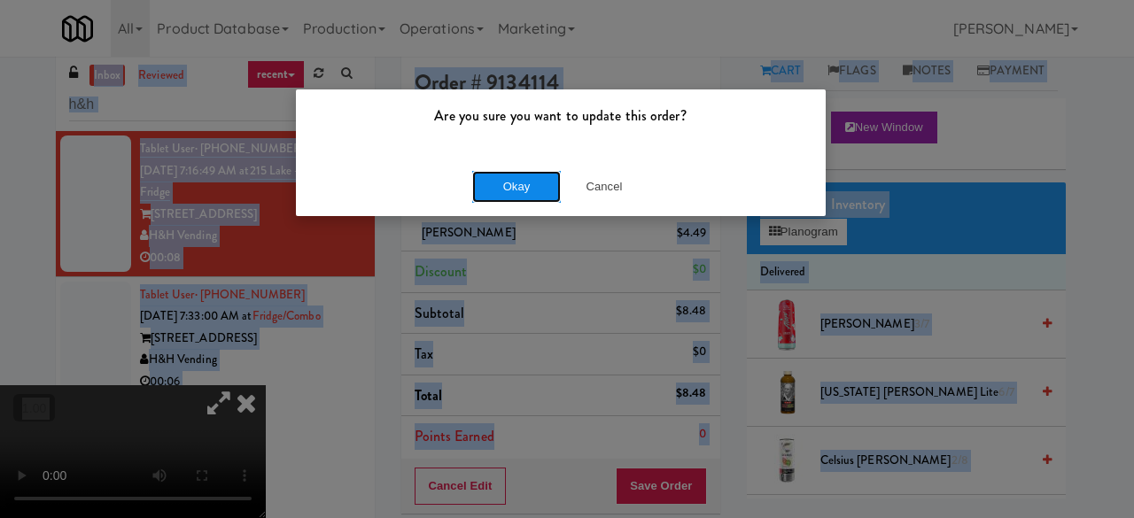
click at [484, 185] on button "Okay" at bounding box center [516, 187] width 89 height 32
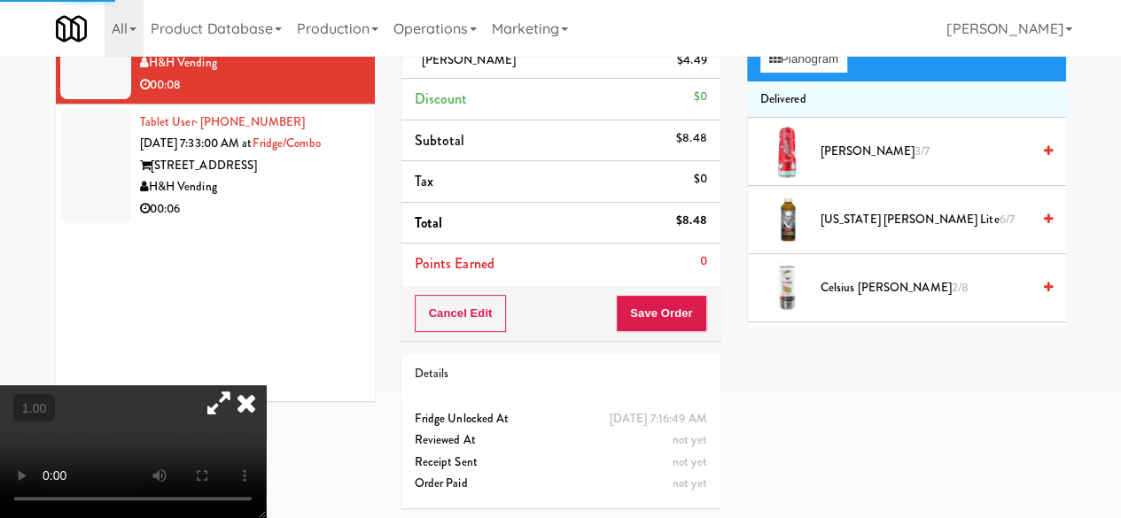
drag, startPoint x: 316, startPoint y: 206, endPoint x: 483, endPoint y: 286, distance: 185.9
click at [315, 199] on div "H&H Vending" at bounding box center [251, 187] width 222 height 22
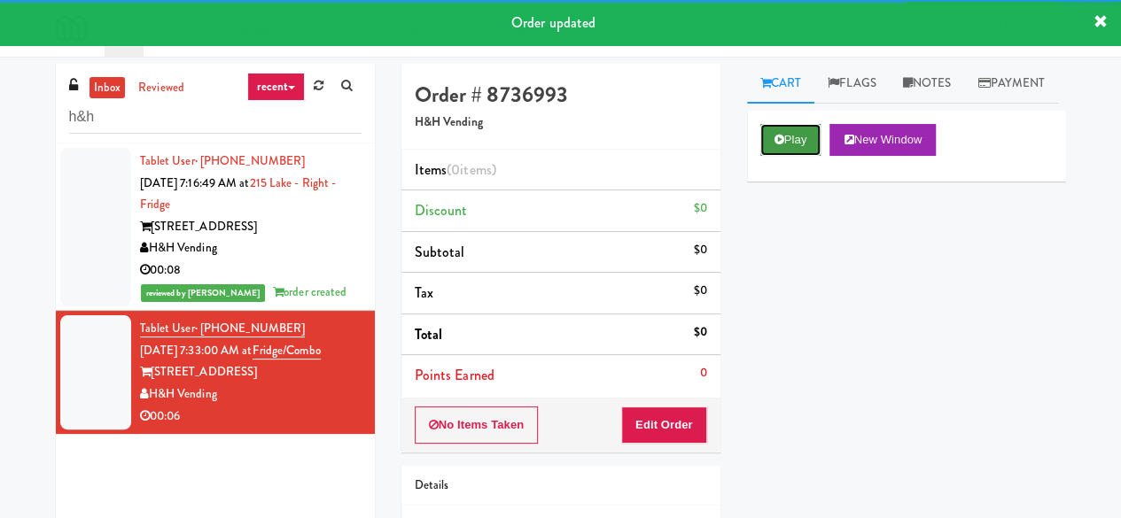
click at [807, 156] on button "Play" at bounding box center [790, 140] width 61 height 32
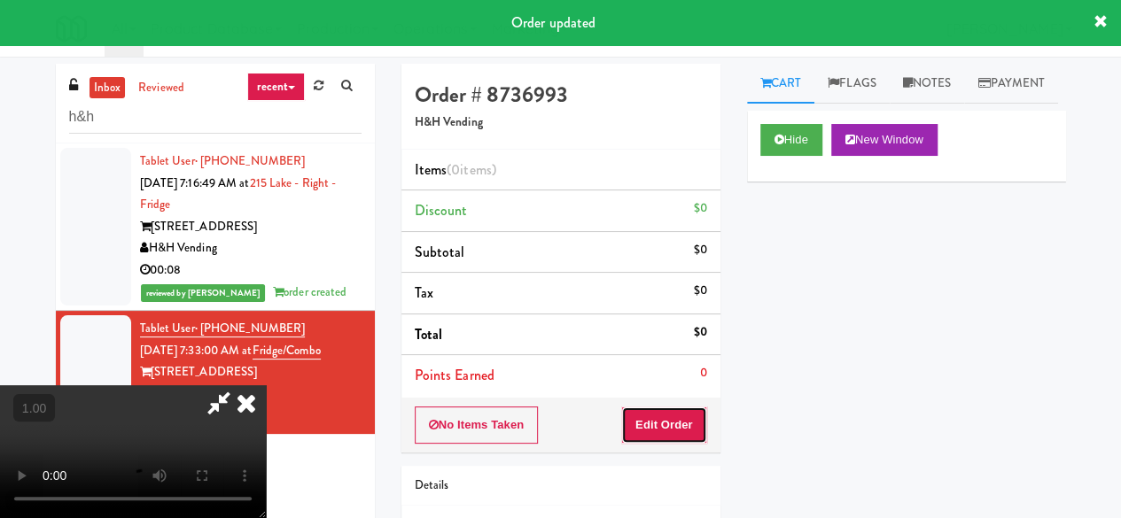
click at [674, 419] on button "Edit Order" at bounding box center [664, 425] width 86 height 37
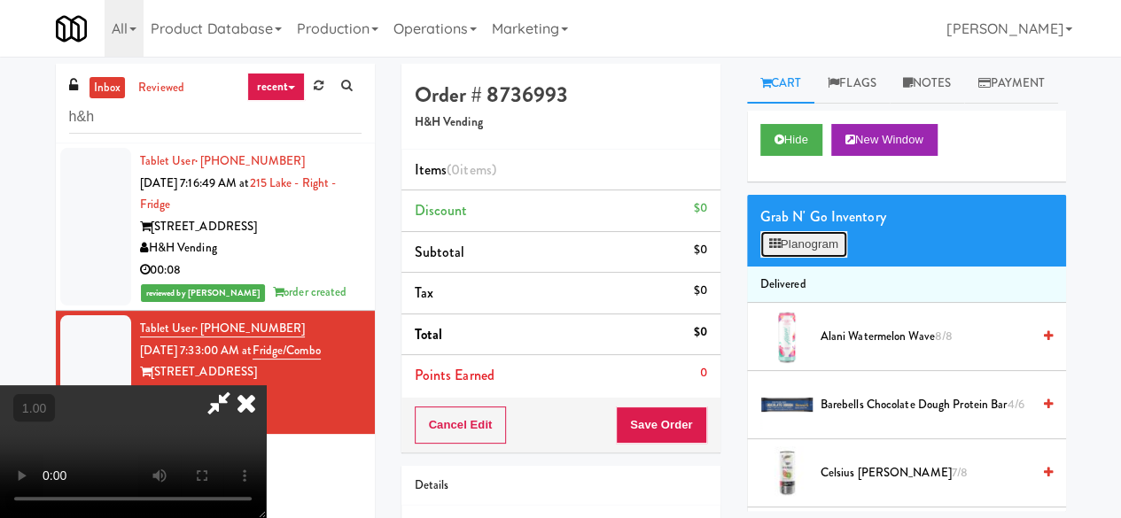
click at [787, 258] on button "Planogram" at bounding box center [803, 244] width 87 height 27
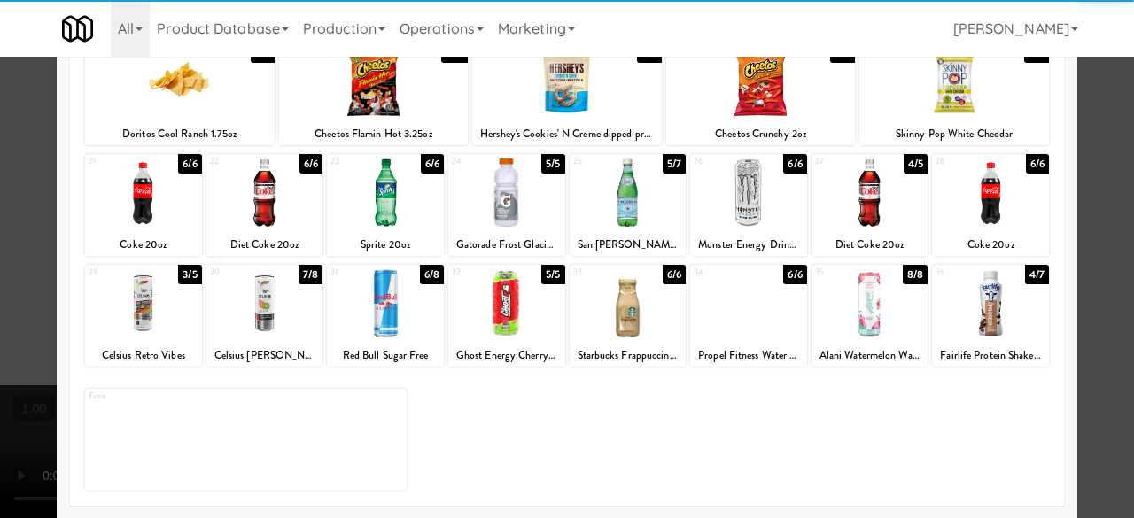
click at [160, 295] on div at bounding box center [143, 303] width 117 height 68
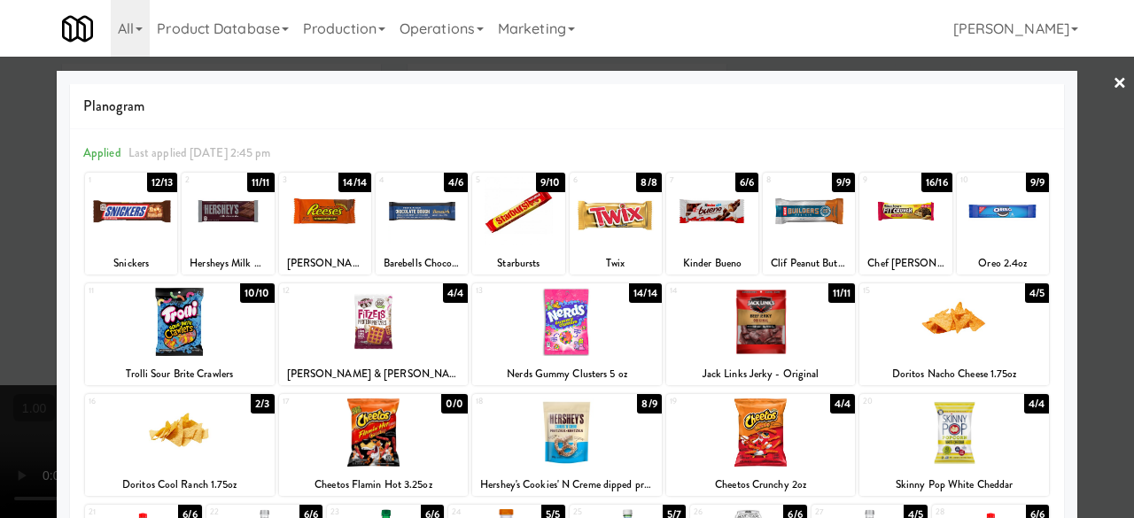
click at [1113, 105] on link "×" at bounding box center [1120, 84] width 14 height 55
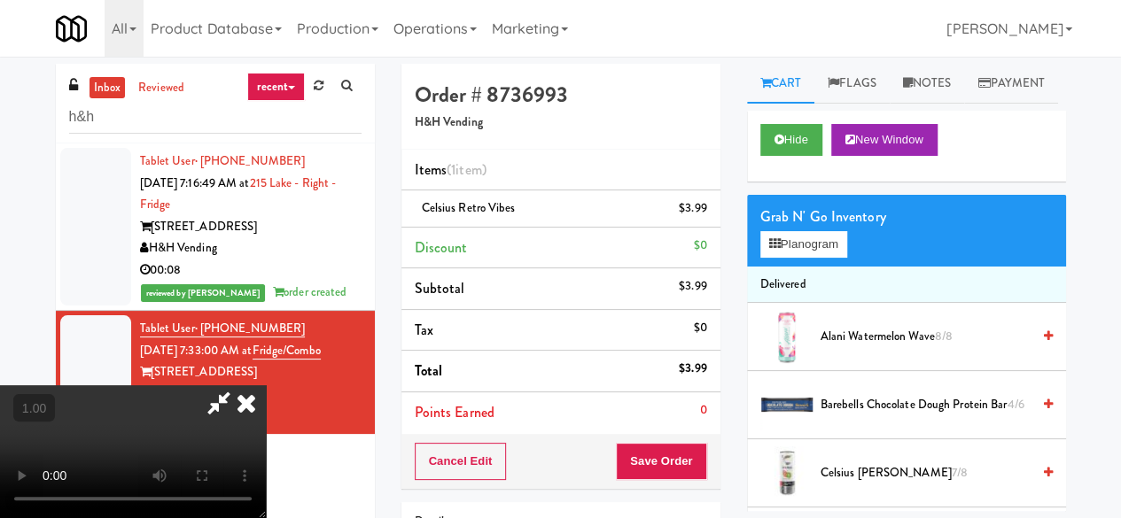
click at [239, 386] on icon at bounding box center [219, 403] width 41 height 35
click at [675, 474] on button "Save Order" at bounding box center [661, 461] width 90 height 37
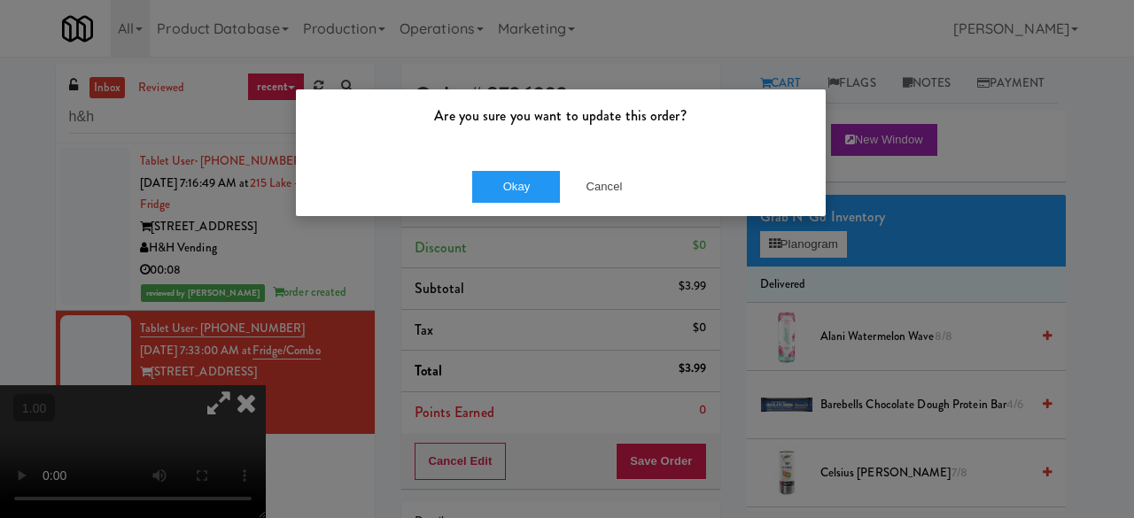
click at [549, 212] on div "Okay Cancel" at bounding box center [561, 186] width 530 height 59
click at [548, 191] on button "Okay" at bounding box center [516, 187] width 89 height 32
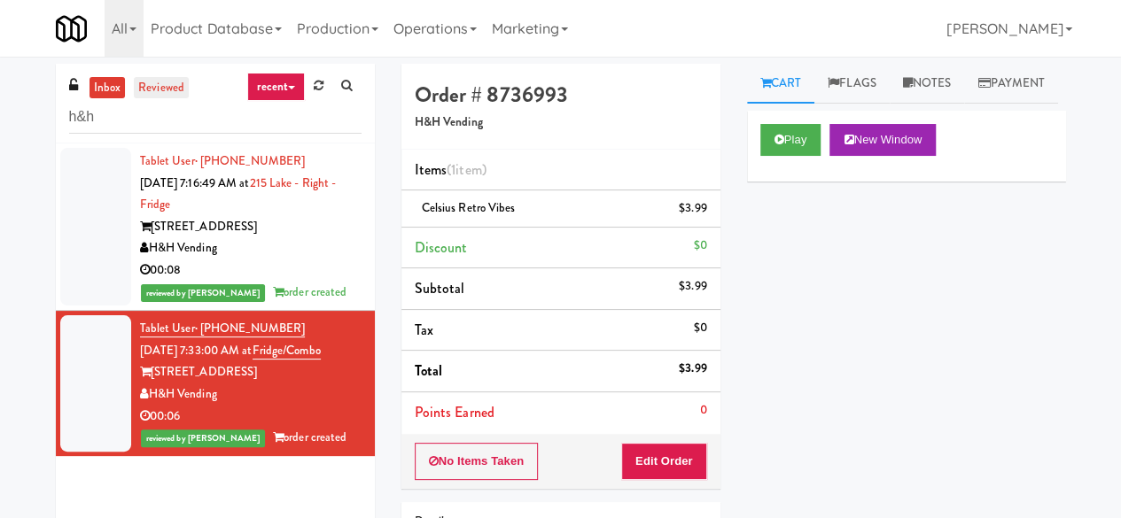
click at [169, 95] on link "reviewed" at bounding box center [161, 88] width 55 height 22
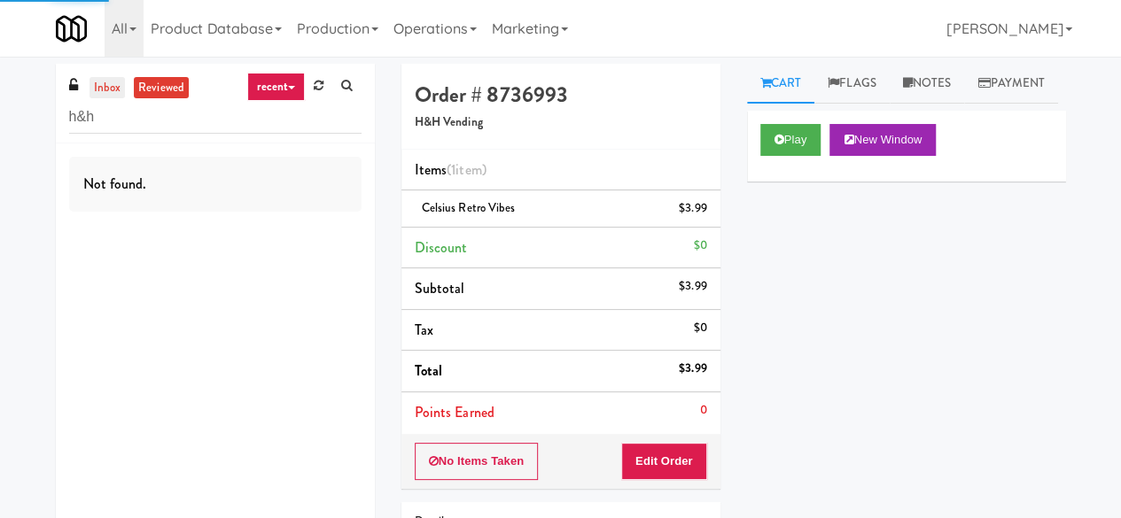
click at [121, 82] on link "inbox" at bounding box center [108, 88] width 36 height 22
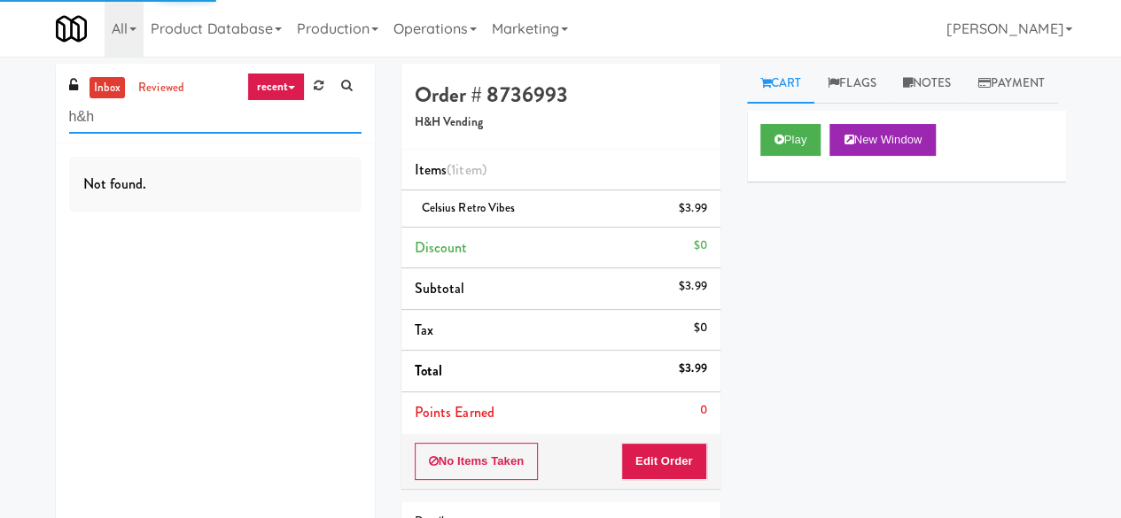
click at [131, 127] on input "h&h" at bounding box center [215, 117] width 292 height 33
type input "o"
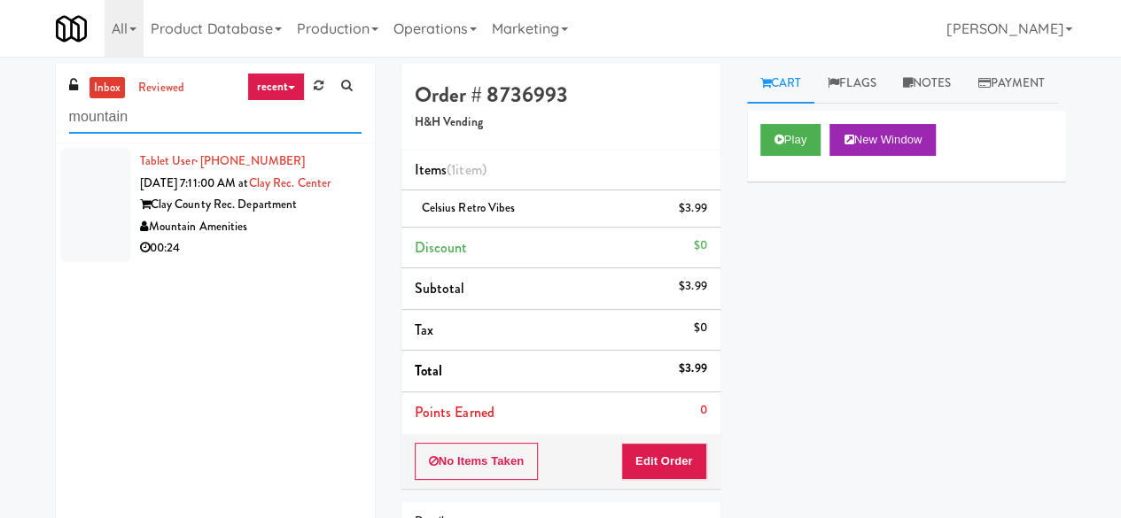
click at [188, 103] on input "mountain" at bounding box center [215, 117] width 292 height 33
click at [187, 104] on input "mountain" at bounding box center [215, 117] width 292 height 33
paste input "Vista St. Clair - Cooler"
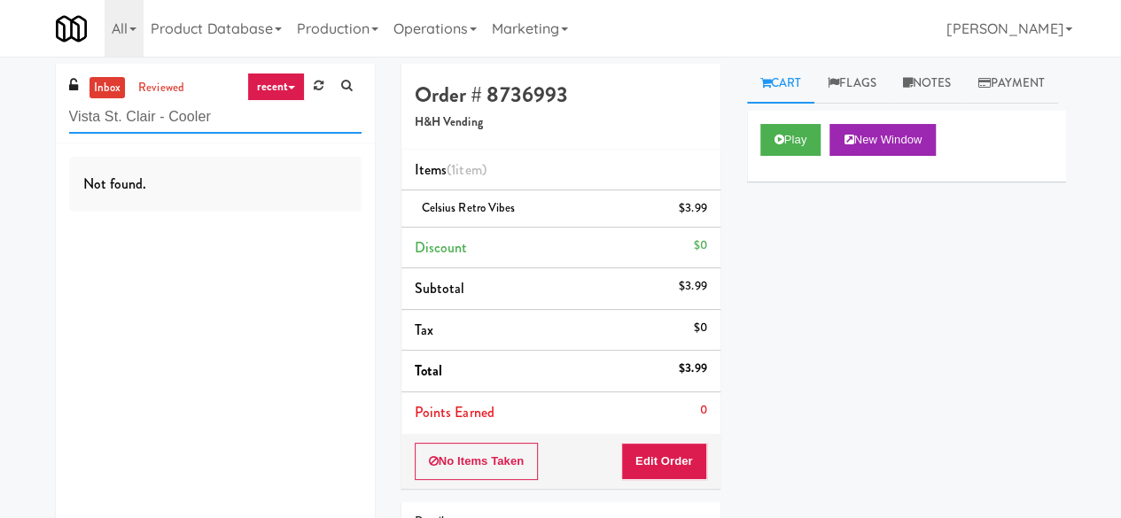
type input "Vista St. Clair - Cooler"
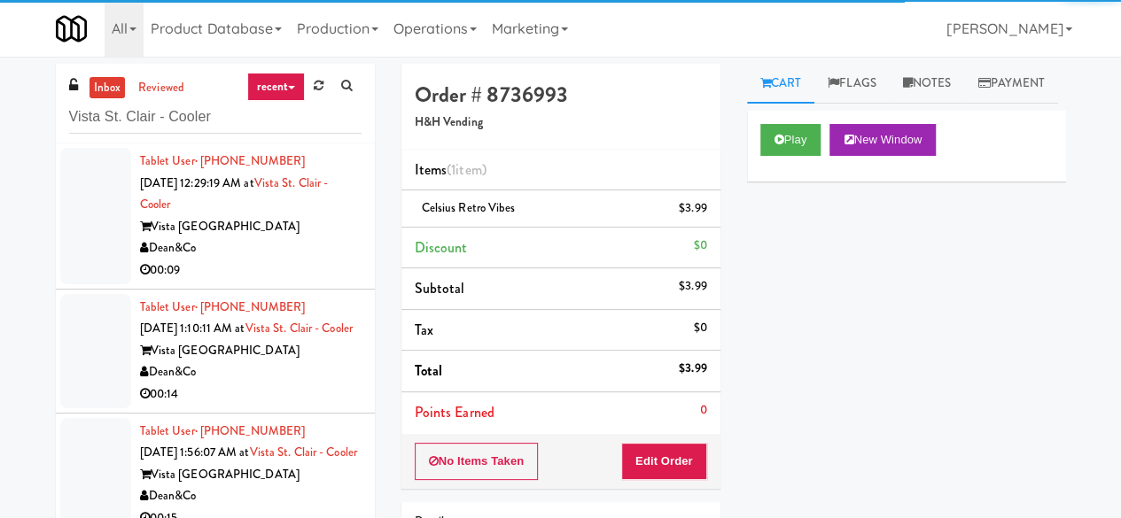
click at [253, 267] on div "00:09" at bounding box center [251, 271] width 222 height 22
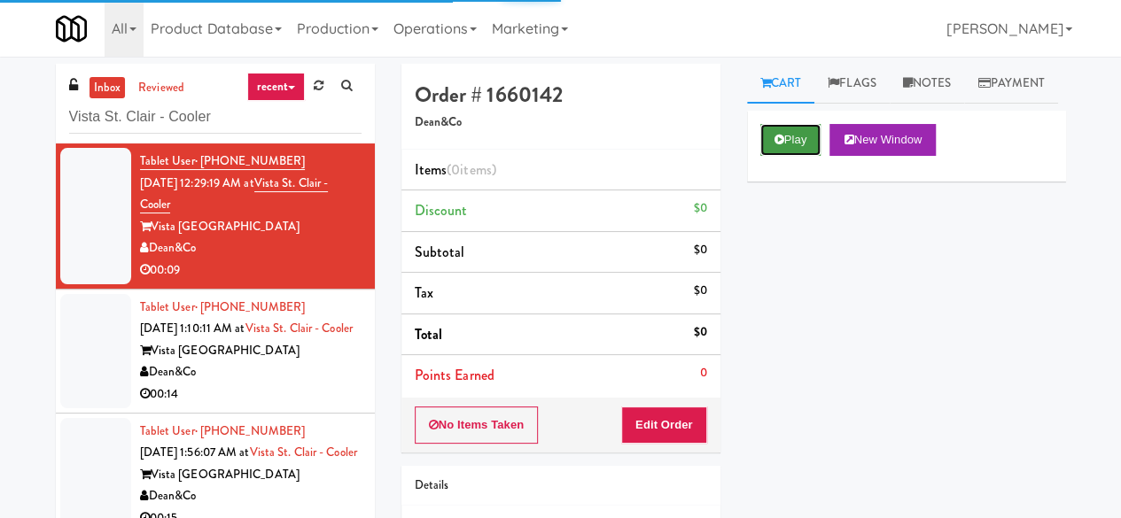
click at [790, 156] on button "Play" at bounding box center [790, 140] width 61 height 32
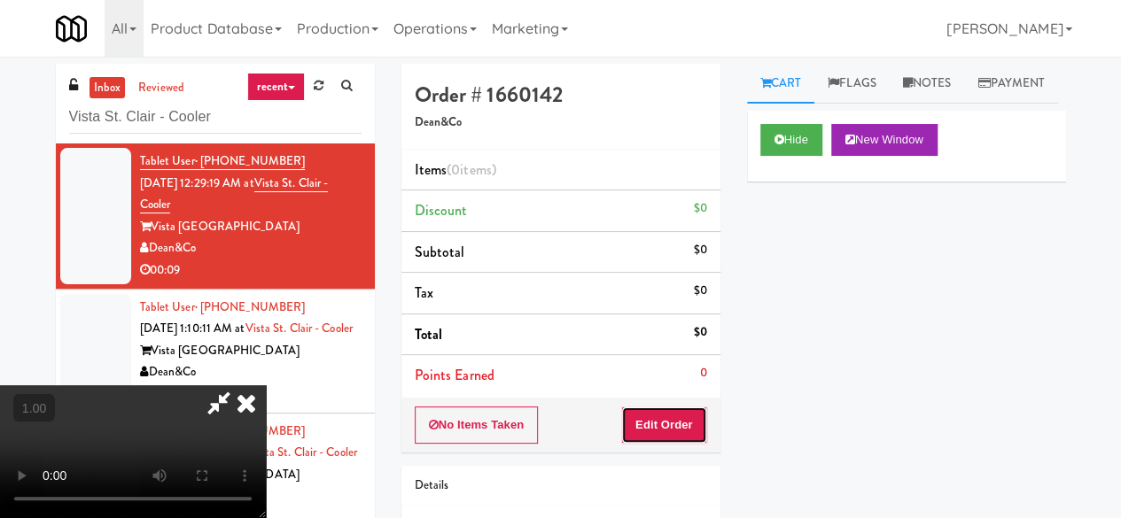
click at [683, 421] on button "Edit Order" at bounding box center [664, 425] width 86 height 37
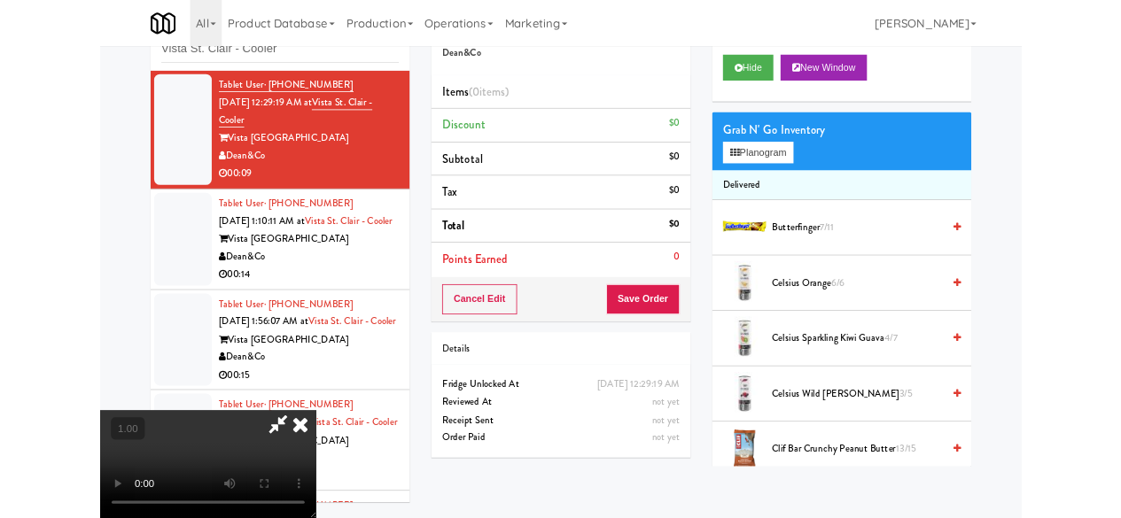
scroll to position [168, 0]
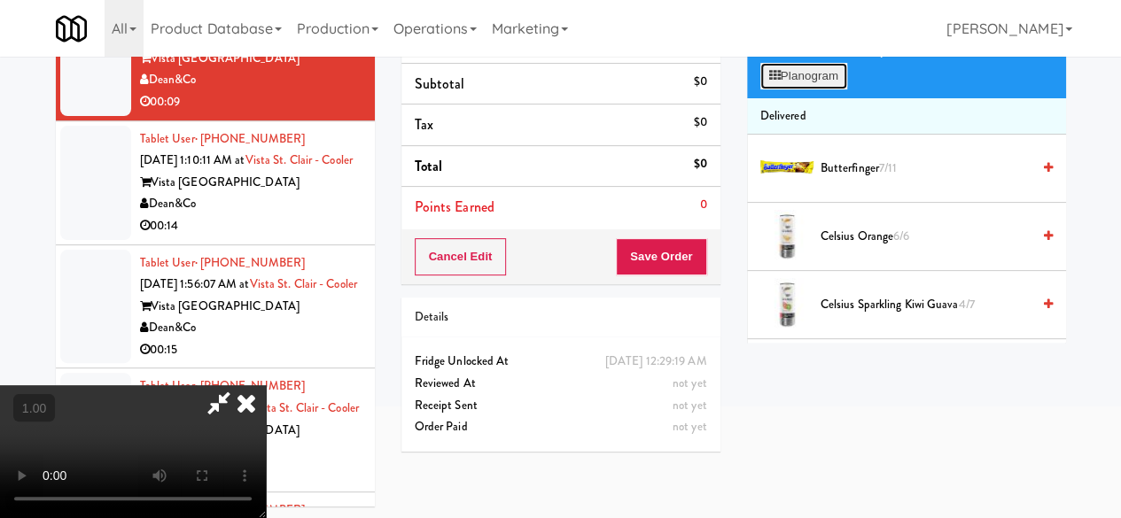
click at [781, 90] on button "Planogram" at bounding box center [803, 76] width 87 height 27
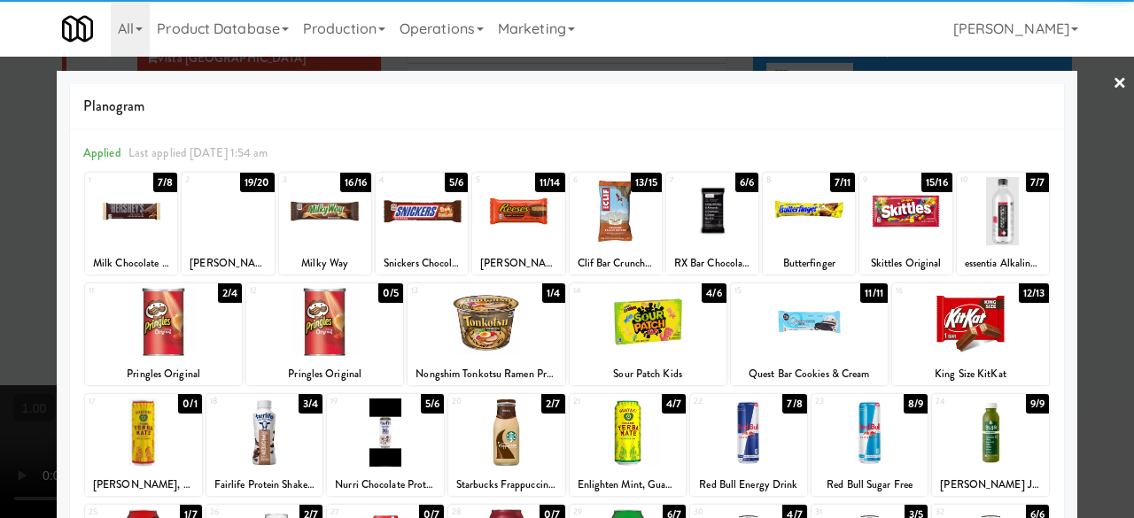
click at [302, 322] on div at bounding box center [324, 322] width 157 height 68
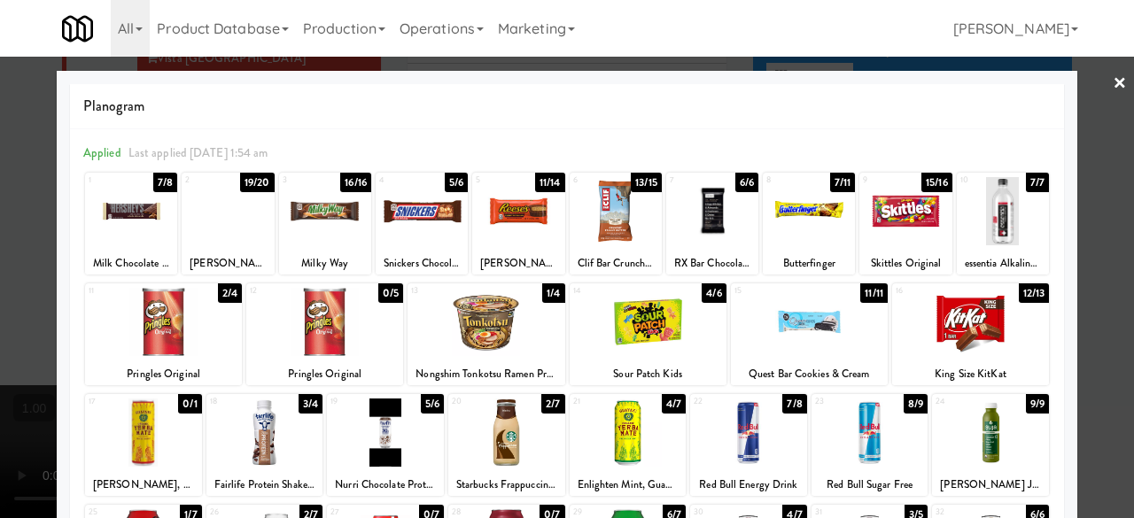
click at [1082, 220] on div at bounding box center [567, 259] width 1134 height 518
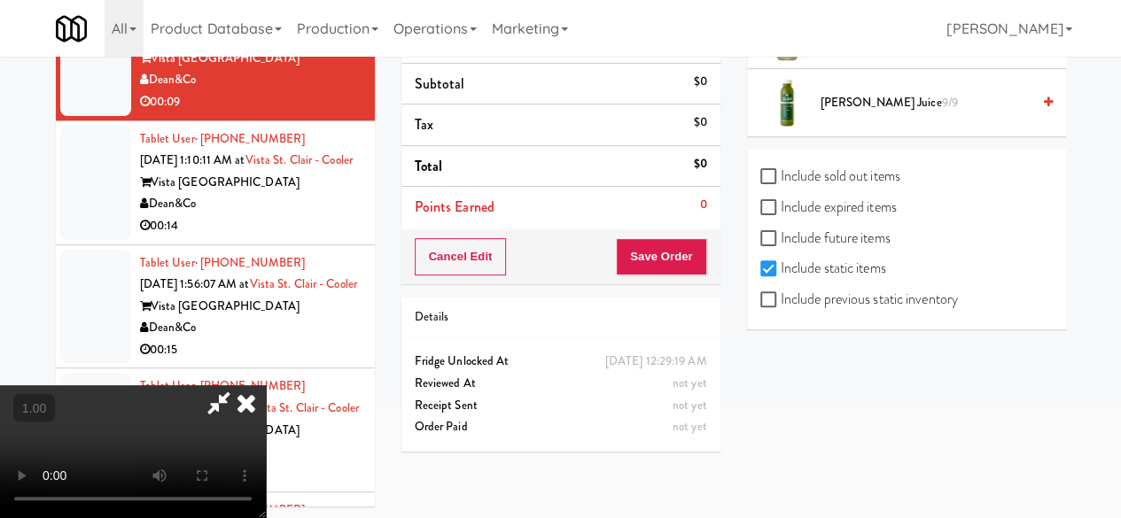
click at [817, 307] on label "Include previous static inventory" at bounding box center [859, 299] width 198 height 27
click at [781, 307] on input "Include previous static inventory" at bounding box center [770, 300] width 20 height 14
checkbox input "true"
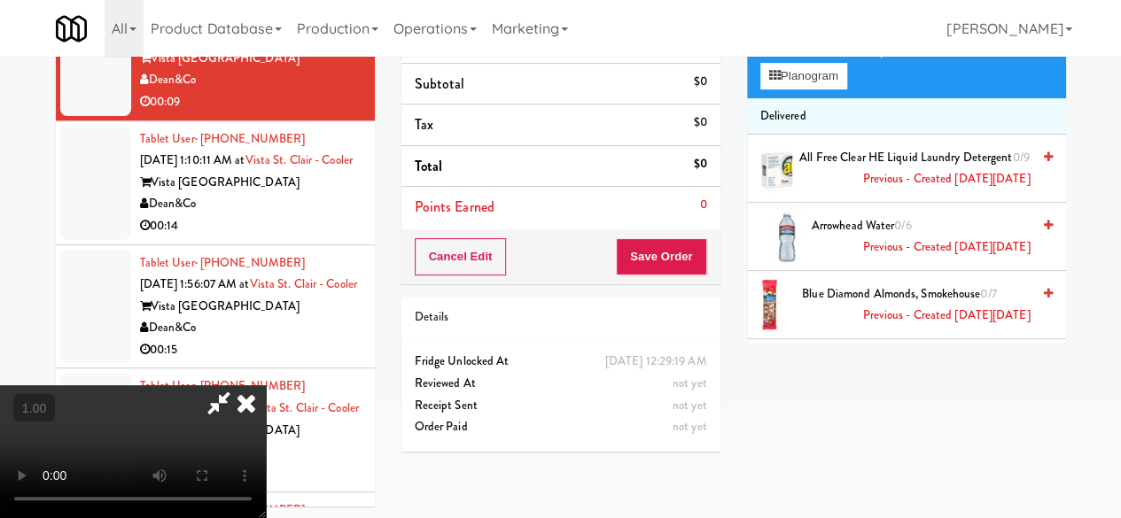
click at [818, 98] on div "Grab N' Go Inventory Planogram" at bounding box center [906, 63] width 319 height 72
click at [830, 90] on button "Planogram" at bounding box center [803, 76] width 87 height 27
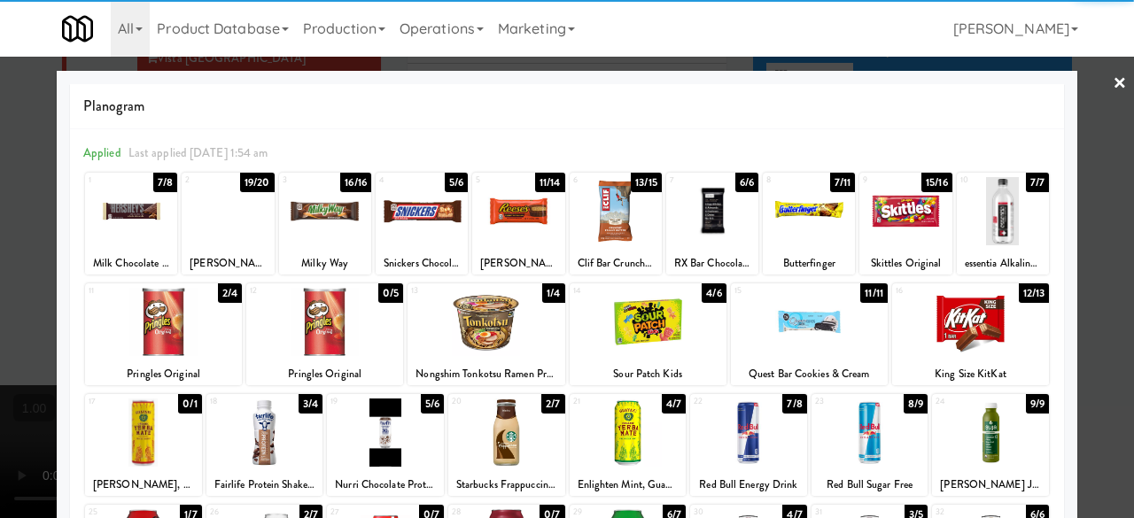
click at [316, 331] on div at bounding box center [324, 322] width 157 height 68
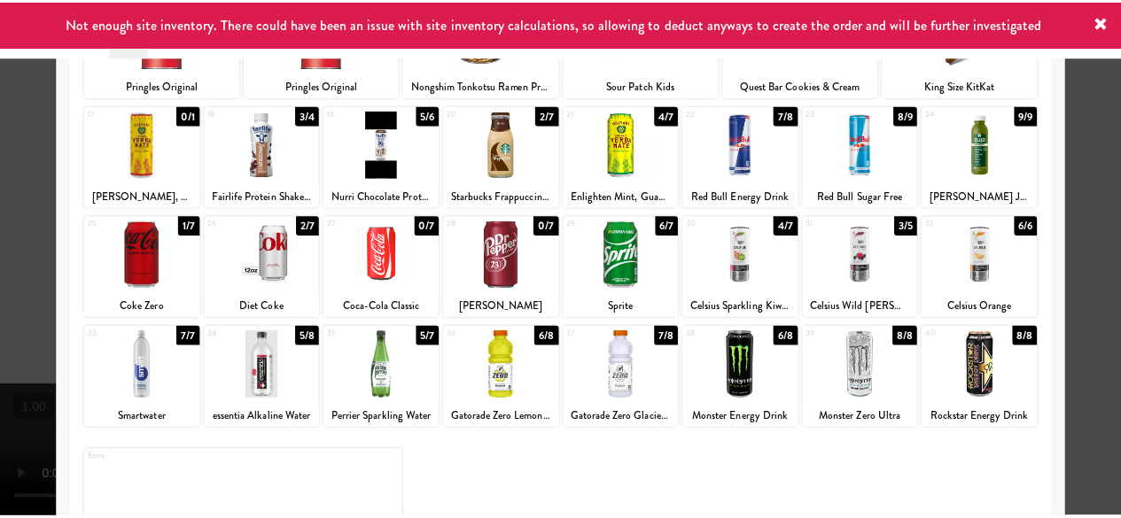
scroll to position [262, 0]
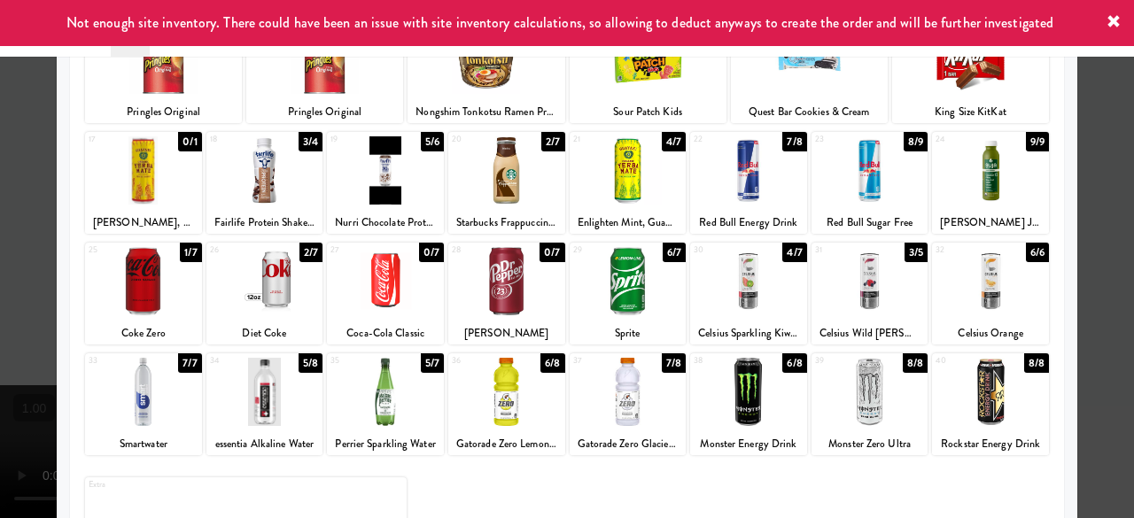
click at [622, 287] on div at bounding box center [628, 281] width 117 height 68
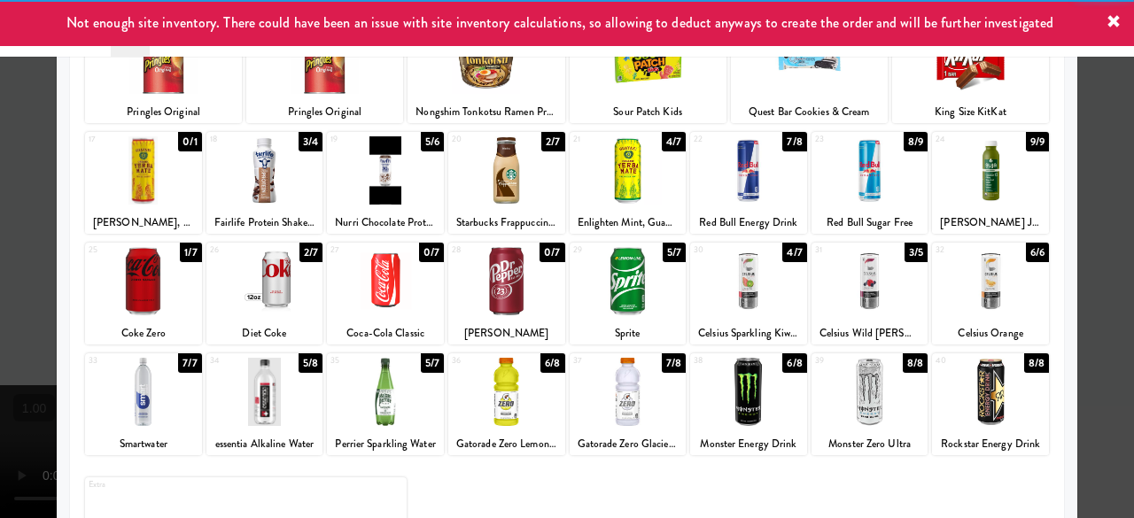
click at [1089, 174] on div at bounding box center [567, 259] width 1134 height 518
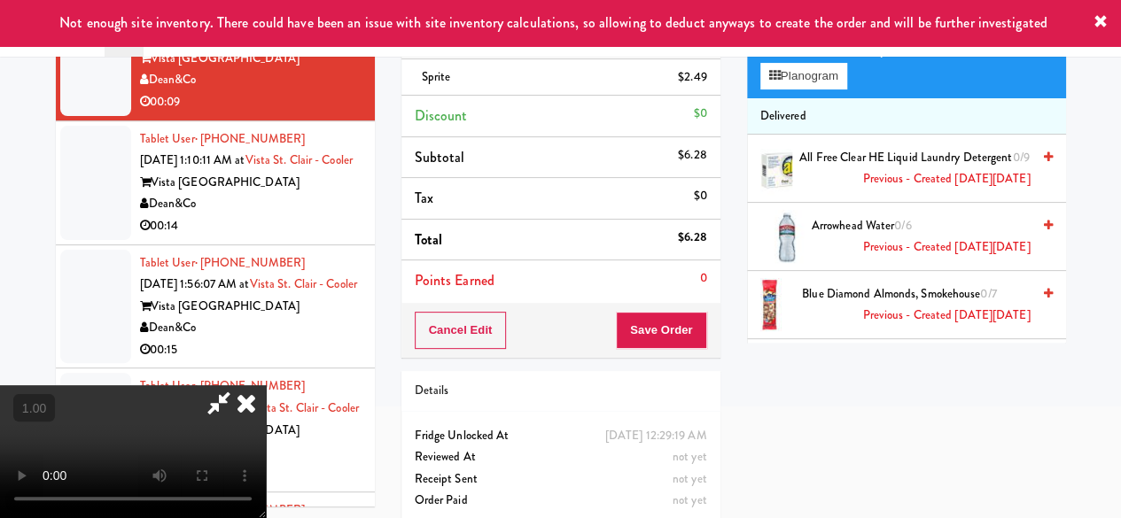
scroll to position [87, 0]
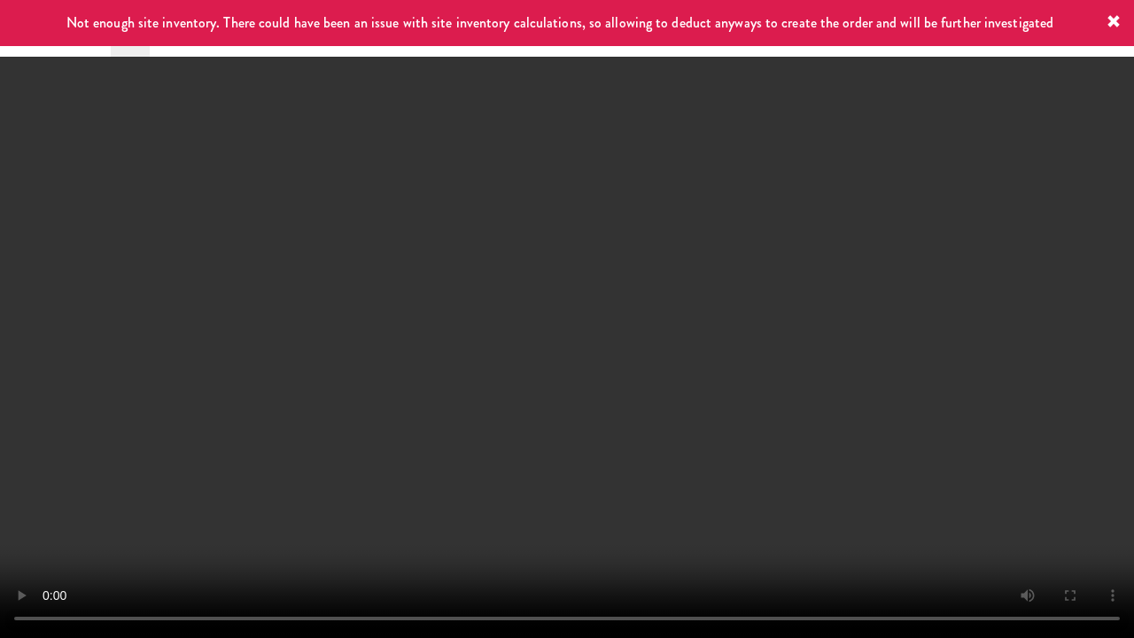
click at [580, 310] on video at bounding box center [567, 319] width 1134 height 638
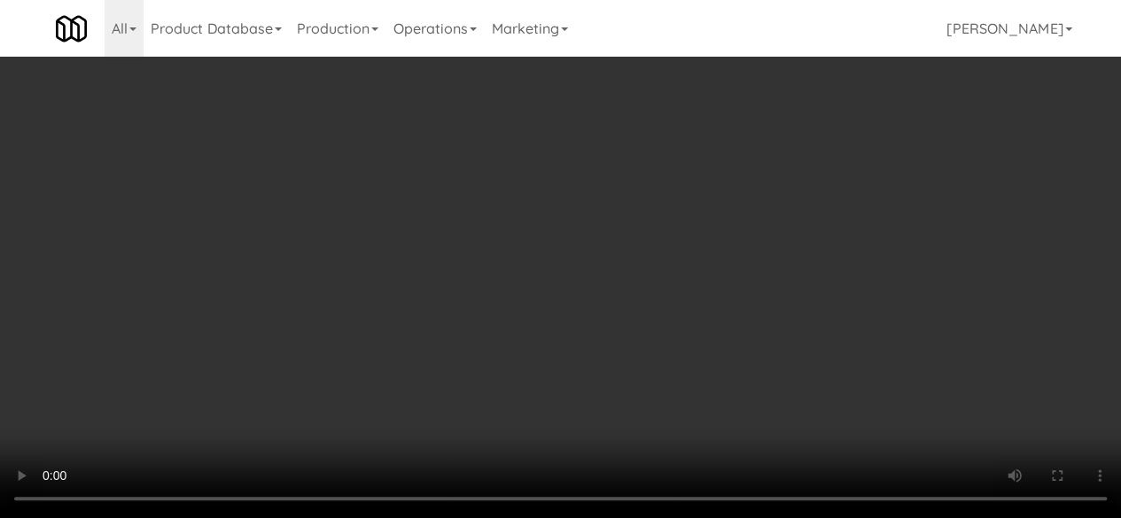
scroll to position [0, 0]
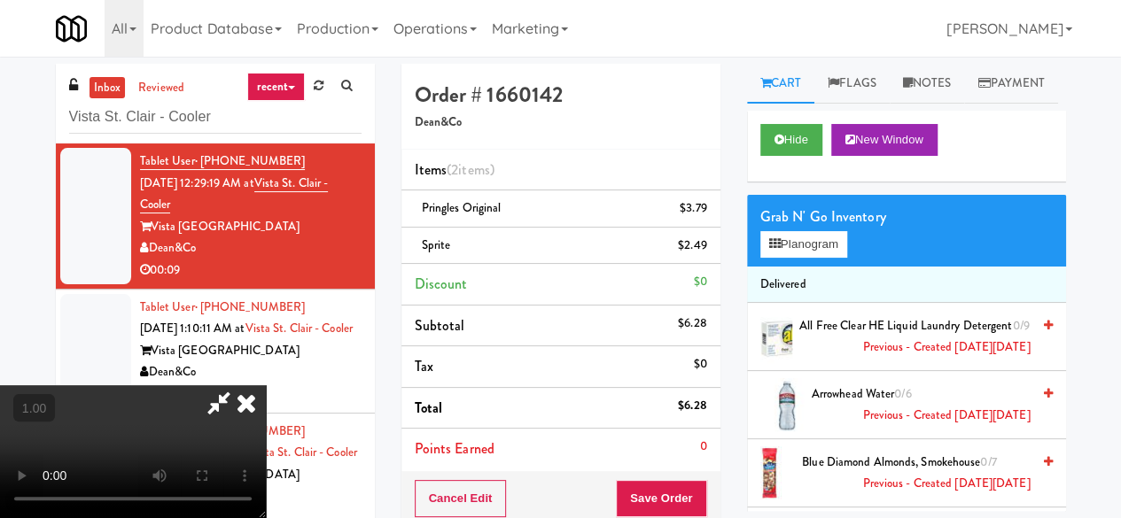
click at [239, 386] on icon at bounding box center [219, 403] width 41 height 35
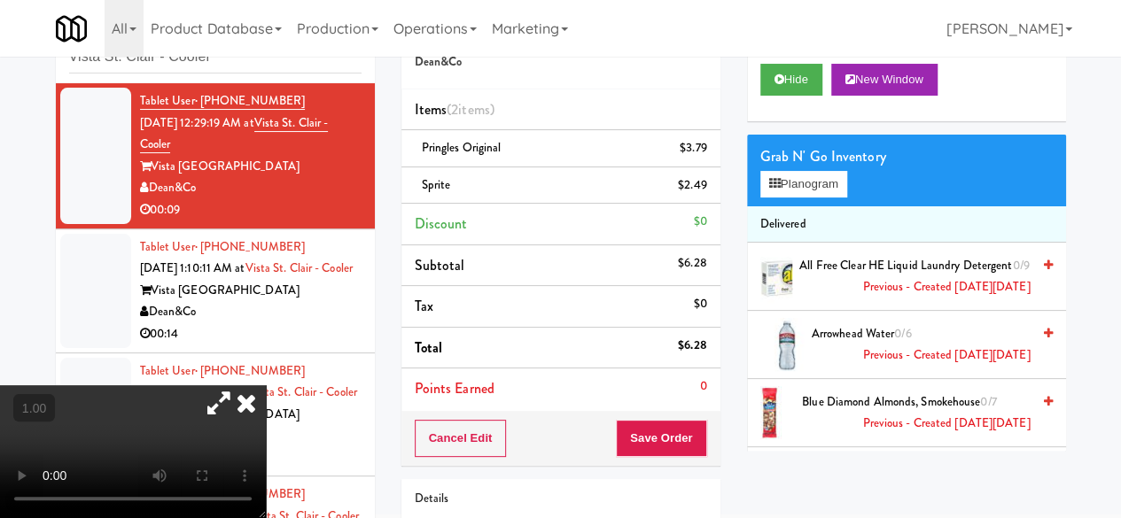
scroll to position [89, 0]
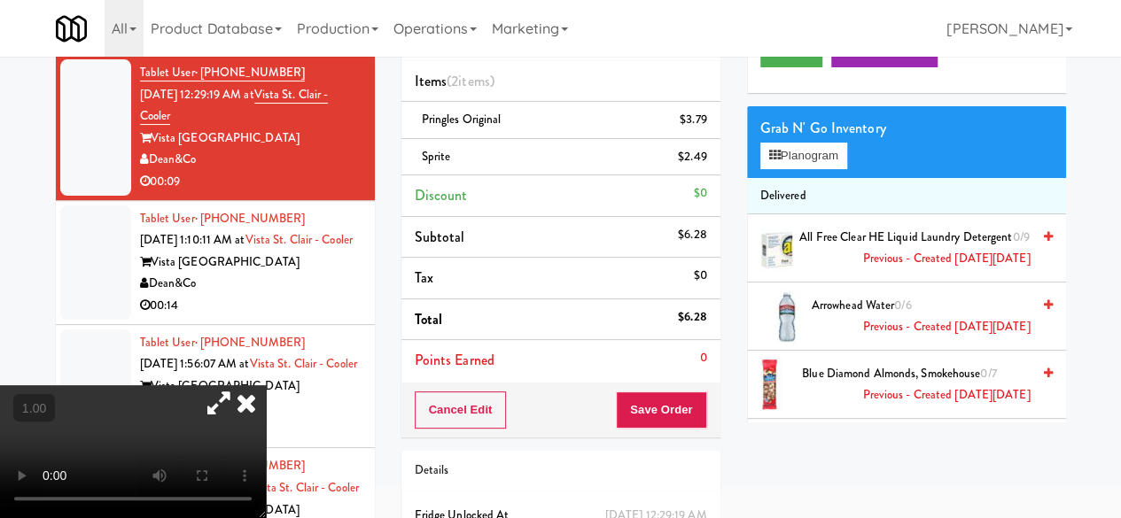
click at [635, 386] on div "Cancel Edit Save Order" at bounding box center [560, 410] width 319 height 55
click at [651, 400] on button "Save Order" at bounding box center [661, 410] width 90 height 37
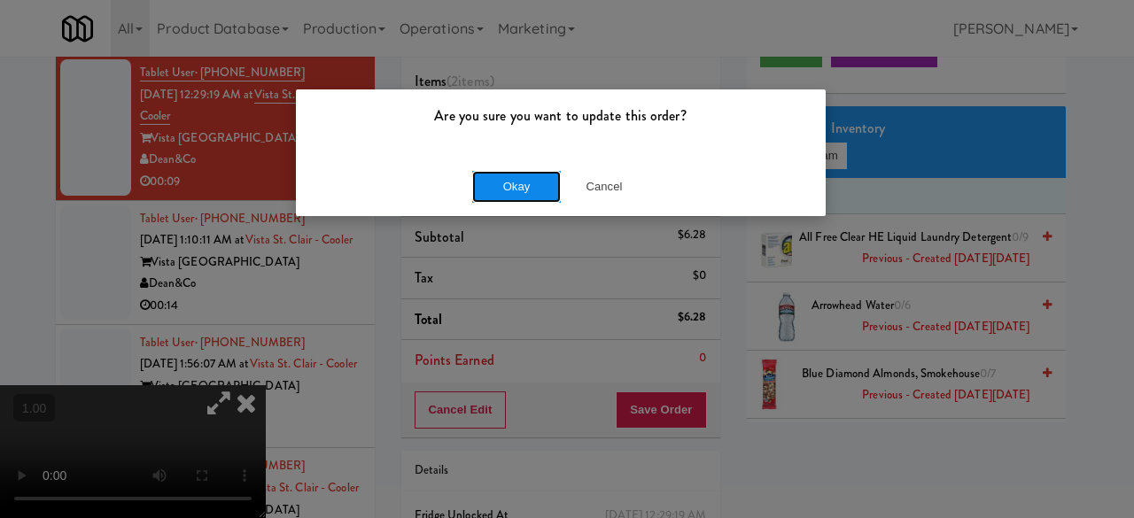
click at [512, 187] on button "Okay" at bounding box center [516, 187] width 89 height 32
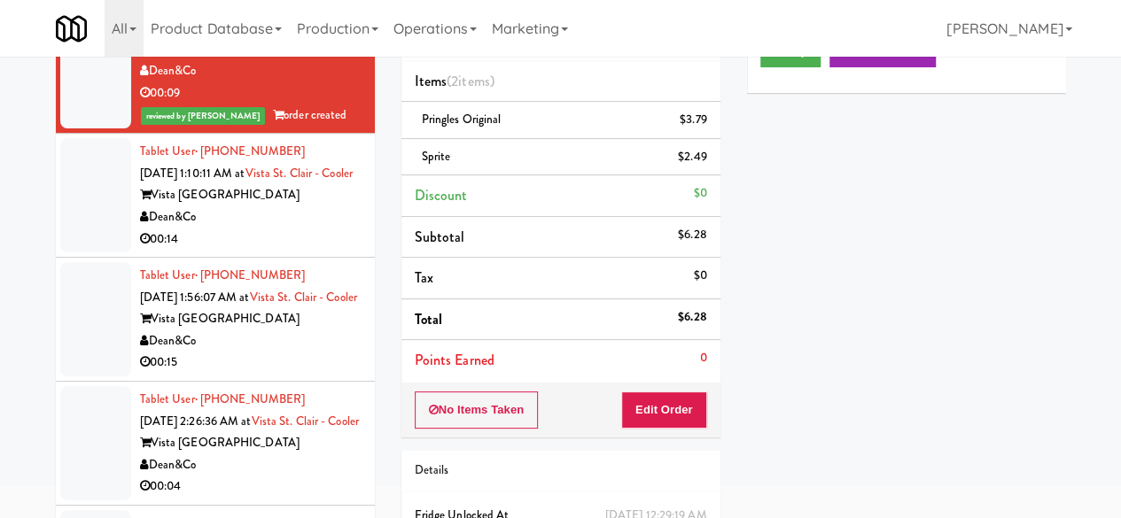
click at [296, 258] on li "Tablet User · (214) 213-1502 [DATE] 1:10:11 AM at [GEOGRAPHIC_DATA] Dean&Co 00:…" at bounding box center [215, 196] width 319 height 124
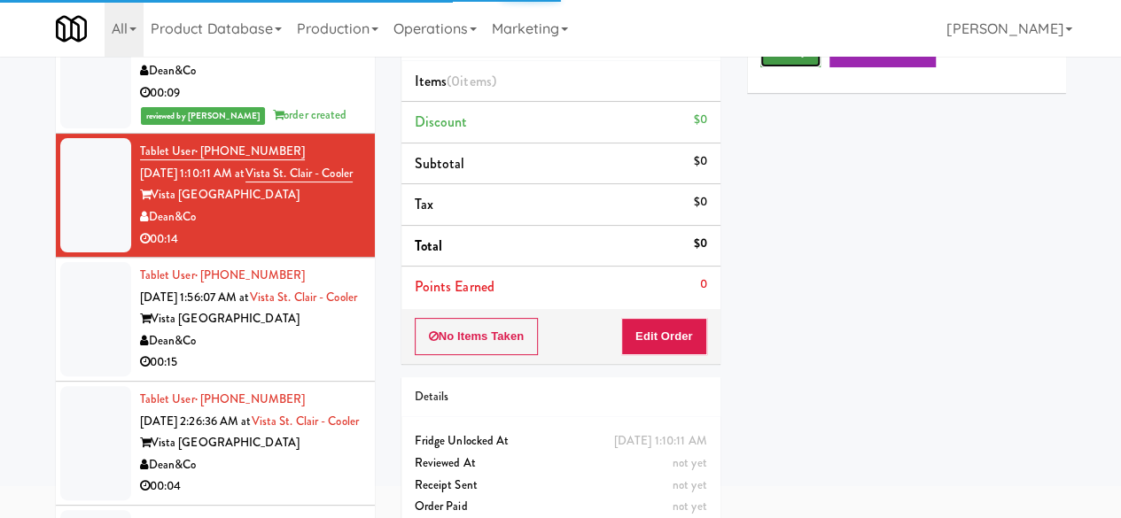
click at [795, 67] on button "Play" at bounding box center [790, 51] width 61 height 32
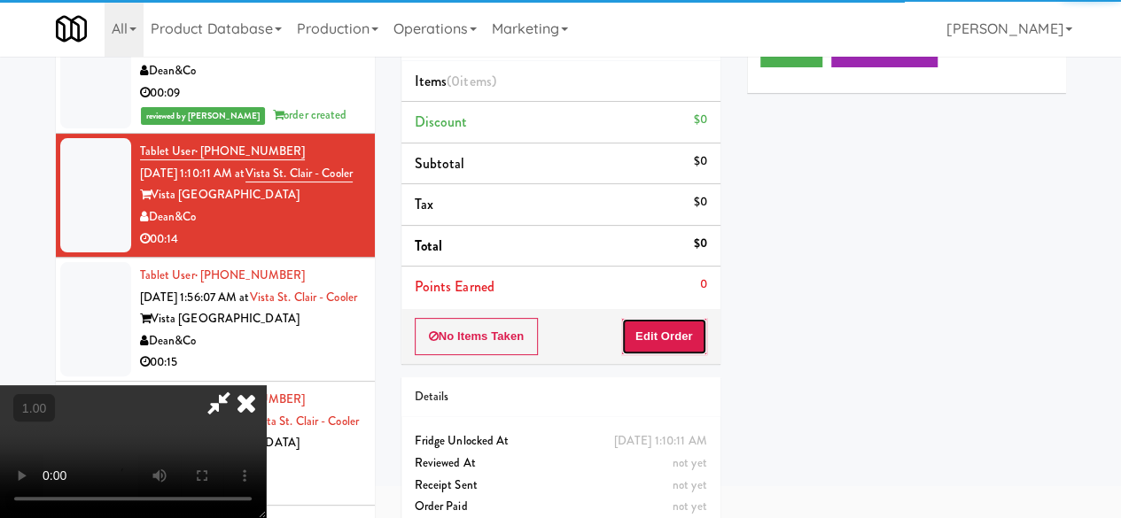
click at [671, 327] on button "Edit Order" at bounding box center [664, 336] width 86 height 37
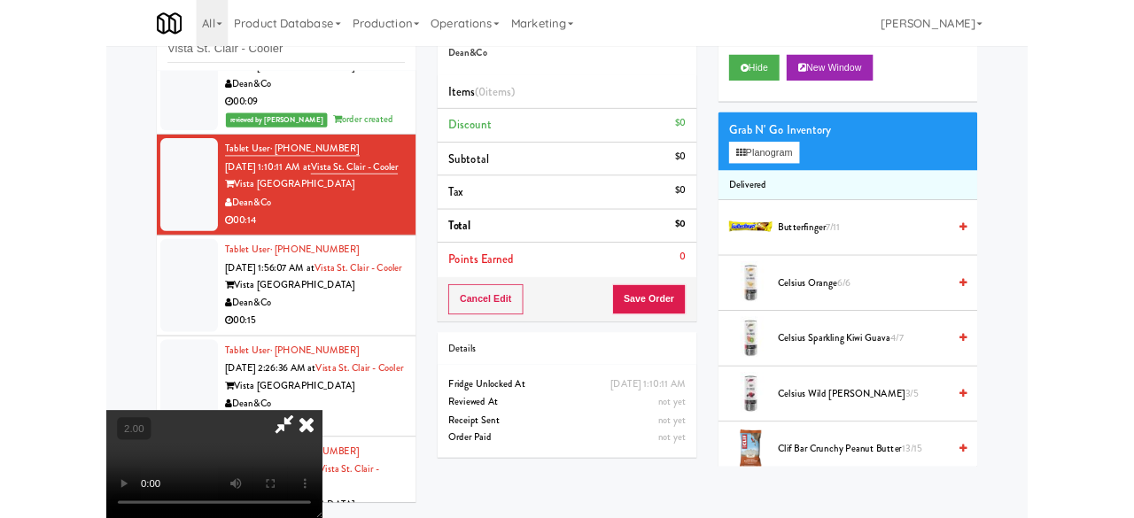
scroll to position [89, 0]
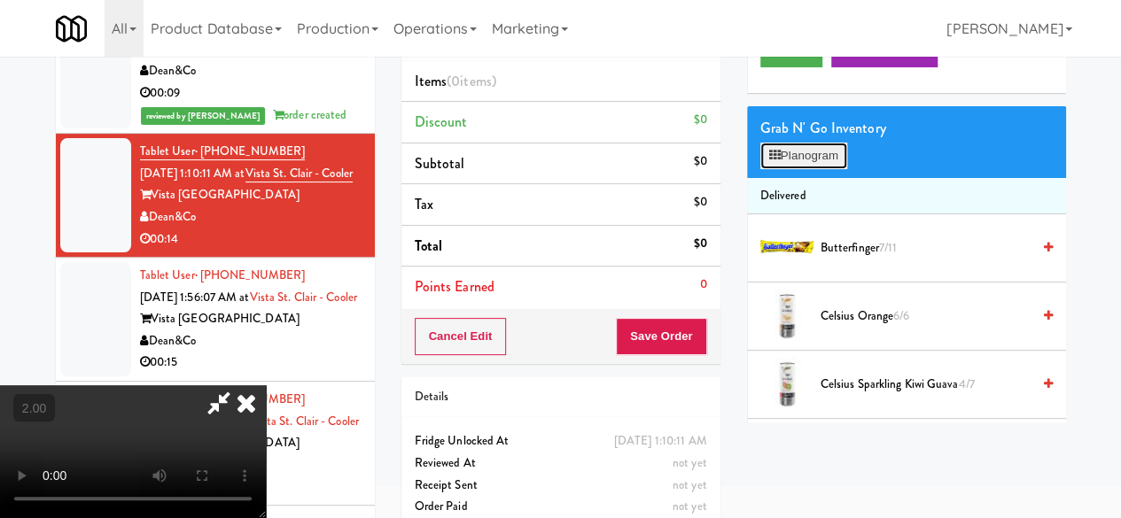
click at [790, 169] on button "Planogram" at bounding box center [803, 156] width 87 height 27
click at [0, 0] on div at bounding box center [0, 0] width 0 height 0
click at [790, 169] on button "Planogram" at bounding box center [803, 156] width 87 height 27
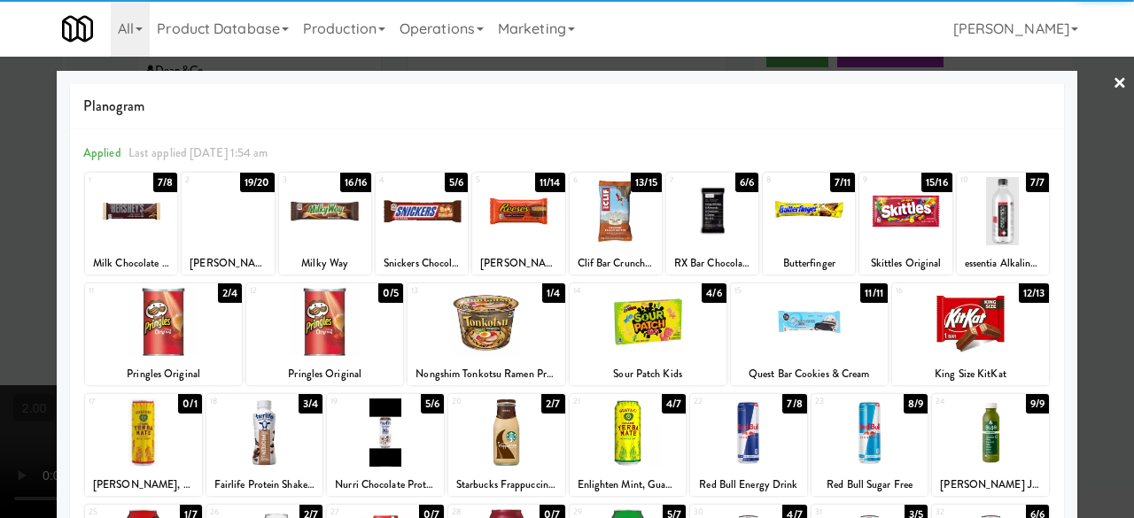
click at [900, 221] on div at bounding box center [906, 211] width 92 height 68
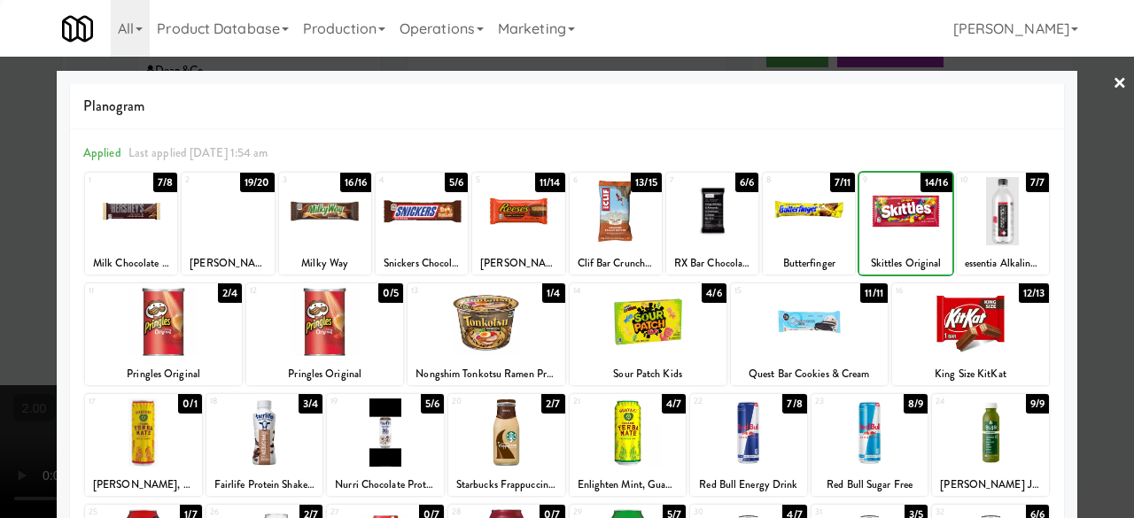
click at [807, 221] on div at bounding box center [809, 211] width 92 height 68
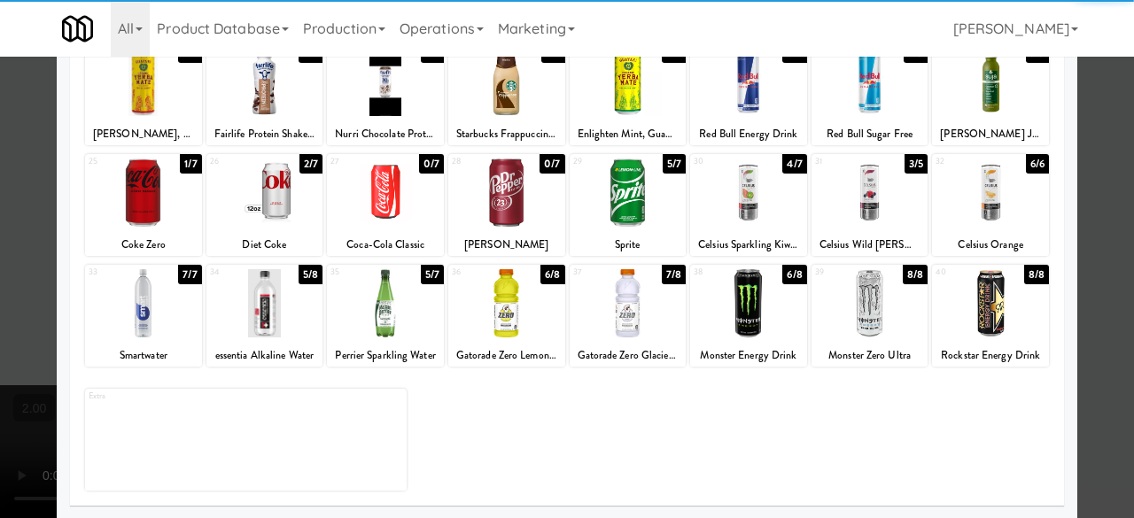
click at [638, 207] on div at bounding box center [628, 193] width 117 height 68
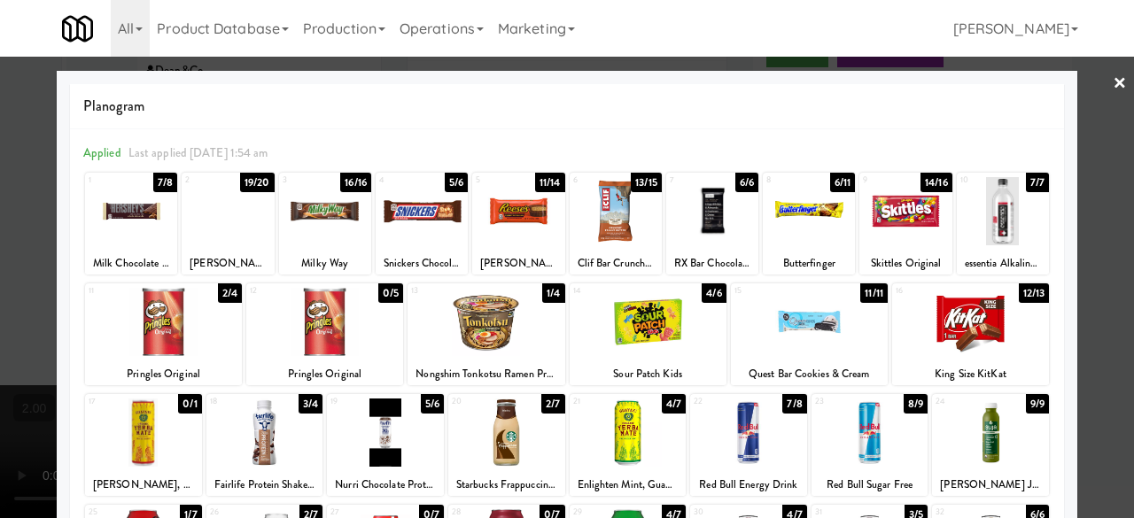
drag, startPoint x: 1080, startPoint y: 87, endPoint x: 1069, endPoint y: 88, distance: 11.6
click at [1081, 87] on div at bounding box center [567, 259] width 1134 height 518
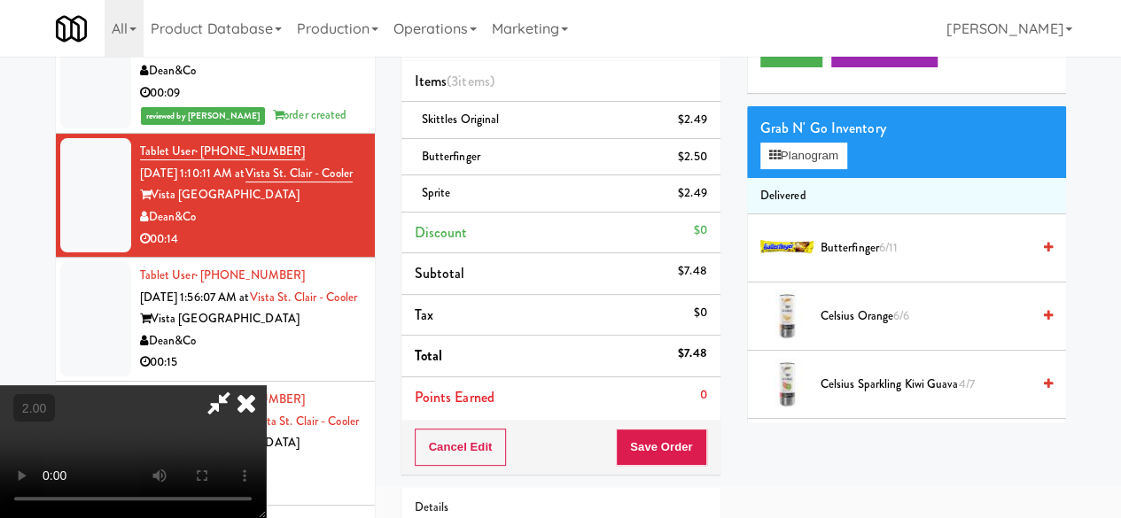
click at [617, 141] on div "Order # 2058256 Dean&Co Items (3 items ) Skittles Original $2.49 Butterfinger $…" at bounding box center [733, 315] width 665 height 681
click at [239, 386] on icon at bounding box center [219, 403] width 41 height 35
click at [675, 429] on button "Save Order" at bounding box center [661, 447] width 90 height 37
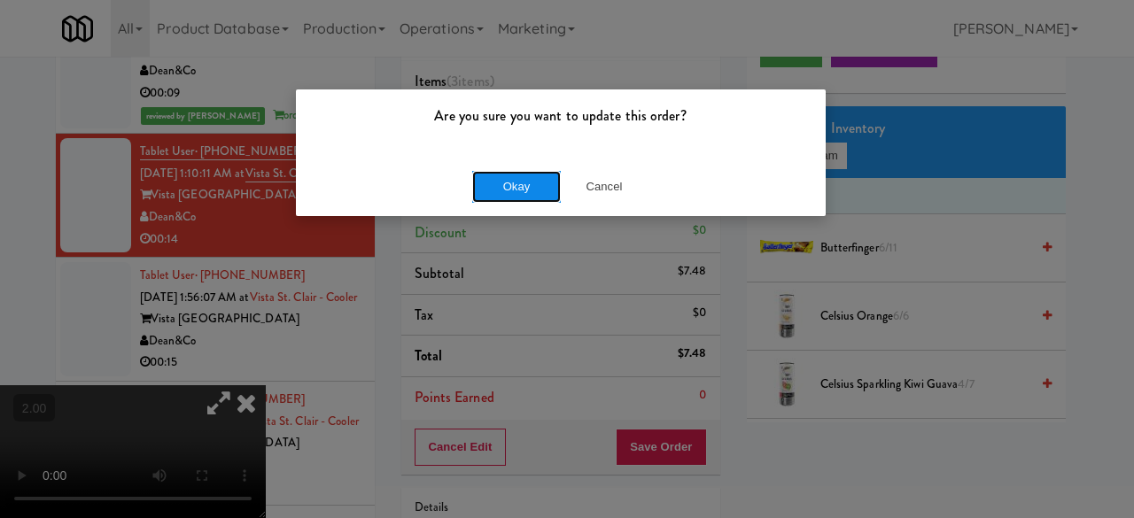
click at [516, 185] on button "Okay" at bounding box center [516, 187] width 89 height 32
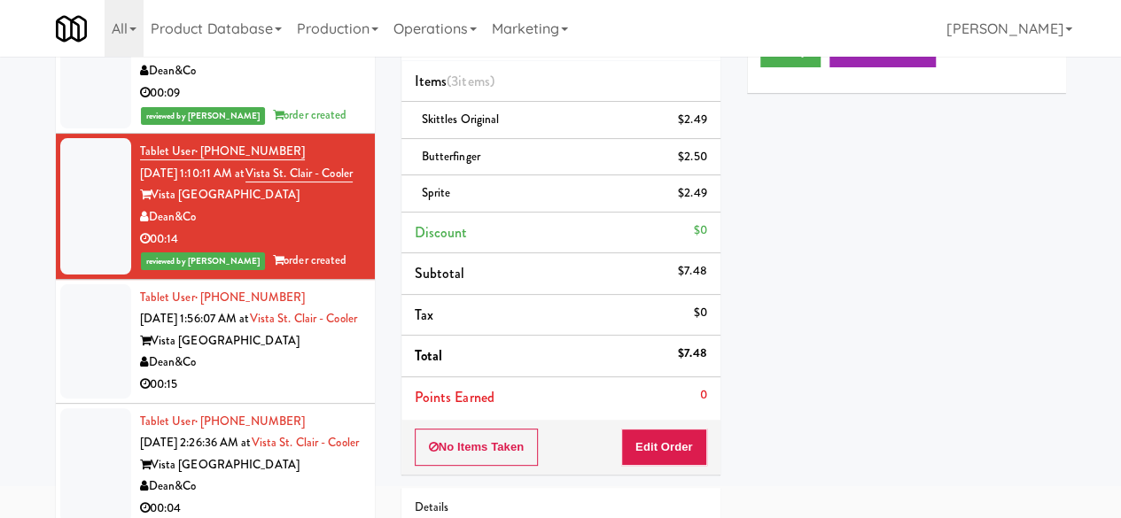
scroll to position [239, 0]
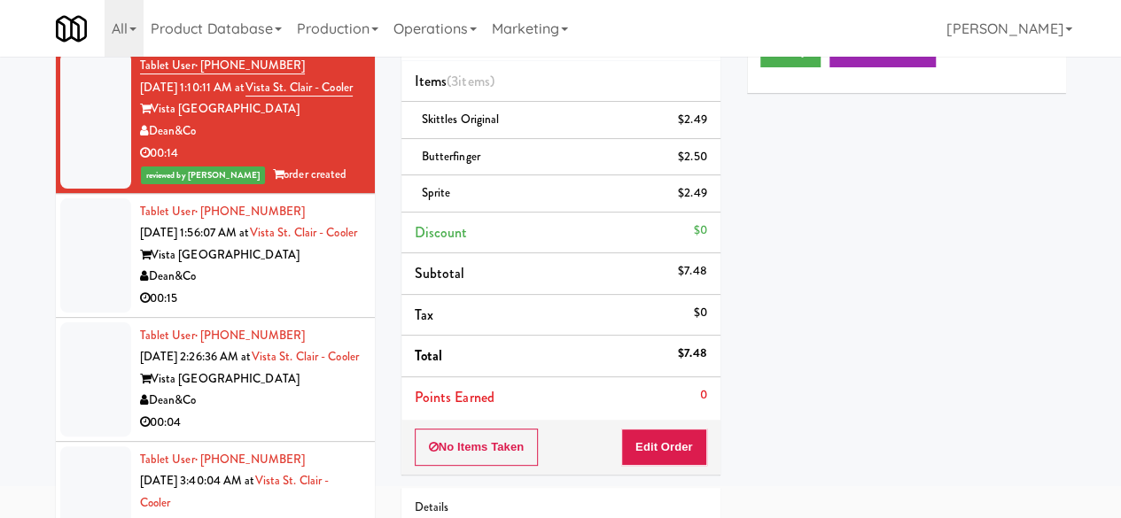
click at [282, 266] on div "Dean&Co" at bounding box center [251, 277] width 222 height 22
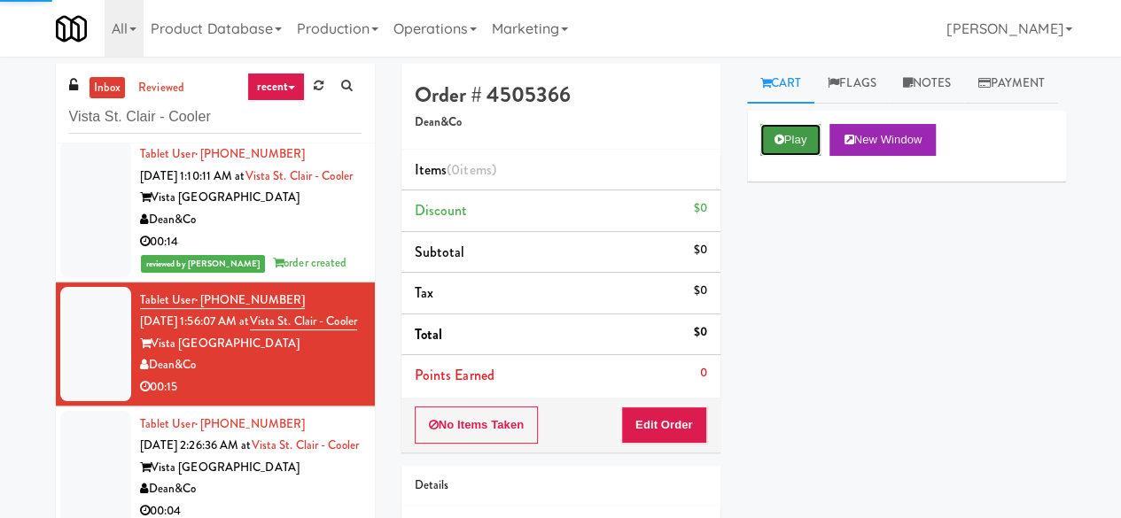
click at [779, 145] on icon at bounding box center [780, 140] width 10 height 12
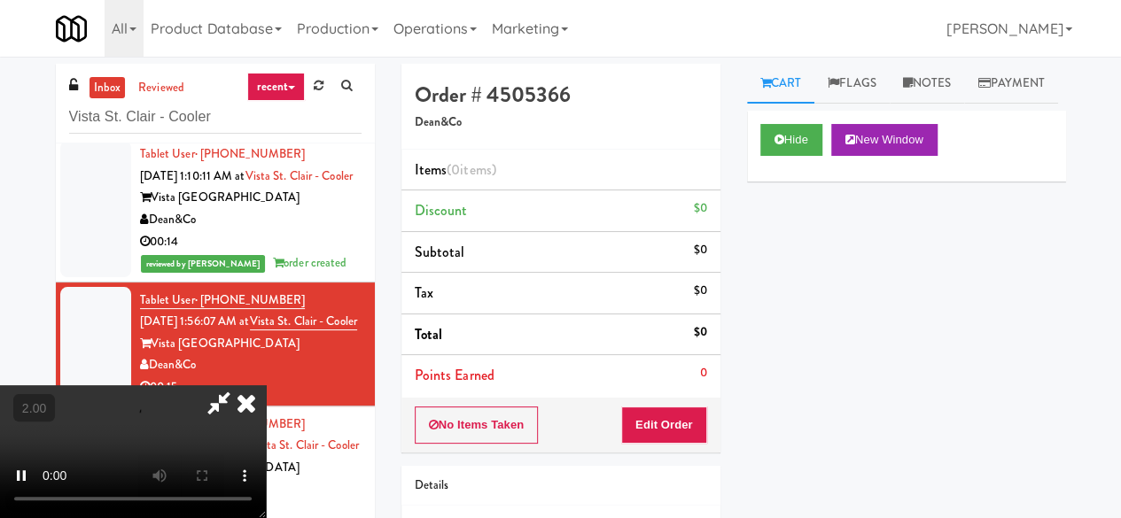
click at [684, 402] on div "No Items Taken Edit Order" at bounding box center [560, 425] width 319 height 55
click at [682, 412] on button "Edit Order" at bounding box center [664, 425] width 86 height 37
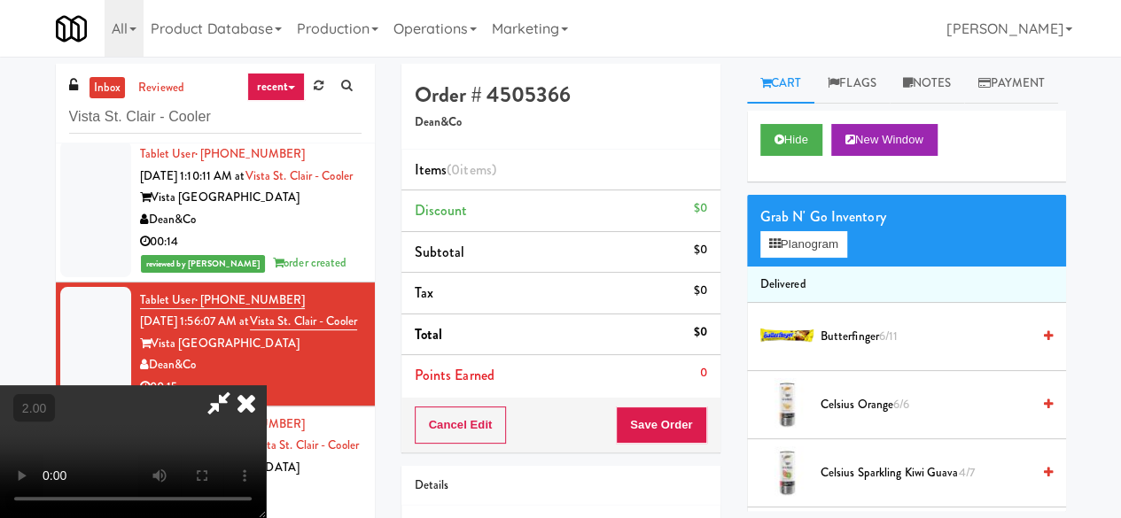
click at [266, 518] on video at bounding box center [133, 452] width 266 height 133
click at [792, 258] on button "Planogram" at bounding box center [803, 244] width 87 height 27
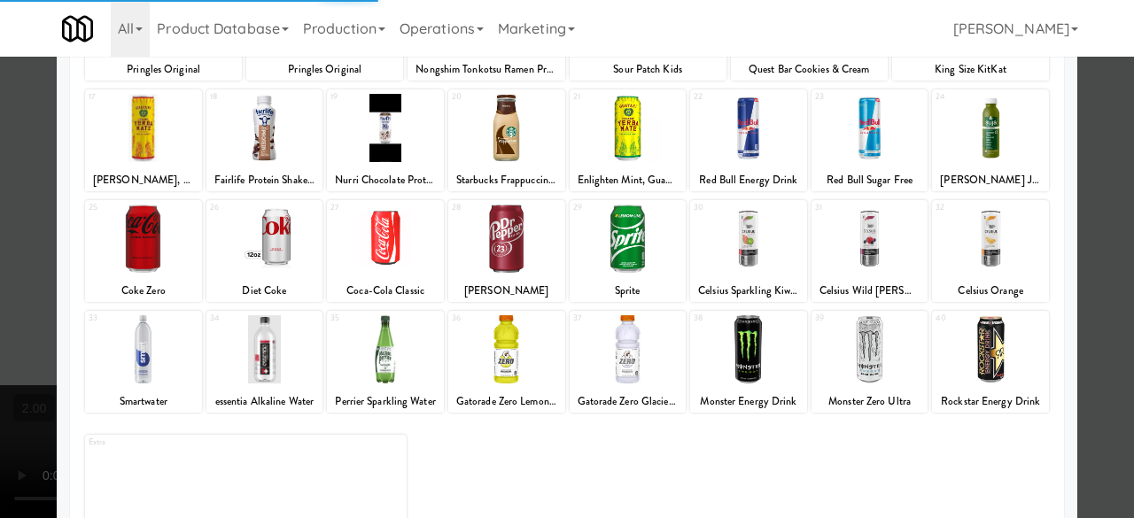
scroll to position [351, 0]
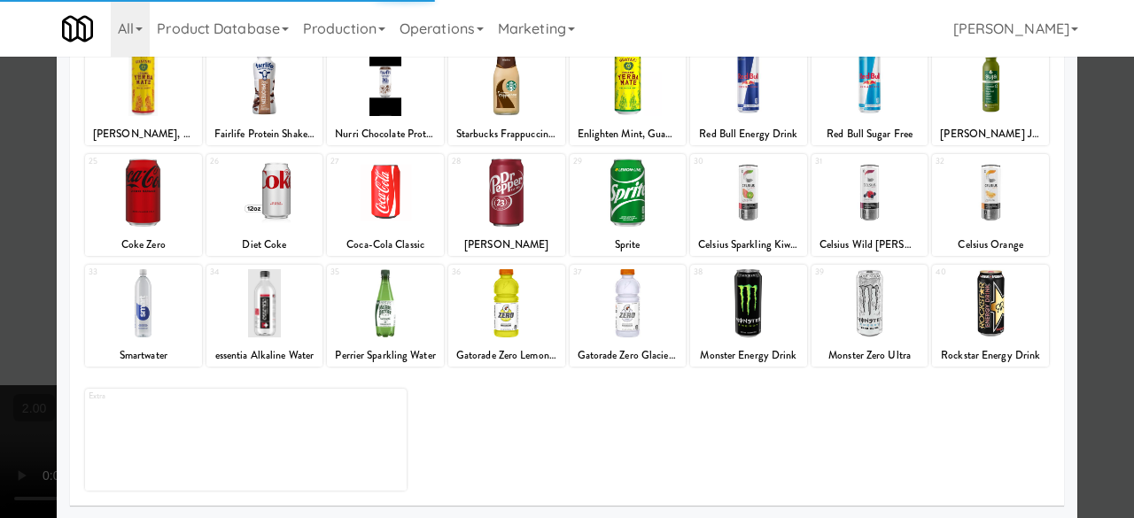
click at [495, 309] on div at bounding box center [506, 303] width 117 height 68
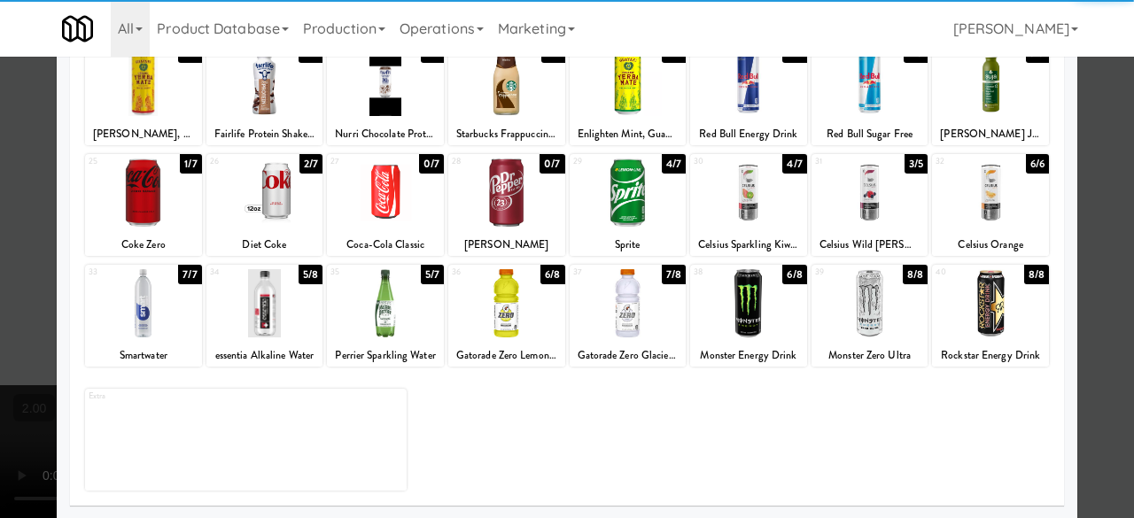
click at [627, 315] on div at bounding box center [628, 303] width 117 height 68
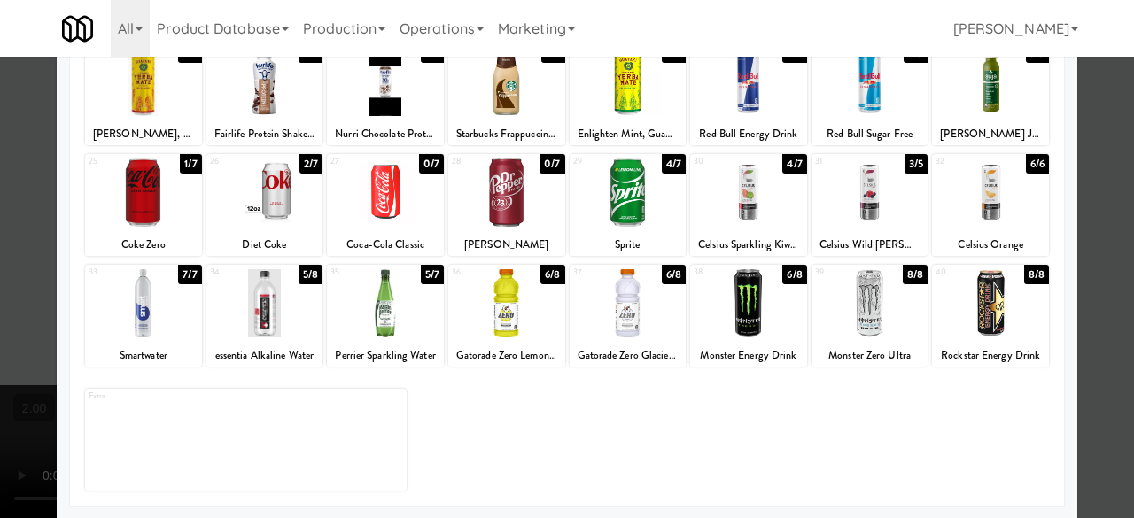
click at [521, 310] on div at bounding box center [506, 303] width 117 height 68
click at [632, 322] on div at bounding box center [628, 303] width 117 height 68
click at [1106, 205] on div at bounding box center [567, 259] width 1134 height 518
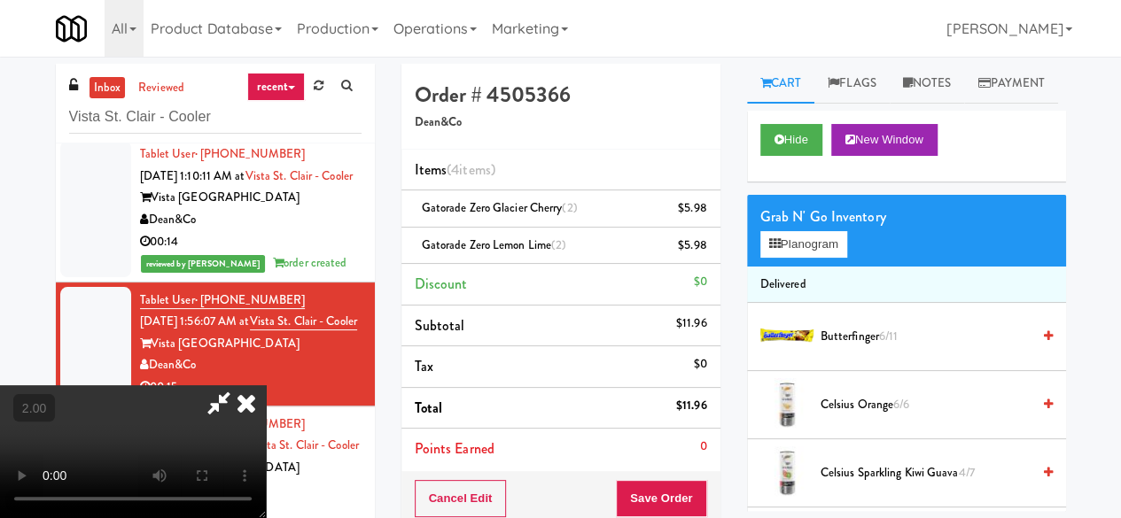
click at [239, 386] on icon at bounding box center [219, 403] width 41 height 35
click at [707, 209] on icon at bounding box center [708, 215] width 9 height 12
click at [693, 235] on div "$5.98" at bounding box center [692, 246] width 29 height 22
click at [701, 245] on link at bounding box center [705, 253] width 16 height 22
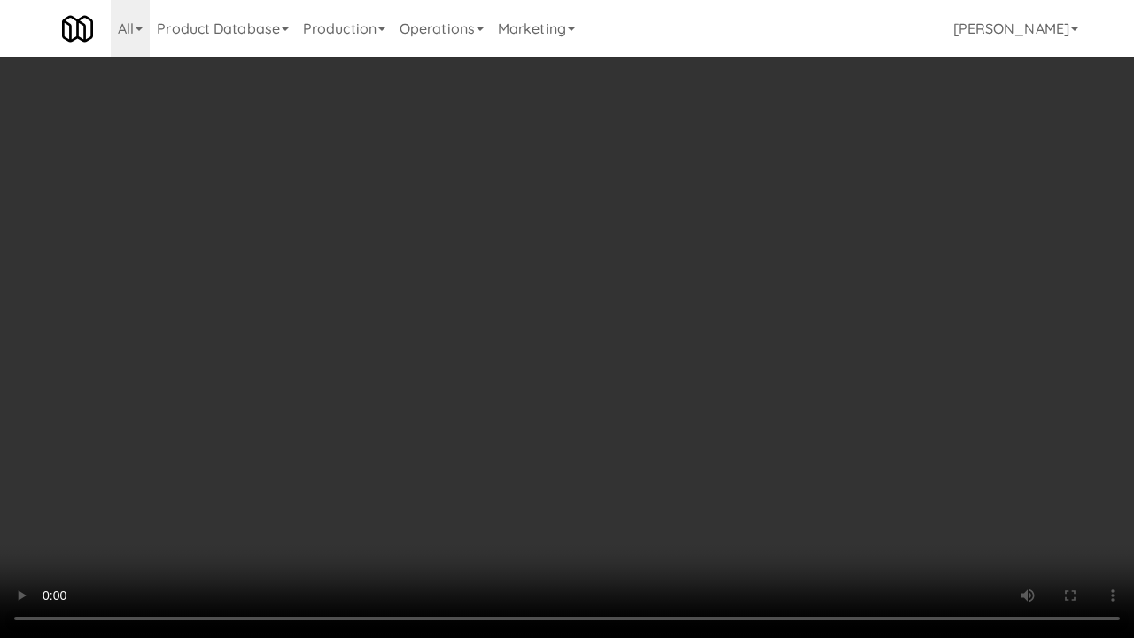
click at [447, 487] on video at bounding box center [567, 319] width 1134 height 638
click at [546, 393] on video at bounding box center [567, 319] width 1134 height 638
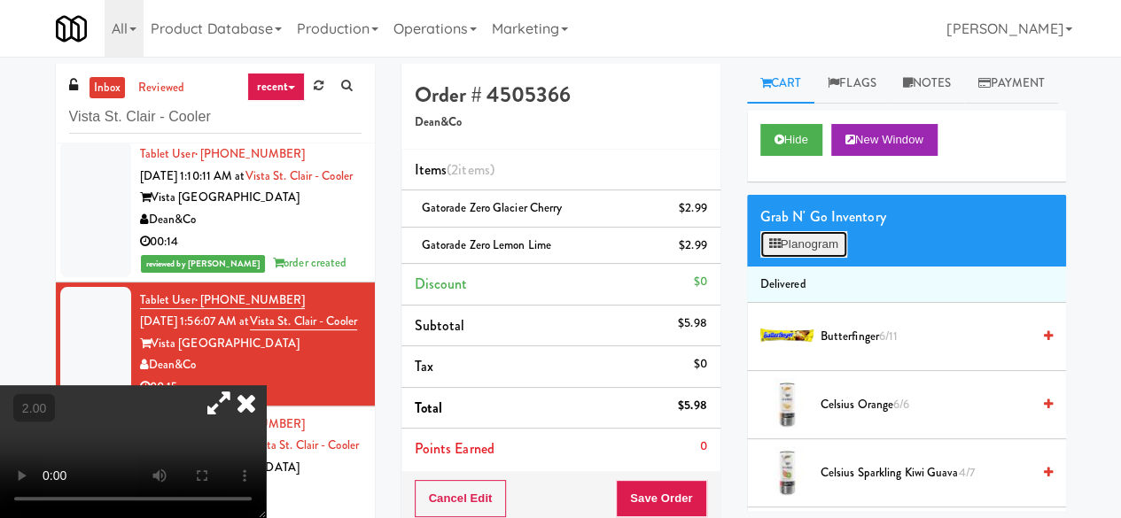
click at [771, 258] on button "Planogram" at bounding box center [803, 244] width 87 height 27
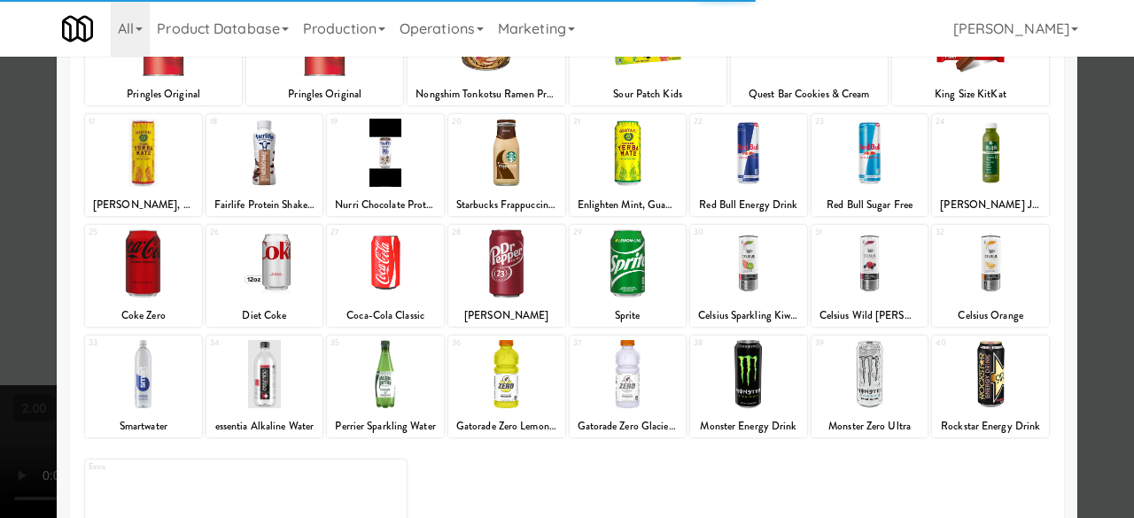
scroll to position [351, 0]
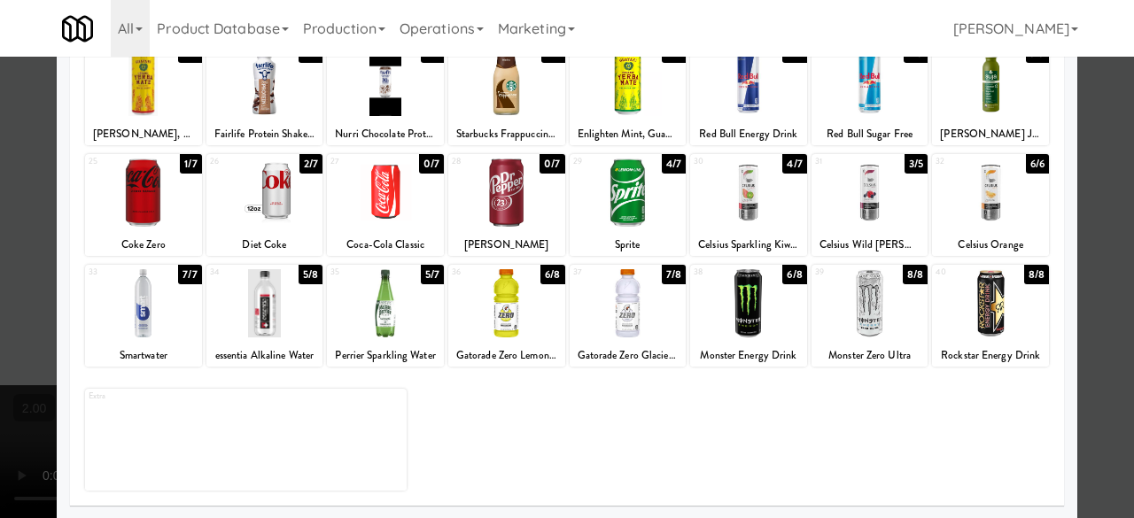
click at [659, 302] on div at bounding box center [628, 303] width 117 height 68
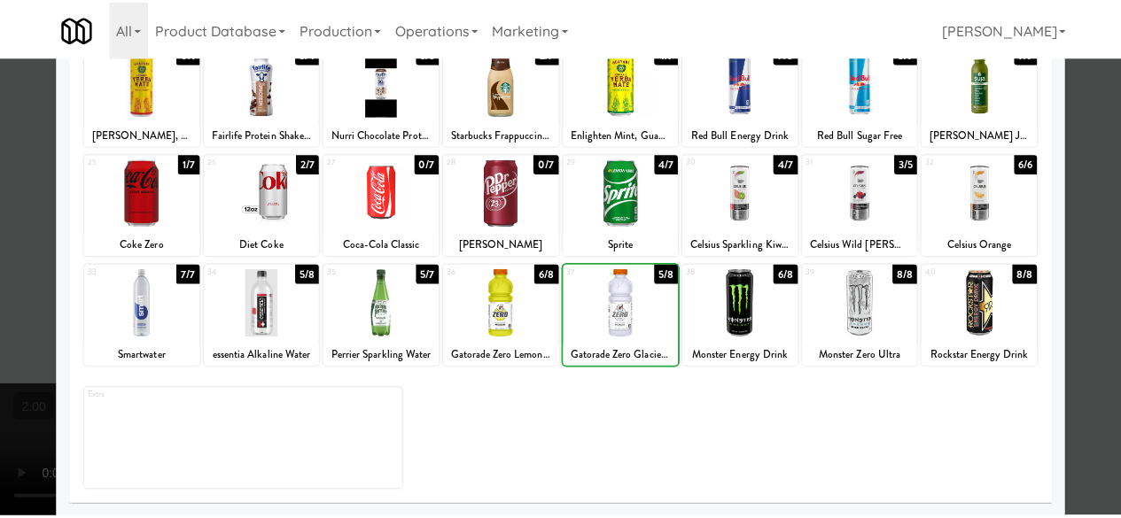
scroll to position [0, 0]
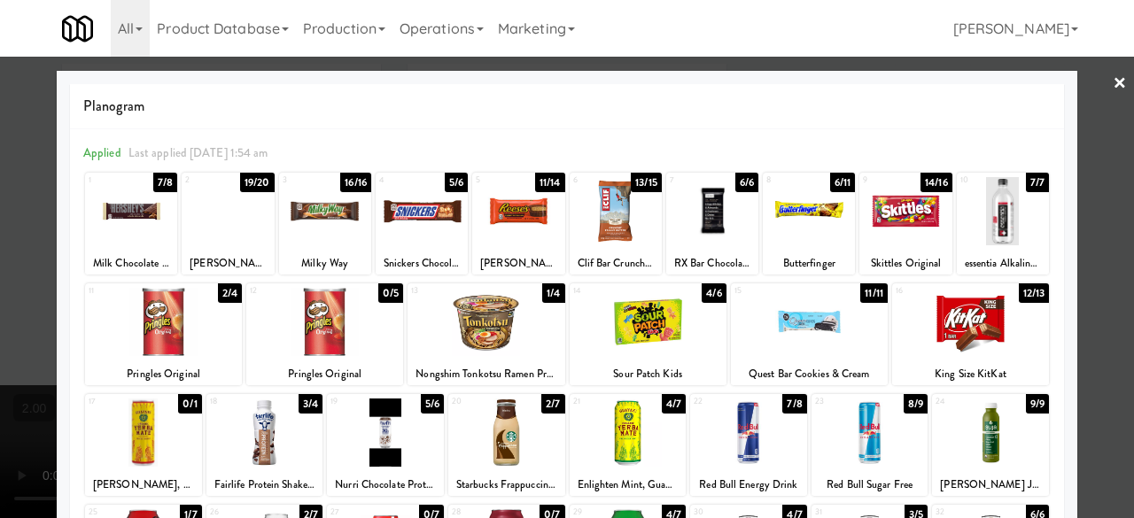
click at [1095, 80] on div at bounding box center [567, 259] width 1134 height 518
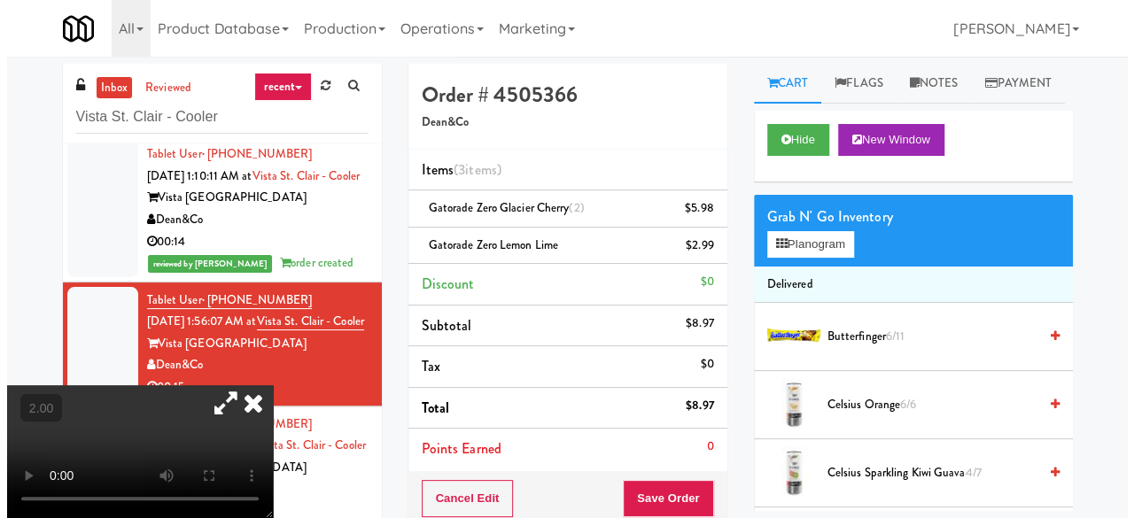
scroll to position [177, 0]
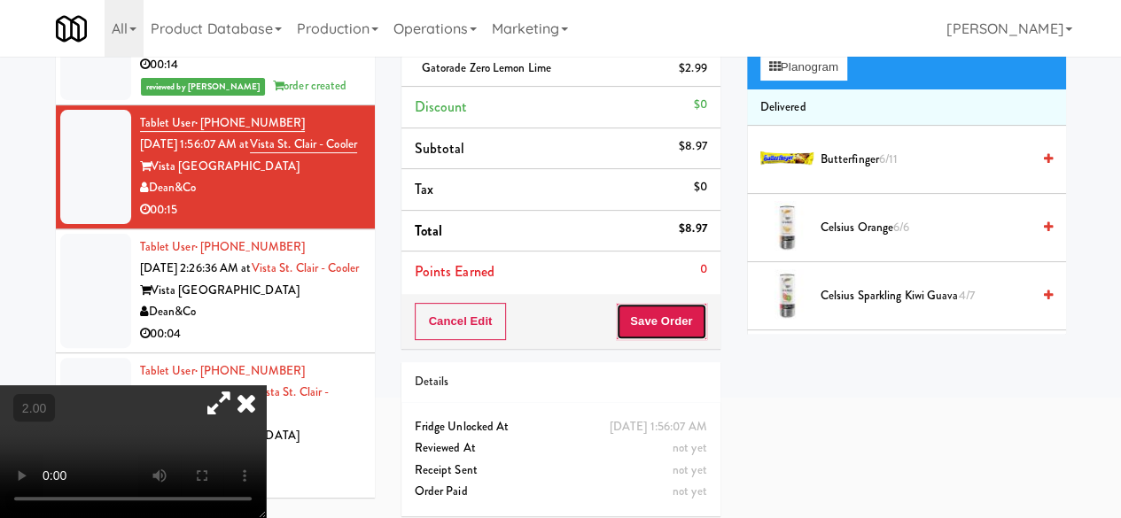
click at [647, 318] on button "Save Order" at bounding box center [661, 321] width 90 height 37
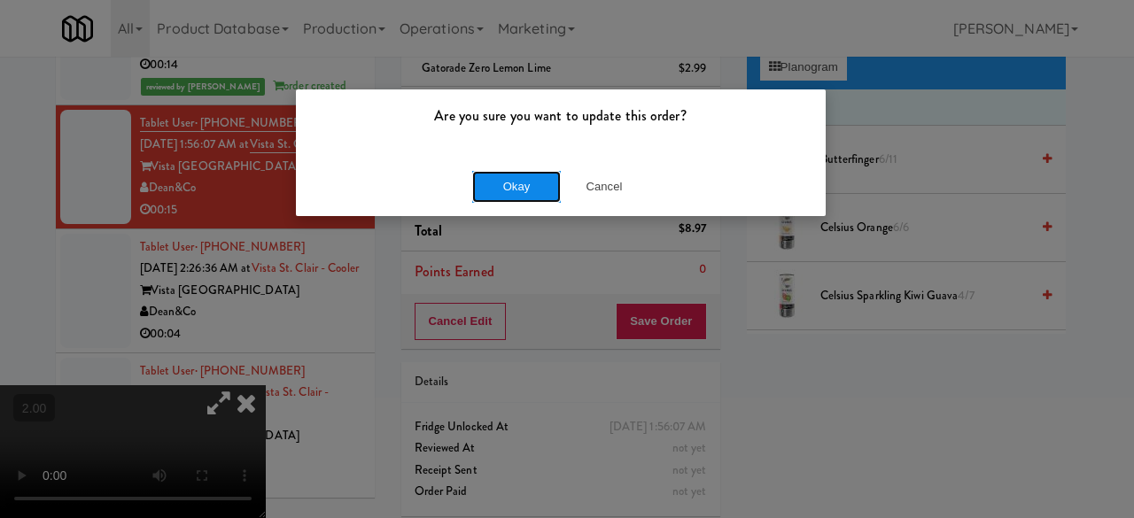
click at [531, 183] on button "Okay" at bounding box center [516, 187] width 89 height 32
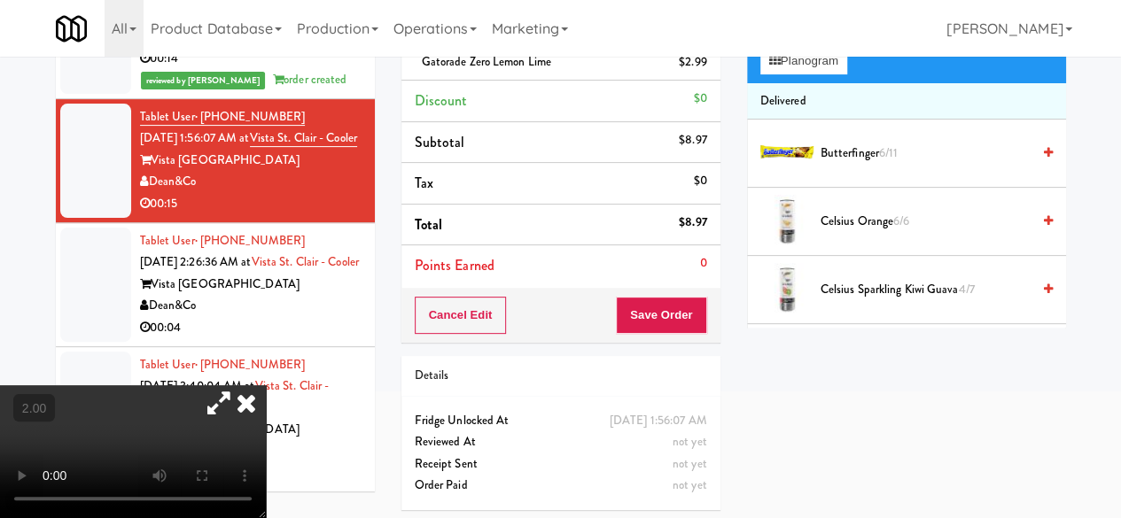
scroll to position [185, 0]
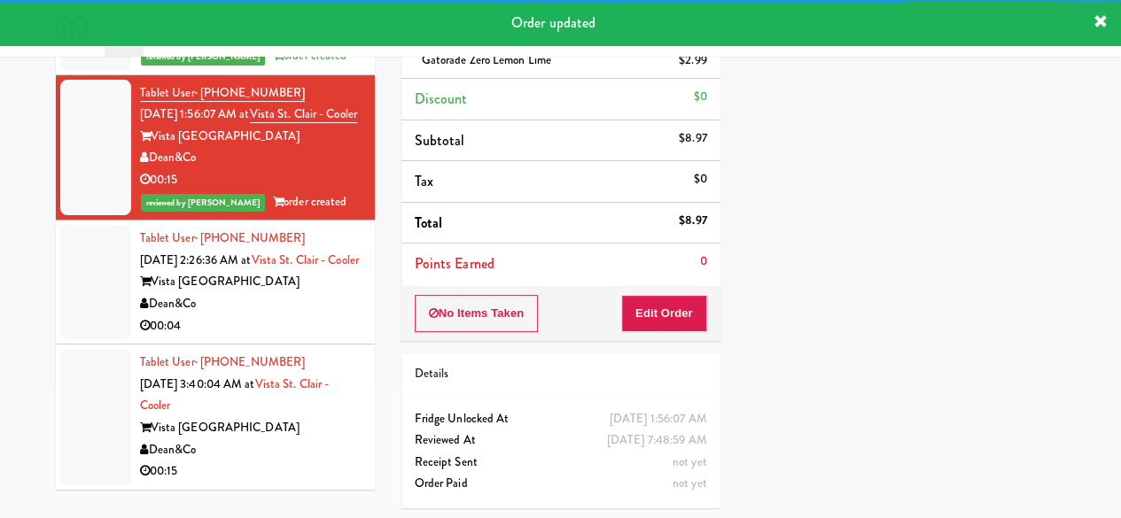
click at [298, 316] on div "Dean&Co" at bounding box center [251, 304] width 222 height 22
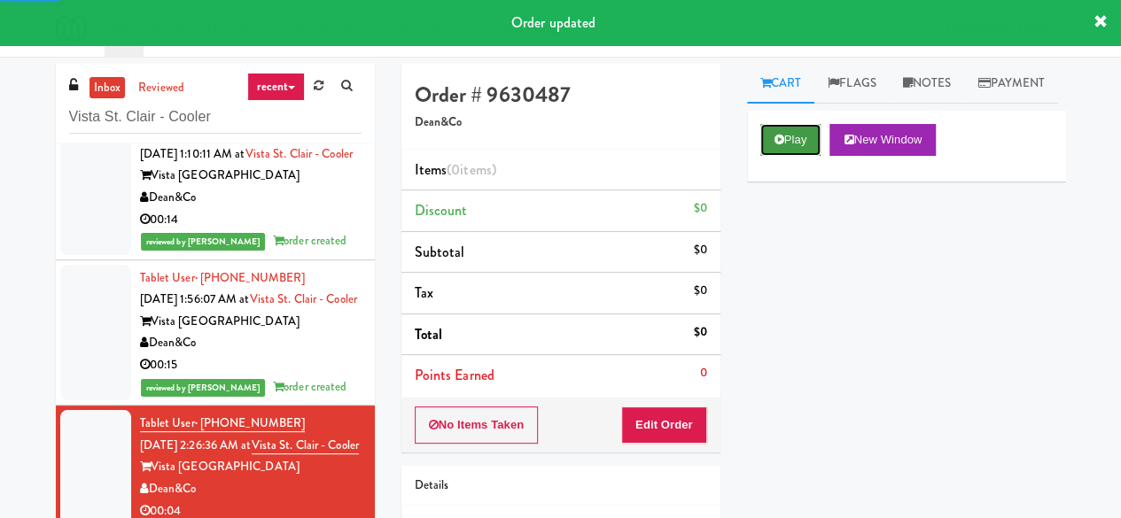
drag, startPoint x: 793, startPoint y: 180, endPoint x: 783, endPoint y: 191, distance: 15.0
click at [794, 156] on button "Play" at bounding box center [790, 140] width 61 height 32
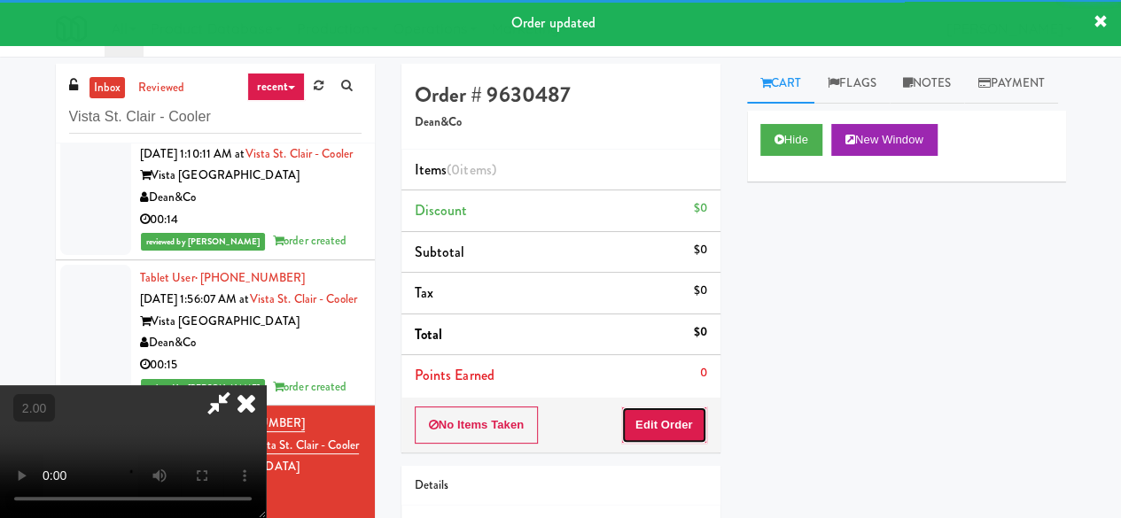
click at [670, 432] on button "Edit Order" at bounding box center [664, 425] width 86 height 37
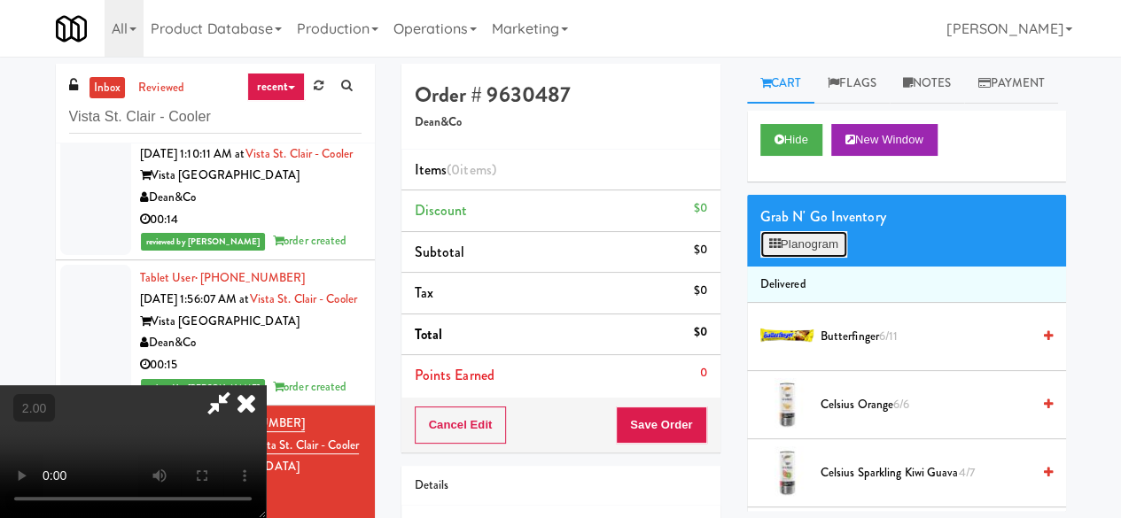
click at [803, 258] on button "Planogram" at bounding box center [803, 244] width 87 height 27
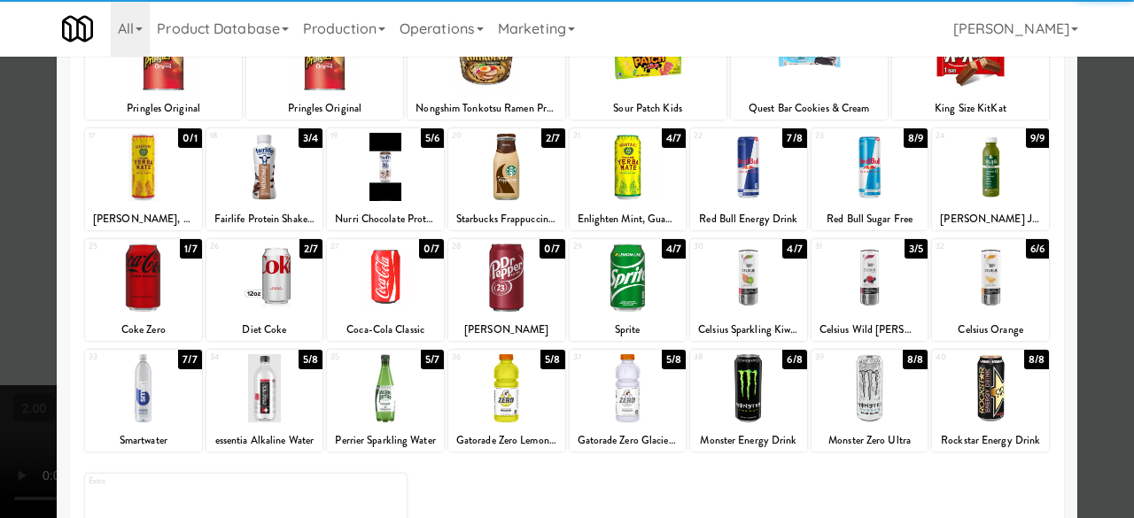
click at [611, 283] on div at bounding box center [628, 278] width 117 height 68
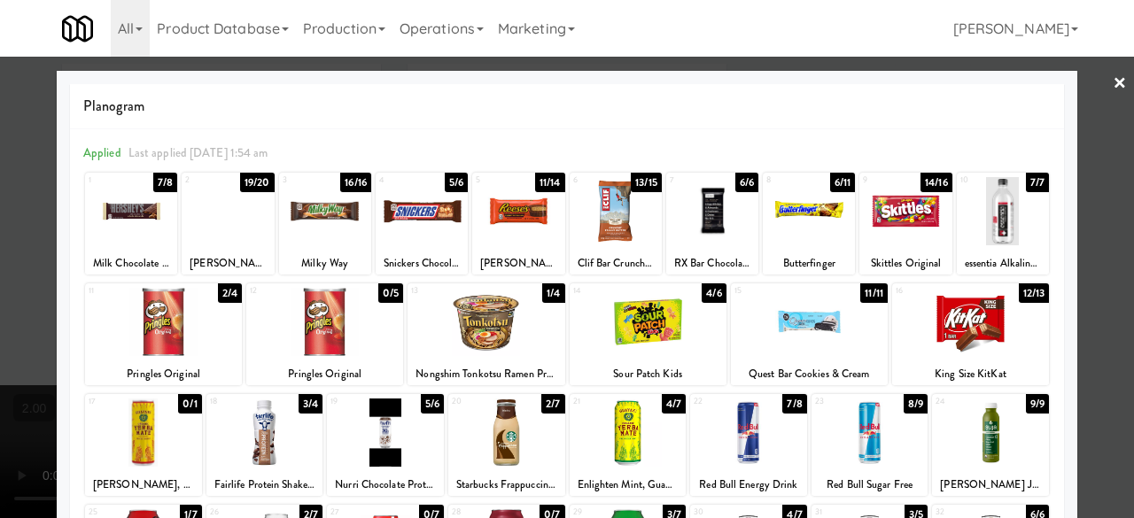
click at [1113, 105] on link "×" at bounding box center [1120, 84] width 14 height 55
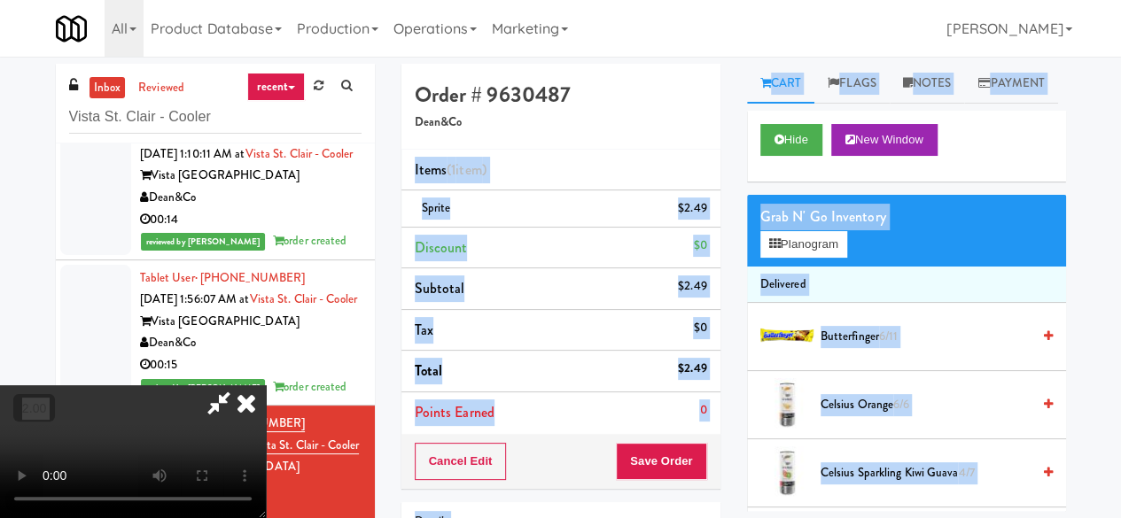
click at [617, 144] on div "Order # 9630487 Dean&Co Items (1 item ) Sprite $2.49 Discount $0 Subtotal $2.49…" at bounding box center [733, 367] width 665 height 606
click at [239, 386] on icon at bounding box center [219, 403] width 41 height 35
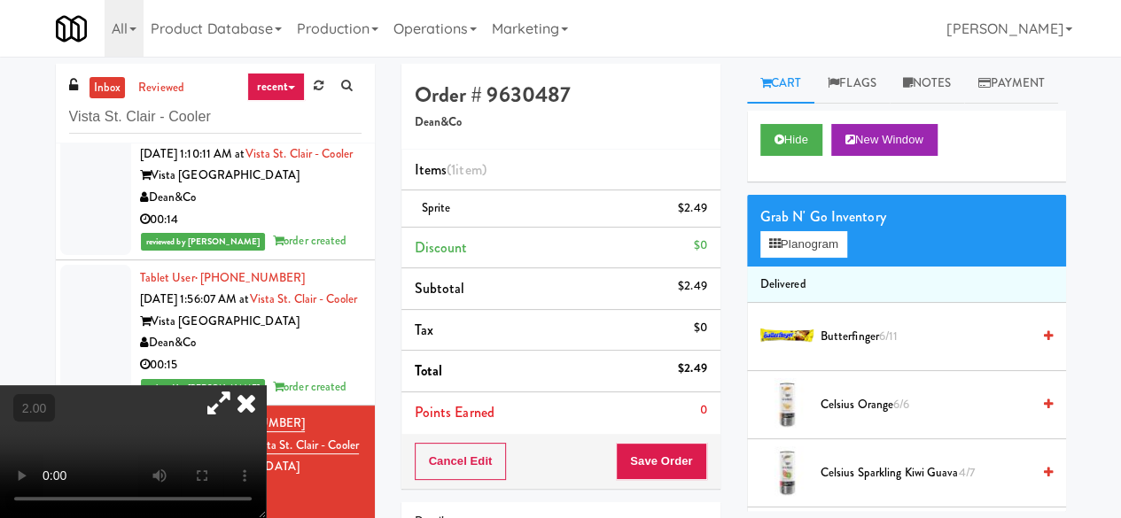
click at [654, 439] on div "Cancel Edit Save Order" at bounding box center [560, 461] width 319 height 55
click at [654, 449] on button "Save Order" at bounding box center [661, 461] width 90 height 37
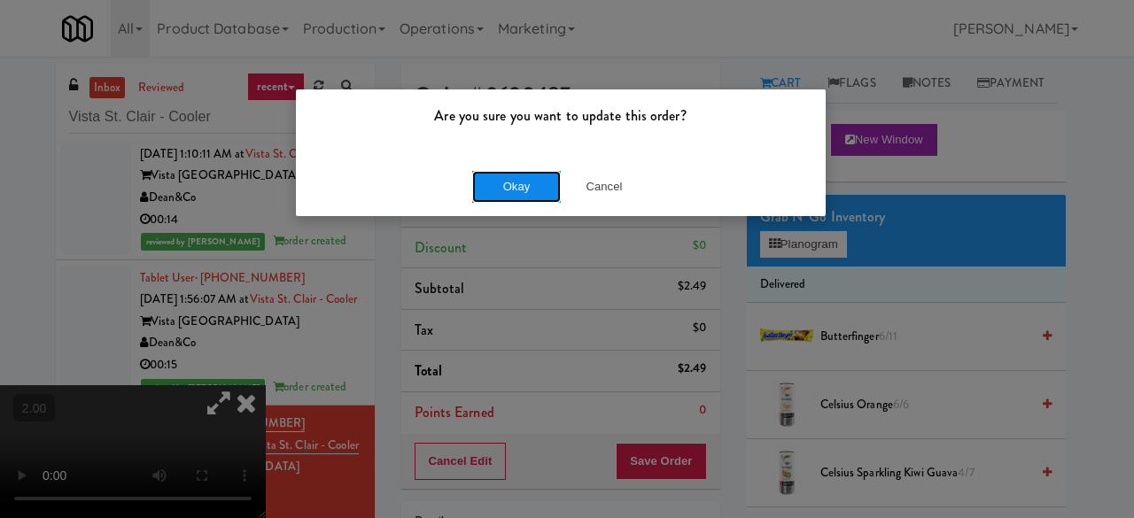
click at [536, 189] on button "Okay" at bounding box center [516, 187] width 89 height 32
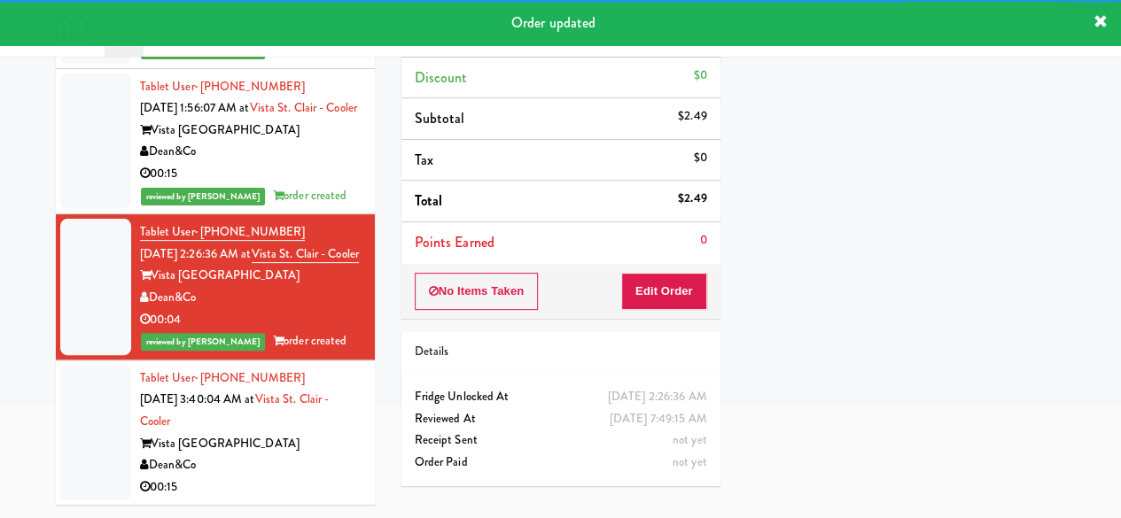
scroll to position [282, 0]
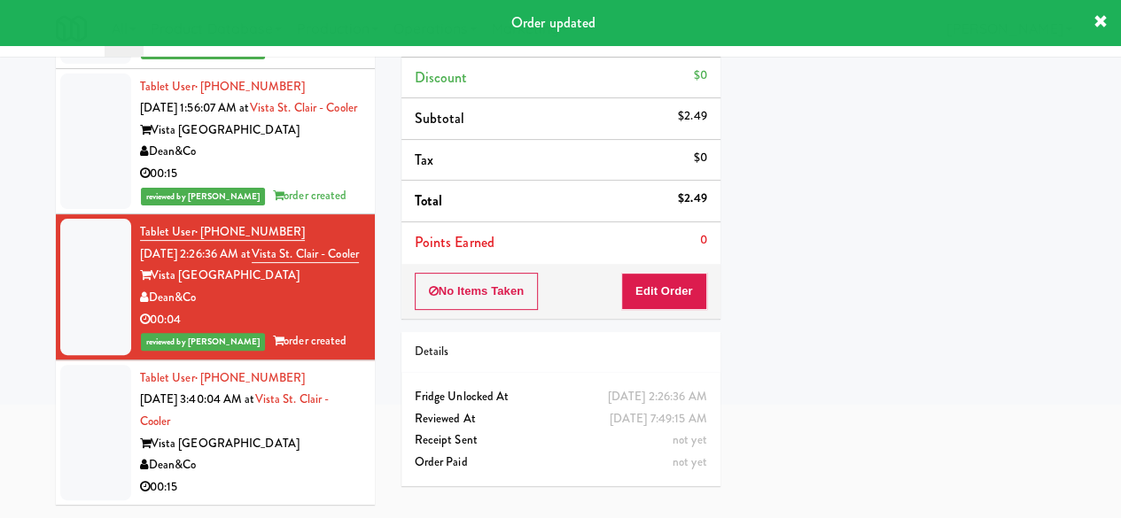
click at [284, 449] on div "Vista [GEOGRAPHIC_DATA]" at bounding box center [251, 444] width 222 height 22
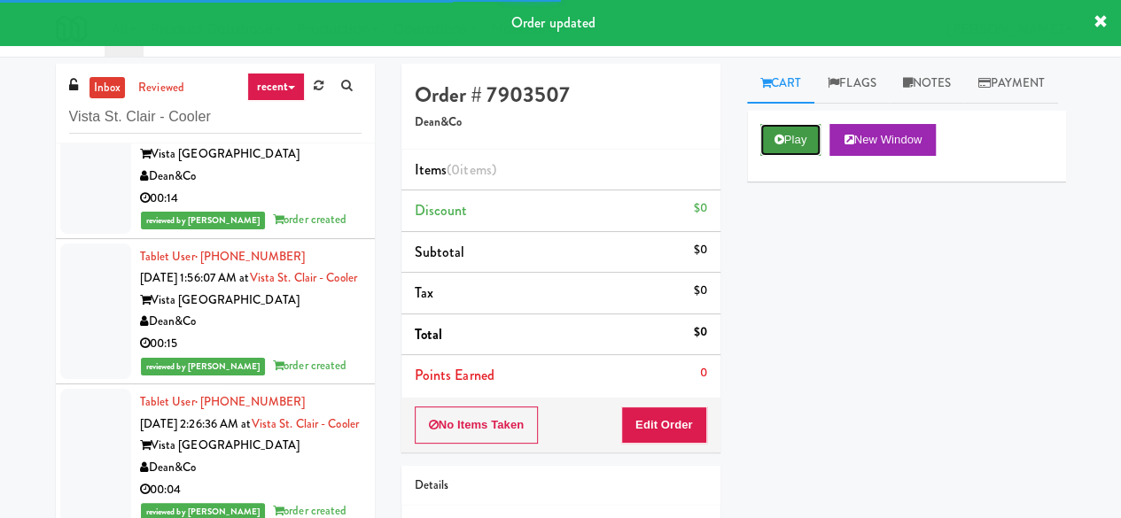
click at [776, 145] on icon at bounding box center [780, 140] width 10 height 12
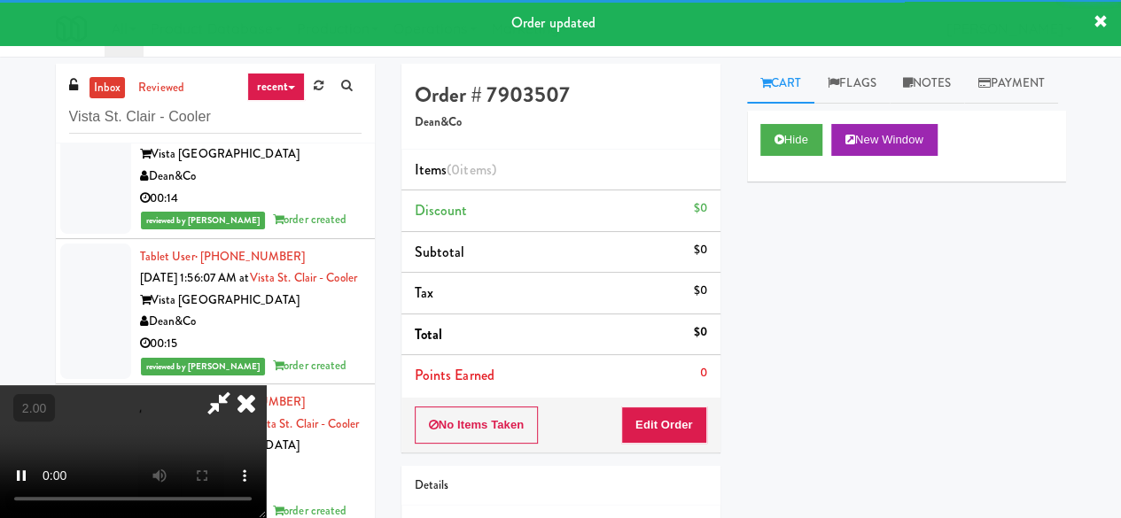
click at [697, 398] on div "No Items Taken Edit Order" at bounding box center [560, 425] width 319 height 55
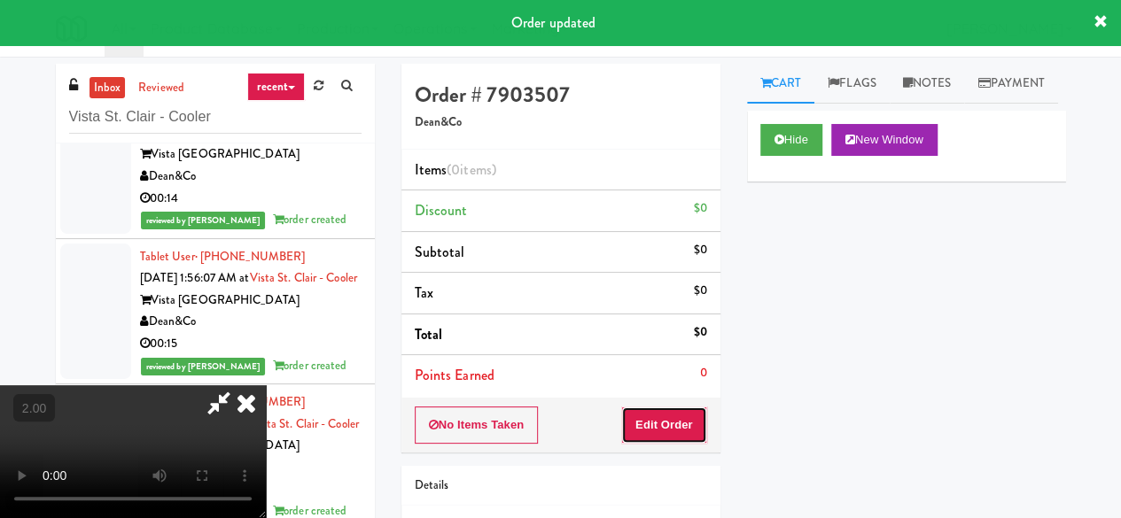
click at [691, 407] on button "Edit Order" at bounding box center [664, 425] width 86 height 37
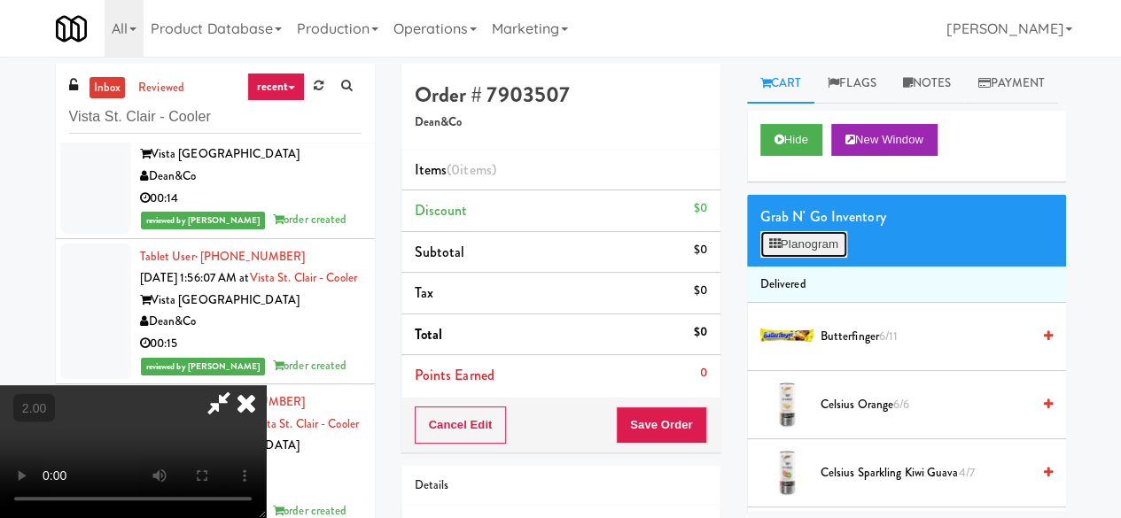
click at [812, 258] on button "Planogram" at bounding box center [803, 244] width 87 height 27
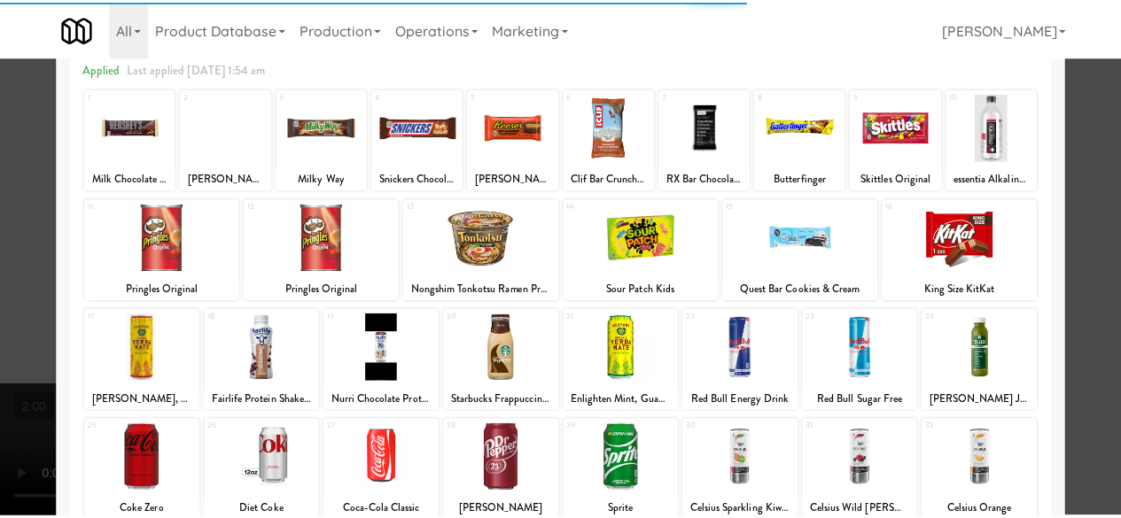
scroll to position [177, 0]
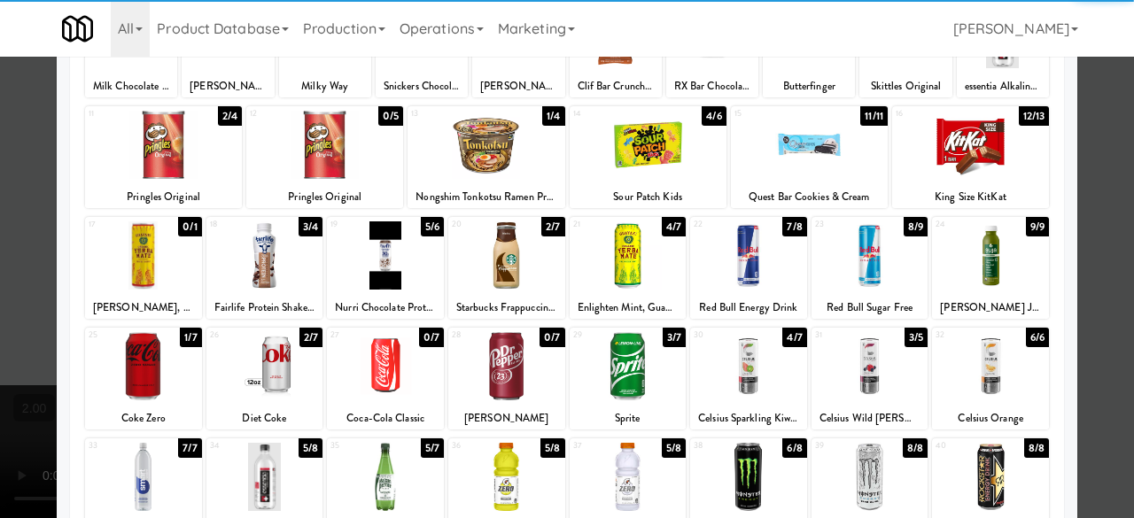
drag, startPoint x: 739, startPoint y: 267, endPoint x: 729, endPoint y: 269, distance: 11.0
click at [738, 267] on div at bounding box center [748, 256] width 117 height 68
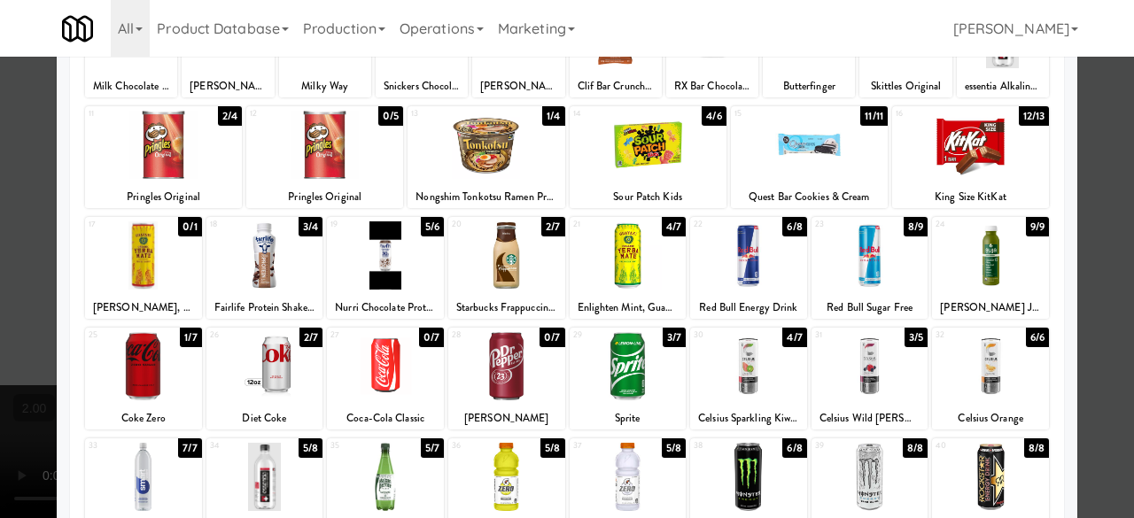
click at [590, 398] on div at bounding box center [628, 366] width 117 height 68
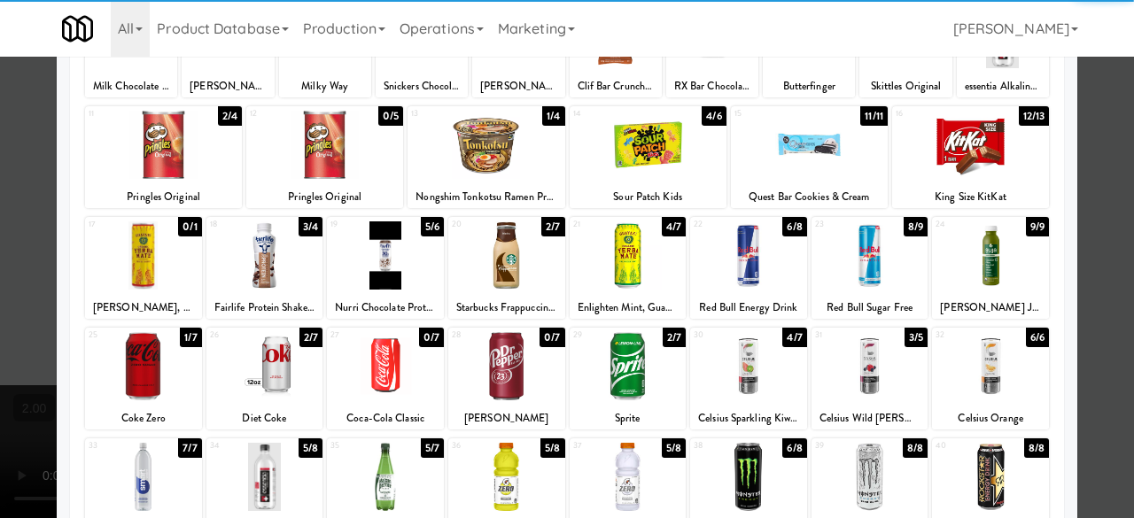
click at [1087, 214] on div at bounding box center [567, 259] width 1134 height 518
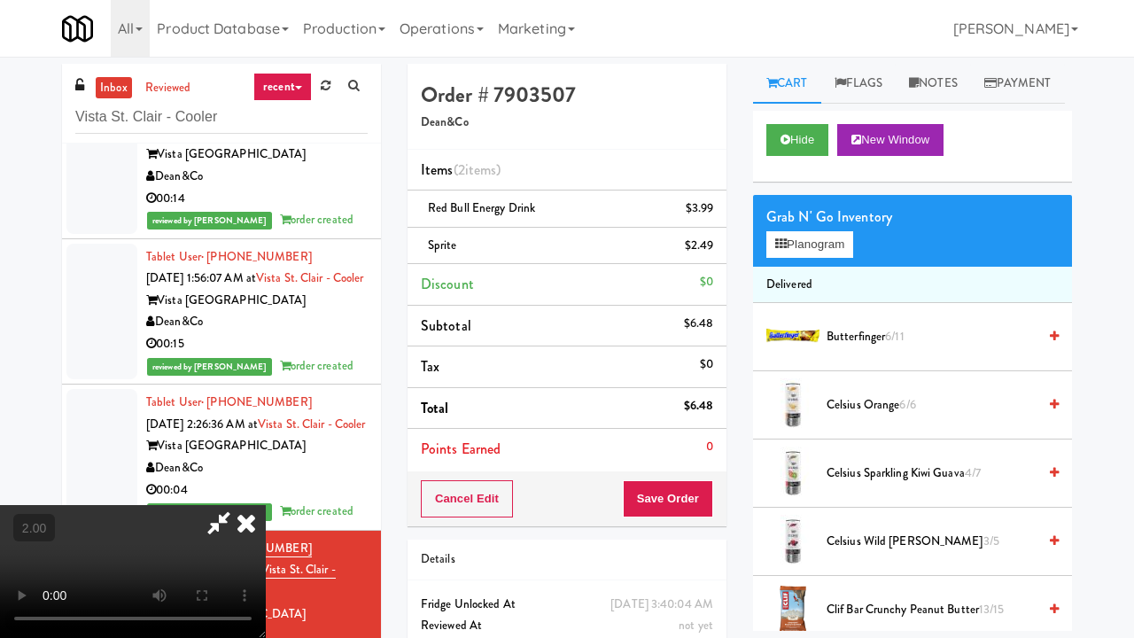
click at [266, 505] on video at bounding box center [133, 571] width 266 height 133
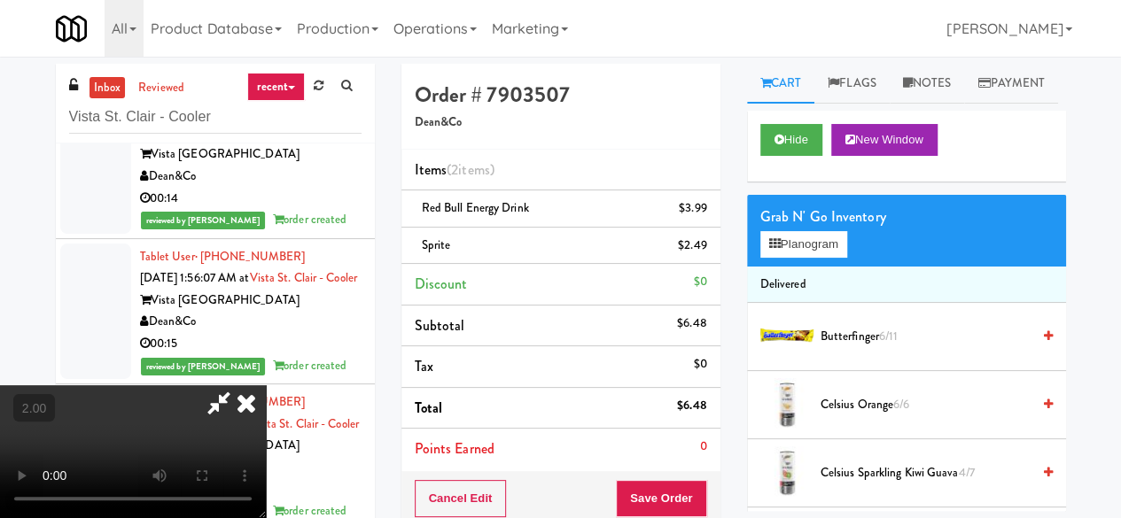
click at [239, 386] on icon at bounding box center [219, 403] width 41 height 35
click at [665, 485] on button "Save Order" at bounding box center [661, 498] width 90 height 37
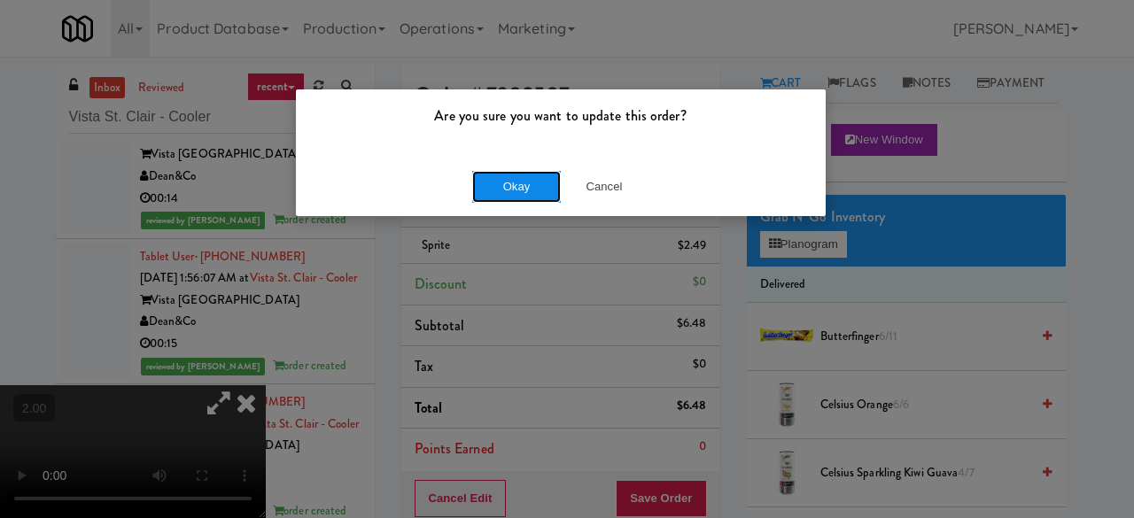
click at [496, 194] on button "Okay" at bounding box center [516, 187] width 89 height 32
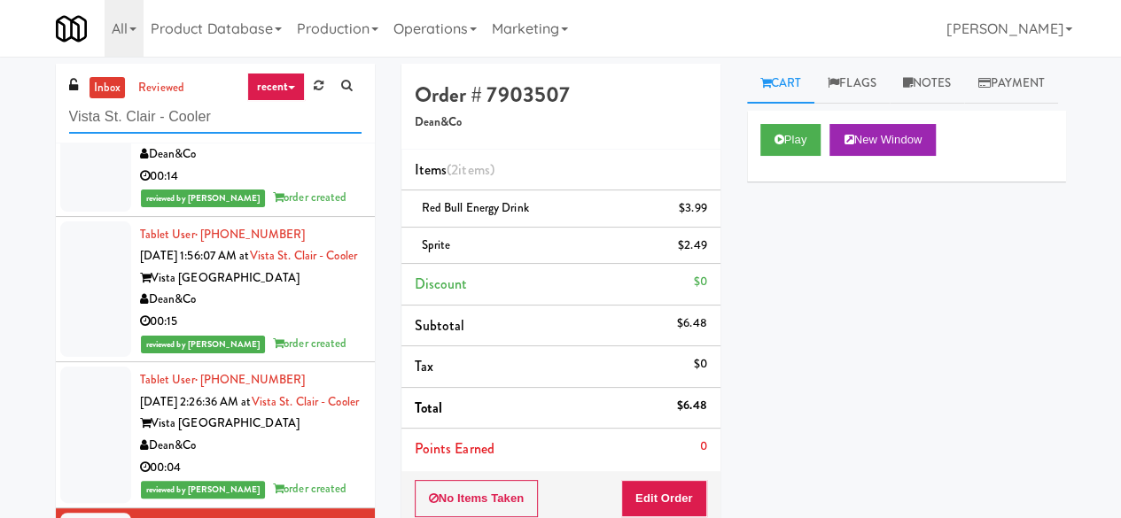
click at [156, 112] on input "Vista St. Clair - Cooler" at bounding box center [215, 117] width 292 height 33
paste input "First Street - Ambient - Right"
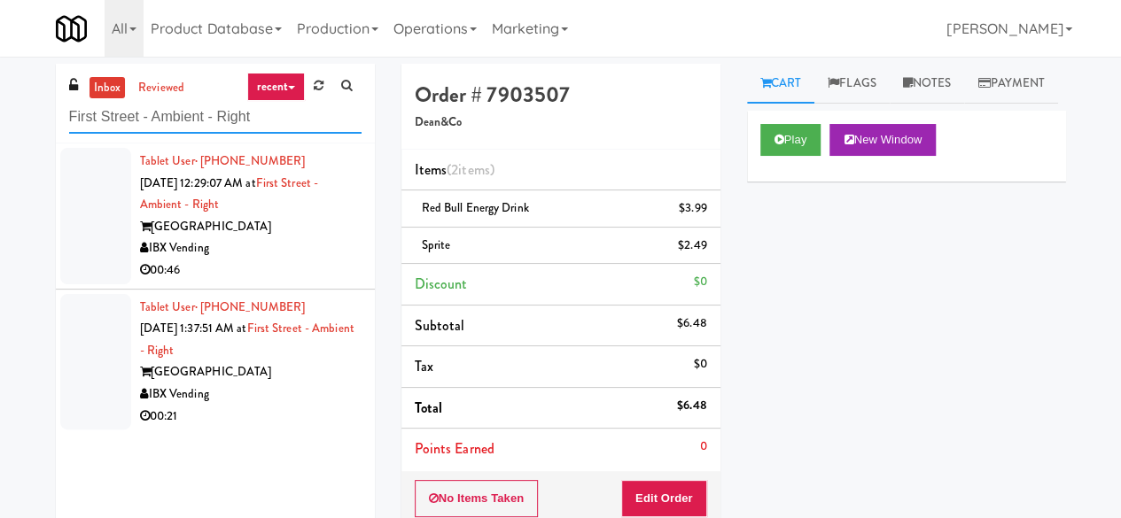
click at [224, 116] on input "First Street - Ambient - Right" at bounding box center [215, 117] width 292 height 33
paste input "Ashton-Combo Machine"
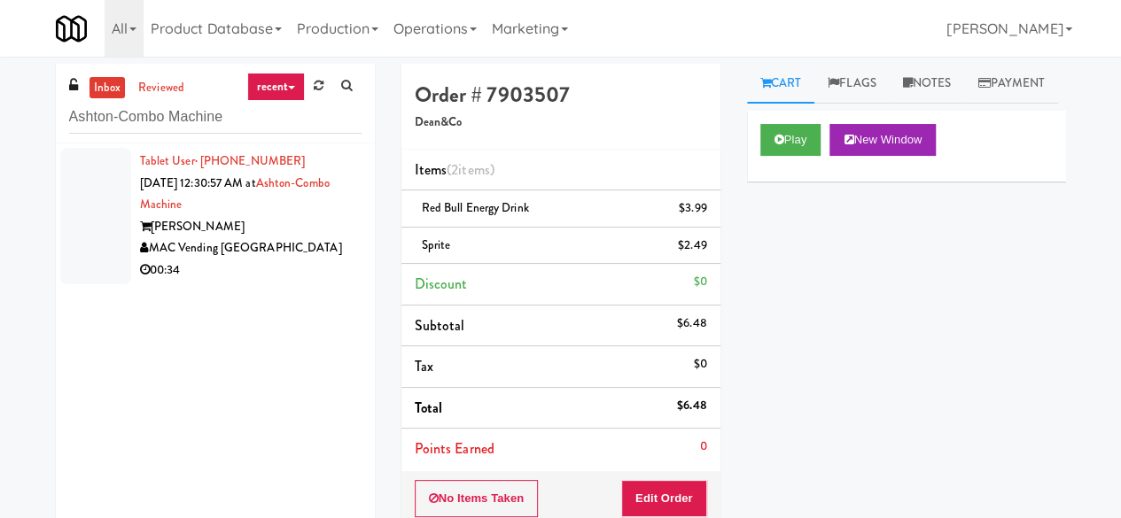
click at [281, 233] on div "[PERSON_NAME]" at bounding box center [251, 227] width 222 height 22
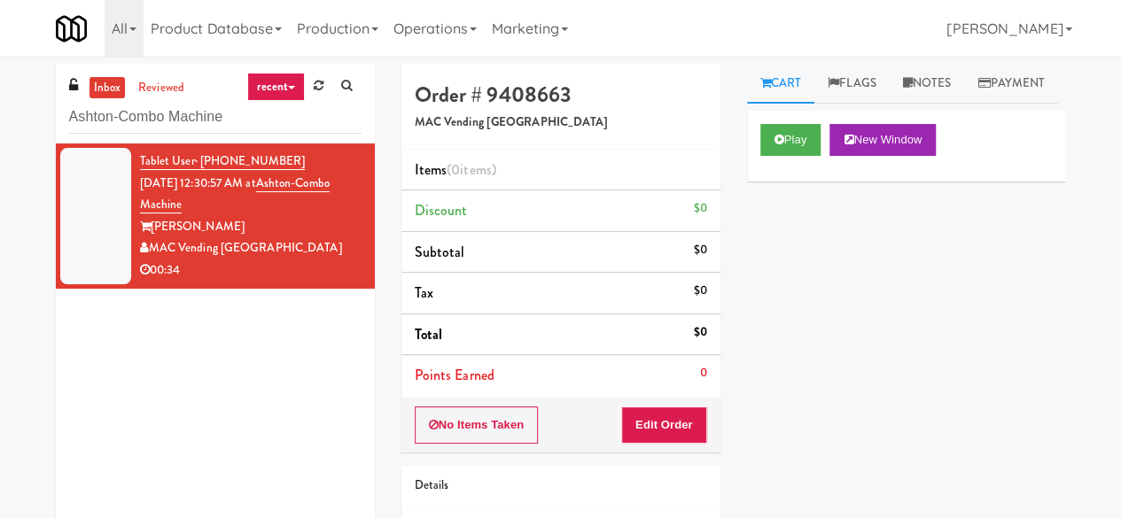
click at [154, 138] on div "inbox reviewed recent all unclear take inventory issue suspicious failed recent…" at bounding box center [215, 104] width 319 height 80
click at [156, 111] on input "Ashton-Combo Machine" at bounding box center [215, 117] width 292 height 33
paste input "Kado - Combo Cooler"
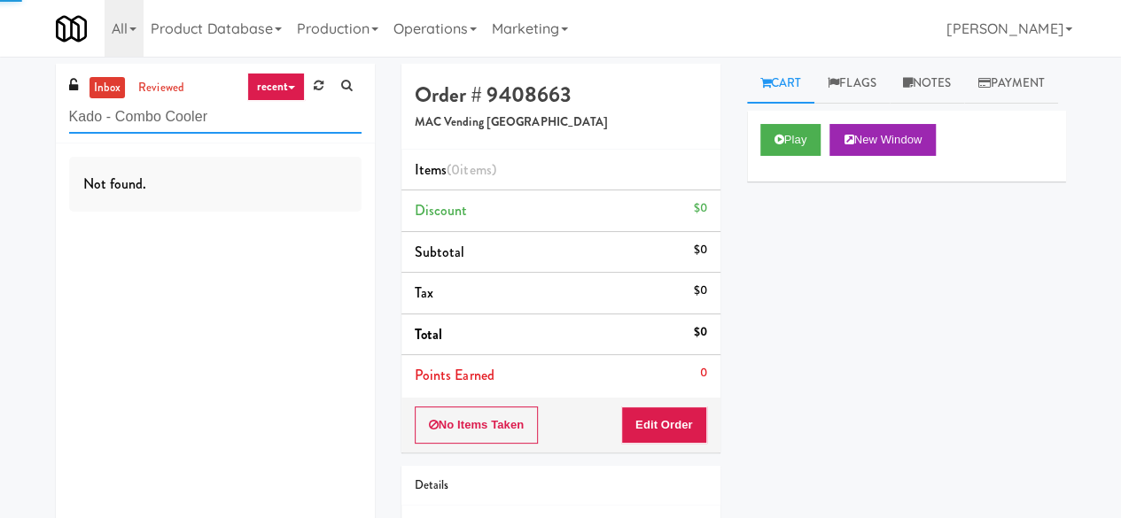
type input "Kado - Combo Cooler"
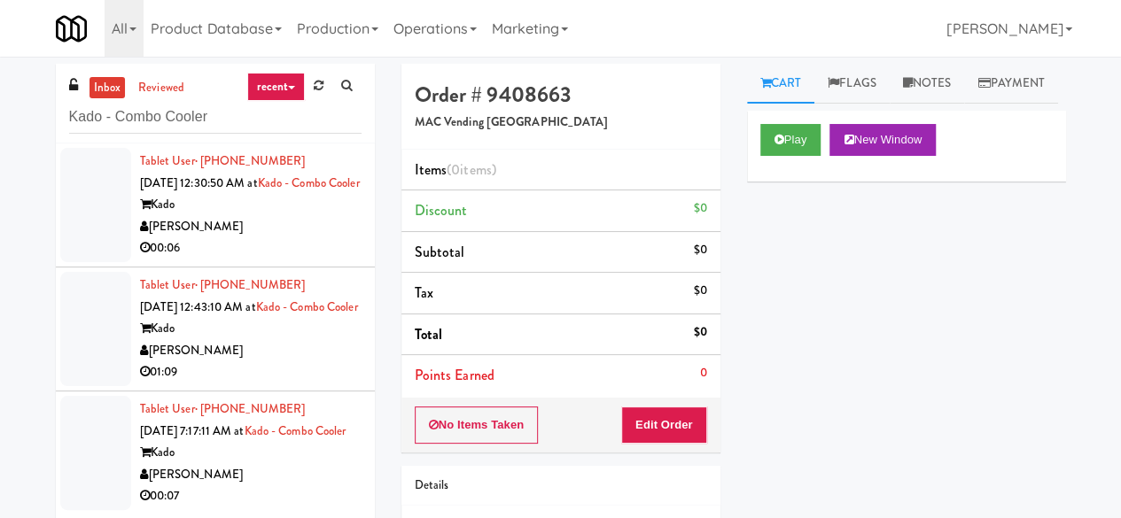
click at [328, 258] on div "00:06" at bounding box center [251, 249] width 222 height 22
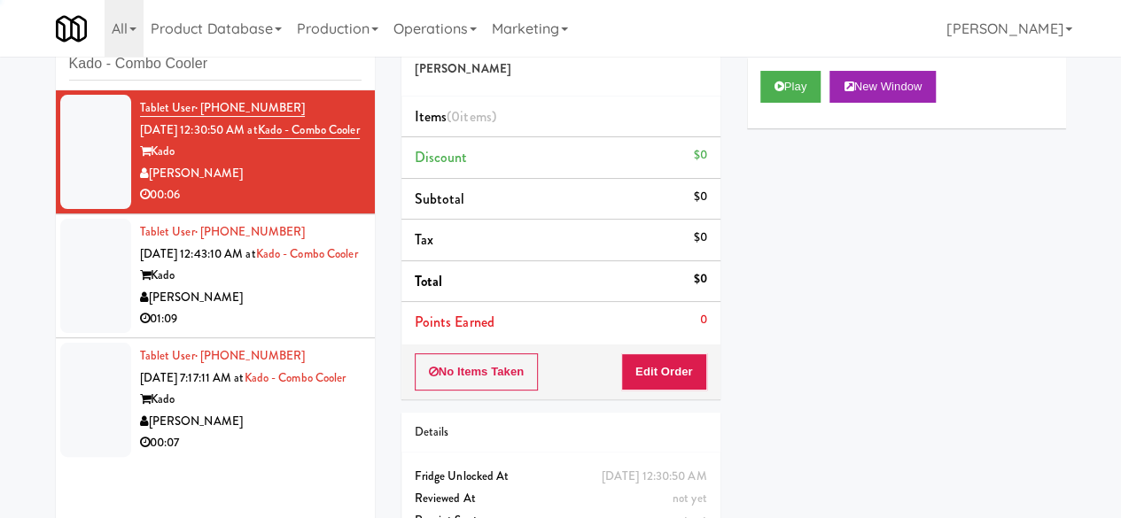
scroll to position [80, 0]
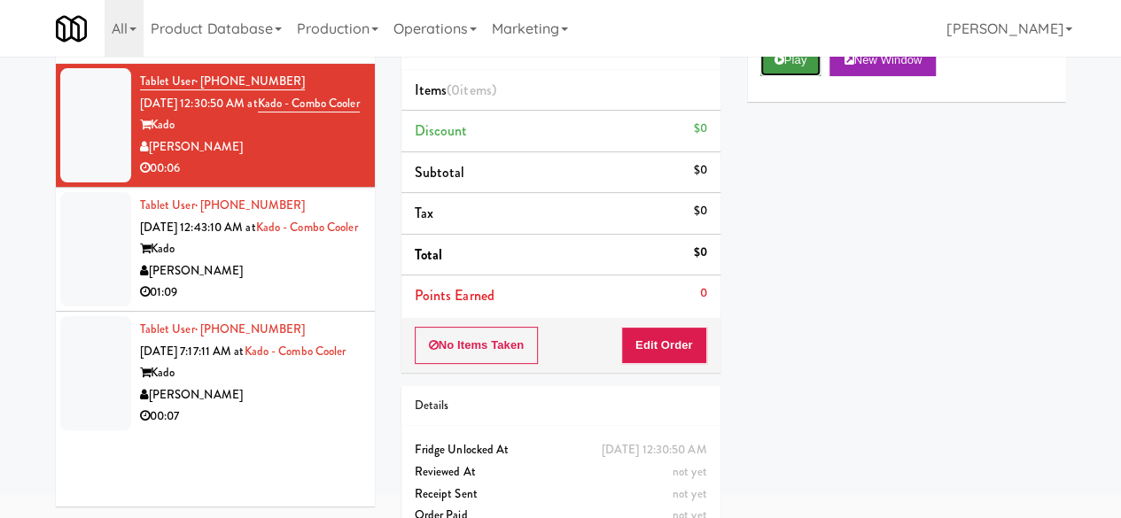
click at [784, 76] on button "Play" at bounding box center [790, 60] width 61 height 32
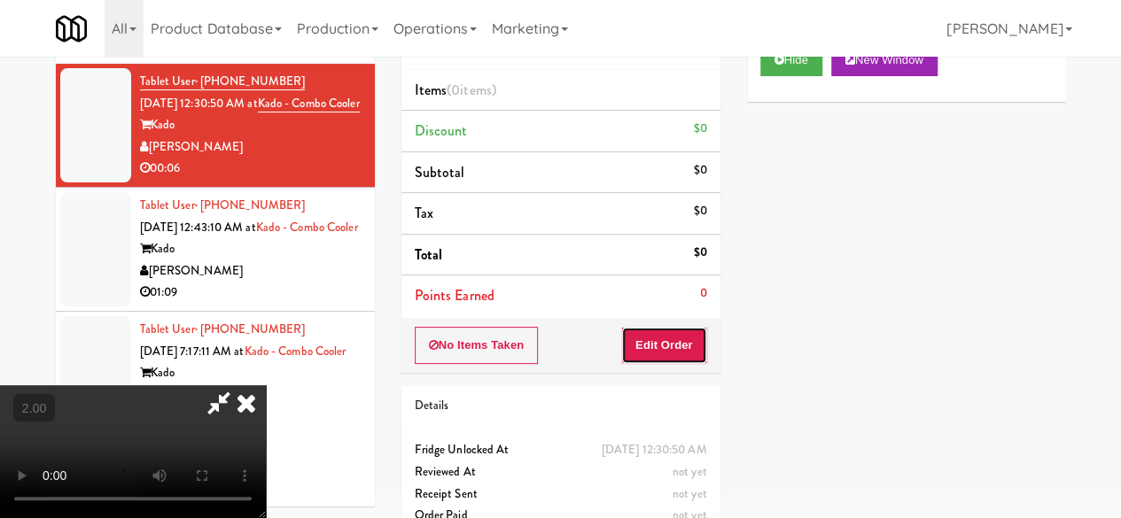
click at [658, 336] on button "Edit Order" at bounding box center [664, 345] width 86 height 37
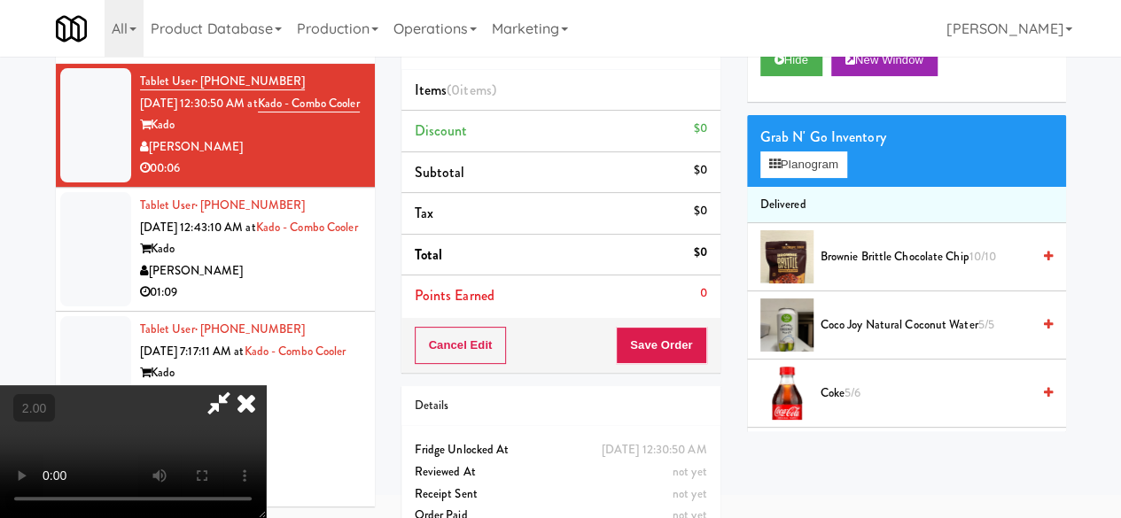
scroll to position [57, 0]
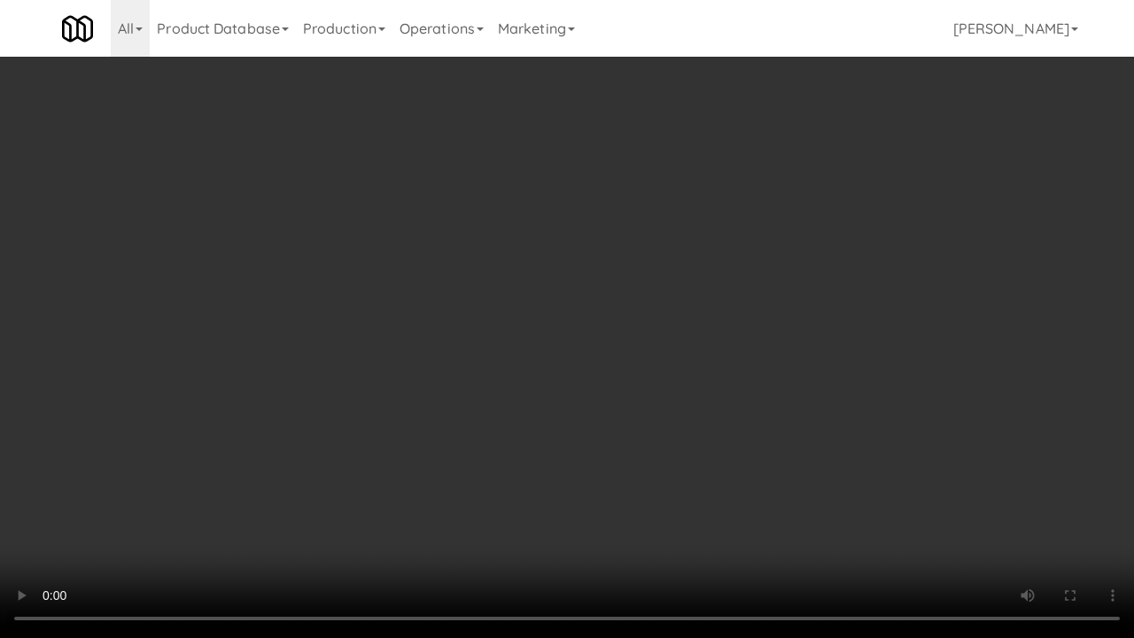
click at [572, 340] on video at bounding box center [567, 319] width 1134 height 638
click at [578, 336] on video at bounding box center [567, 319] width 1134 height 638
click at [1074, 514] on div "Order # 7110078 Davey Vending Items (0 items ) Discount $0 Subtotal $0 Tax $0 T…" at bounding box center [739, 292] width 691 height 570
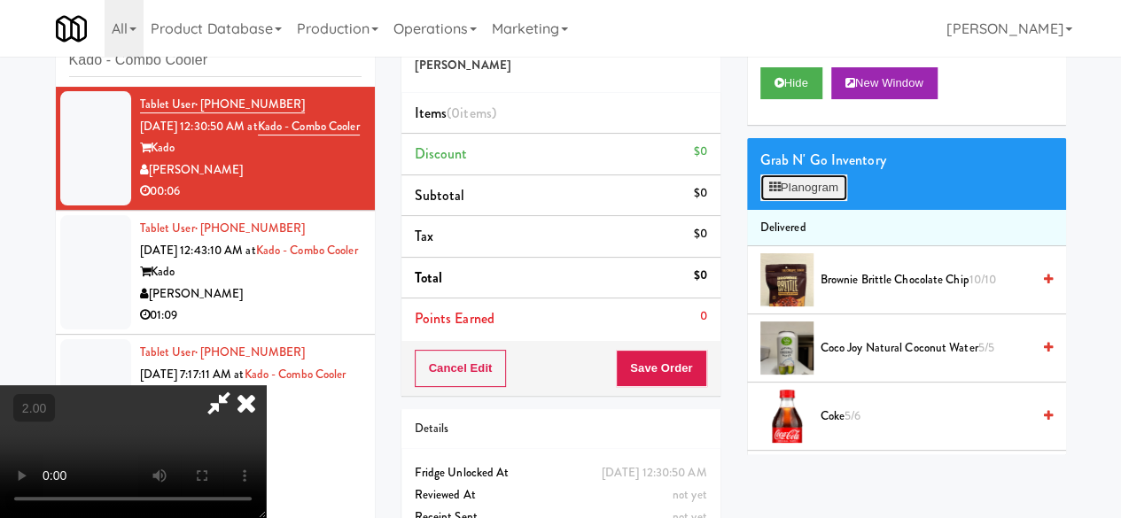
click at [792, 201] on button "Planogram" at bounding box center [803, 188] width 87 height 27
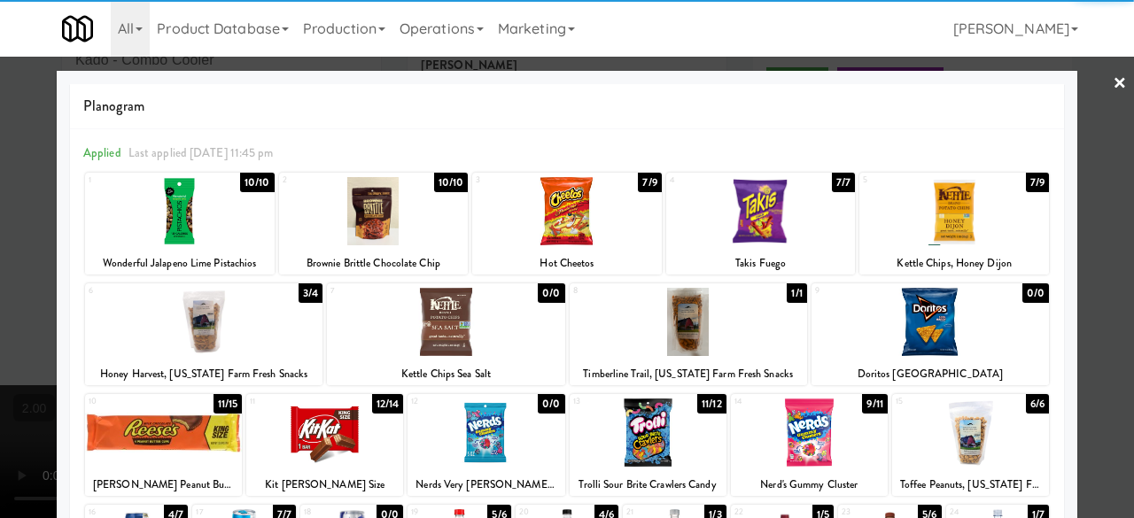
click at [312, 453] on div at bounding box center [324, 433] width 157 height 68
drag, startPoint x: 1099, startPoint y: 95, endPoint x: 872, endPoint y: 142, distance: 231.7
click at [1100, 96] on div "× Planogram Applied Last applied [DATE] 11:45 pm 1 10/10 Wonderful Jalapeno Lim…" at bounding box center [567, 259] width 1134 height 518
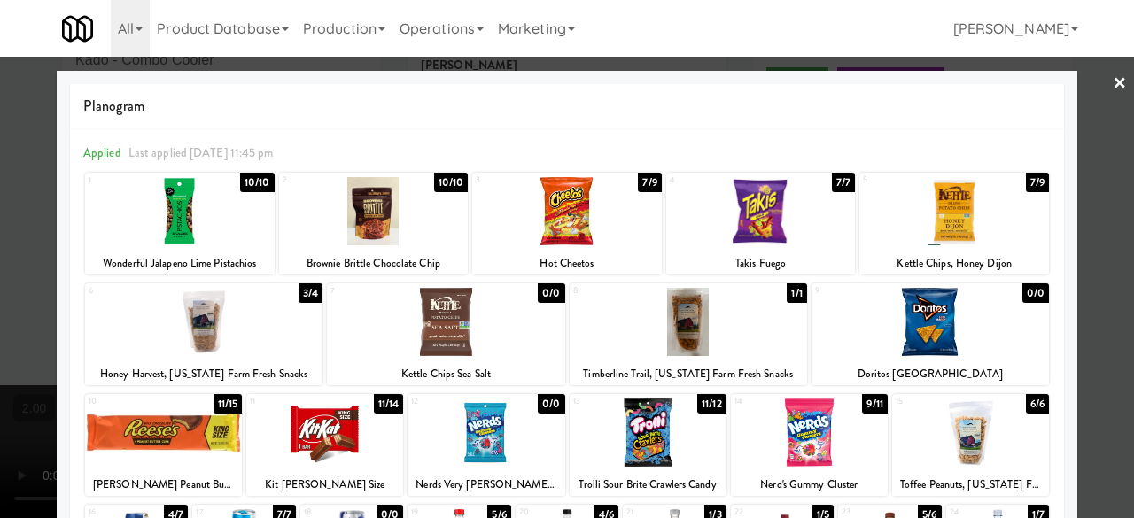
click at [1079, 94] on div at bounding box center [567, 259] width 1134 height 518
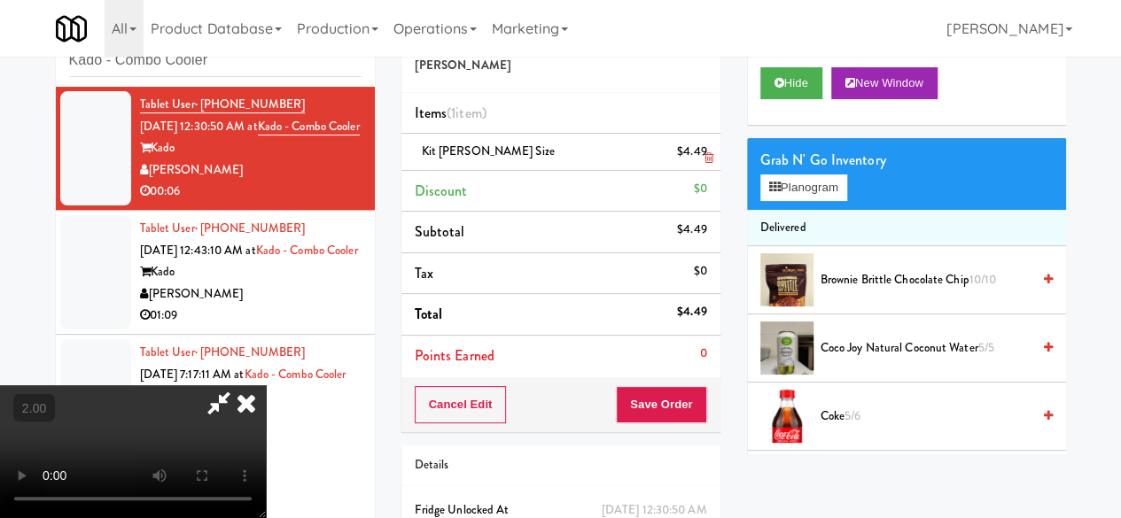
click at [239, 386] on icon at bounding box center [219, 403] width 41 height 35
click at [670, 409] on button "Save Order" at bounding box center [661, 404] width 90 height 37
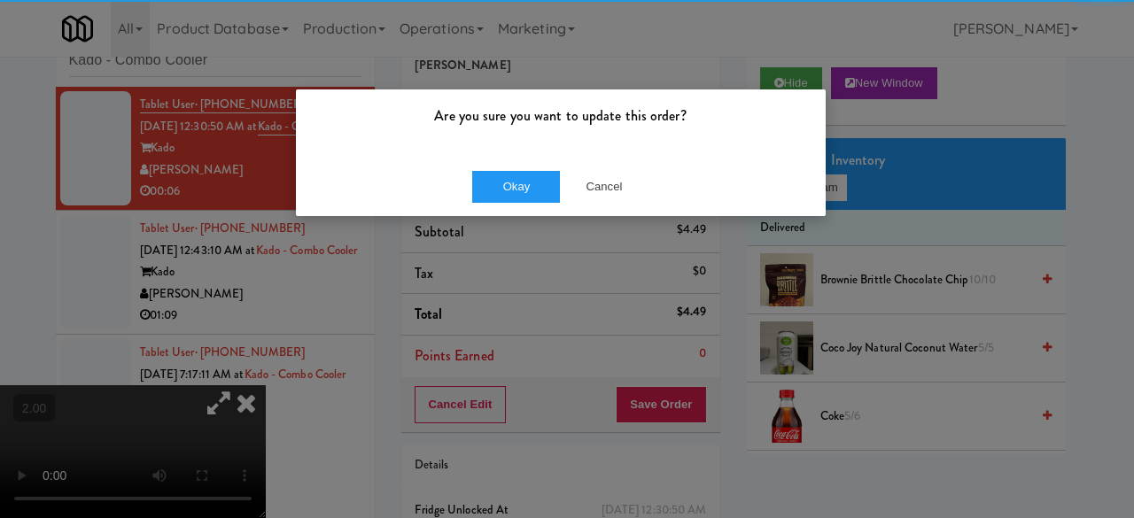
click at [510, 209] on div "Okay Cancel" at bounding box center [561, 186] width 530 height 59
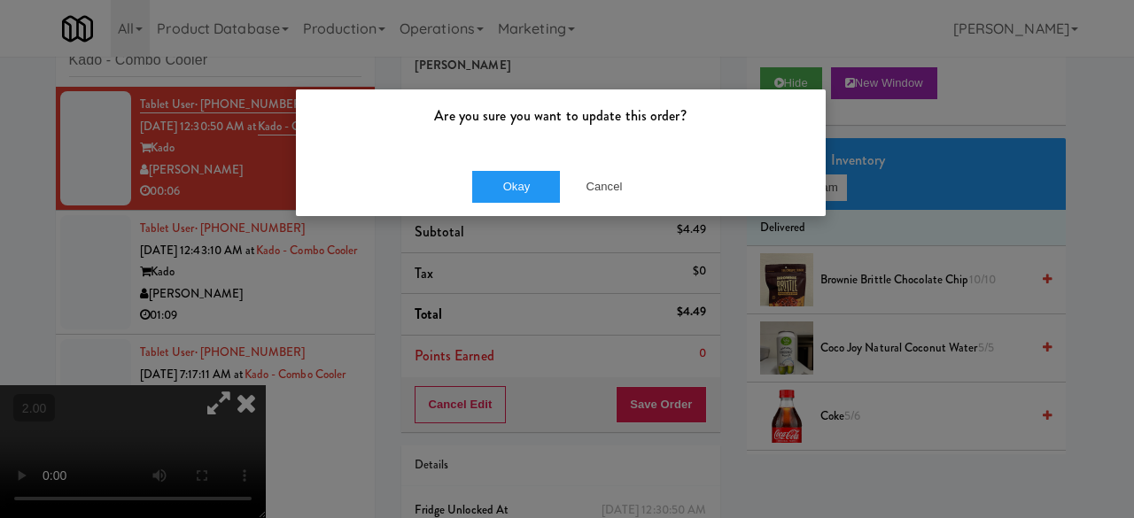
click at [509, 203] on div "Okay Cancel" at bounding box center [561, 186] width 530 height 59
click at [495, 176] on button "Okay" at bounding box center [516, 187] width 89 height 32
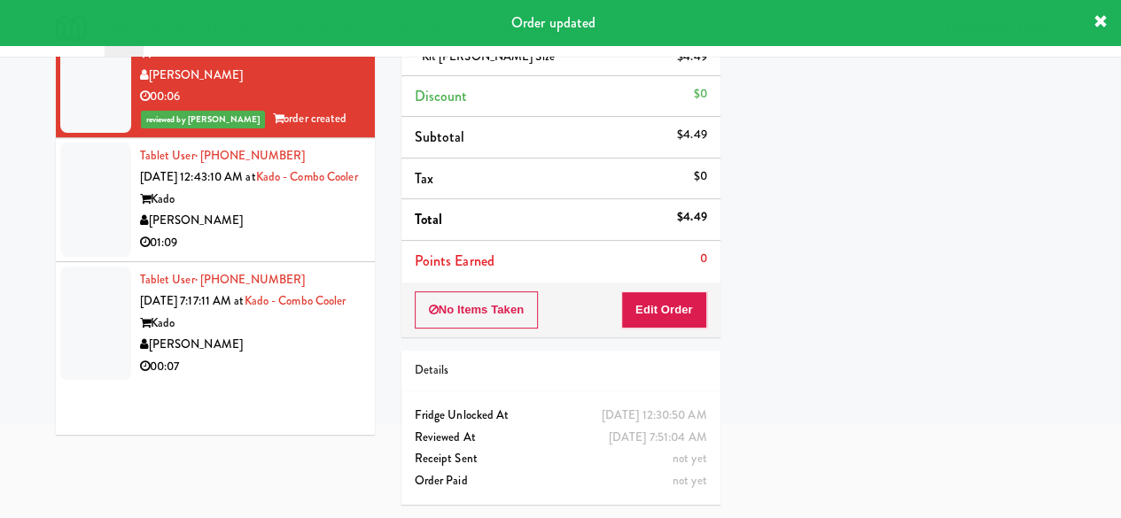
click at [303, 232] on div "[PERSON_NAME]" at bounding box center [251, 221] width 222 height 22
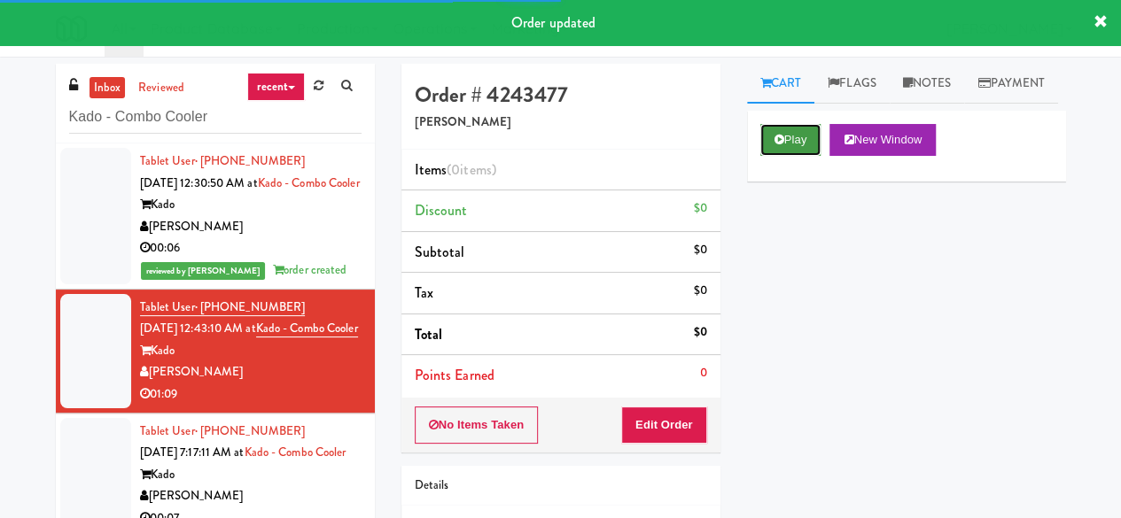
click at [794, 156] on button "Play" at bounding box center [790, 140] width 61 height 32
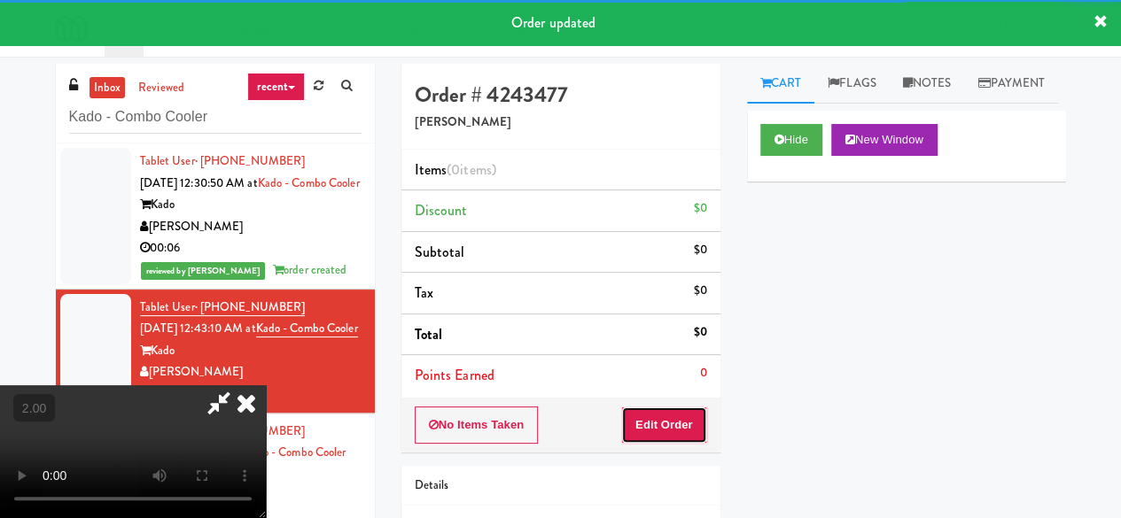
click at [686, 427] on button "Edit Order" at bounding box center [664, 425] width 86 height 37
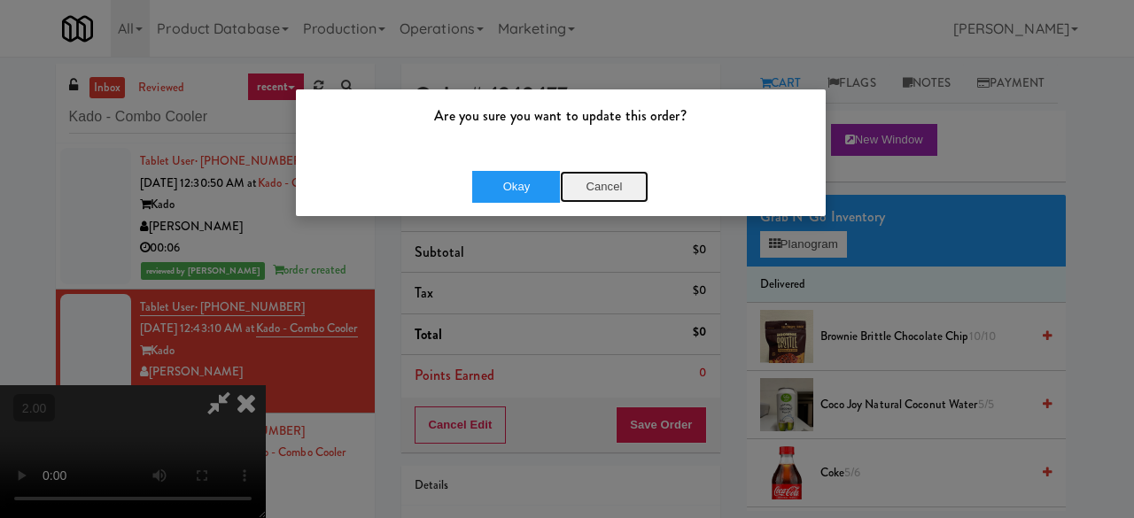
click at [598, 190] on button "Cancel" at bounding box center [604, 187] width 89 height 32
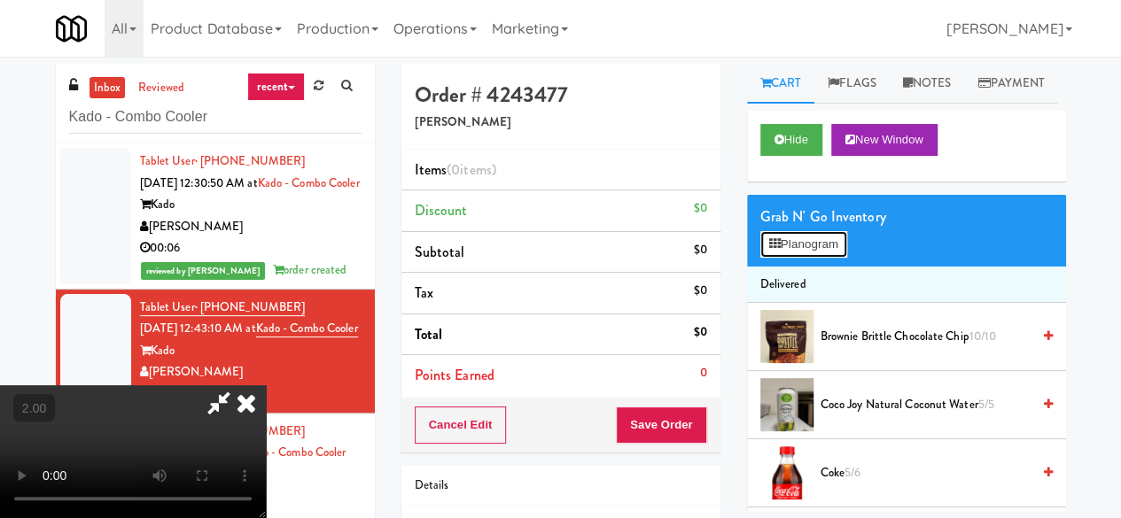
click at [794, 258] on button "Planogram" at bounding box center [803, 244] width 87 height 27
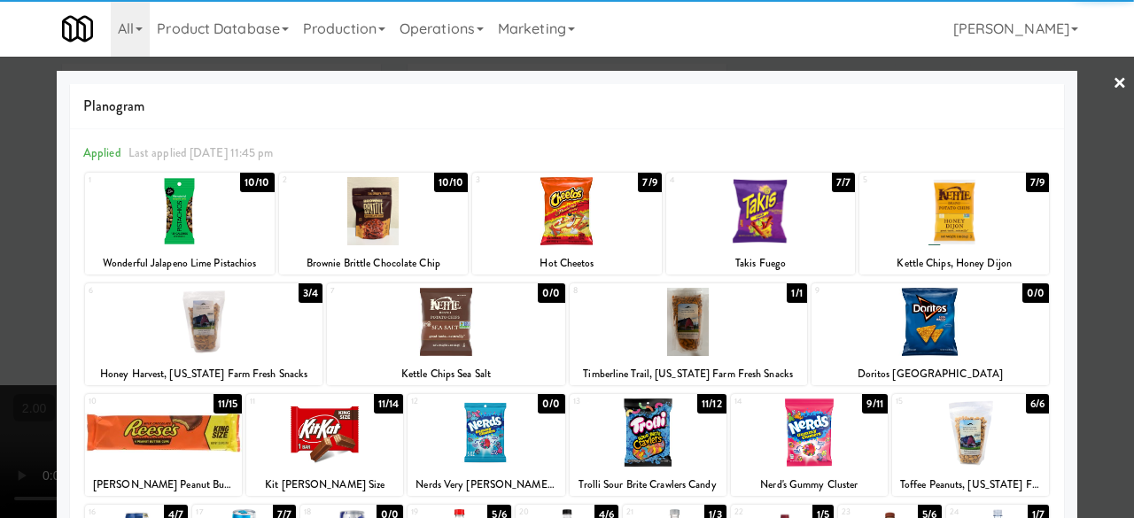
click at [338, 429] on div at bounding box center [324, 433] width 157 height 68
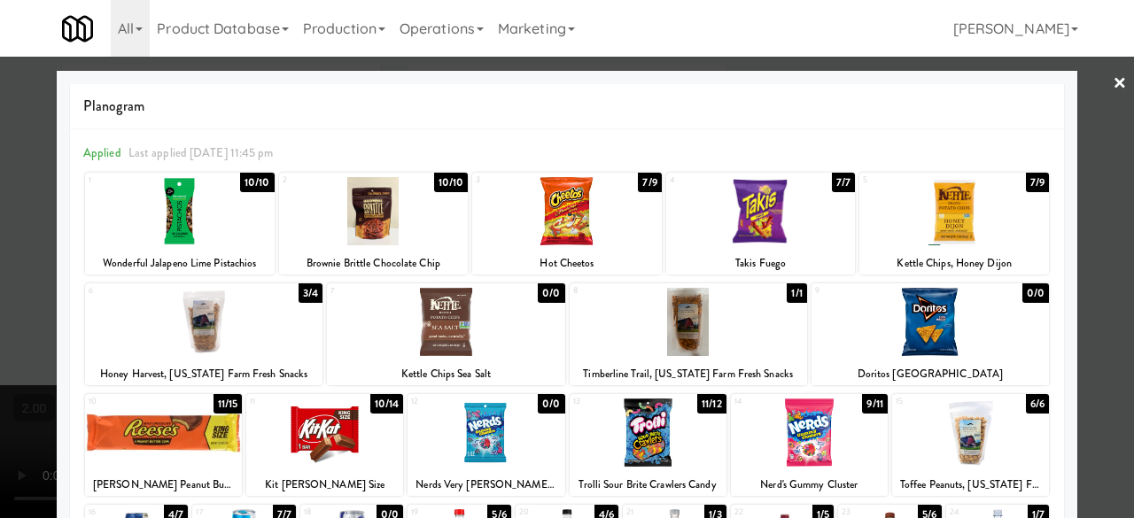
click at [812, 442] on div at bounding box center [809, 433] width 157 height 68
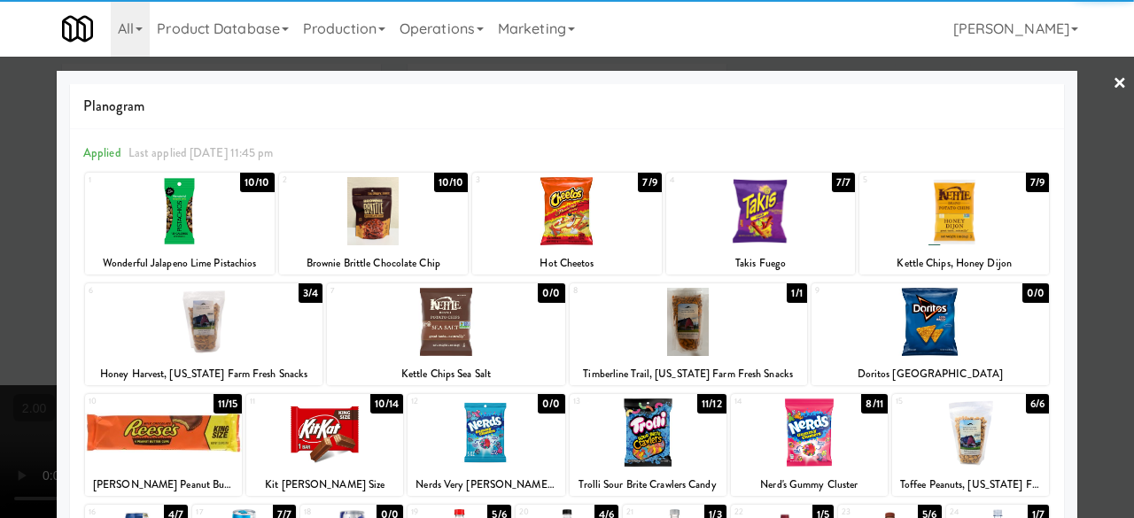
click at [1089, 277] on div at bounding box center [567, 259] width 1134 height 518
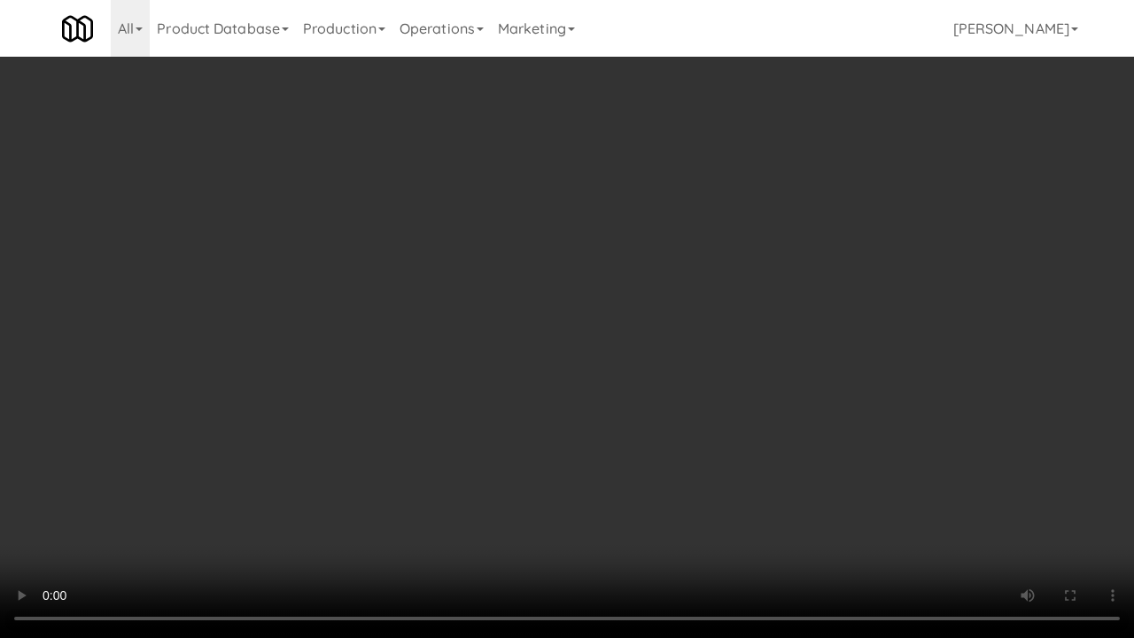
click at [360, 457] on video at bounding box center [567, 319] width 1134 height 638
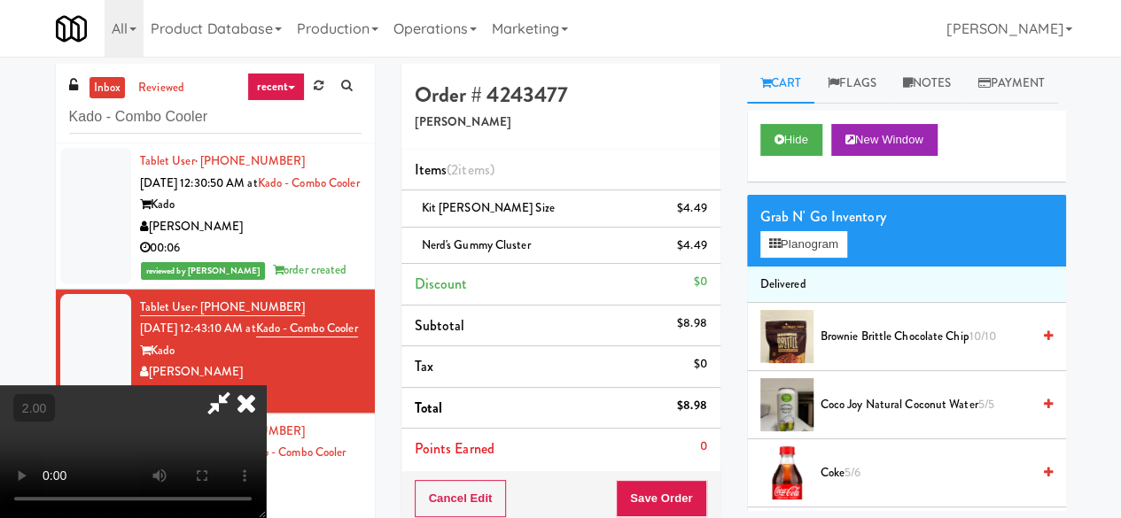
click at [239, 386] on icon at bounding box center [219, 403] width 41 height 35
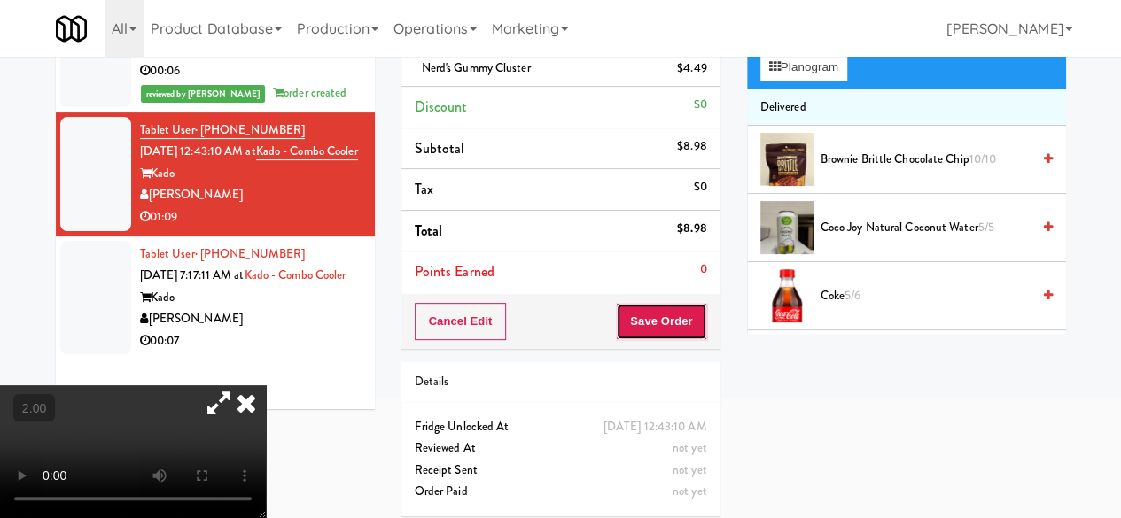
click at [644, 316] on button "Save Order" at bounding box center [661, 321] width 90 height 37
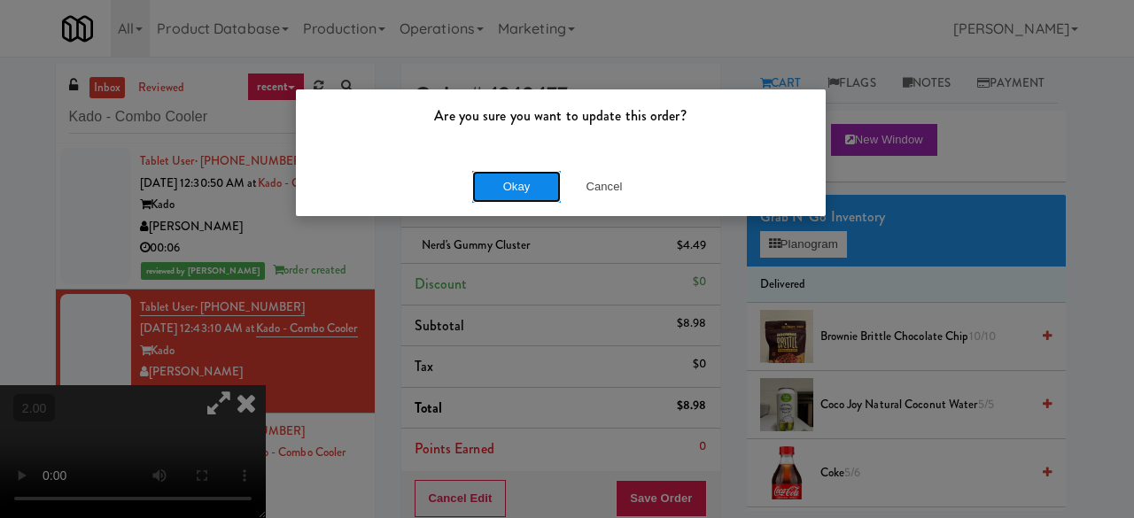
click at [489, 182] on button "Okay" at bounding box center [516, 187] width 89 height 32
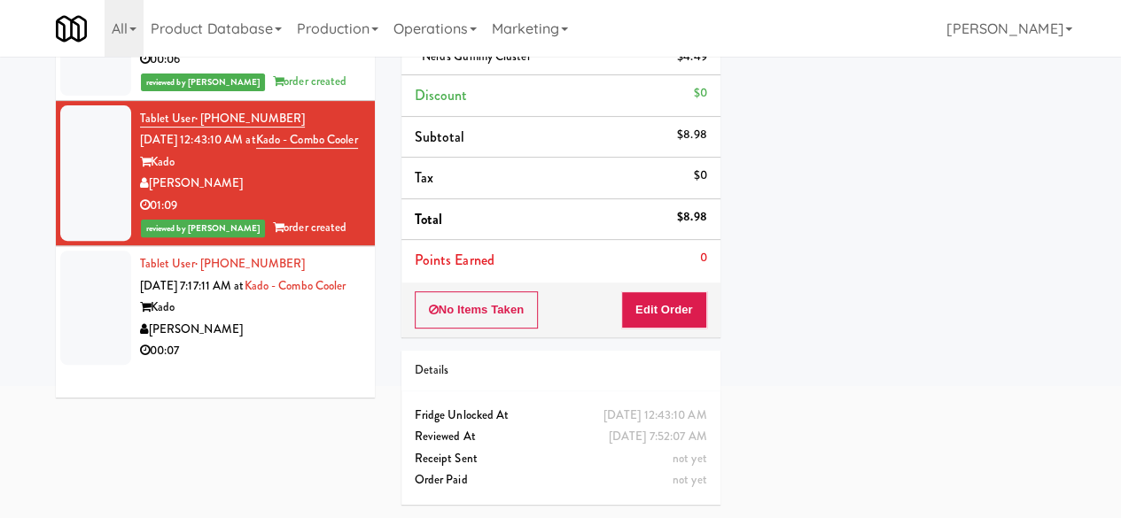
drag, startPoint x: 316, startPoint y: 378, endPoint x: 482, endPoint y: 411, distance: 169.1
click at [316, 341] on div "[PERSON_NAME]" at bounding box center [251, 330] width 222 height 22
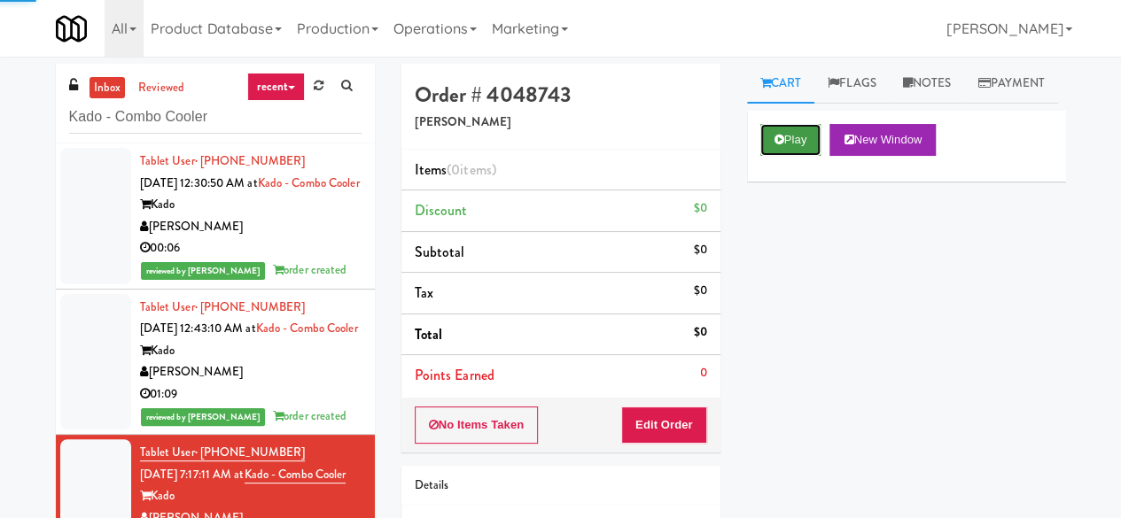
click at [776, 156] on button "Play" at bounding box center [790, 140] width 61 height 32
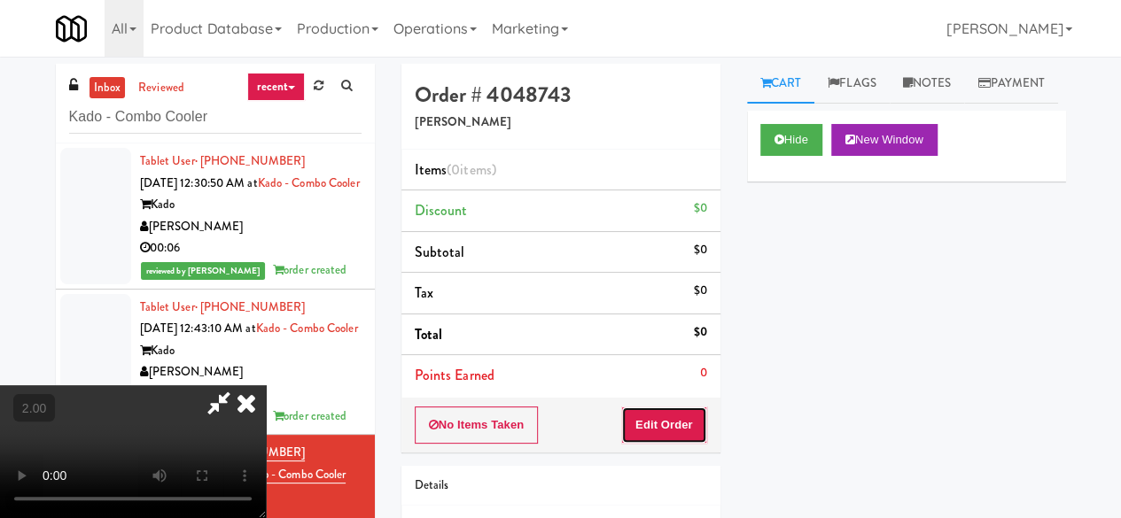
click at [661, 427] on button "Edit Order" at bounding box center [664, 425] width 86 height 37
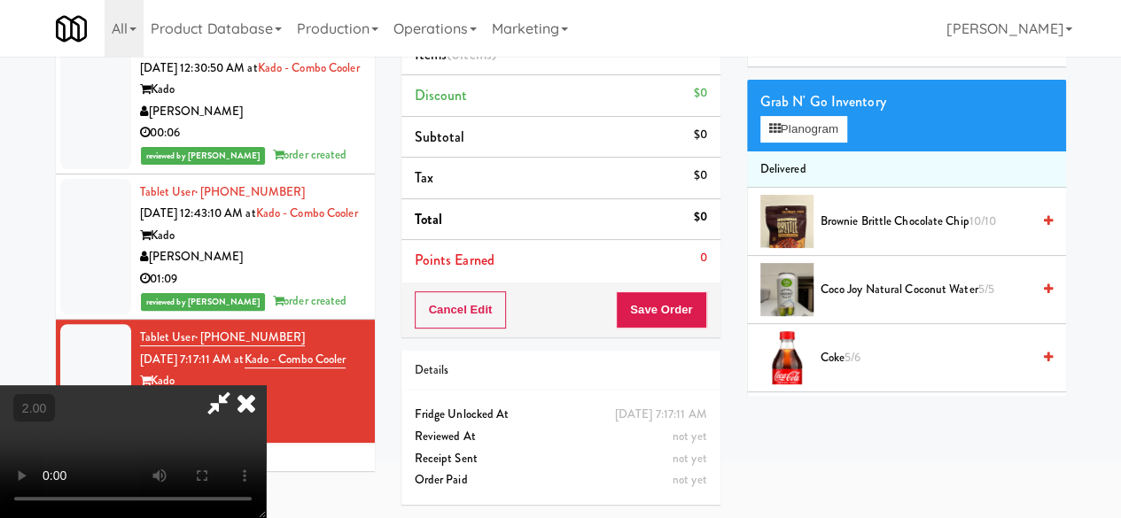
scroll to position [57, 0]
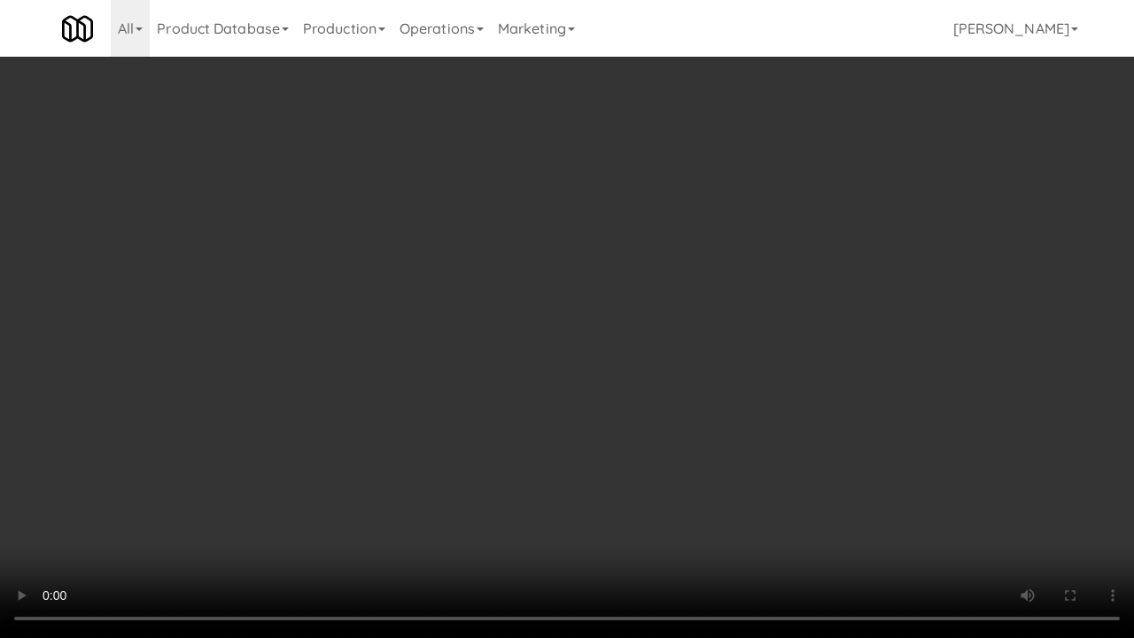
click at [388, 495] on video at bounding box center [567, 319] width 1134 height 638
click at [584, 442] on video at bounding box center [567, 319] width 1134 height 638
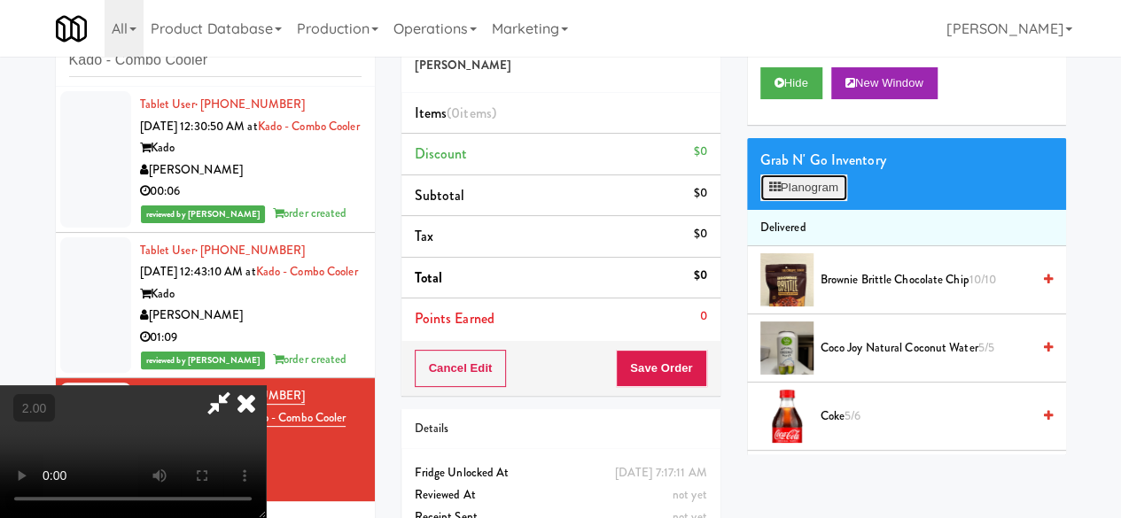
click at [795, 201] on button "Planogram" at bounding box center [803, 188] width 87 height 27
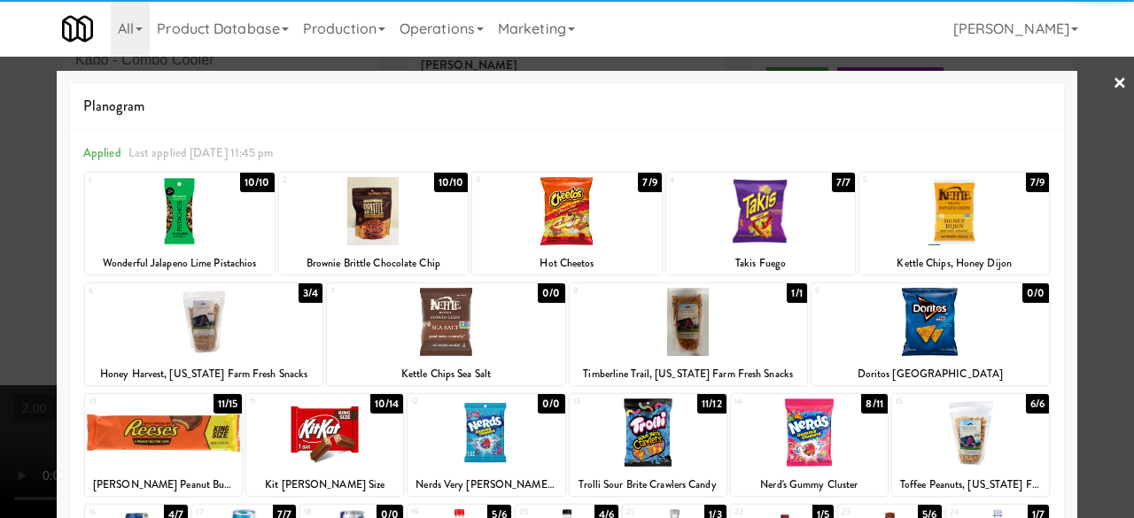
click at [338, 430] on div at bounding box center [324, 433] width 157 height 68
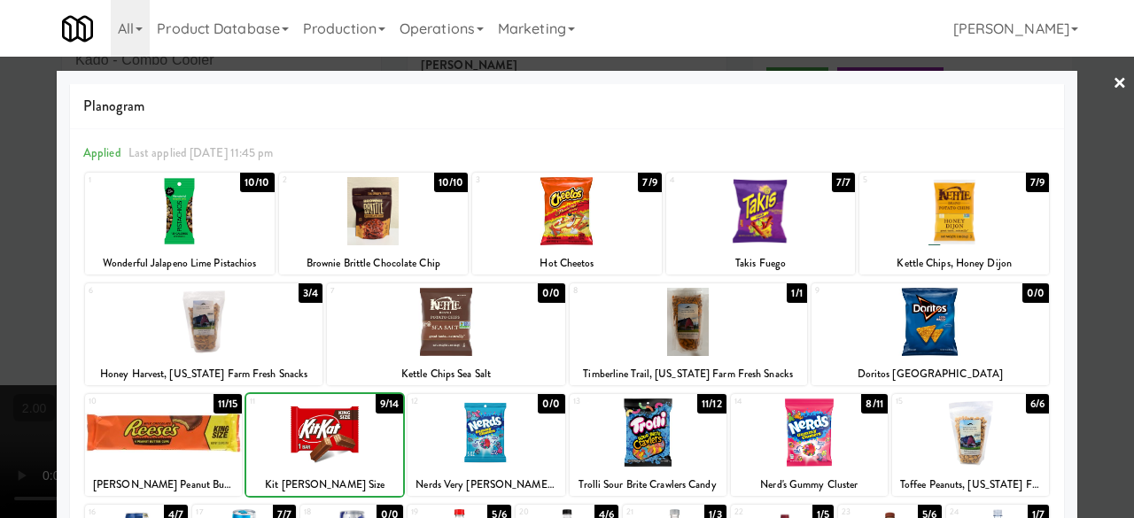
click at [338, 430] on div at bounding box center [324, 433] width 157 height 68
drag, startPoint x: 338, startPoint y: 430, endPoint x: 347, endPoint y: 431, distance: 8.9
click at [338, 430] on div at bounding box center [324, 433] width 157 height 68
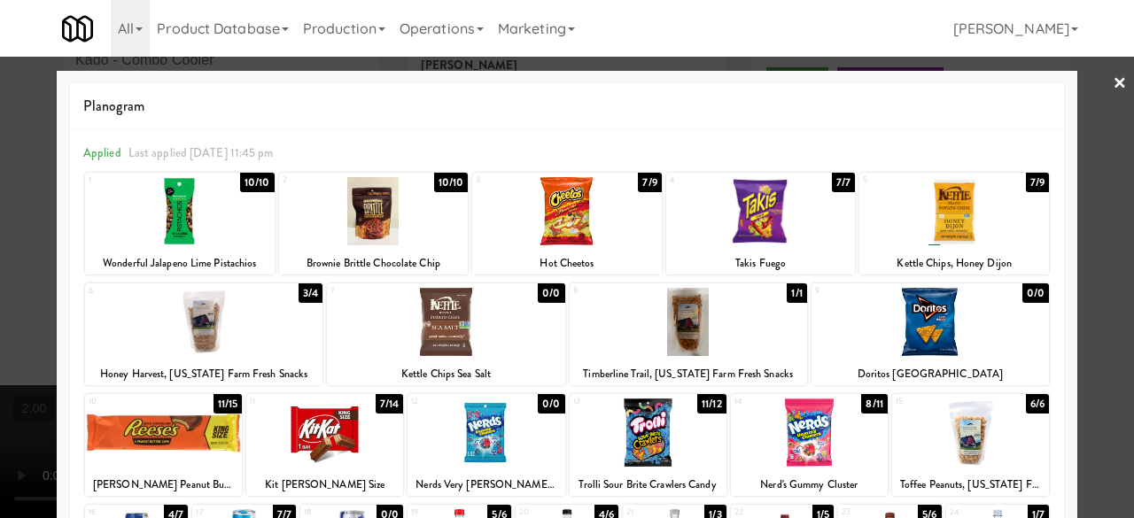
drag, startPoint x: 1096, startPoint y: 70, endPoint x: 1061, endPoint y: 70, distance: 35.5
click at [1095, 69] on div at bounding box center [567, 259] width 1134 height 518
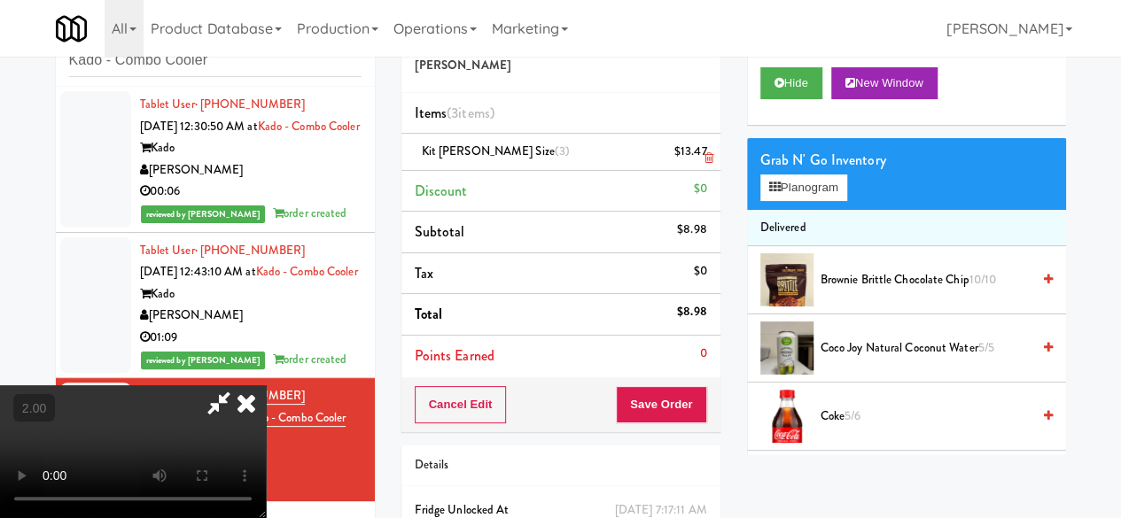
drag, startPoint x: 638, startPoint y: 142, endPoint x: 627, endPoint y: 144, distance: 11.0
click at [239, 386] on icon at bounding box center [219, 403] width 41 height 35
click at [707, 161] on icon at bounding box center [708, 158] width 9 height 12
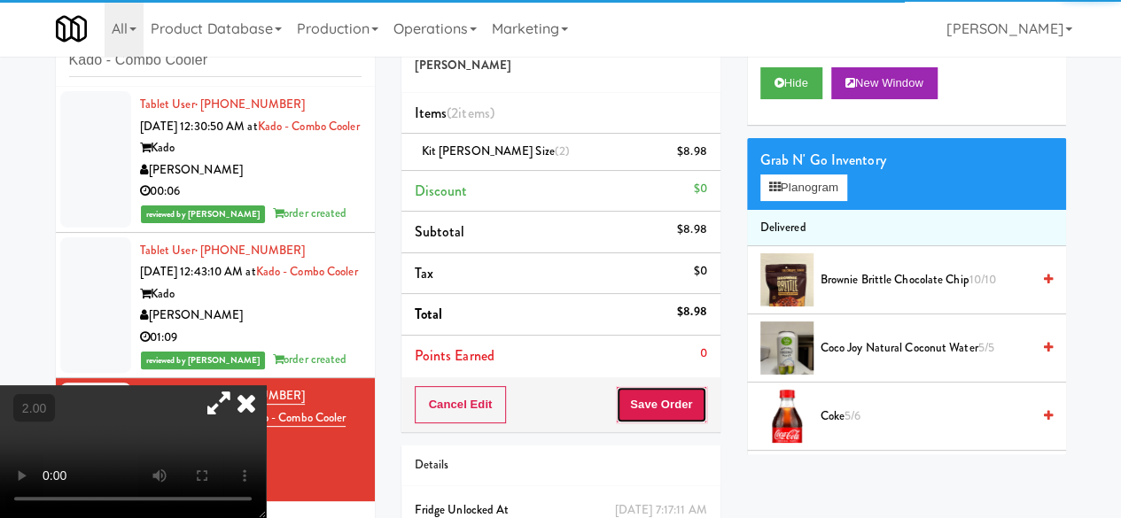
click at [669, 407] on button "Save Order" at bounding box center [661, 404] width 90 height 37
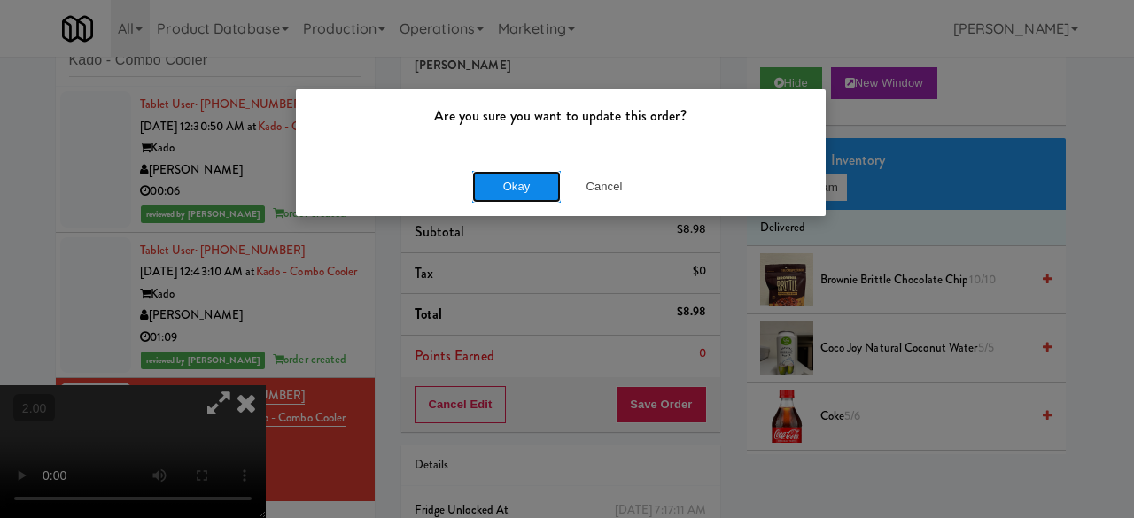
click at [504, 192] on button "Okay" at bounding box center [516, 187] width 89 height 32
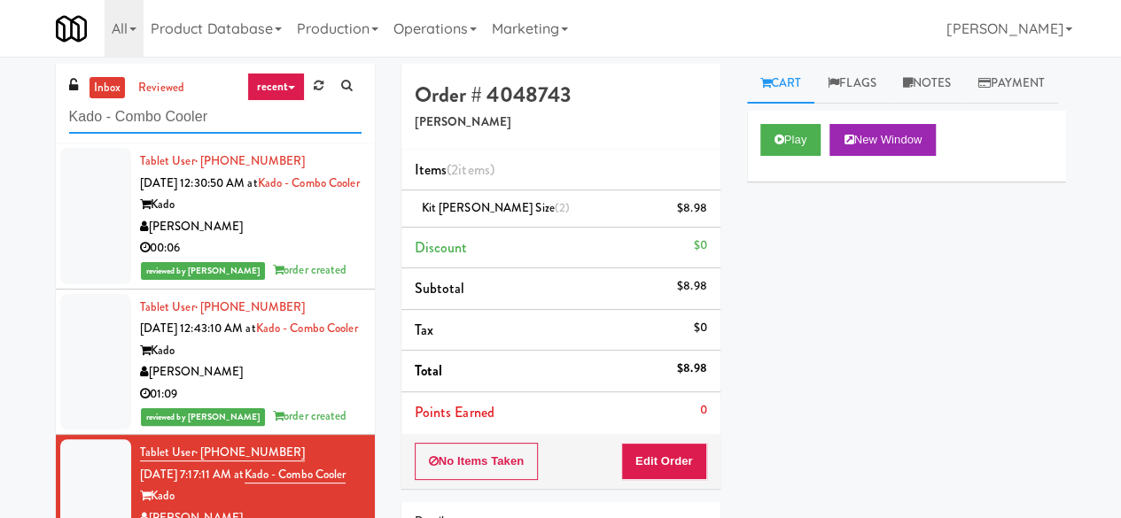
click at [182, 106] on input "Kado - Combo Cooler" at bounding box center [215, 117] width 292 height 33
paste input "Aura - Cooler Combo"
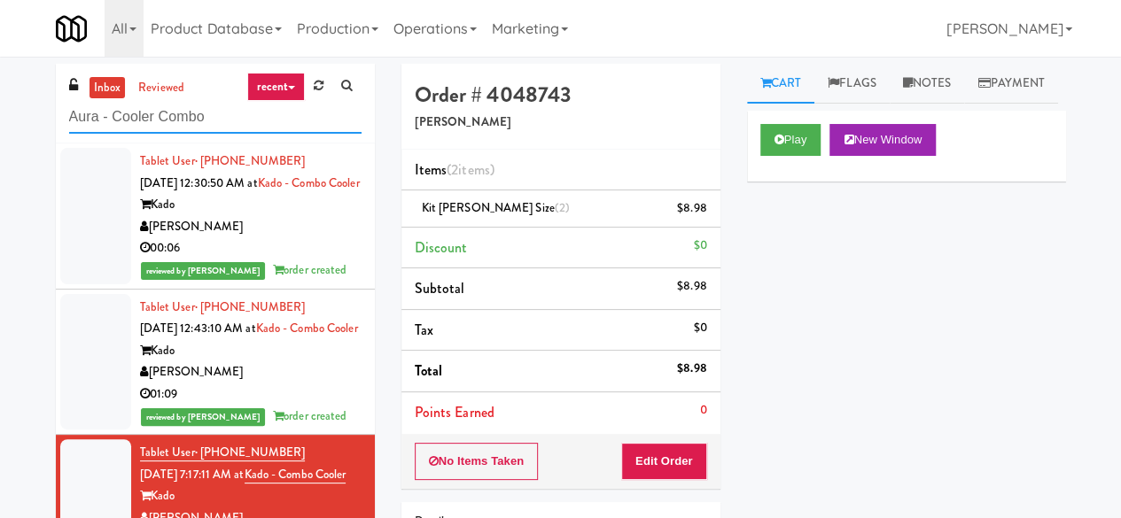
type input "Aura - Cooler Combo"
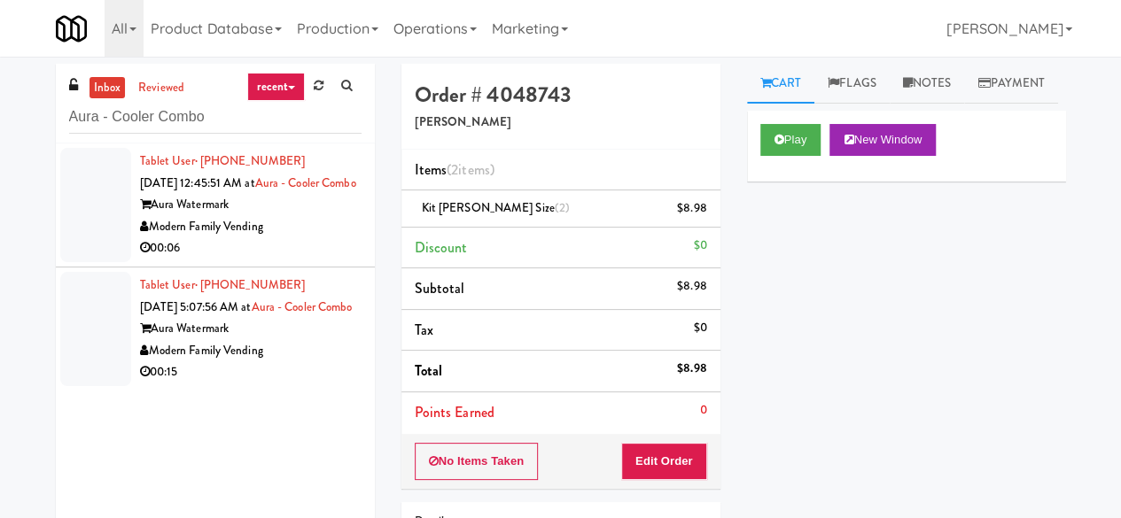
click at [296, 238] on div "Modern Family Vending" at bounding box center [251, 227] width 222 height 22
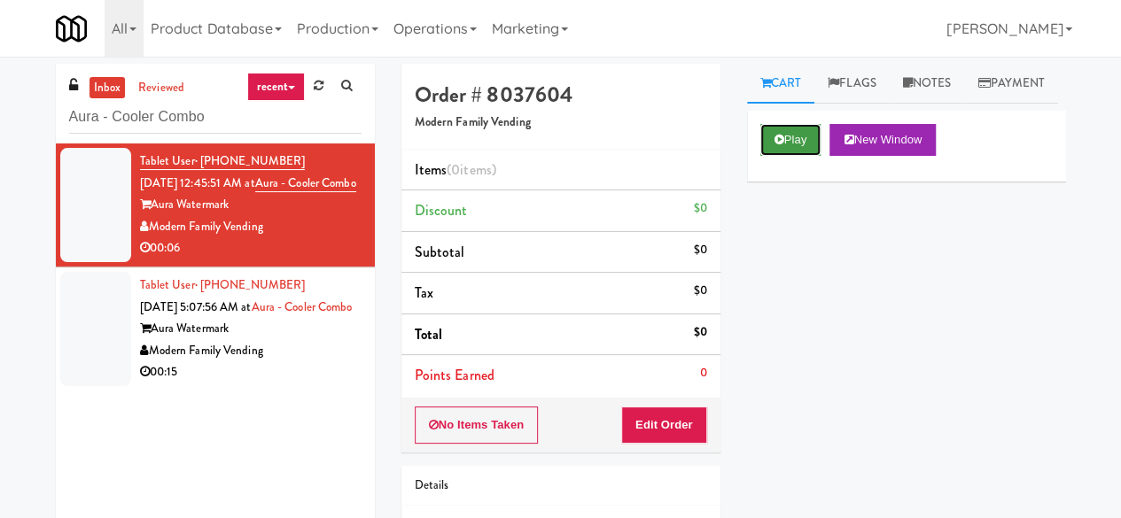
click at [799, 156] on button "Play" at bounding box center [790, 140] width 61 height 32
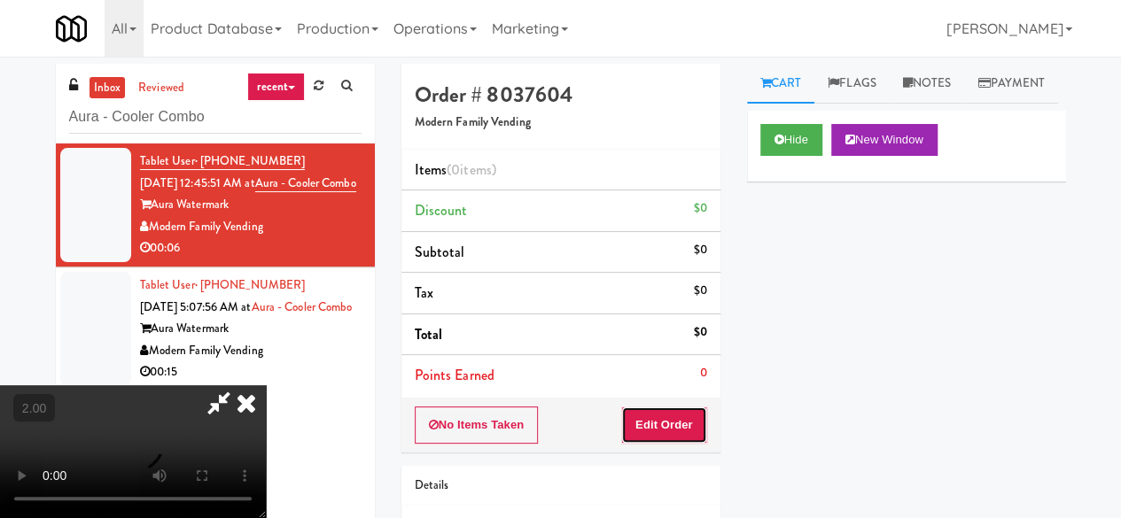
click at [670, 407] on button "Edit Order" at bounding box center [664, 425] width 86 height 37
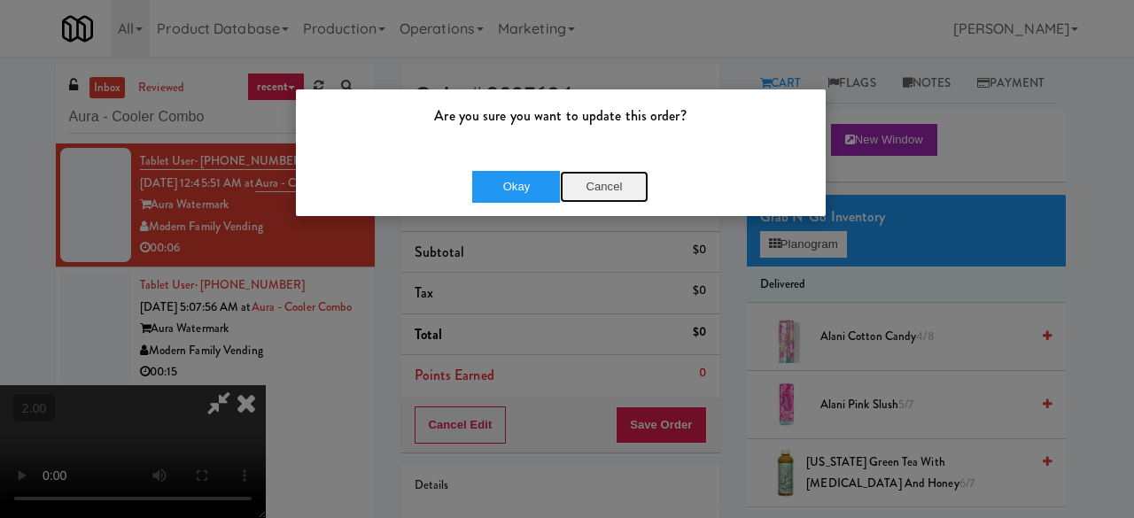
click at [604, 196] on button "Cancel" at bounding box center [604, 187] width 89 height 32
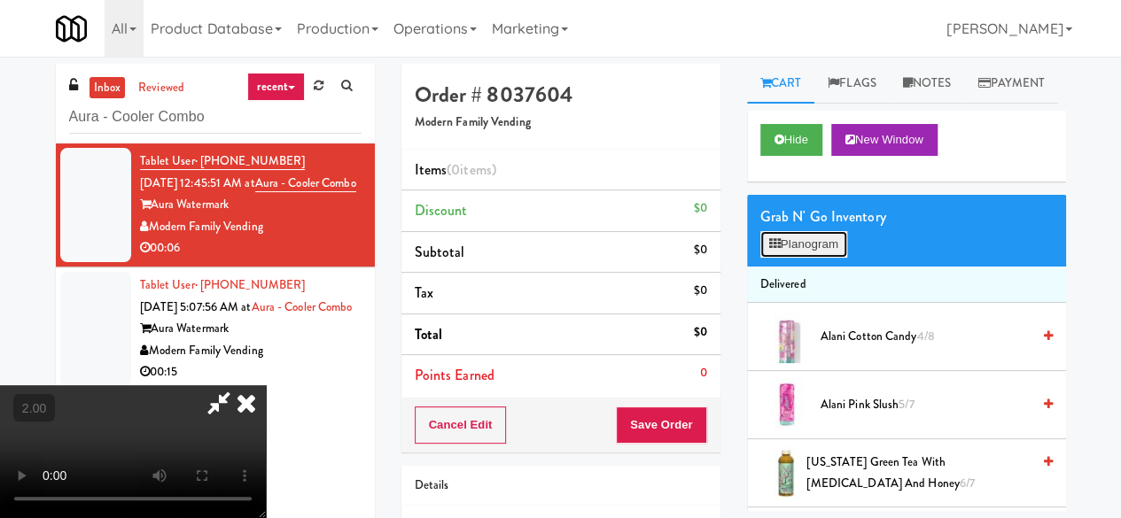
click at [803, 258] on button "Planogram" at bounding box center [803, 244] width 87 height 27
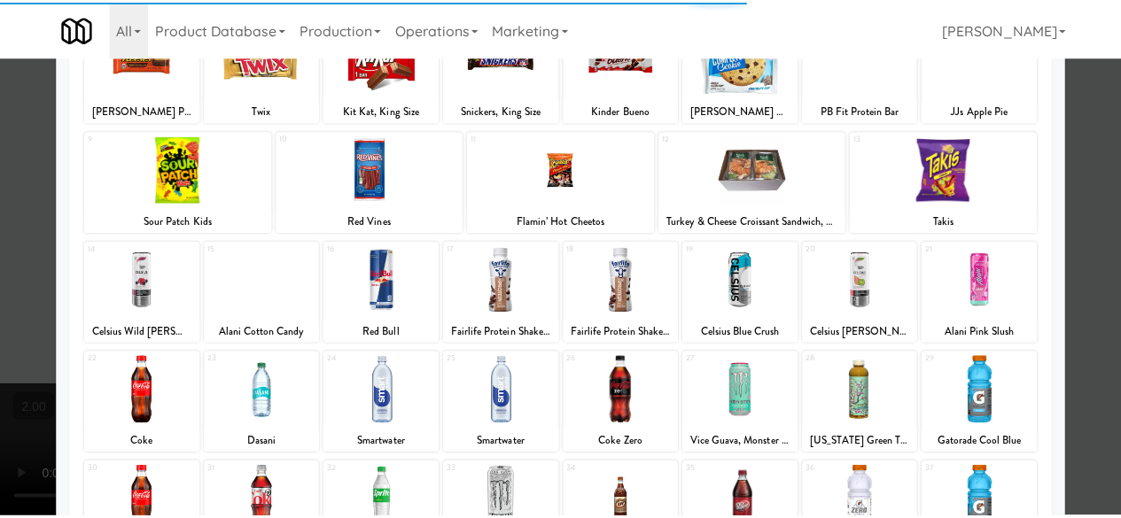
scroll to position [266, 0]
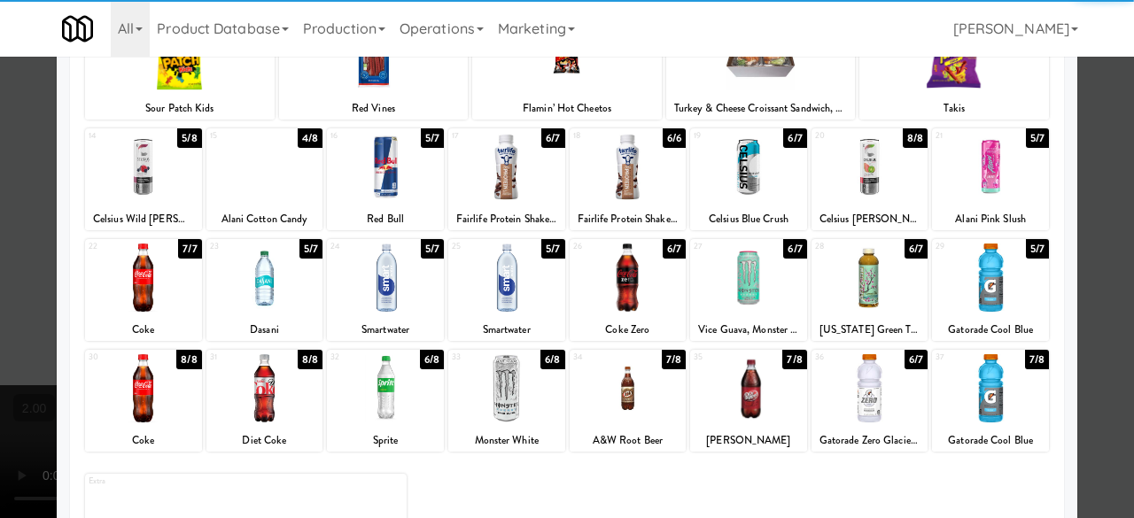
click at [635, 189] on div at bounding box center [628, 167] width 117 height 68
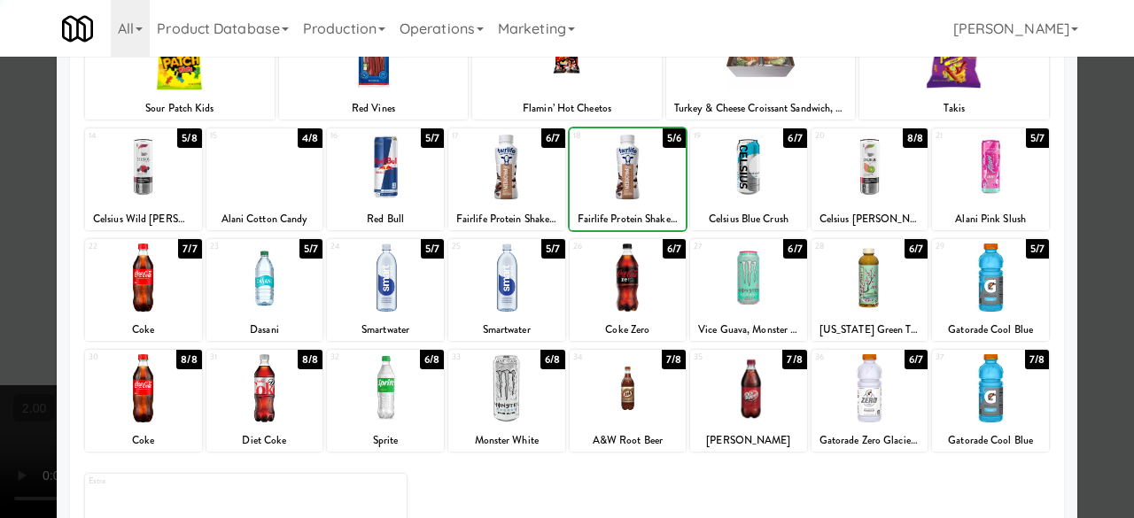
click at [635, 189] on div at bounding box center [628, 167] width 117 height 68
drag, startPoint x: 1108, startPoint y: 156, endPoint x: 1068, endPoint y: 166, distance: 41.1
click at [1108, 155] on div at bounding box center [567, 259] width 1134 height 518
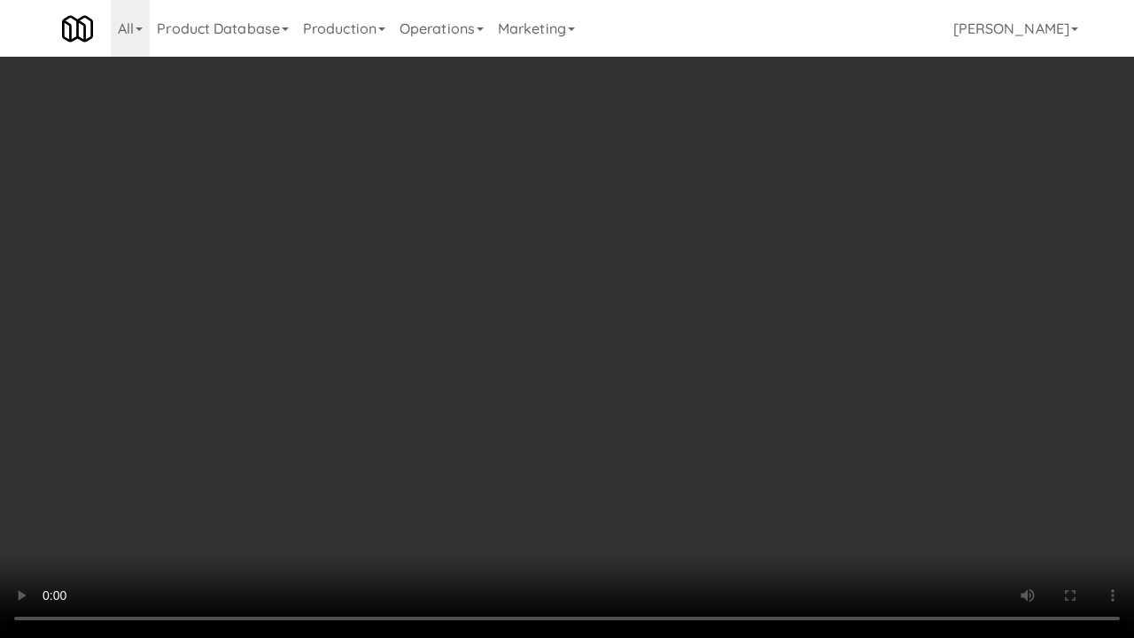
click at [583, 394] on video at bounding box center [567, 319] width 1134 height 638
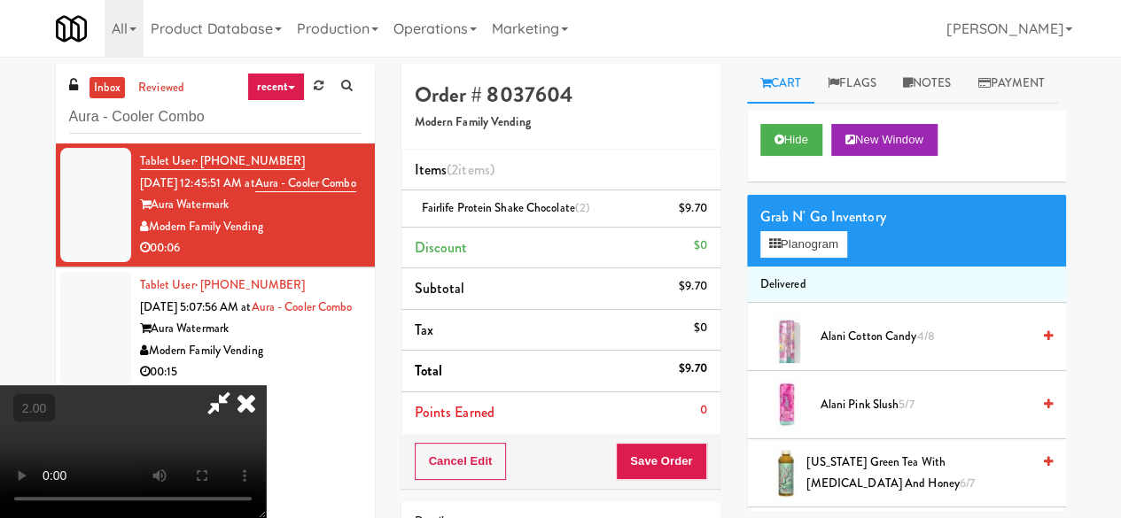
click at [239, 386] on icon at bounding box center [219, 403] width 41 height 35
click at [658, 457] on button "Save Order" at bounding box center [661, 461] width 90 height 37
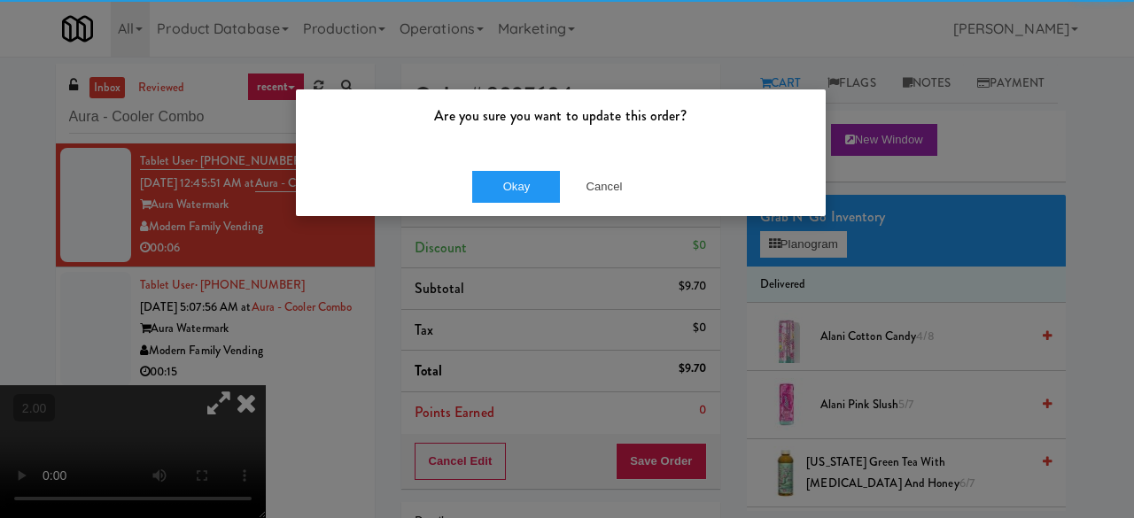
click at [494, 205] on div "Okay Cancel" at bounding box center [561, 186] width 530 height 59
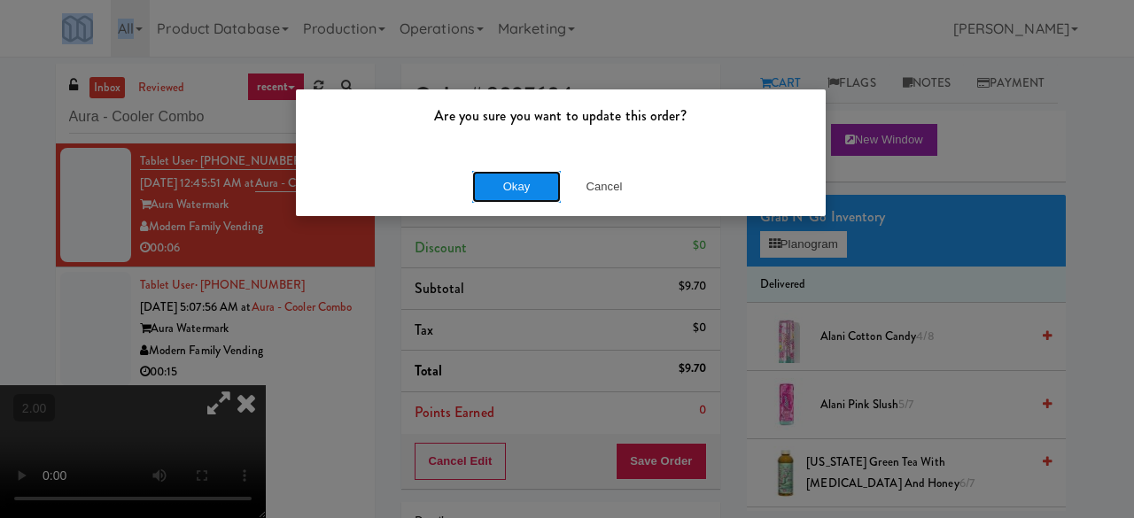
click at [498, 196] on button "Okay" at bounding box center [516, 187] width 89 height 32
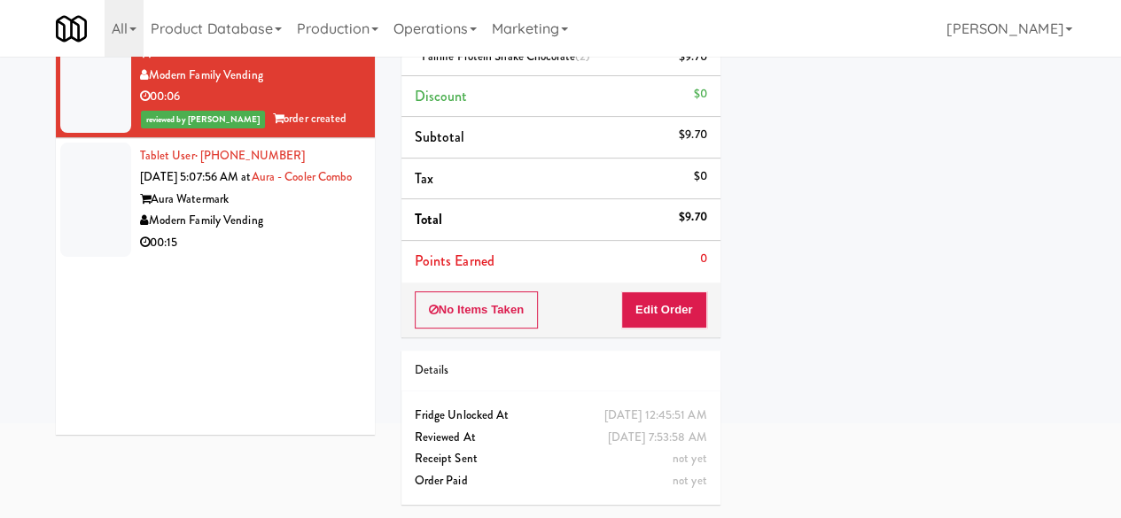
click at [295, 254] on div "00:15" at bounding box center [251, 243] width 222 height 22
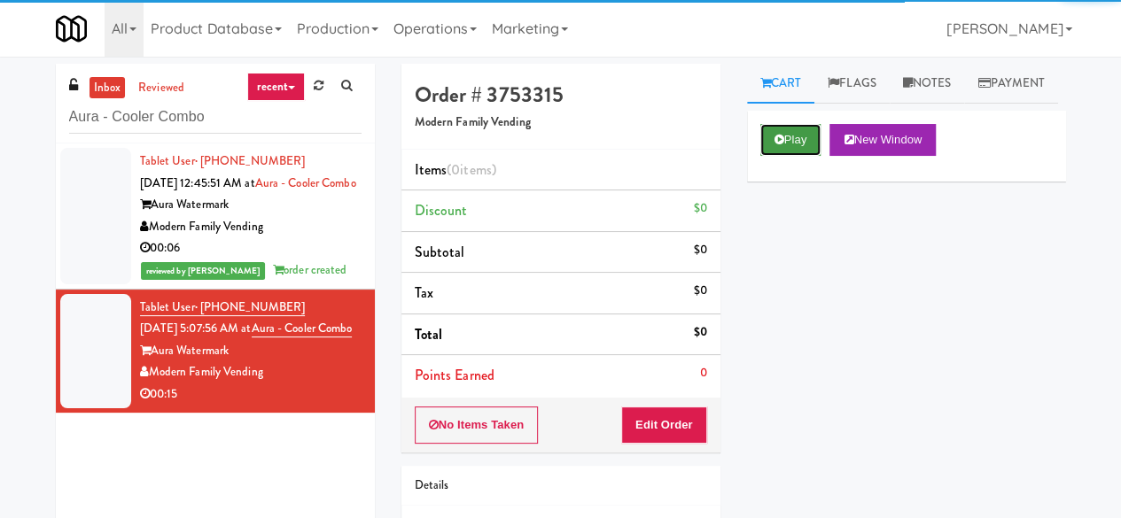
click at [787, 156] on button "Play" at bounding box center [790, 140] width 61 height 32
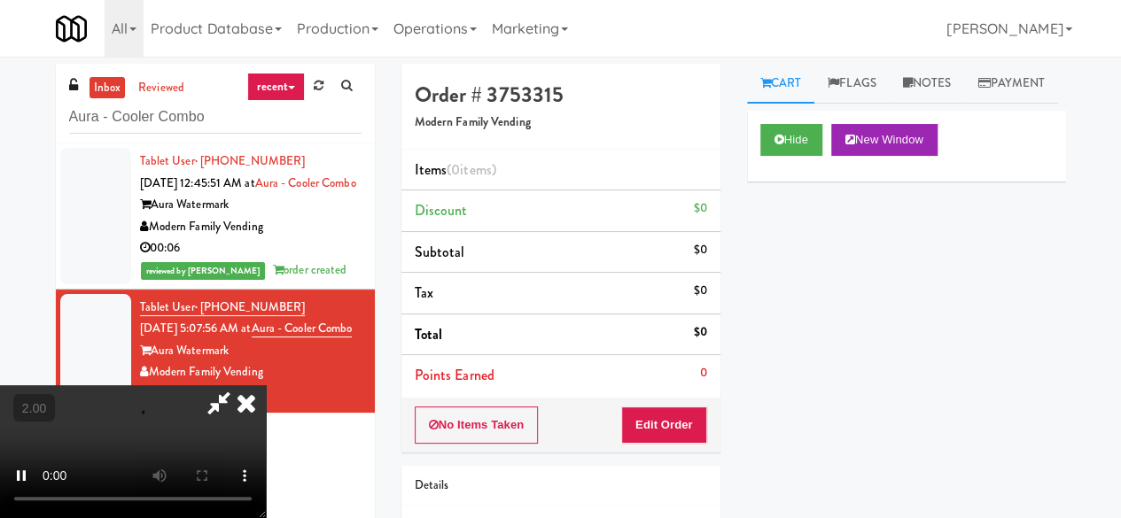
click at [632, 450] on div "Order # 3753315 Modern Family Vending Items (0 items ) Discount $0 Subtotal $0 …" at bounding box center [561, 349] width 346 height 570
drag, startPoint x: 632, startPoint y: 450, endPoint x: 638, endPoint y: 430, distance: 21.3
click at [632, 450] on div "Order # 3753315 Modern Family Vending Items (0 items ) Discount $0 Subtotal $0 …" at bounding box center [561, 349] width 346 height 570
click at [647, 423] on button "Edit Order" at bounding box center [664, 425] width 86 height 37
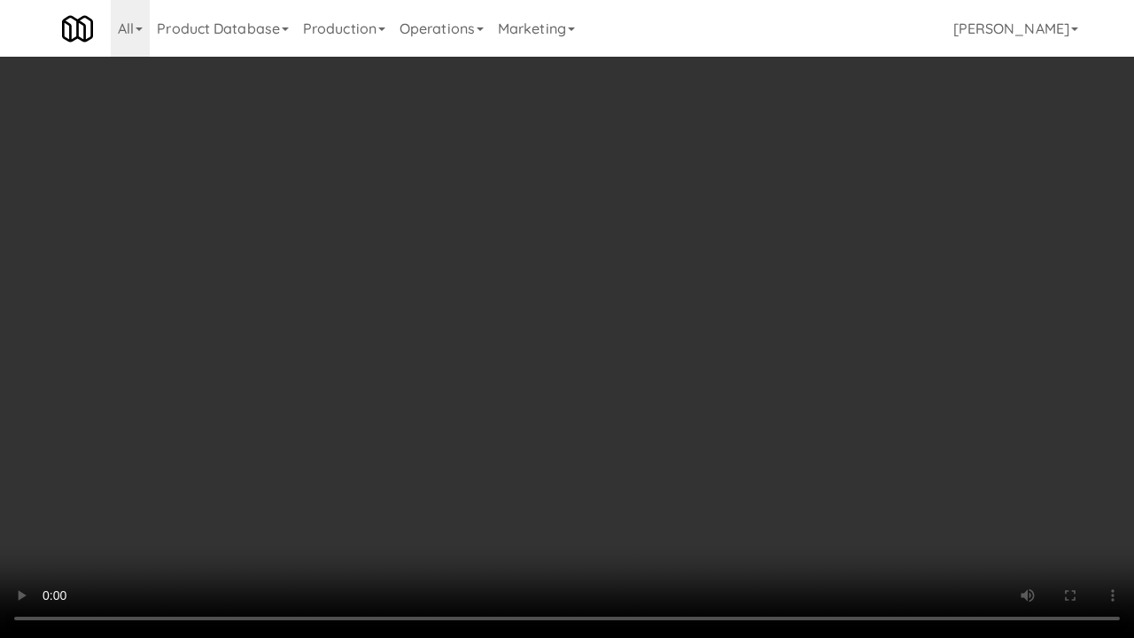
click at [820, 427] on video at bounding box center [567, 319] width 1134 height 638
click at [796, 393] on video at bounding box center [567, 319] width 1134 height 638
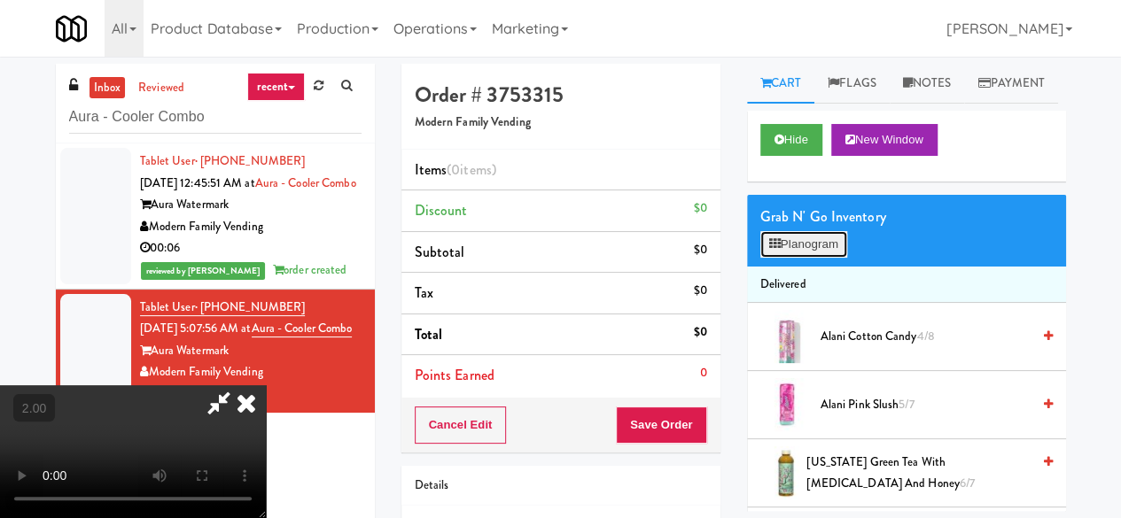
click at [764, 258] on button "Planogram" at bounding box center [803, 244] width 87 height 27
click at [0, 0] on div at bounding box center [0, 0] width 0 height 0
click at [773, 258] on button "Planogram" at bounding box center [803, 244] width 87 height 27
click at [0, 0] on div at bounding box center [0, 0] width 0 height 0
click at [773, 258] on button "Planogram" at bounding box center [803, 244] width 87 height 27
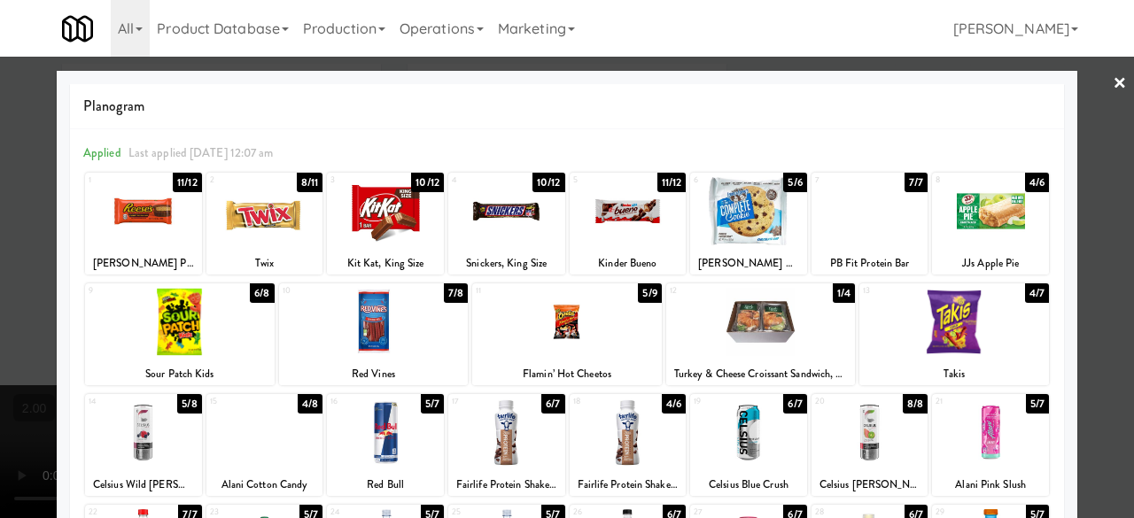
click at [743, 351] on div at bounding box center [761, 322] width 190 height 68
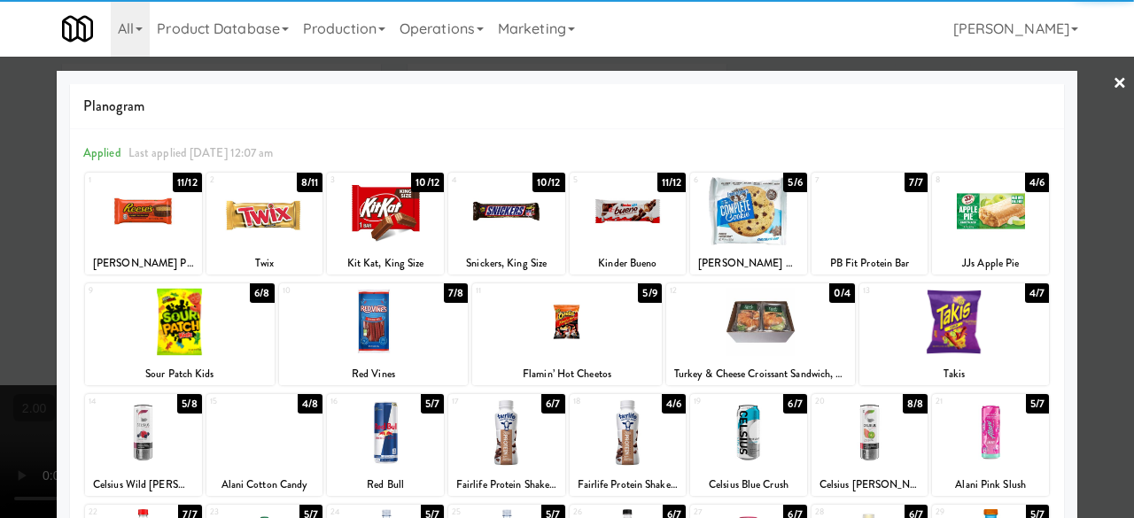
click at [505, 210] on div at bounding box center [506, 211] width 117 height 68
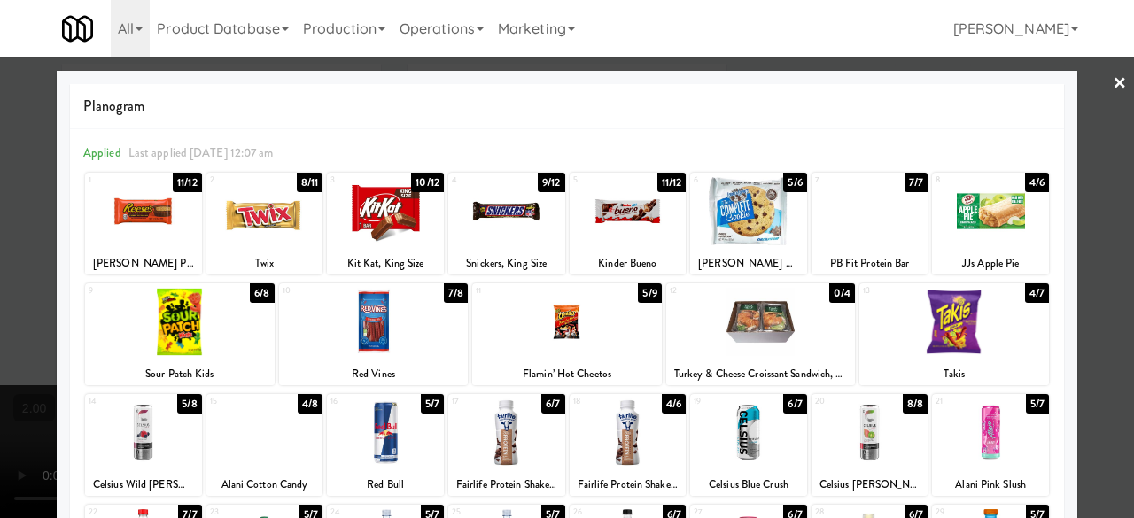
click at [1093, 84] on div at bounding box center [567, 259] width 1134 height 518
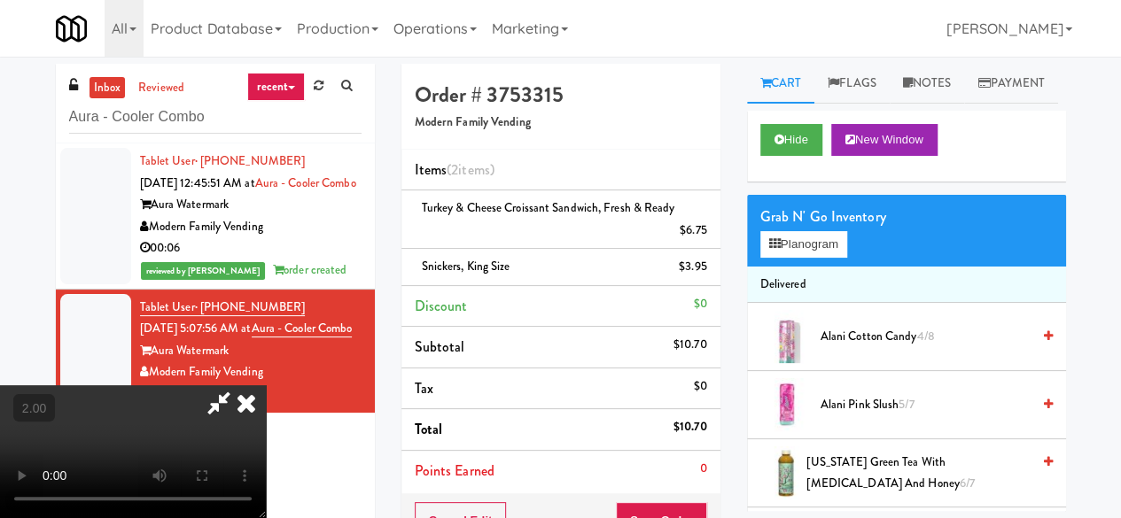
click at [239, 386] on icon at bounding box center [219, 403] width 41 height 35
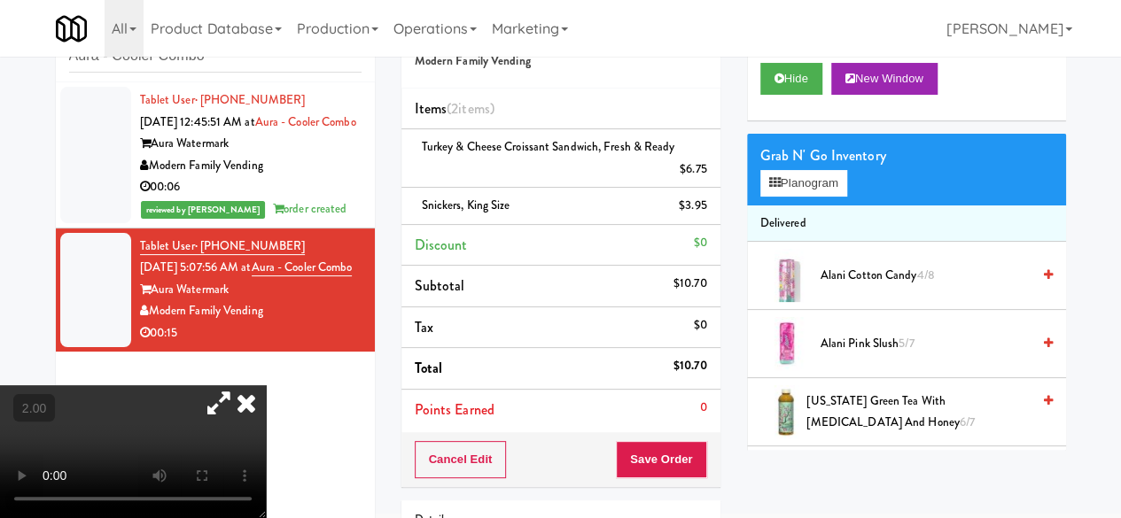
scroll to position [89, 0]
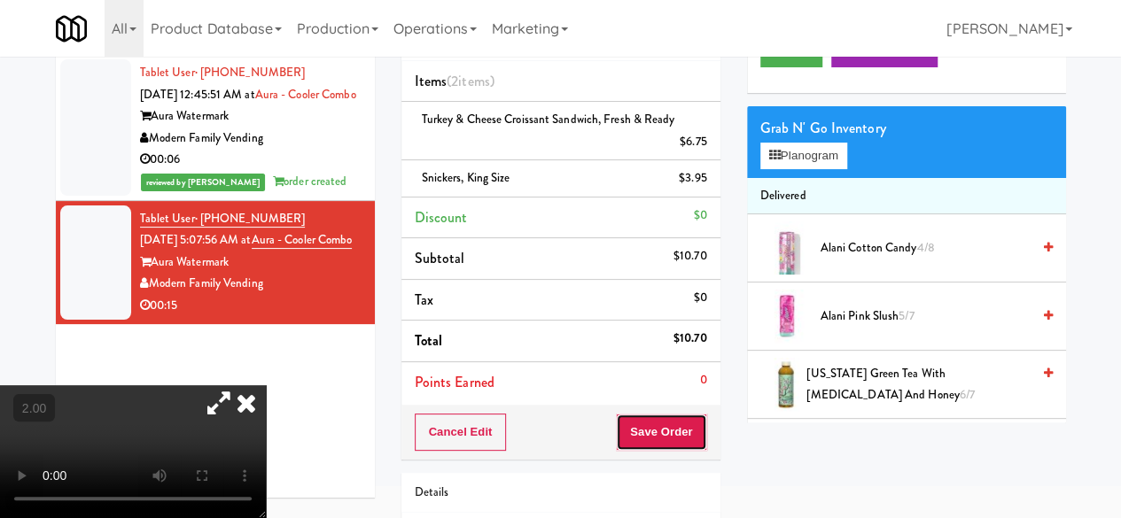
click at [660, 423] on button "Save Order" at bounding box center [661, 432] width 90 height 37
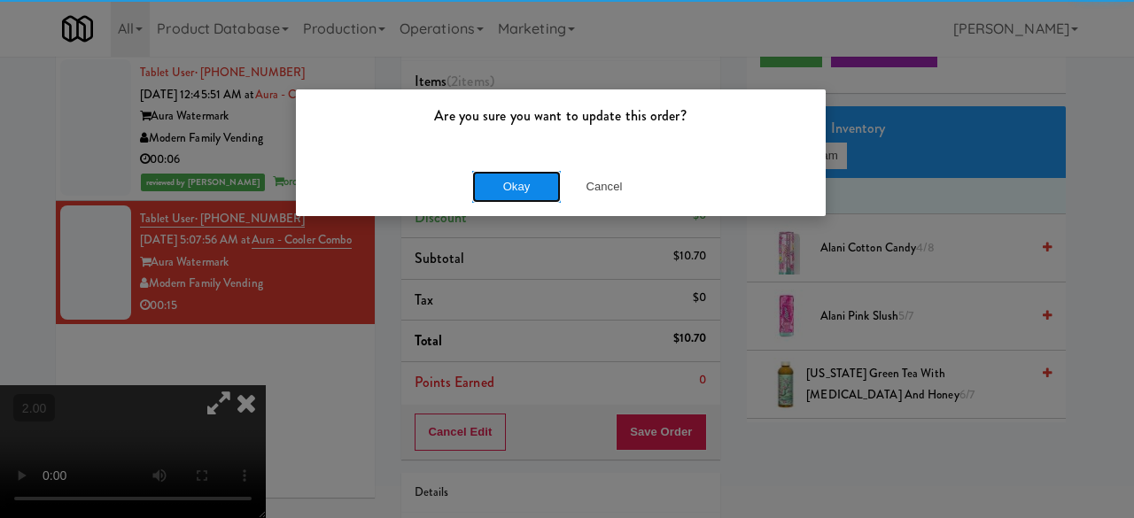
click at [515, 189] on button "Okay" at bounding box center [516, 187] width 89 height 32
